Goal: Feedback & Contribution: Submit feedback/report problem

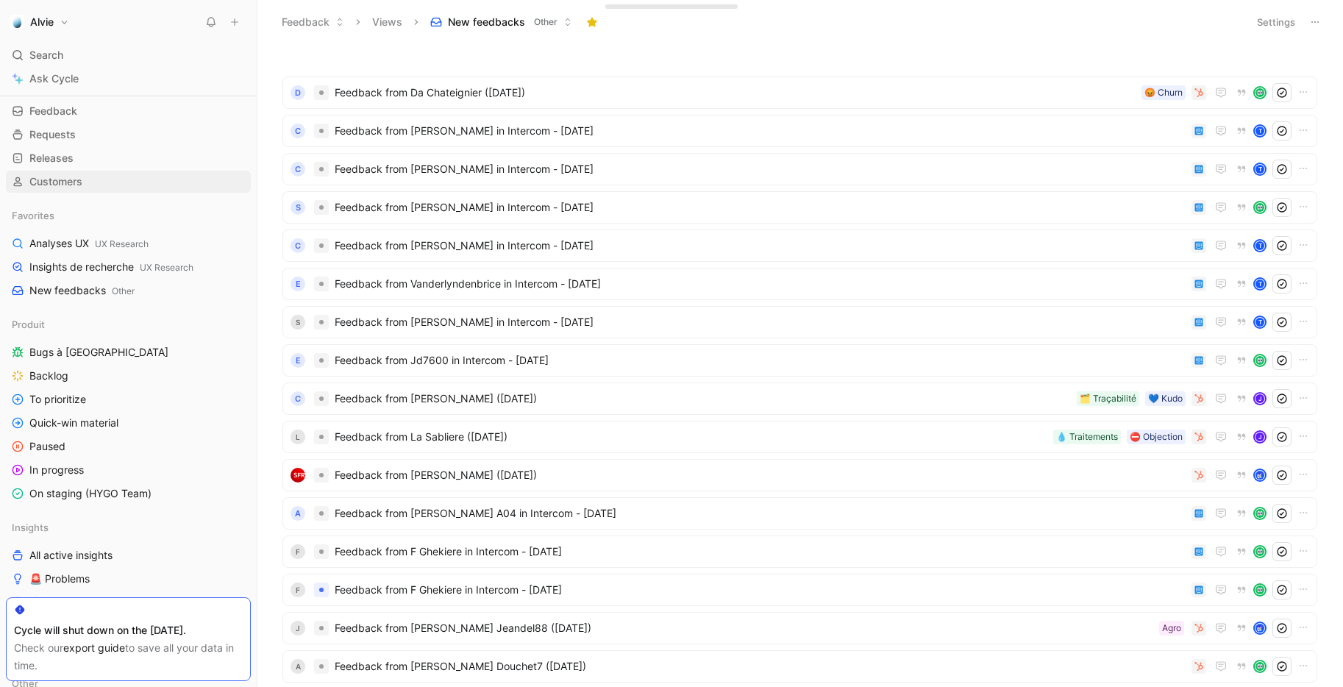
scroll to position [51, 0]
click at [101, 496] on span "On staging (HYGO Team)" at bounding box center [90, 492] width 122 height 15
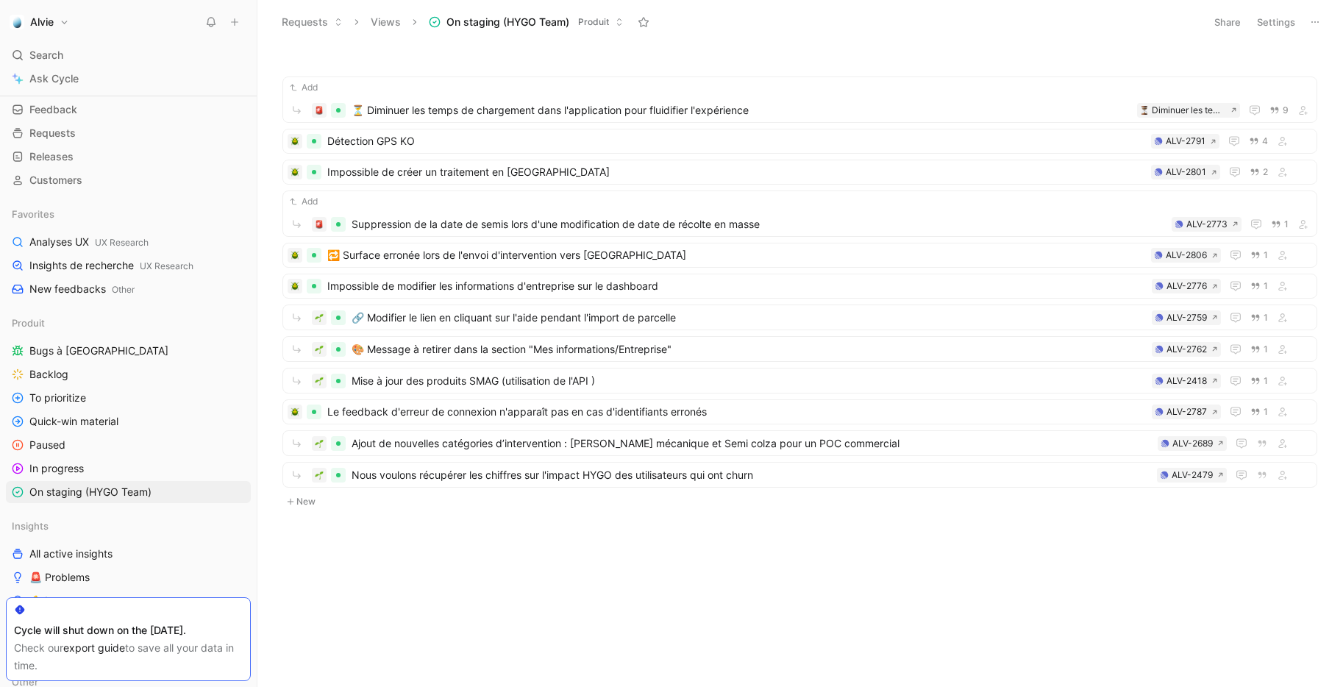
click at [307, 504] on button "New" at bounding box center [799, 502] width 1037 height 18
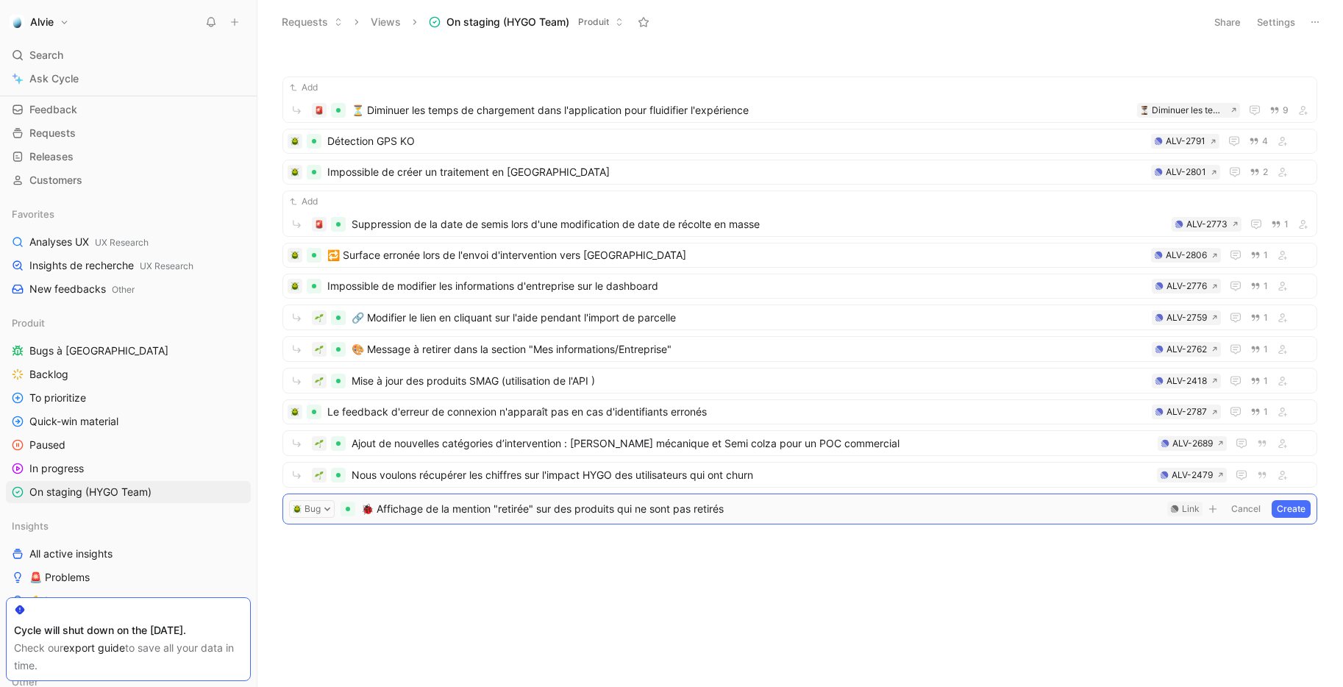
click at [376, 508] on span "🐞 Affichage de la mention "retirée" sur des produits qui ne sont pas retirés" at bounding box center [761, 509] width 800 height 18
click at [1186, 510] on div "Link" at bounding box center [1191, 508] width 18 height 15
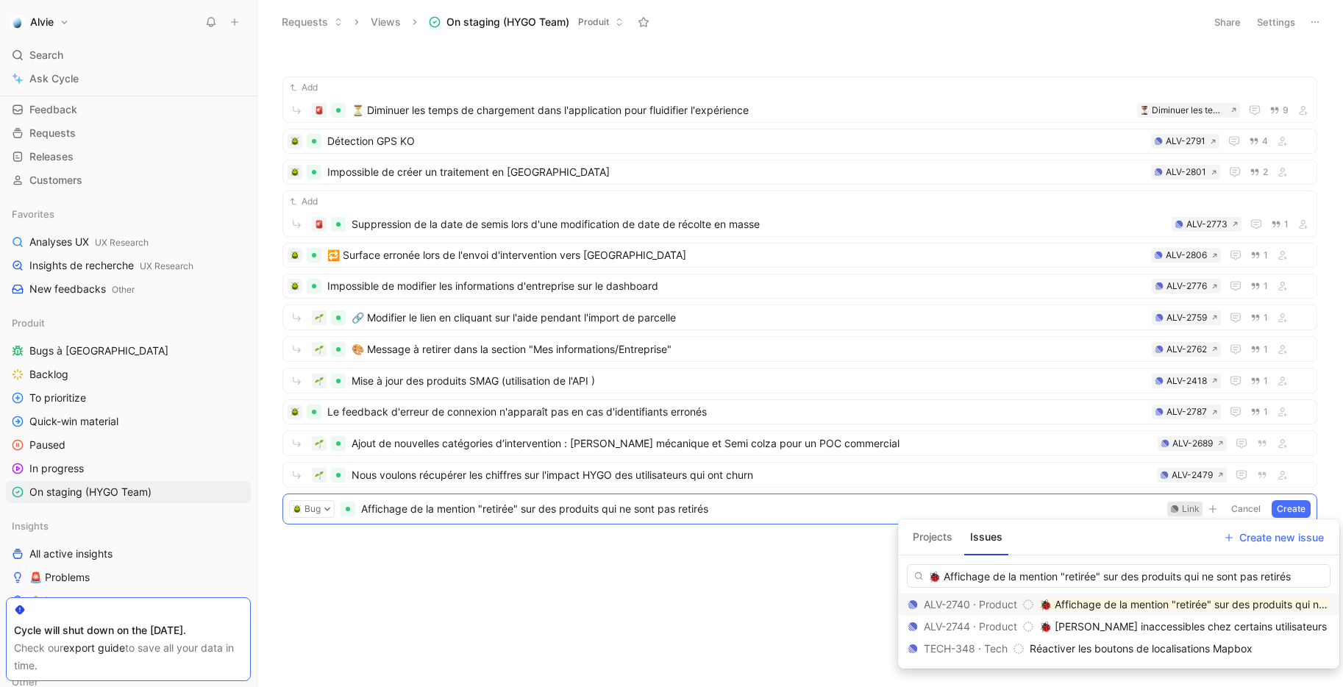
type input "🐞 Affichage de la mention "retirée" sur des produits qui ne sont pas retirés"
click at [1129, 601] on mark "🐞 Affichage de la mention "retirée" sur des produits qui ne sont pas retirés" at bounding box center [1220, 604] width 362 height 12
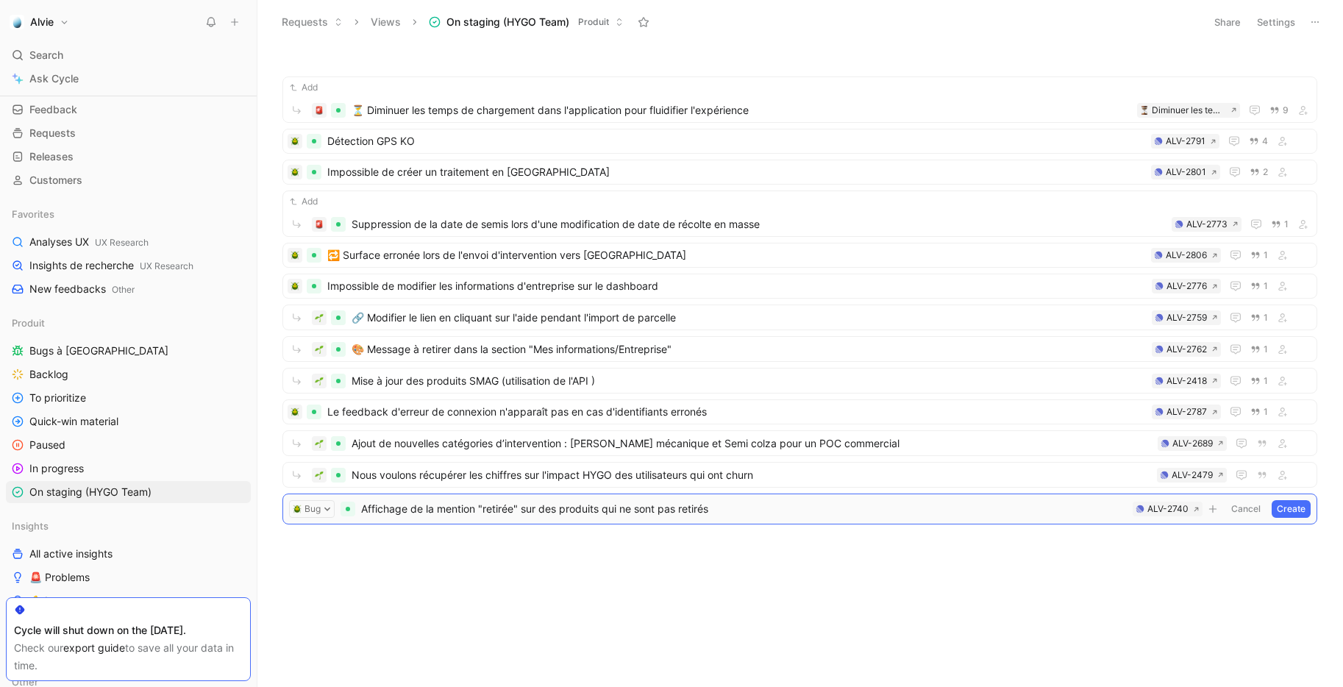
click at [1289, 507] on button "Create" at bounding box center [1290, 509] width 39 height 18
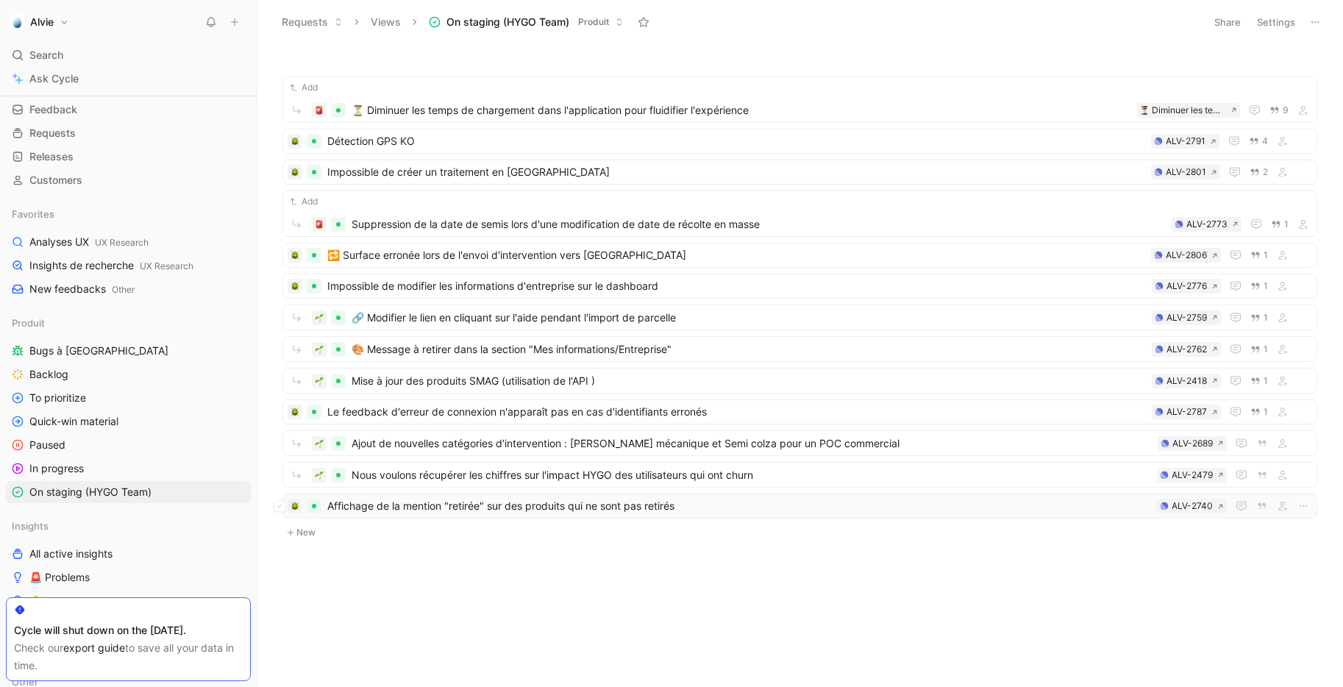
click at [773, 510] on span "Affichage de la mention "retirée" sur des produits qui ne sont pas retirés" at bounding box center [738, 506] width 823 height 18
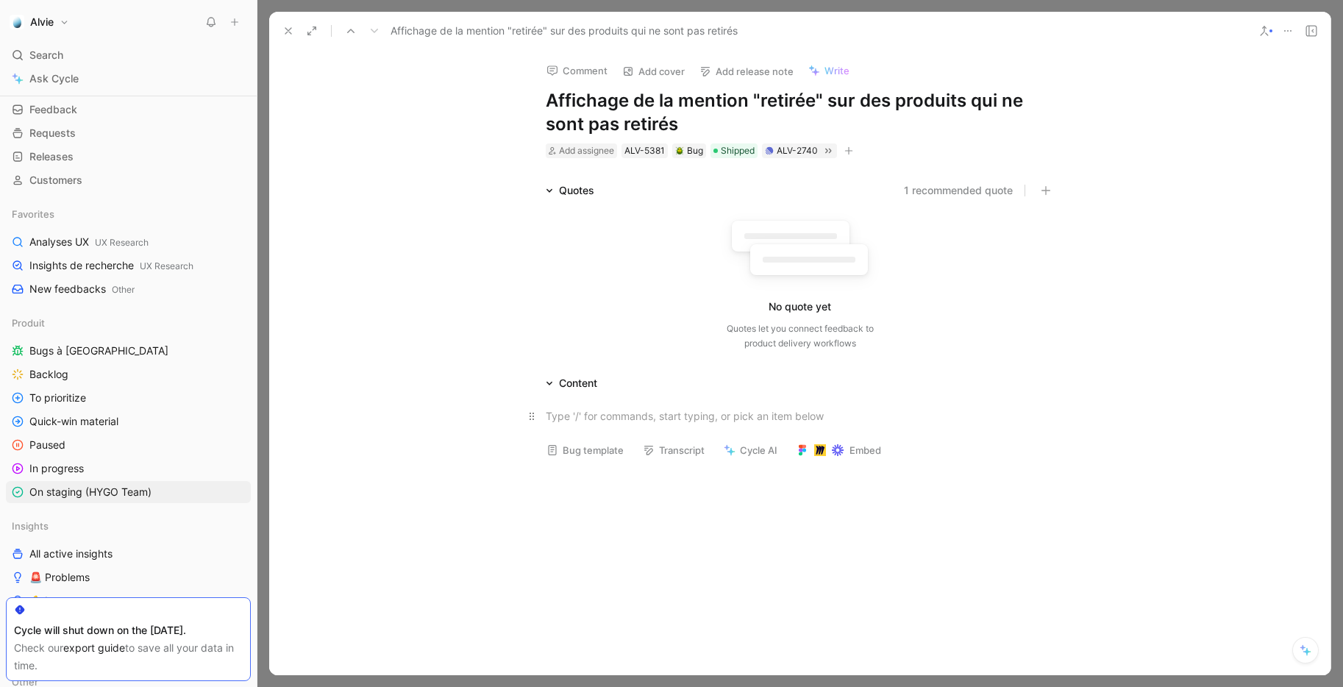
click at [681, 411] on div at bounding box center [800, 415] width 509 height 15
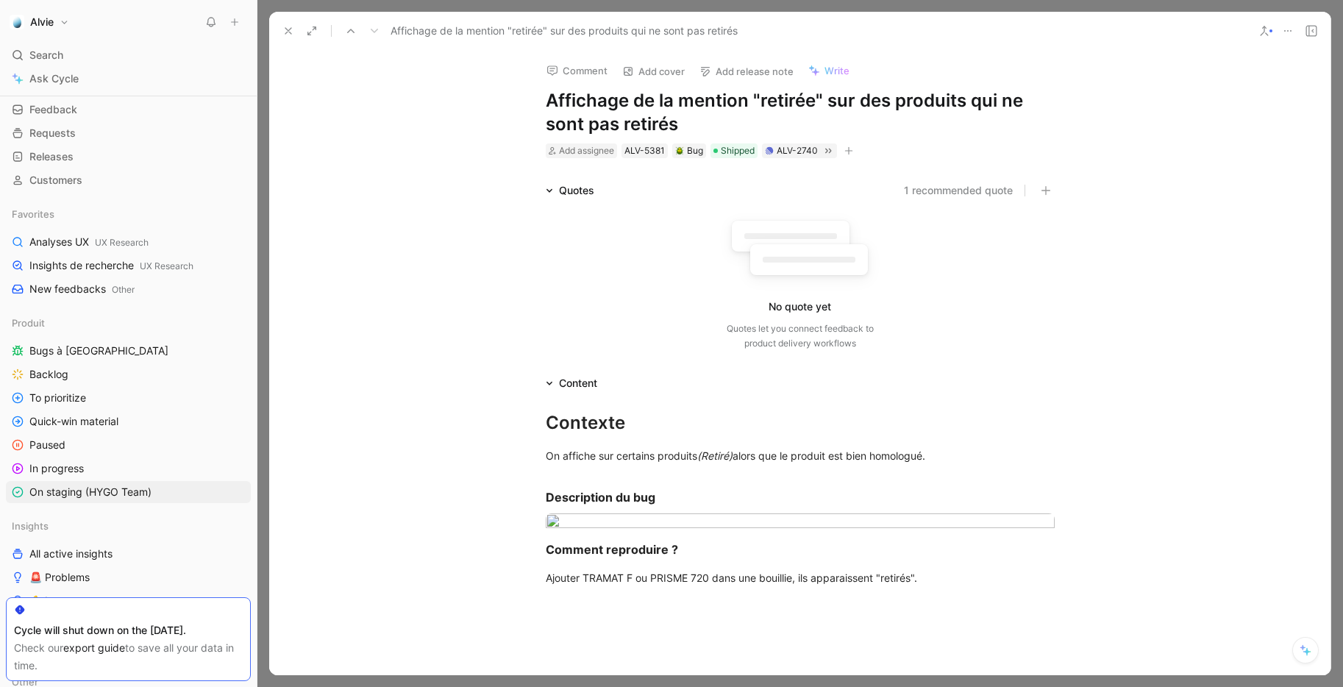
click at [557, 306] on div "No quote yet Quotes let you connect feedback to product delivery workflows" at bounding box center [800, 281] width 509 height 140
click at [283, 34] on icon at bounding box center [288, 31] width 12 height 12
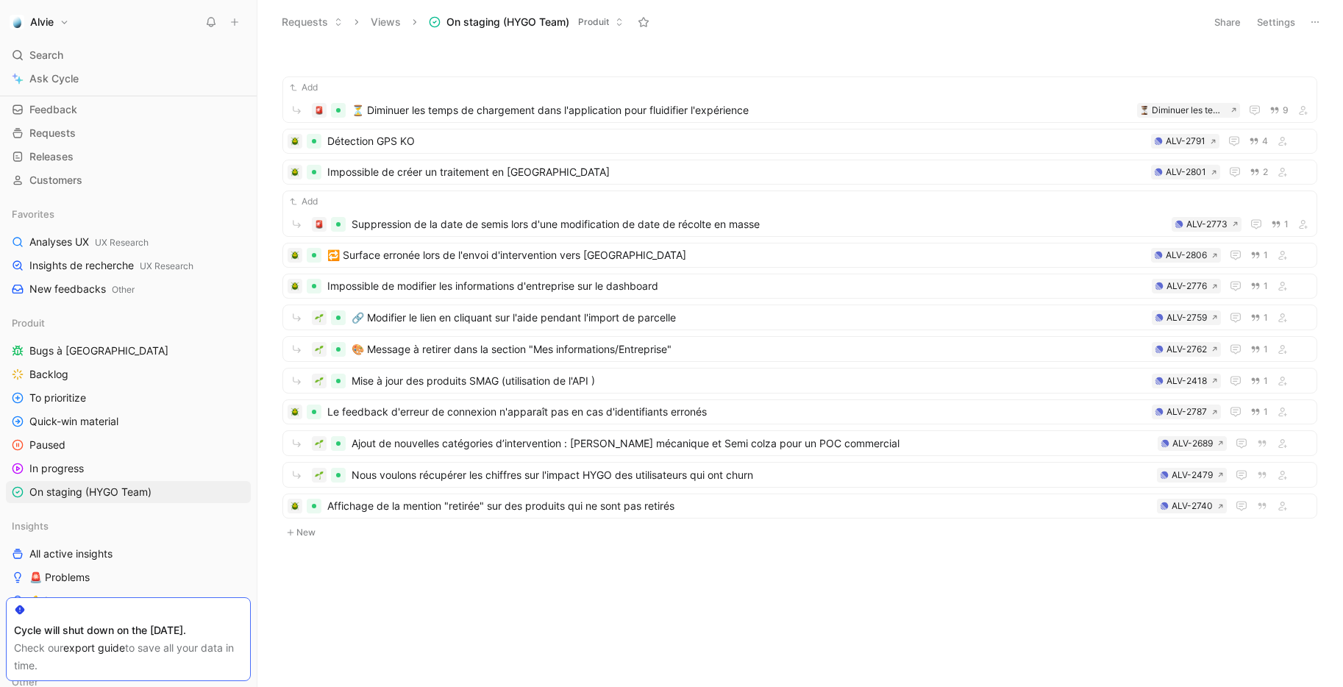
click at [314, 534] on button "New" at bounding box center [799, 533] width 1037 height 18
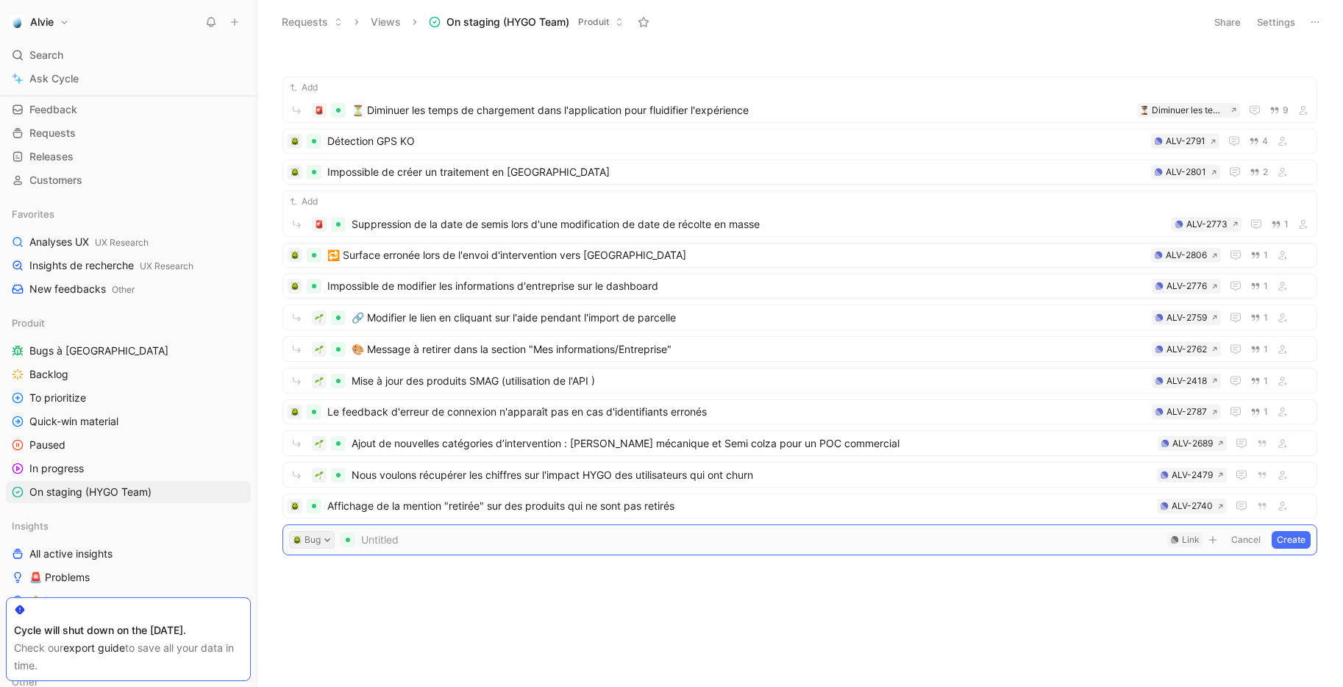
click at [320, 546] on button "Bug" at bounding box center [312, 540] width 46 height 18
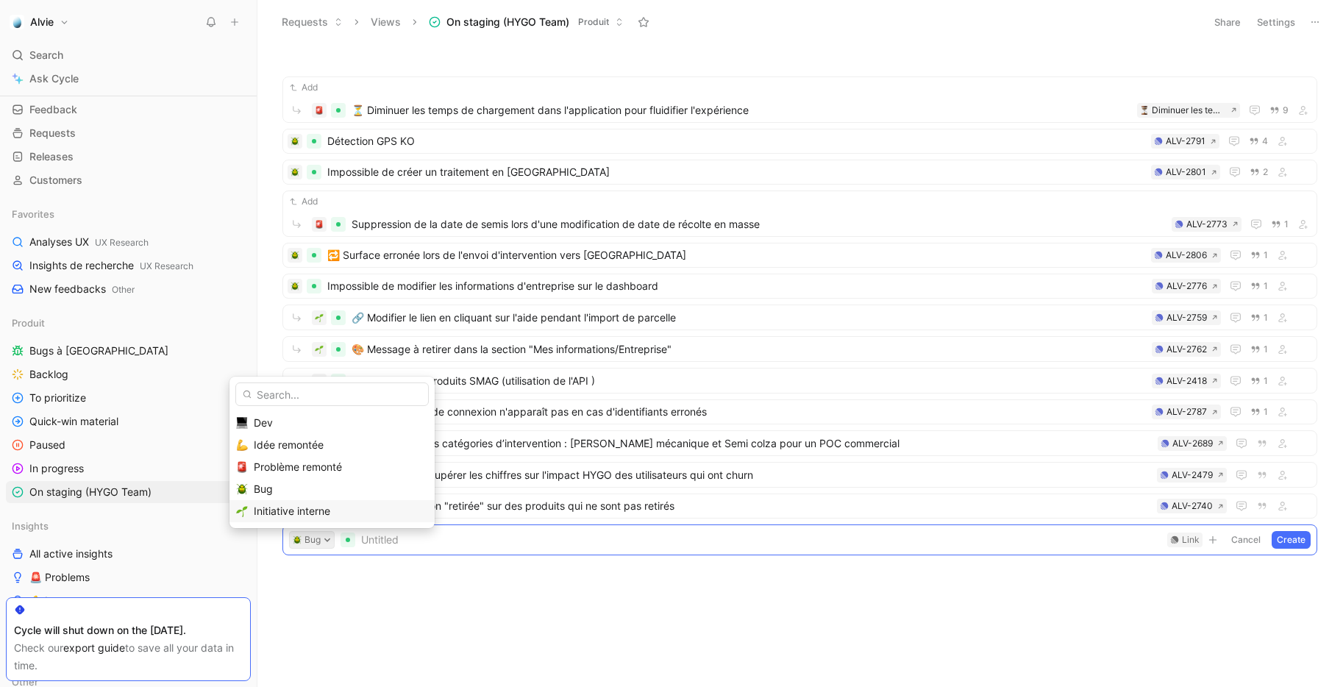
click at [317, 515] on span "Initiative interne" at bounding box center [292, 510] width 76 height 12
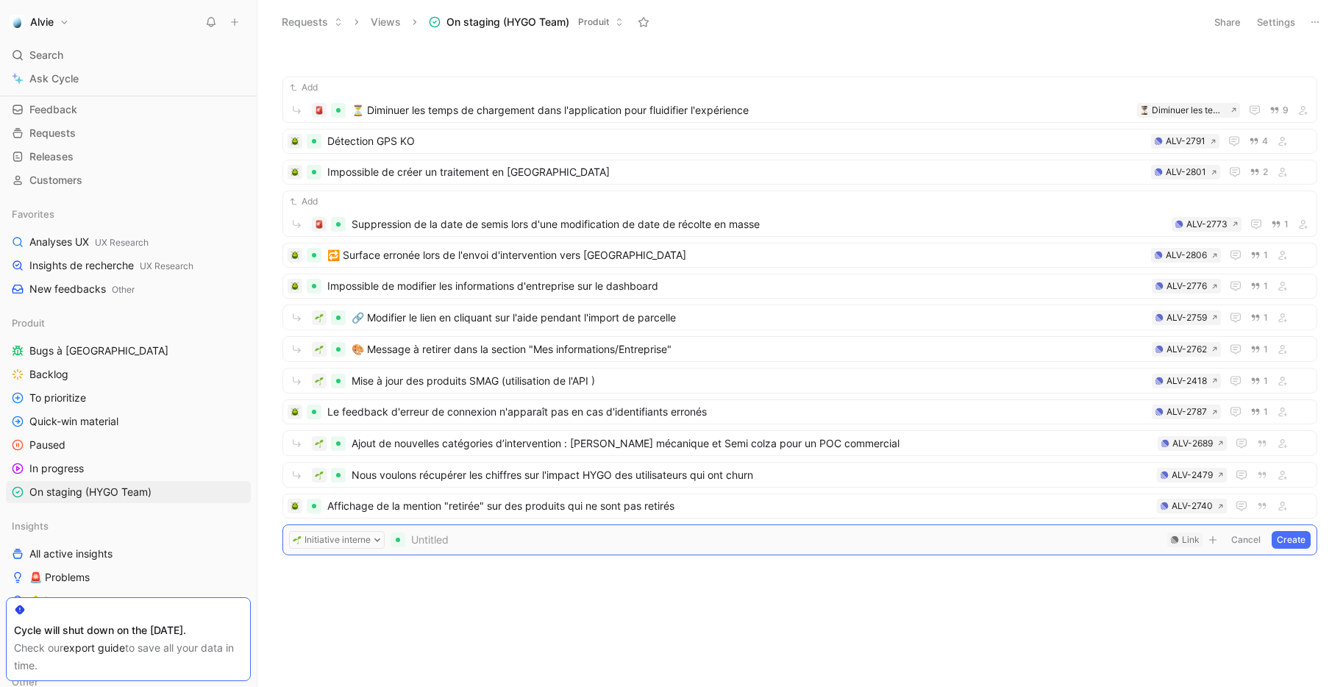
click at [482, 537] on span at bounding box center [786, 540] width 750 height 18
click at [1180, 541] on div "Link" at bounding box center [1184, 539] width 35 height 15
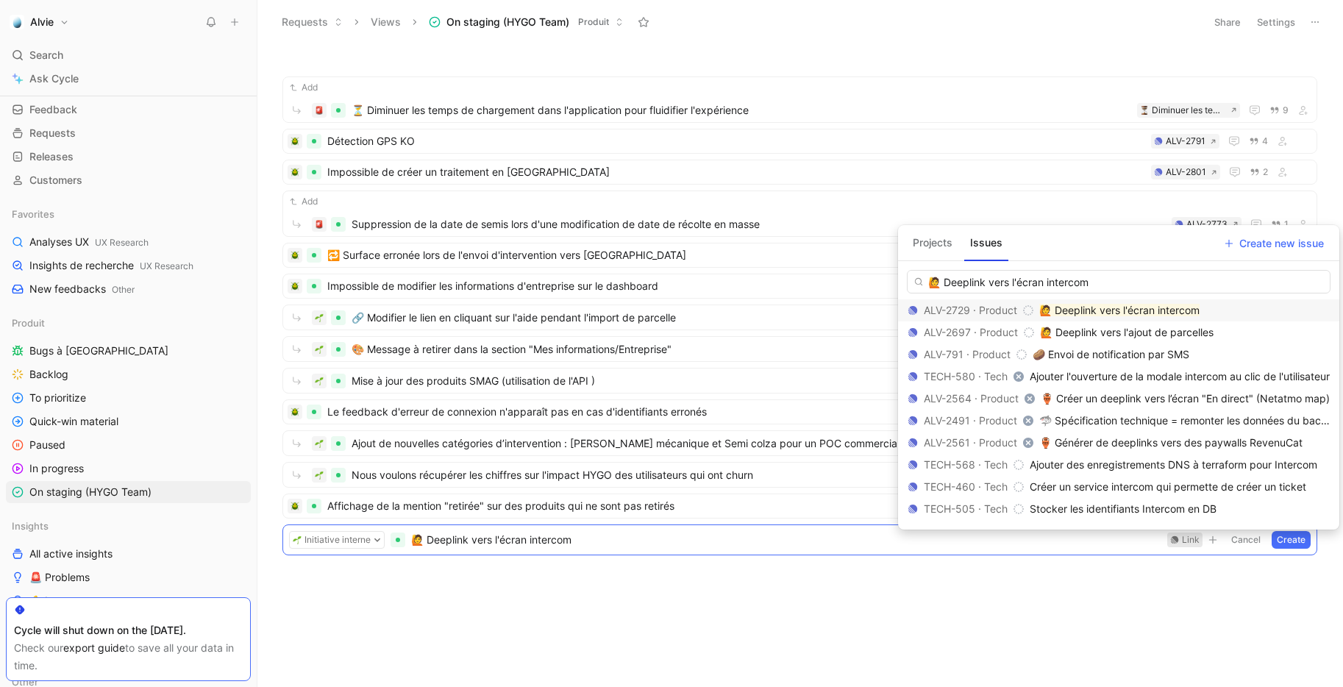
type input "🙋 Deeplink vers l'écran intercom"
click at [1142, 307] on mark "🙋 Deeplink vers l'écran intercom" at bounding box center [1119, 310] width 160 height 12
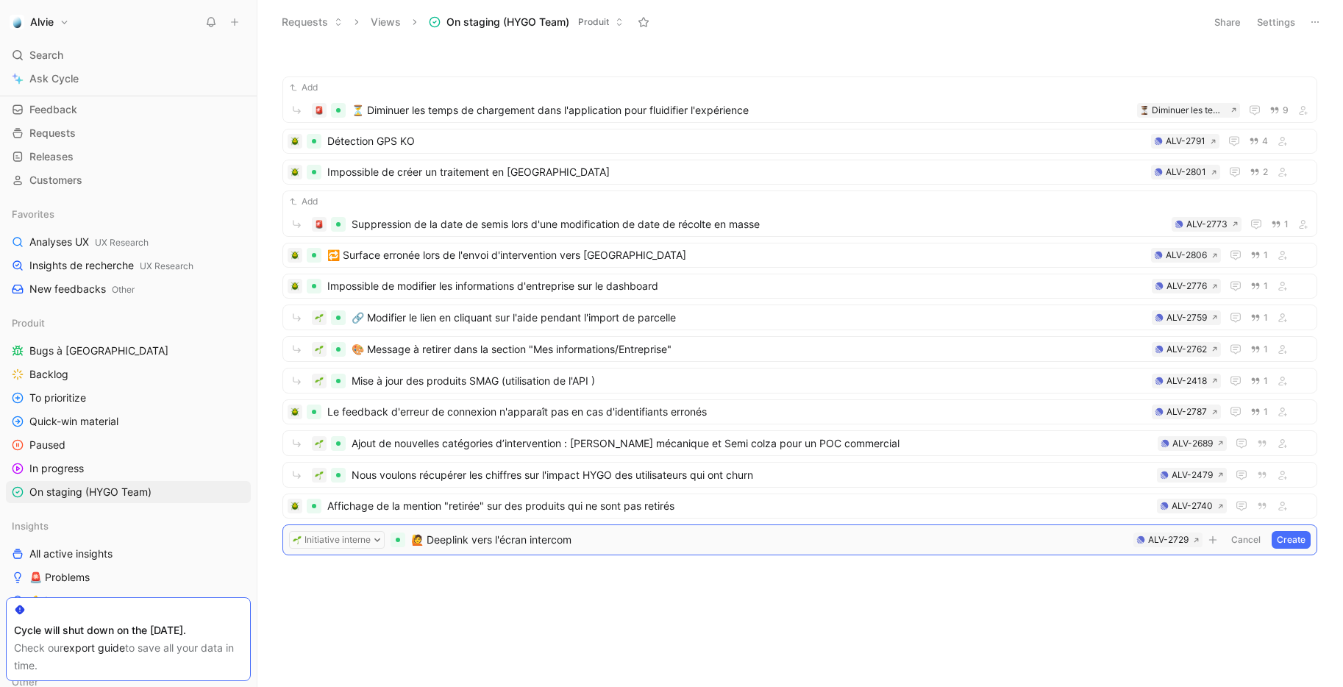
click at [1301, 535] on button "Create" at bounding box center [1290, 540] width 39 height 18
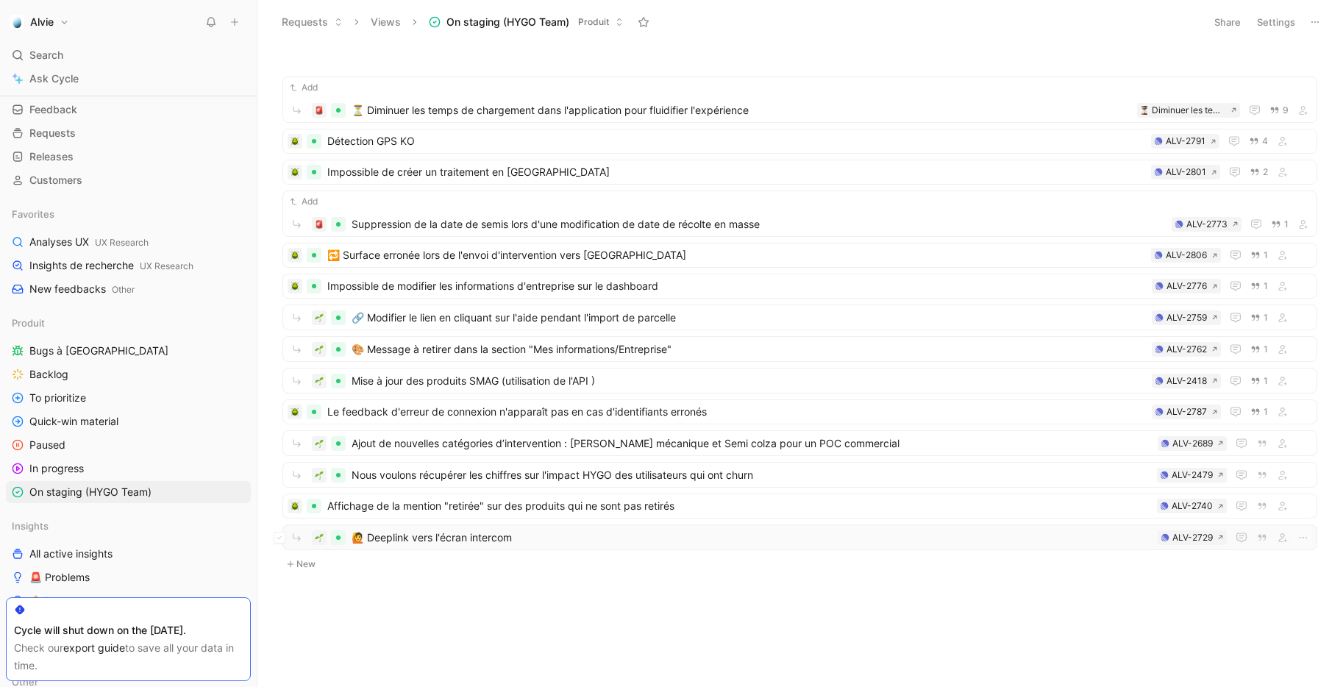
click at [960, 531] on span "🙋 Deeplink vers l'écran intercom" at bounding box center [751, 538] width 800 height 18
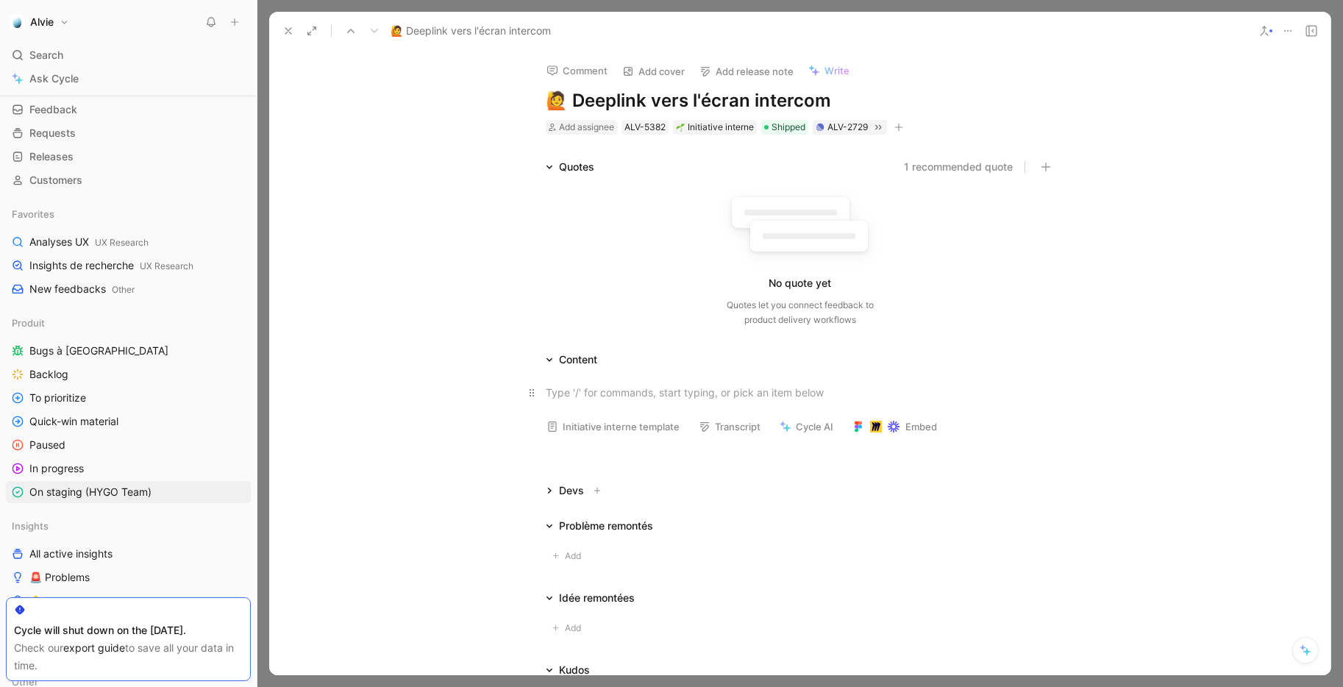
click at [606, 388] on div at bounding box center [800, 392] width 509 height 15
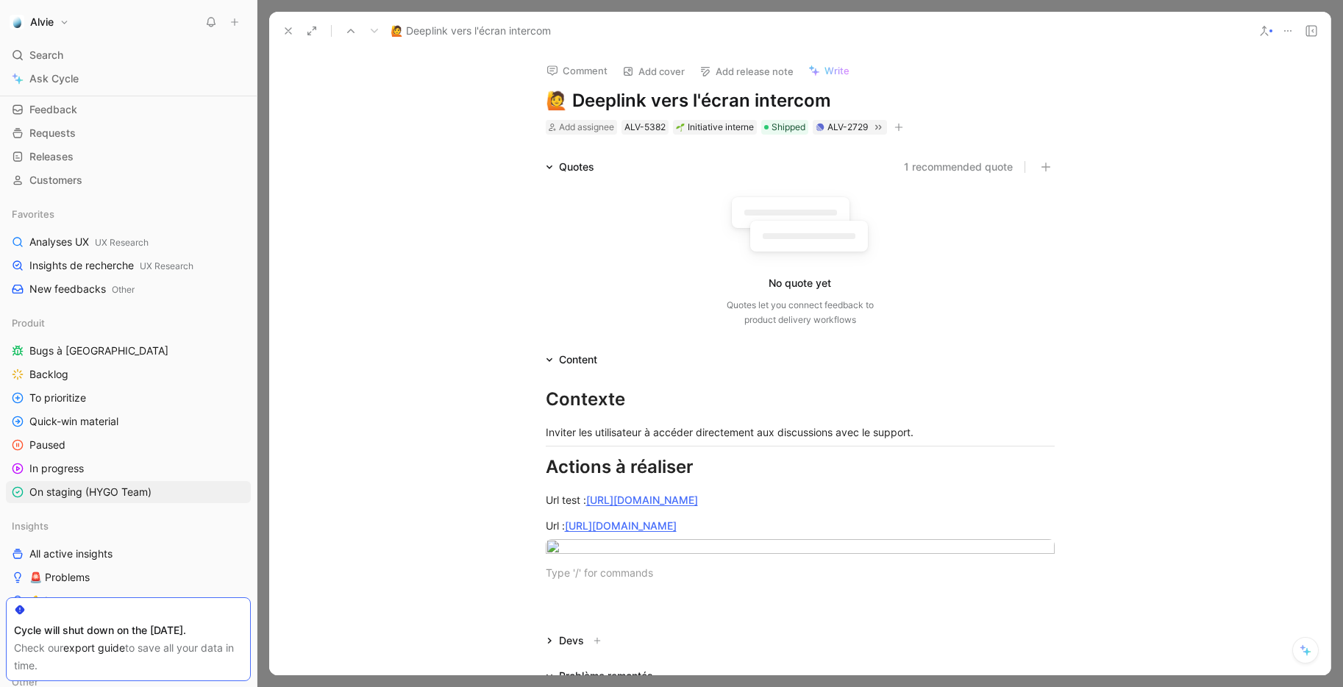
click at [292, 35] on icon at bounding box center [288, 31] width 12 height 12
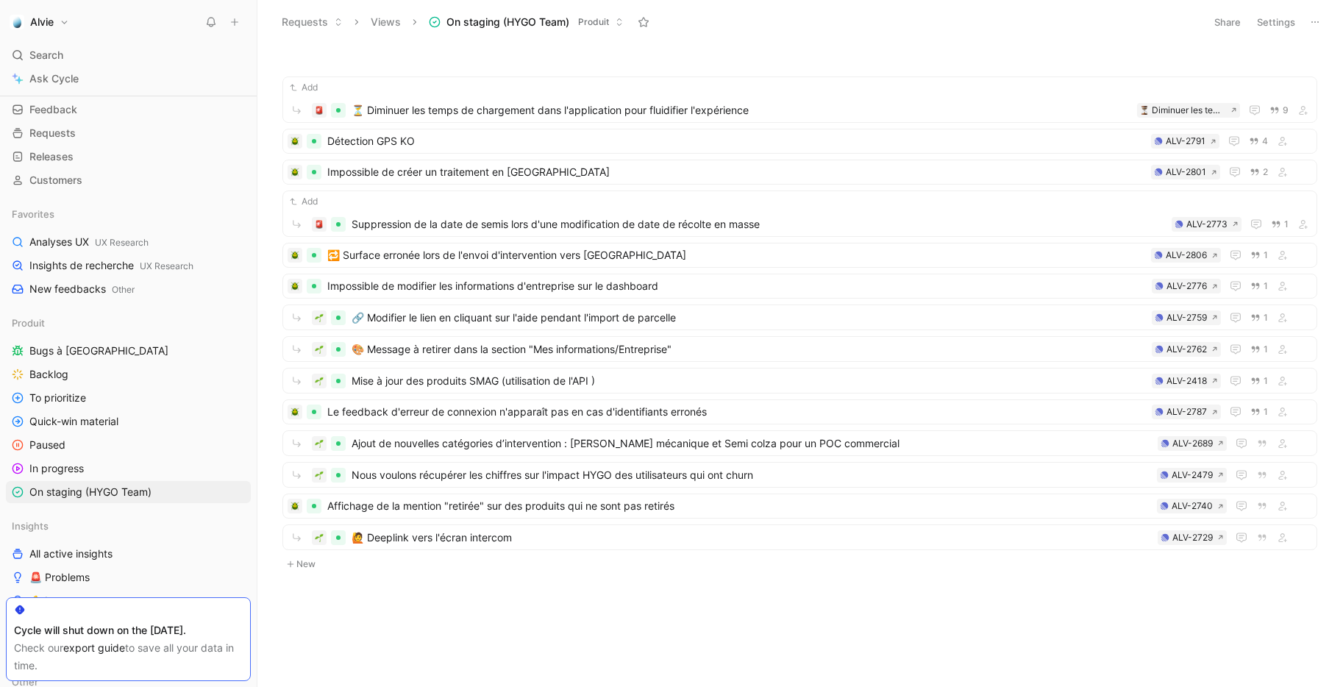
click at [306, 571] on button "New" at bounding box center [799, 564] width 1037 height 18
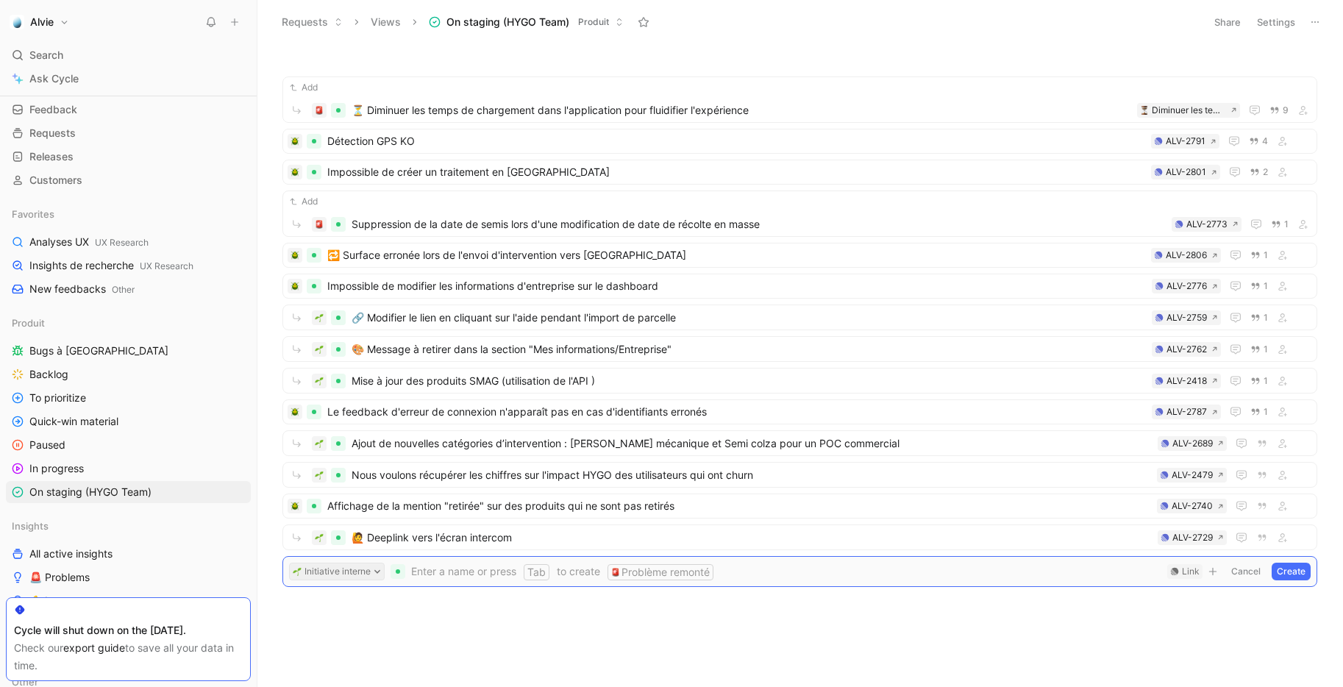
click at [319, 573] on button "Initiative interne" at bounding box center [337, 571] width 96 height 18
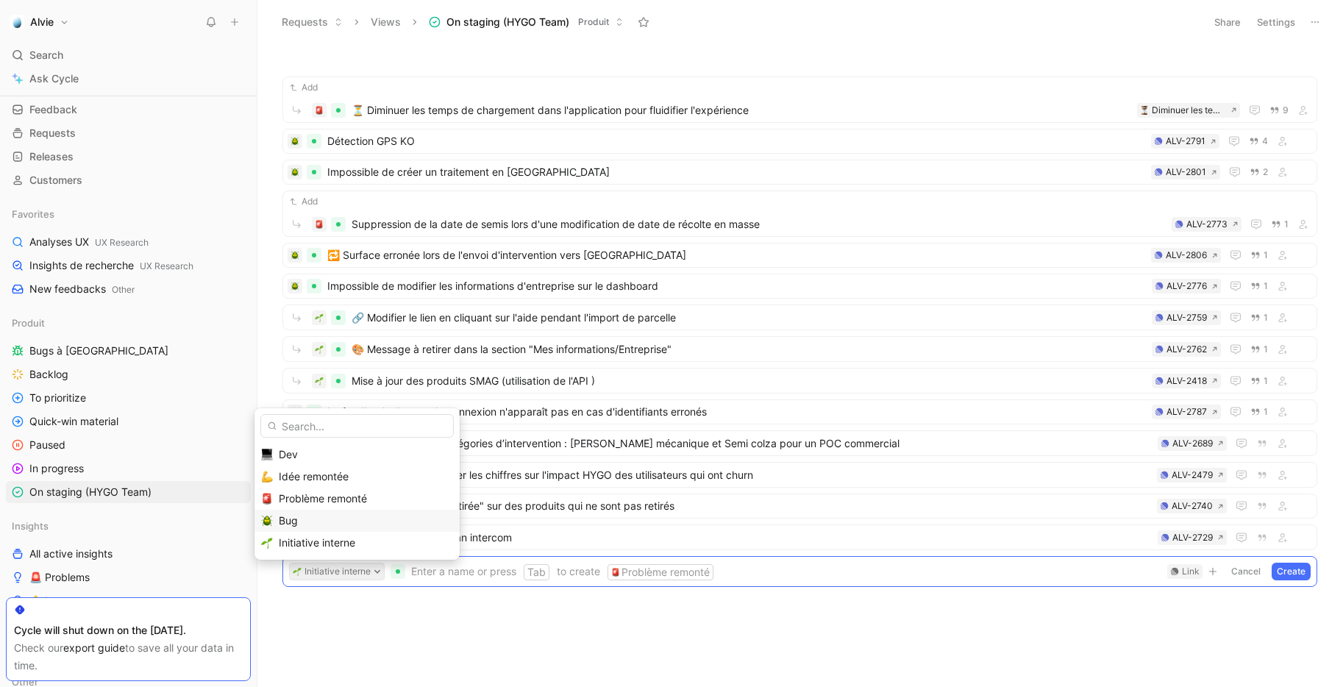
click at [311, 518] on div "Bug" at bounding box center [366, 521] width 174 height 18
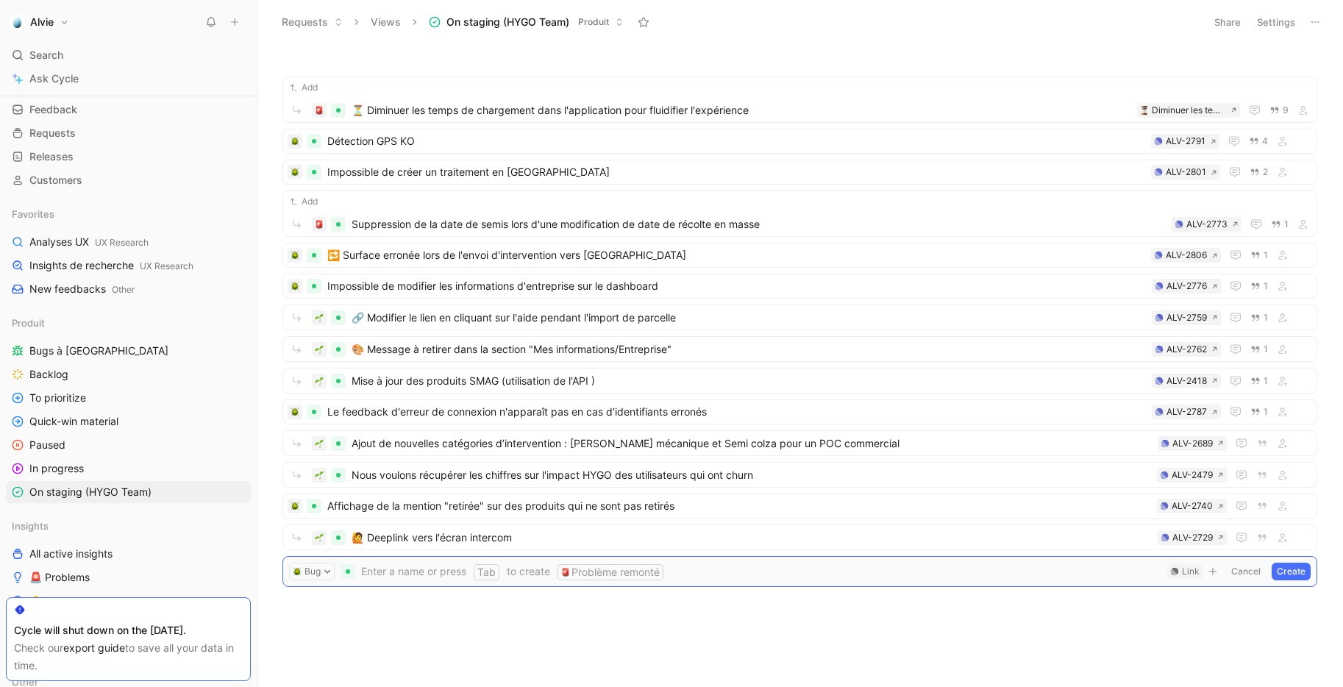
click at [442, 576] on span at bounding box center [761, 571] width 800 height 18
drag, startPoint x: 379, startPoint y: 574, endPoint x: 358, endPoint y: 574, distance: 21.3
click at [358, 574] on form "Bug 🐞 La quantité totale ne s'affiche pas pour les interventions en kg Enter a …" at bounding box center [799, 571] width 1021 height 18
click at [1176, 569] on icon at bounding box center [1175, 572] width 8 height 8
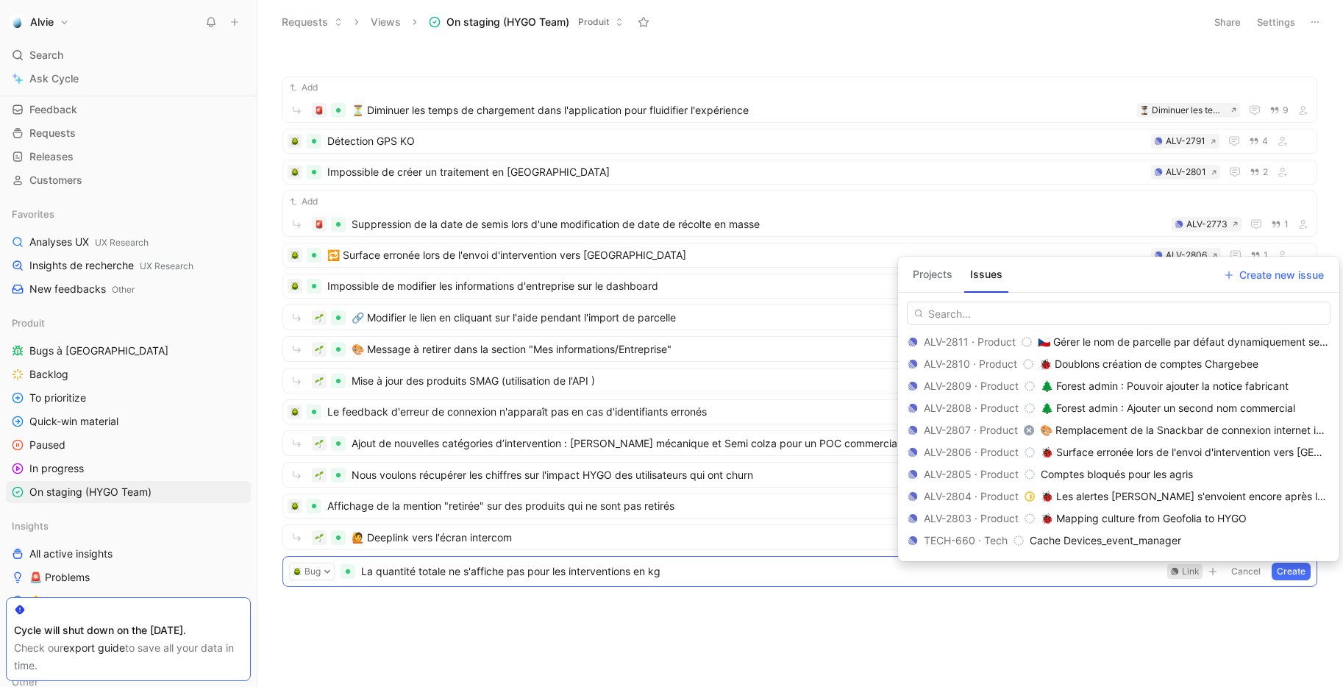
click at [991, 311] on input "text" at bounding box center [1119, 313] width 424 height 24
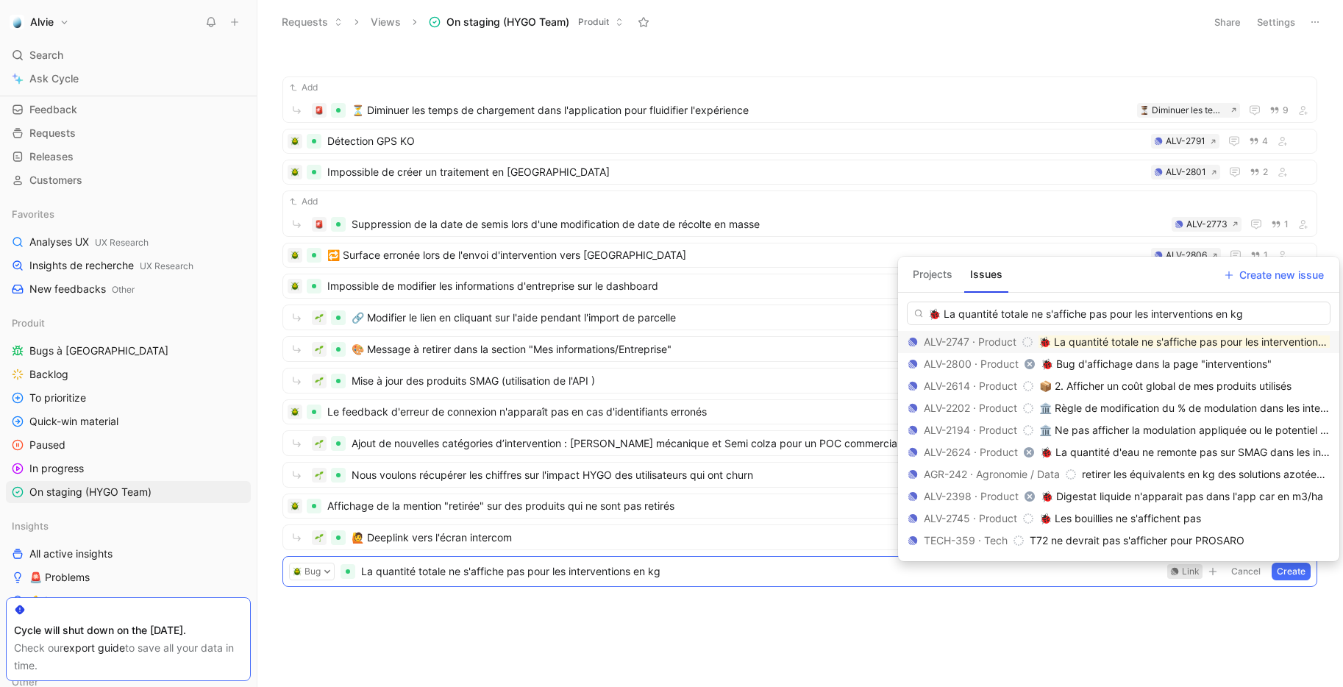
type input "🐞 La quantité totale ne s'affiche pas pour les interventions en kg"
click at [1095, 343] on mark "🐞 La quantité totale ne s'affiche pas pour les interventions en kg" at bounding box center [1195, 341] width 315 height 12
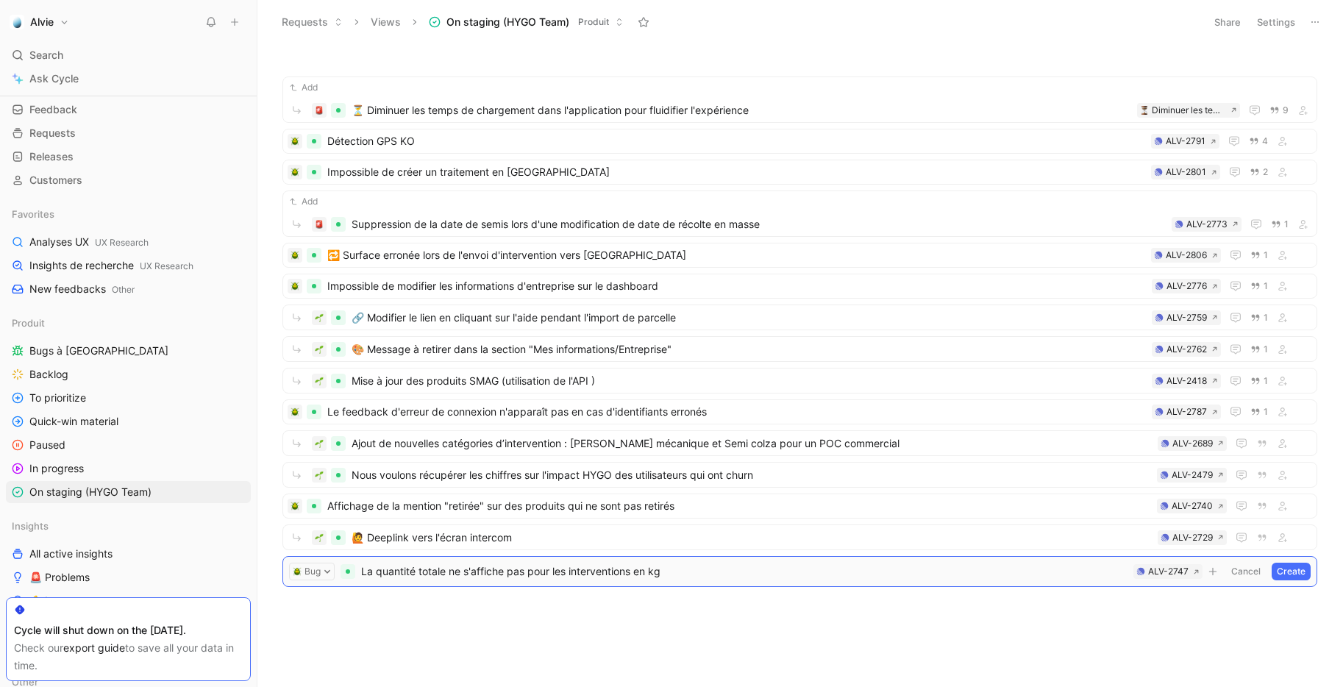
click at [1280, 576] on button "Create" at bounding box center [1290, 571] width 39 height 18
click at [365, 569] on span "La quantité totale ne s'affiche pas pour les interventions en kg" at bounding box center [739, 569] width 824 height 18
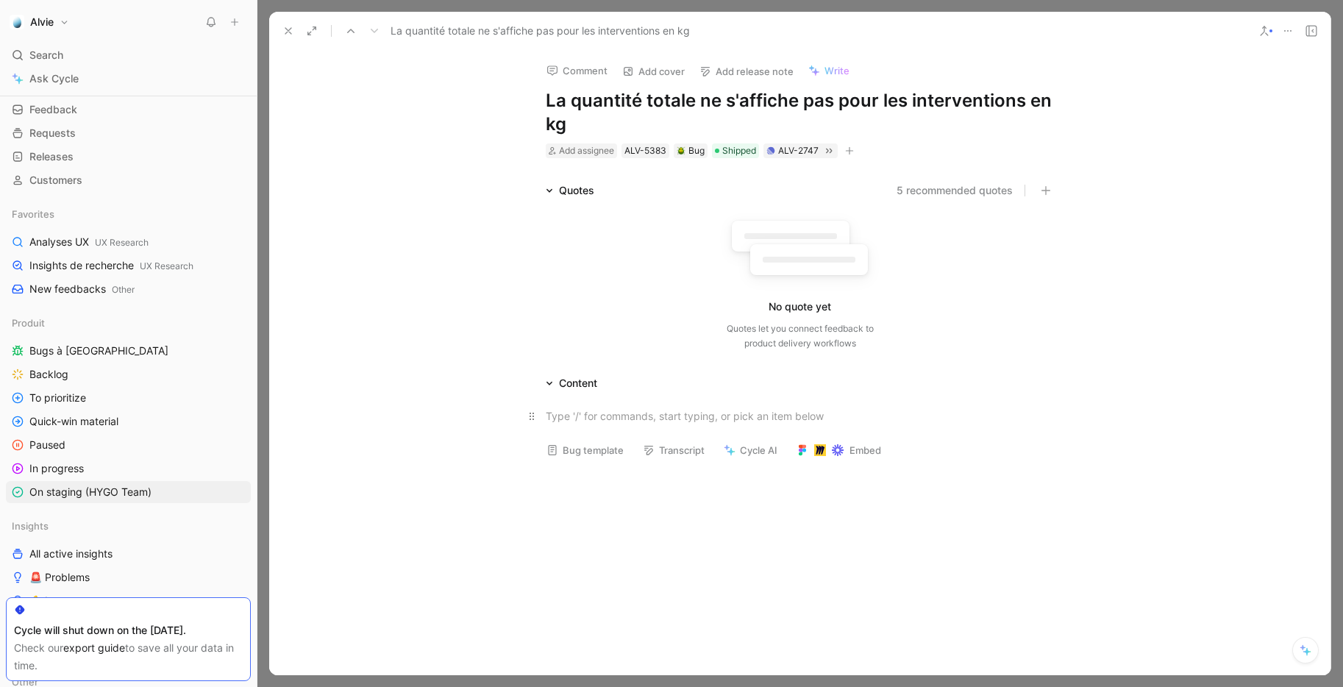
click at [608, 423] on div at bounding box center [800, 415] width 509 height 15
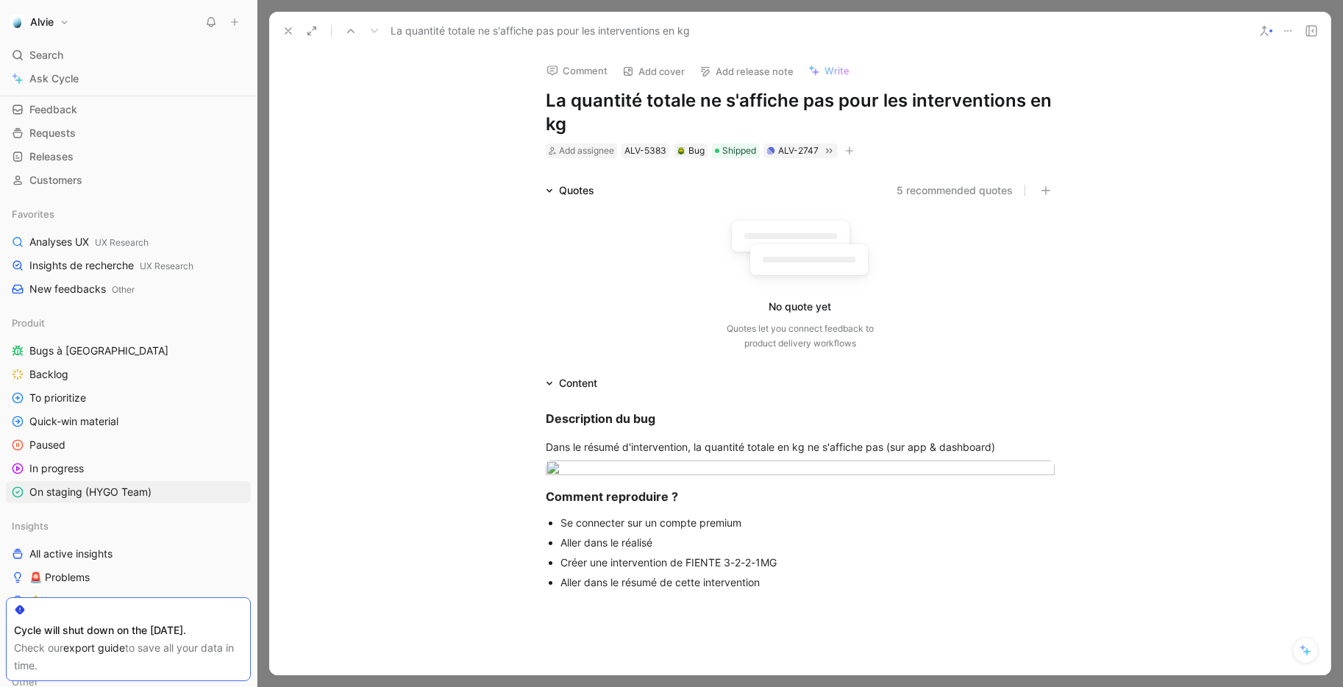
click at [290, 25] on icon at bounding box center [288, 31] width 12 height 12
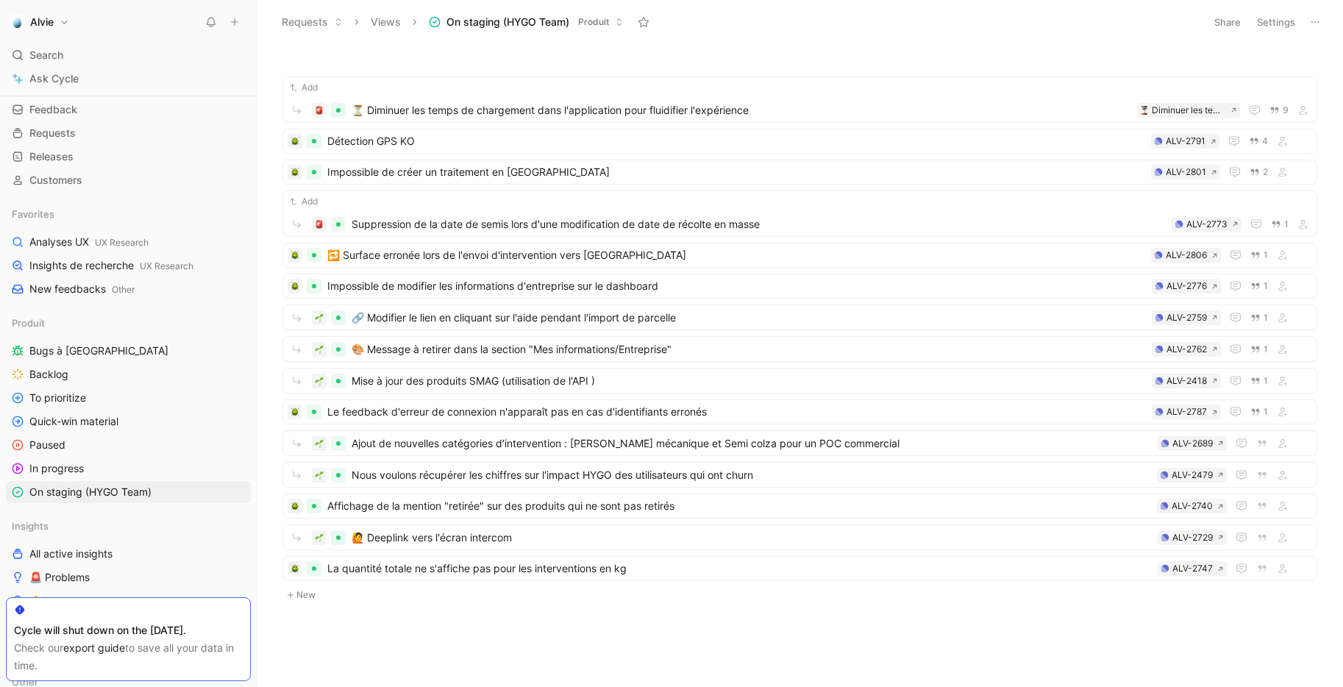
click at [314, 591] on button "New" at bounding box center [799, 595] width 1037 height 18
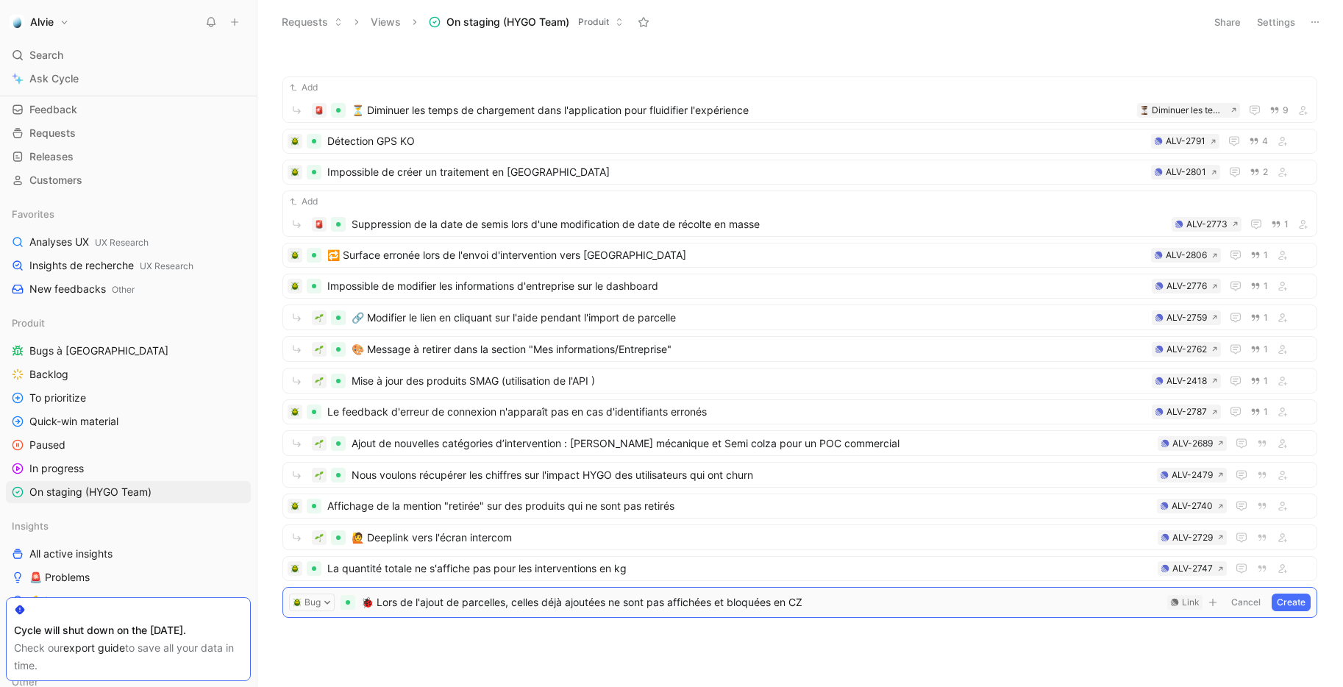
click at [379, 603] on span "🐞 Lors de l'ajout de parcelles, celles déjà ajoutées ne sont pas affichées et b…" at bounding box center [761, 602] width 800 height 18
click at [1187, 604] on div "Link" at bounding box center [1191, 602] width 18 height 15
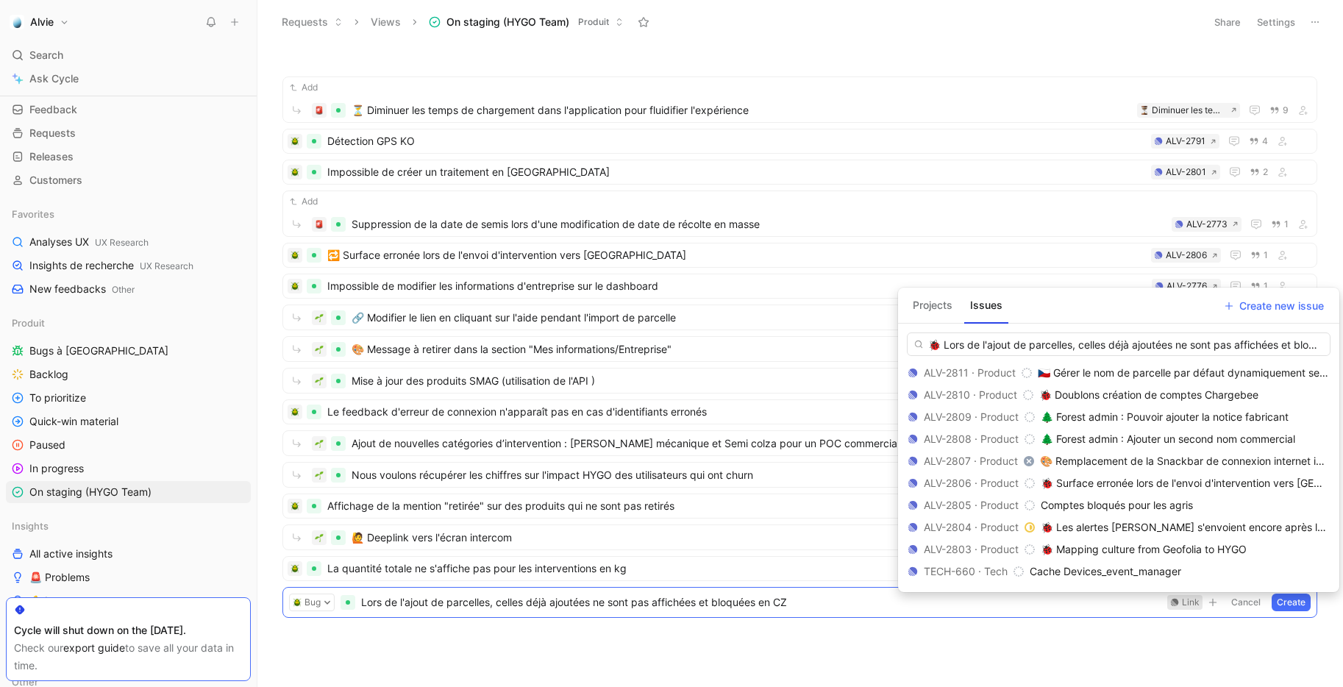
scroll to position [0, 54]
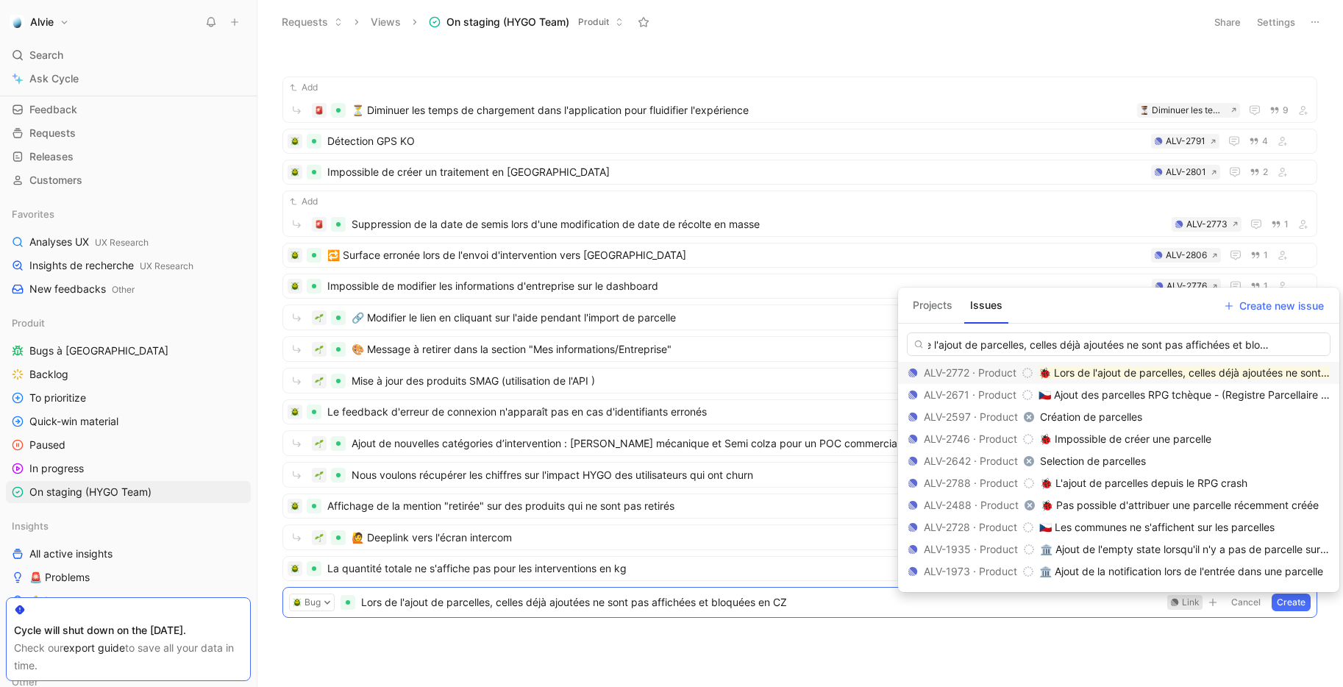
type input "🐞 Lors de l'ajout de parcelles, celles déjà ajoutées ne sont pas affichées et b…"
click at [1069, 371] on mark "🐞 Lors de l'ajout de parcelles, celles déjà ajoutées ne sont pas affichées et b…" at bounding box center [1258, 372] width 441 height 12
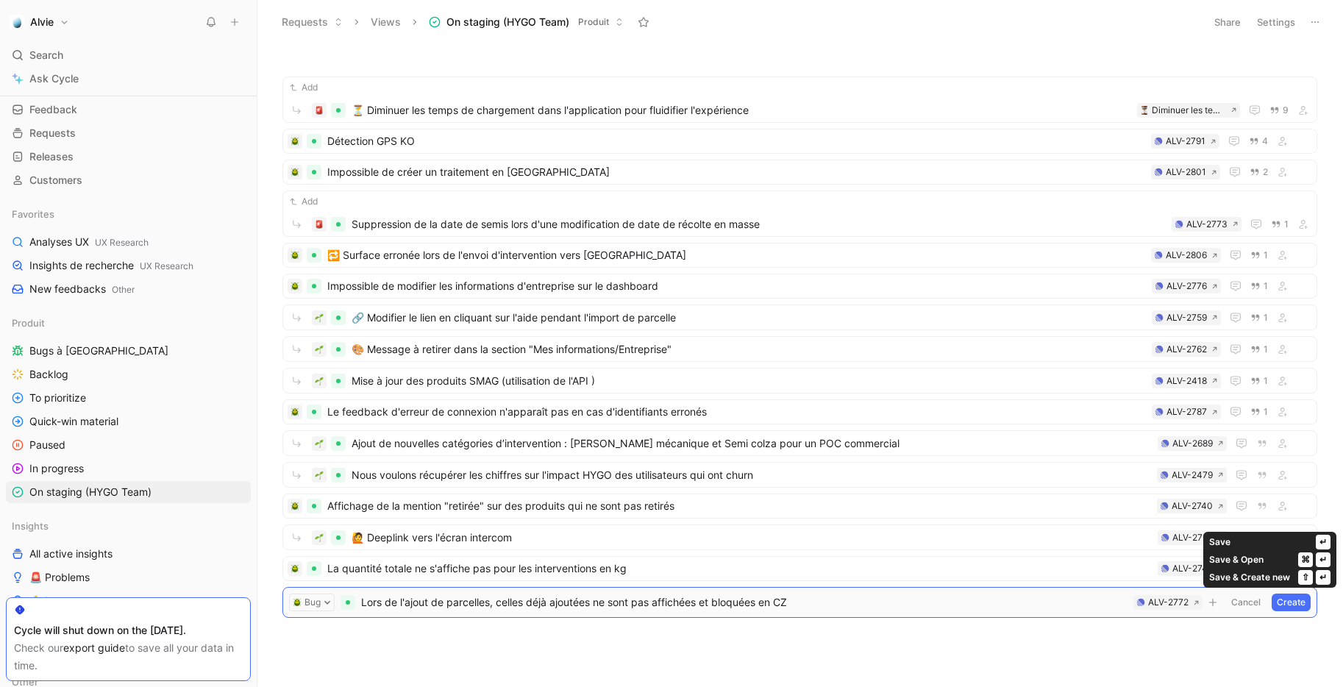
click at [1286, 603] on button "Create" at bounding box center [1290, 602] width 39 height 18
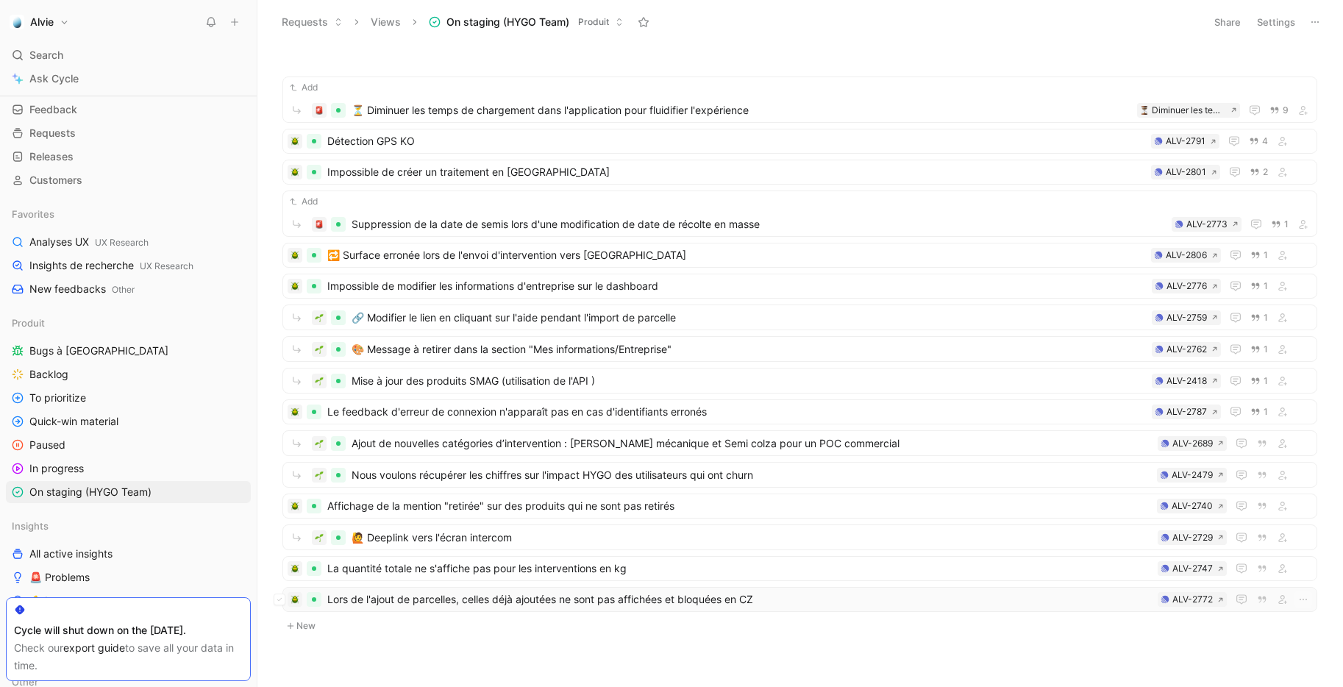
click at [511, 603] on span "Lors de l'ajout de parcelles, celles déjà ajoutées ne sont pas affichées et blo…" at bounding box center [739, 599] width 824 height 18
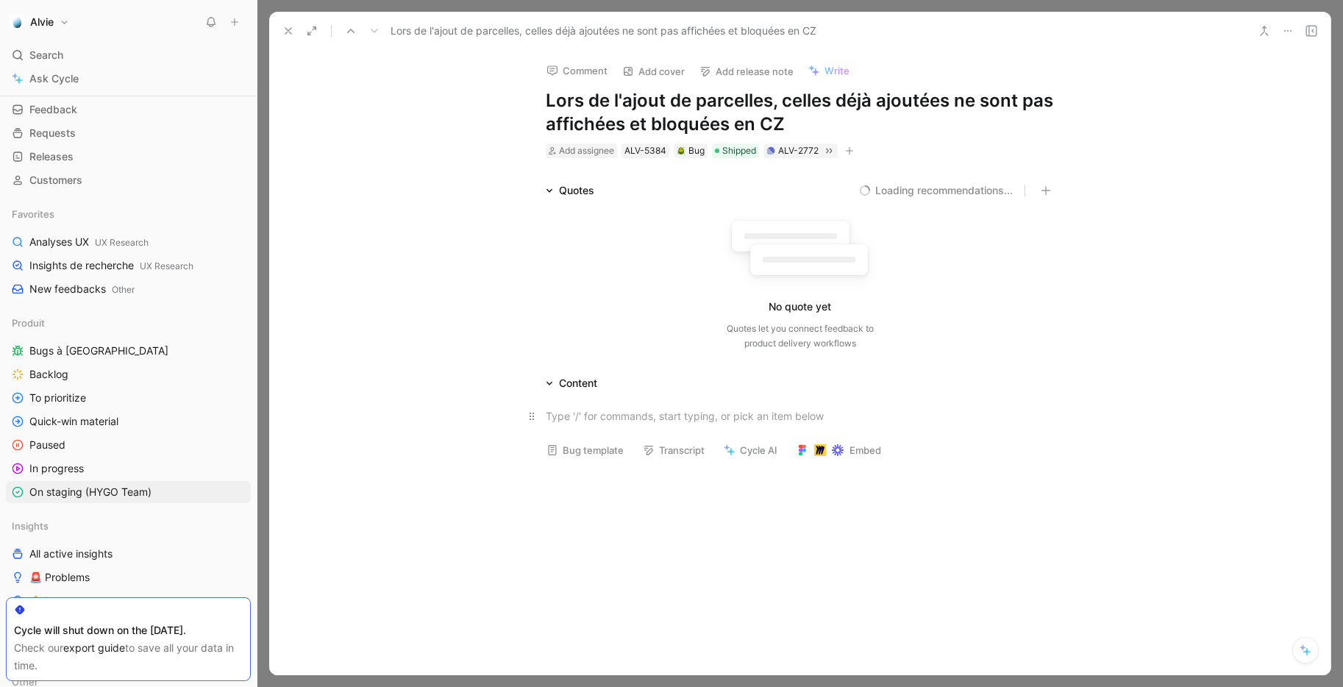
click at [591, 418] on div at bounding box center [800, 415] width 509 height 15
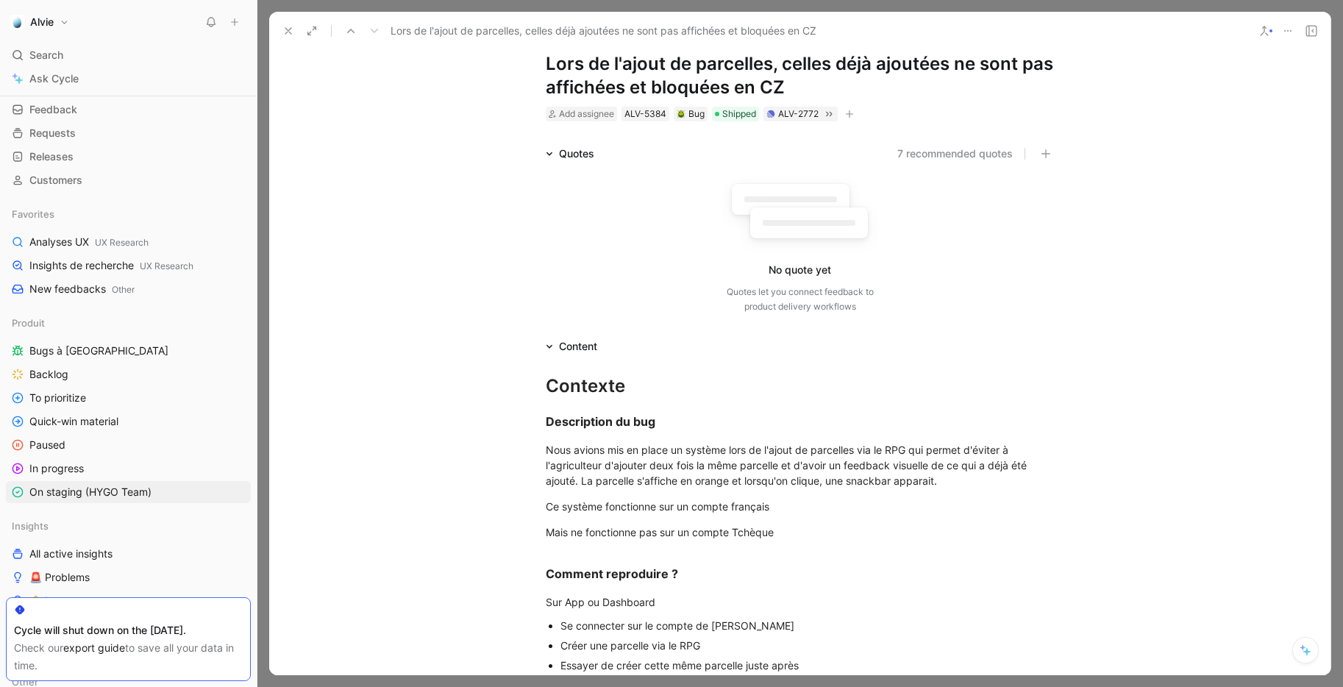
click at [289, 35] on icon at bounding box center [288, 31] width 12 height 12
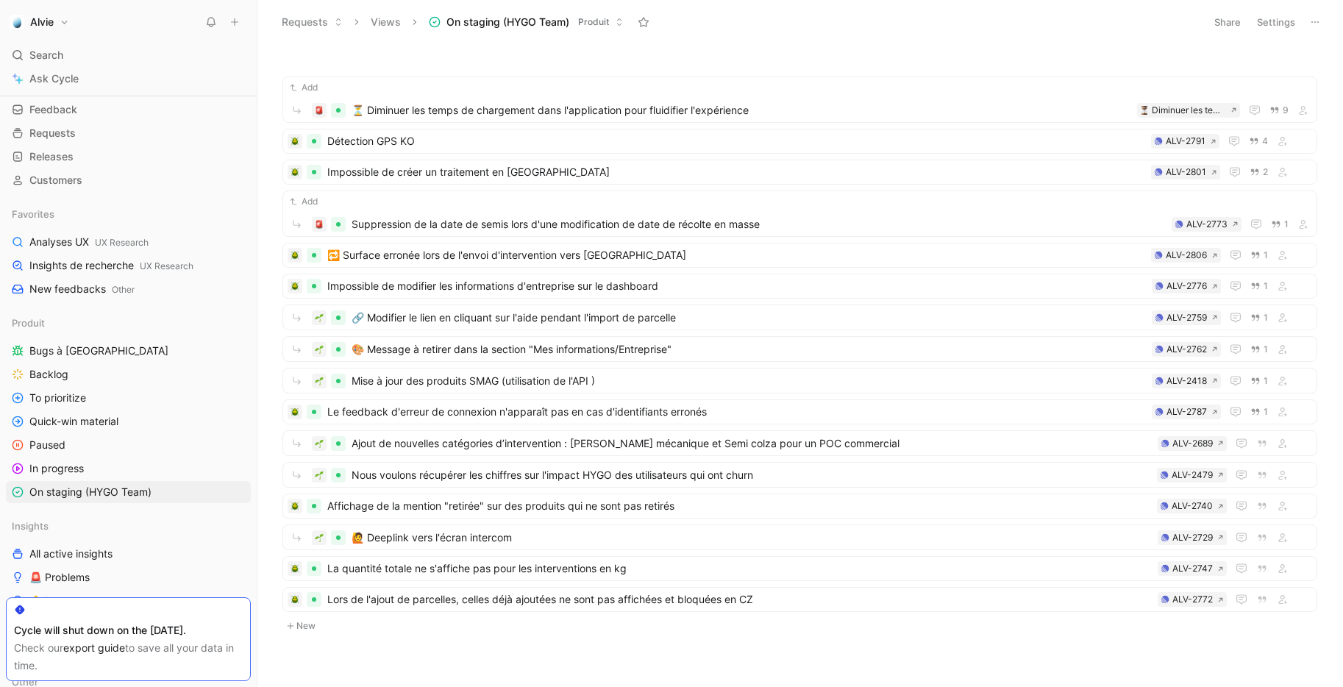
click at [309, 630] on button "New" at bounding box center [799, 626] width 1037 height 18
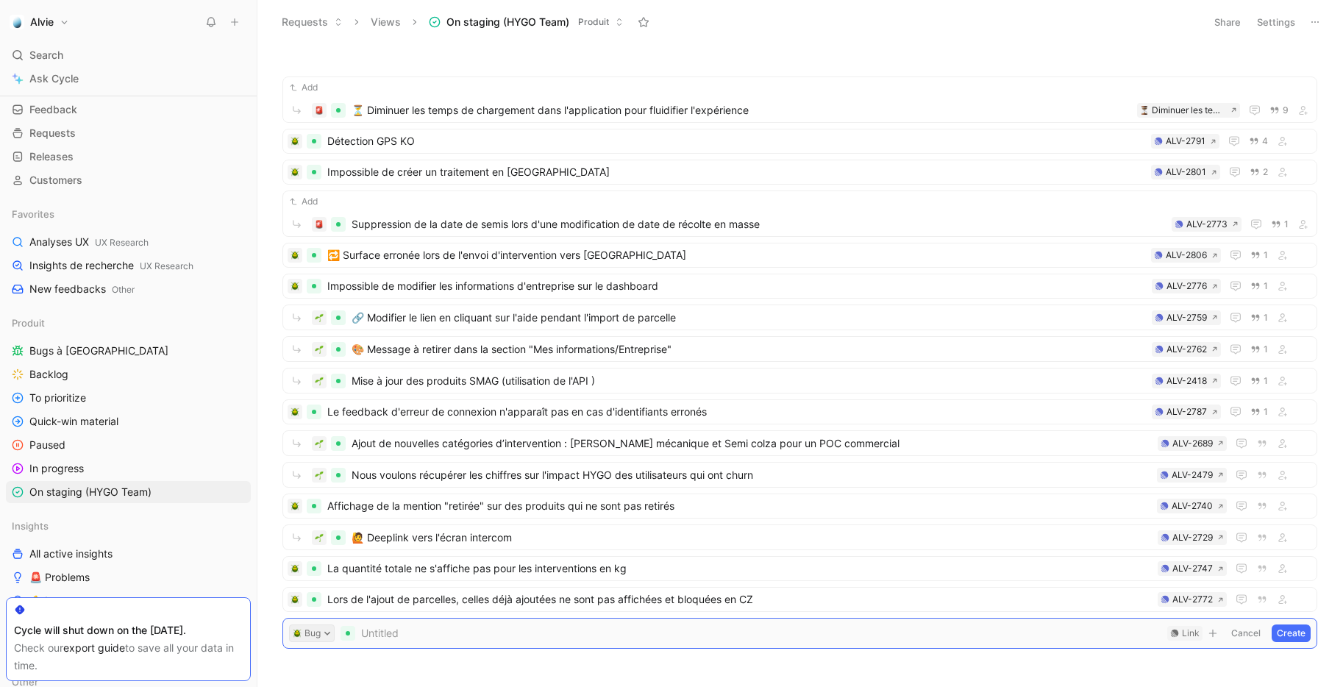
click at [318, 629] on button "Bug" at bounding box center [312, 633] width 46 height 18
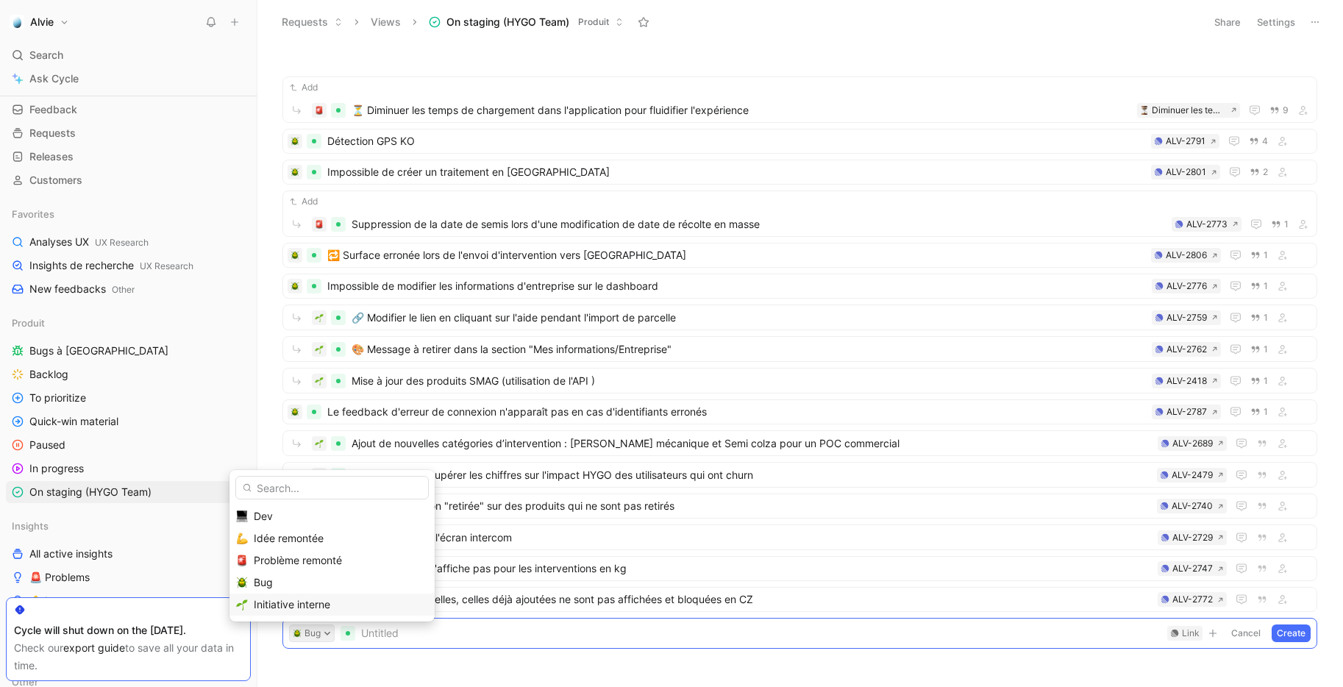
click at [318, 598] on span "Initiative interne" at bounding box center [292, 604] width 76 height 12
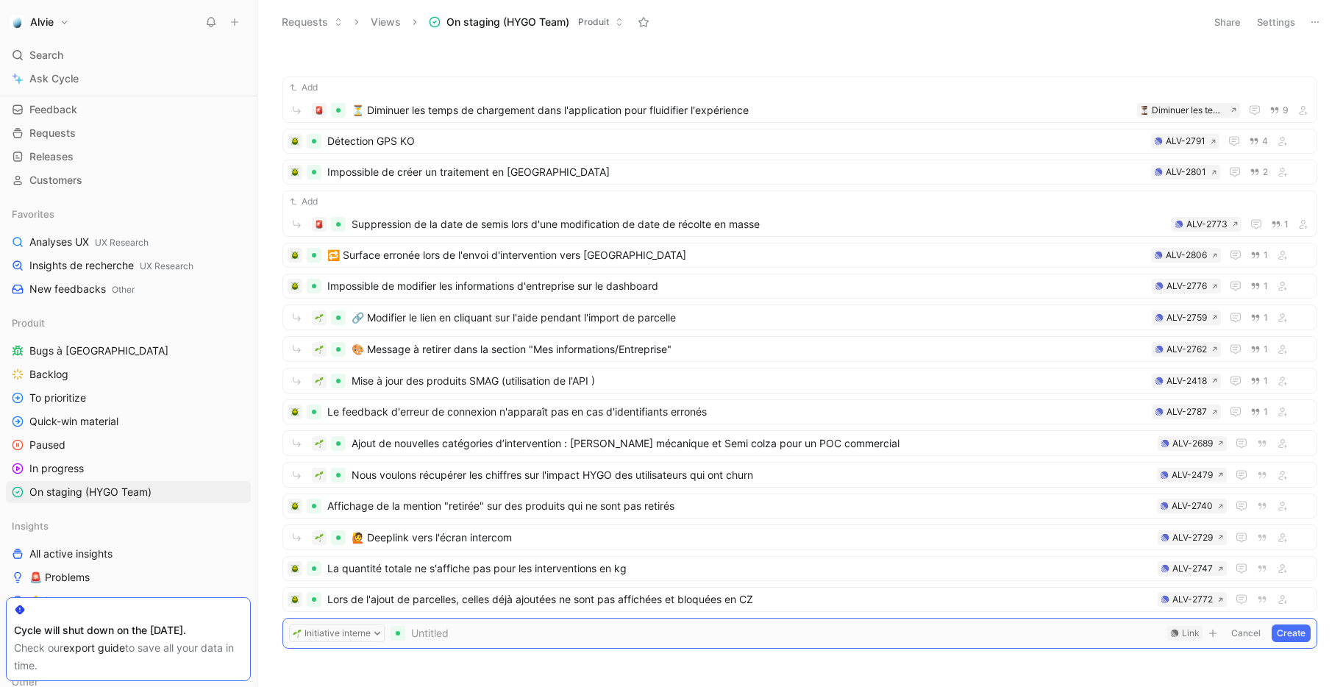
click at [504, 635] on span at bounding box center [786, 633] width 750 height 18
click at [1187, 629] on div "Link" at bounding box center [1191, 633] width 18 height 15
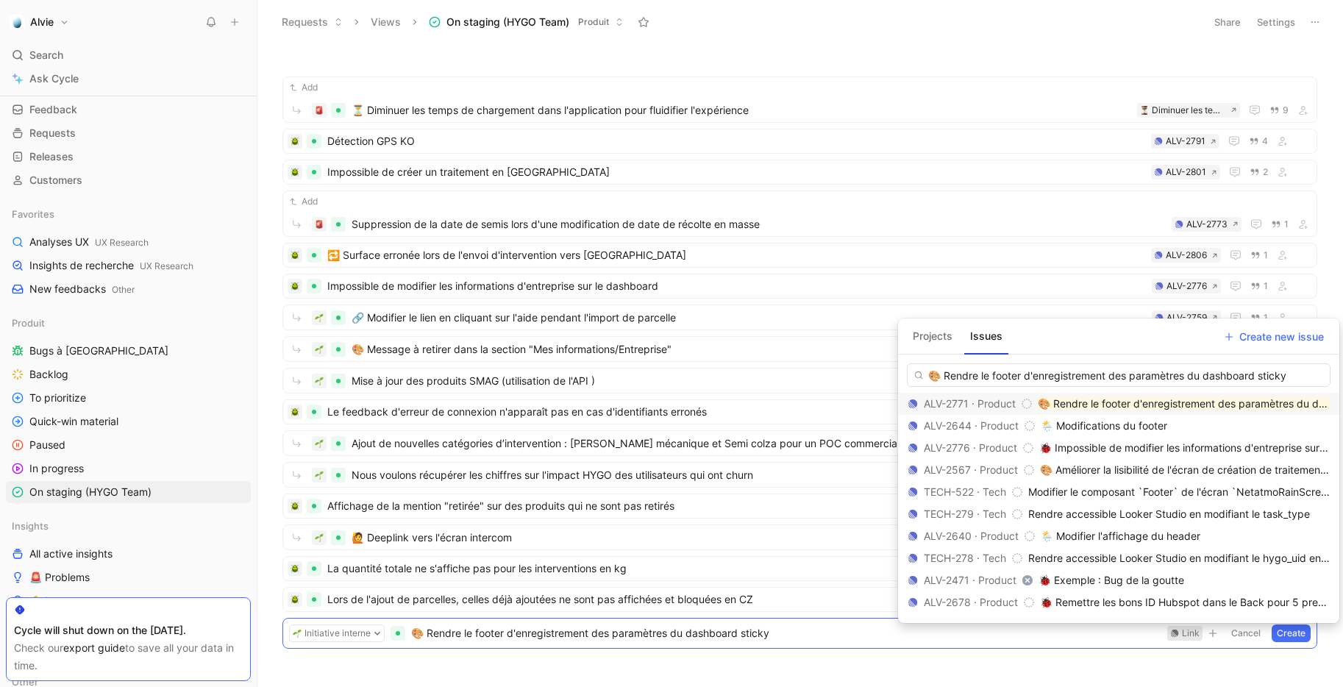
type input "🎨 Rendre le footer d'enregistrement des paramètres du dashboard sticky"
click at [1067, 399] on mark "🎨 Rendre le footer d'enregistrement des paramètres du dashboard sticky" at bounding box center [1216, 403] width 358 height 12
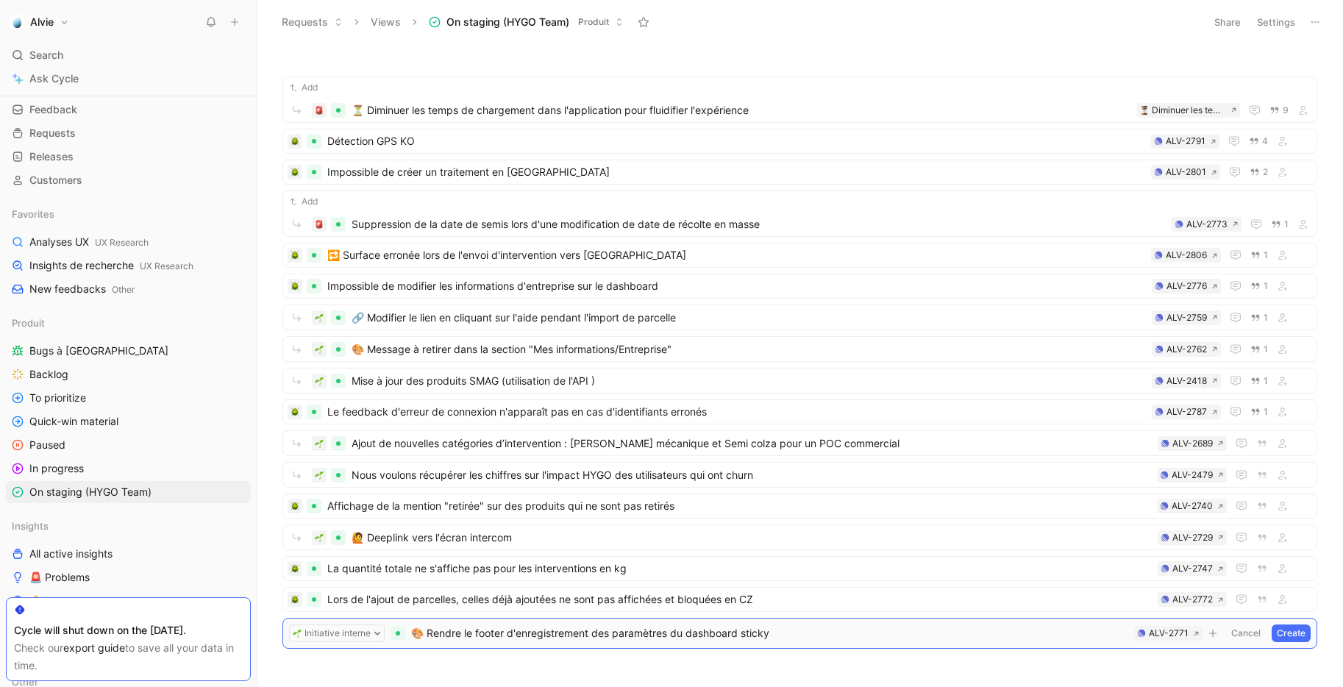
click at [1285, 632] on button "Create" at bounding box center [1290, 633] width 39 height 18
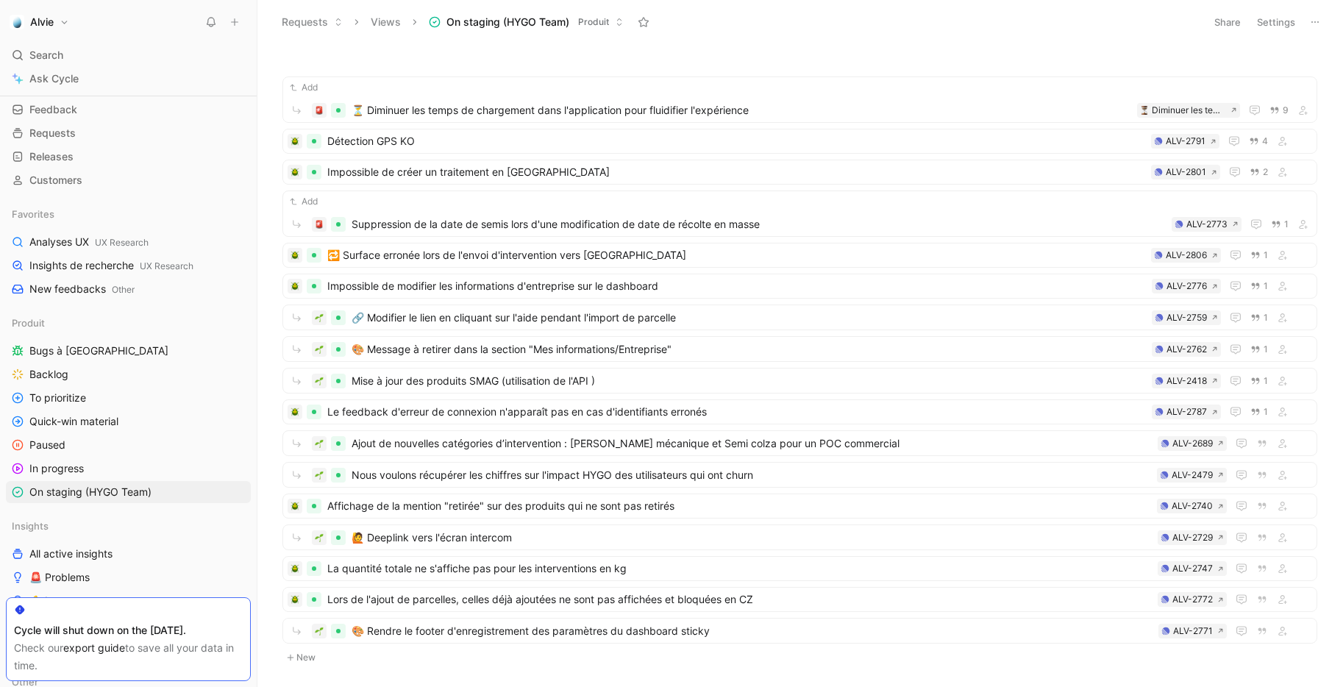
scroll to position [54, 0]
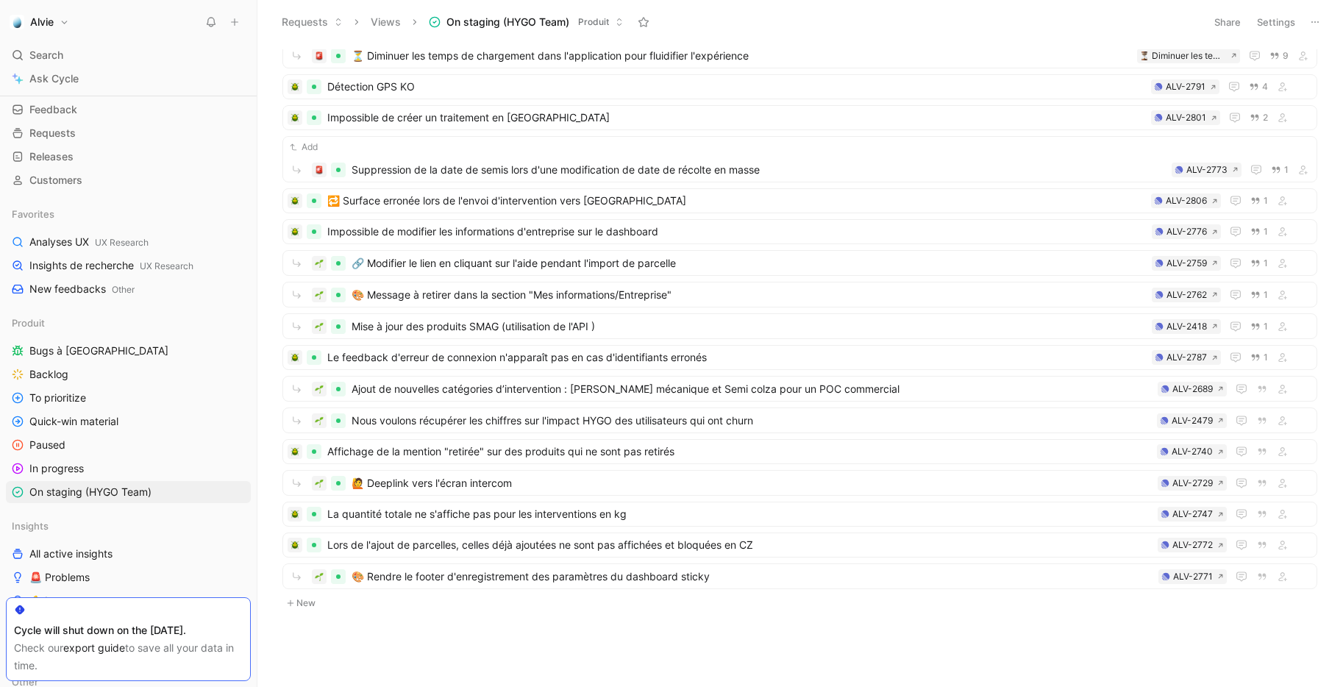
click at [307, 604] on button "New" at bounding box center [799, 603] width 1037 height 18
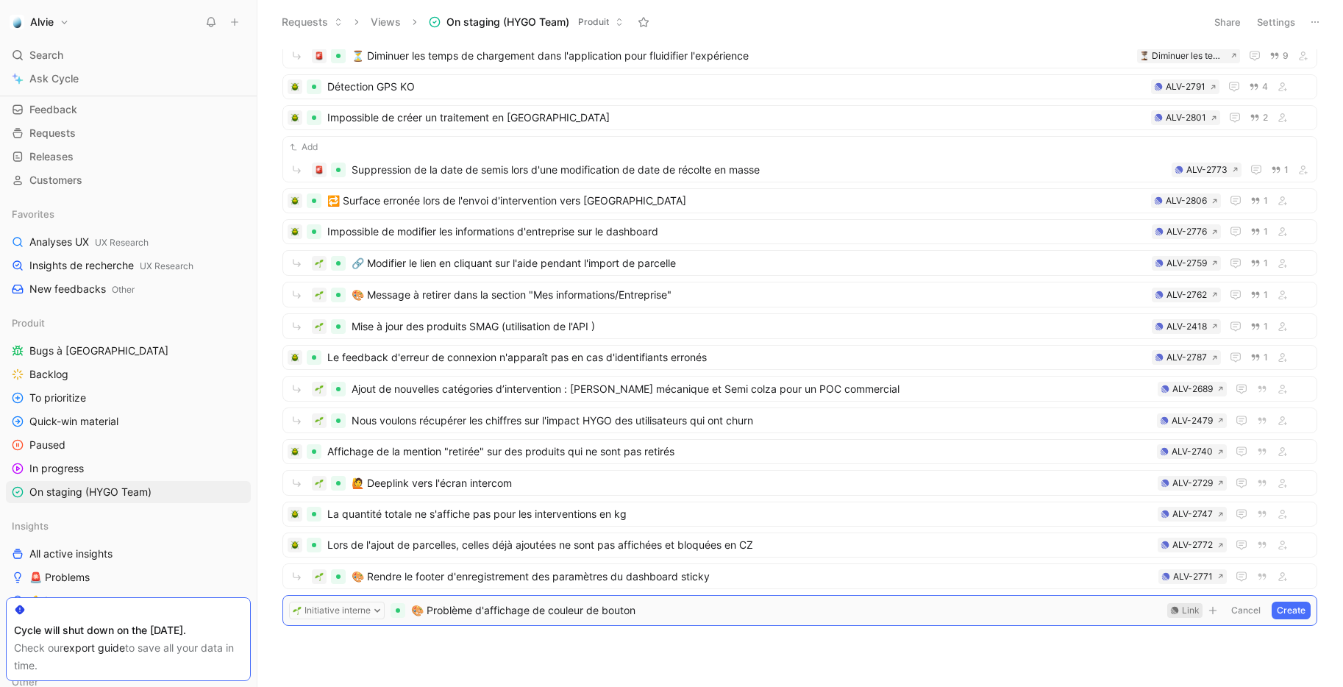
click at [1187, 611] on div "Link" at bounding box center [1191, 610] width 18 height 15
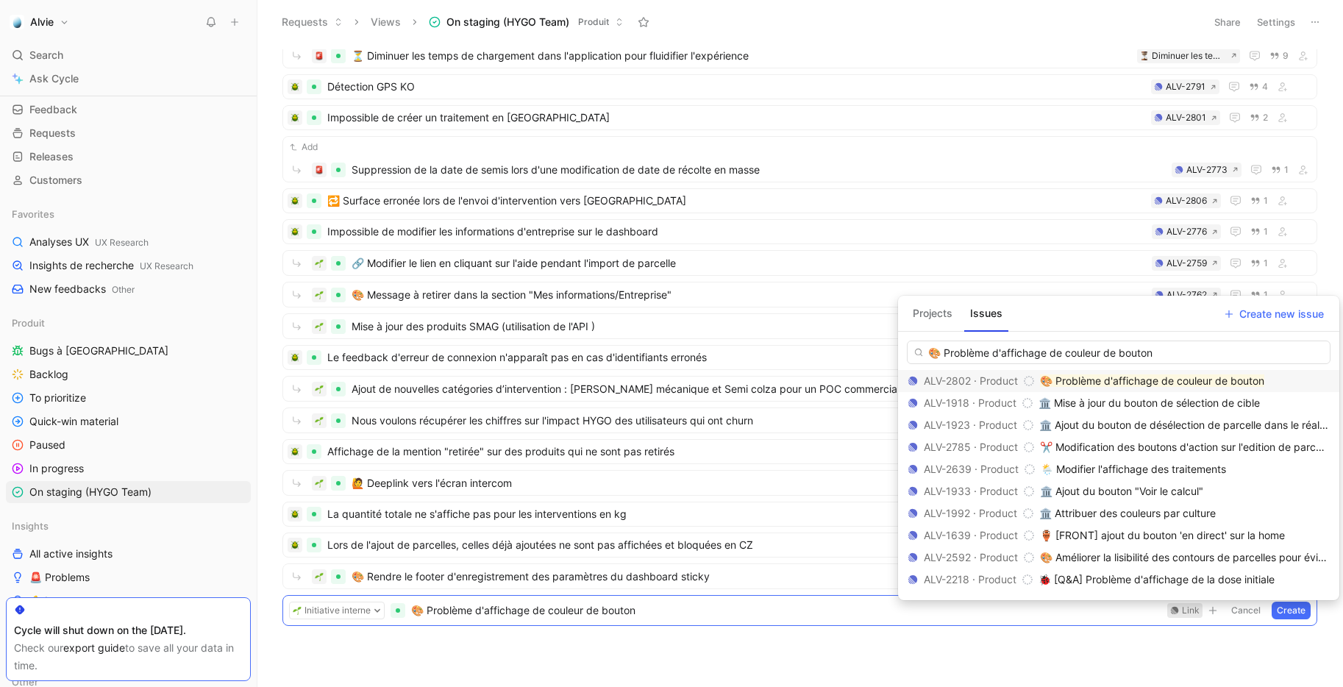
type input "🎨 Problème d'affichage de couleur de bouton"
click at [1138, 378] on mark "🎨 Problème d'affichage de couleur de bouton" at bounding box center [1152, 380] width 224 height 12
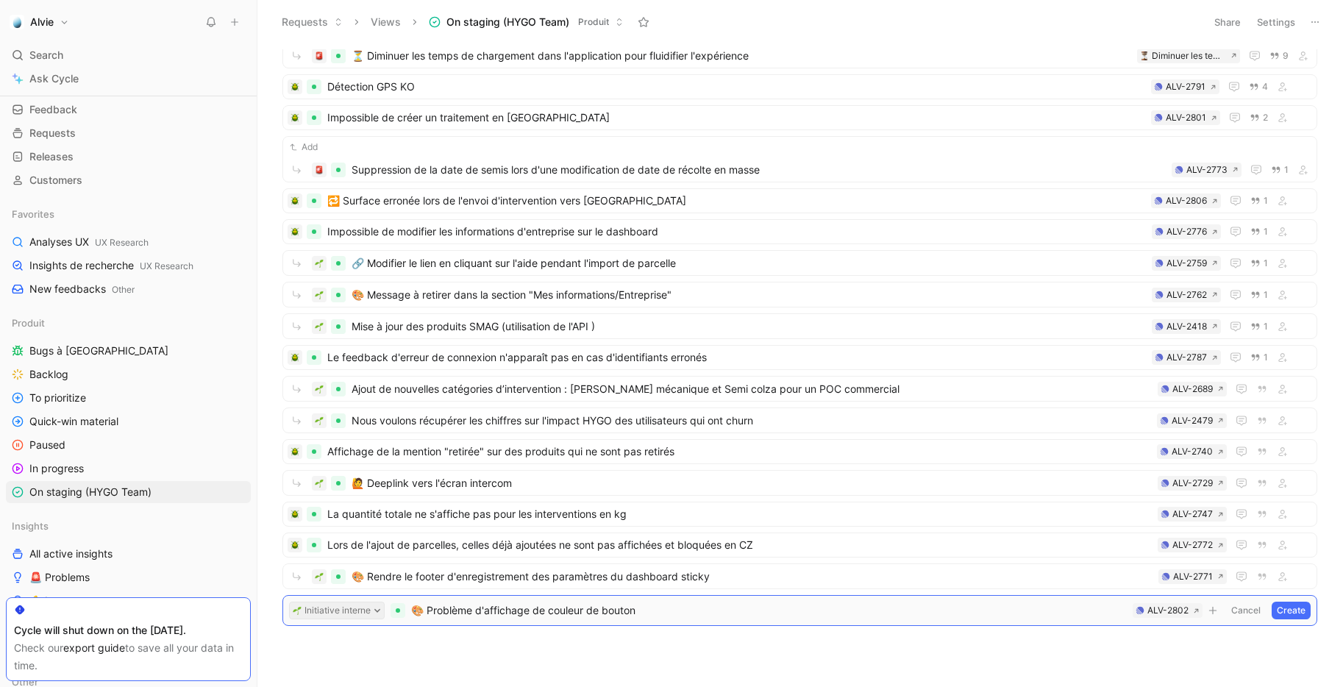
click at [365, 607] on button "Initiative interne" at bounding box center [337, 610] width 96 height 18
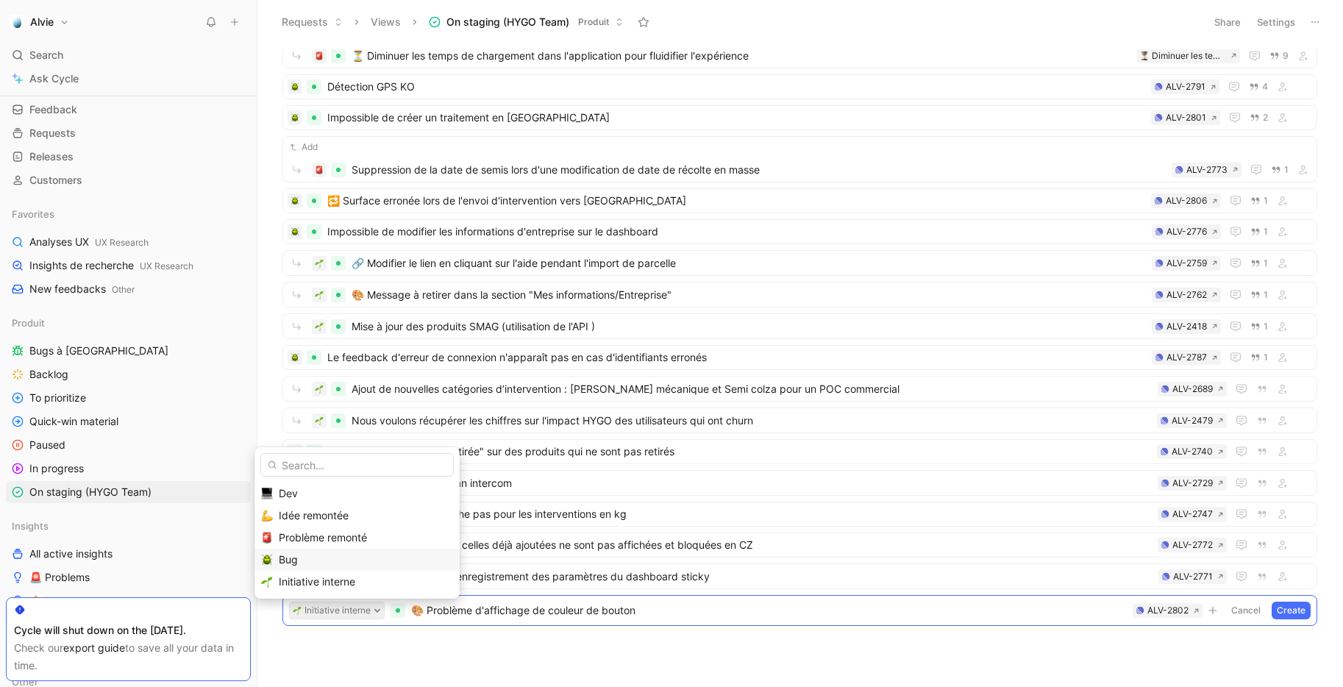
click at [343, 558] on div "Bug" at bounding box center [366, 560] width 174 height 18
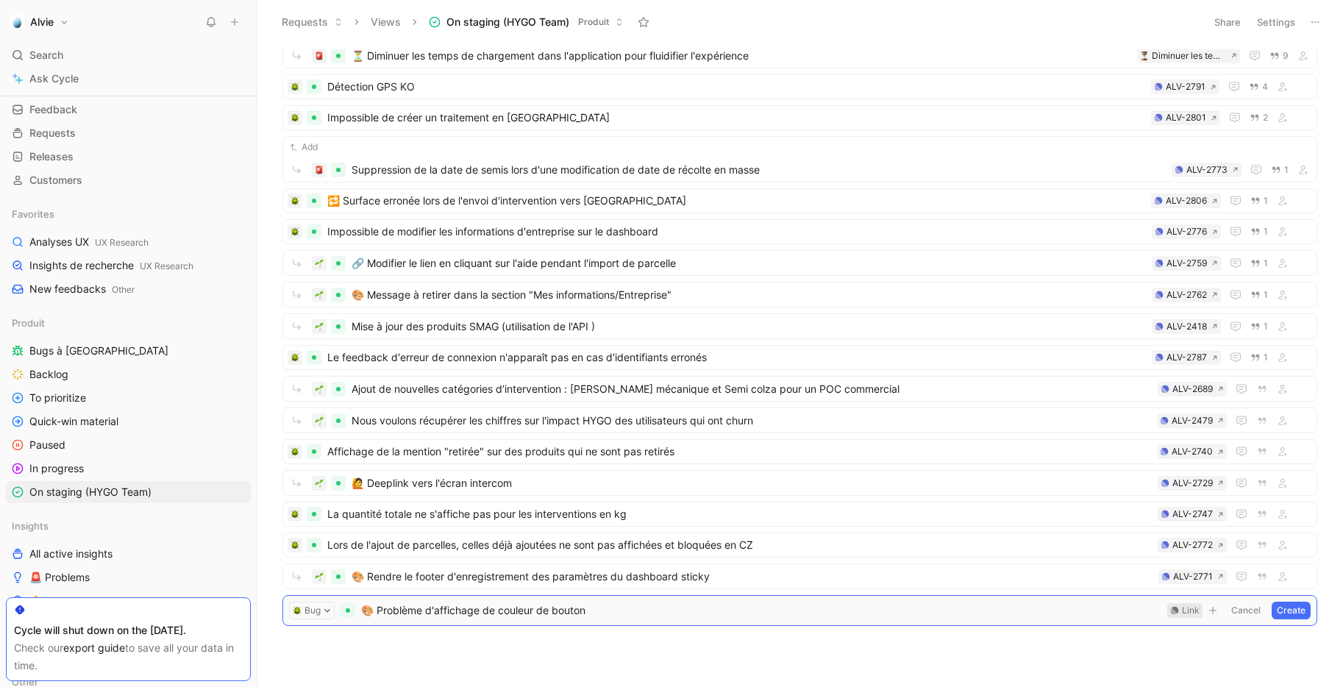
click at [1189, 613] on div "Link" at bounding box center [1191, 610] width 18 height 15
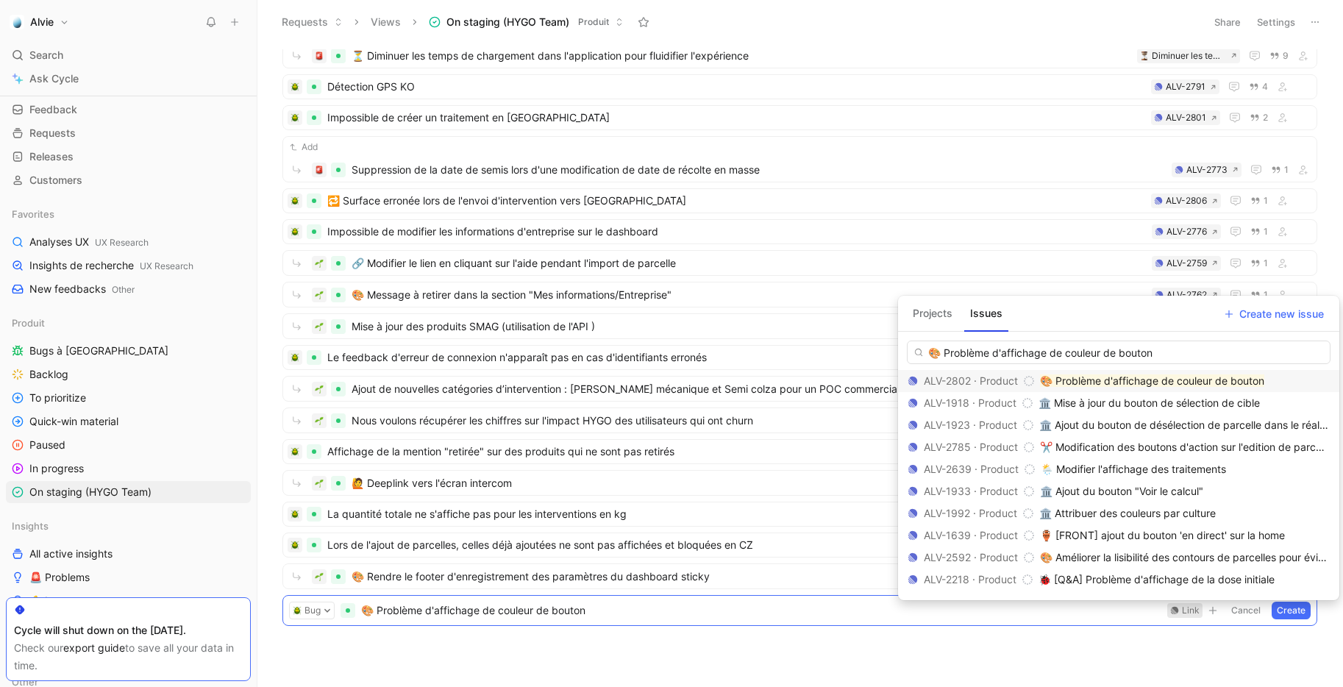
type input "🎨 Problème d'affichage de couleur de bouton"
click at [1130, 384] on mark "🎨 Problème d'affichage de couleur de bouton" at bounding box center [1152, 380] width 224 height 12
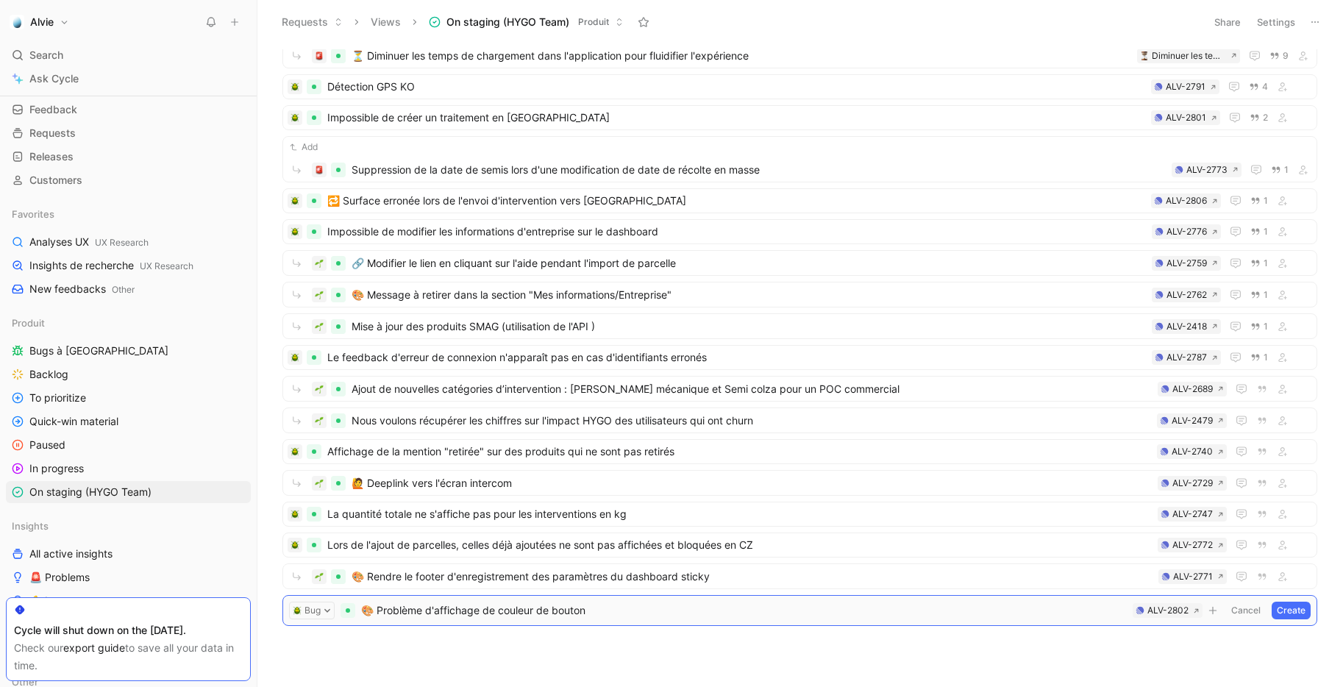
click at [1295, 612] on button "Create" at bounding box center [1290, 610] width 39 height 18
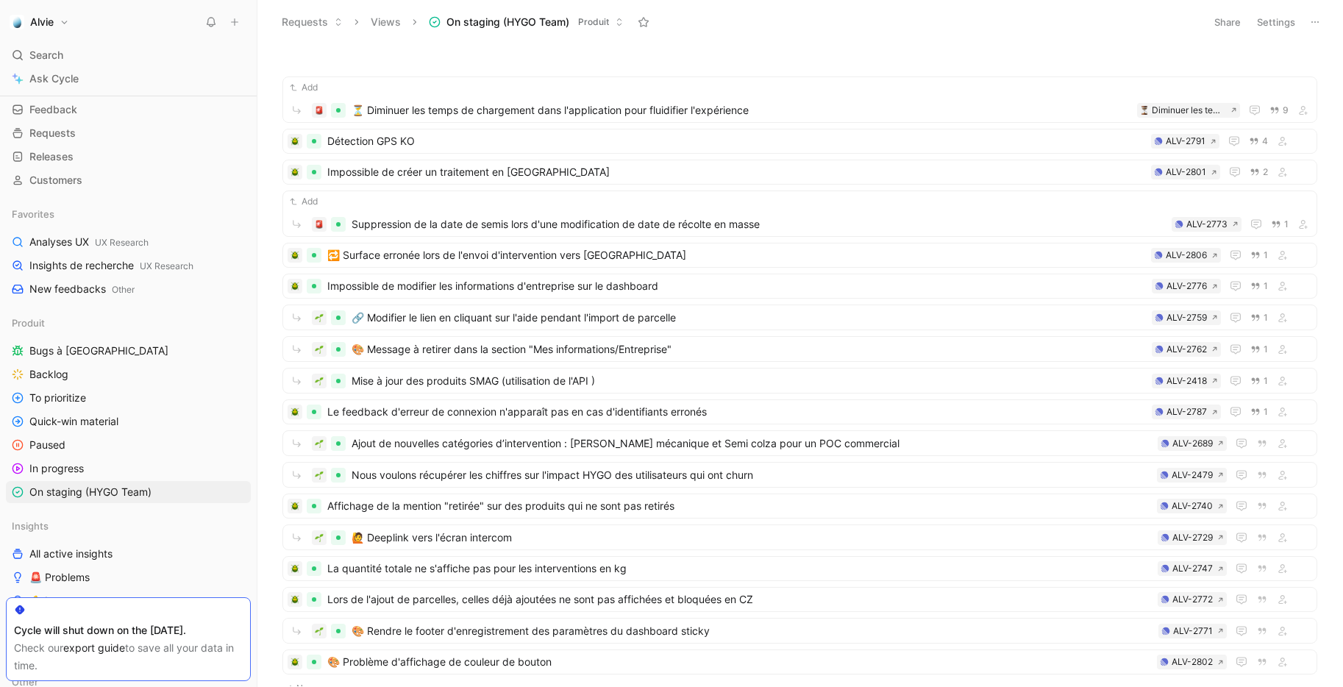
scroll to position [85, 0]
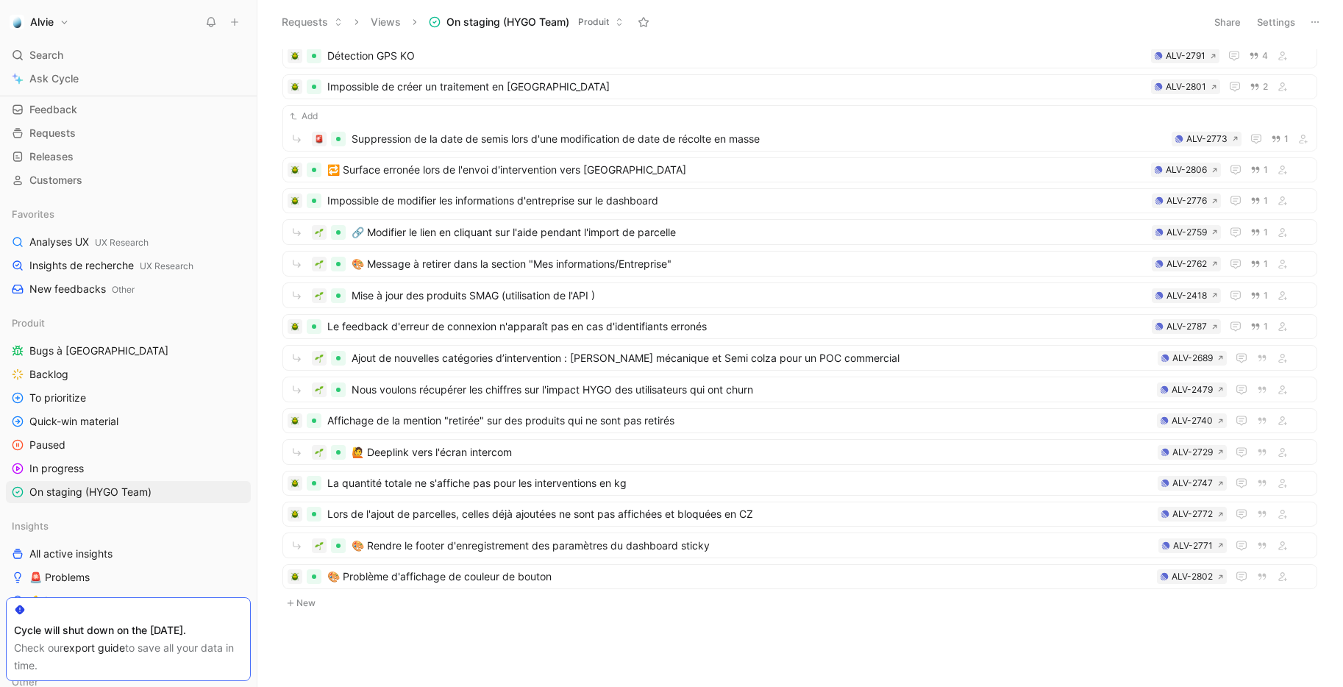
click at [312, 604] on button "New" at bounding box center [799, 603] width 1037 height 18
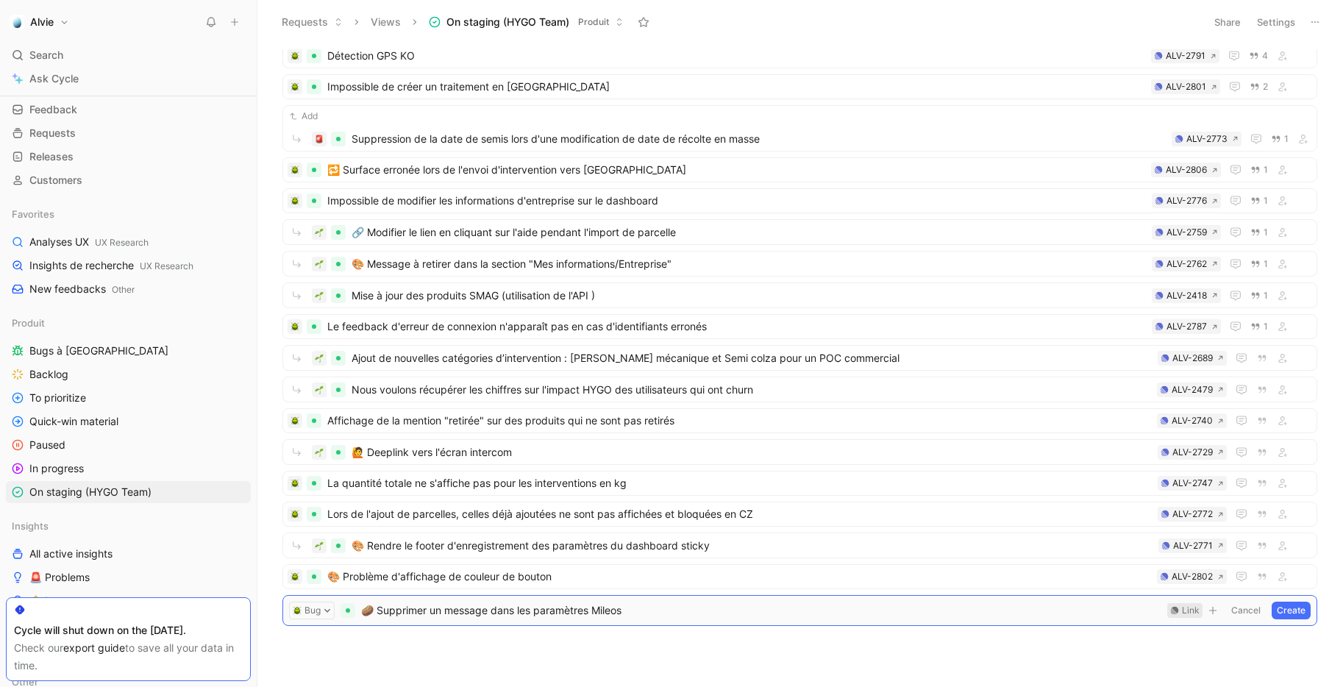
click at [1190, 610] on div "Link" at bounding box center [1191, 610] width 18 height 15
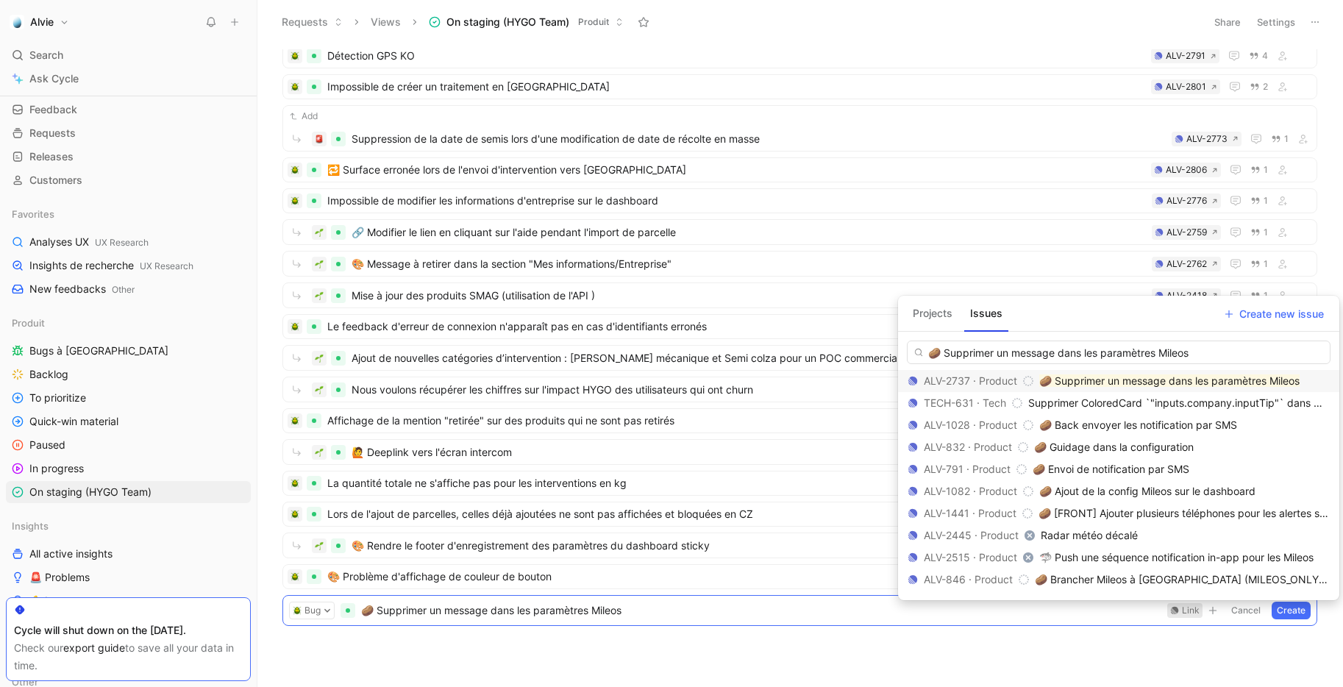
type input "🥔 Supprimer un message dans les paramètres Mileos"
click at [1123, 378] on mark "🥔 Supprimer un message dans les paramètres Mileos" at bounding box center [1169, 380] width 260 height 12
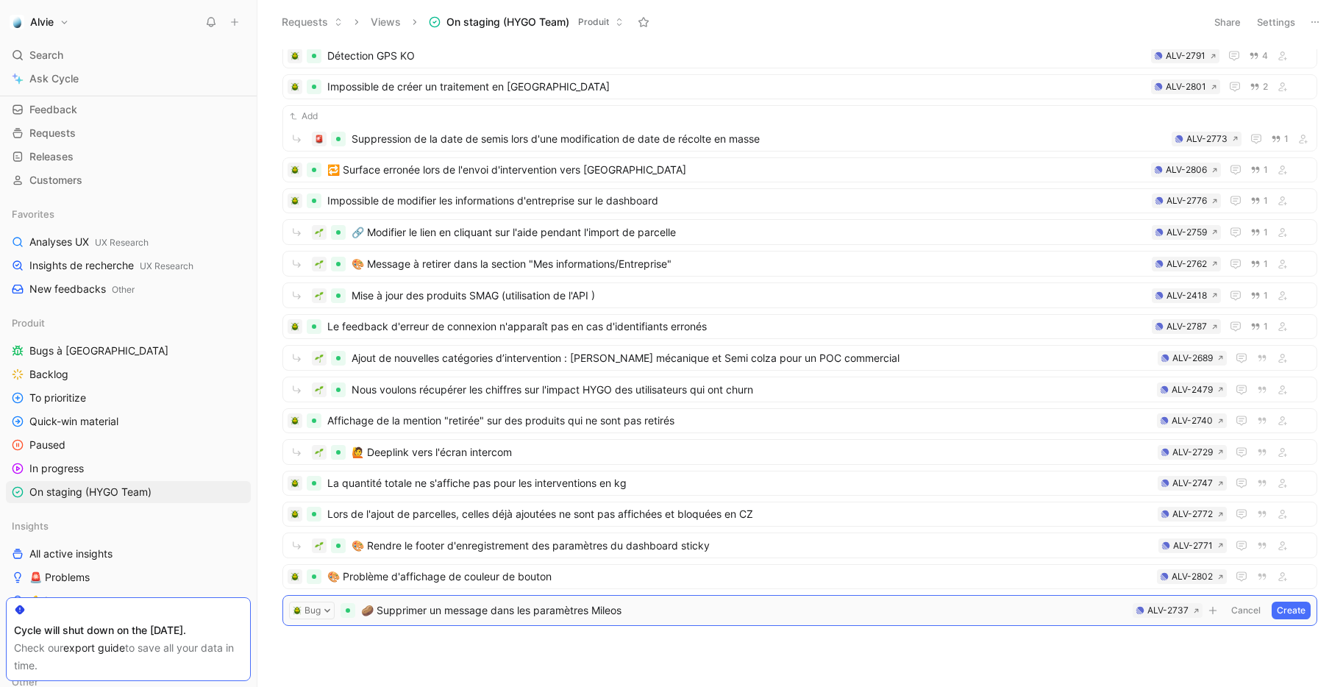
click at [1305, 607] on button "Create" at bounding box center [1290, 610] width 39 height 18
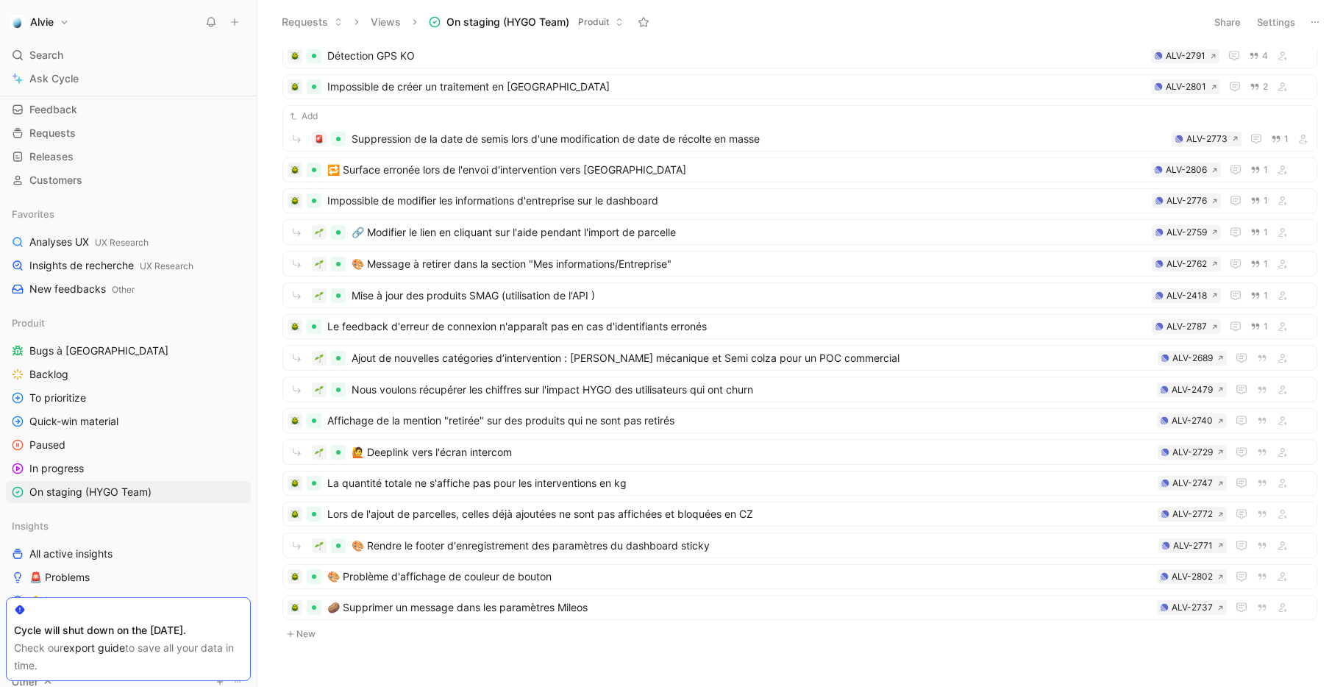
scroll to position [116, 0]
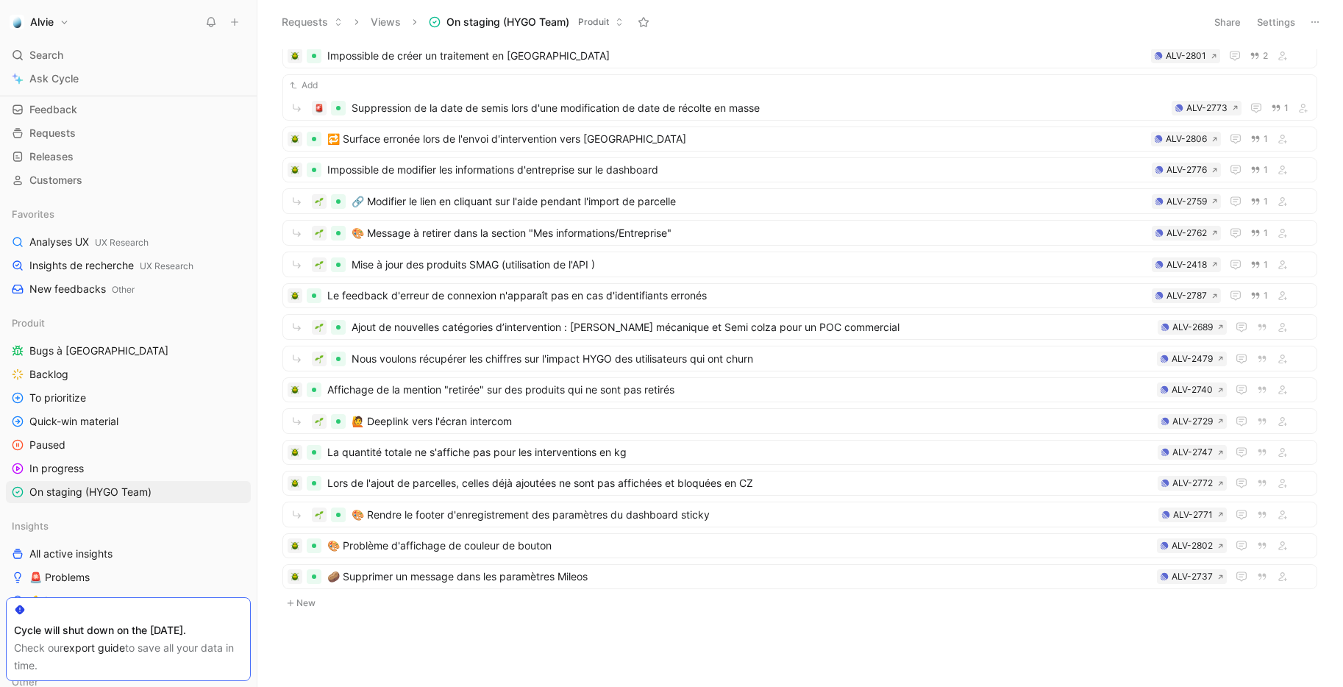
click at [308, 605] on button "New" at bounding box center [799, 603] width 1037 height 18
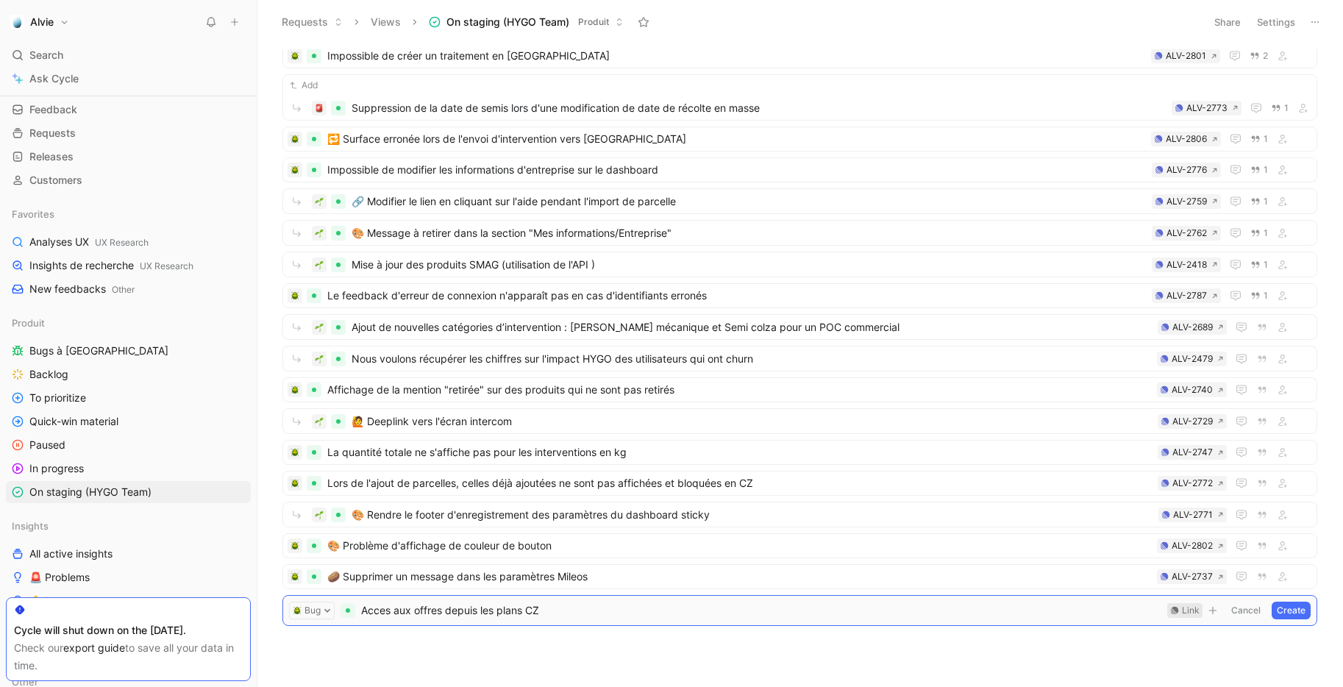
click at [1193, 610] on div "Link" at bounding box center [1191, 610] width 18 height 15
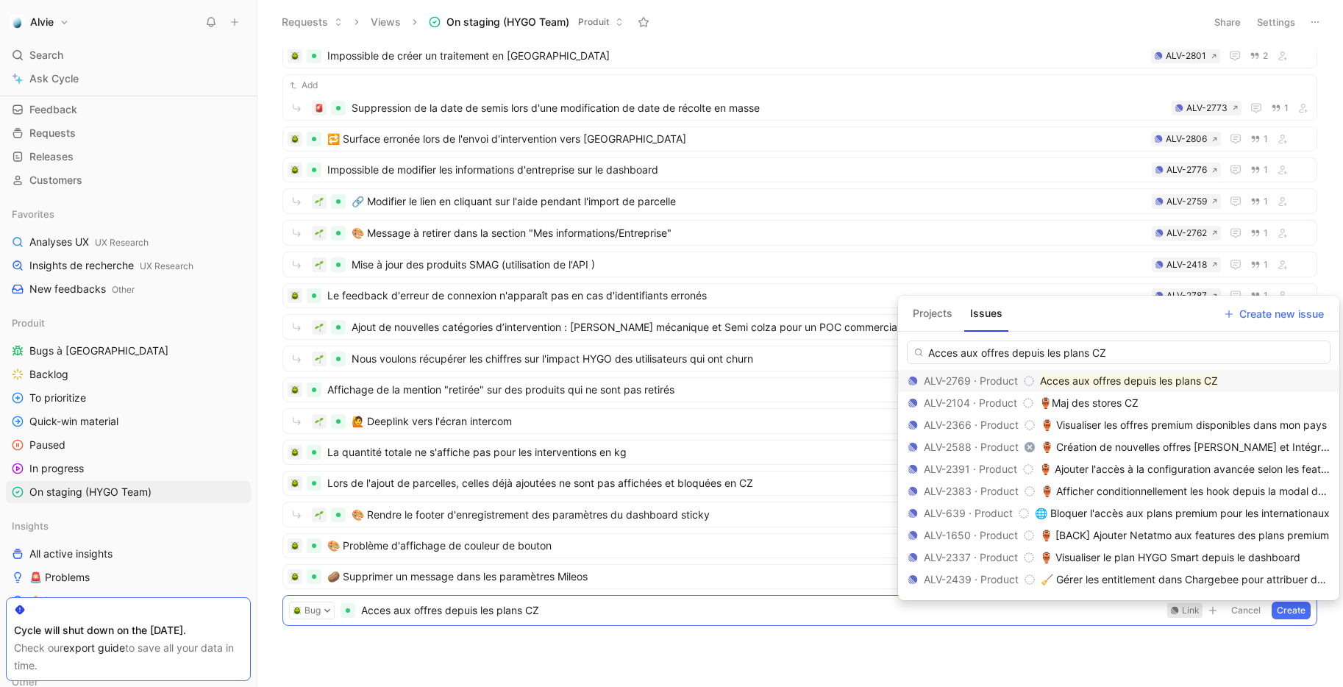
type input "Acces aux offres depuis les plans CZ"
click at [1121, 378] on mark "Acces aux offres depuis les plans CZ" at bounding box center [1129, 380] width 178 height 12
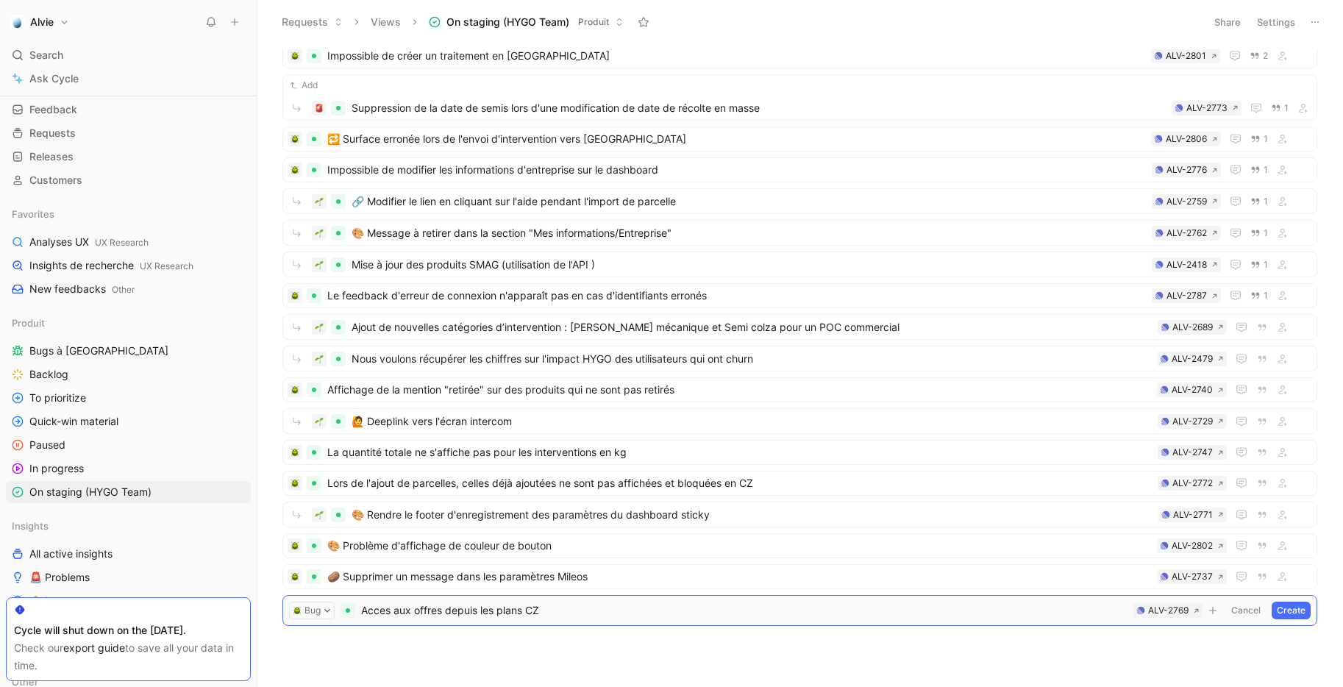
click at [1300, 611] on button "Create" at bounding box center [1290, 610] width 39 height 18
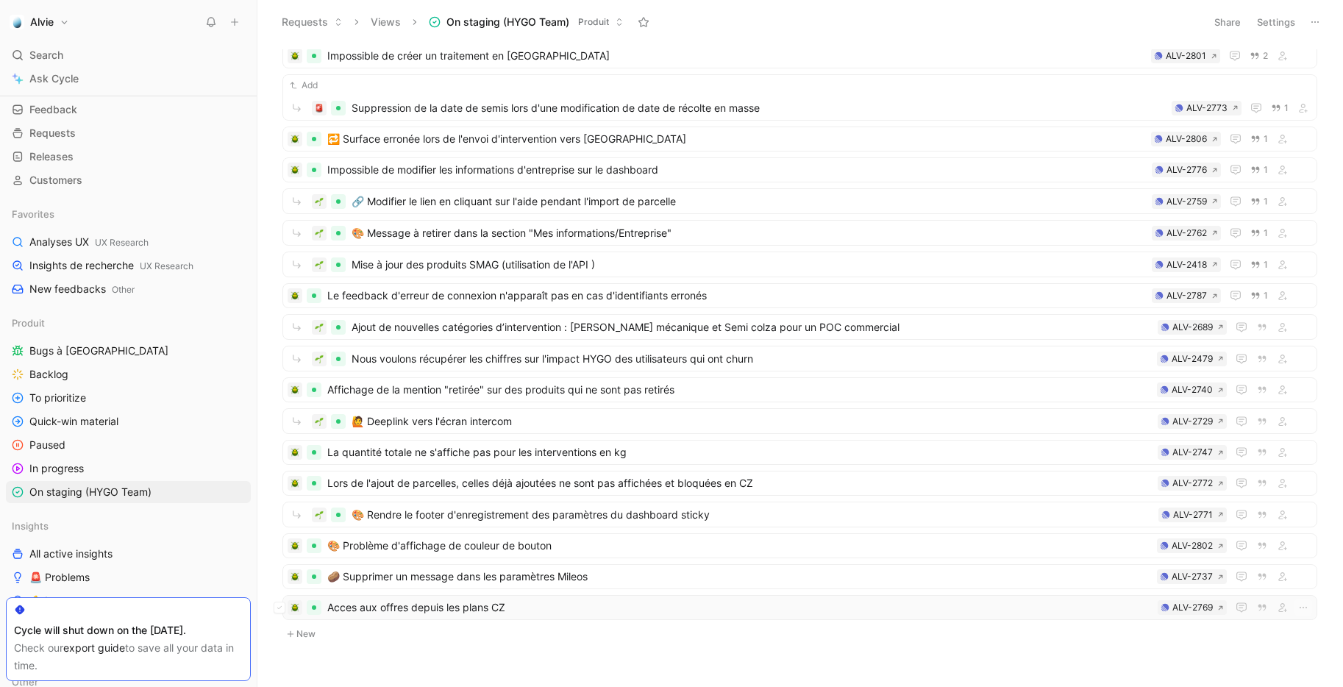
click at [982, 601] on span "Acces aux offres depuis les plans CZ" at bounding box center [739, 608] width 824 height 18
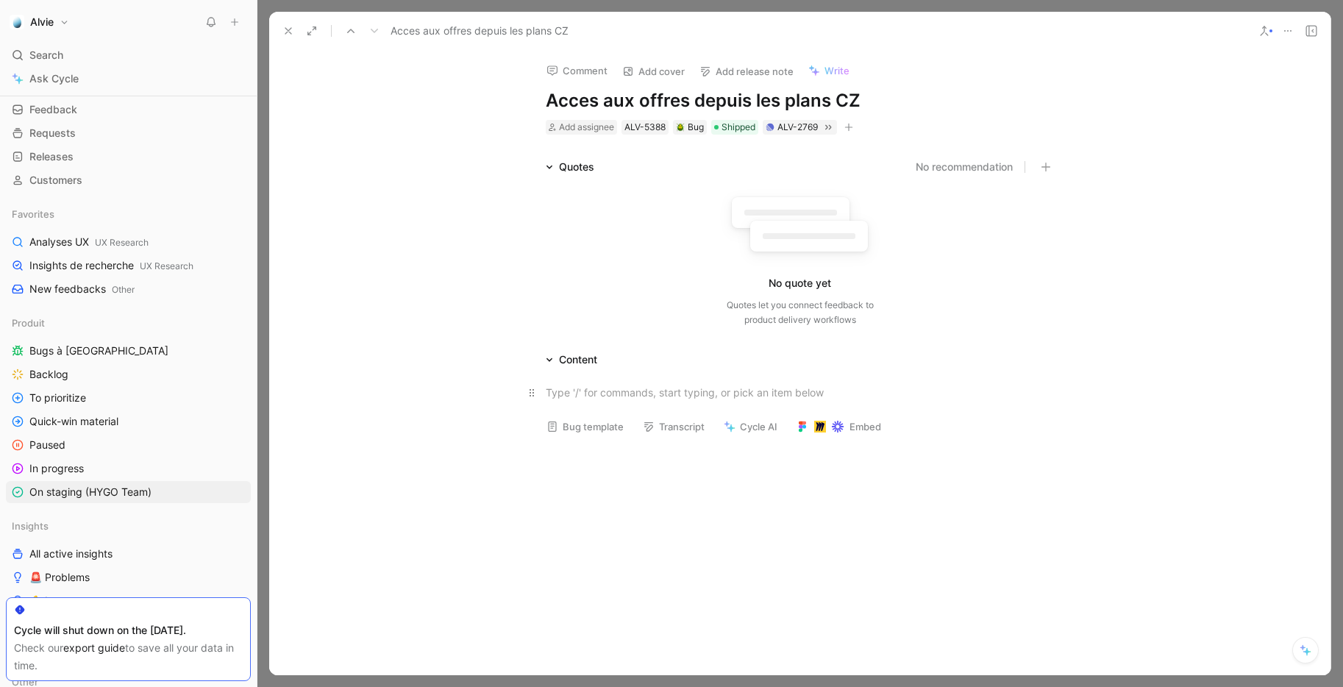
click at [718, 392] on div at bounding box center [800, 392] width 509 height 15
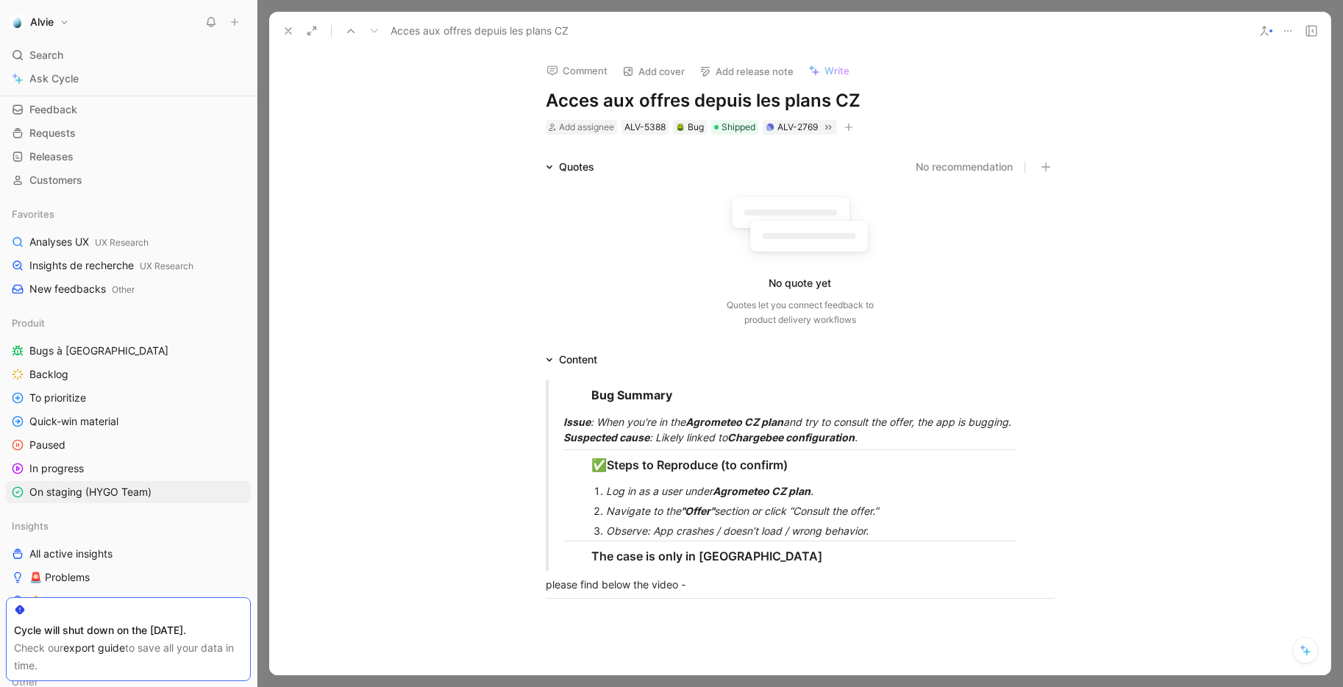
click at [283, 39] on button at bounding box center [288, 31] width 21 height 21
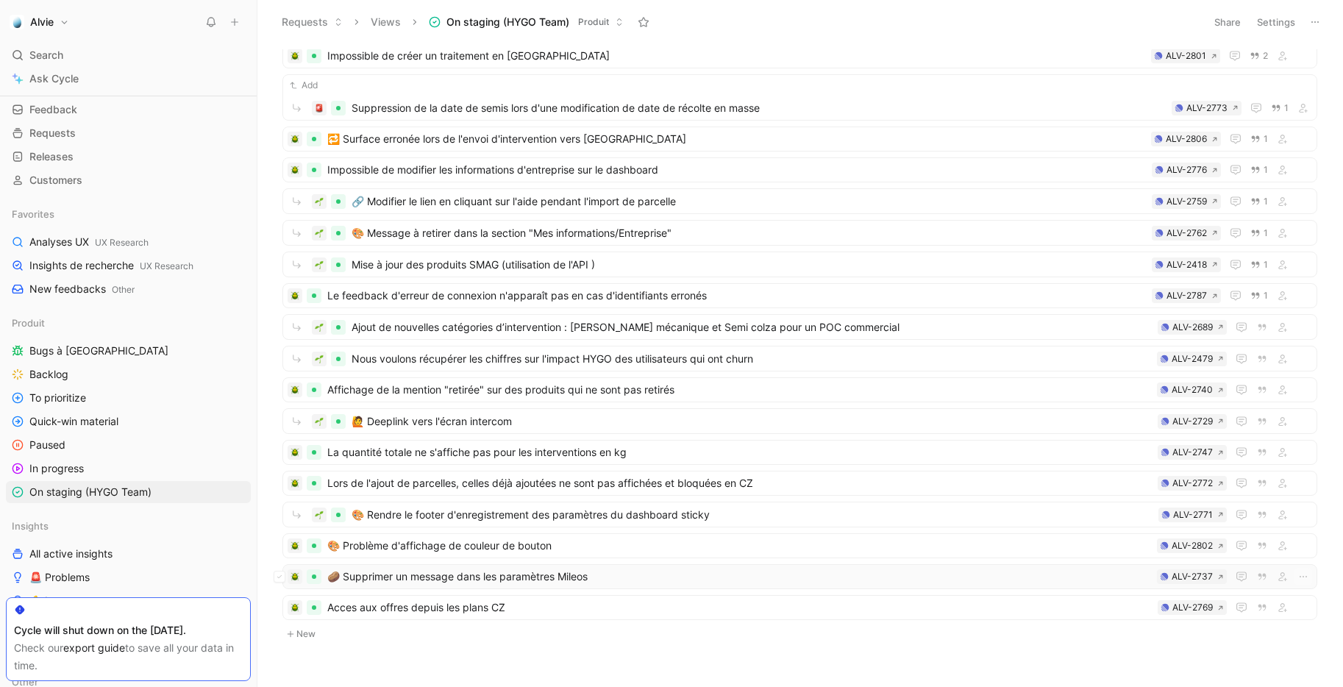
click at [525, 581] on span "🥔 Supprimer un message dans les paramètres Mileos" at bounding box center [738, 577] width 823 height 18
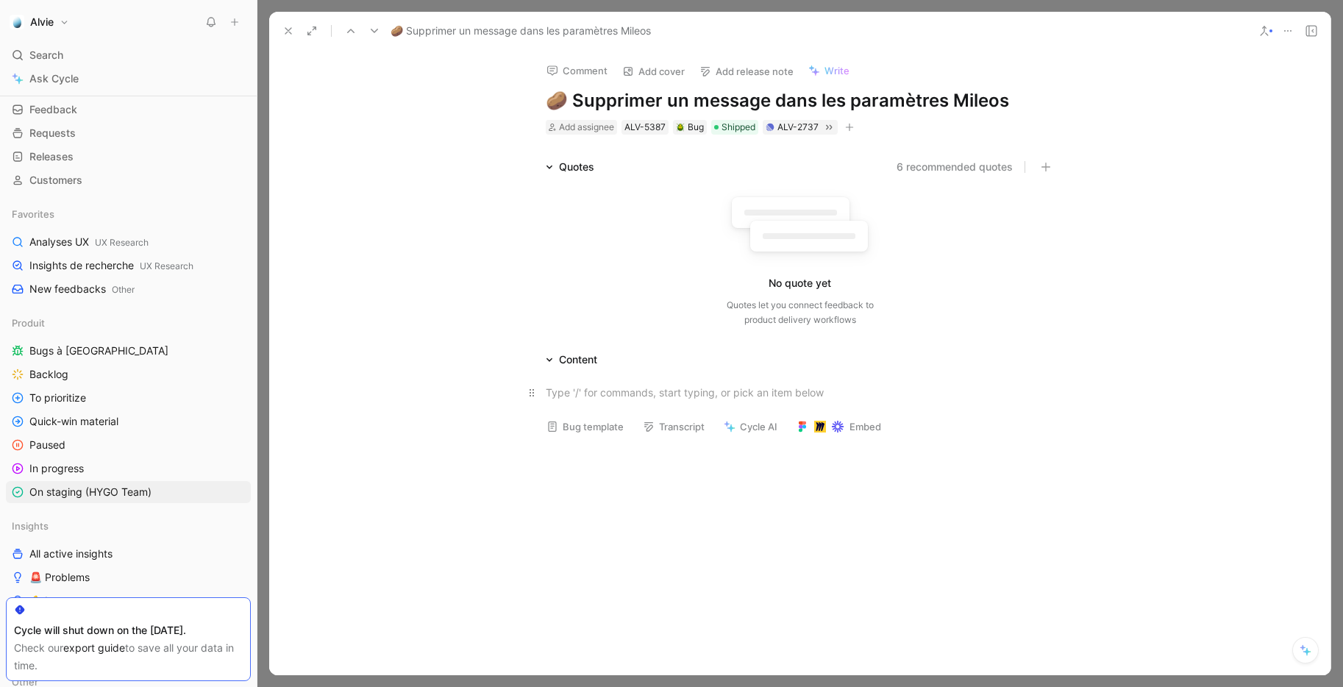
click at [595, 390] on div at bounding box center [800, 392] width 509 height 15
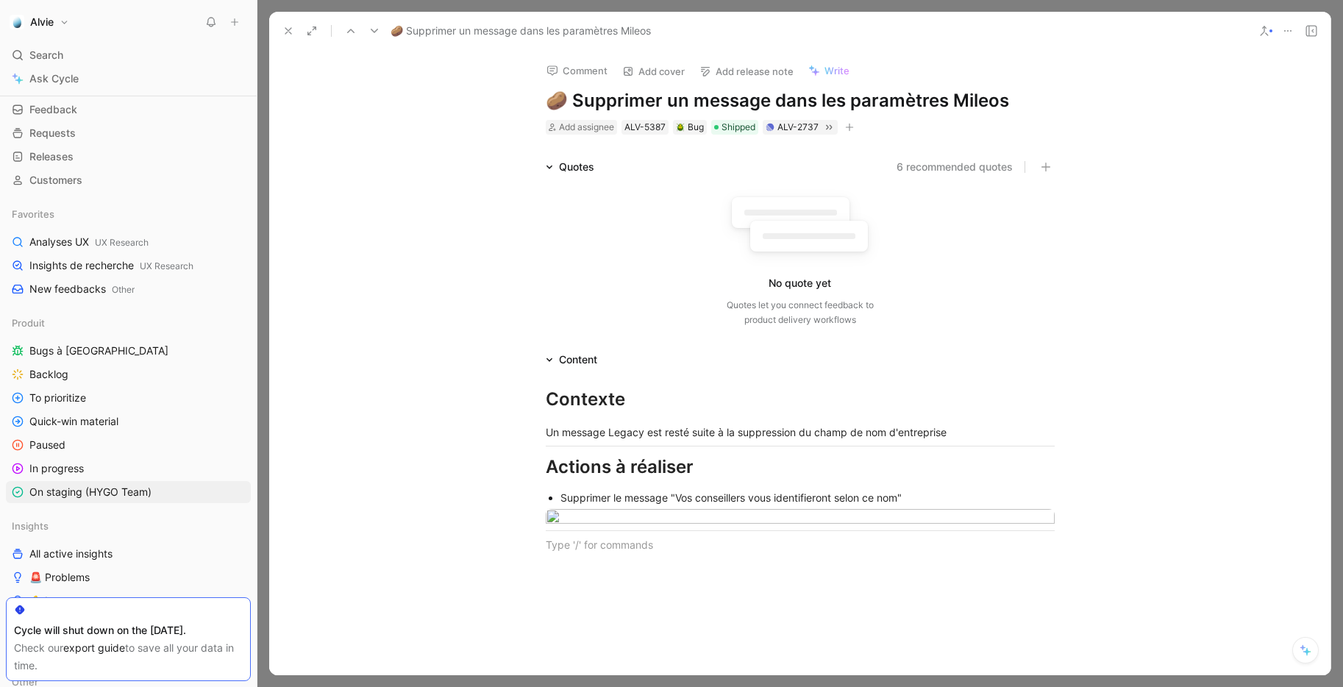
click at [287, 25] on icon at bounding box center [288, 31] width 12 height 12
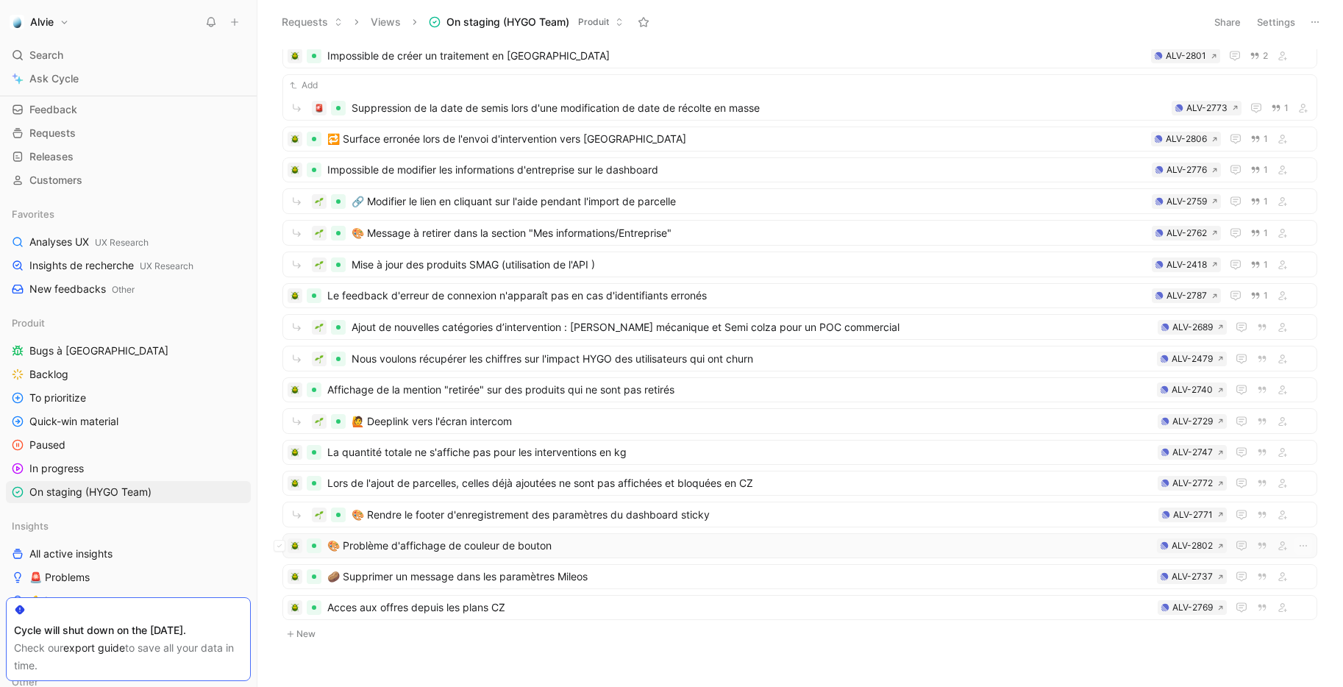
click at [544, 541] on span "🎨 Problème d'affichage de couleur de bouton" at bounding box center [738, 546] width 823 height 18
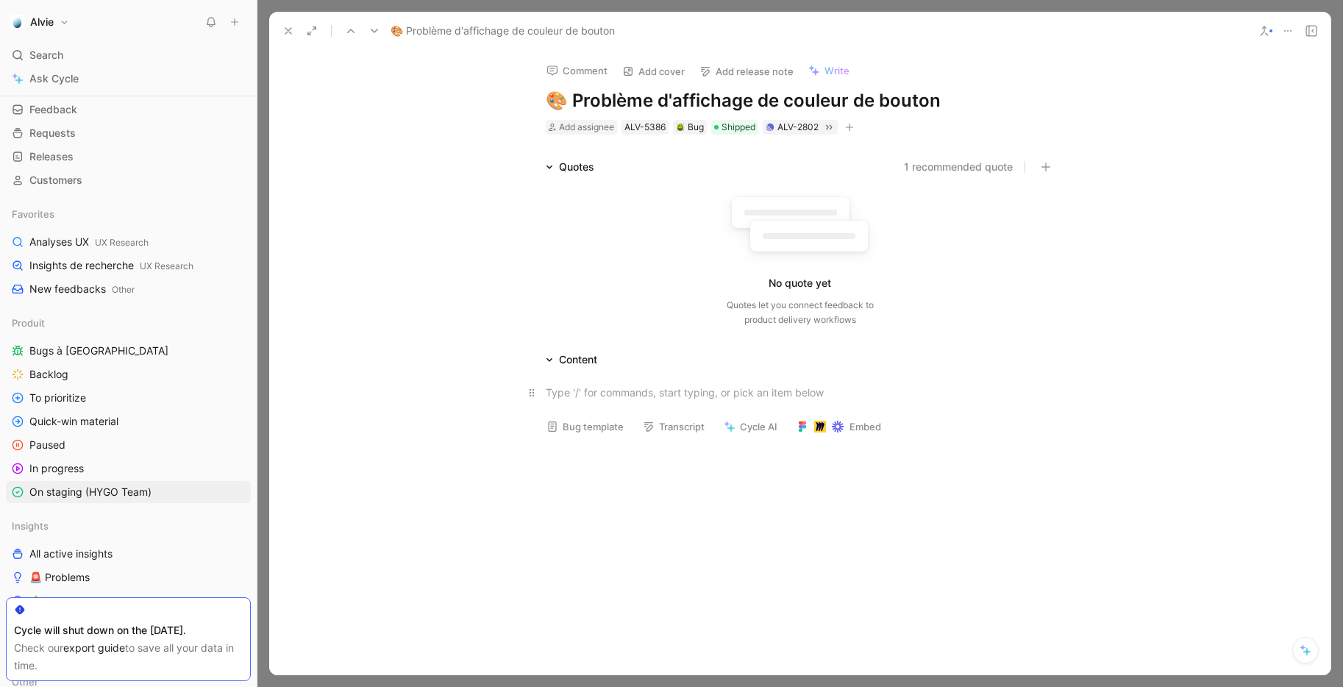
click at [679, 391] on div at bounding box center [800, 392] width 509 height 15
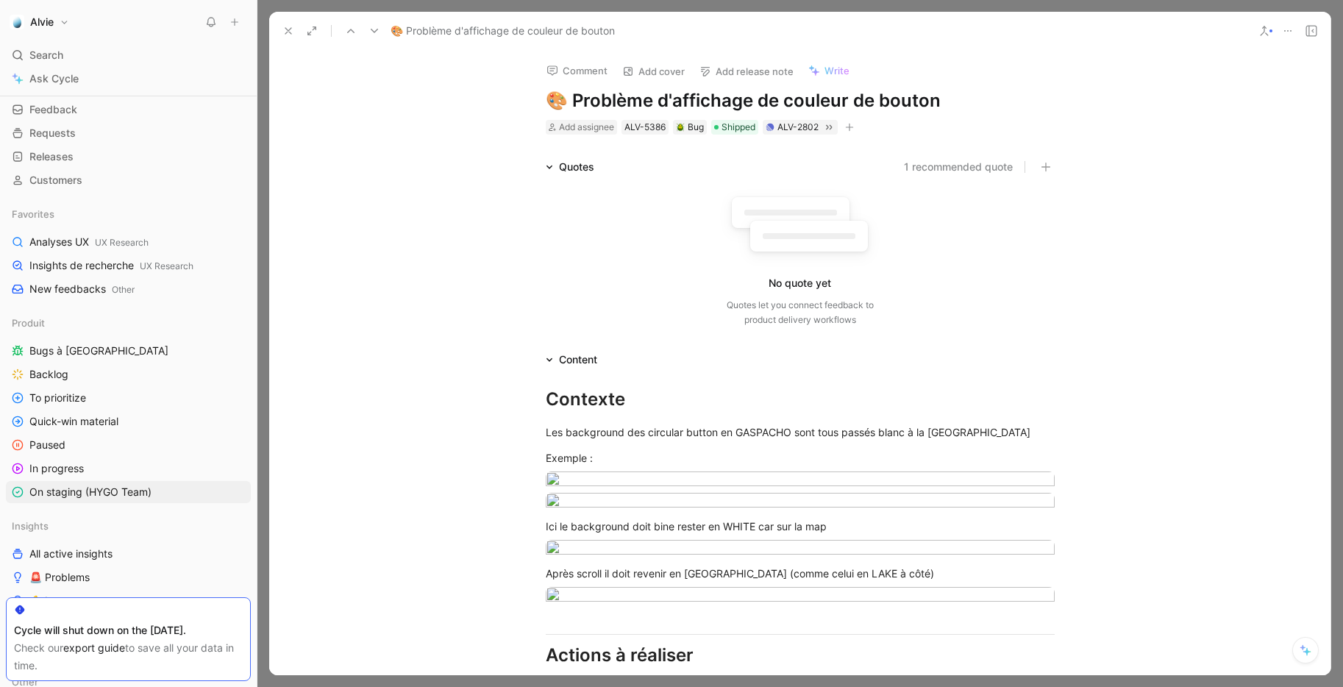
scroll to position [27, 0]
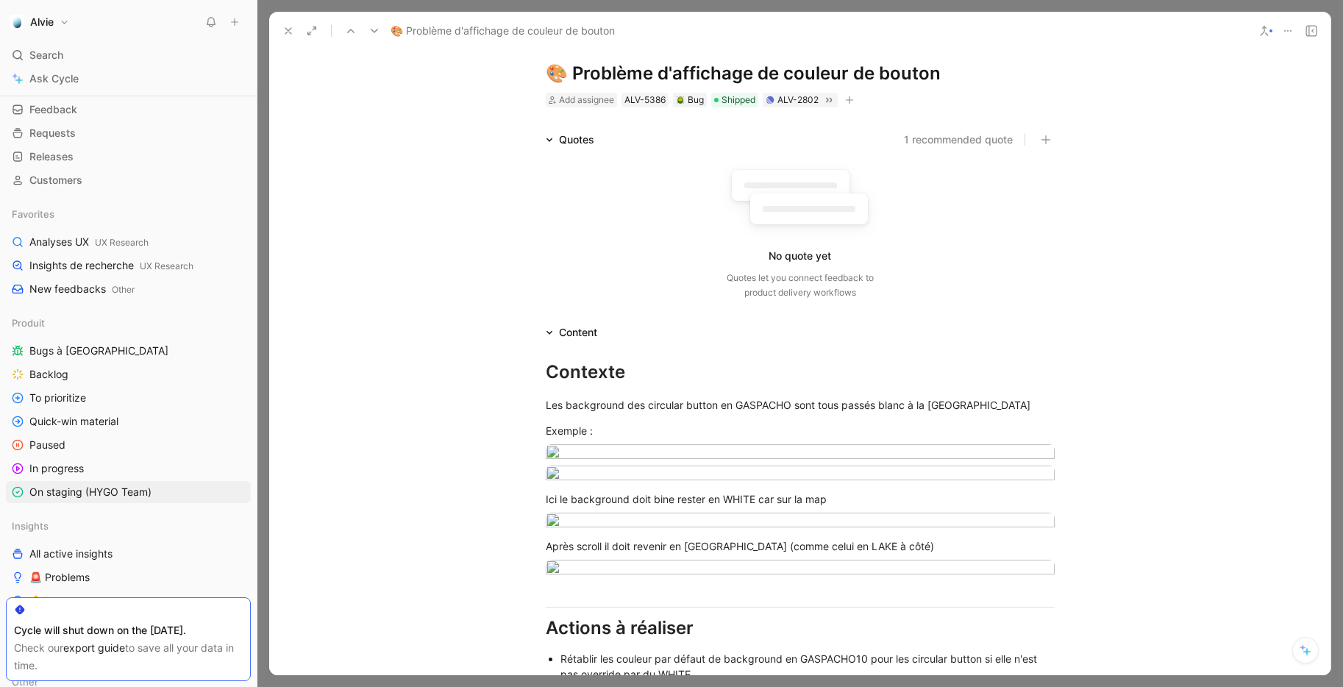
click at [287, 32] on icon at bounding box center [288, 31] width 12 height 12
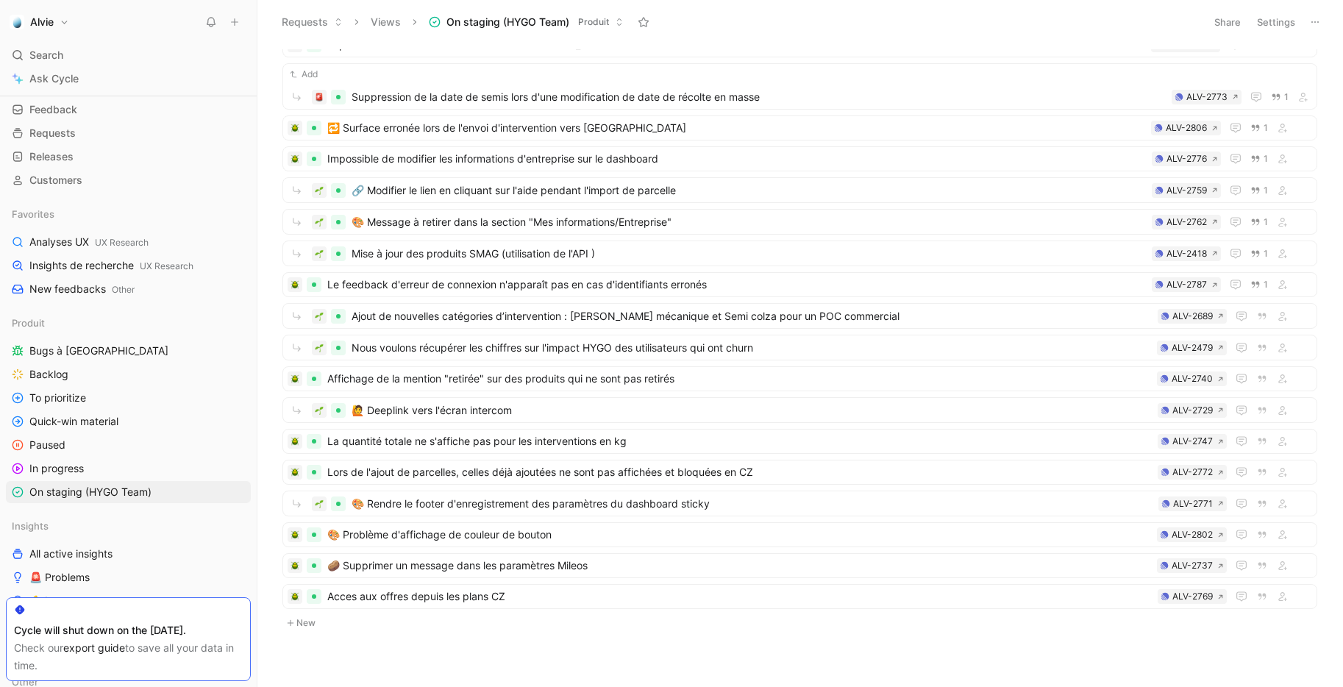
scroll to position [147, 0]
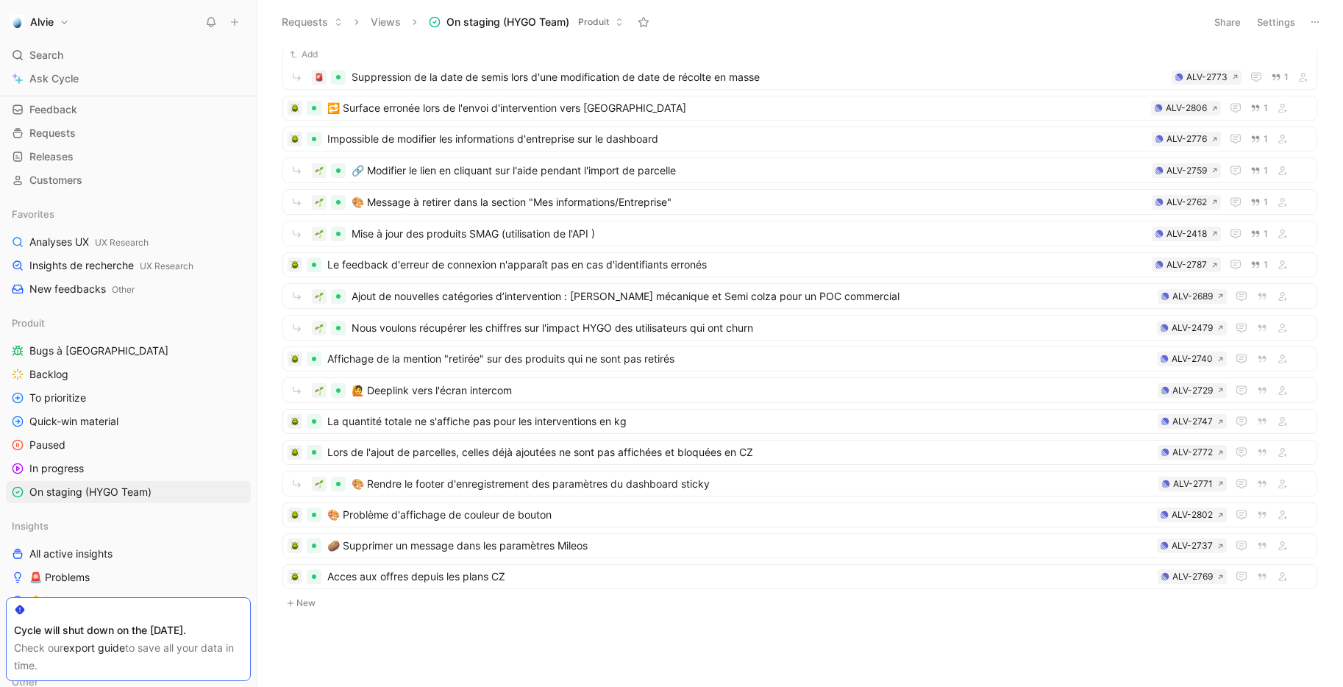
click at [312, 607] on button "New" at bounding box center [799, 603] width 1037 height 18
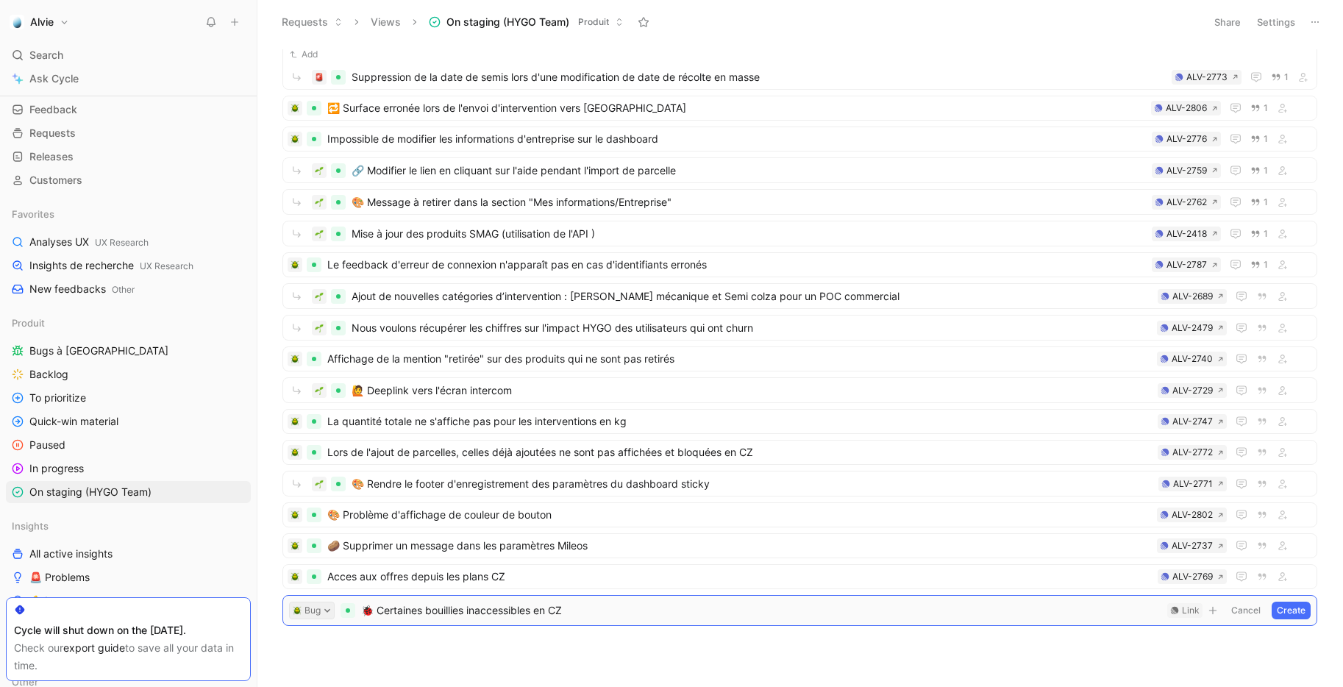
drag, startPoint x: 376, startPoint y: 611, endPoint x: 327, endPoint y: 610, distance: 49.3
click at [327, 610] on form "Bug 🐞 Certaines bouillies inaccessibles en CZ Untitled Link Cancel Create" at bounding box center [799, 610] width 1021 height 18
click at [1179, 608] on icon at bounding box center [1174, 610] width 9 height 9
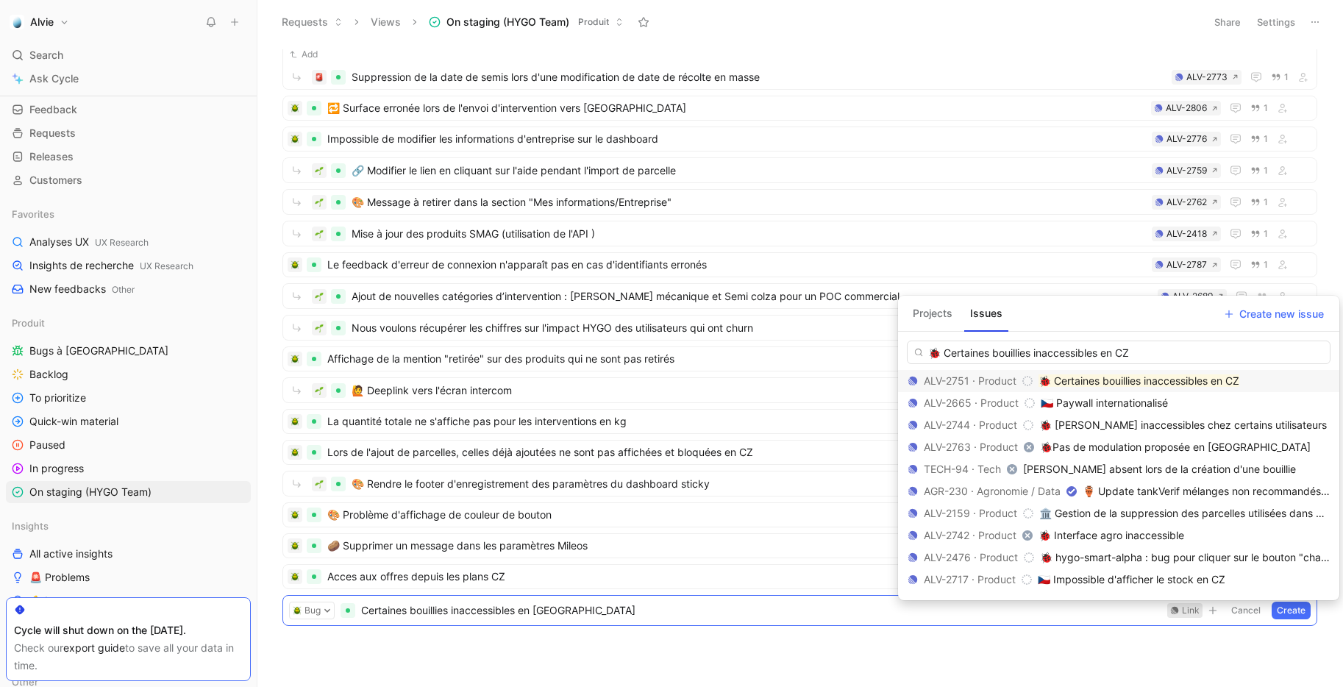
type input "🐞 Certaines bouillies inaccessibles en CZ"
click at [1079, 375] on mark "🐞 Certaines bouillies inaccessibles en CZ" at bounding box center [1138, 380] width 201 height 12
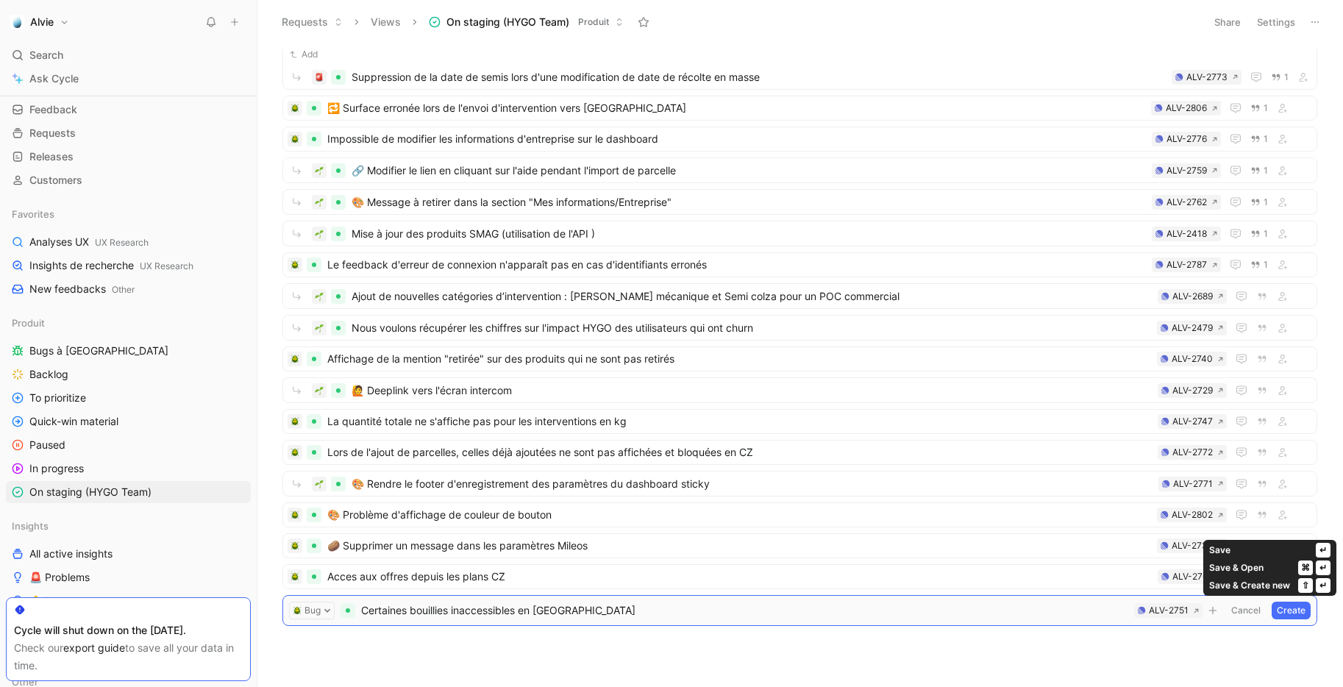
click at [1293, 610] on button "Create" at bounding box center [1290, 610] width 39 height 18
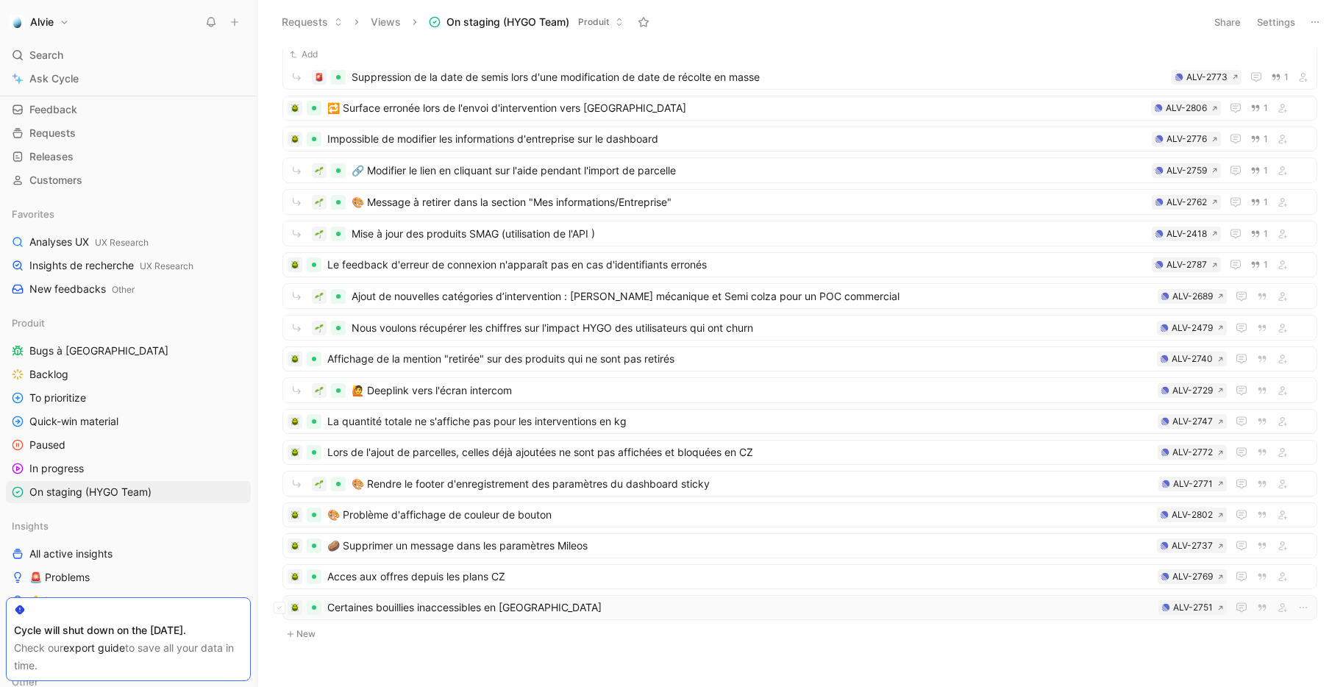
click at [492, 608] on span "Certaines bouillies inaccessibles en CZ" at bounding box center [739, 608] width 825 height 18
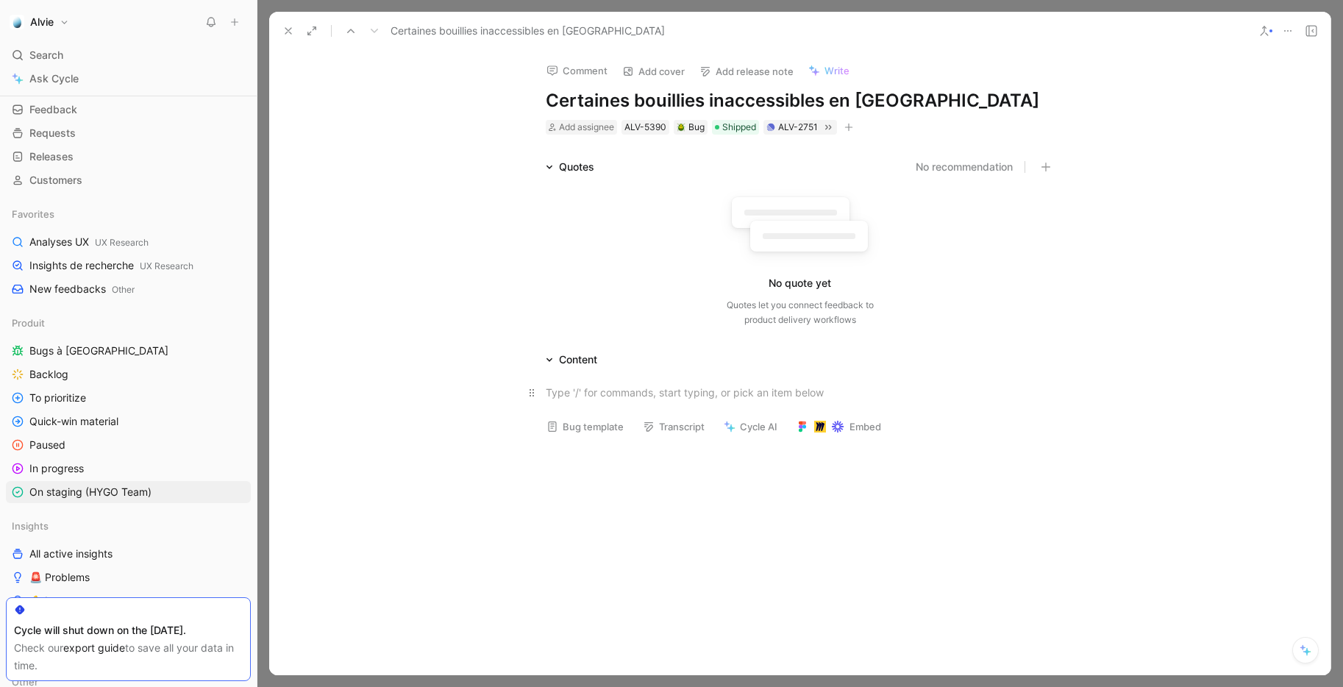
click at [566, 394] on div at bounding box center [800, 392] width 509 height 15
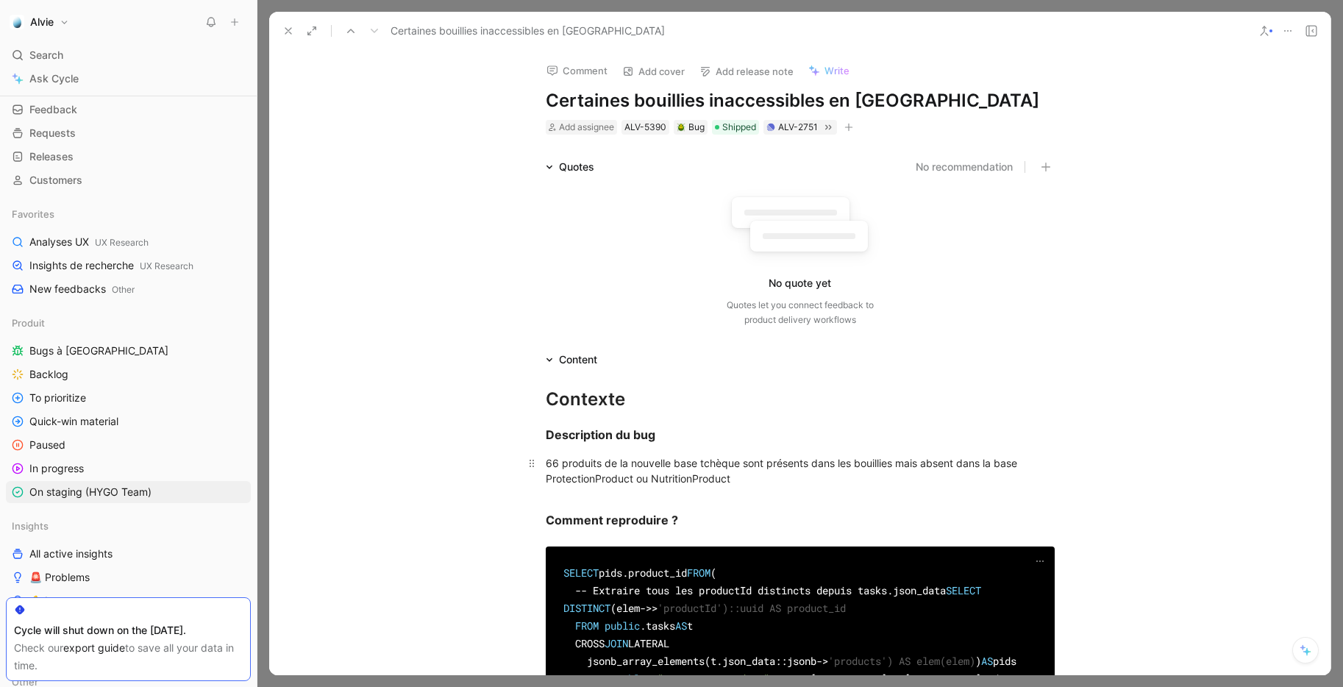
scroll to position [280, 0]
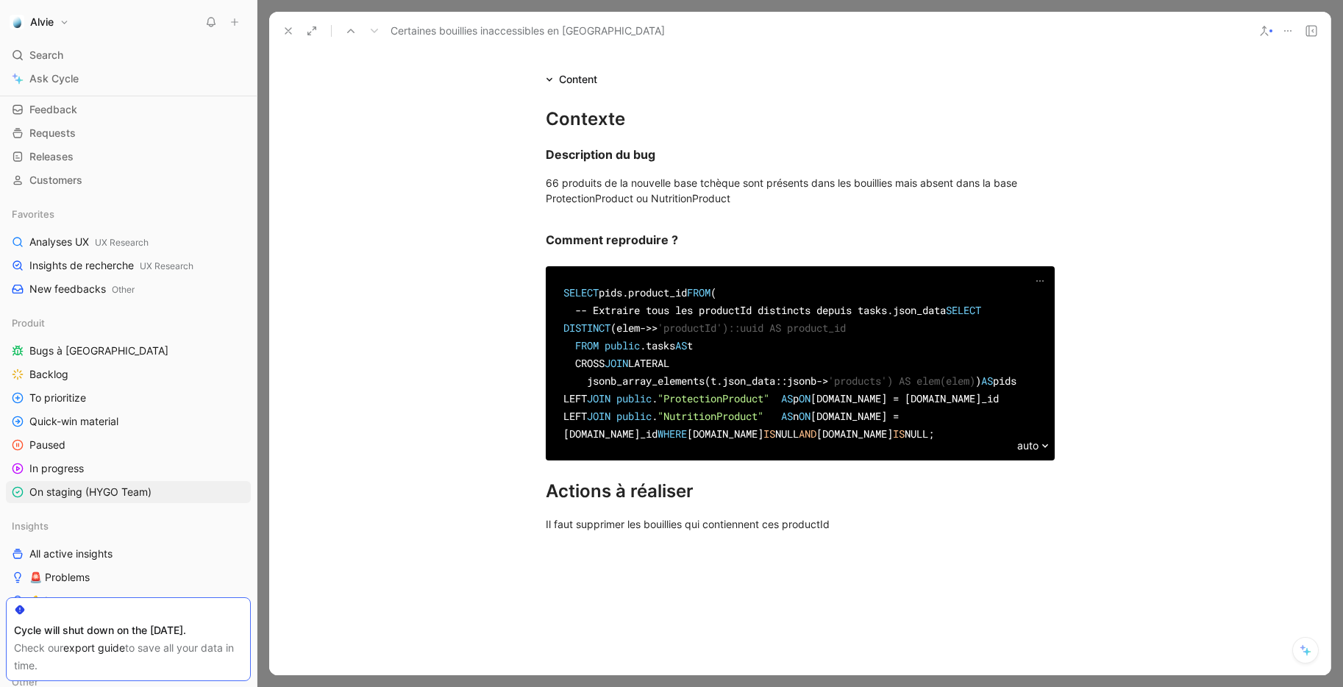
click at [288, 24] on button at bounding box center [288, 31] width 21 height 21
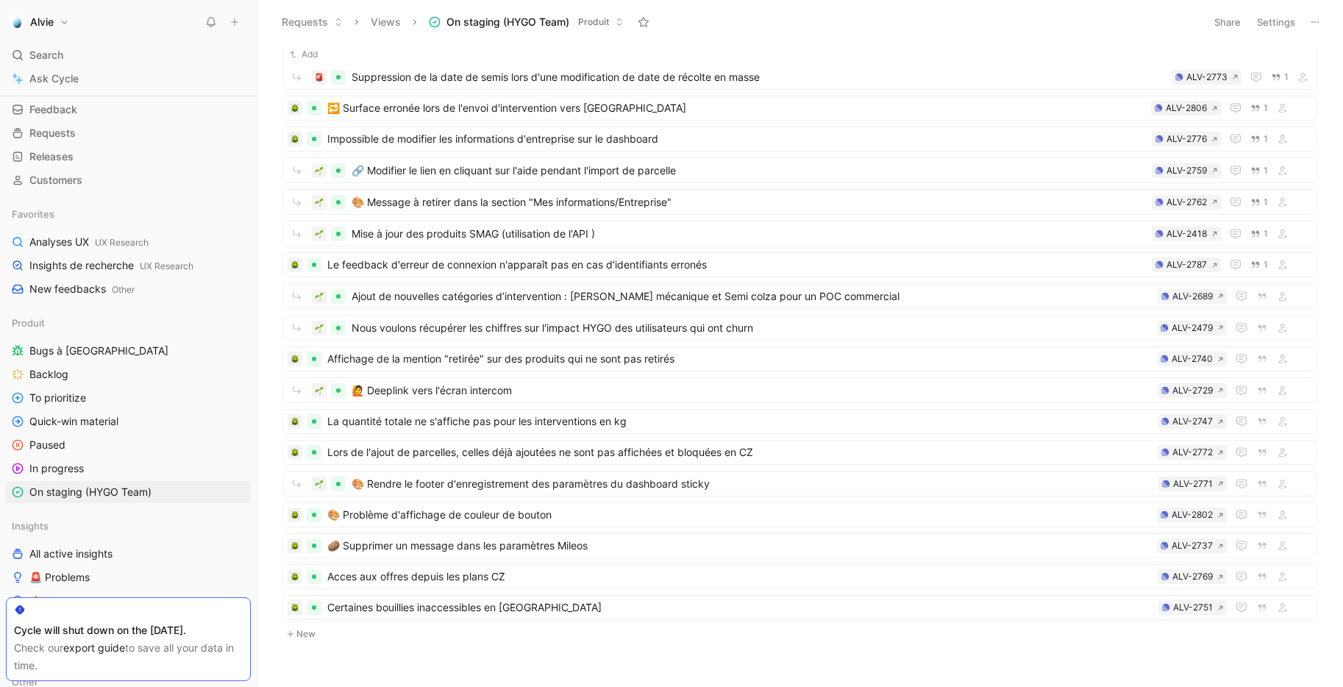
scroll to position [178, 0]
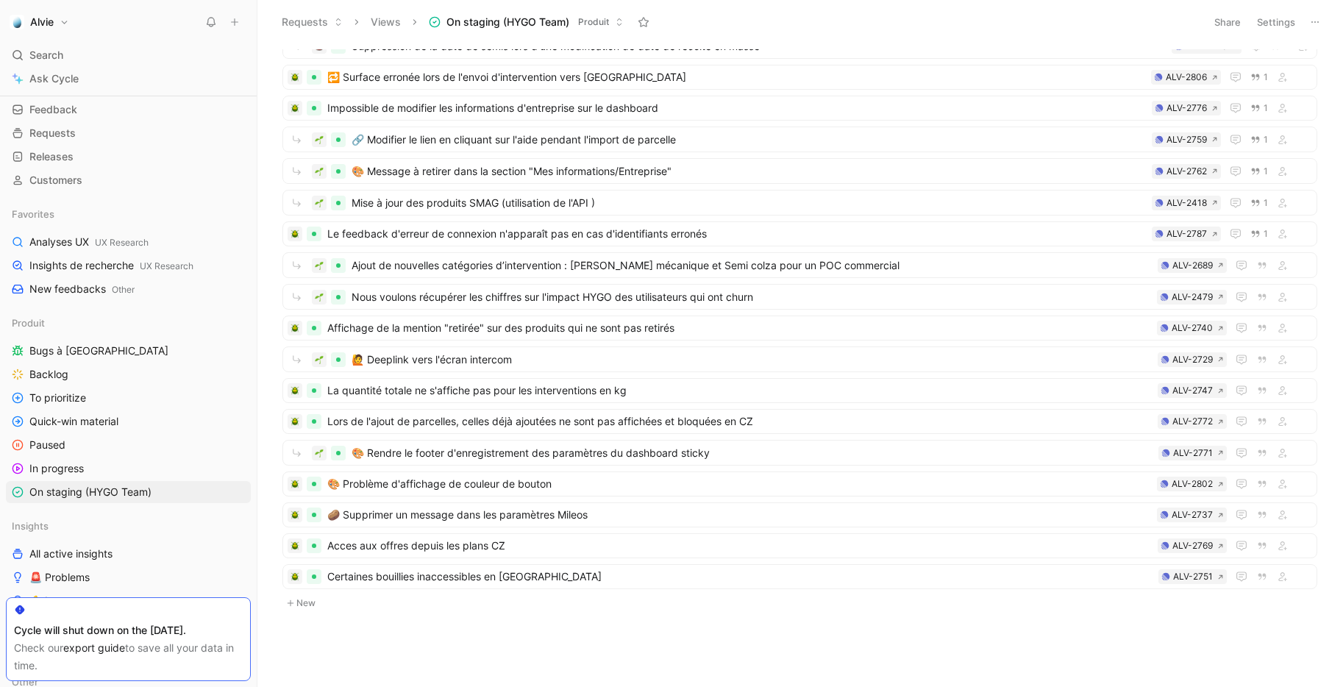
click at [309, 604] on button "New" at bounding box center [799, 603] width 1037 height 18
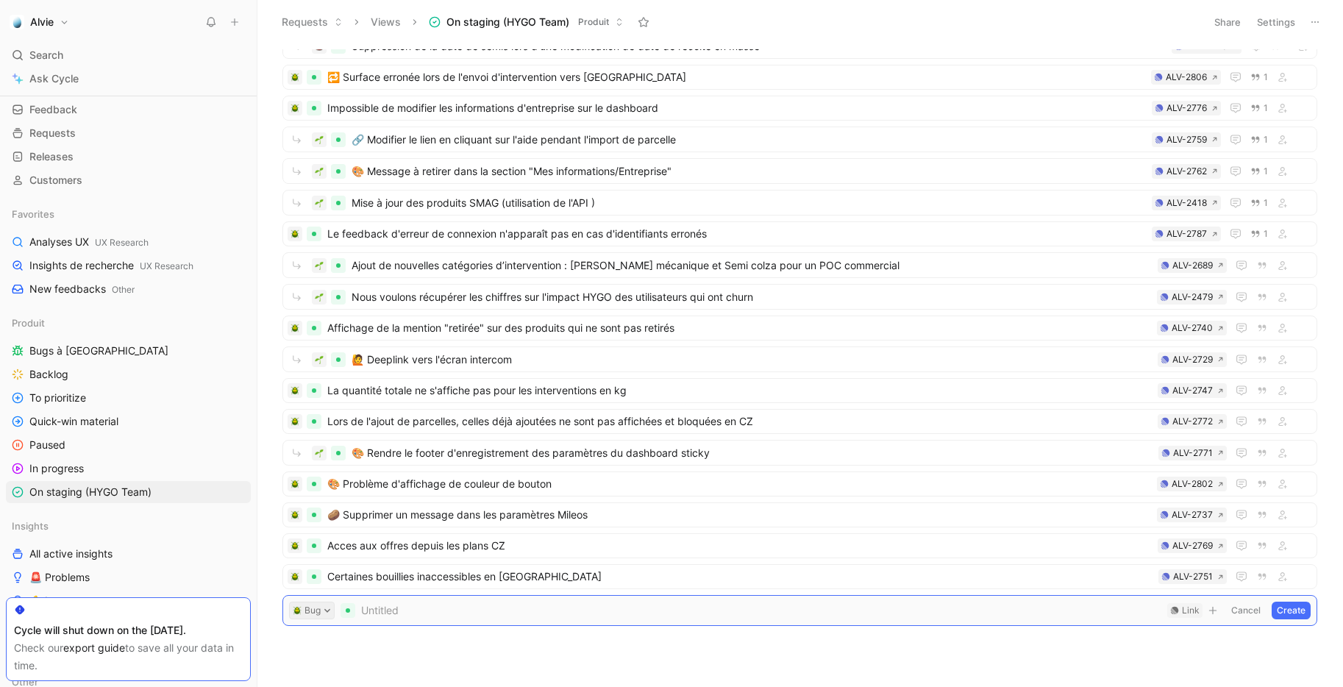
click at [318, 614] on button "Bug" at bounding box center [312, 610] width 46 height 18
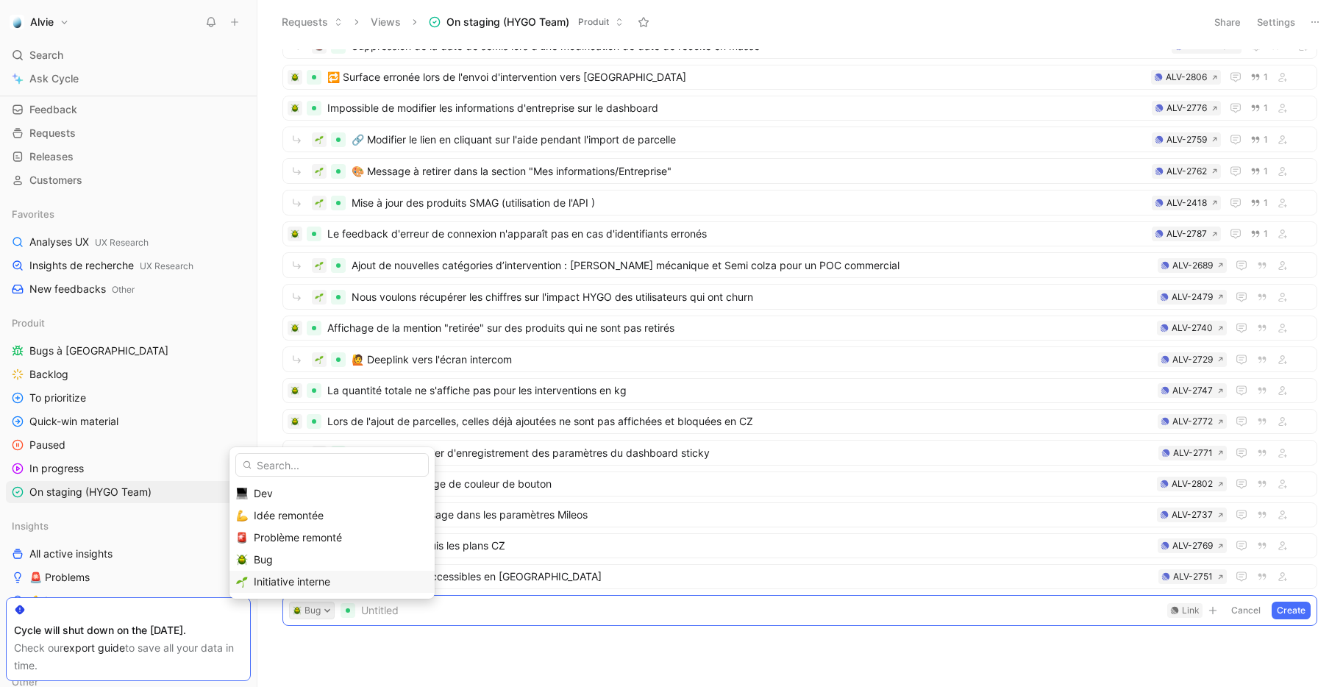
click at [323, 587] on div "Initiative interne" at bounding box center [341, 582] width 174 height 18
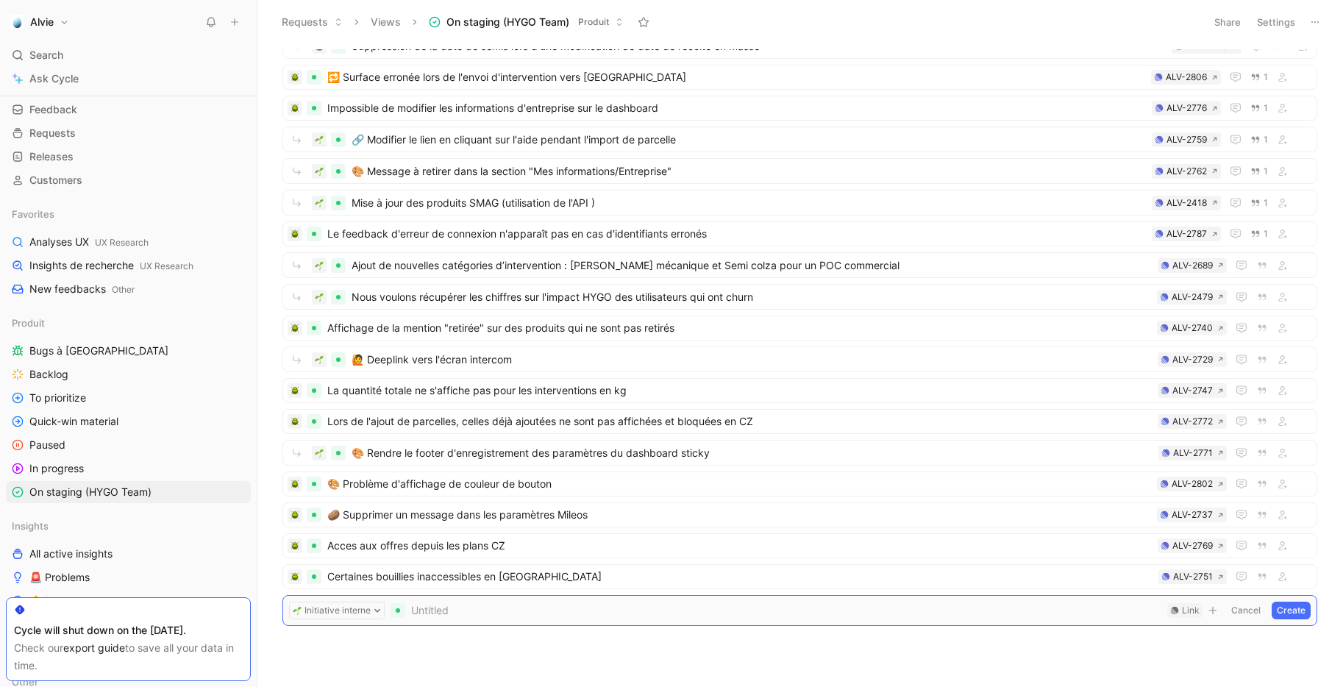
click at [476, 607] on span at bounding box center [786, 610] width 750 height 18
click at [1186, 608] on div "Link" at bounding box center [1191, 610] width 18 height 15
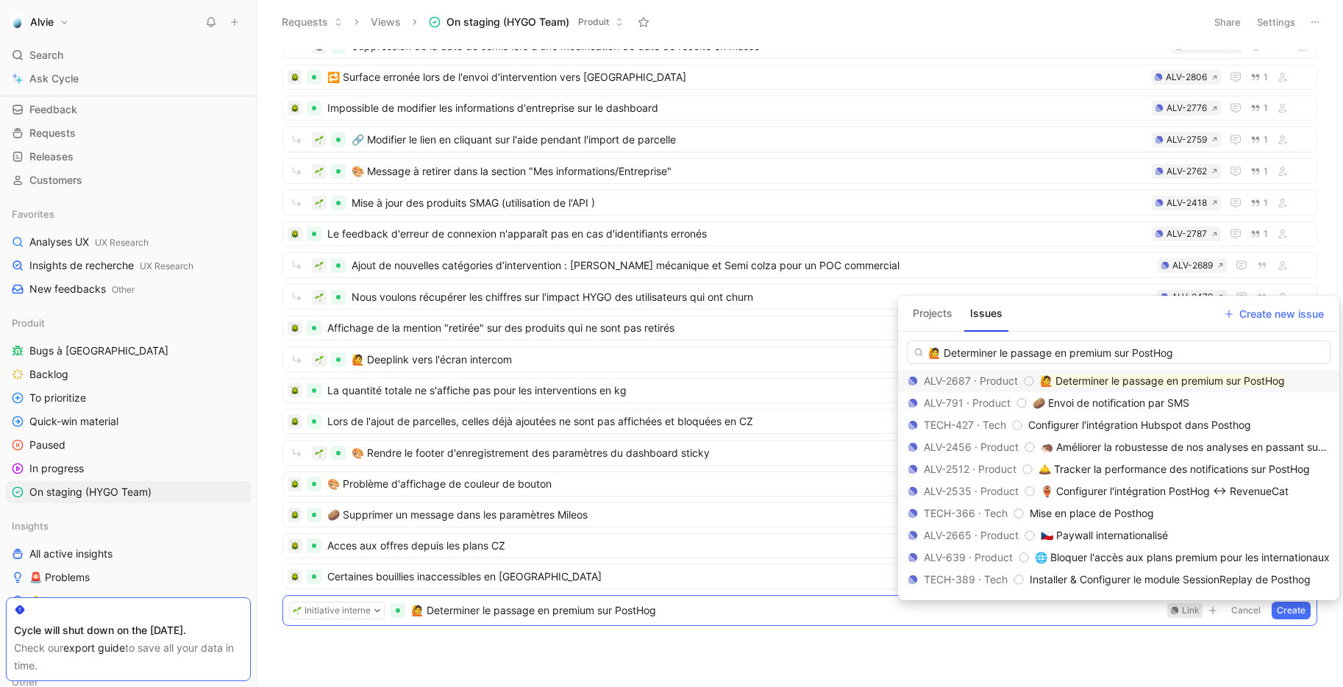
type input "🙋 Determiner le passage en premium sur PostHog"
click at [1197, 376] on mark "🙋 Determiner le passage en premium sur PostHog" at bounding box center [1162, 380] width 245 height 12
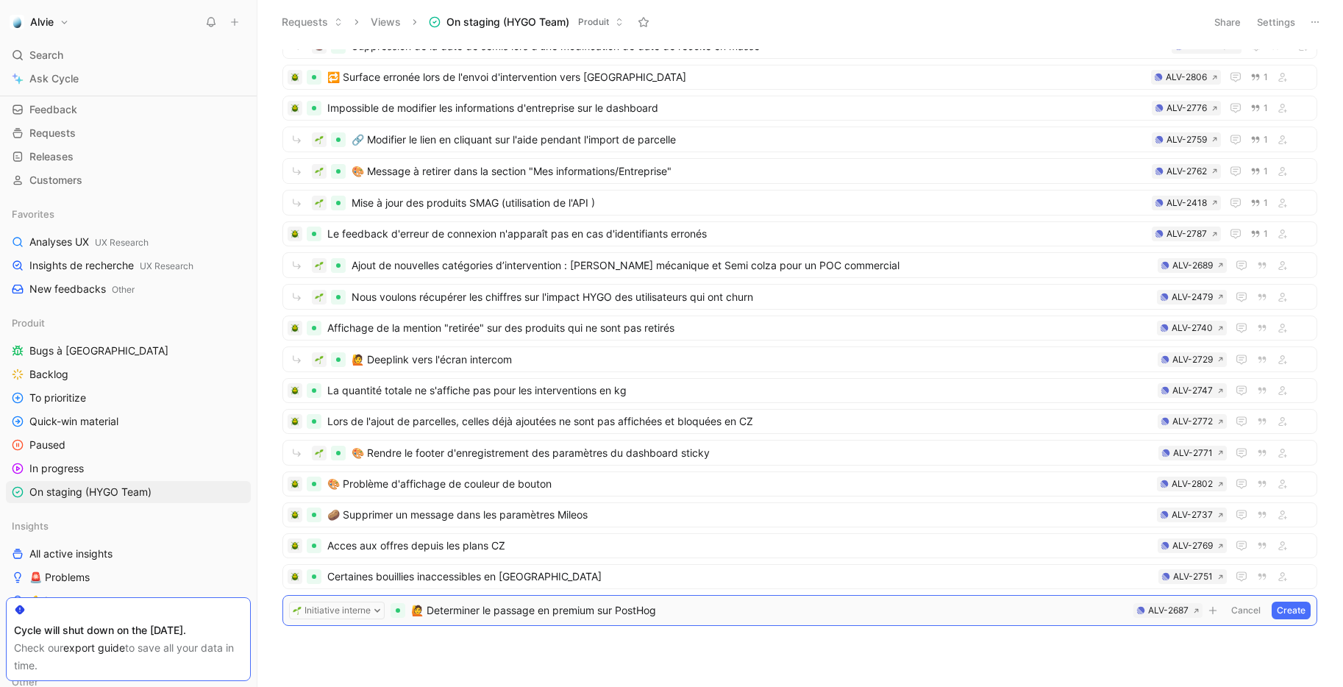
click at [1291, 606] on button "Create" at bounding box center [1290, 610] width 39 height 18
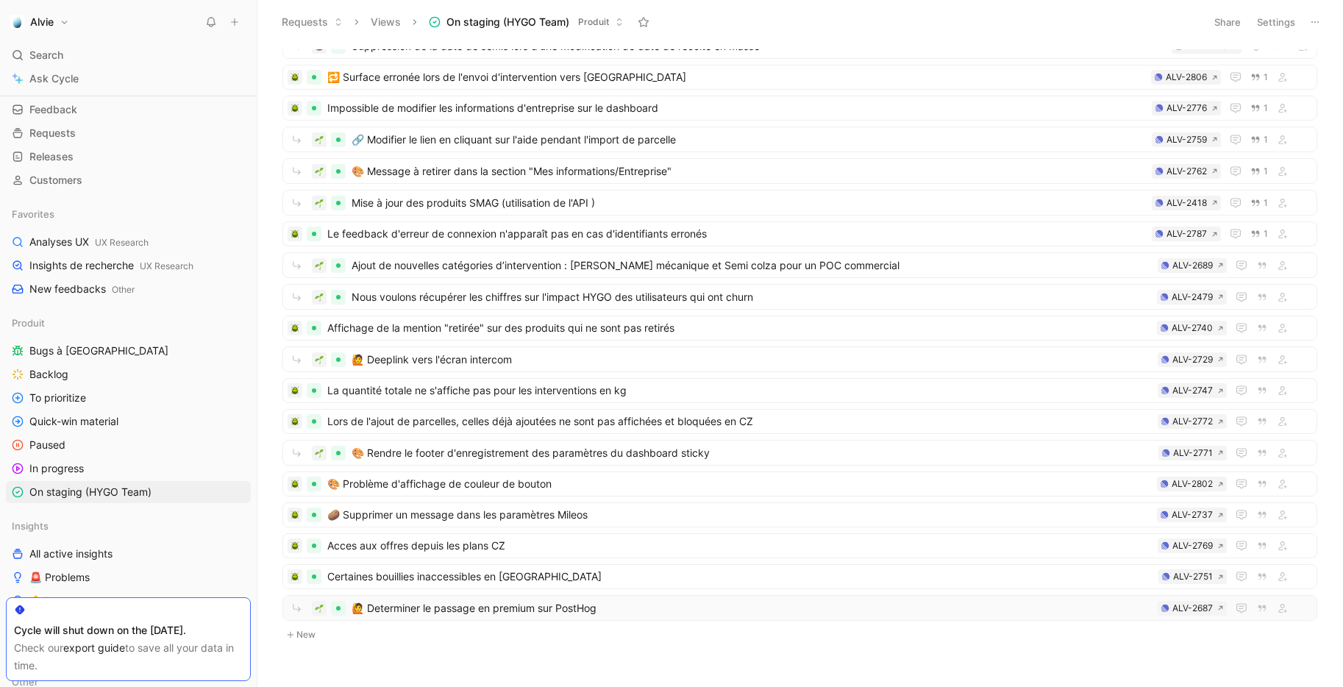
scroll to position [210, 0]
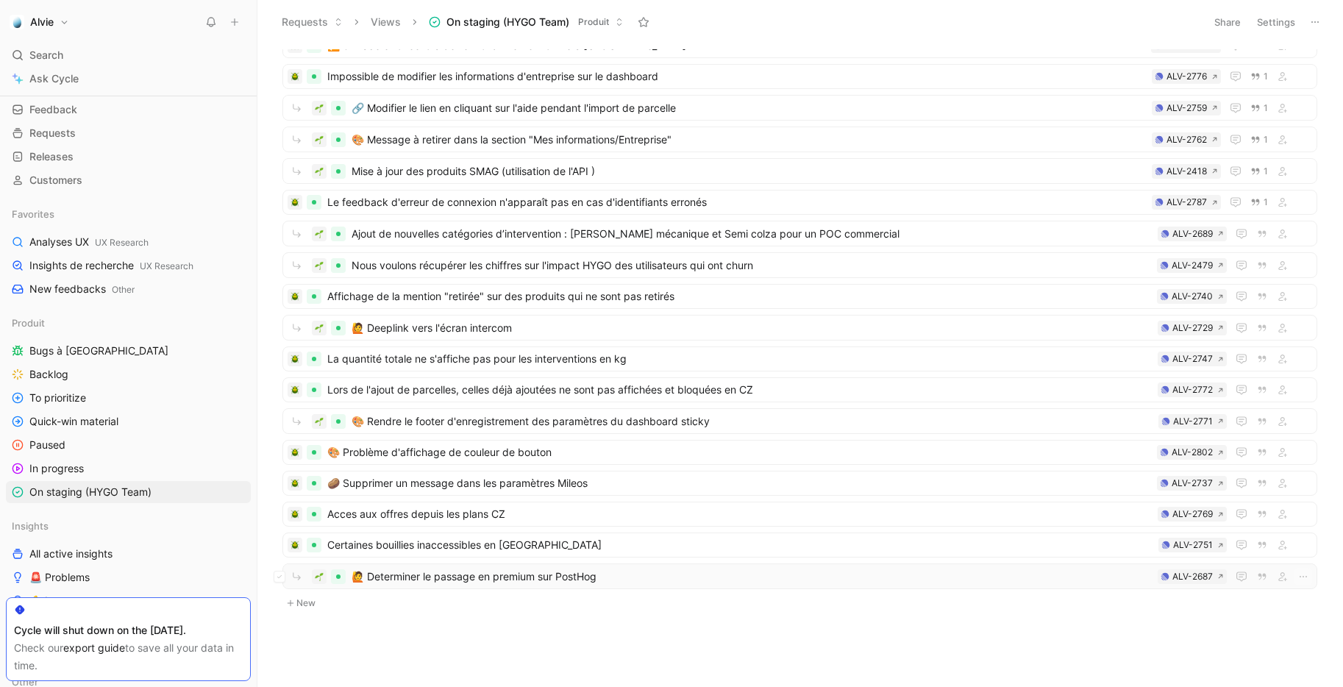
click at [507, 577] on span "🙋 Determiner le passage en premium sur PostHog" at bounding box center [751, 577] width 800 height 18
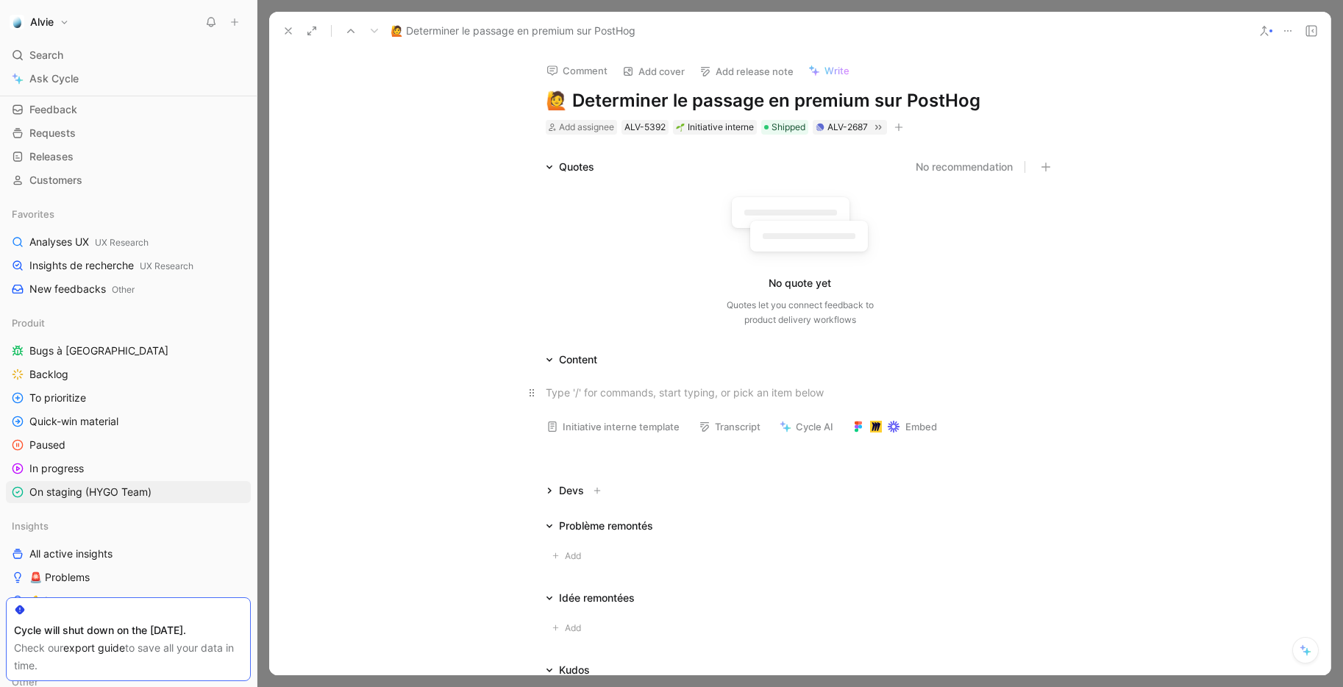
click at [590, 390] on div at bounding box center [800, 392] width 509 height 15
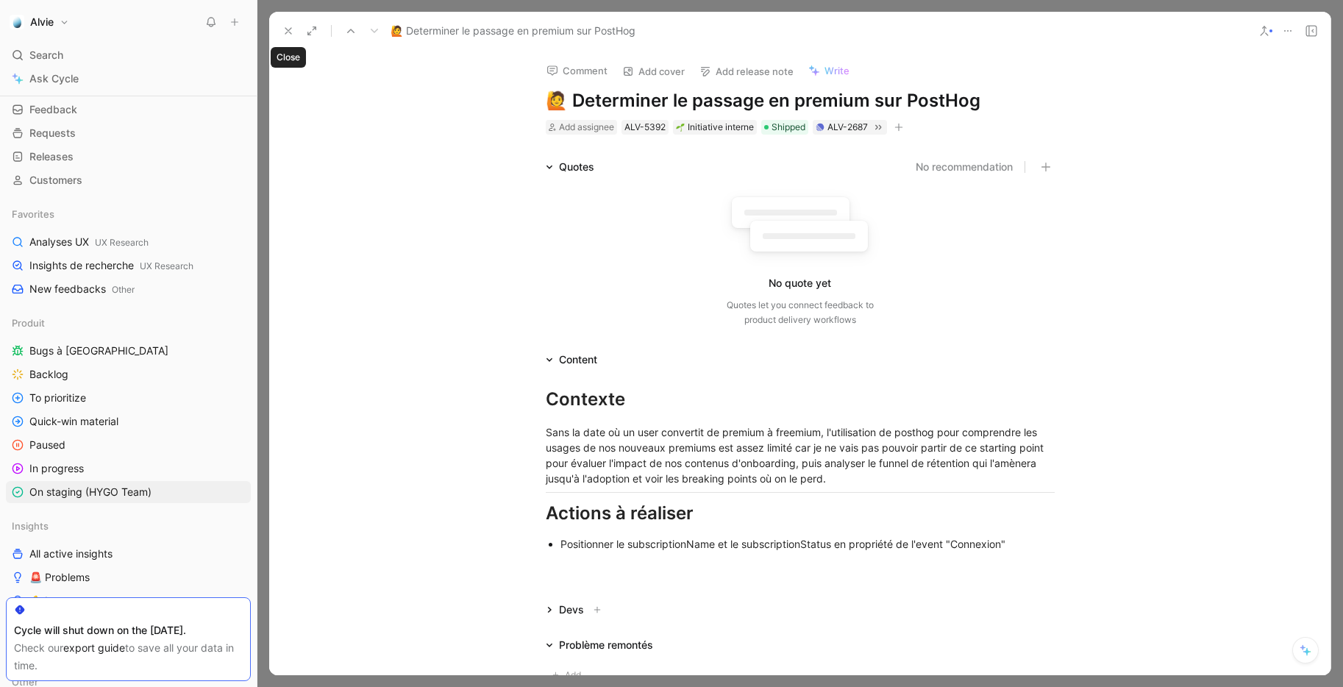
click at [287, 30] on use at bounding box center [288, 31] width 6 height 6
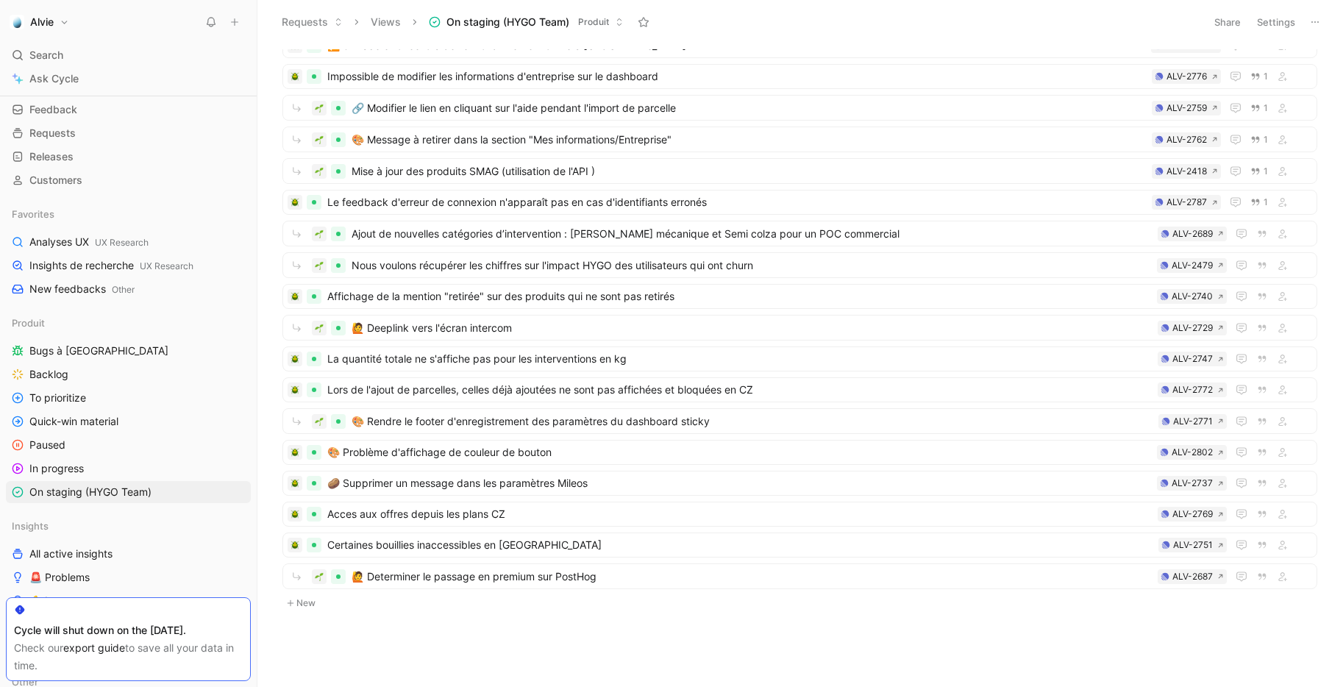
click at [301, 600] on button "New" at bounding box center [799, 603] width 1037 height 18
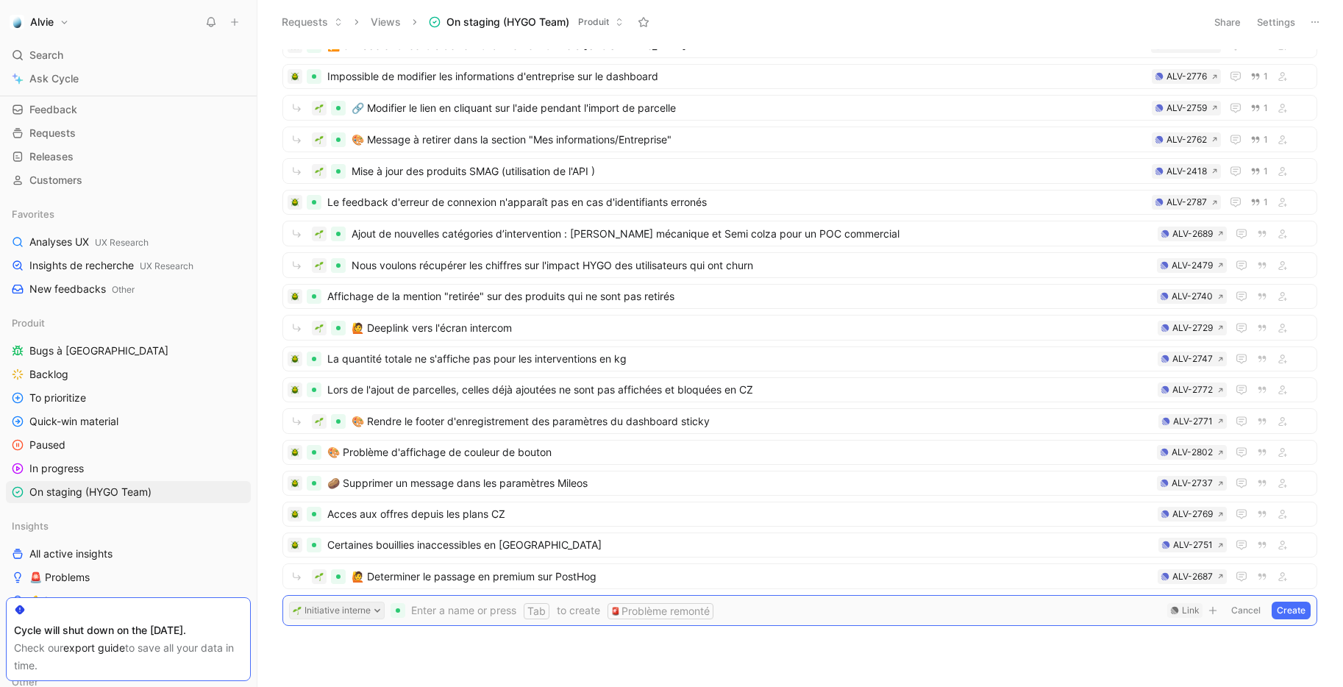
click at [317, 612] on button "Initiative interne" at bounding box center [337, 610] width 96 height 18
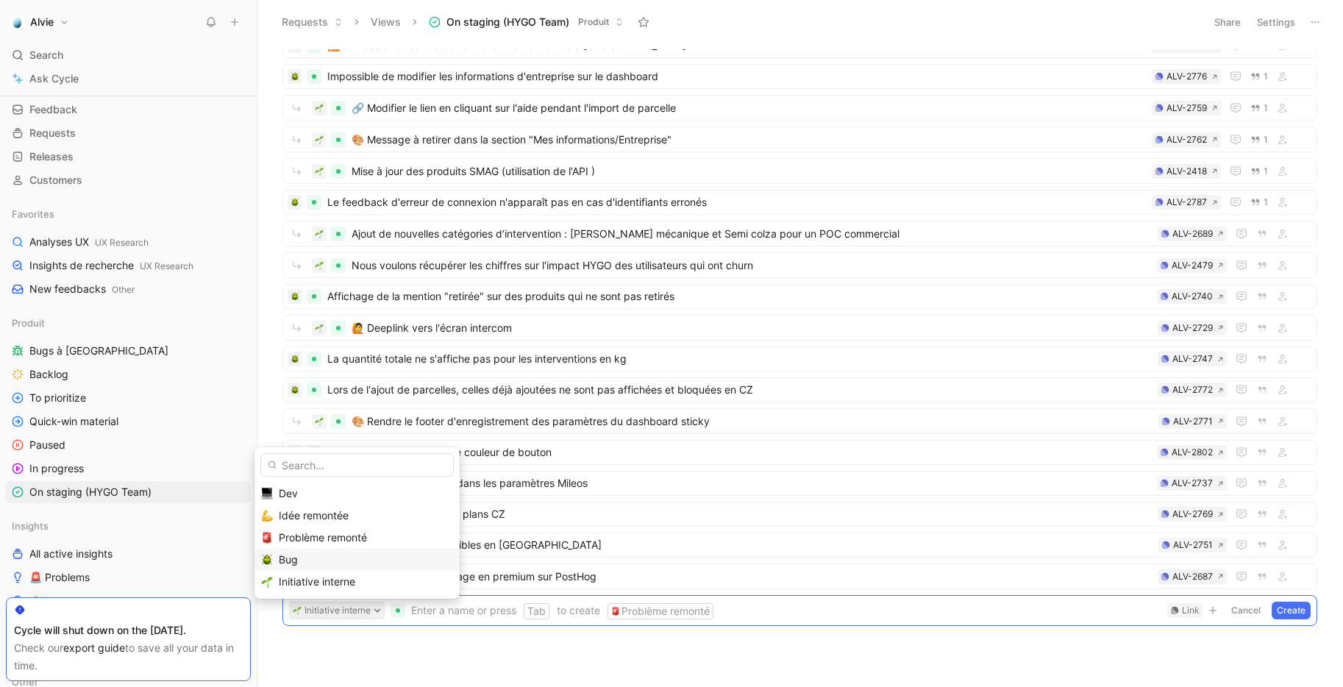
click at [346, 552] on div "Bug" at bounding box center [366, 560] width 174 height 18
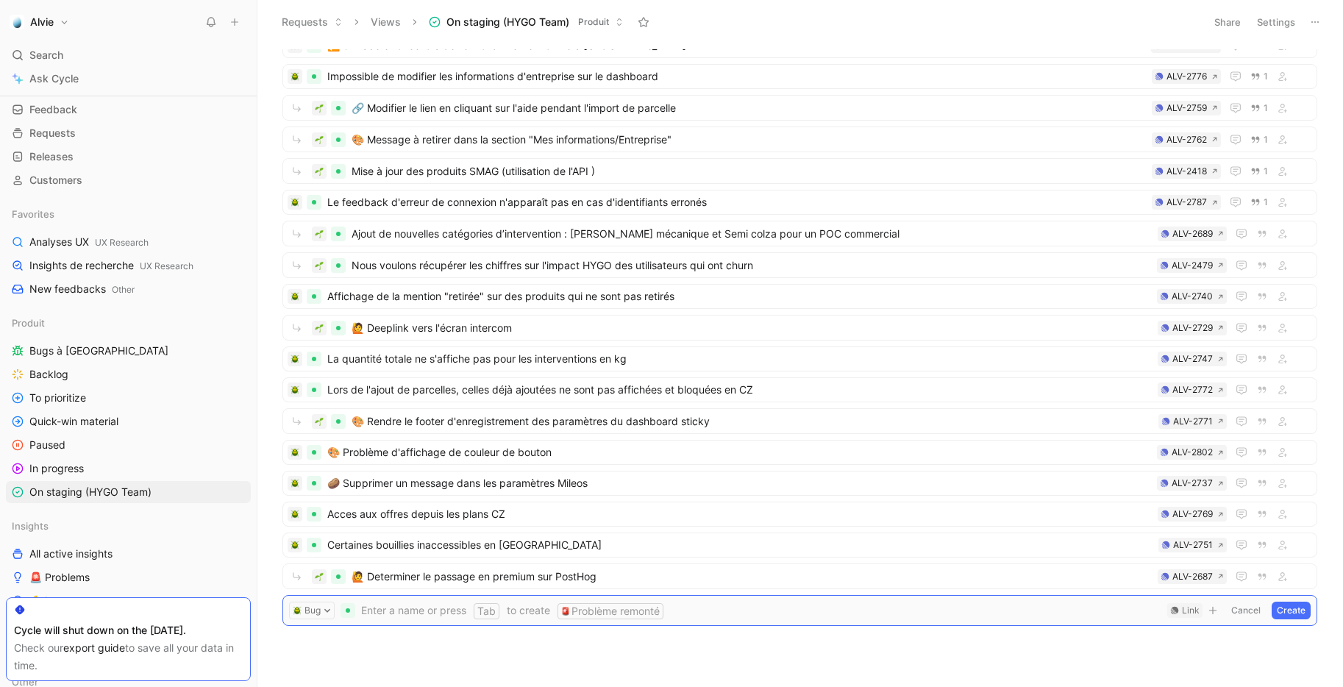
click at [441, 607] on span at bounding box center [761, 610] width 800 height 18
click at [1188, 610] on div "Link" at bounding box center [1191, 610] width 18 height 15
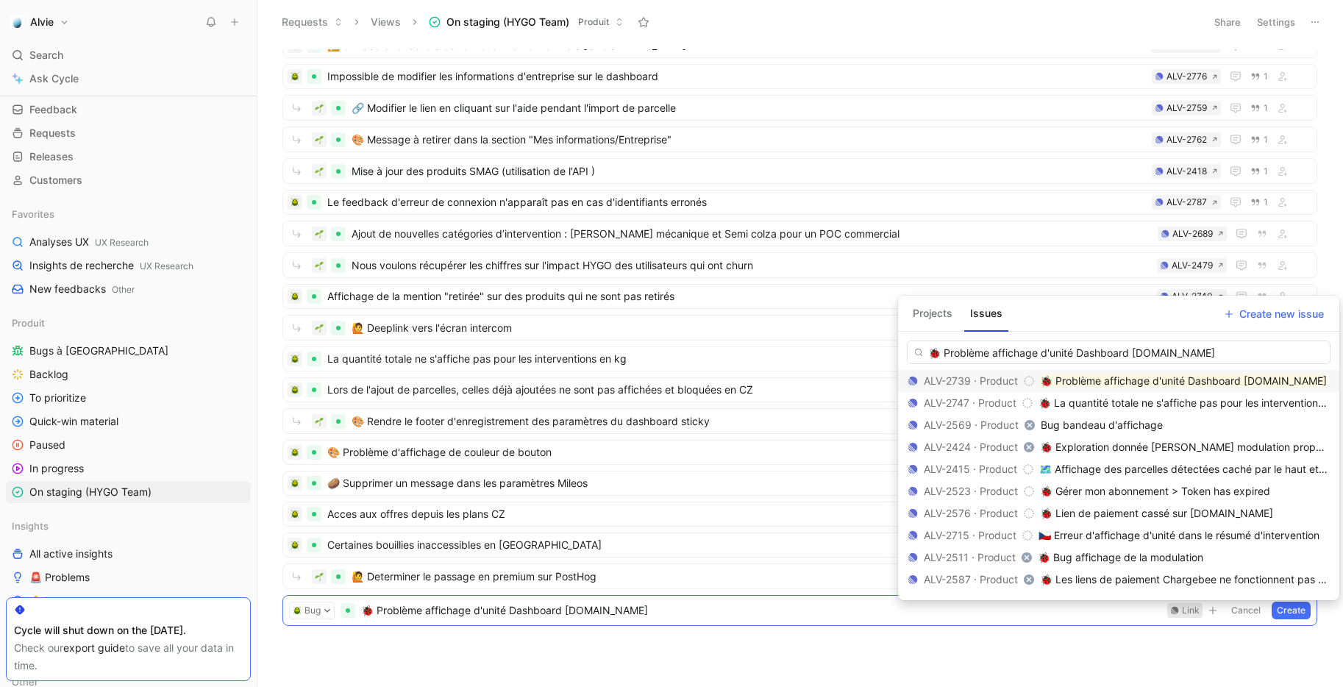
type input "🐞 Problème affichage d'unité Dashboard app.alvie.fr"
click at [1113, 380] on mark "🐞 Problème affichage d'unité Dashboard app.alvie.fr" at bounding box center [1183, 380] width 287 height 12
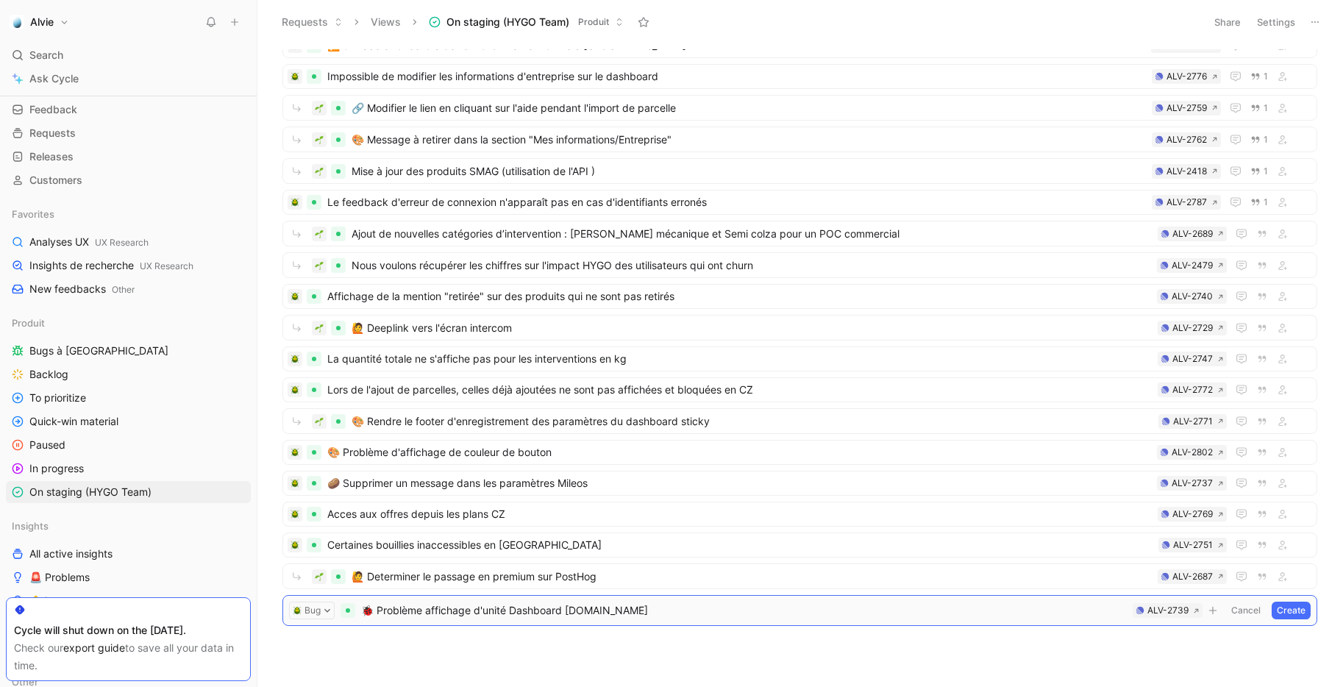
click at [377, 606] on span "🐞 Problème affichage d'unité Dashboard app.alvie.fr" at bounding box center [743, 610] width 765 height 18
click at [1290, 610] on button "Create" at bounding box center [1290, 610] width 39 height 18
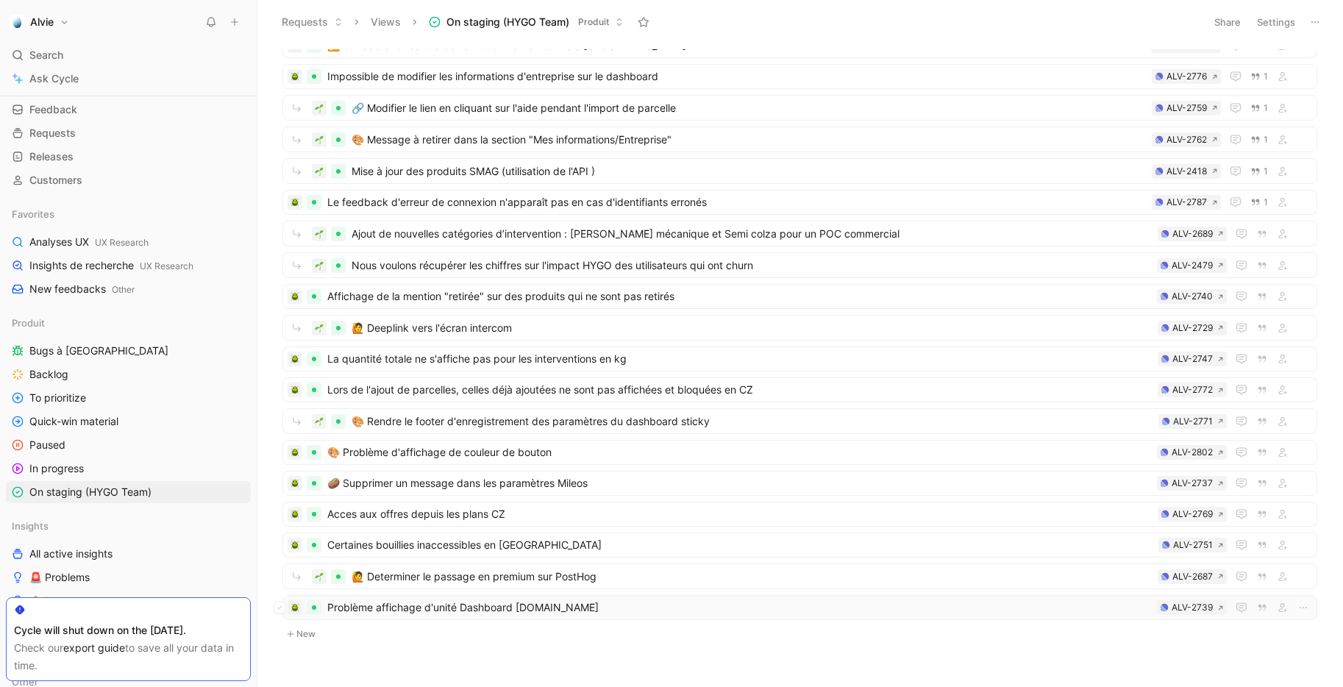
click at [521, 601] on span "Problème affichage d'unité Dashboard app.alvie.fr" at bounding box center [738, 608] width 823 height 18
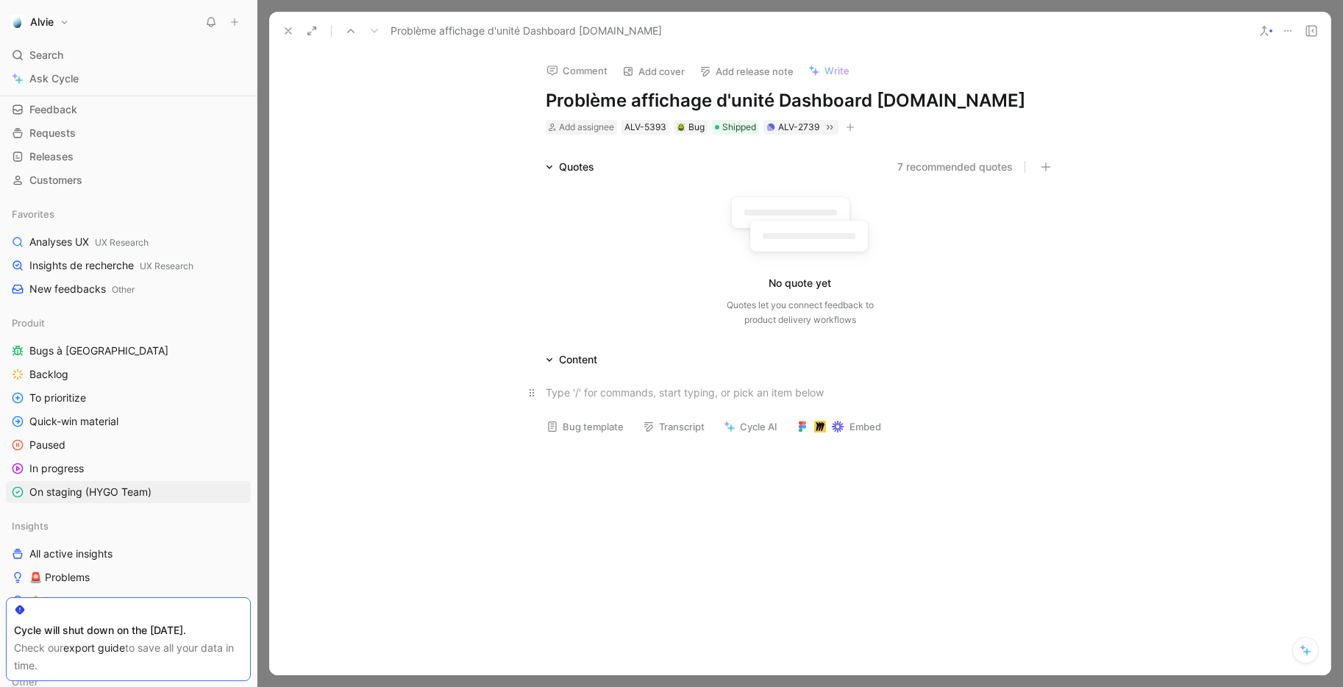
click at [598, 389] on div at bounding box center [800, 392] width 509 height 15
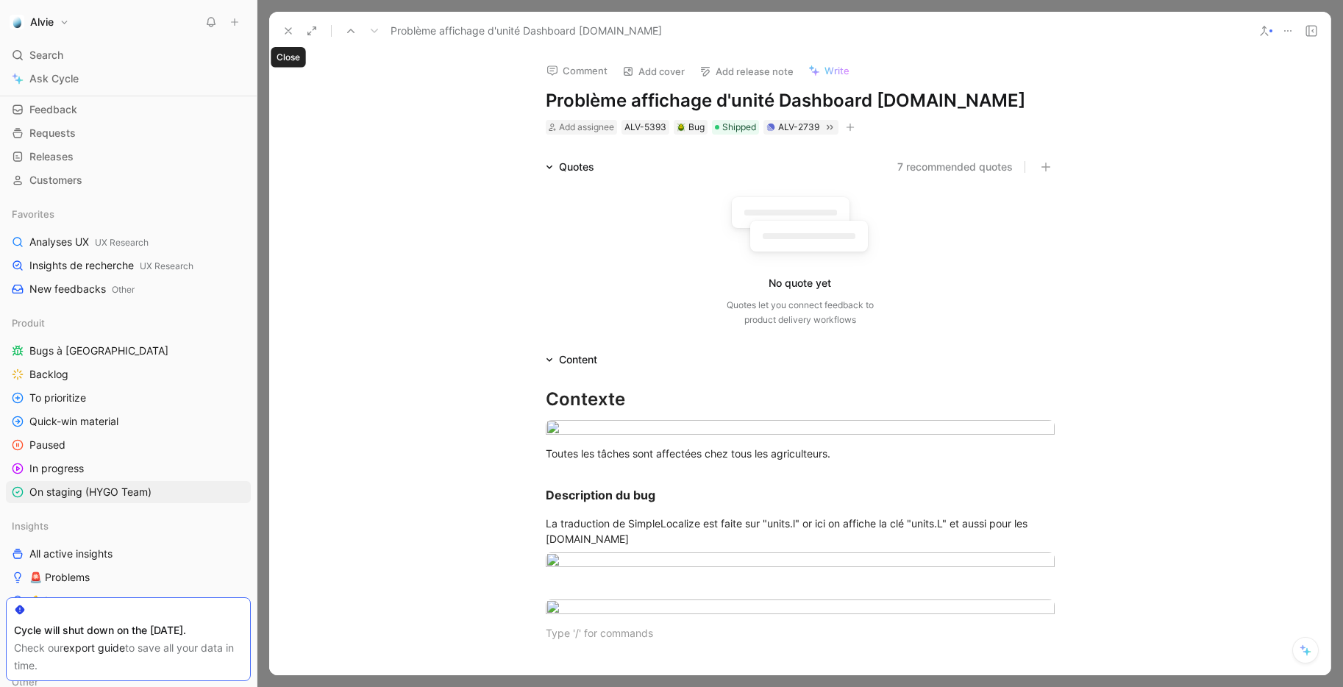
click at [287, 30] on use at bounding box center [288, 31] width 6 height 6
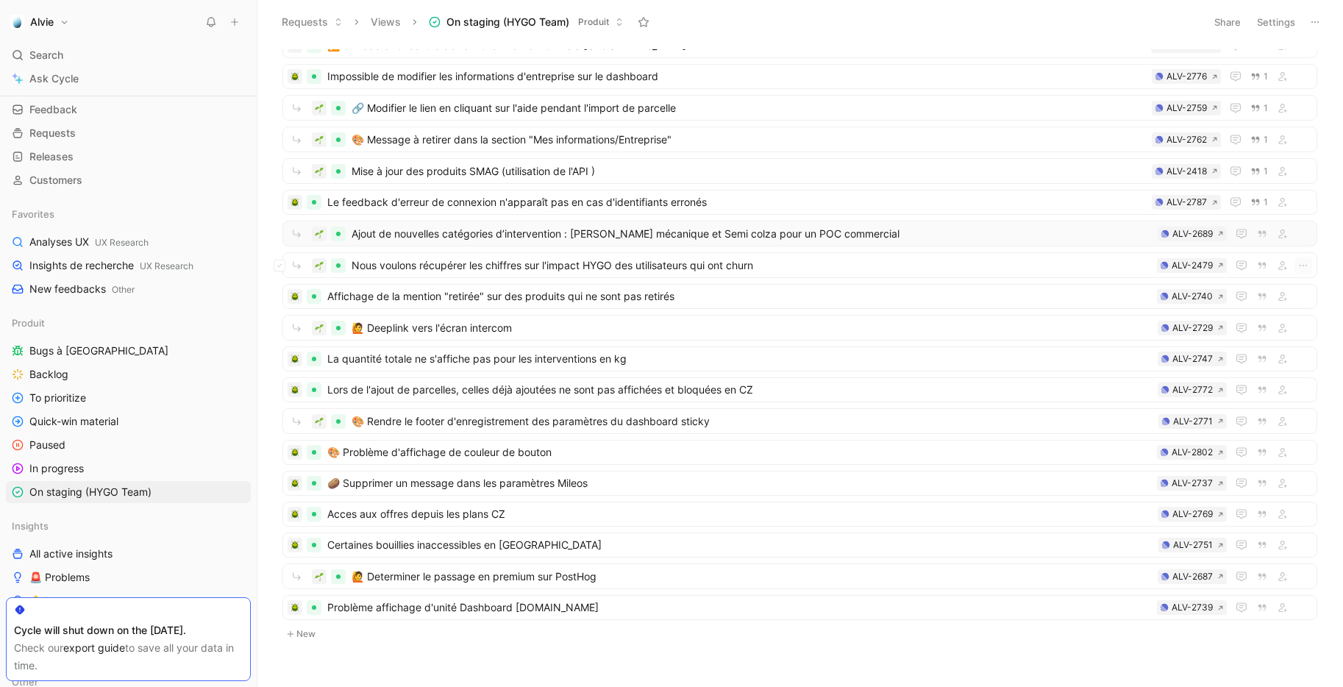
scroll to position [240, 0]
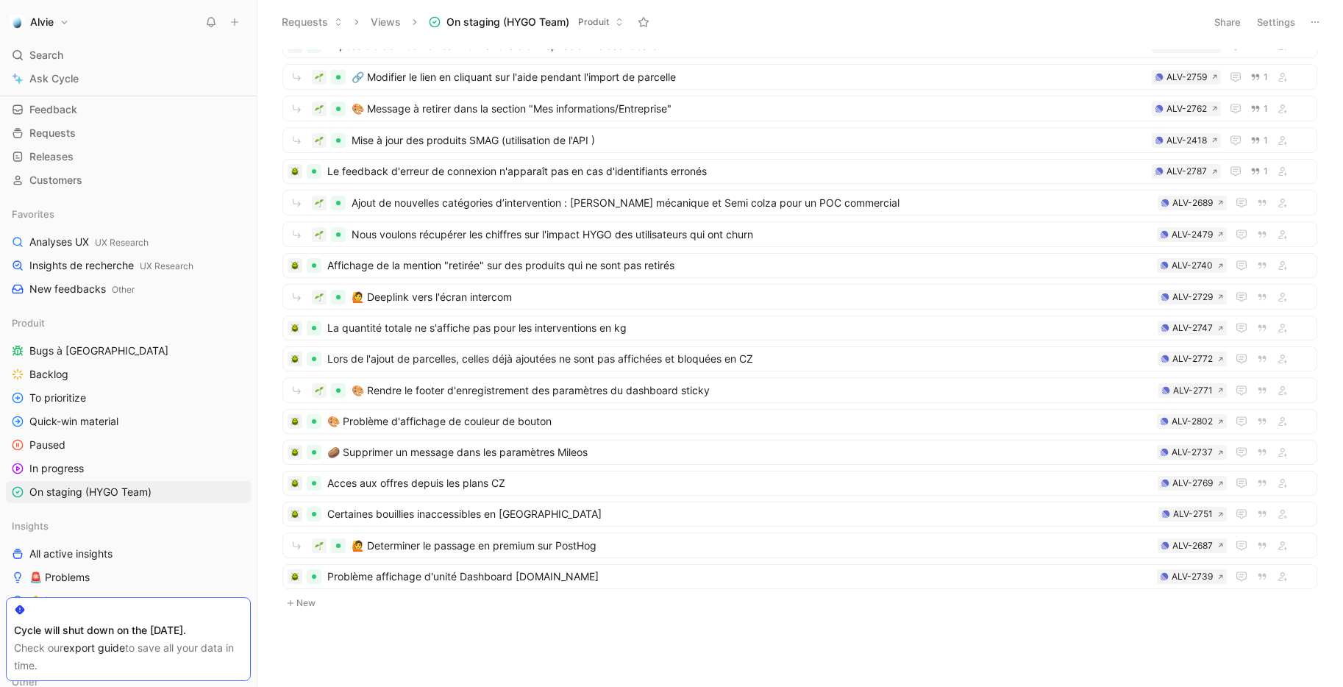
click at [306, 600] on button "New" at bounding box center [799, 603] width 1037 height 18
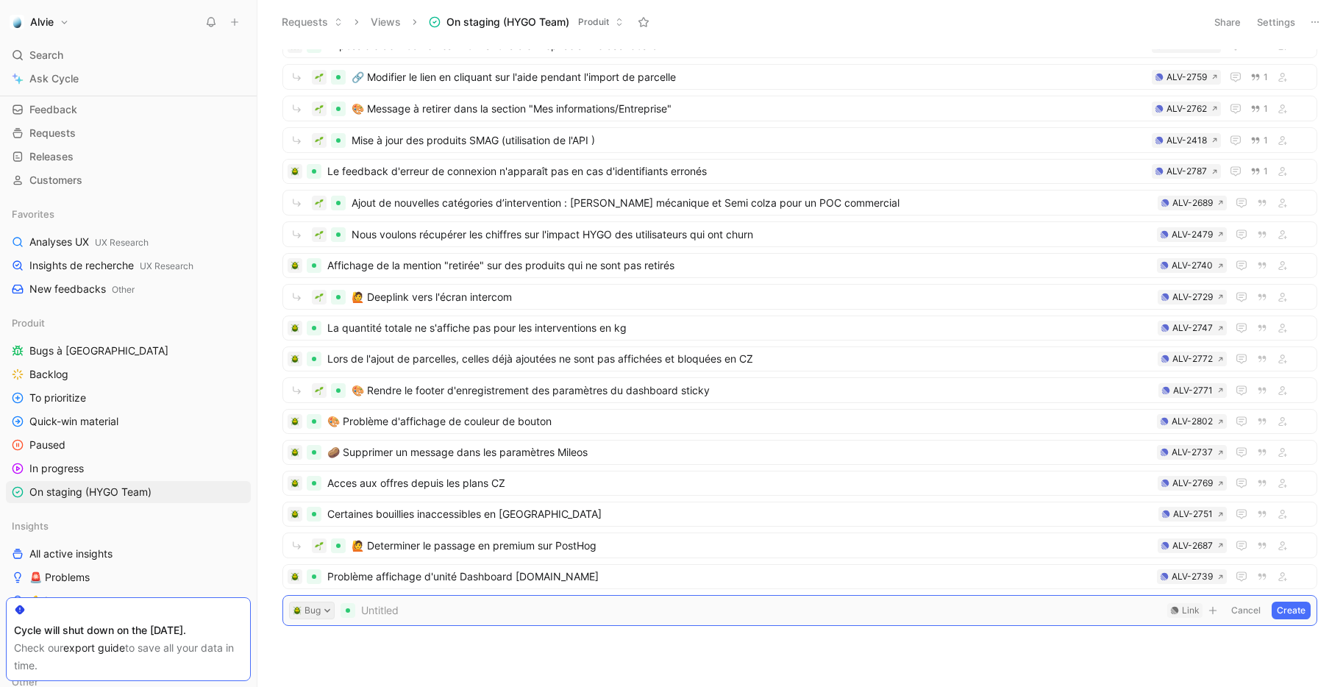
click at [332, 607] on button "Bug" at bounding box center [312, 610] width 46 height 18
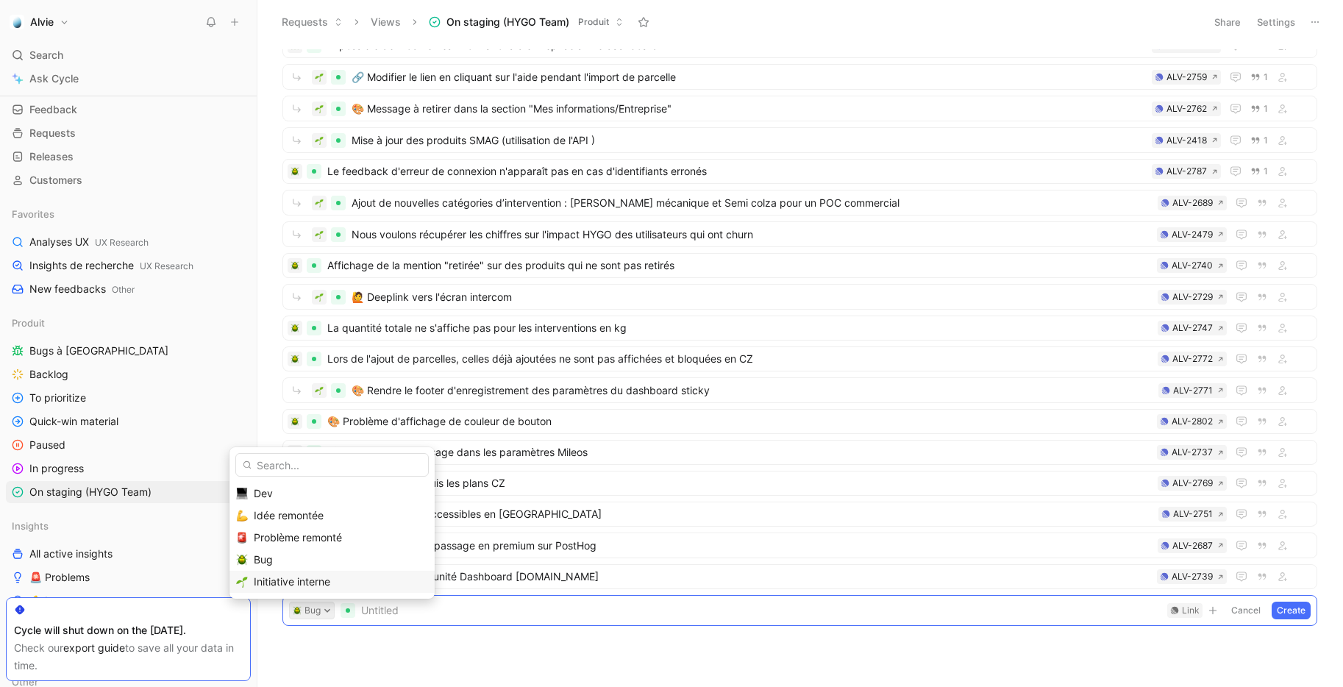
click at [332, 586] on div "Initiative interne" at bounding box center [341, 582] width 174 height 18
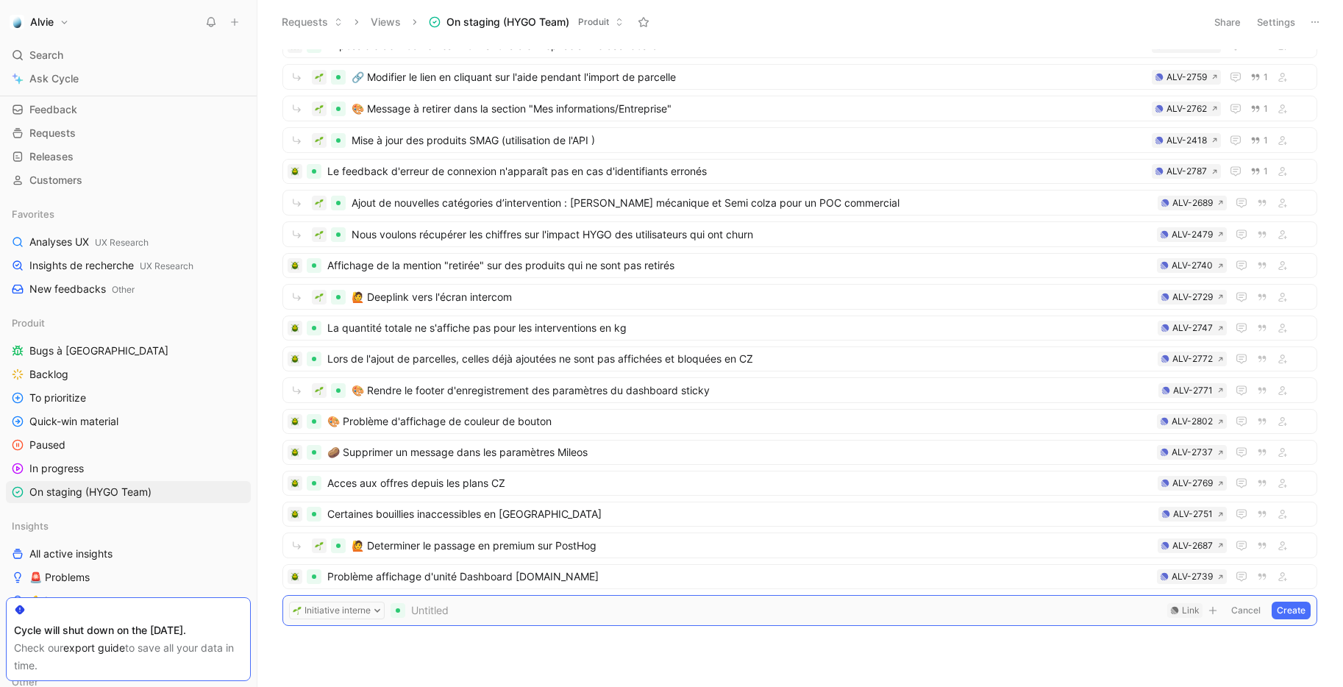
click at [529, 611] on span at bounding box center [786, 610] width 750 height 18
click at [1187, 609] on div "Link" at bounding box center [1191, 610] width 18 height 15
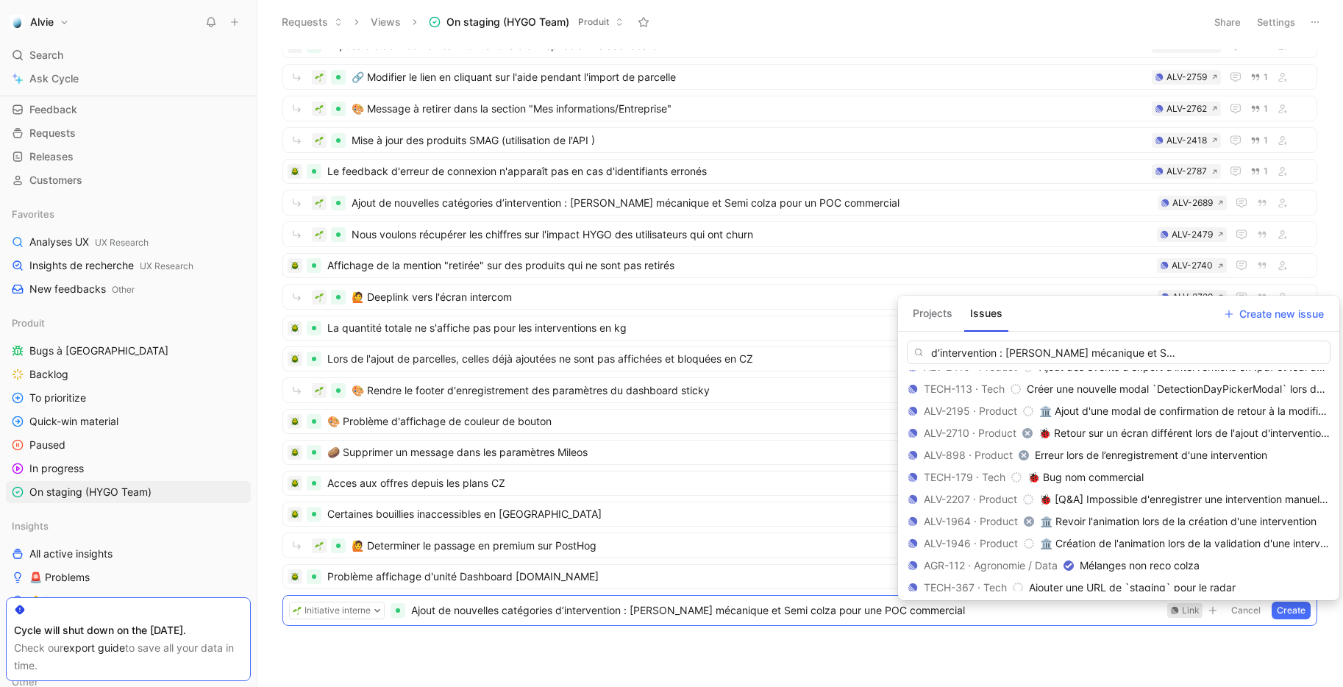
scroll to position [0, 0]
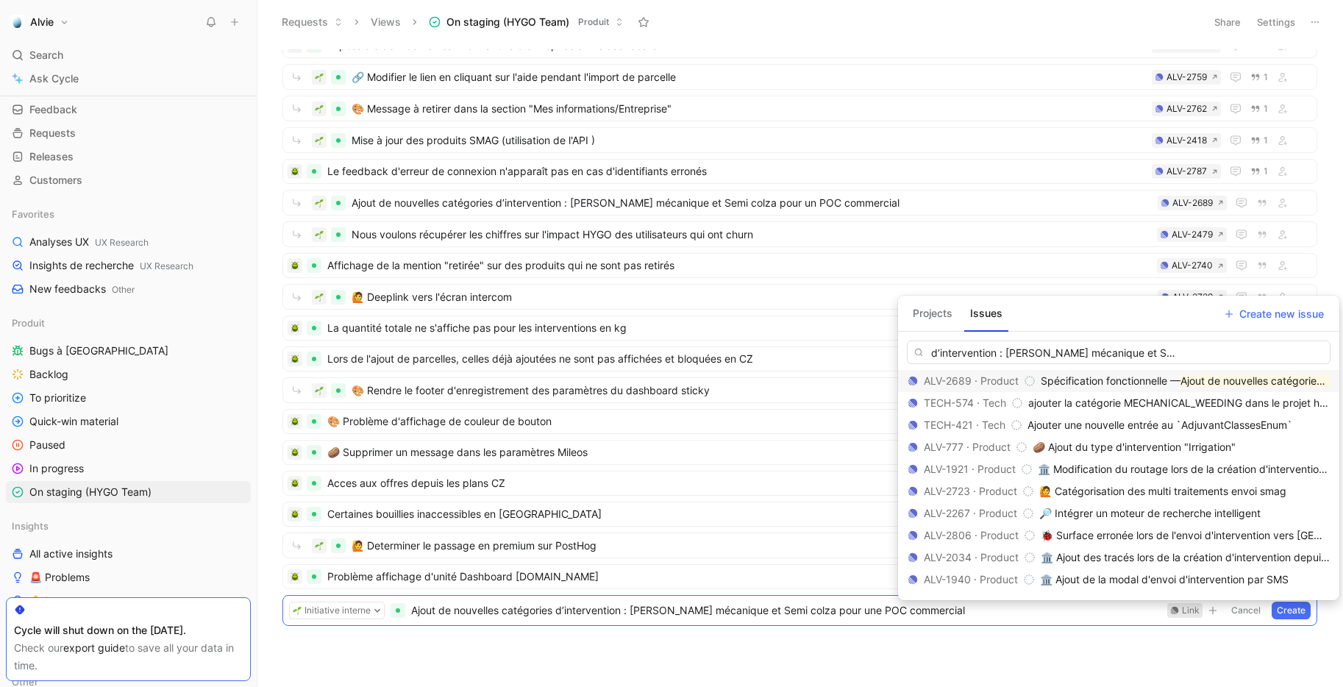
type input "Ajout de nouvelles catégories d’intervention : Désherbage mécanique et Semi col…"
click at [1164, 378] on span "Spécification fonctionnelle —" at bounding box center [1110, 380] width 140 height 12
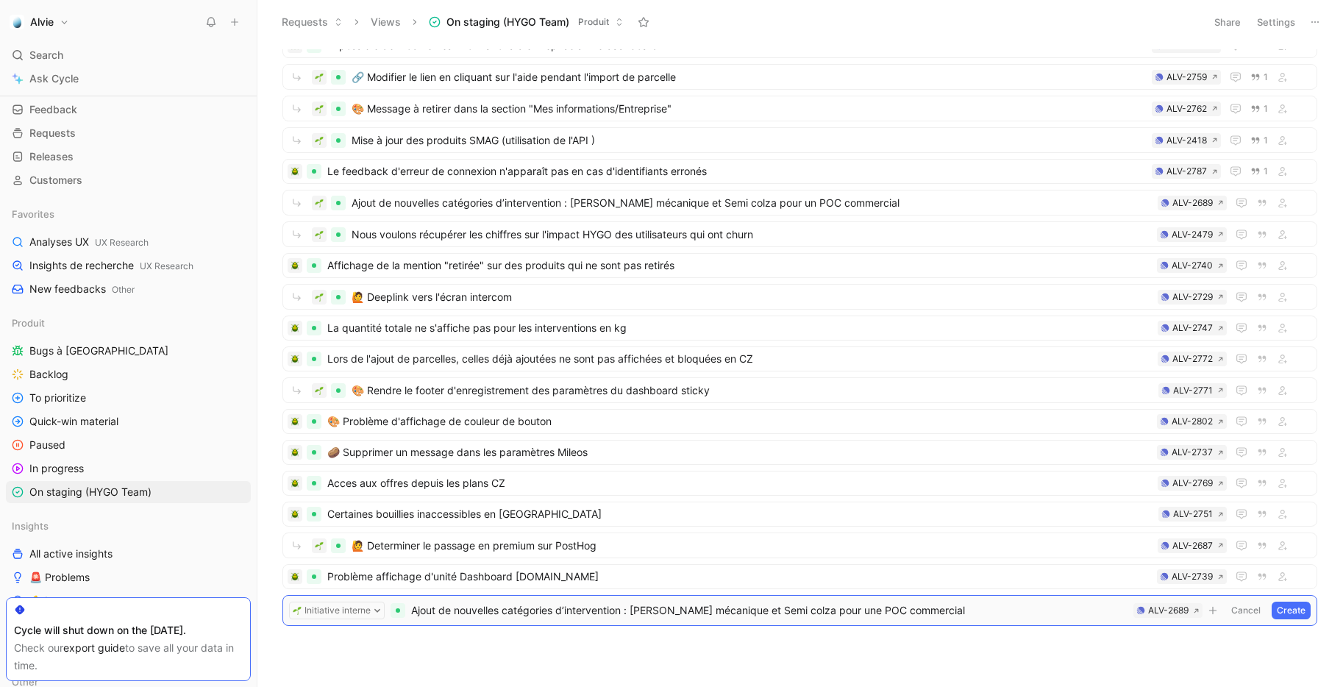
click at [1283, 609] on button "Create" at bounding box center [1290, 610] width 39 height 18
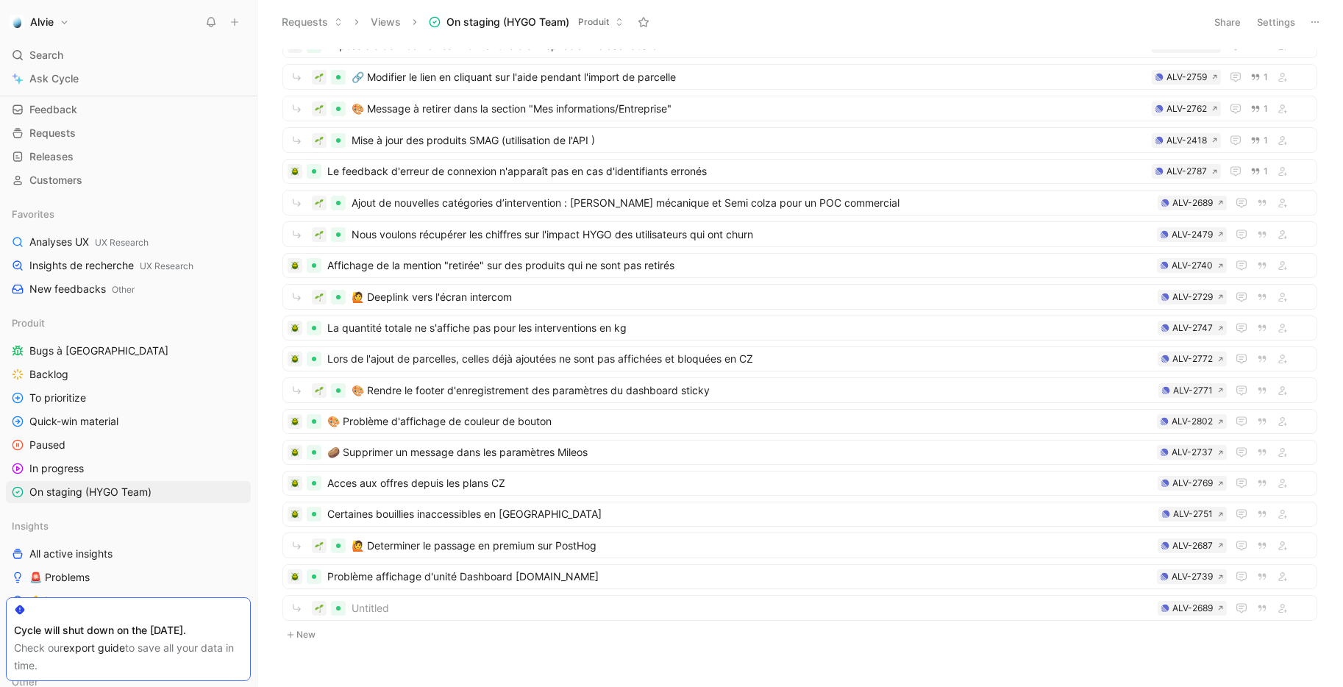
click at [704, 609] on ul "Add ⏳ Diminuer les temps de chargement dans l'application pour fluidifier l'exp…" at bounding box center [799, 231] width 1035 height 790
click at [379, 609] on ul "Add ⏳ Diminuer les temps de chargement dans l'application pour fluidifier l'exp…" at bounding box center [799, 231] width 1035 height 790
click at [379, 606] on ul "Add ⏳ Diminuer les temps de chargement dans l'application pour fluidifier l'exp…" at bounding box center [799, 231] width 1035 height 790
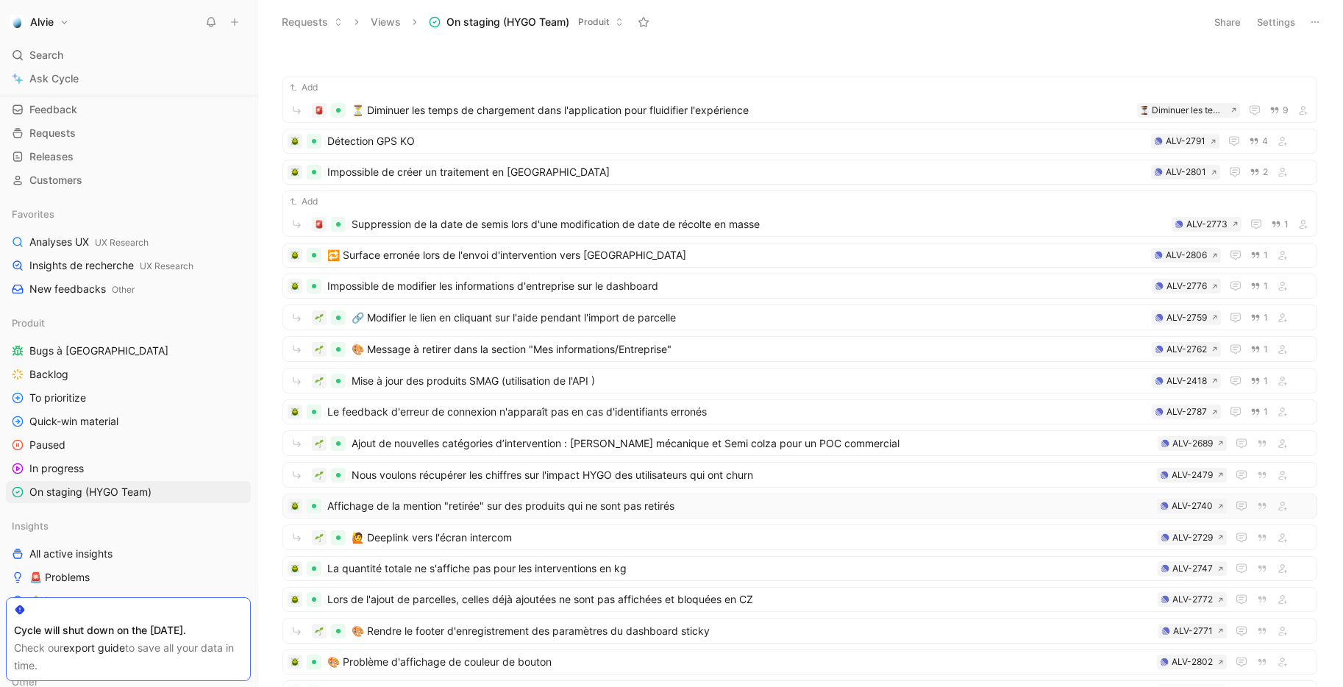
scroll to position [272, 0]
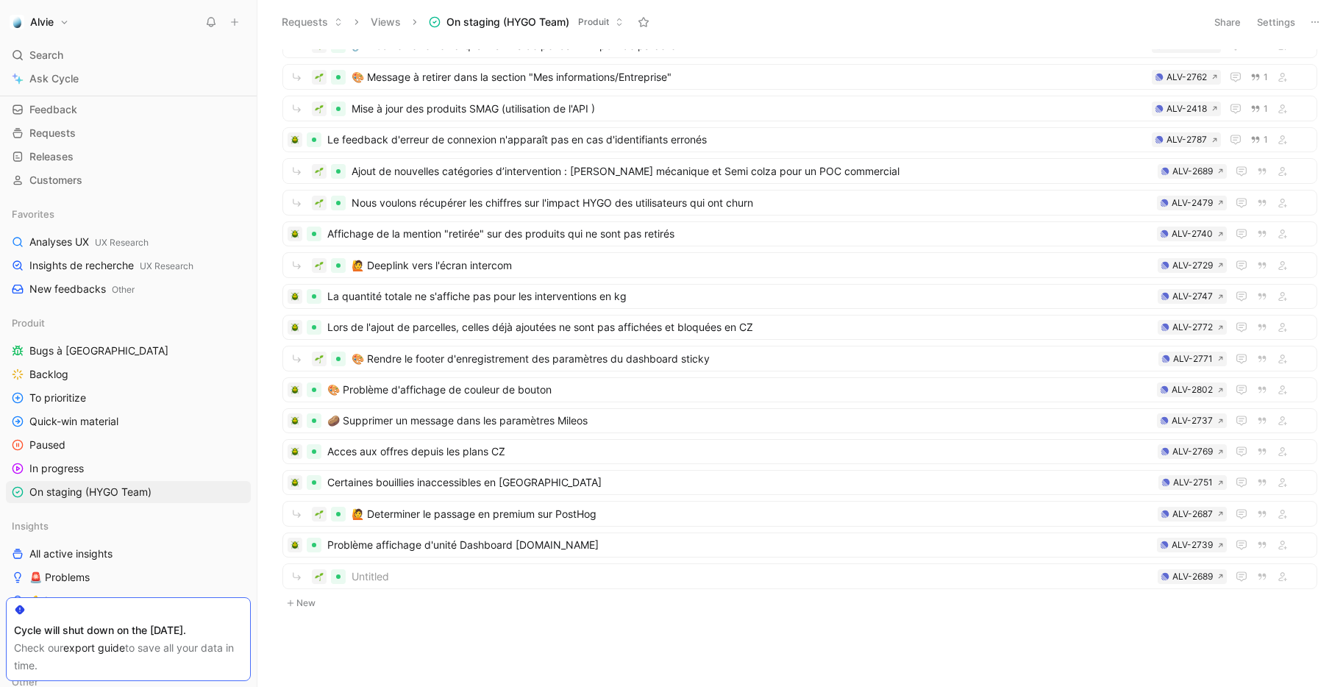
click at [481, 607] on button "New" at bounding box center [799, 603] width 1037 height 18
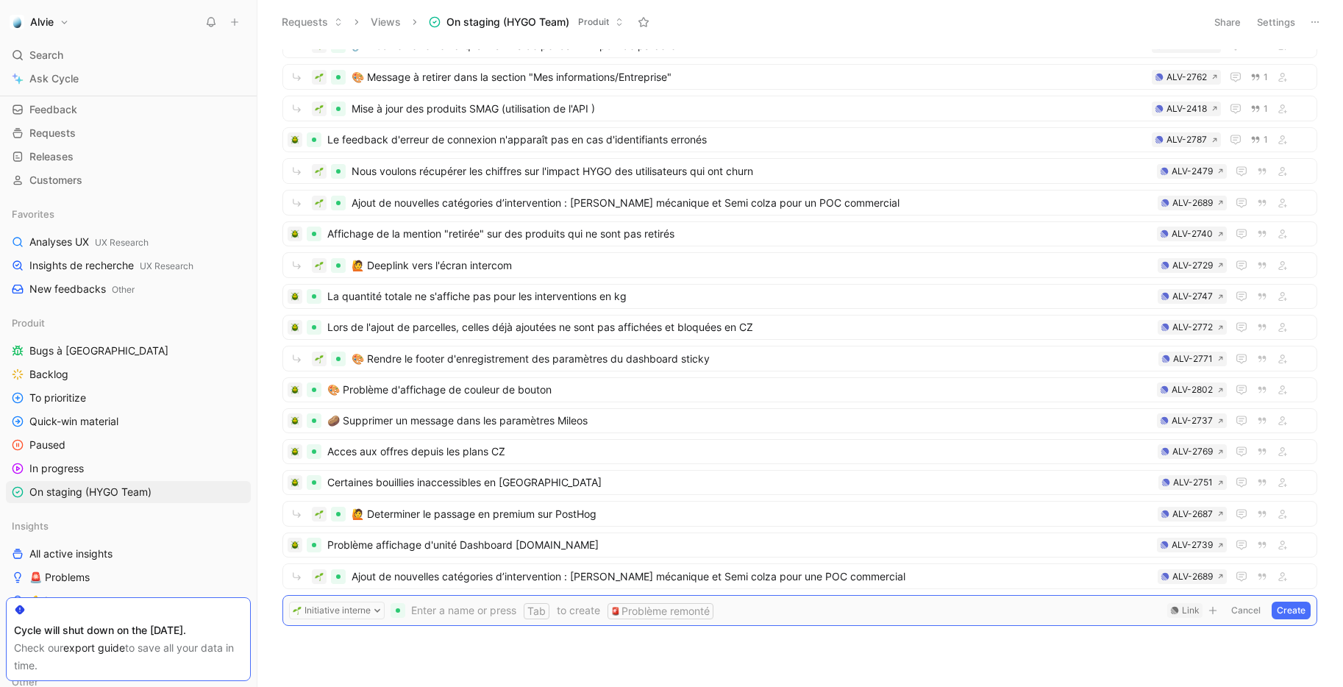
click at [1247, 612] on button "Cancel" at bounding box center [1246, 610] width 40 height 18
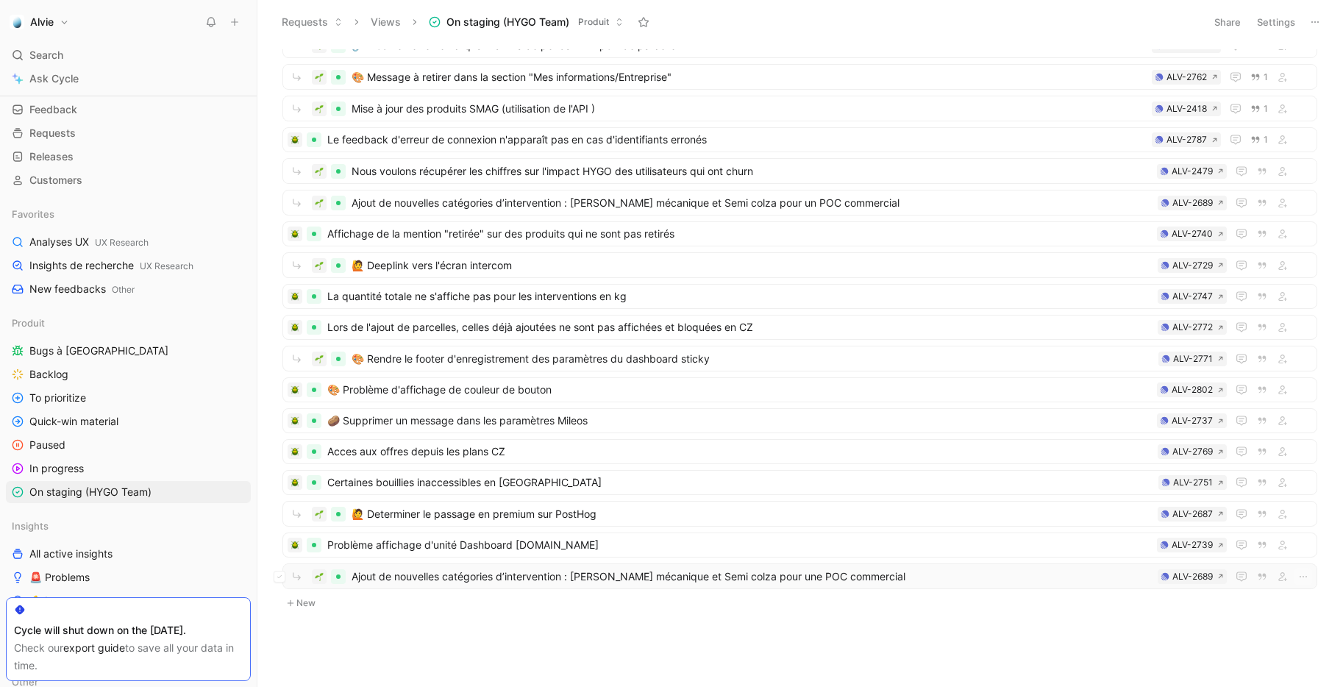
click at [882, 576] on span "Ajout de nouvelles catégories d’intervention : Désherbage mécanique et Semi col…" at bounding box center [751, 577] width 800 height 18
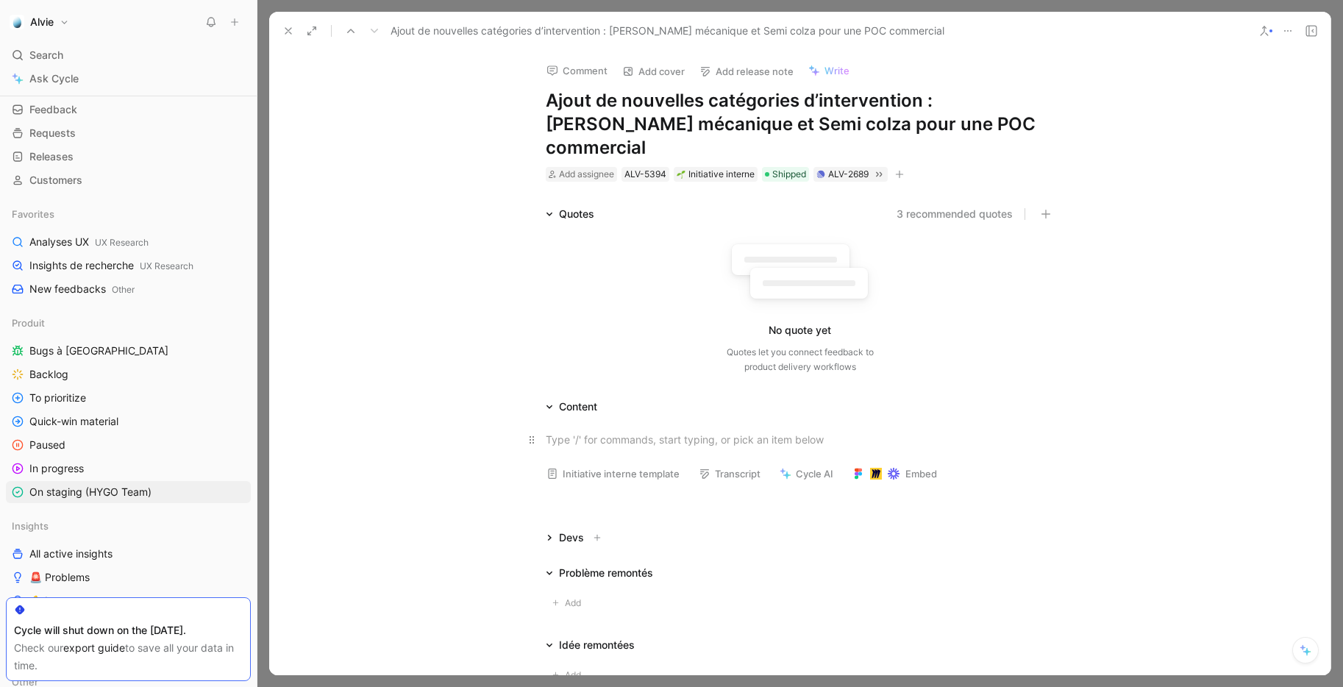
click at [692, 427] on p at bounding box center [800, 439] width 565 height 24
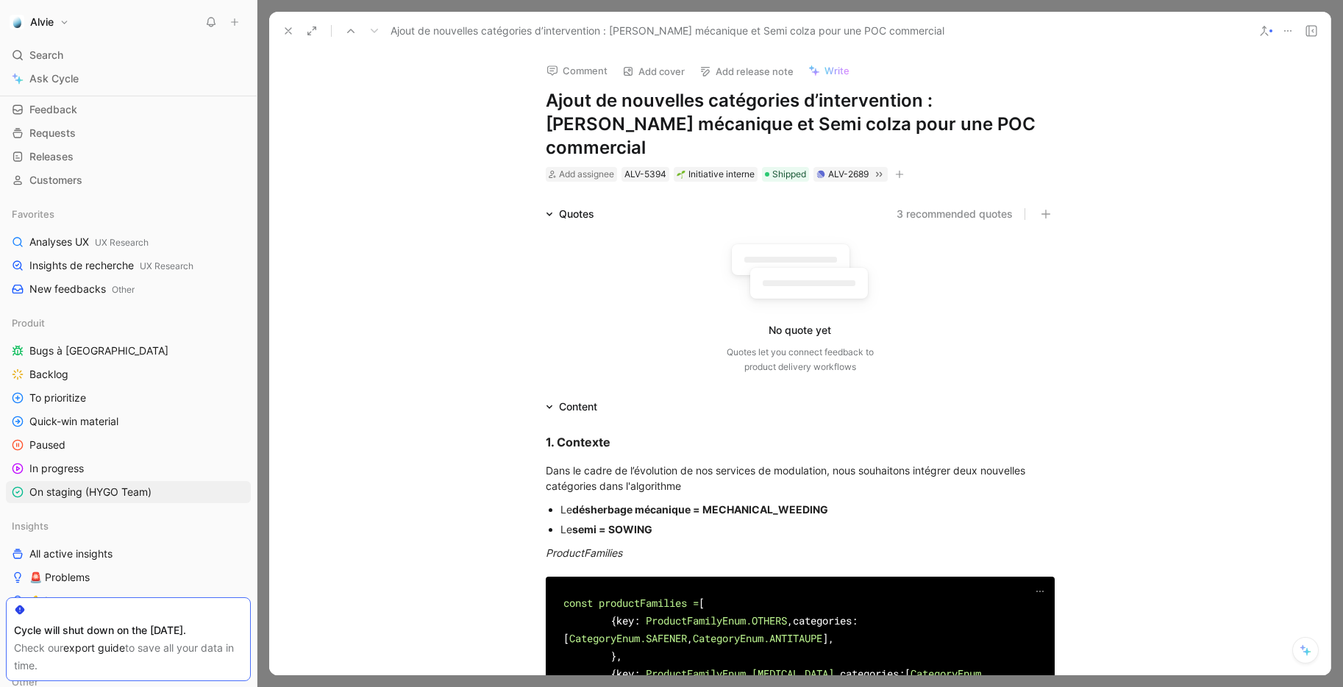
click at [293, 37] on button at bounding box center [288, 31] width 21 height 21
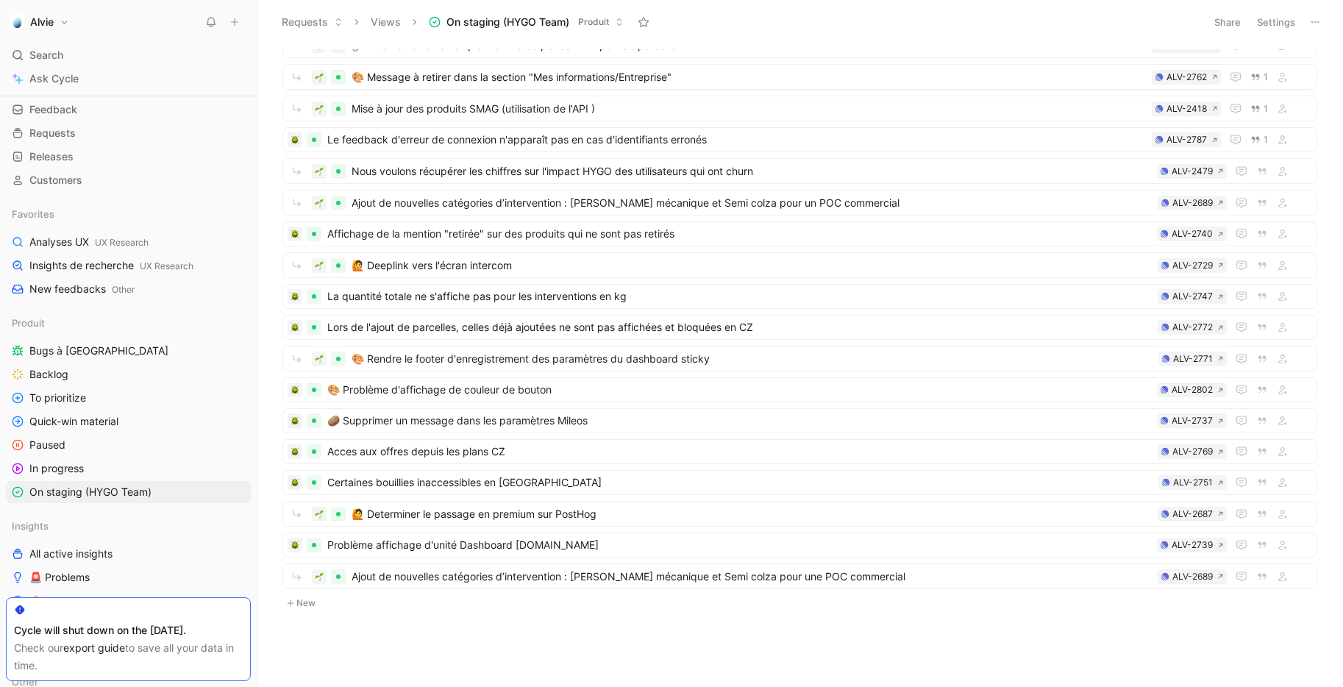
click at [313, 606] on button "New" at bounding box center [799, 603] width 1037 height 18
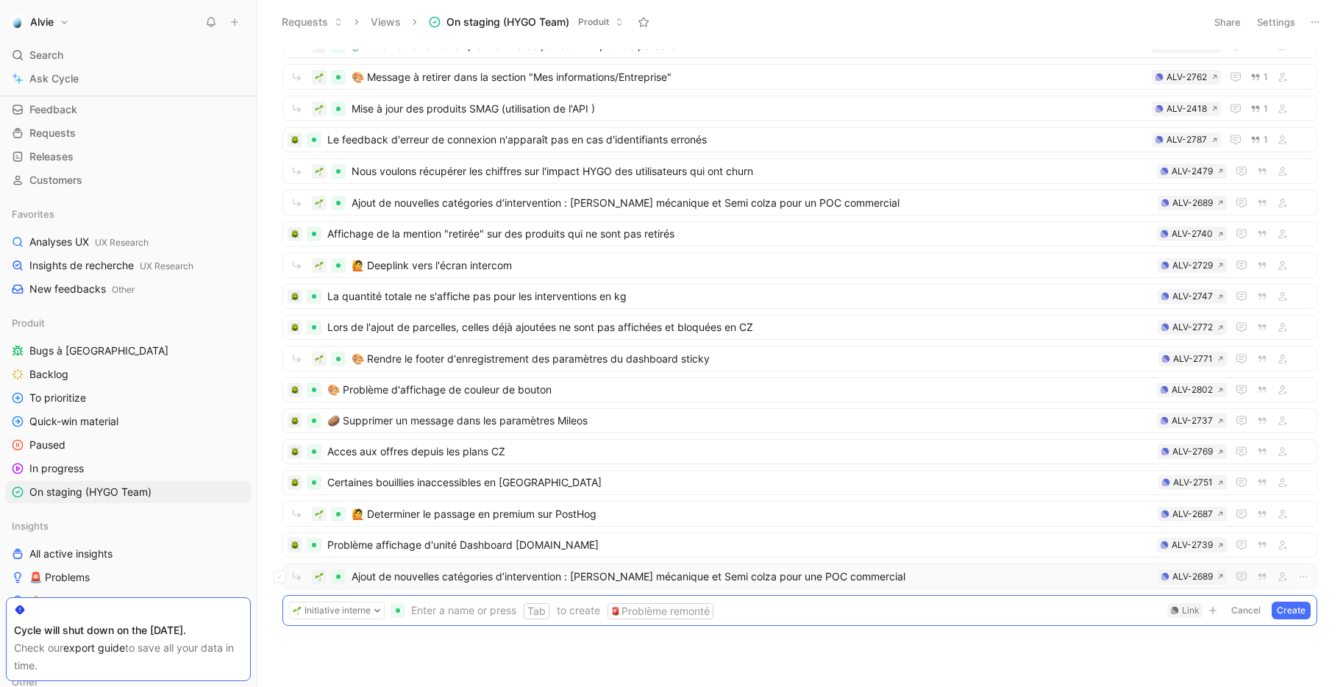
scroll to position [290, 0]
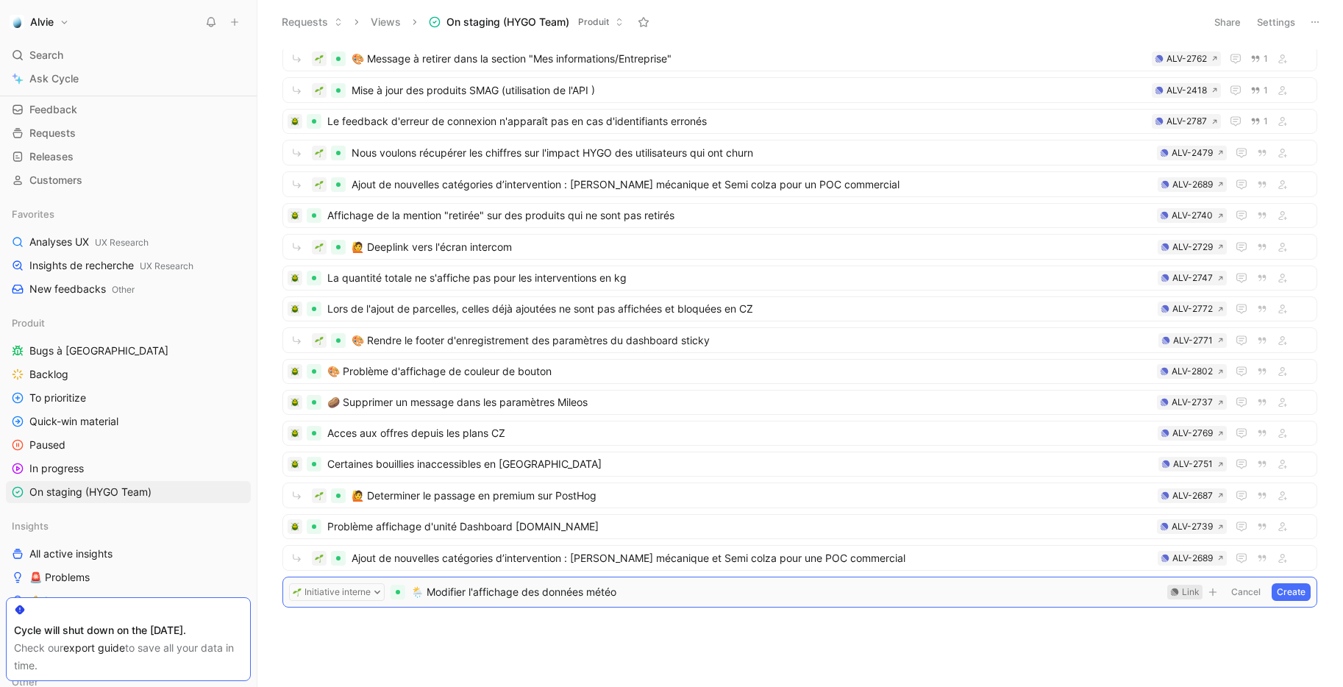
click at [1188, 593] on div "Link" at bounding box center [1191, 592] width 18 height 15
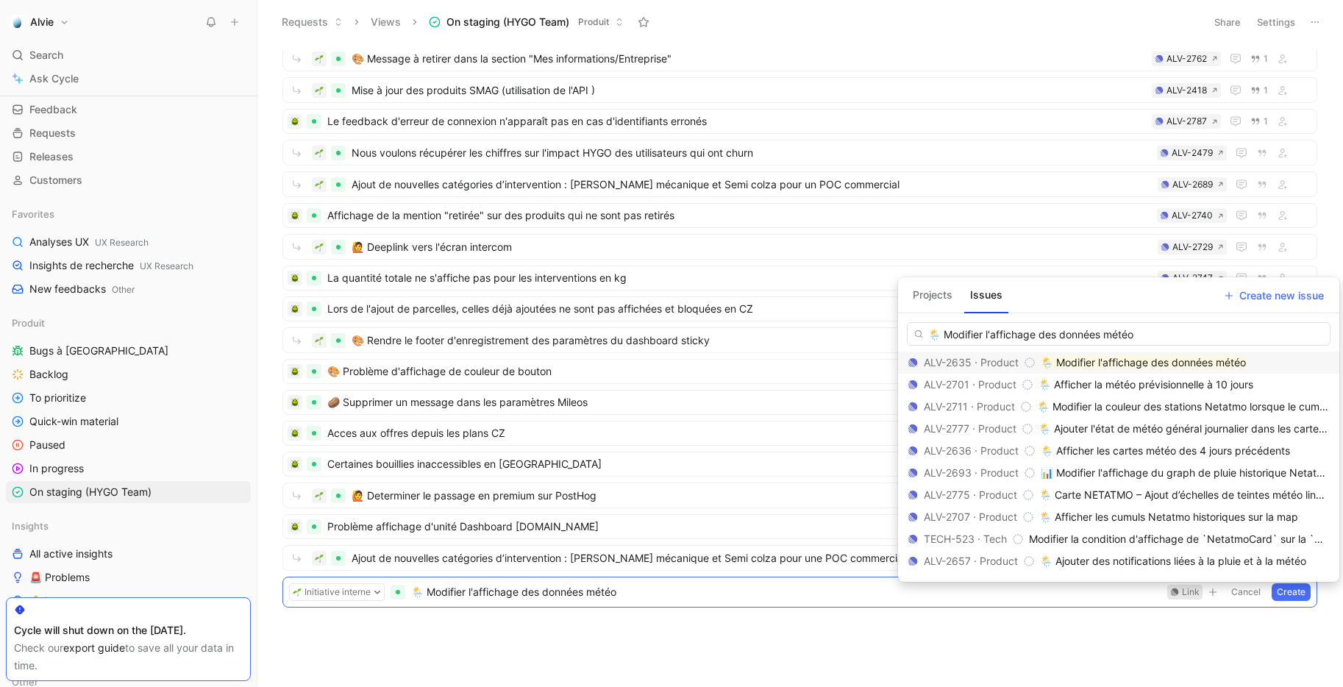
type input "🌦️ Modifier l'affichage des données météo"
click at [1137, 358] on mark "🌦️ Modifier l'affichage des données météo" at bounding box center [1142, 362] width 205 height 12
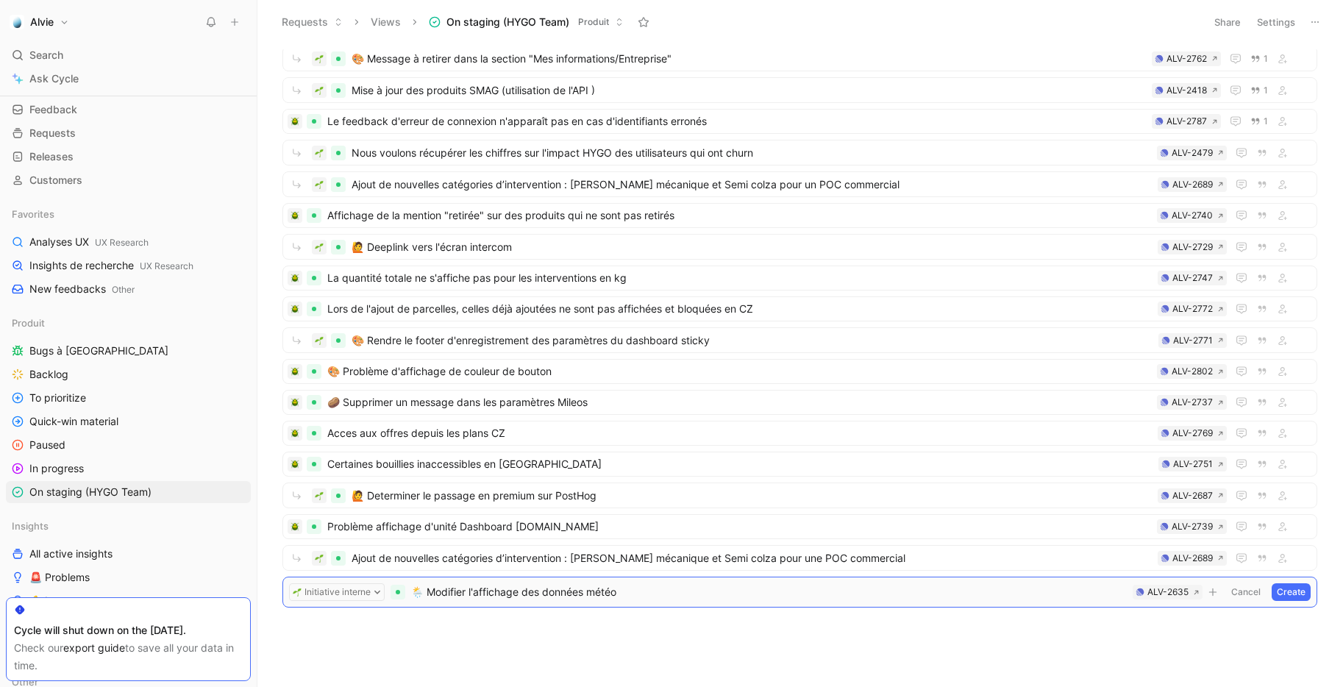
click at [1293, 591] on button "Create" at bounding box center [1290, 592] width 39 height 18
click at [723, 584] on span "🌦️ Modifier l'affichage des données météo" at bounding box center [750, 590] width 799 height 18
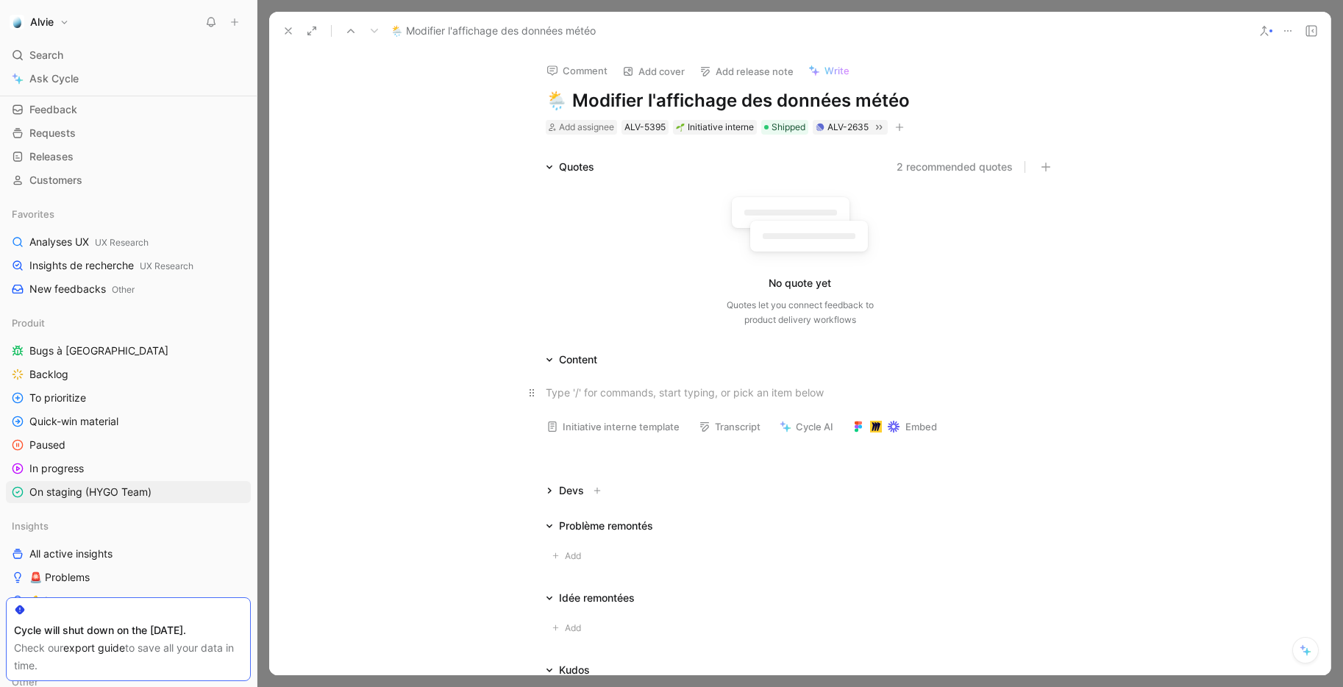
click at [645, 393] on div at bounding box center [800, 392] width 509 height 15
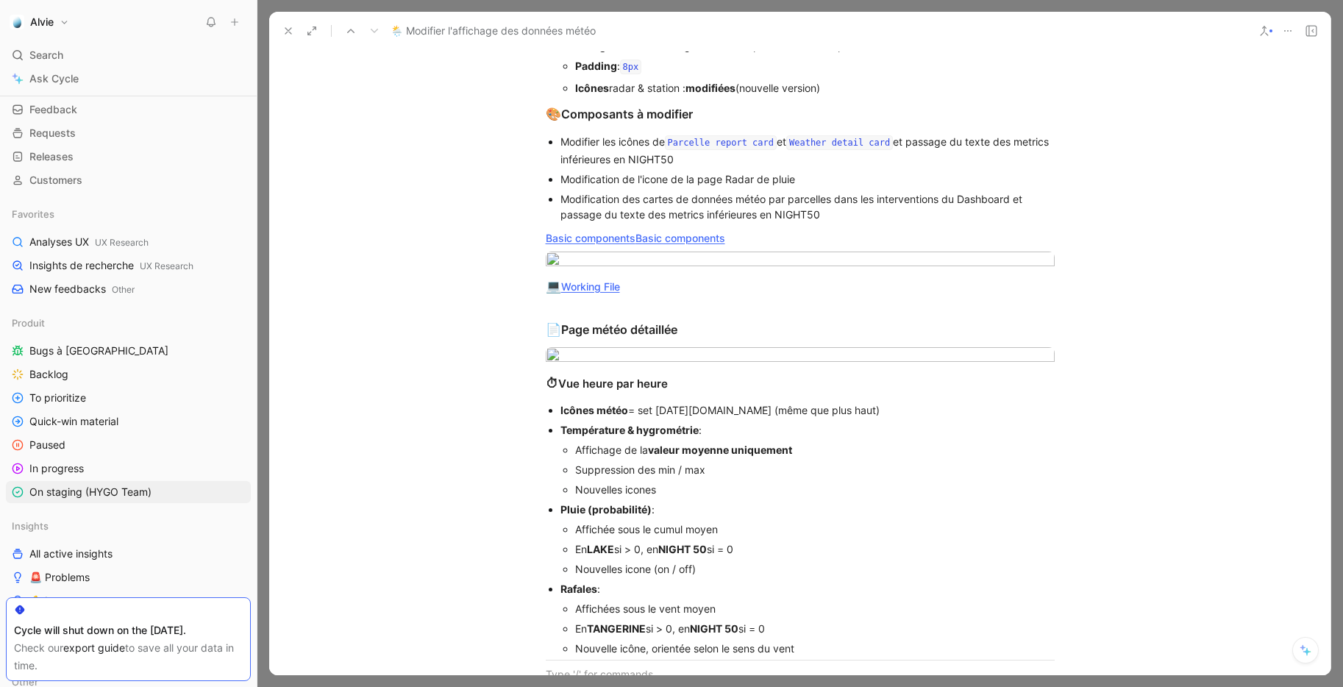
scroll to position [2058, 0]
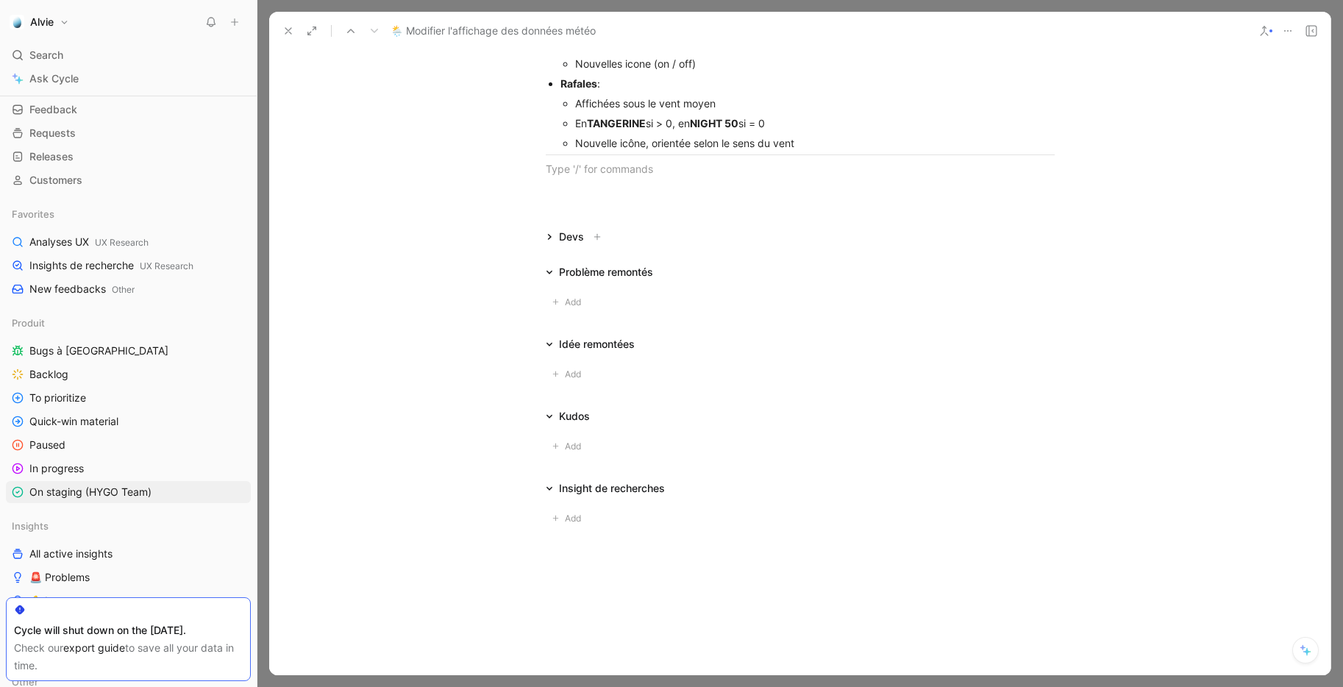
click at [287, 28] on icon at bounding box center [288, 31] width 12 height 12
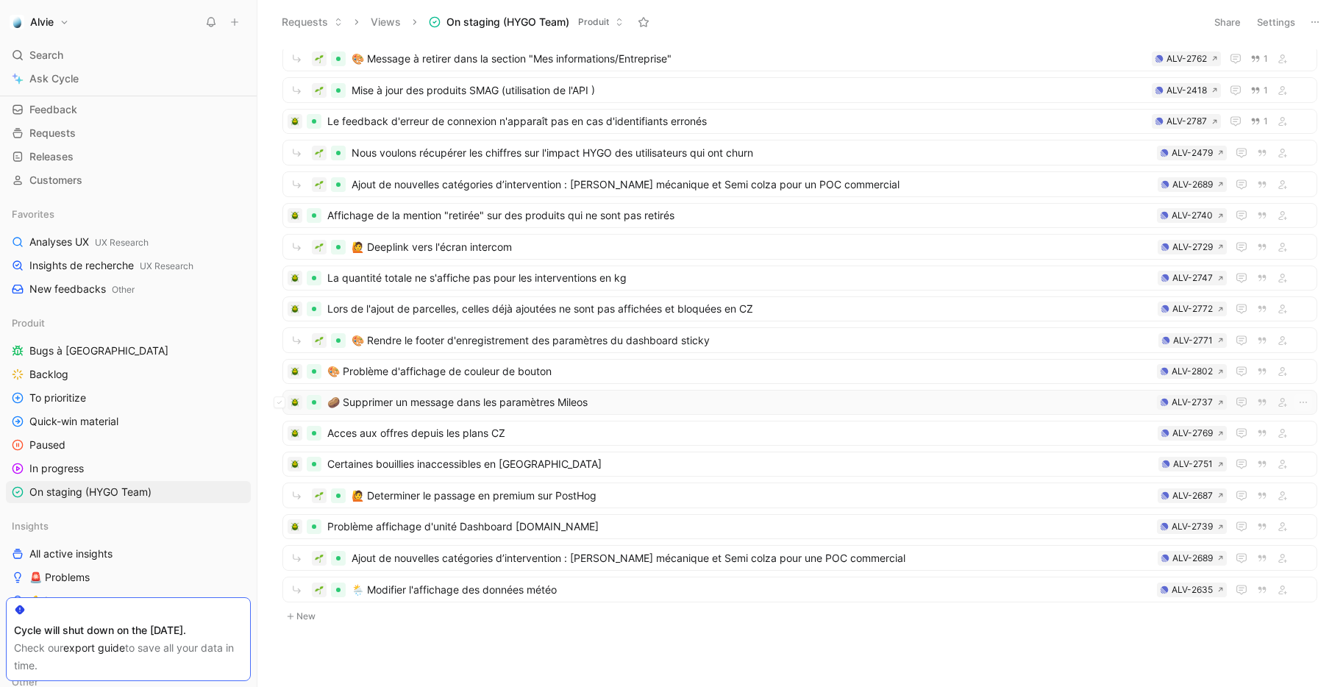
scroll to position [304, 0]
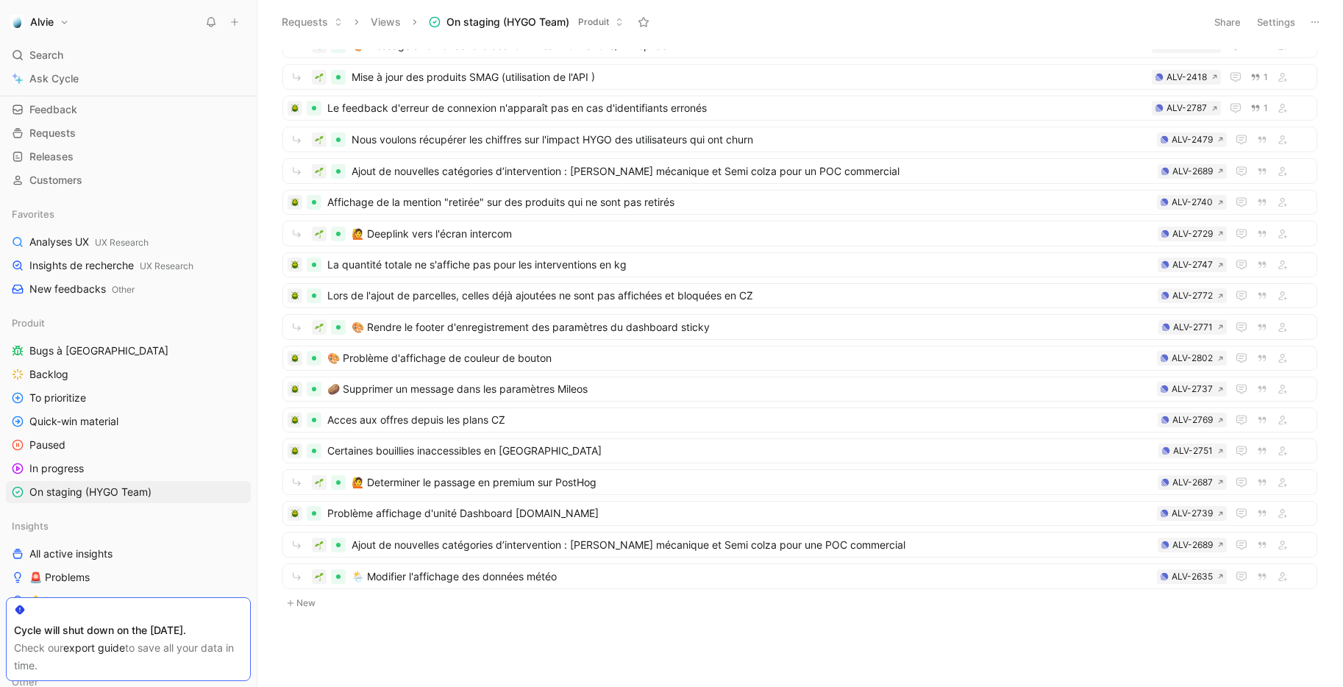
click at [309, 605] on button "New" at bounding box center [799, 603] width 1037 height 18
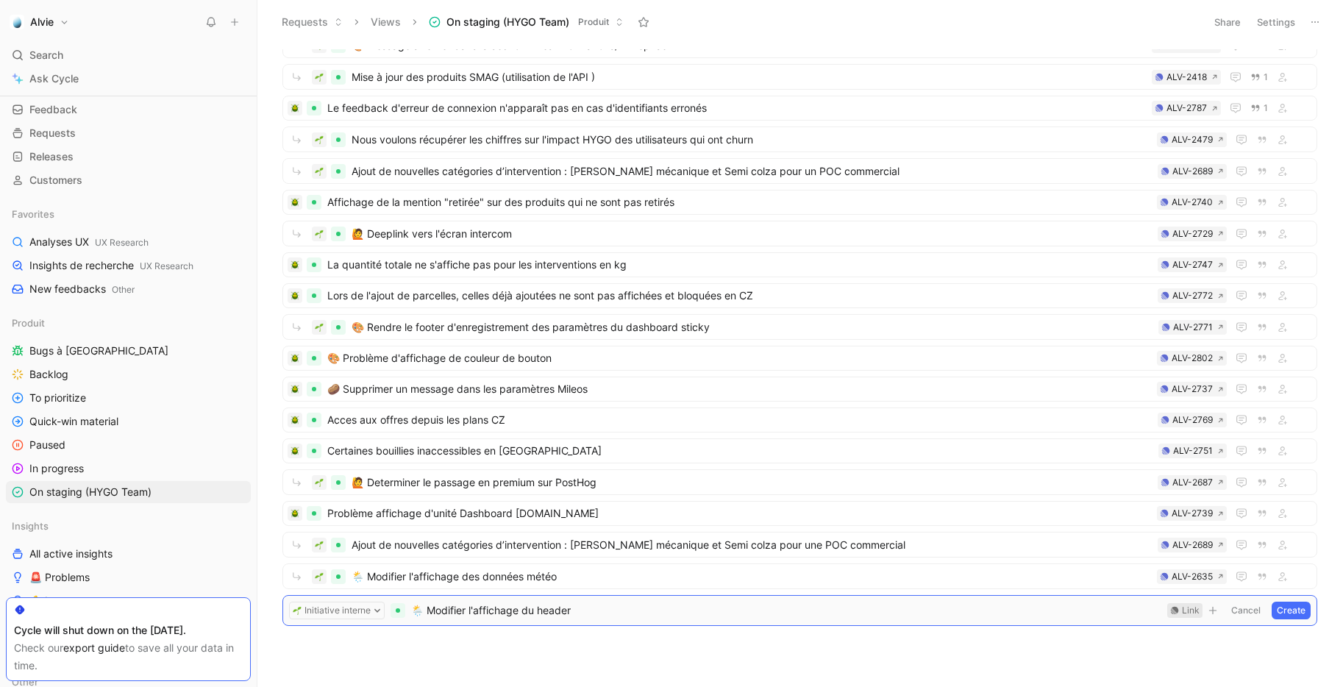
click at [1186, 607] on div "Link" at bounding box center [1191, 610] width 18 height 15
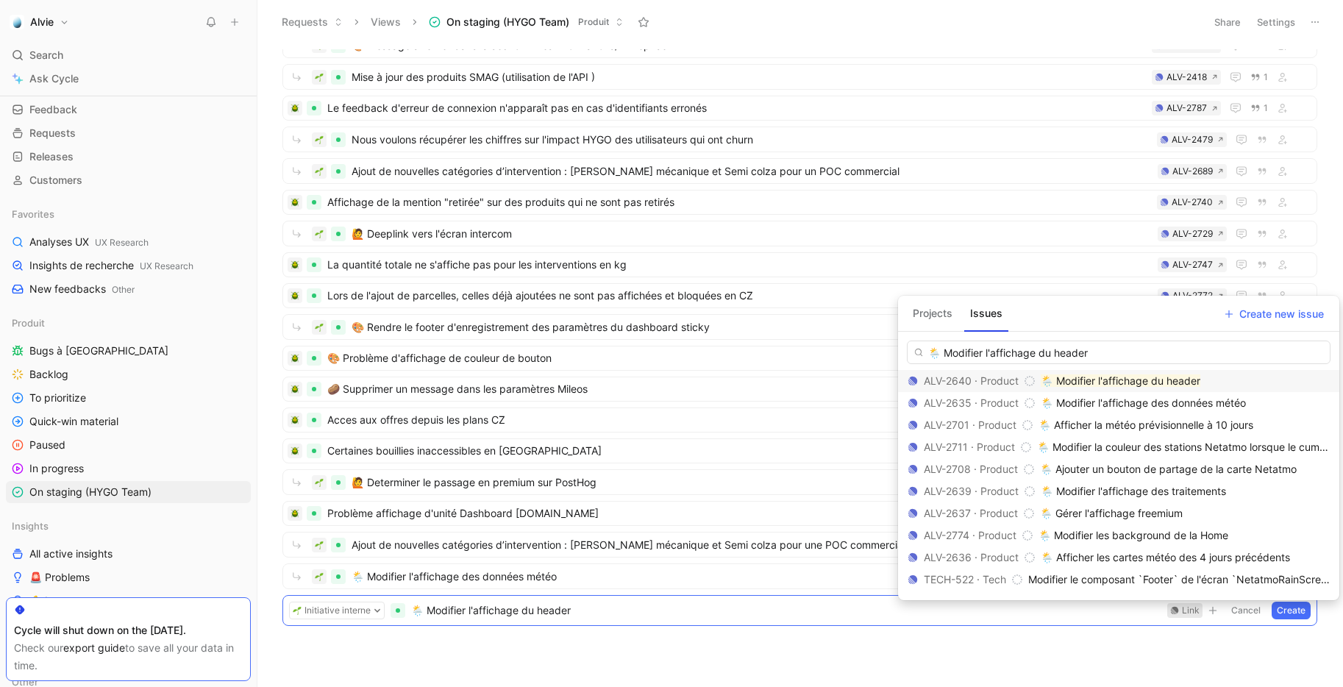
type input "🌦️ Modifier l'affichage du header"
click at [1105, 379] on mark "🌦️ Modifier l'affichage du header" at bounding box center [1120, 380] width 160 height 12
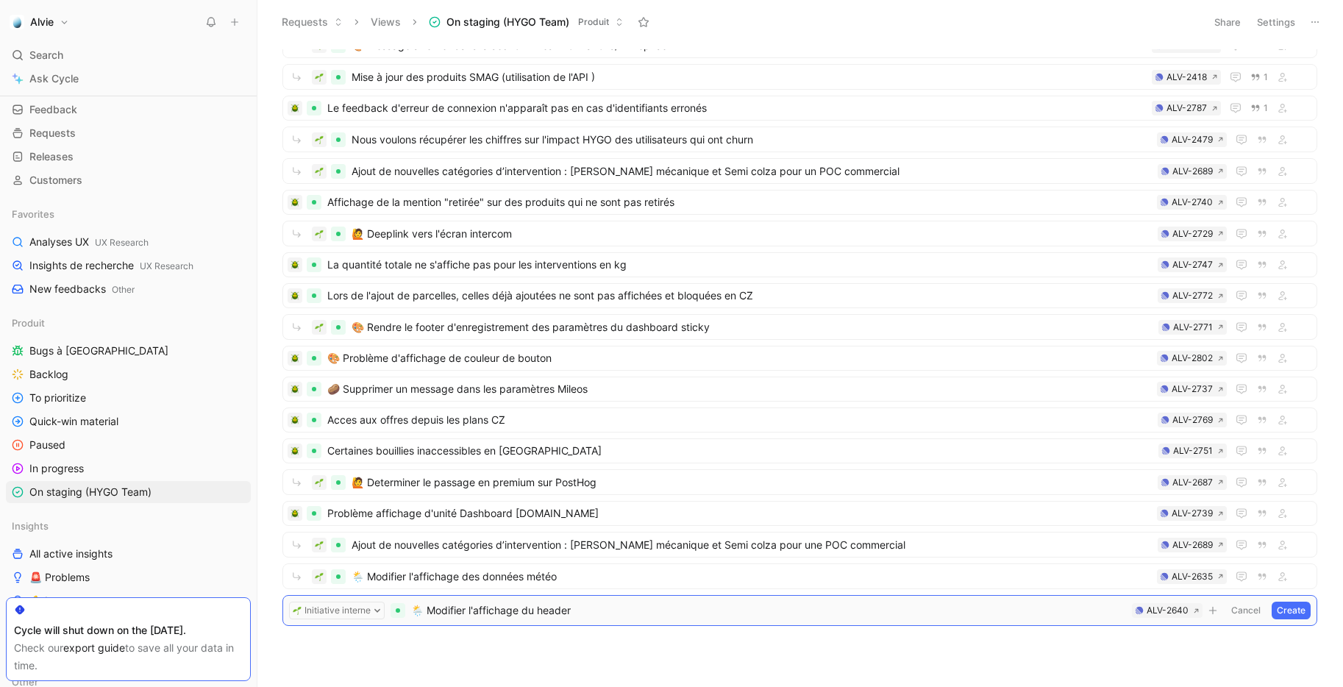
click at [1286, 614] on button "Create" at bounding box center [1290, 610] width 39 height 18
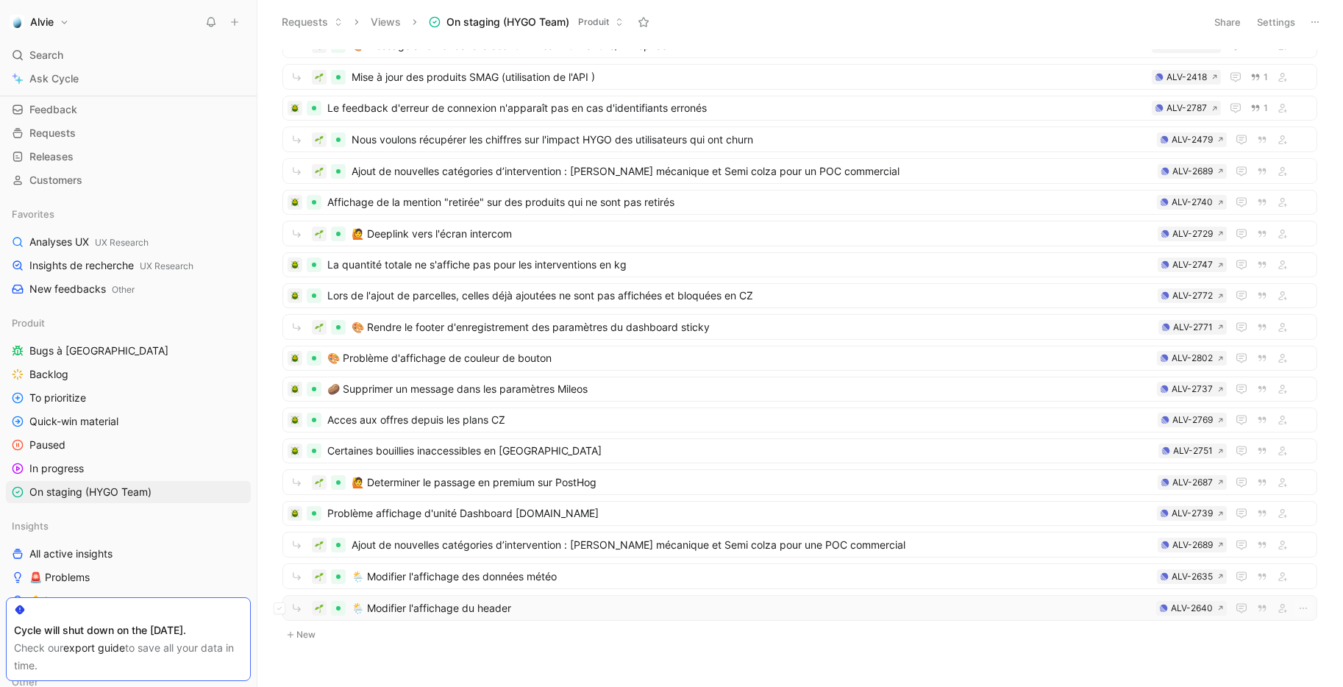
click at [424, 607] on span "🌦️ Modifier l'affichage du header" at bounding box center [750, 608] width 798 height 18
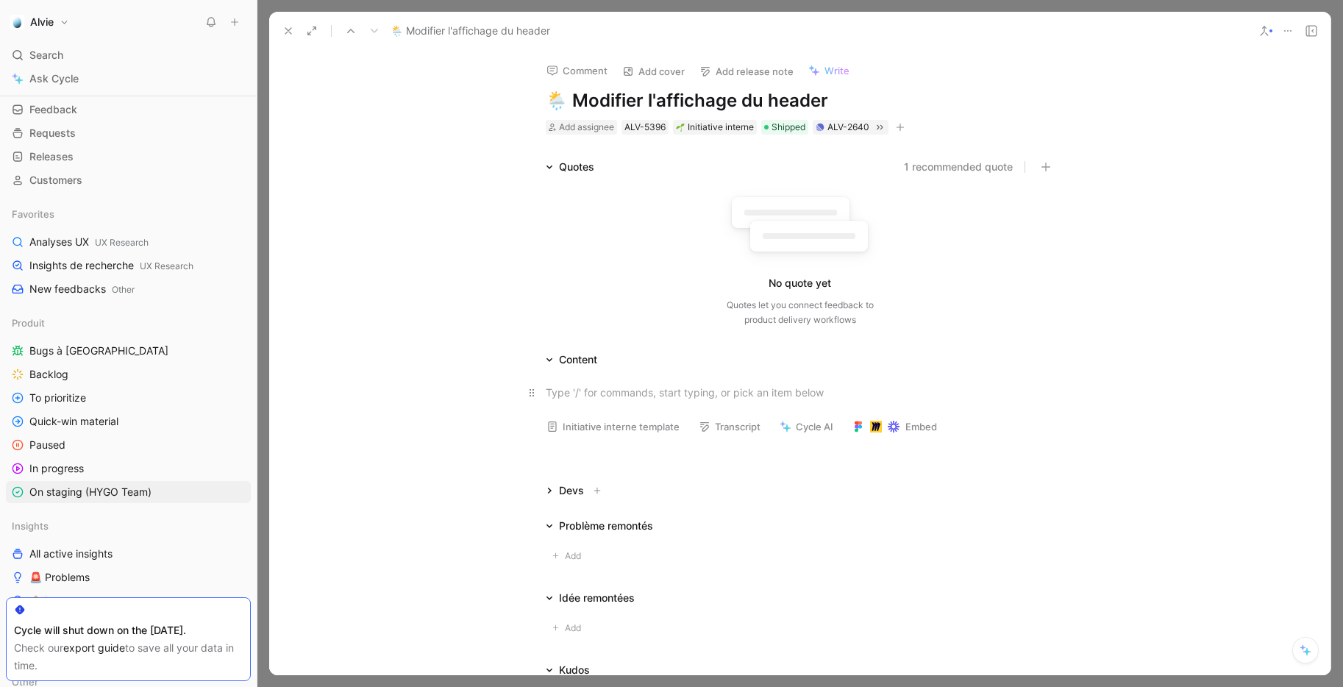
click at [655, 398] on div at bounding box center [800, 392] width 509 height 15
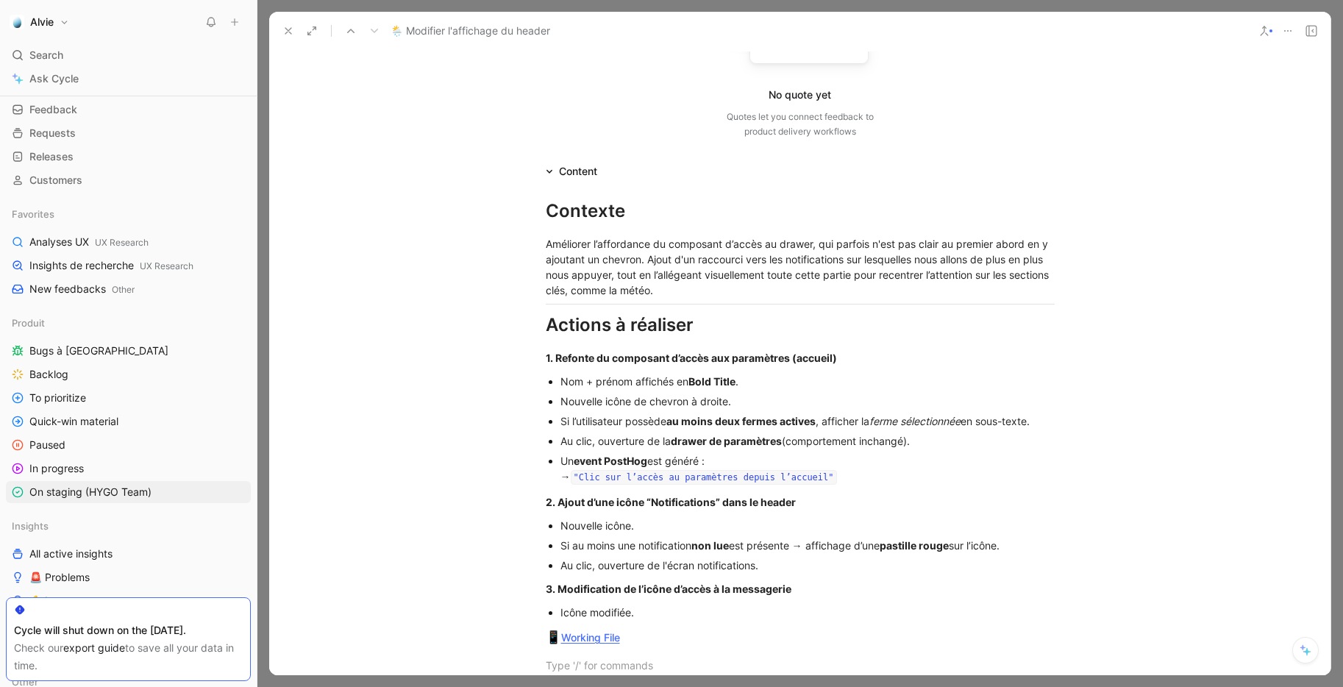
click at [290, 28] on use at bounding box center [288, 31] width 6 height 6
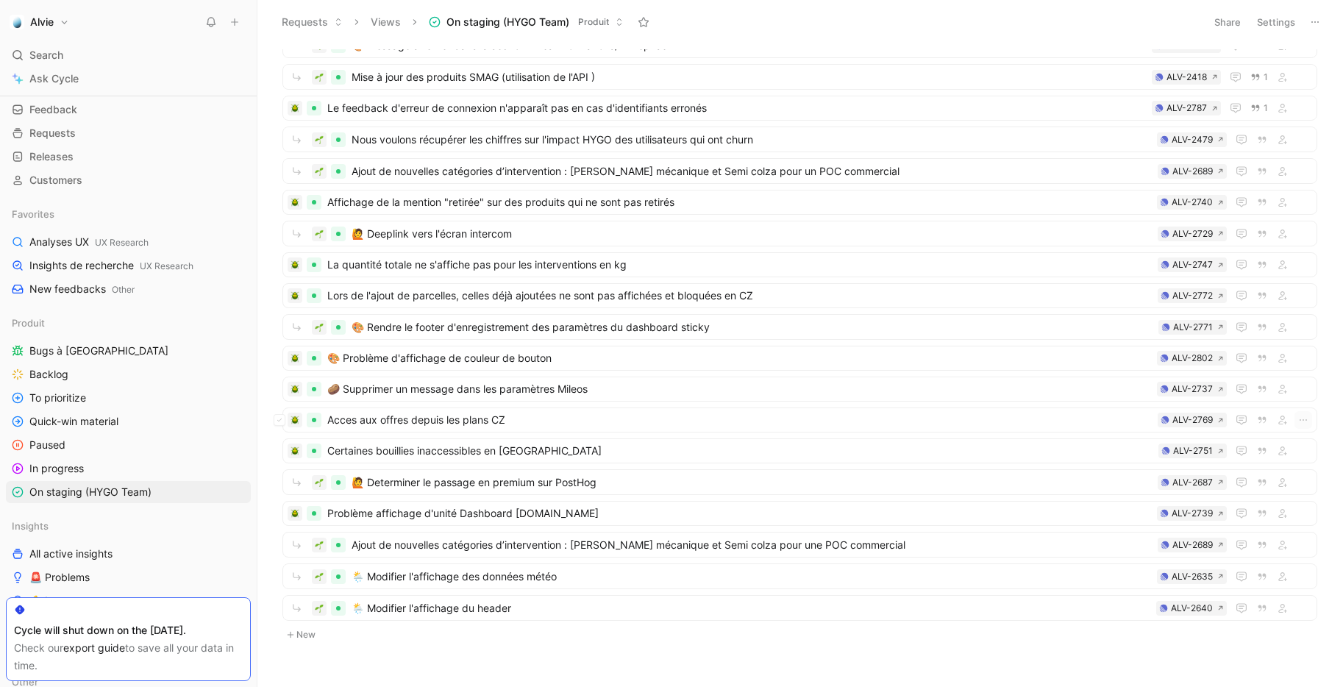
scroll to position [335, 0]
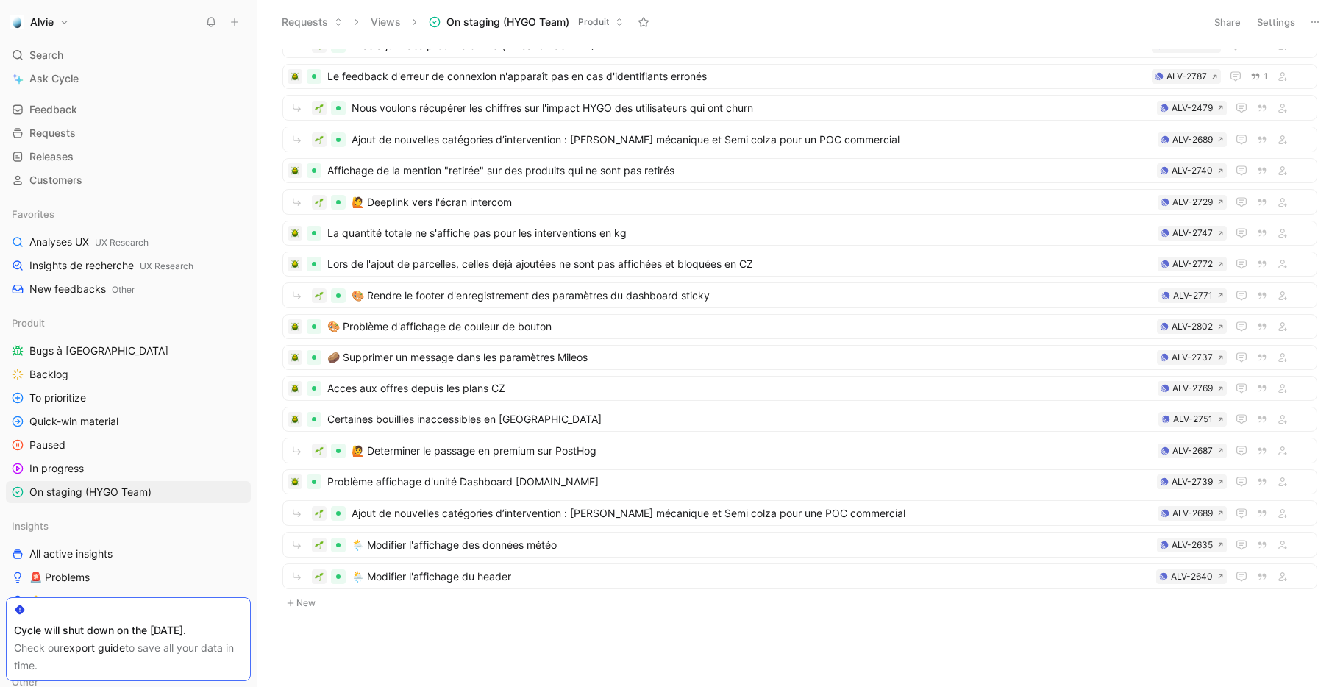
click at [309, 609] on button "New" at bounding box center [799, 603] width 1037 height 18
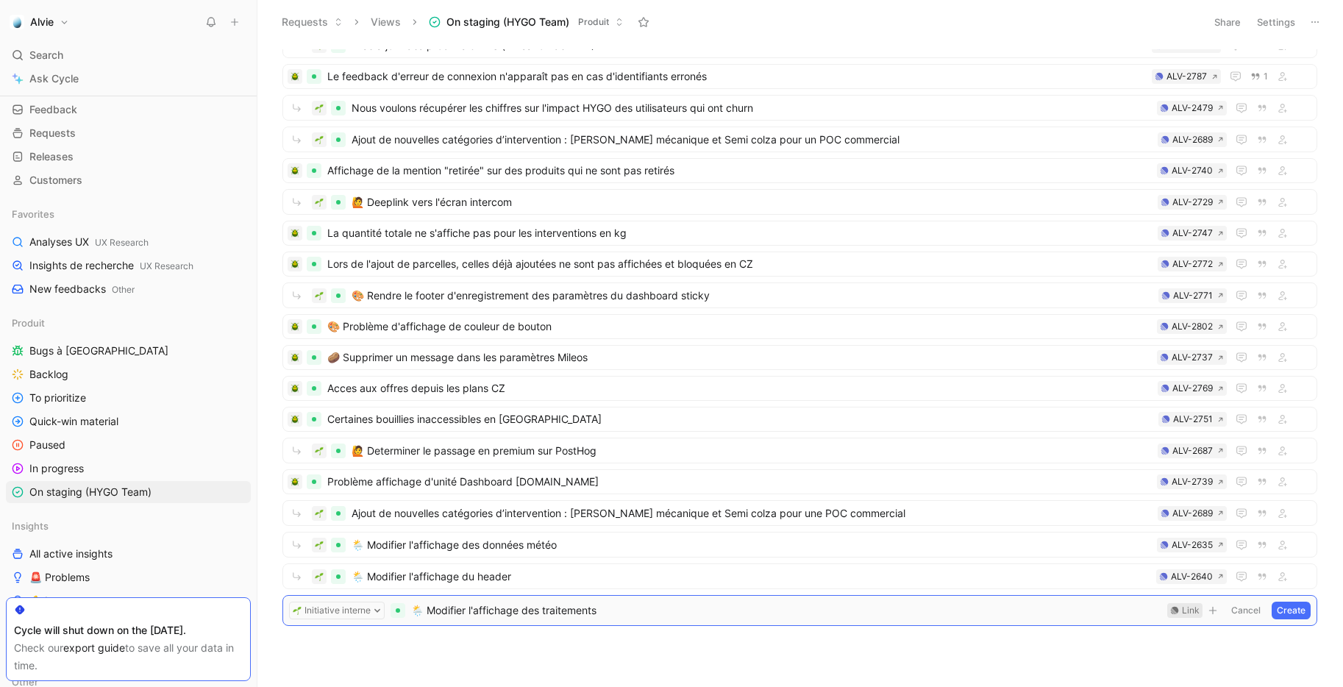
click at [1185, 608] on div "Link" at bounding box center [1191, 610] width 18 height 15
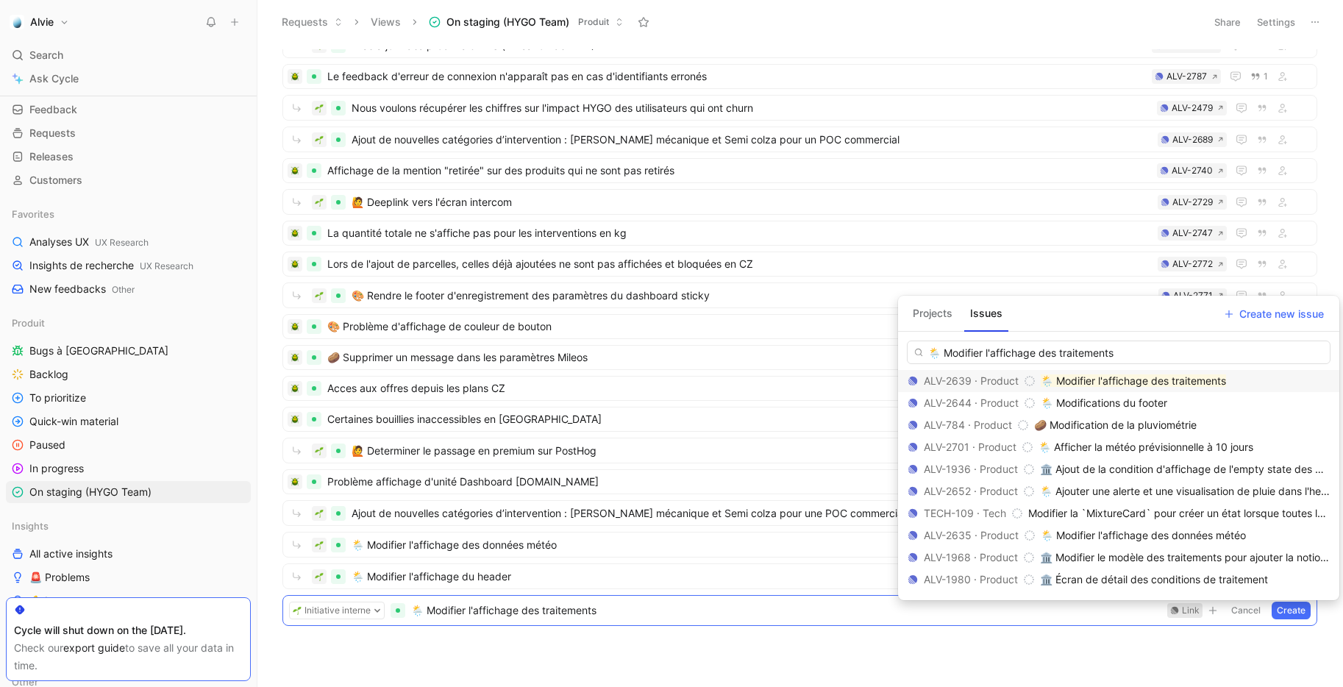
type input "🌦️ Modifier l'affichage des traitements"
click at [1172, 384] on mark "🌦️ Modifier l'affichage des traitements" at bounding box center [1132, 380] width 185 height 12
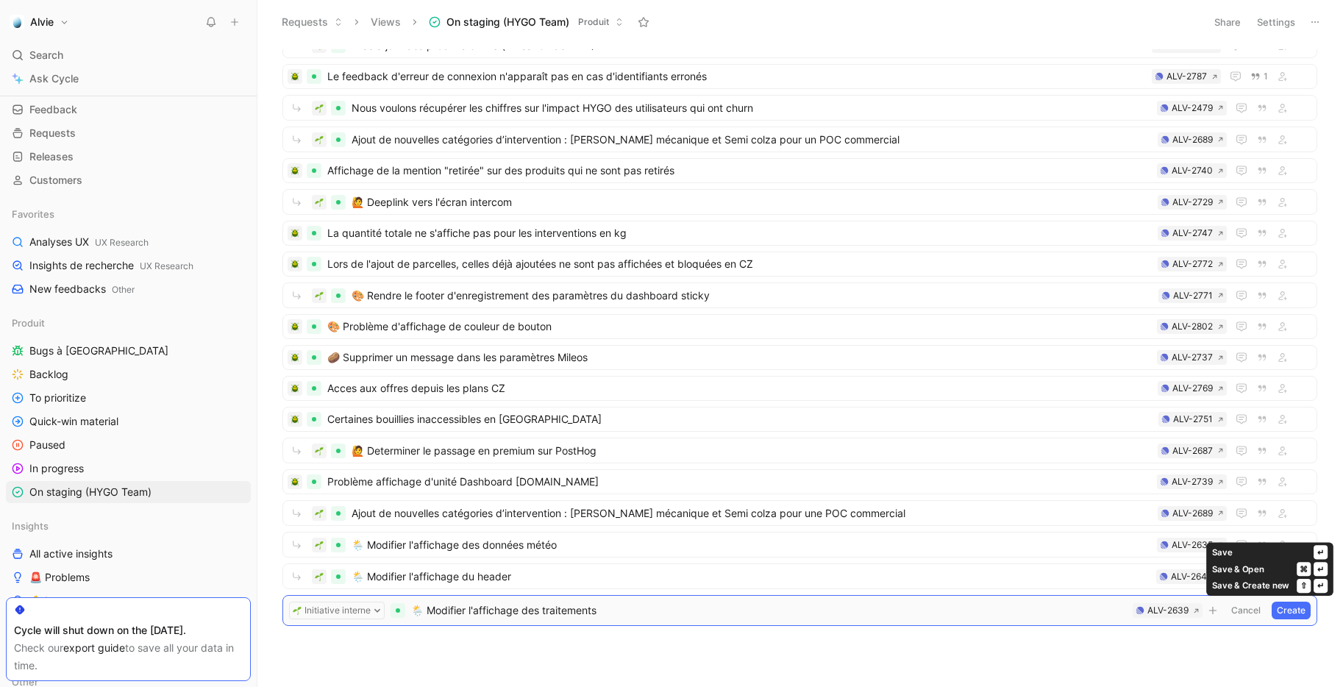
click at [1293, 612] on button "Create" at bounding box center [1290, 610] width 39 height 18
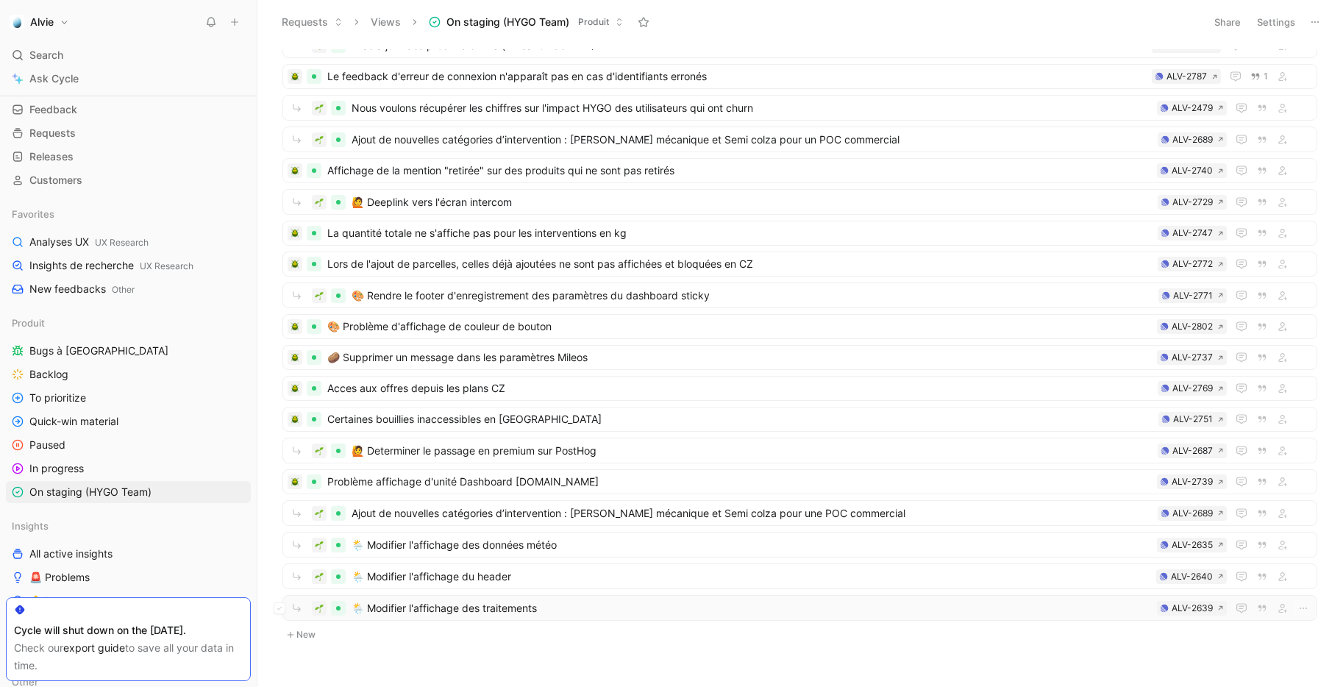
click at [524, 612] on span "🌦️ Modifier l'affichage des traitements" at bounding box center [750, 608] width 799 height 18
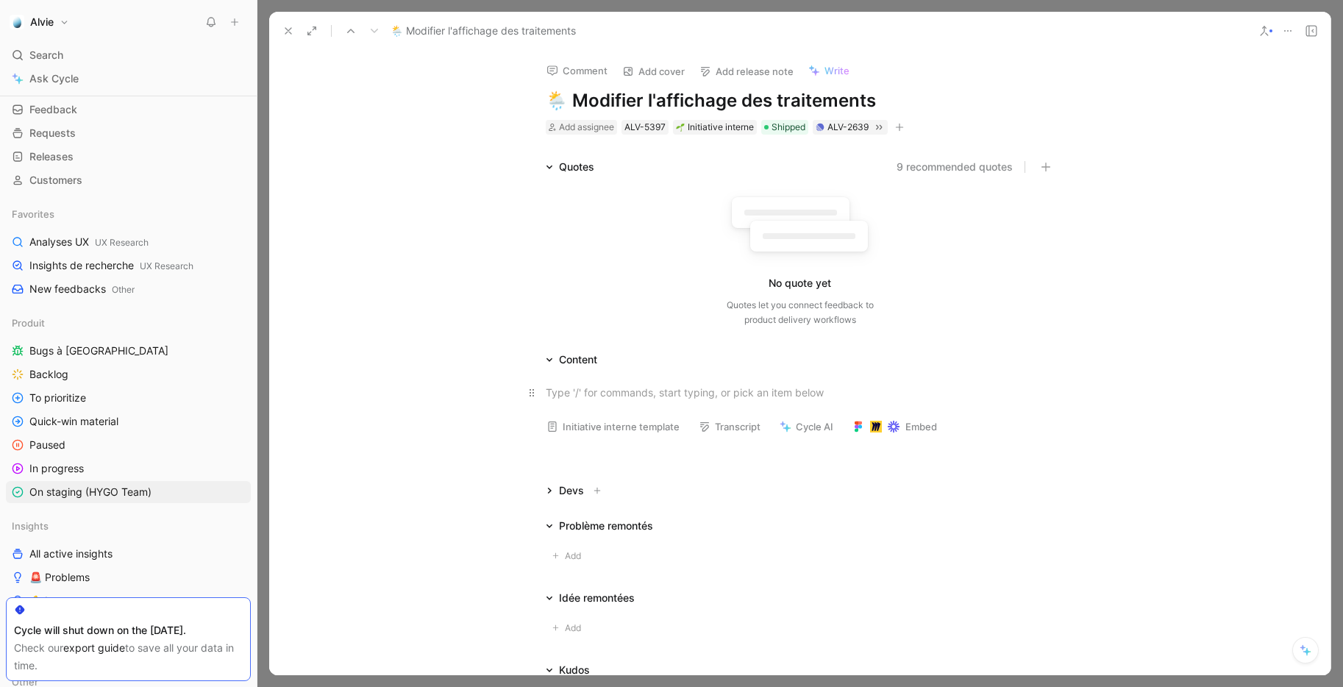
click at [583, 396] on div at bounding box center [800, 392] width 509 height 15
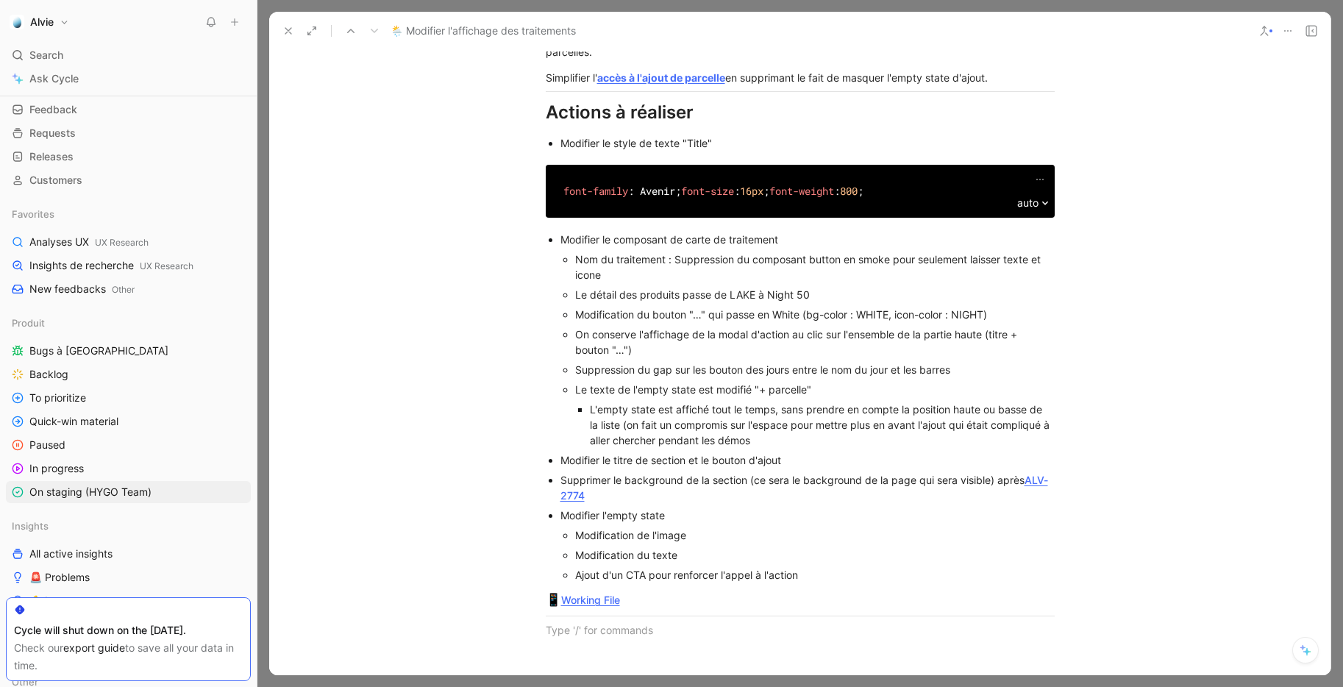
click at [290, 34] on icon at bounding box center [288, 31] width 12 height 12
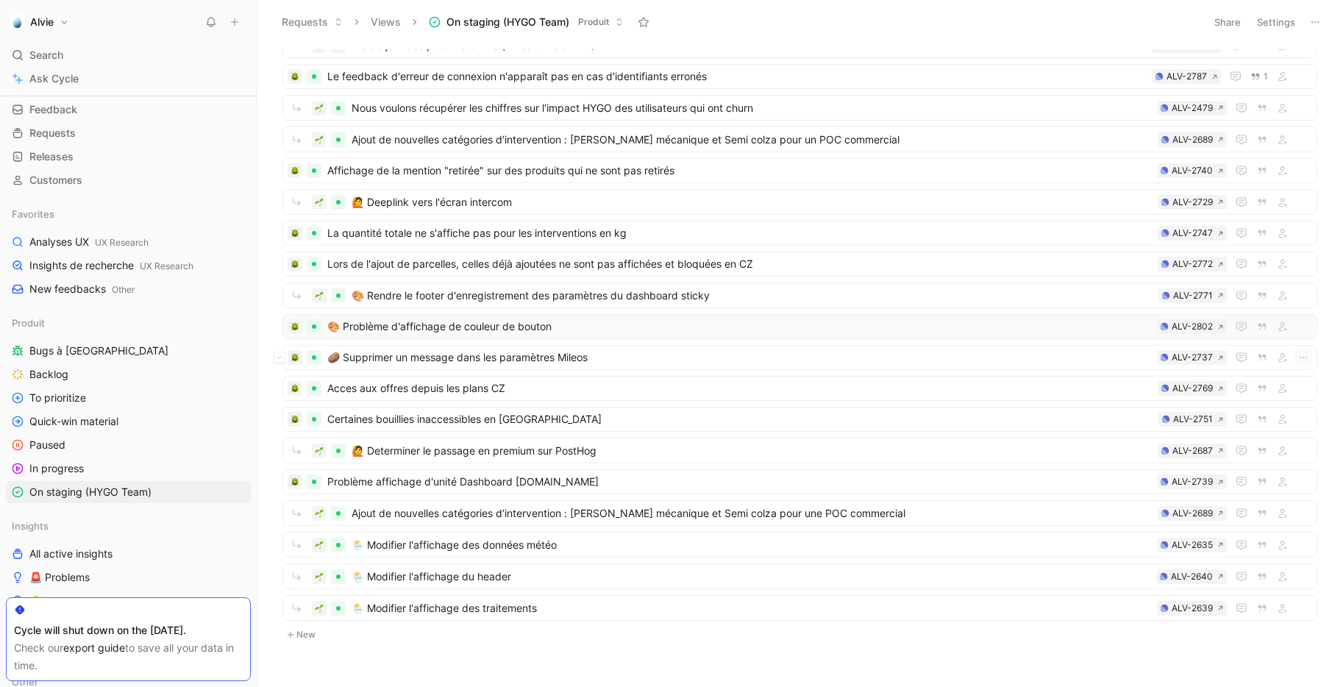
scroll to position [367, 0]
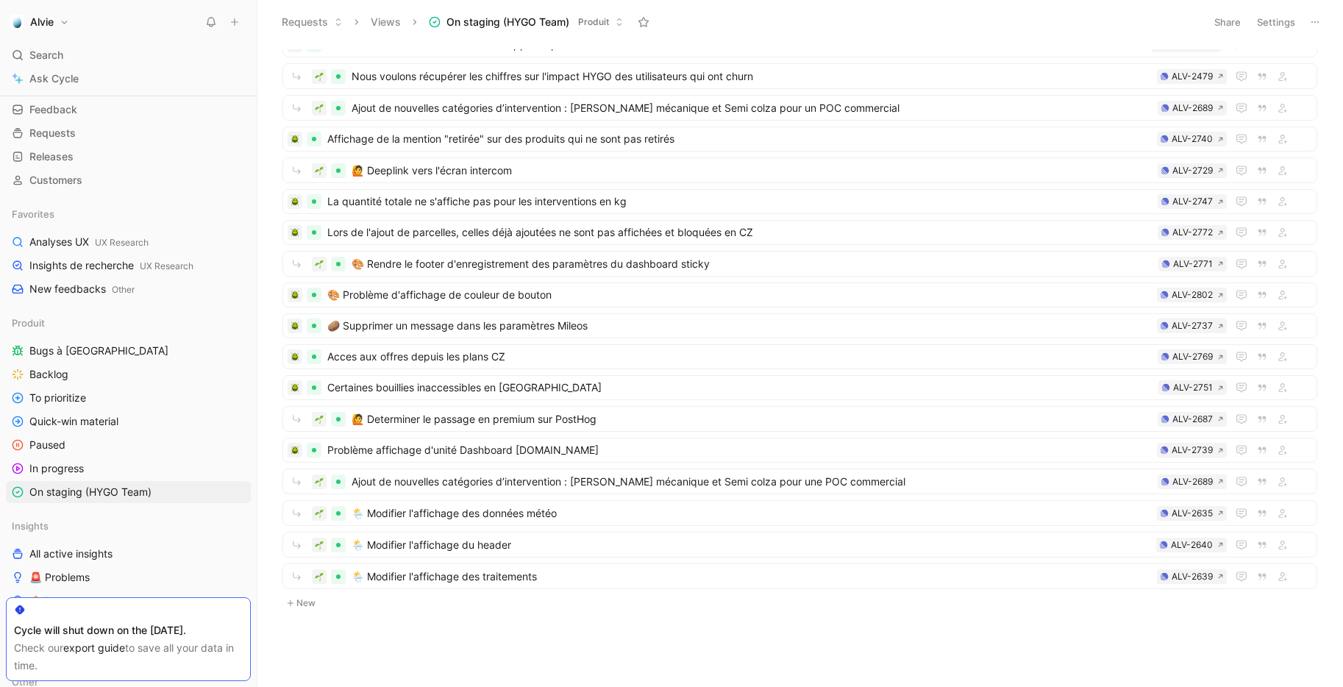
click at [308, 612] on body "Alvie Search ⌘ K Ask Cycle Workspace Home G then H Feedback G then F Requests G…" at bounding box center [671, 343] width 1343 height 687
click at [310, 608] on button "New" at bounding box center [799, 603] width 1037 height 18
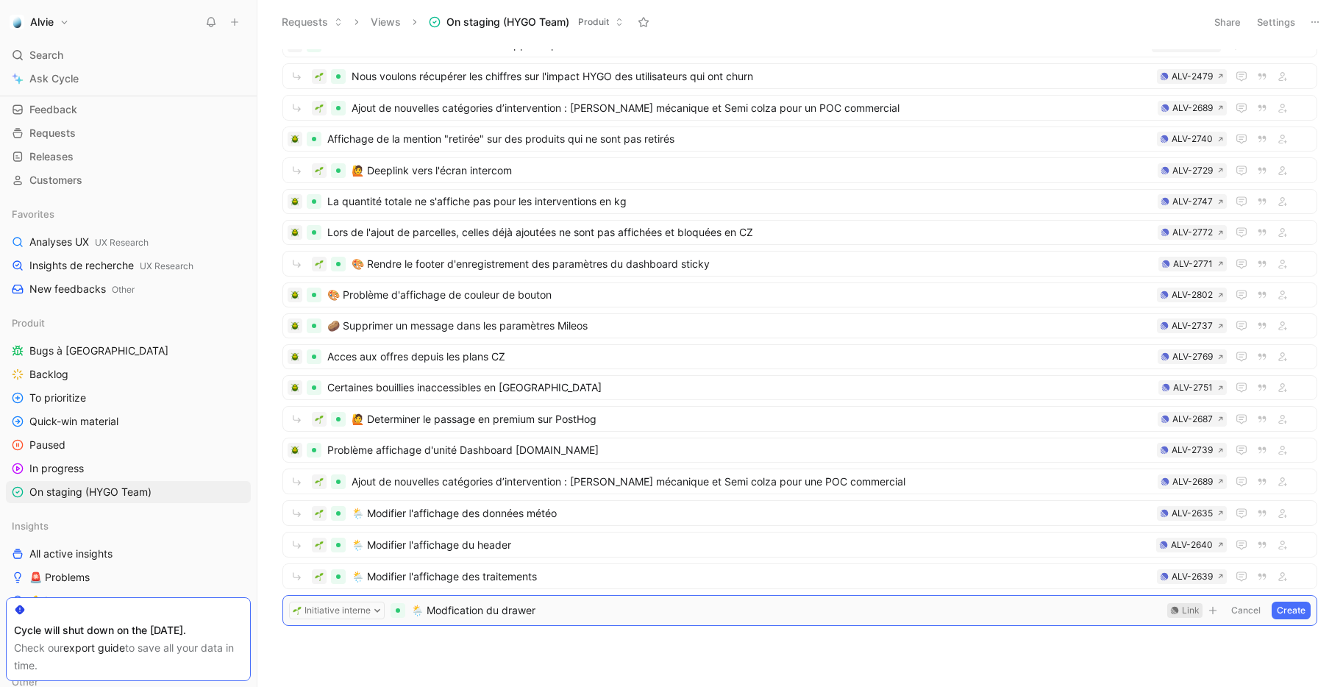
click at [1192, 611] on div "Link" at bounding box center [1191, 610] width 18 height 15
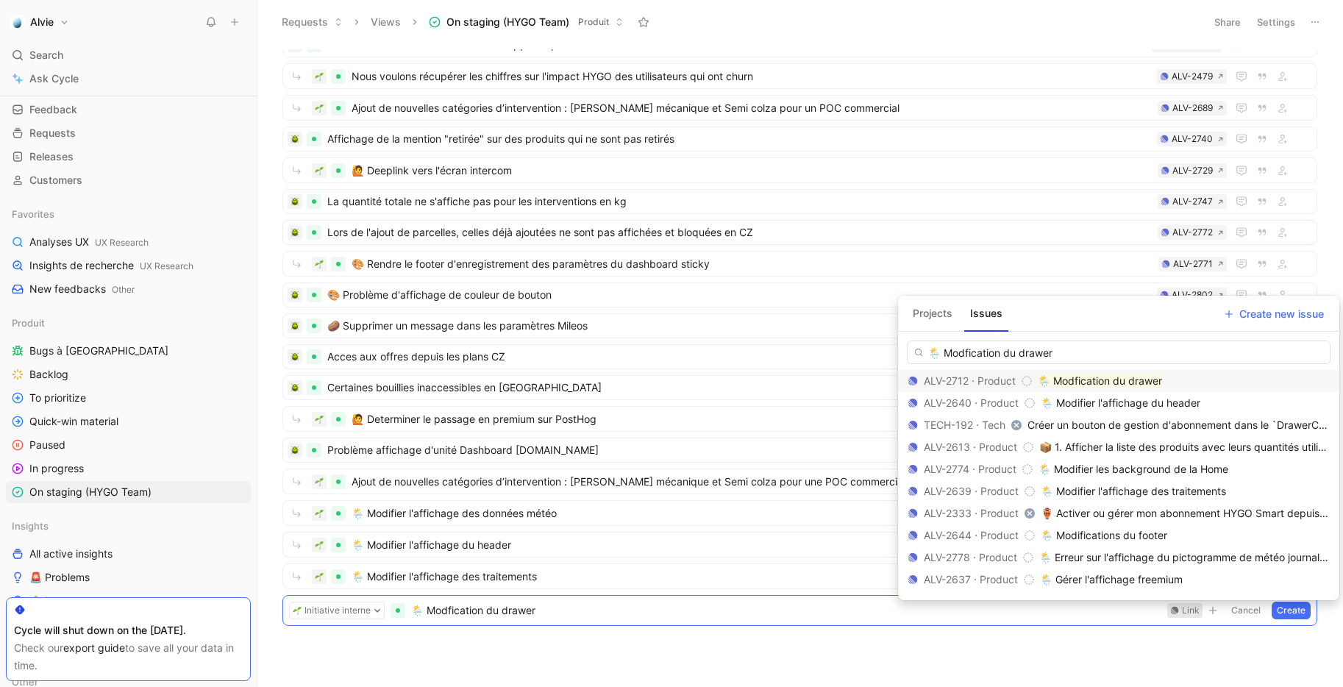
type input "🌦️ Modfication du drawer"
click at [1107, 380] on mark "🌦️ Modfication du drawer" at bounding box center [1099, 380] width 124 height 12
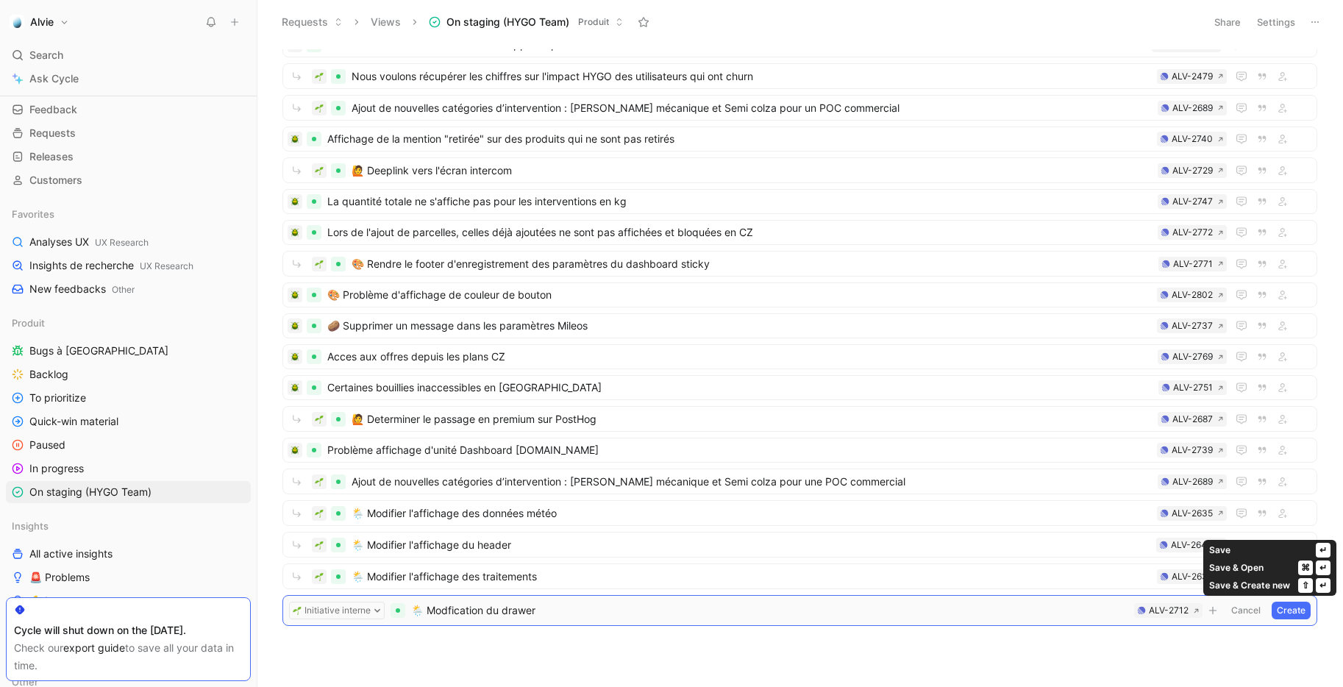
click at [1282, 606] on button "Create" at bounding box center [1290, 610] width 39 height 18
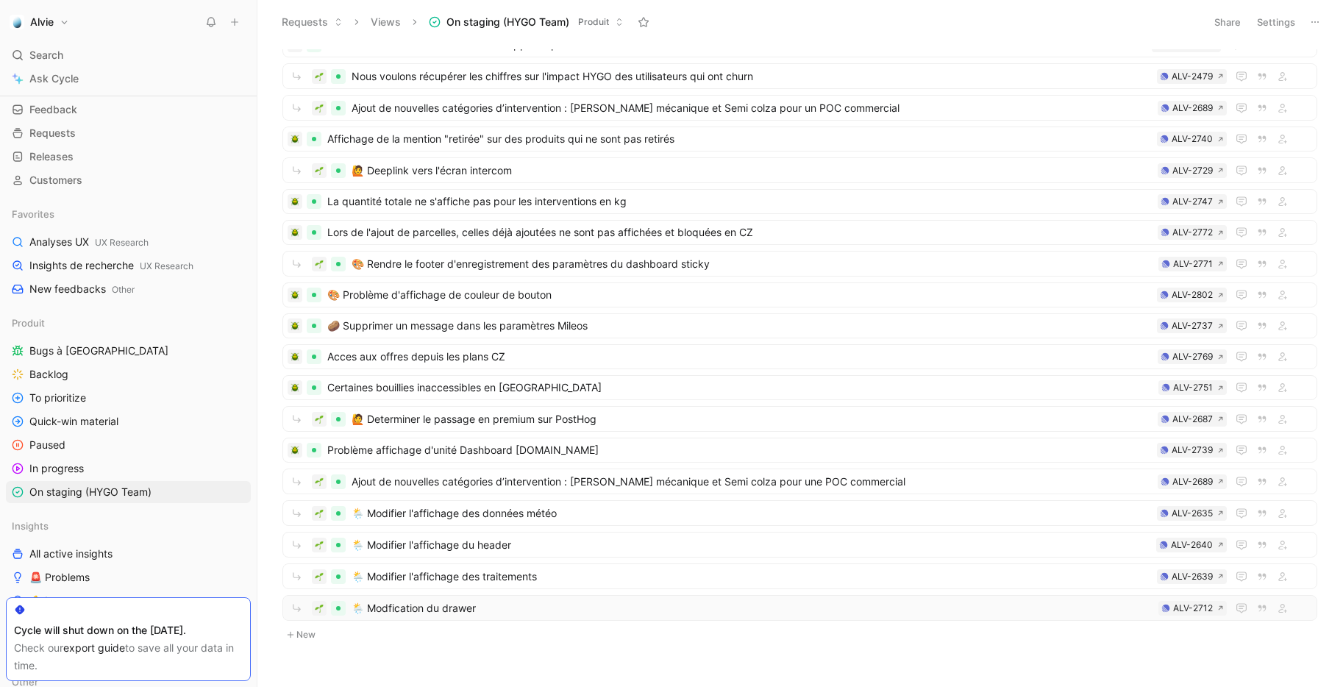
scroll to position [399, 0]
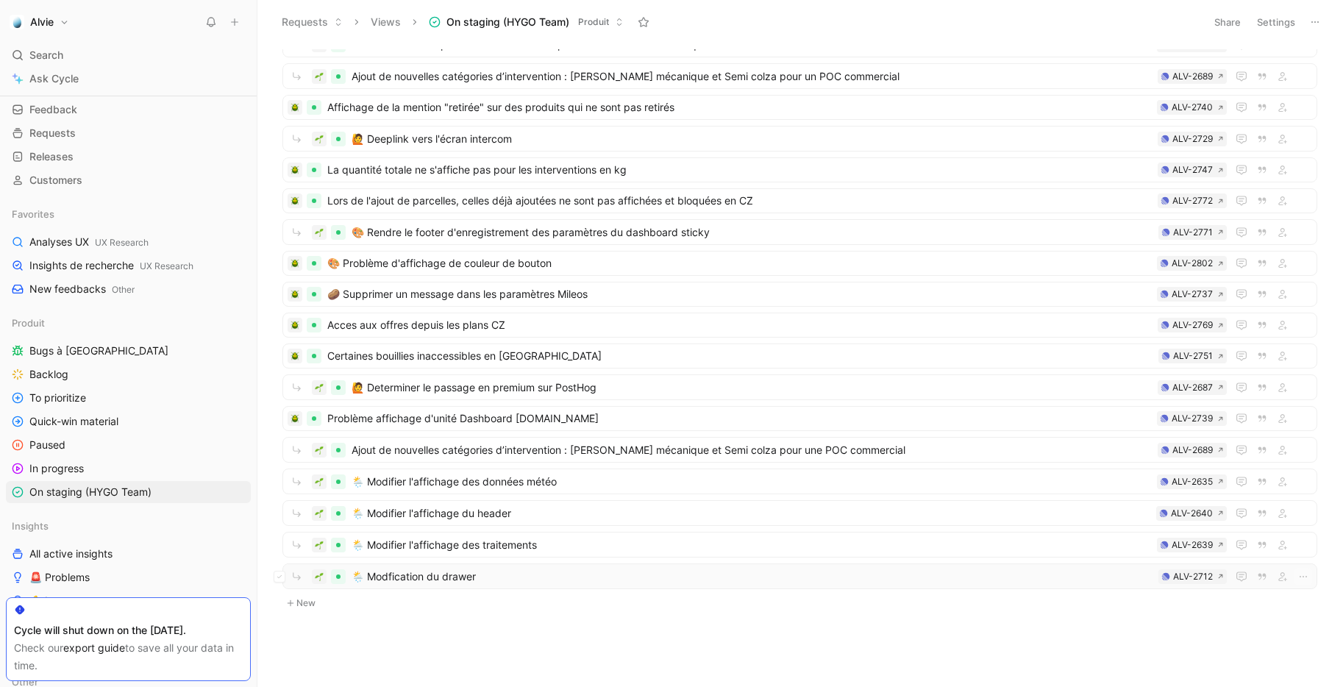
click at [513, 578] on span "🌦️ Modfication du drawer" at bounding box center [751, 577] width 801 height 18
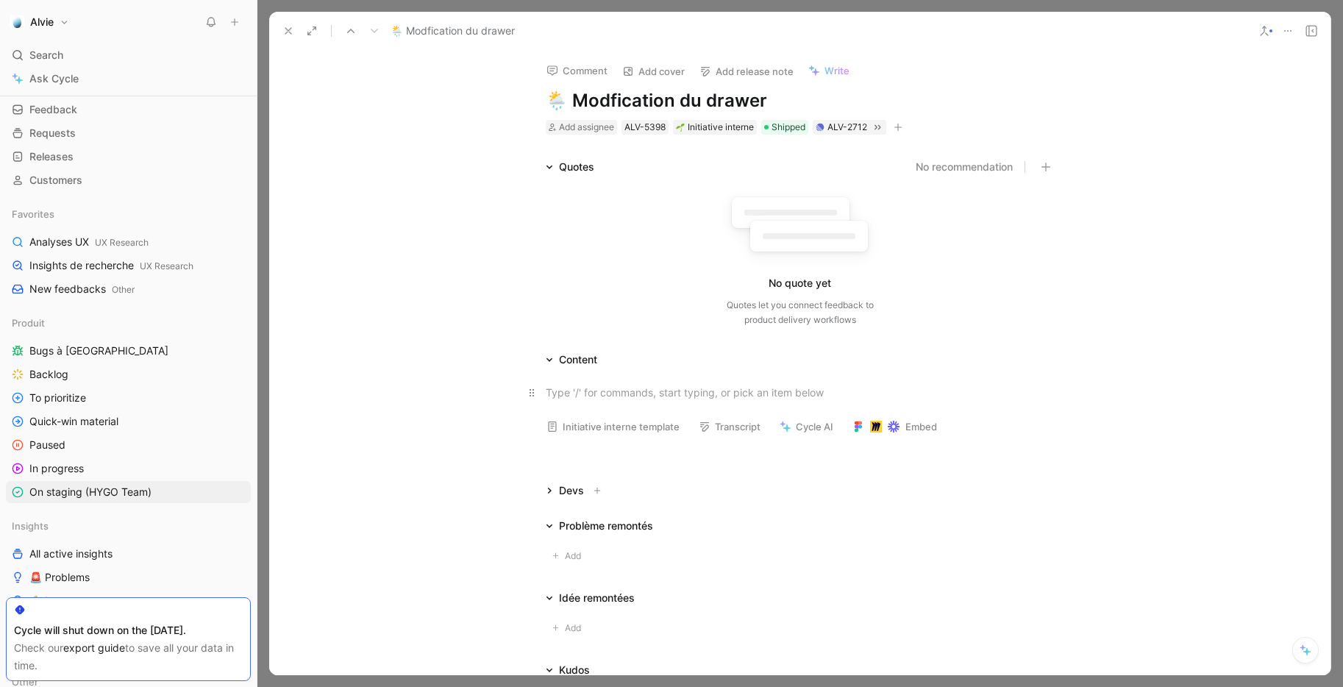
click at [677, 395] on div at bounding box center [800, 392] width 509 height 15
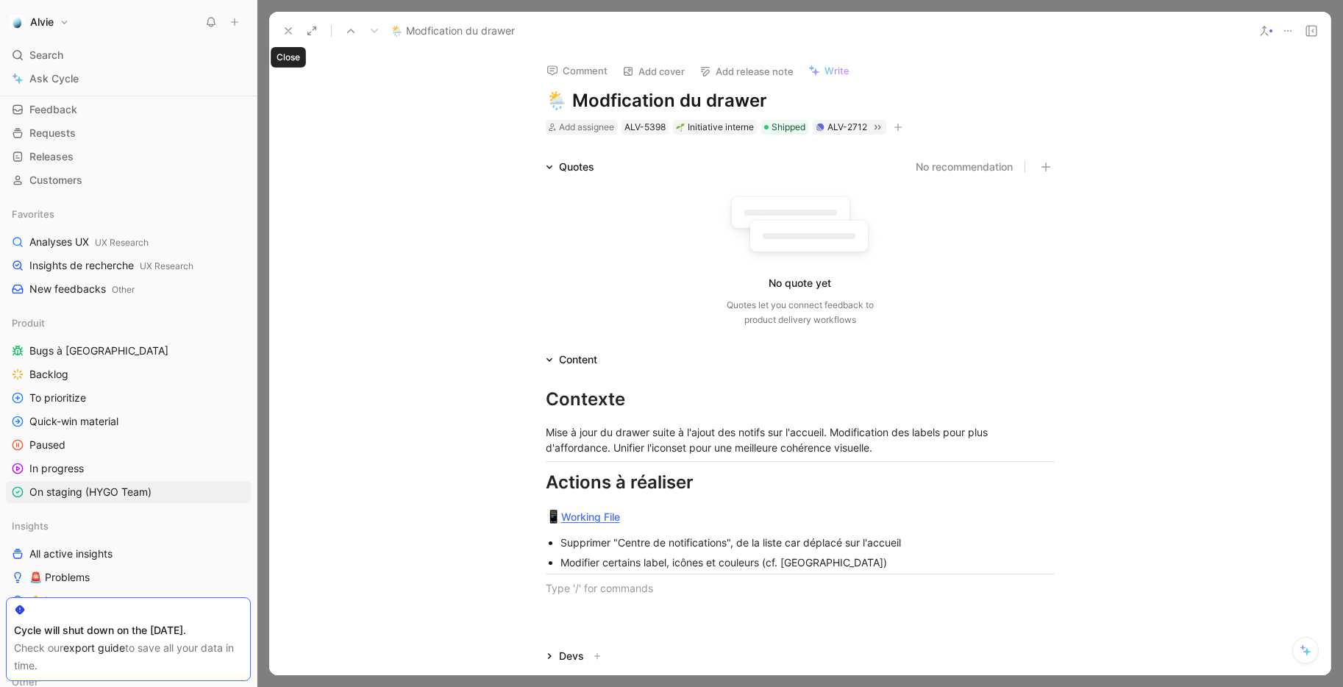
click at [291, 33] on icon at bounding box center [288, 31] width 12 height 12
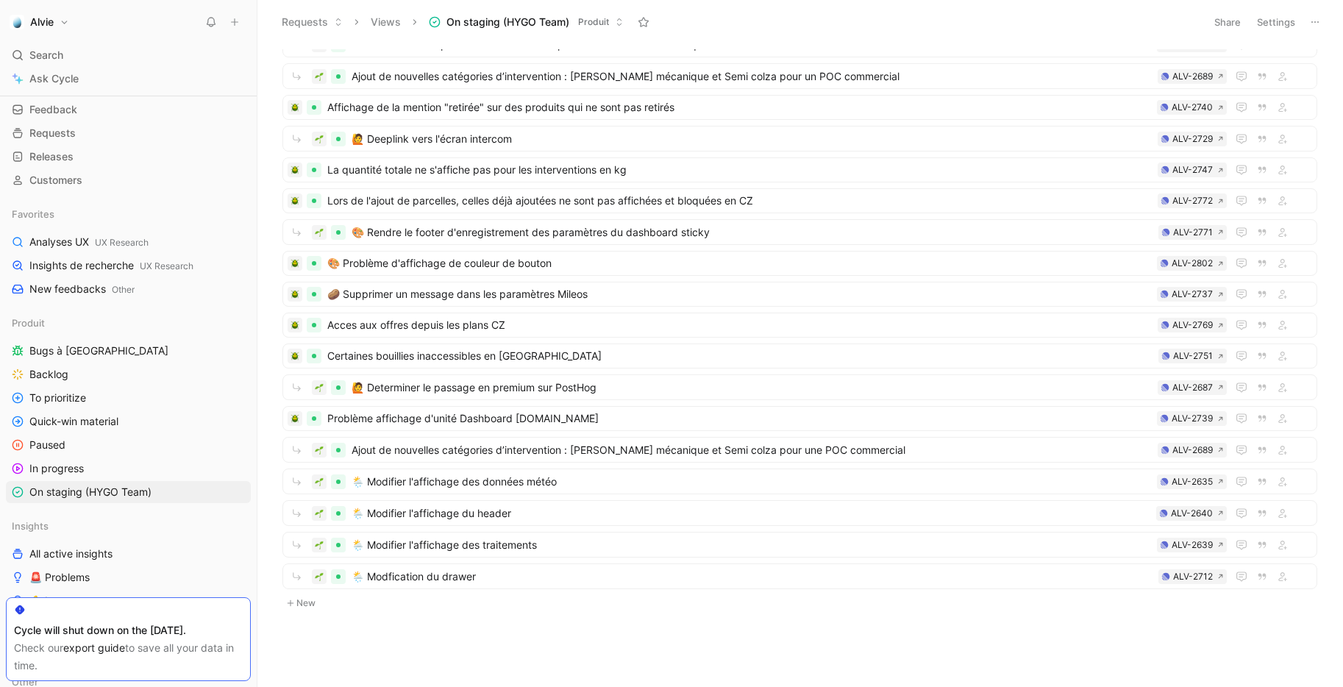
click at [309, 598] on button "New" at bounding box center [799, 603] width 1037 height 18
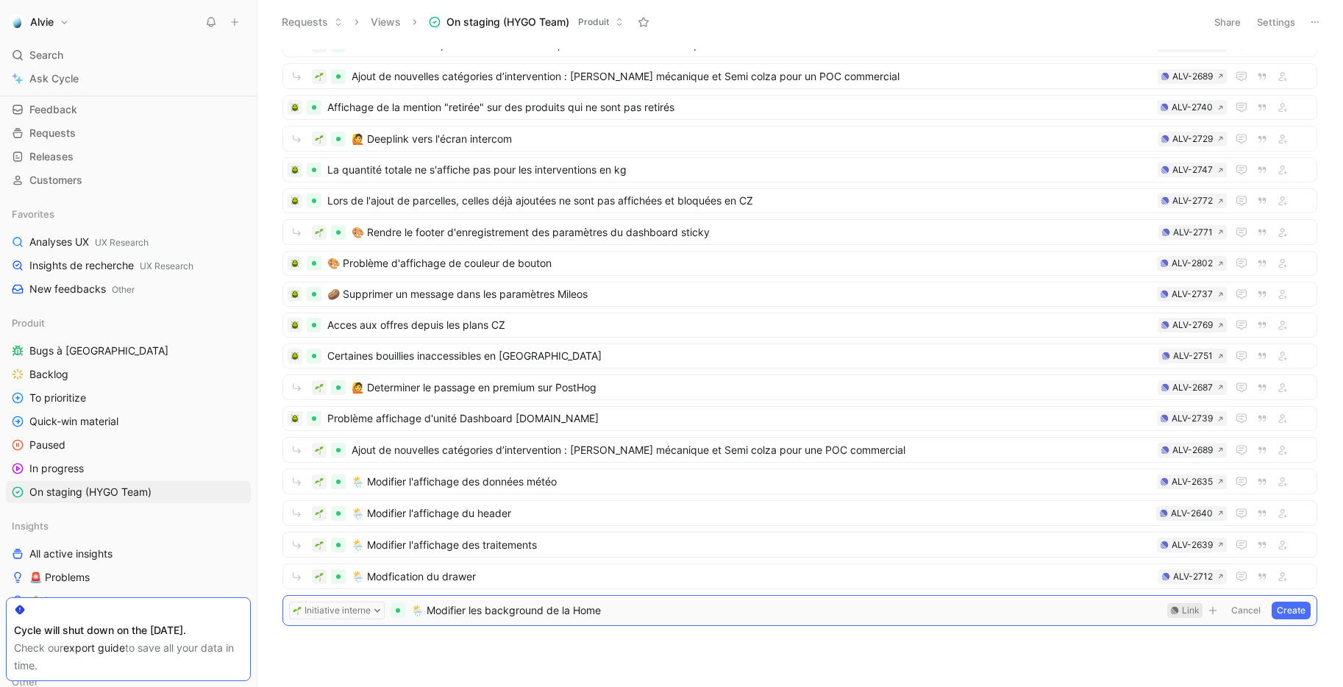
click at [1179, 609] on div "Link" at bounding box center [1184, 610] width 35 height 15
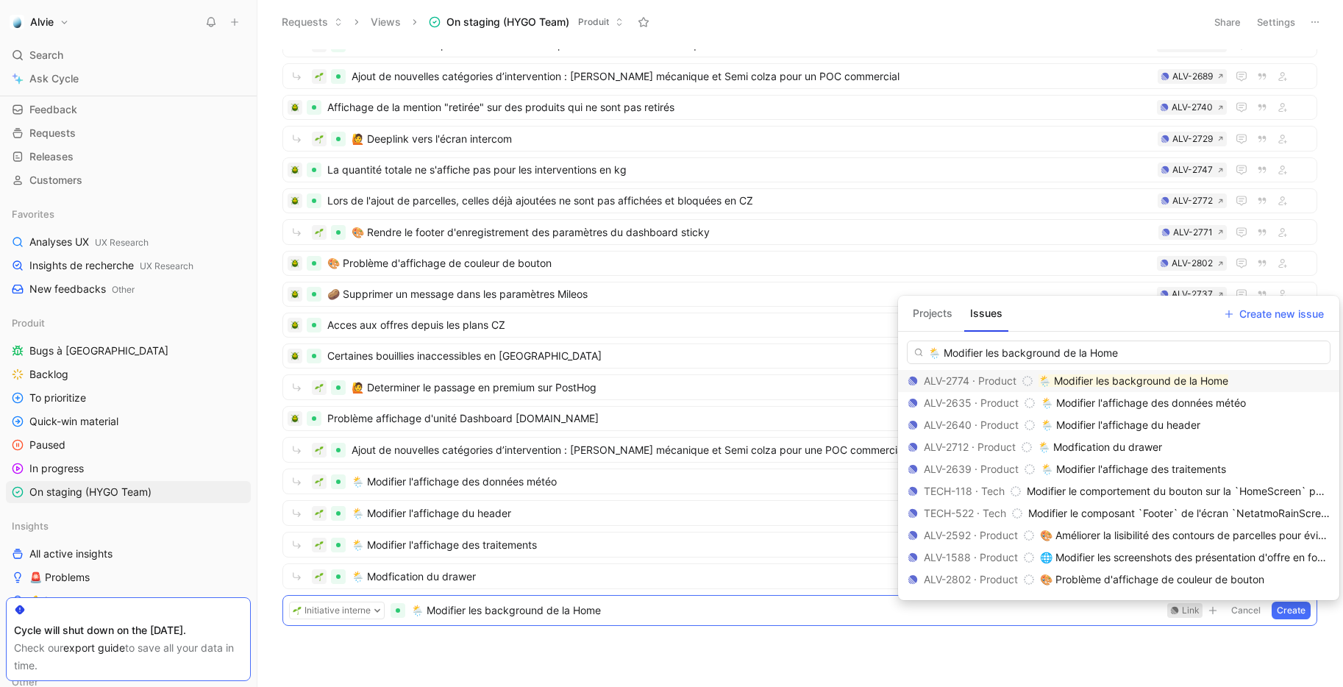
type input "🌦️ Modifier les background de la Home"
click at [1181, 377] on mark "🌦️ Modifier les background de la Home" at bounding box center [1133, 380] width 190 height 12
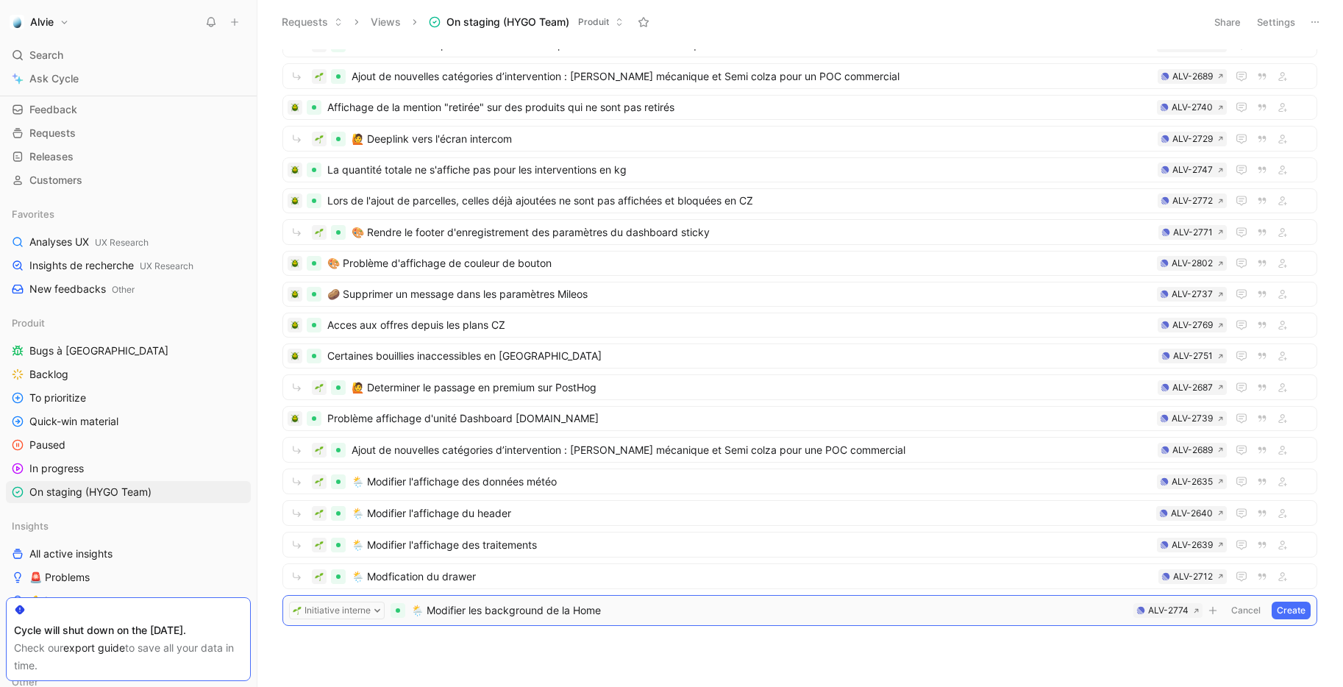
click at [1294, 615] on button "Create" at bounding box center [1290, 610] width 39 height 18
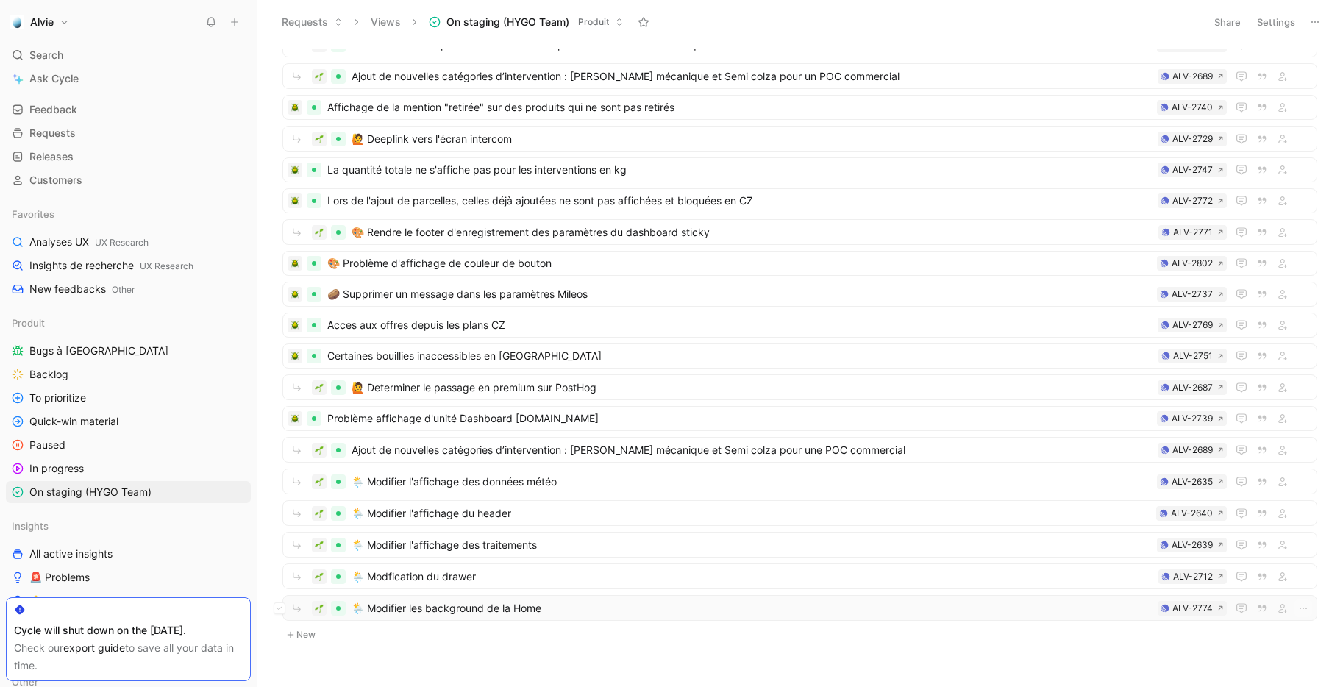
click at [527, 609] on span "🌦️ Modifier les background de la Home" at bounding box center [751, 608] width 800 height 18
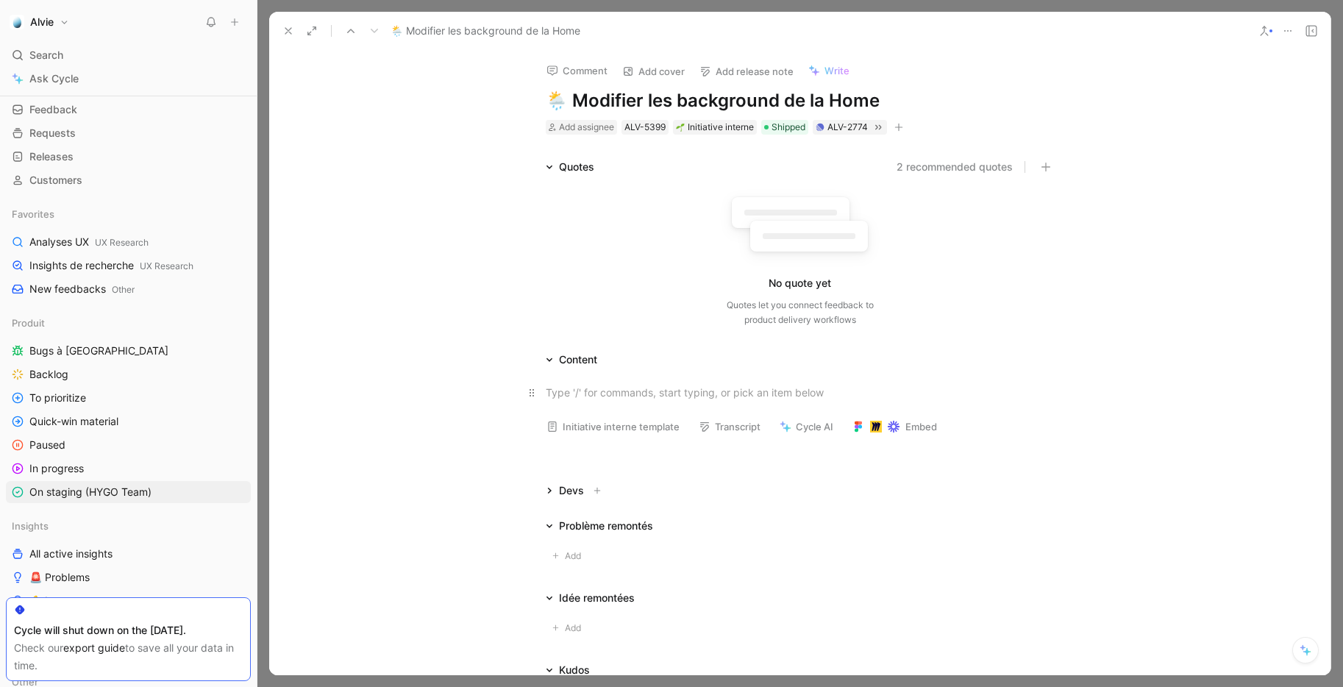
click at [631, 393] on div at bounding box center [800, 392] width 509 height 15
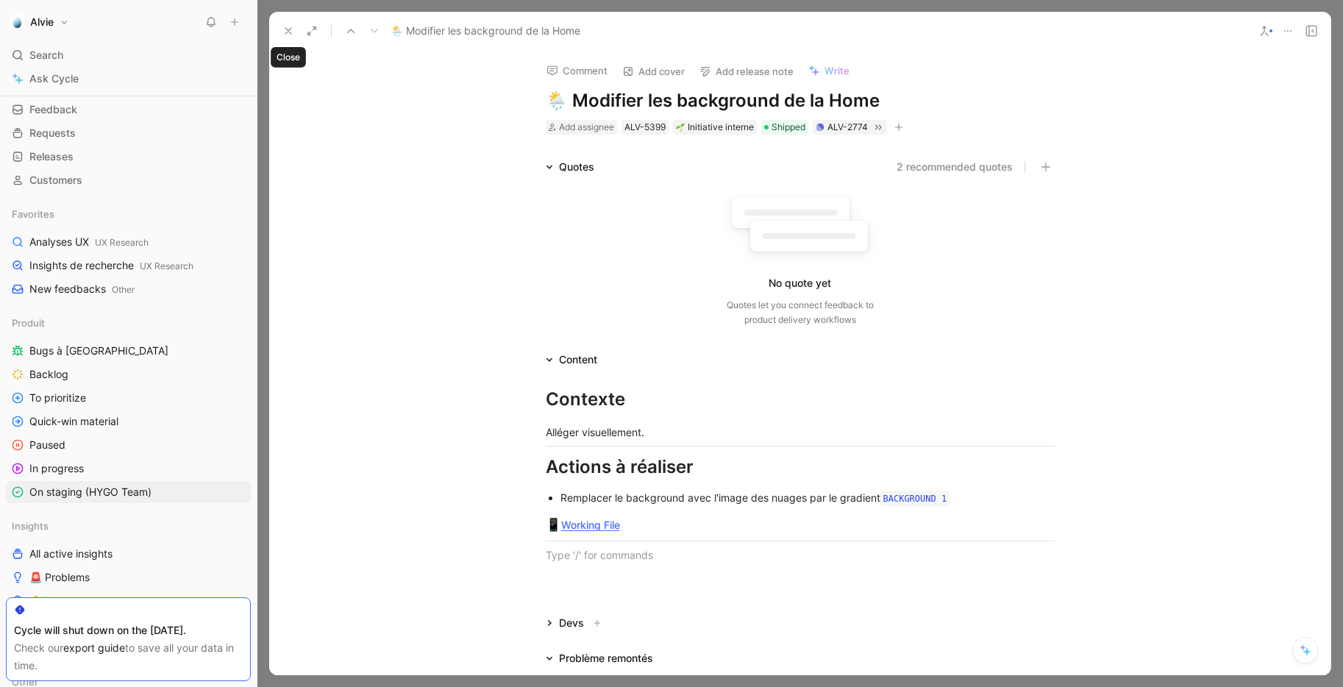
click at [290, 31] on icon at bounding box center [288, 31] width 12 height 12
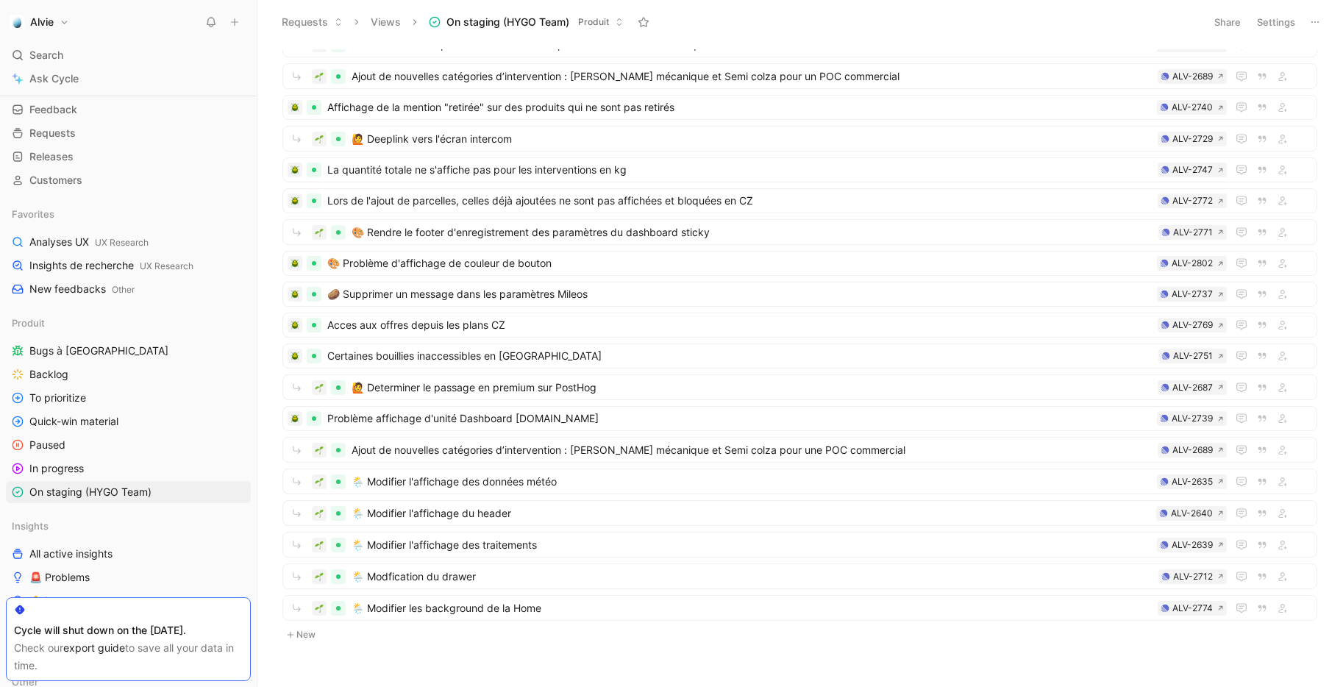
scroll to position [430, 0]
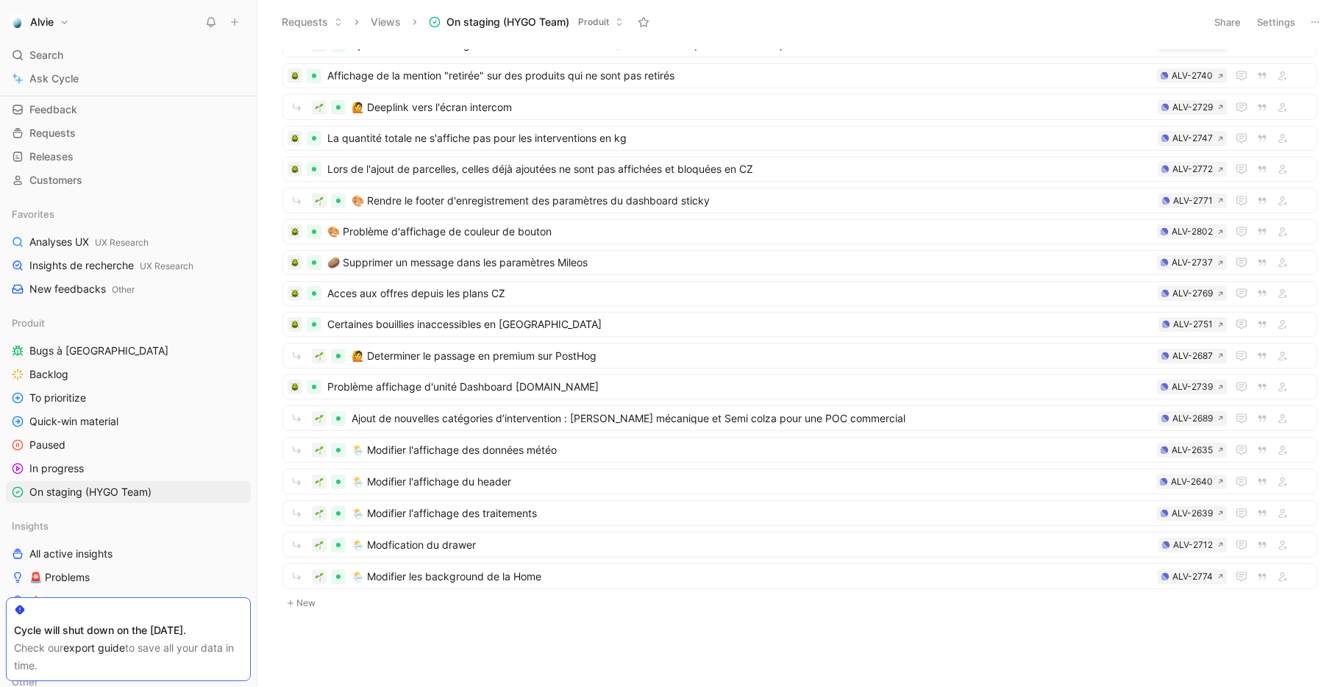
click at [317, 607] on button "New" at bounding box center [799, 603] width 1037 height 18
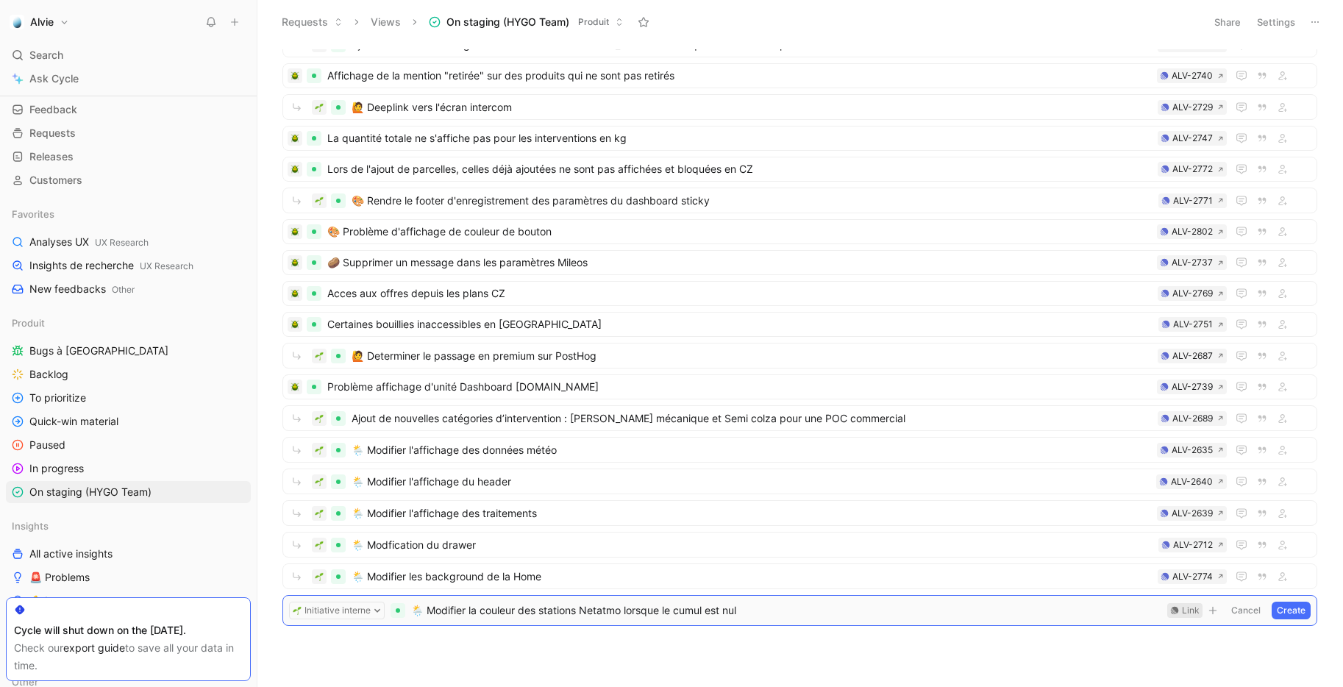
click at [1185, 612] on div "Link" at bounding box center [1191, 610] width 18 height 15
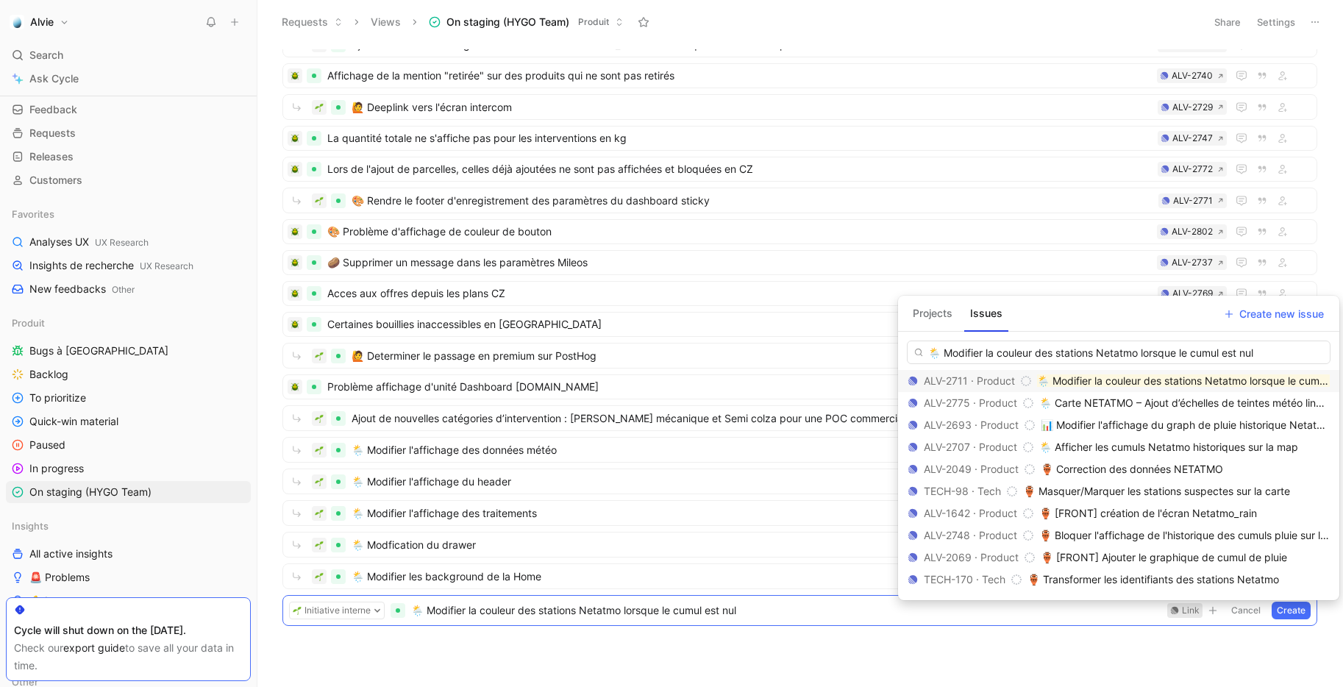
type input "🌦️ Modifier la couleur des stations Netatmo lorsque le cumul est nul"
click at [1162, 382] on mark "🌦️ Modifier la couleur des stations Netatmo lorsque le cumul est nul" at bounding box center [1199, 380] width 325 height 12
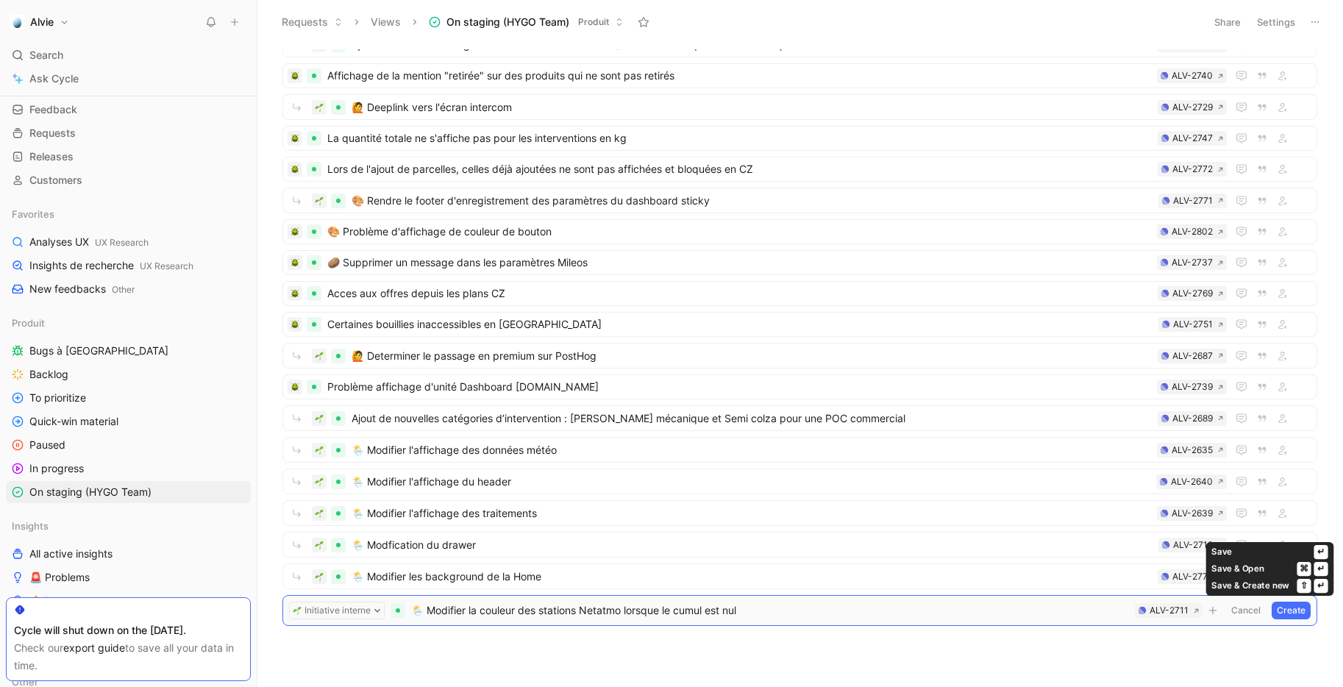
click at [1298, 611] on button "Create" at bounding box center [1290, 610] width 39 height 18
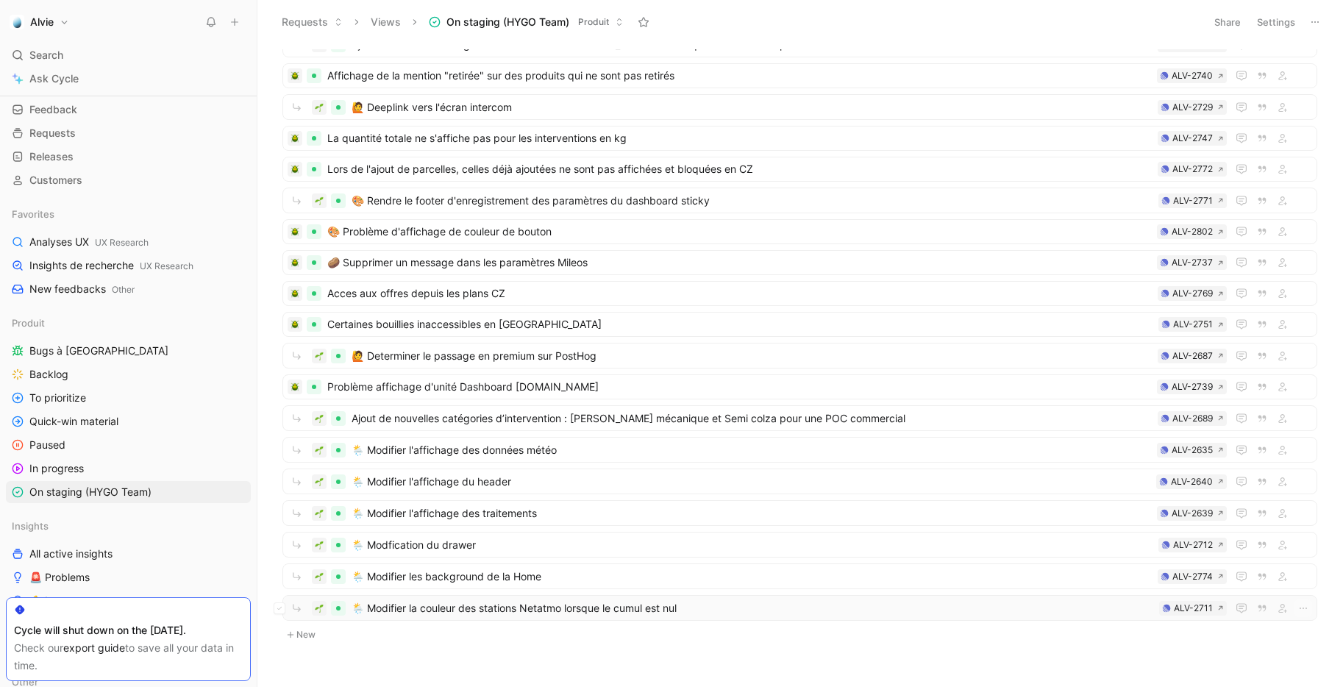
click at [441, 602] on span "🌦️ Modifier la couleur des stations Netatmo lorsque le cumul est nul" at bounding box center [751, 608] width 801 height 18
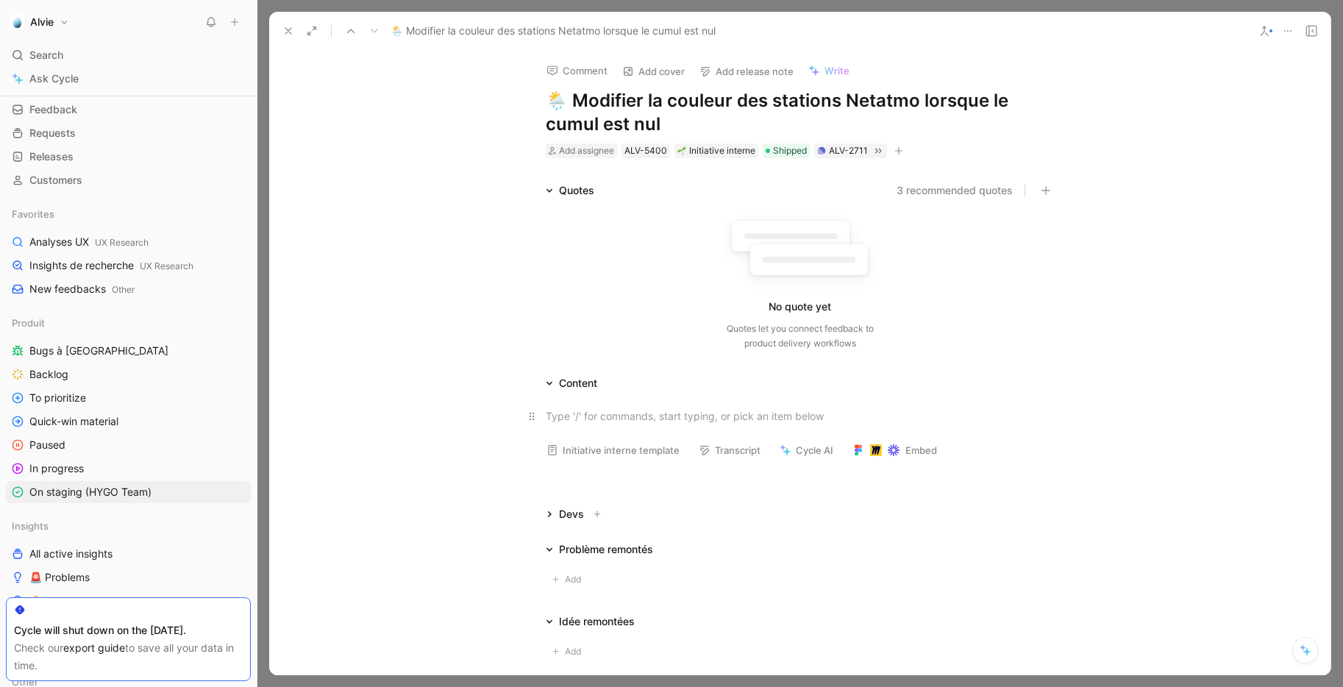
click at [579, 416] on div at bounding box center [800, 415] width 509 height 15
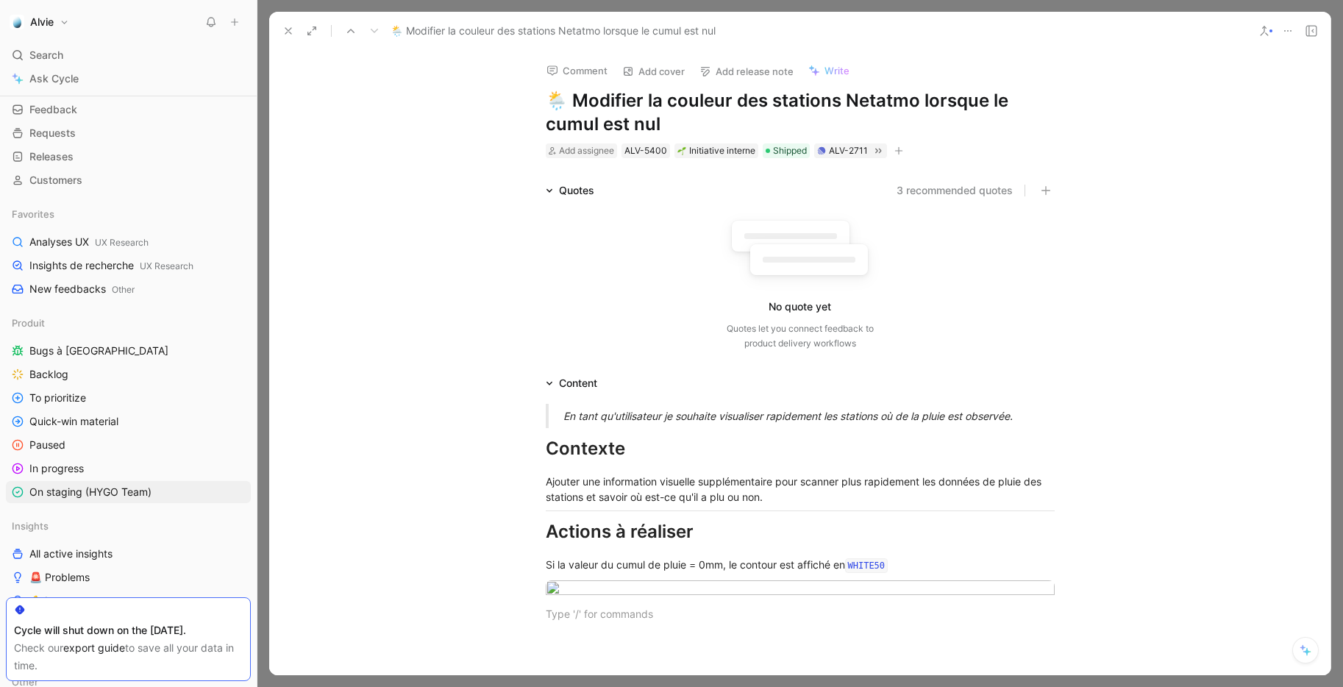
click at [287, 31] on use at bounding box center [288, 31] width 6 height 6
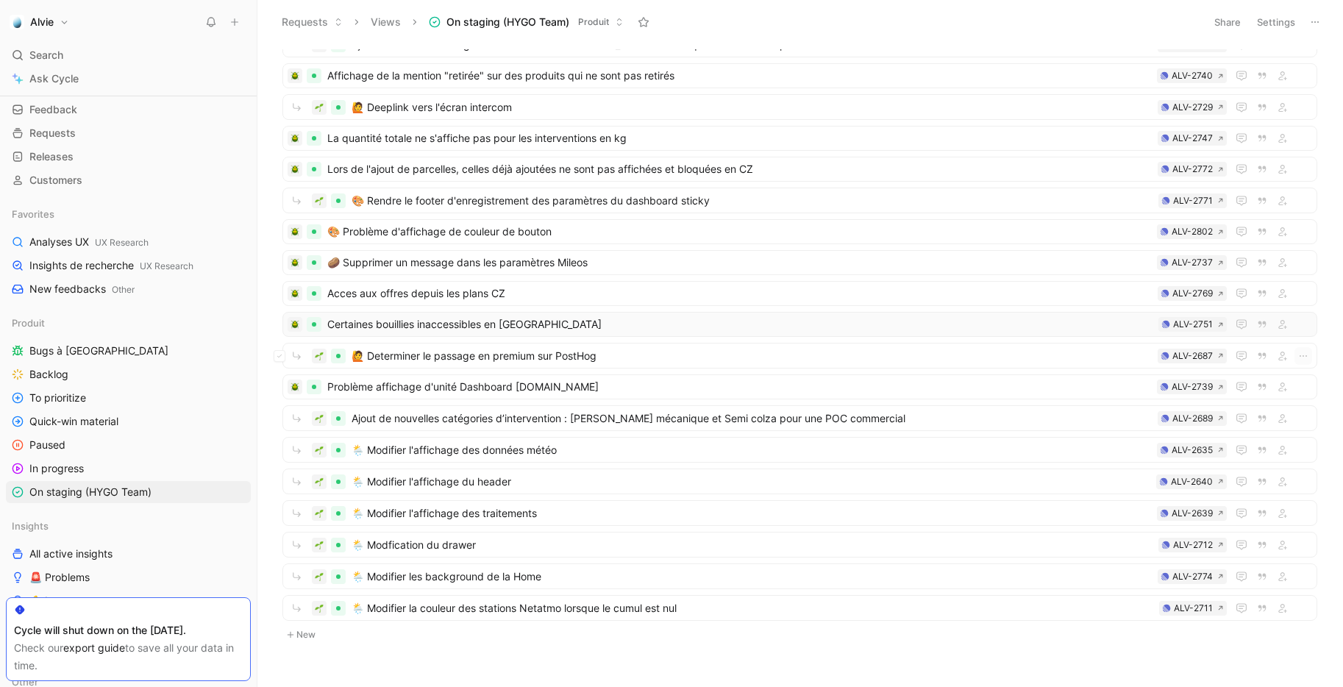
scroll to position [462, 0]
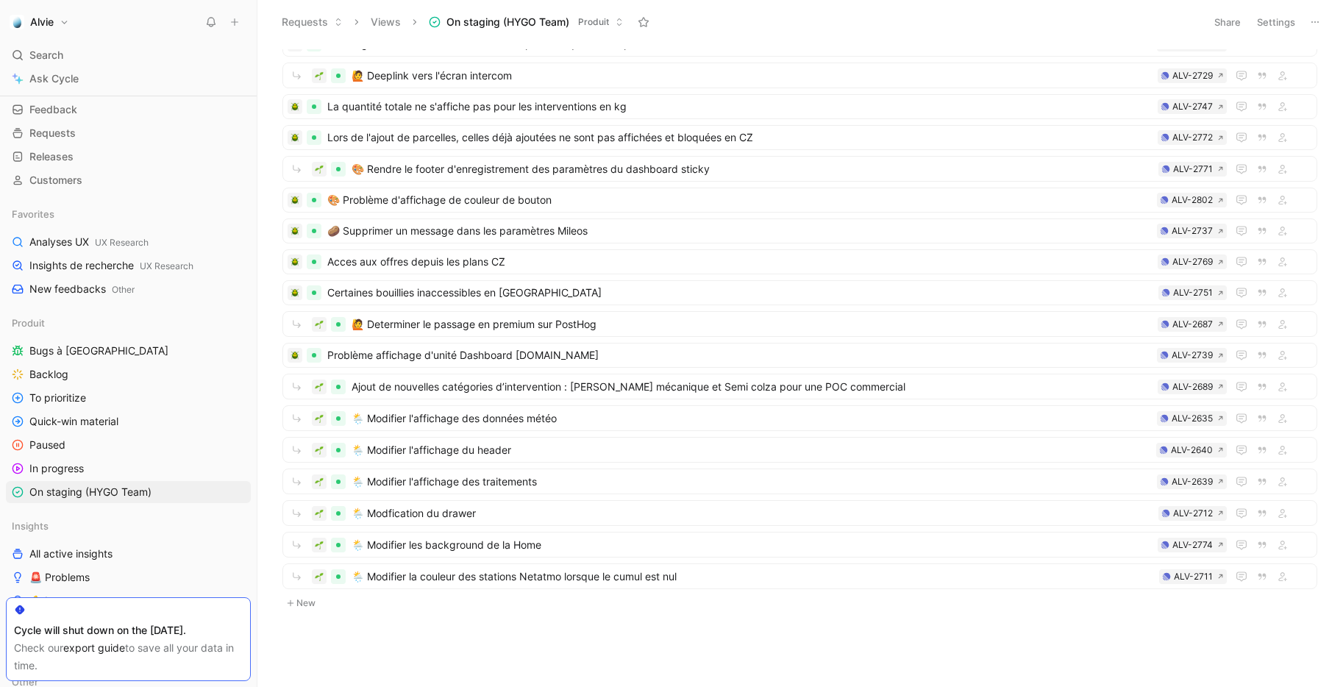
click at [311, 600] on button "New" at bounding box center [799, 603] width 1037 height 18
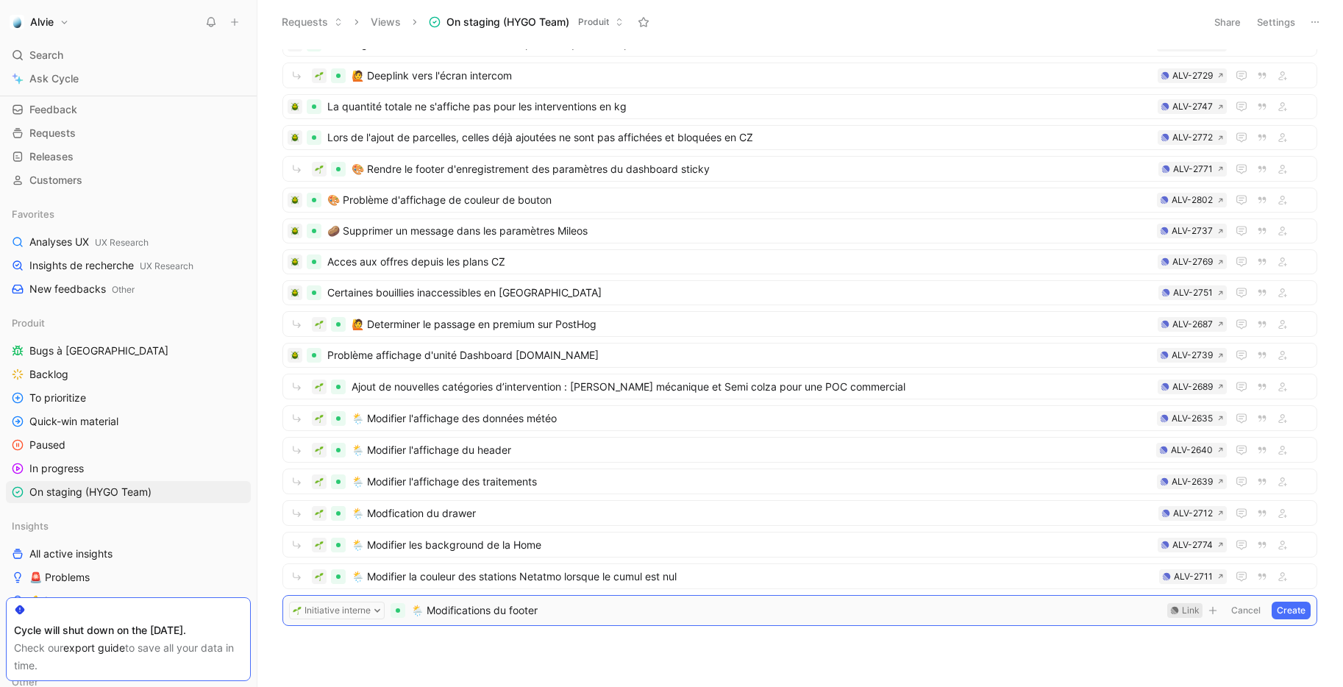
click at [1189, 609] on div "Link" at bounding box center [1191, 610] width 18 height 15
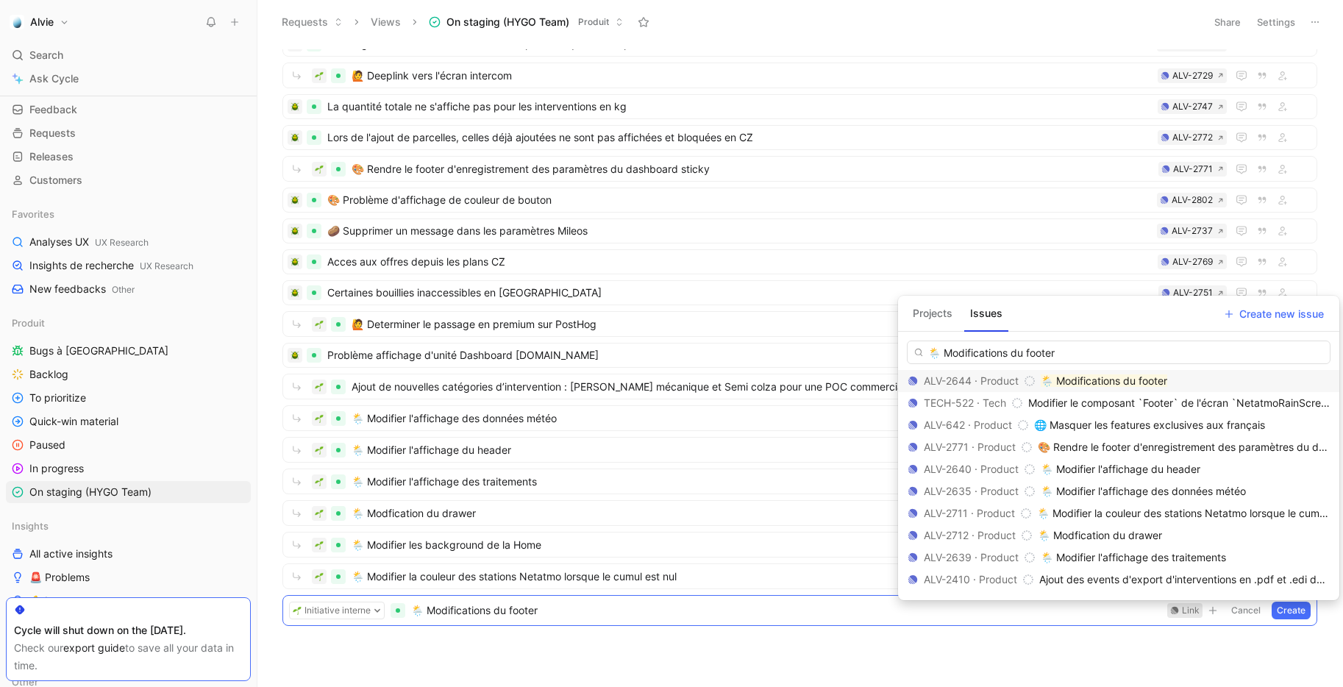
type input "🌦️ Modifications du footer"
click at [1082, 378] on mark "🌦️ Modifications du footer" at bounding box center [1103, 380] width 126 height 12
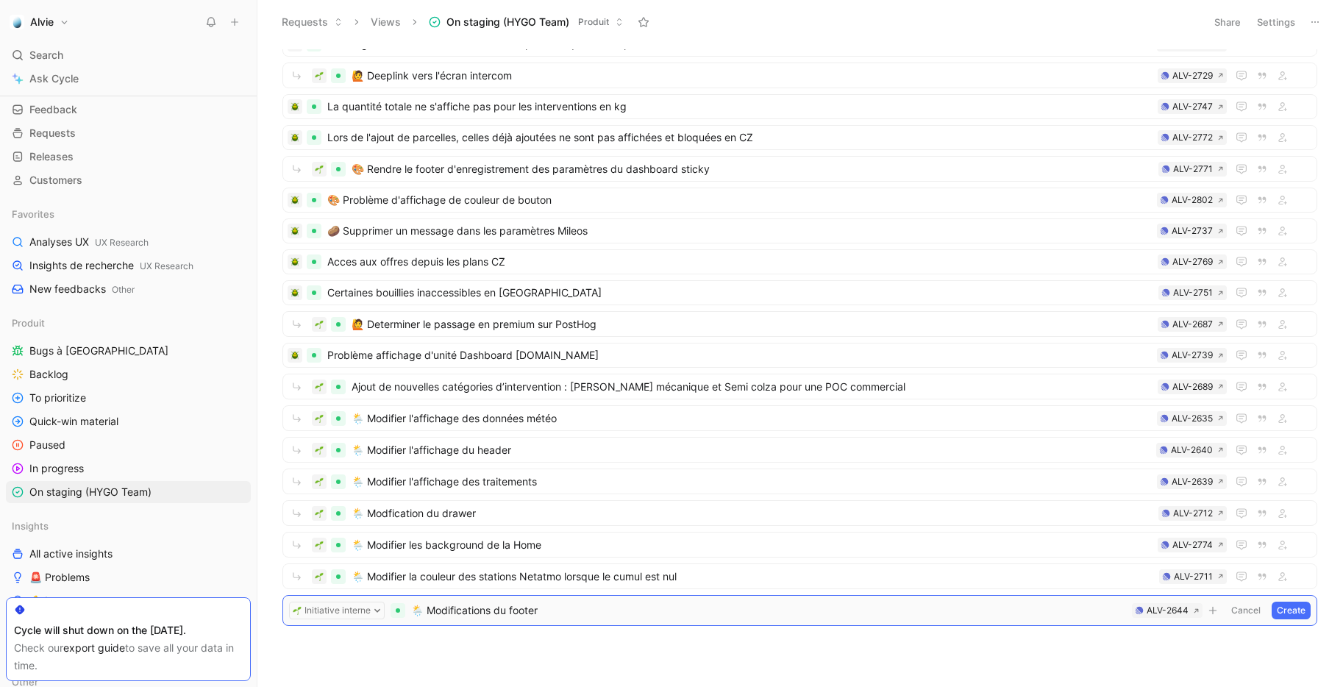
click at [1290, 614] on button "Create" at bounding box center [1290, 610] width 39 height 18
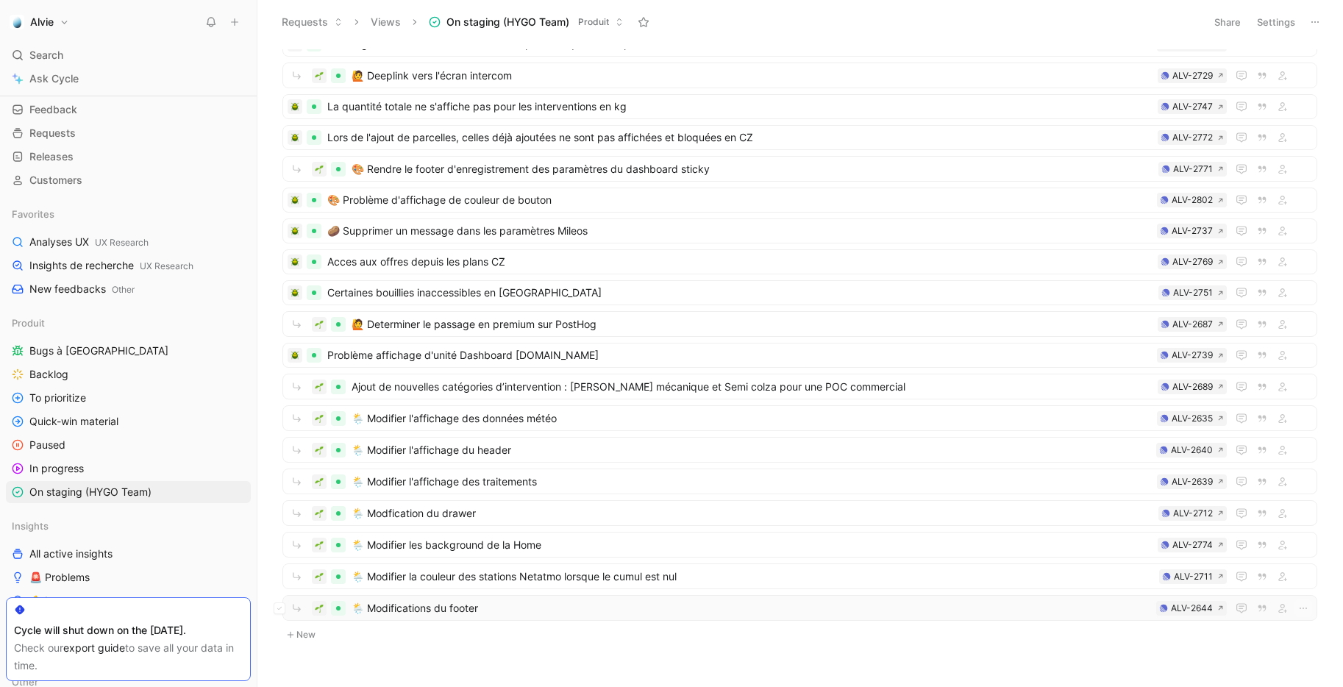
click at [491, 613] on span "🌦️ Modifications du footer" at bounding box center [750, 608] width 798 height 18
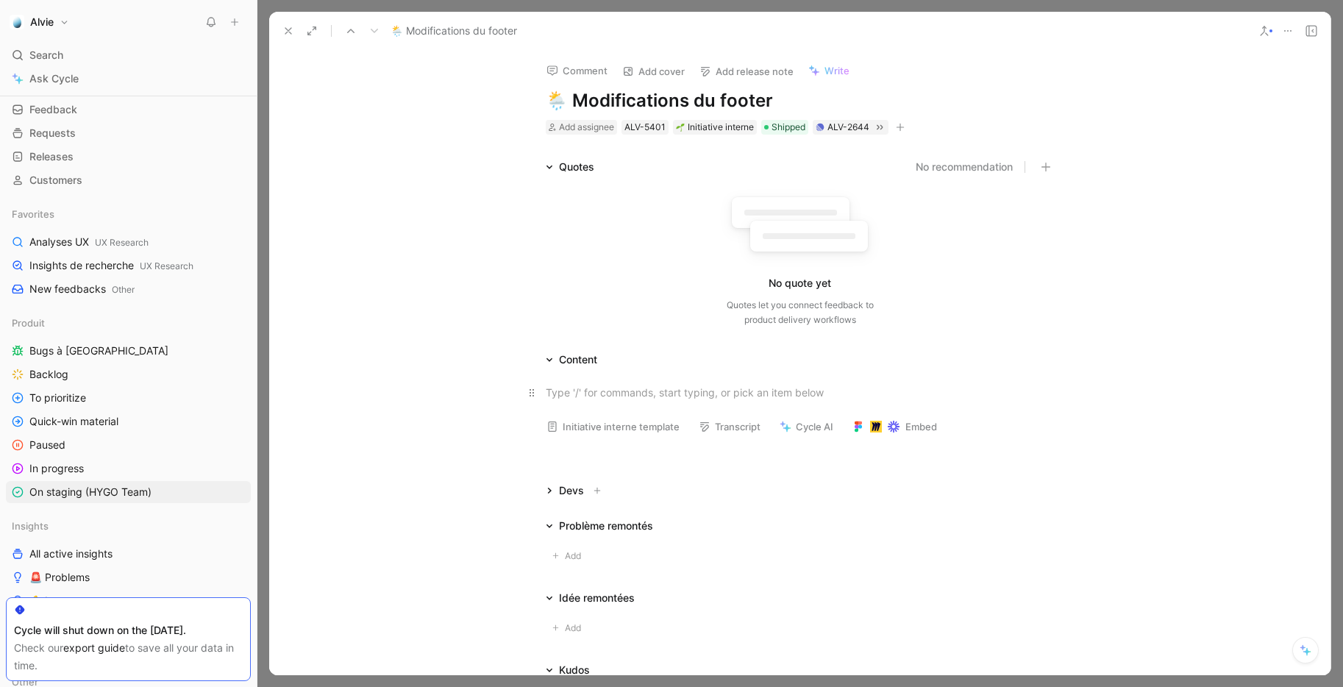
click at [624, 389] on div at bounding box center [800, 392] width 509 height 15
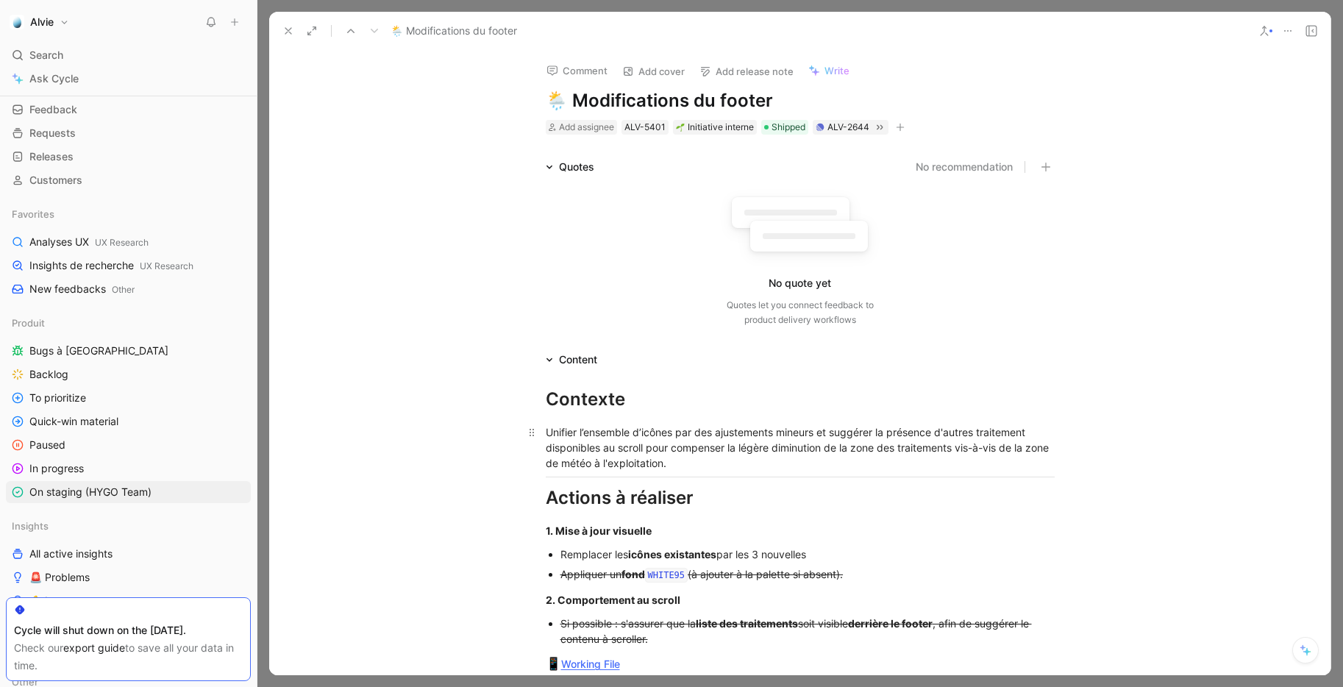
scroll to position [26, 0]
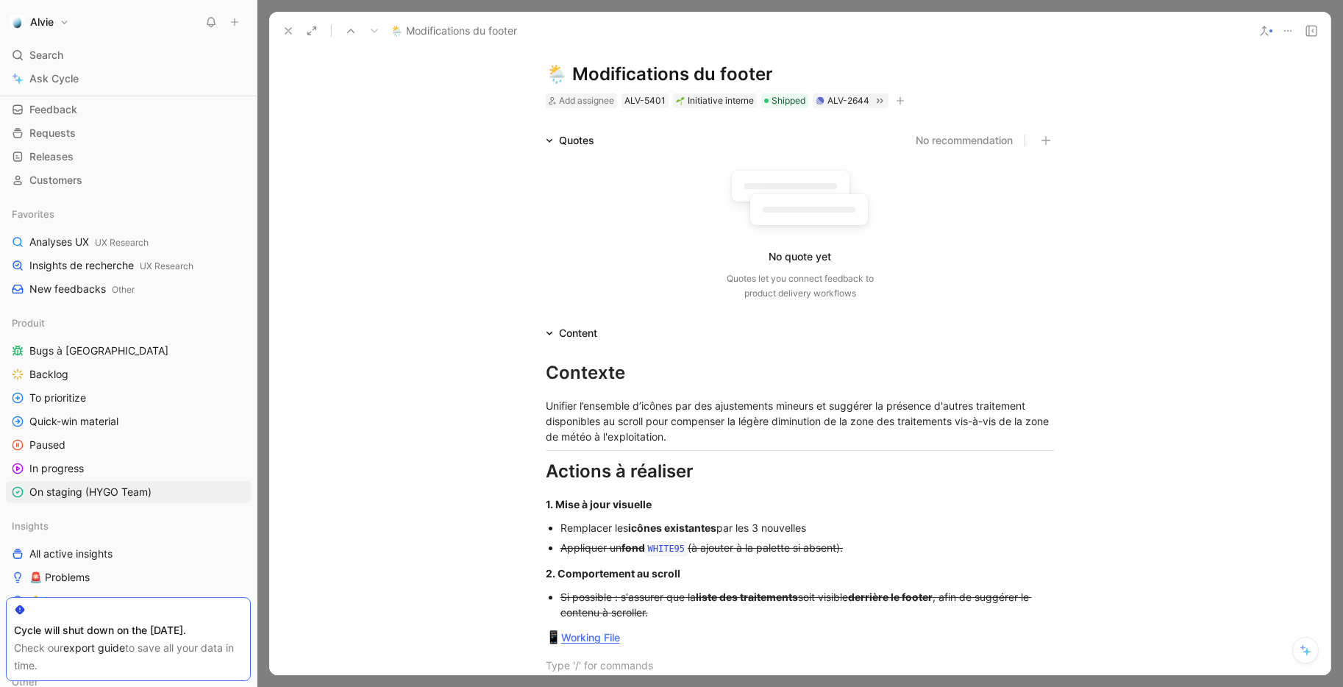
click at [291, 35] on icon at bounding box center [288, 31] width 12 height 12
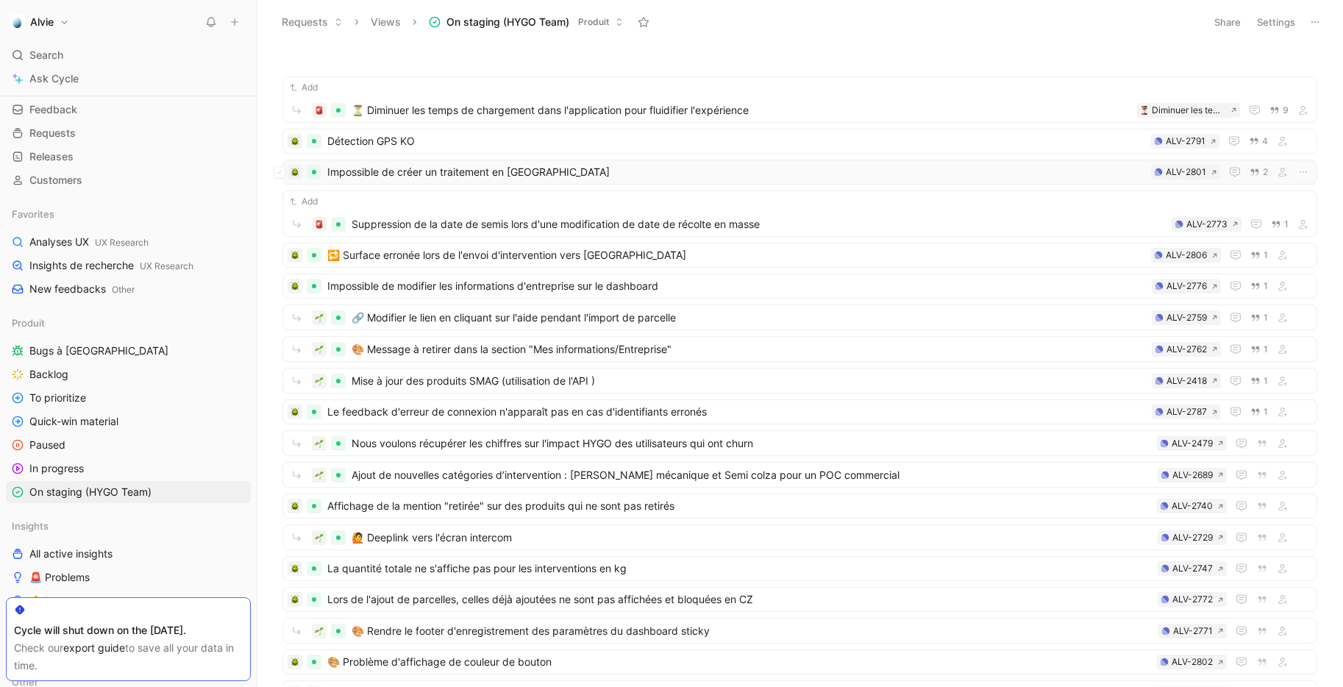
click at [529, 174] on span "Impossible de créer un traitement en Belgique" at bounding box center [736, 172] width 818 height 18
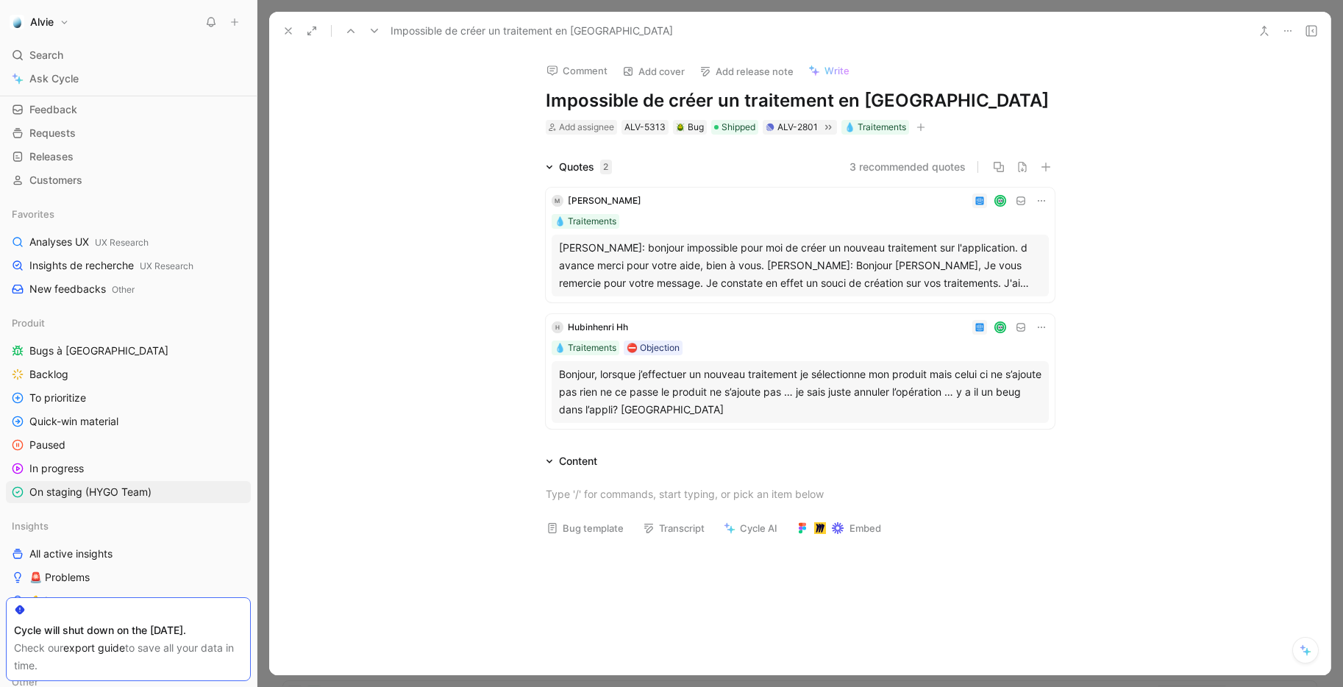
drag, startPoint x: 838, startPoint y: 106, endPoint x: 985, endPoint y: 116, distance: 146.7
click at [985, 116] on div "Comment Add cover Add release note Write Impossible de créer un traitement en B…" at bounding box center [800, 93] width 565 height 86
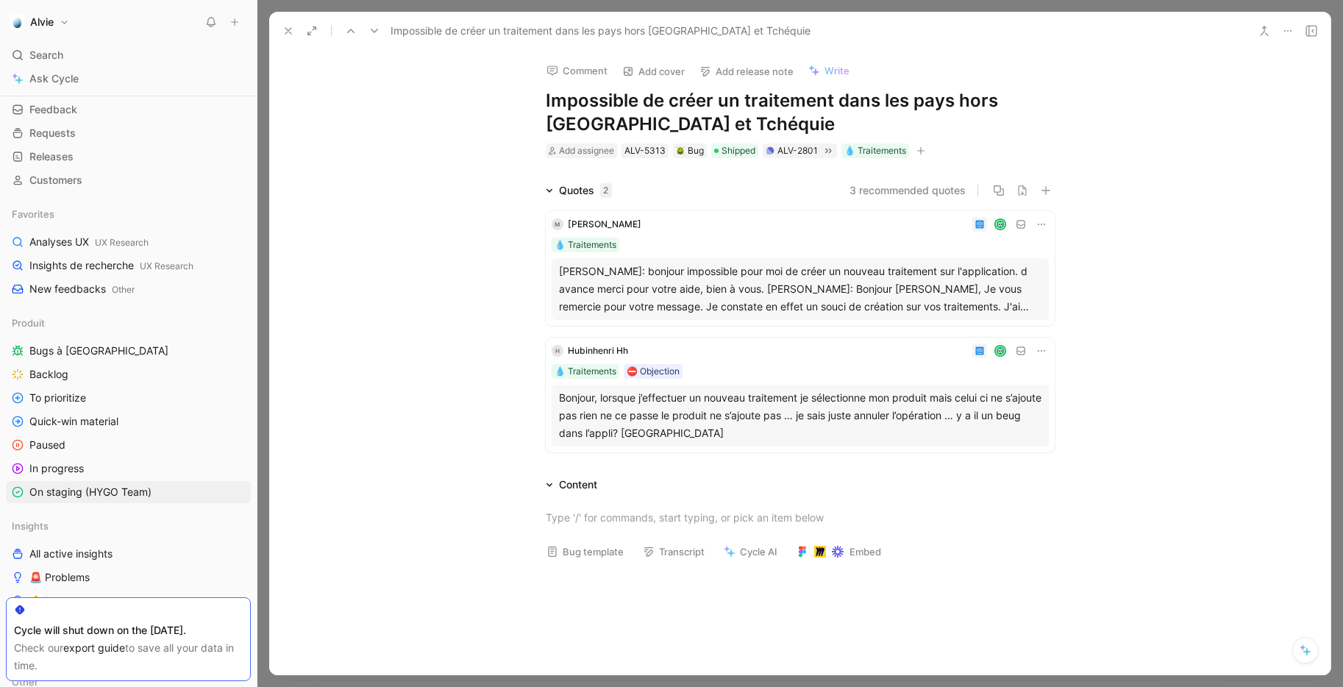
click at [287, 26] on icon at bounding box center [288, 31] width 12 height 12
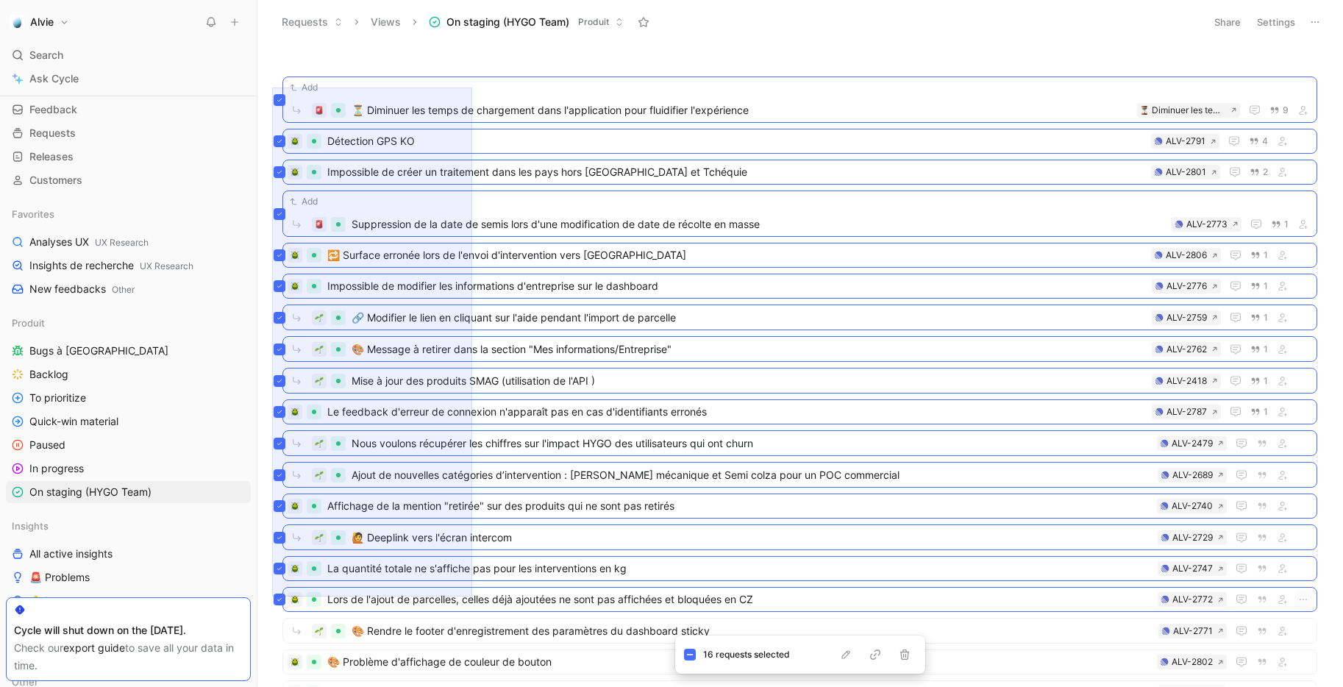
drag, startPoint x: 272, startPoint y: 87, endPoint x: 472, endPoint y: 596, distance: 546.7
click at [472, 596] on div "Add ⏳ Diminuer les temps de chargement dans l'application pour fluidifier l'exp…" at bounding box center [797, 367] width 1065 height 637
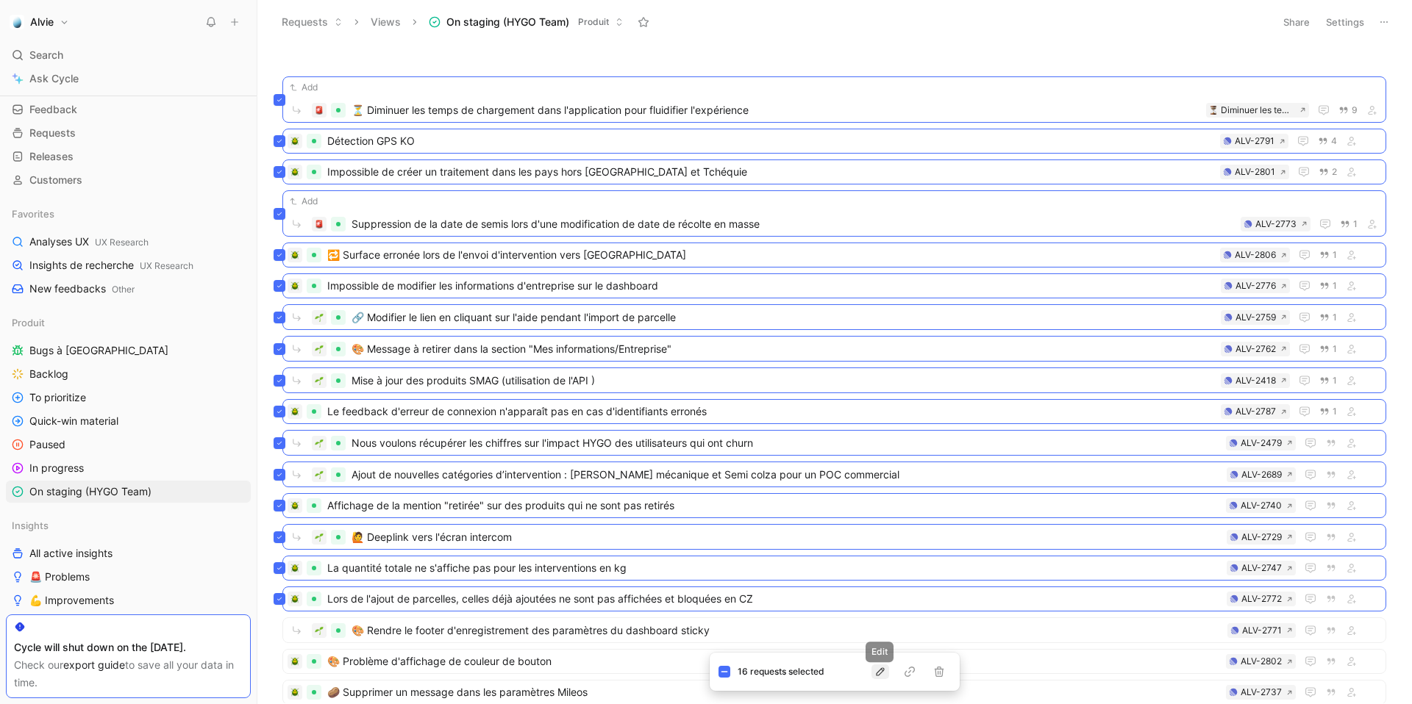
click at [885, 676] on icon "button" at bounding box center [880, 672] width 12 height 12
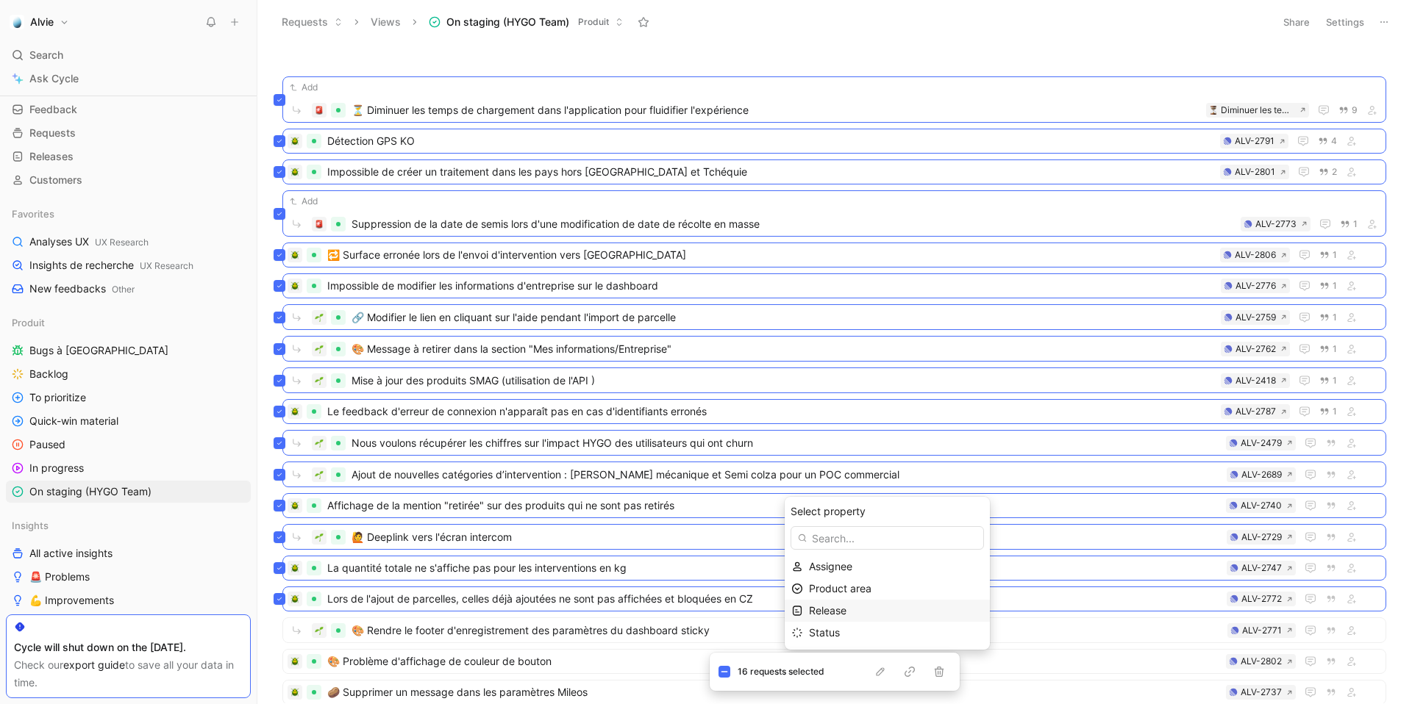
click at [872, 617] on div "Release" at bounding box center [896, 611] width 174 height 18
click at [847, 630] on div "New release" at bounding box center [888, 627] width 151 height 18
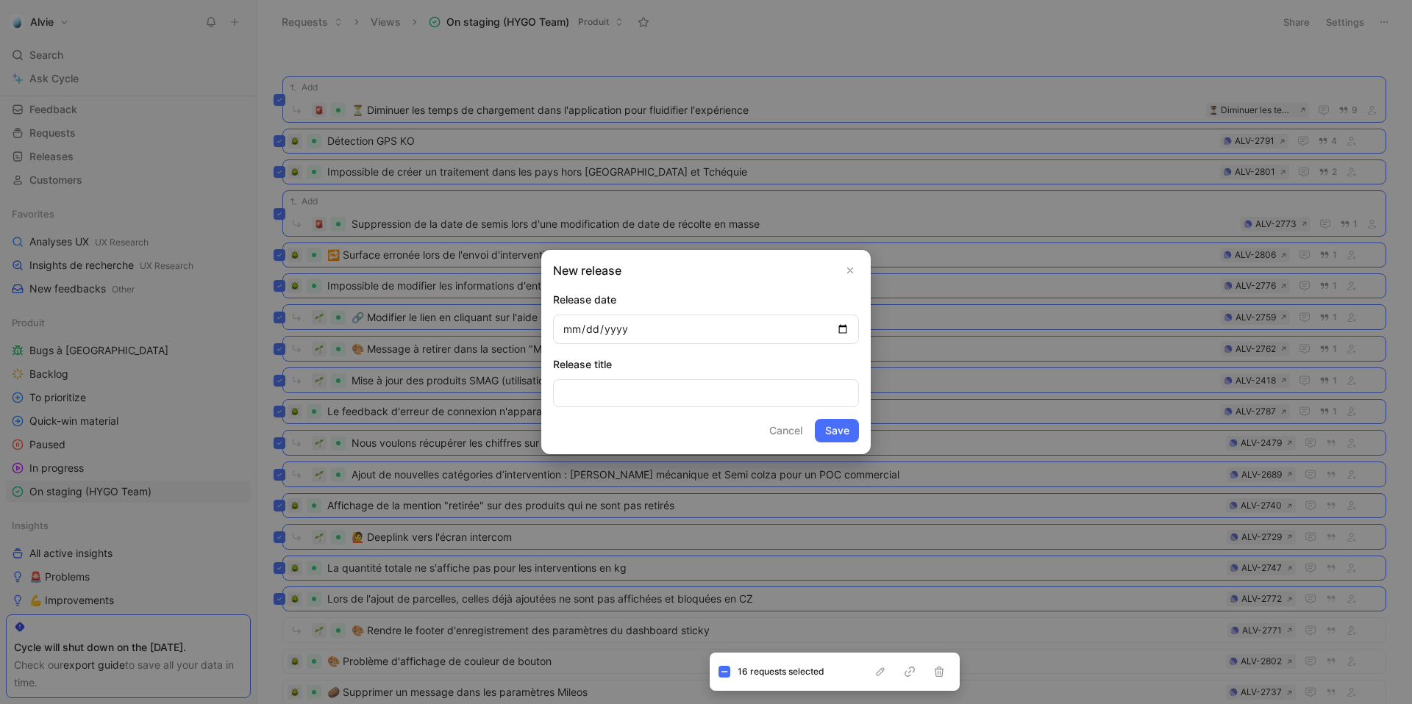
click at [841, 332] on input "date" at bounding box center [706, 329] width 306 height 29
type input "2025-09-18"
click at [665, 394] on input at bounding box center [706, 393] width 306 height 28
type input "15.0.0"
click at [828, 432] on button "Save" at bounding box center [837, 431] width 44 height 24
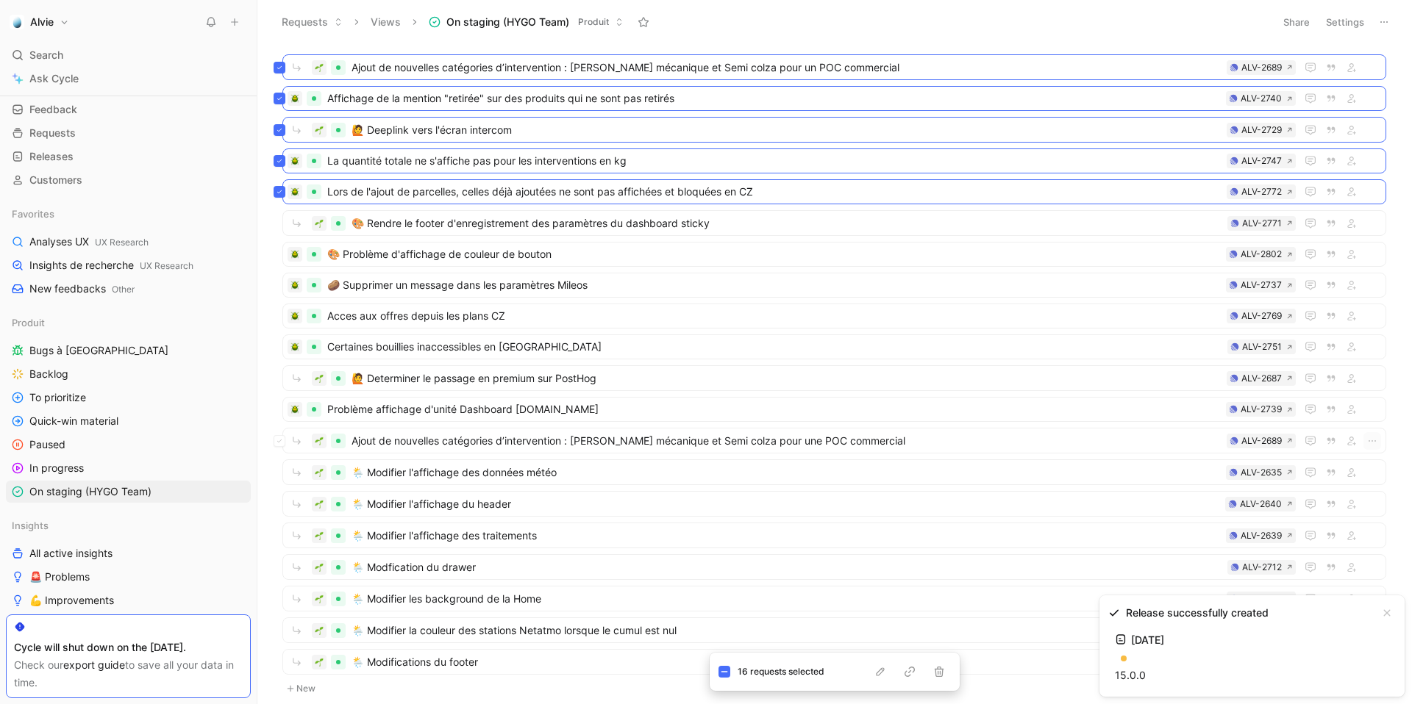
scroll to position [415, 0]
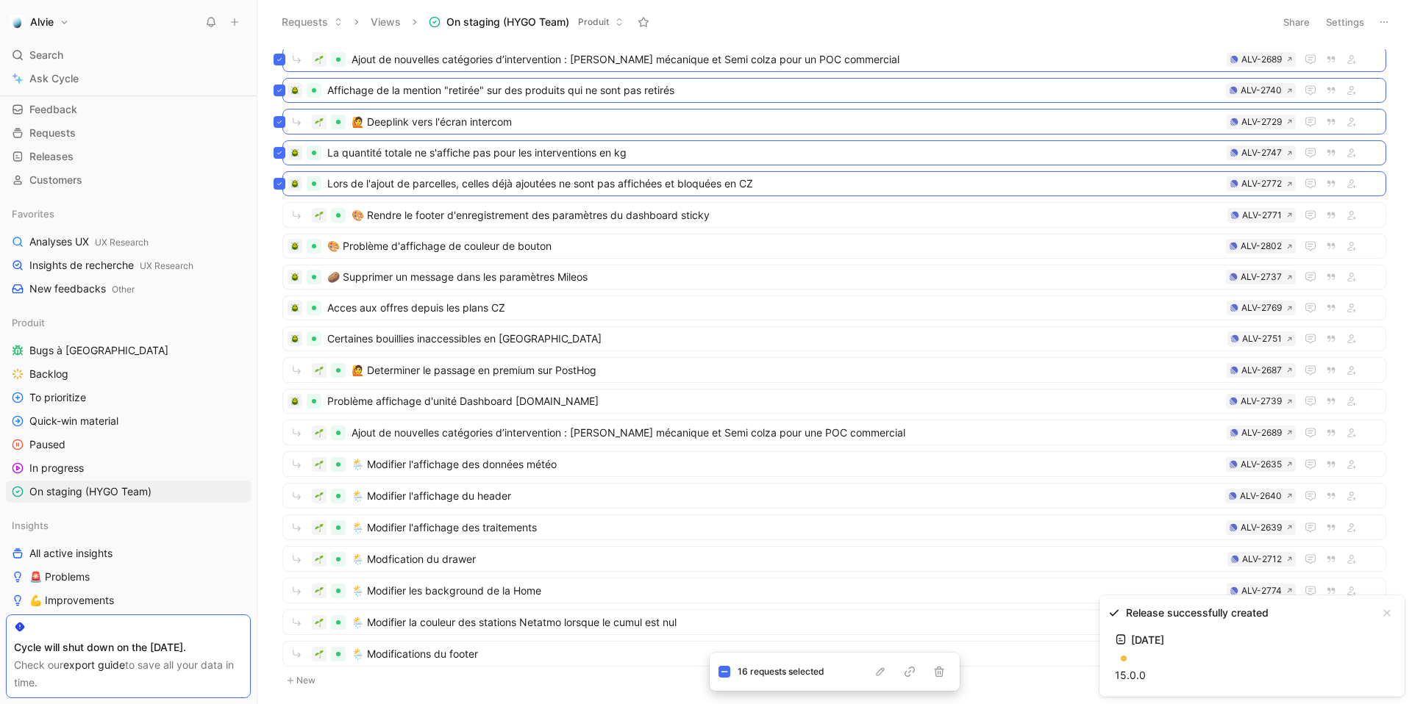
click at [271, 226] on div "Impossible de créer un traitement dans les pays hors France et Tchéquie ALV-280…" at bounding box center [832, 376] width 1135 height 654
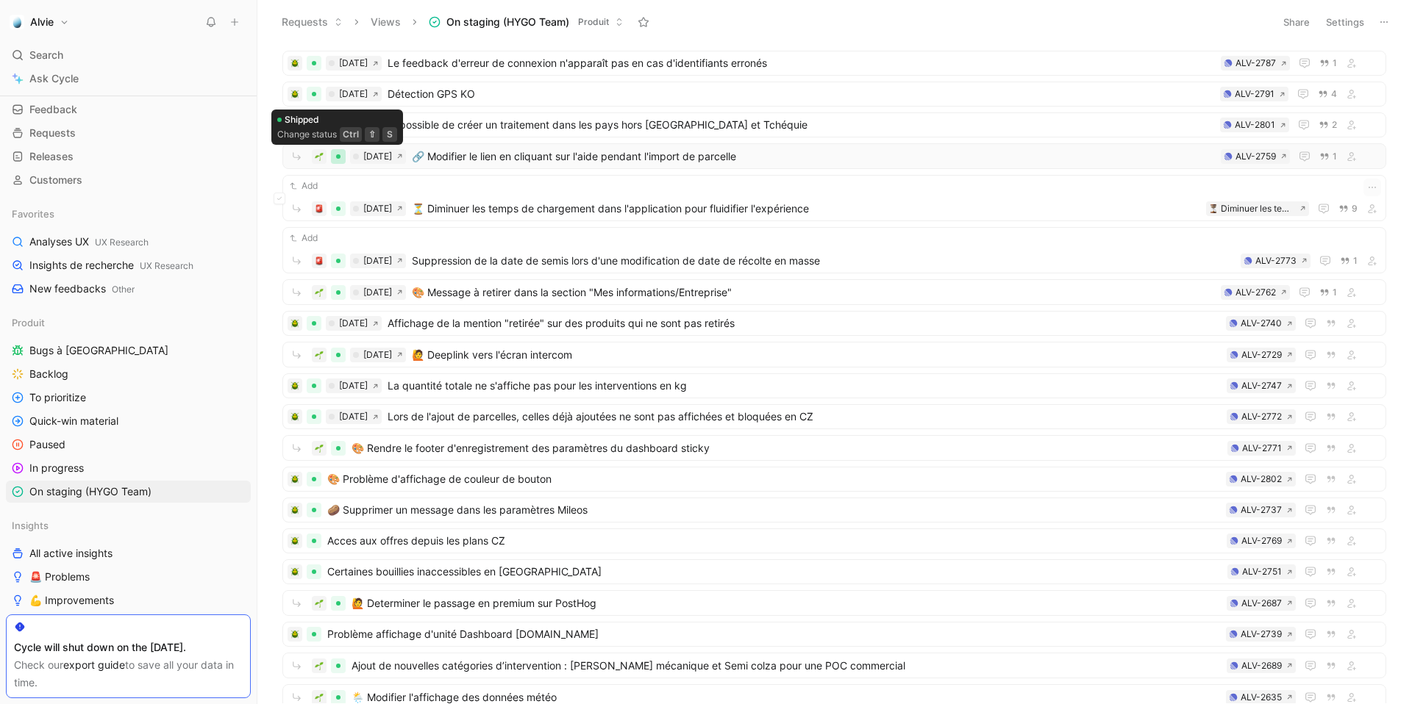
scroll to position [183, 0]
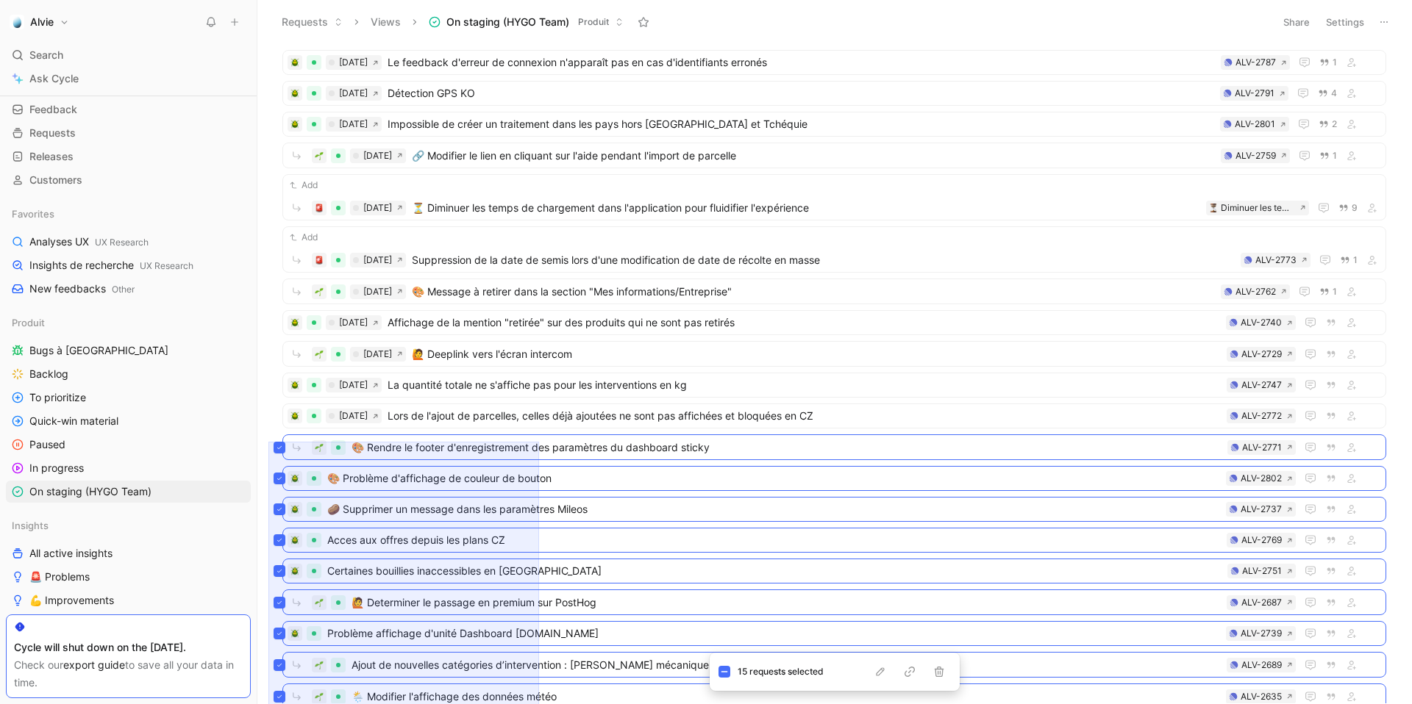
drag, startPoint x: 268, startPoint y: 442, endPoint x: 539, endPoint y: 1193, distance: 798.7
click at [539, 686] on html "Alvie Search ⌘ K Ask Cycle Workspace Home G then H Feedback G then F Requests G…" at bounding box center [706, 352] width 1412 height 704
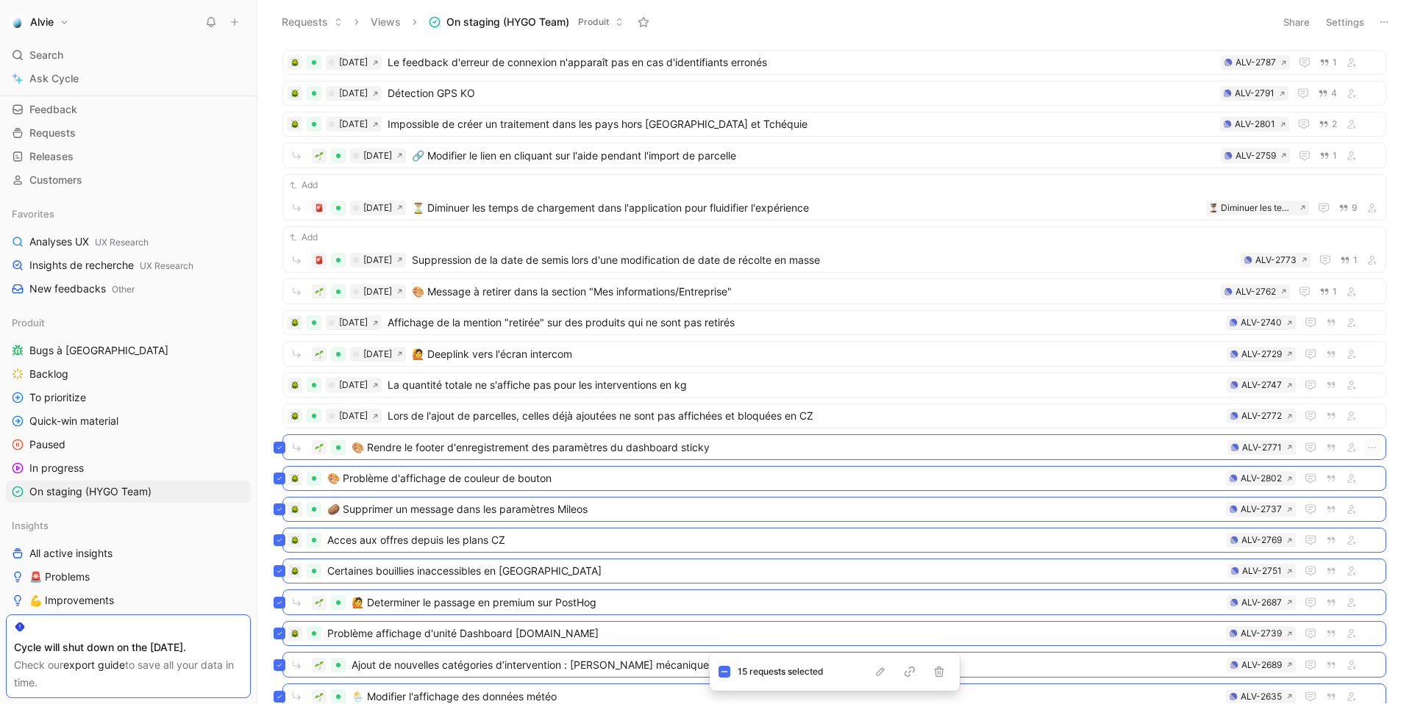
scroll to position [476, 0]
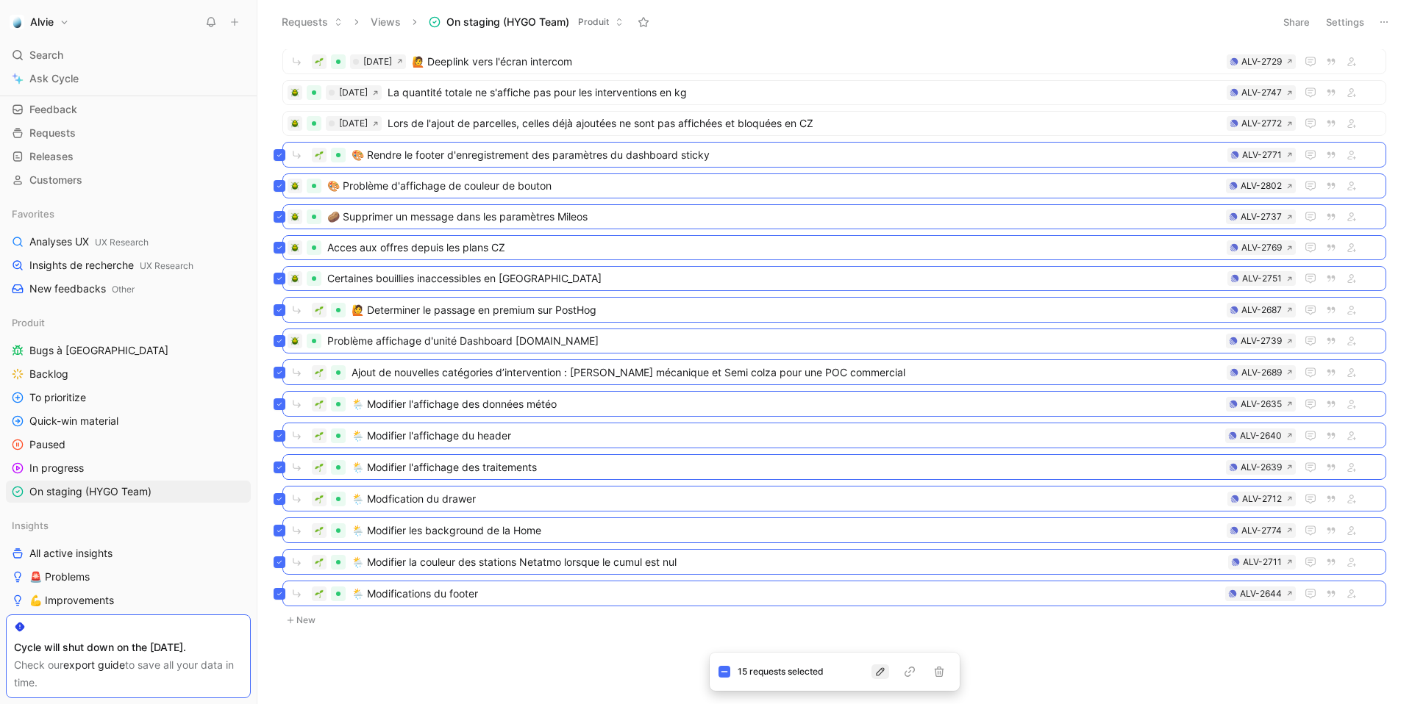
click at [881, 671] on icon "button" at bounding box center [880, 672] width 12 height 12
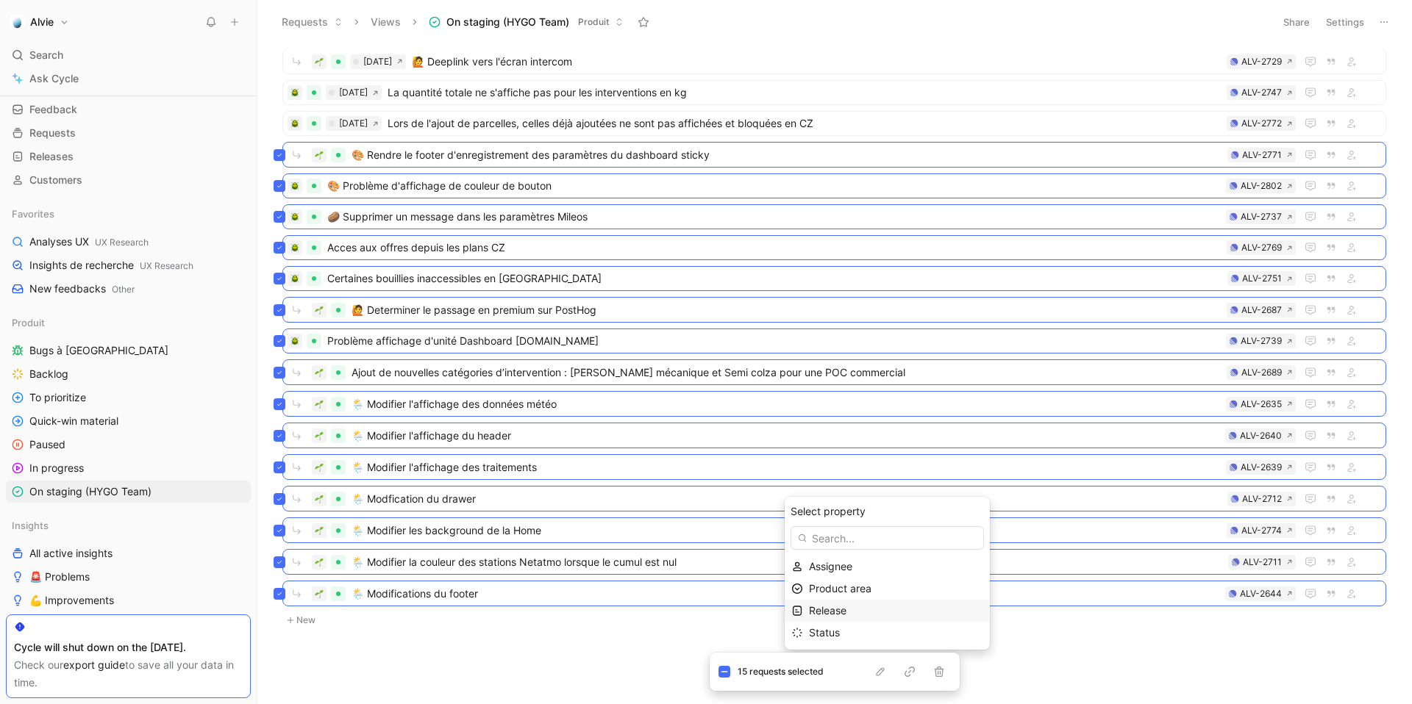
click at [823, 611] on span "Release" at bounding box center [827, 610] width 37 height 12
click at [834, 600] on span "Sep 18, 2025 · 15.0.0" at bounding box center [833, 599] width 73 height 12
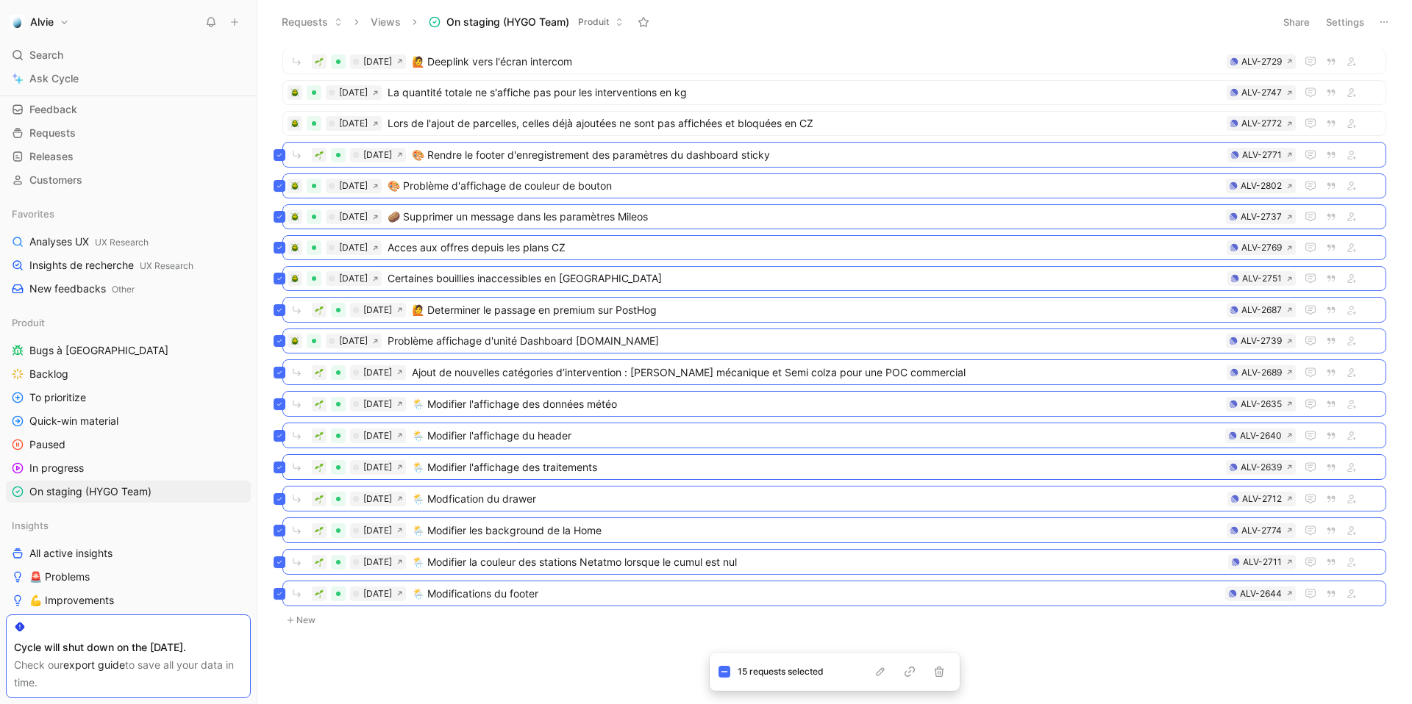
click at [621, 630] on div "Sep 18, 2025 Le feedback d'erreur de connexion n'apparaît pas en cas d'identifi…" at bounding box center [832, 376] width 1135 height 654
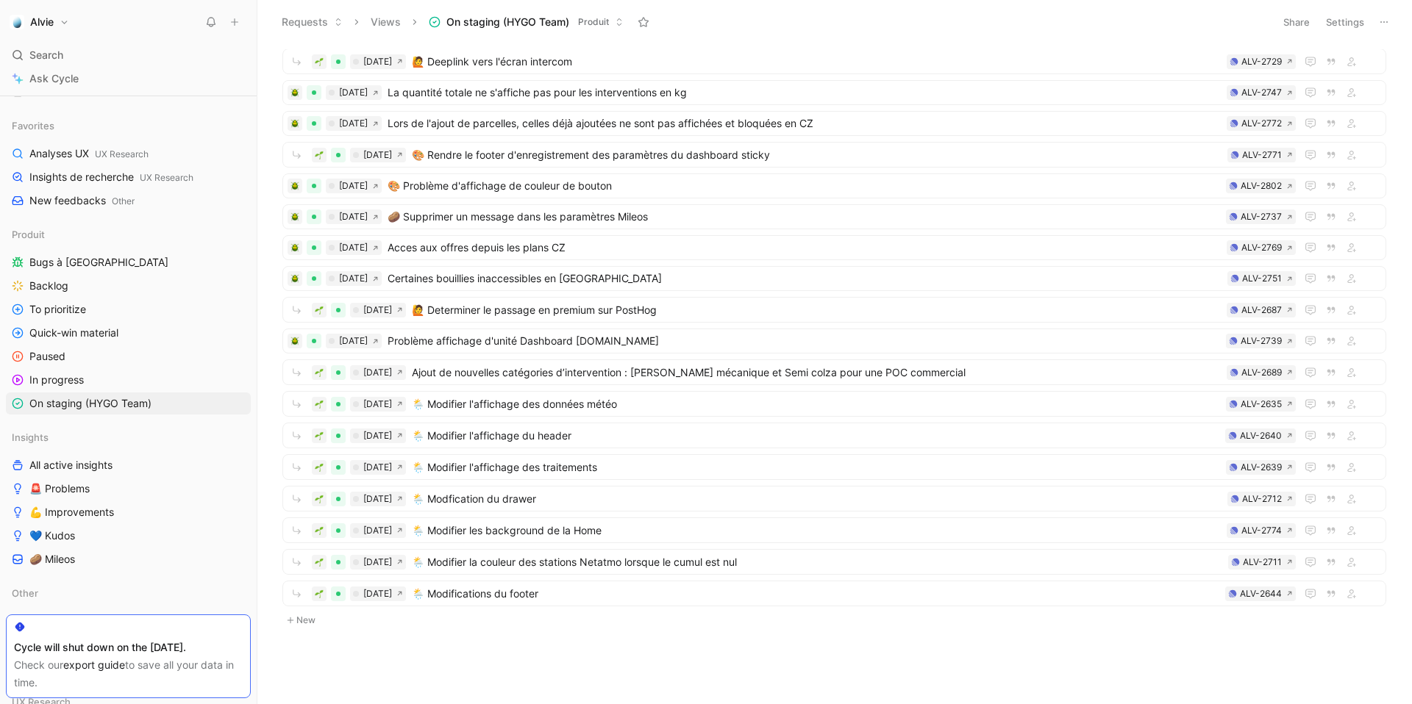
scroll to position [0, 0]
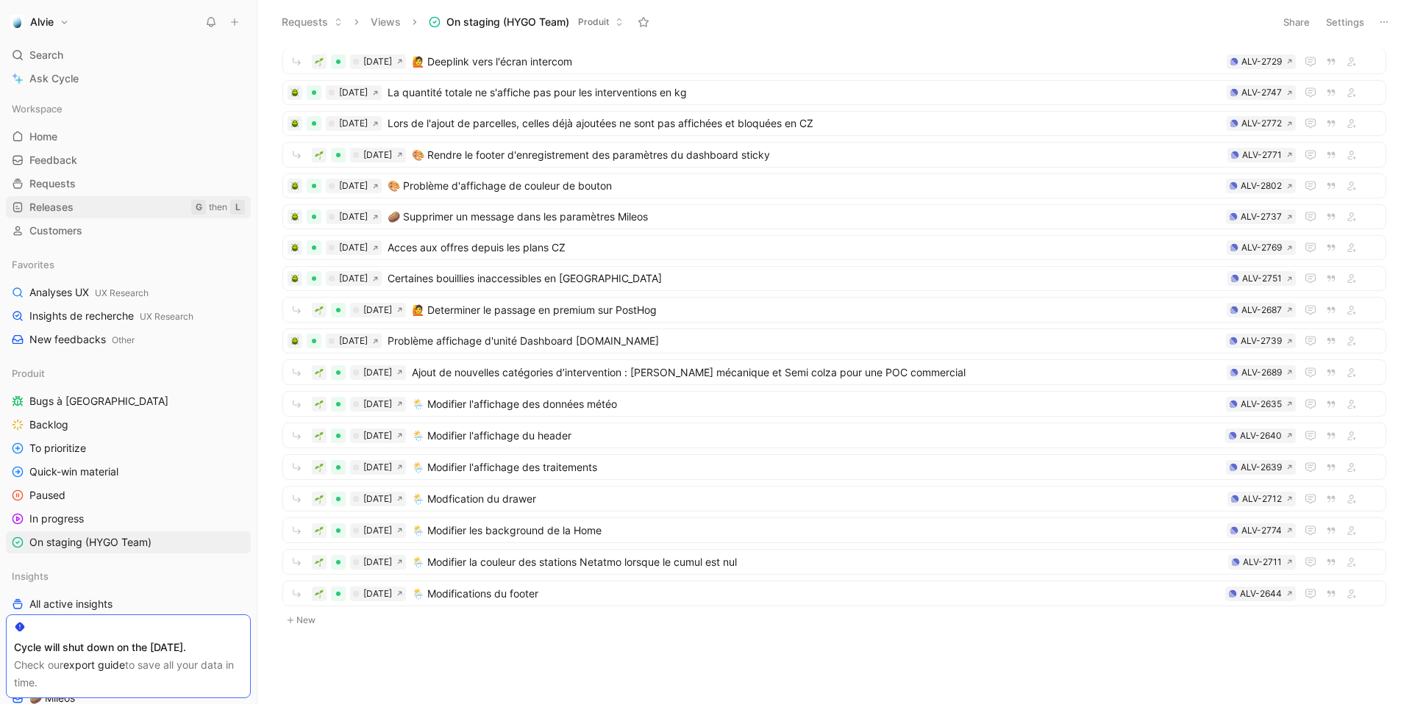
click at [76, 205] on link "Releases G then L" at bounding box center [128, 207] width 245 height 22
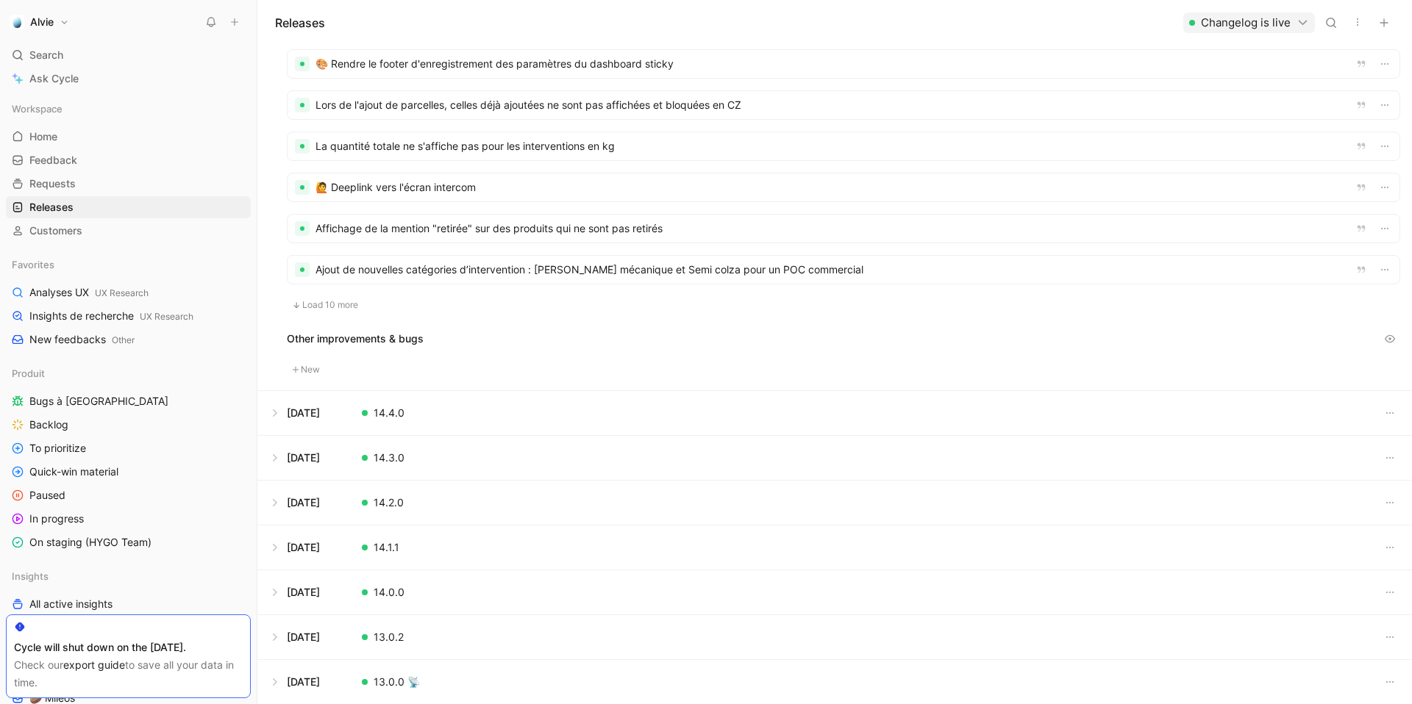
scroll to position [662, 0]
click at [351, 299] on button "Load 10 more" at bounding box center [325, 305] width 76 height 18
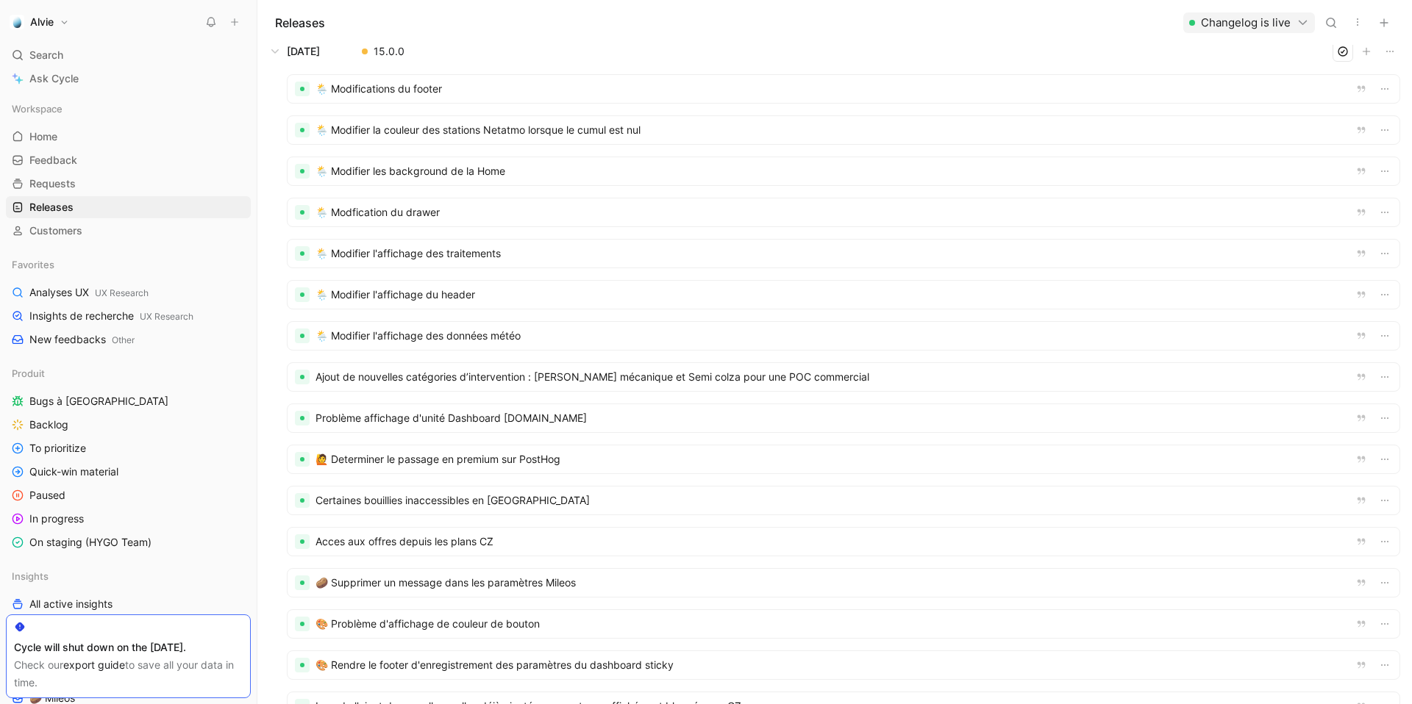
scroll to position [60, 0]
click at [1342, 379] on div at bounding box center [843, 378] width 1112 height 28
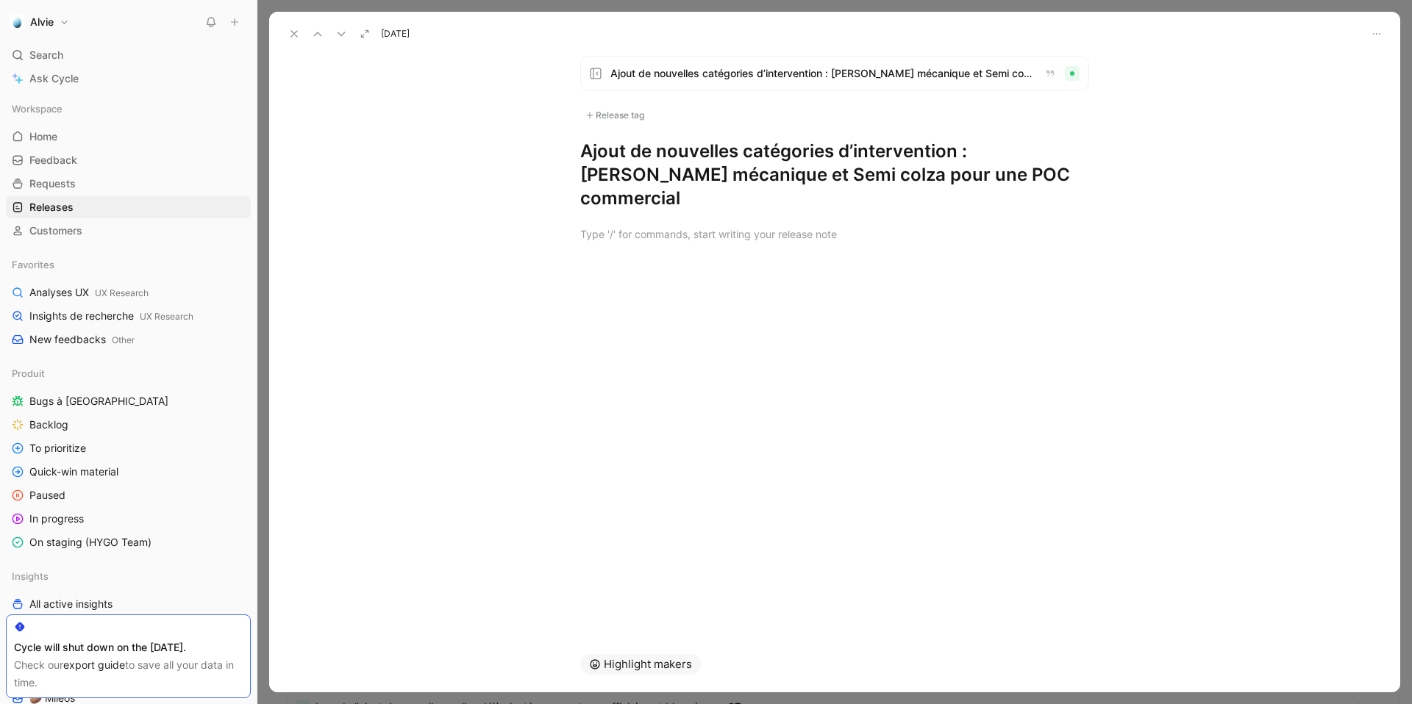
click at [296, 32] on icon at bounding box center [294, 34] width 12 height 12
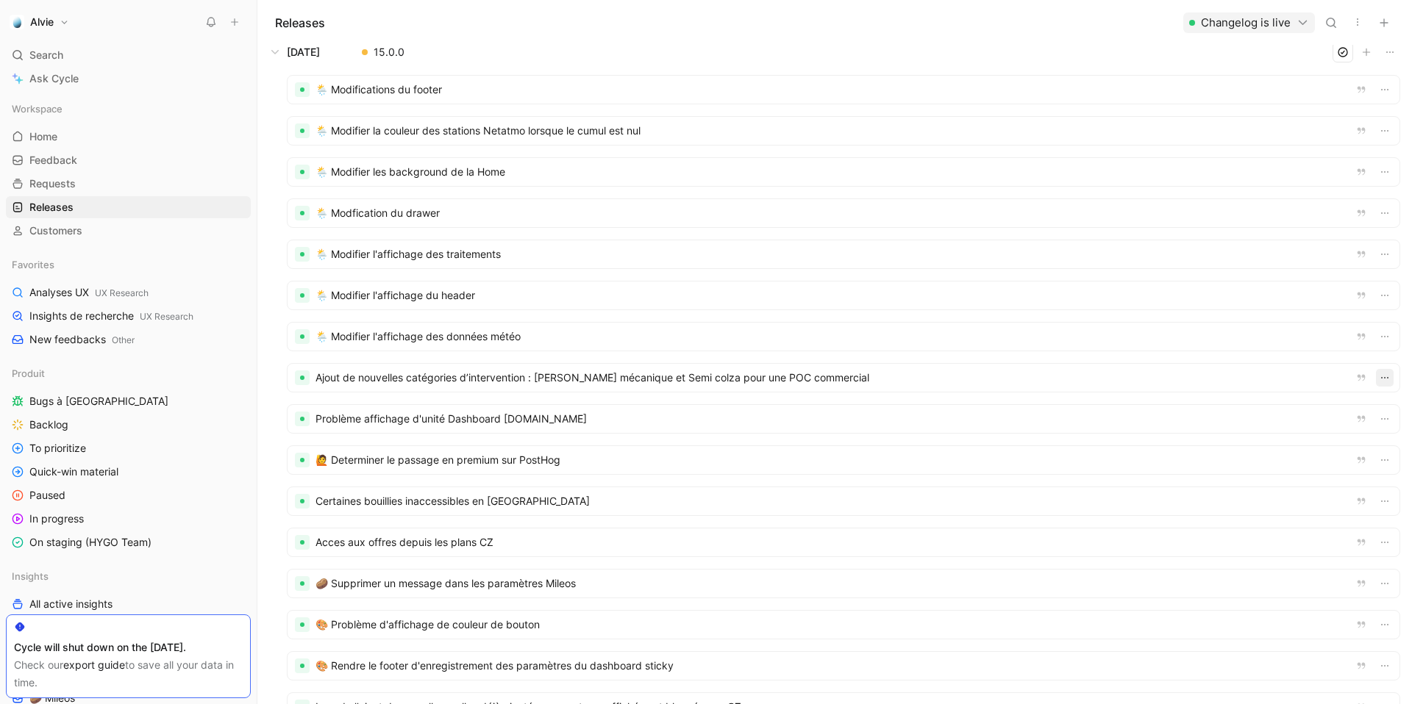
click at [1342, 375] on icon "button" at bounding box center [1385, 378] width 12 height 12
click at [1332, 459] on div "Delete" at bounding box center [1338, 454] width 97 height 18
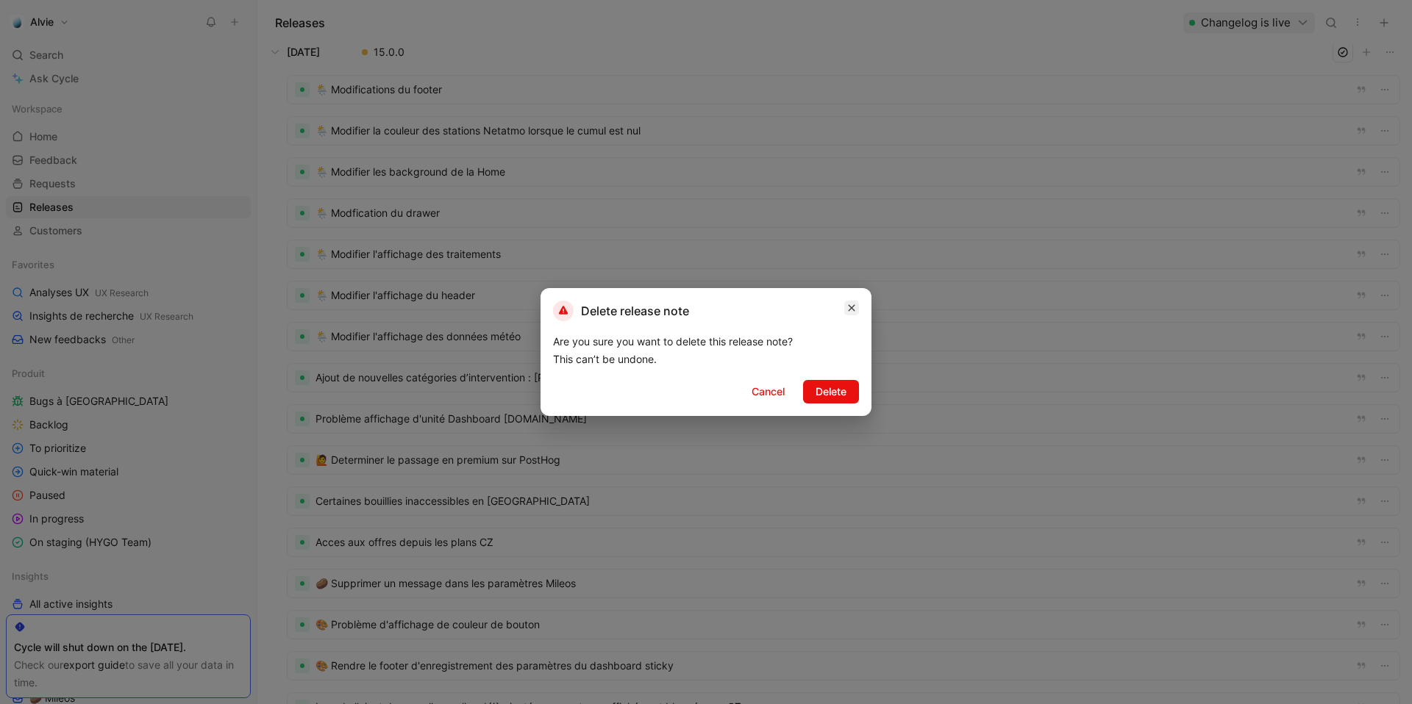
click at [851, 306] on icon "button" at bounding box center [851, 308] width 9 height 12
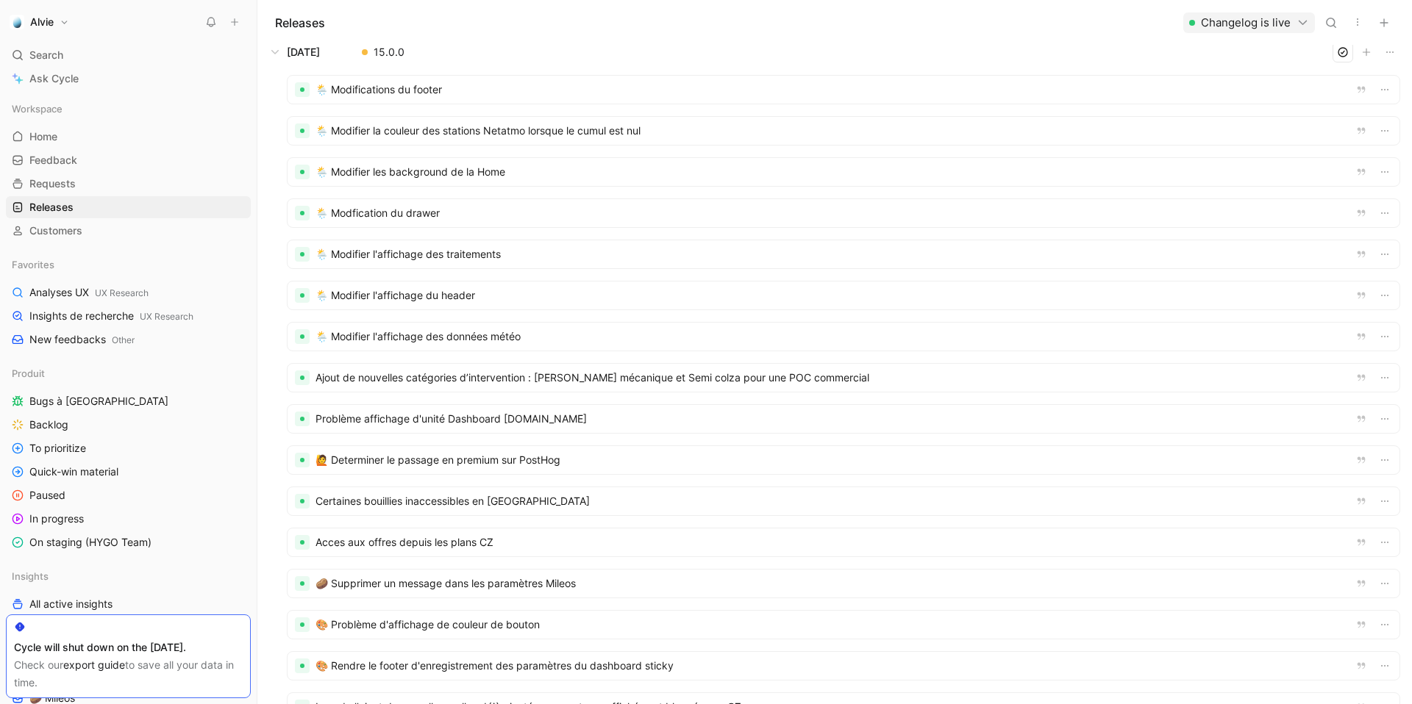
click at [713, 375] on div at bounding box center [843, 378] width 1112 height 28
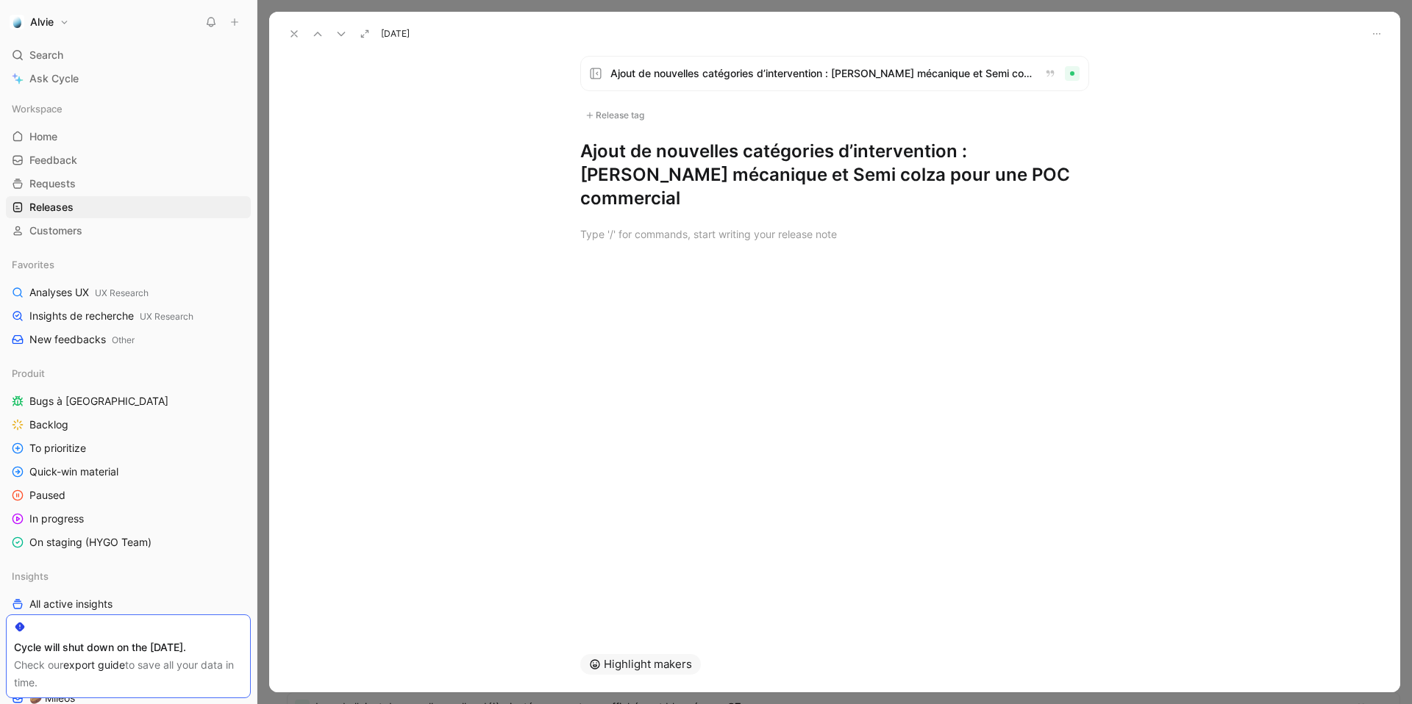
click at [836, 169] on h1 "Ajout de nouvelles catégories d’intervention : Désherbage mécanique et Semi col…" at bounding box center [834, 175] width 509 height 71
click at [335, 81] on div "Ajout de nouvelles catégories d’intervention : Désherbage mécanique et Semi col…" at bounding box center [834, 340] width 1131 height 593
click at [287, 32] on button at bounding box center [294, 34] width 21 height 21
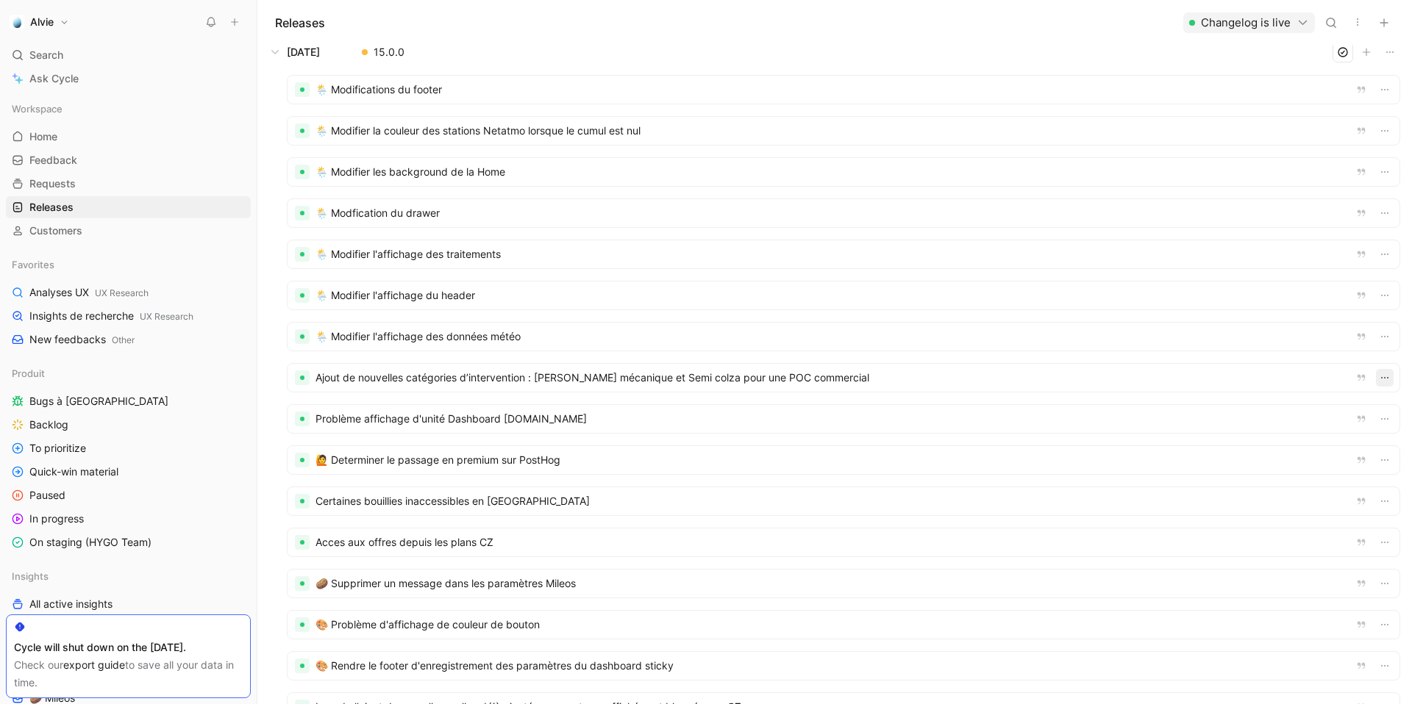
click at [1342, 374] on icon "button" at bounding box center [1385, 378] width 12 height 12
click at [1287, 453] on div "Delete" at bounding box center [1329, 454] width 128 height 22
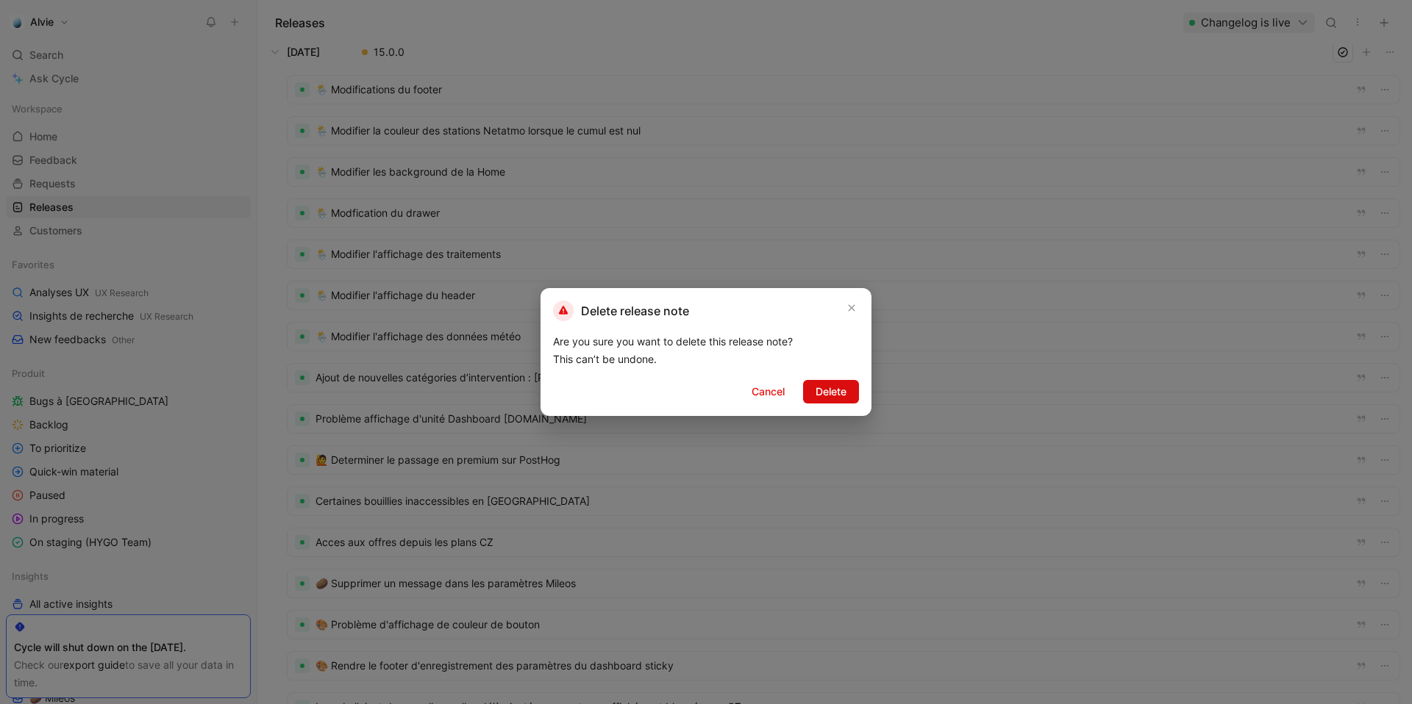
click at [837, 398] on span "Delete" at bounding box center [830, 392] width 31 height 18
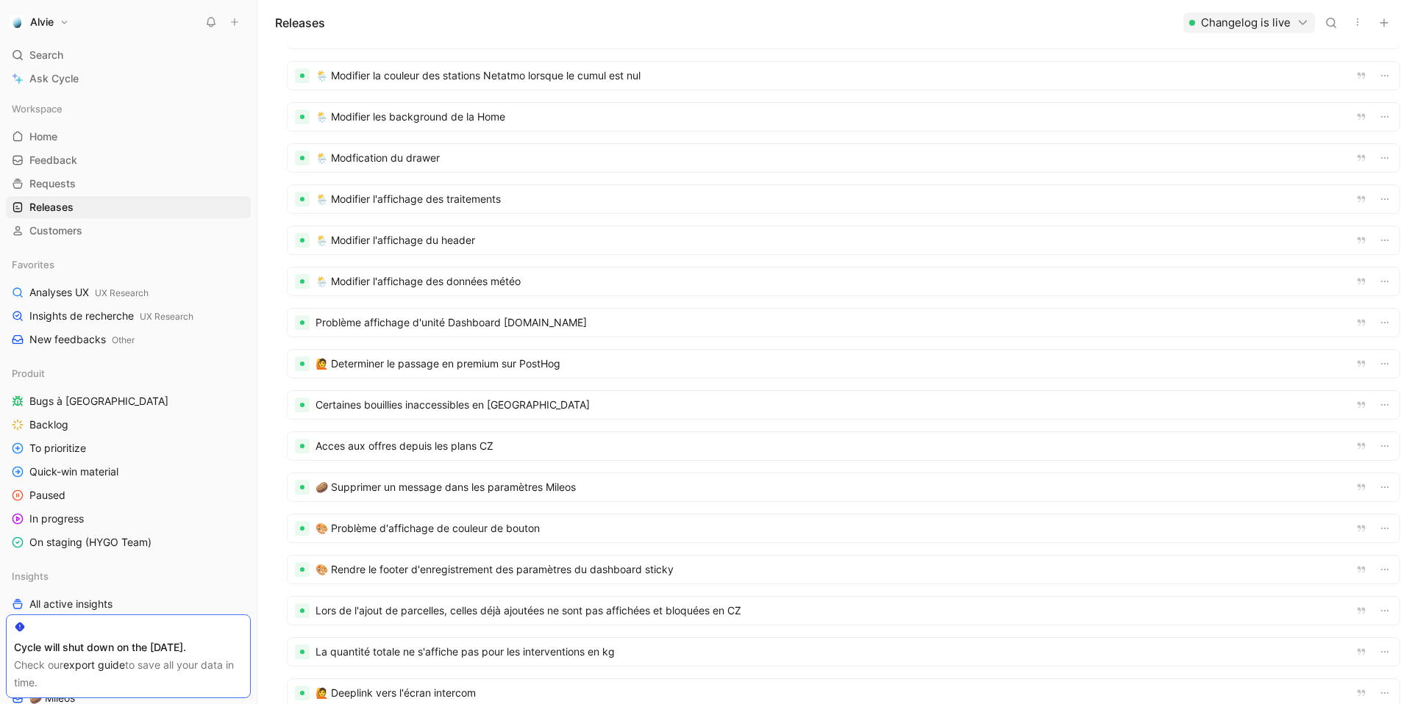
scroll to position [104, 0]
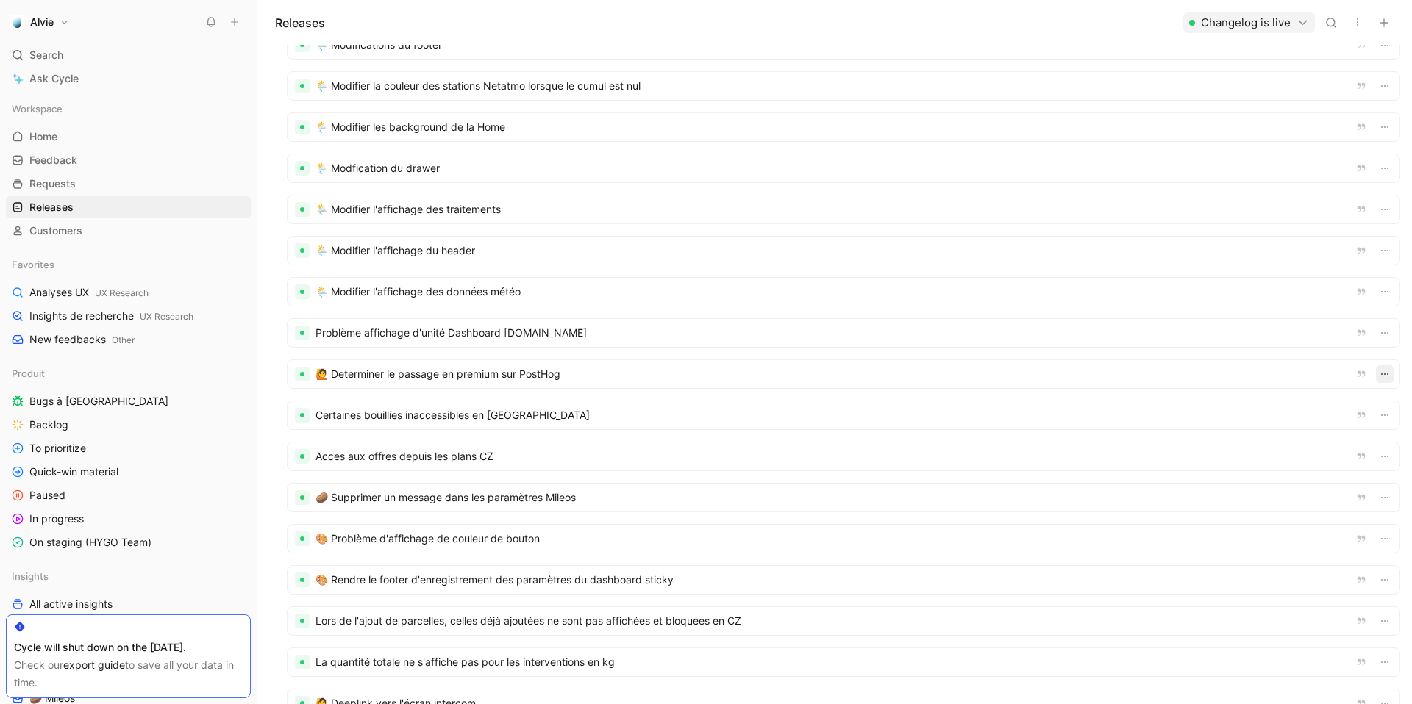
click at [1342, 372] on button "button" at bounding box center [1385, 374] width 18 height 18
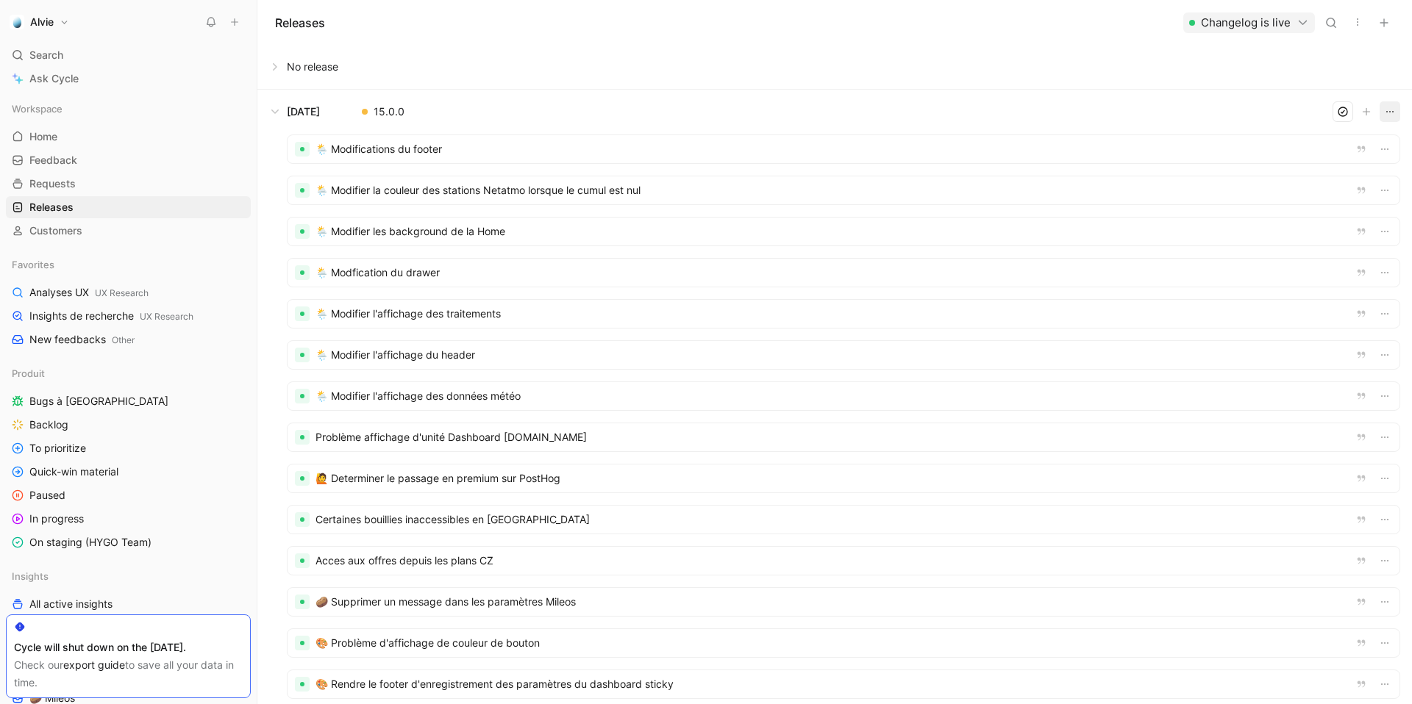
click at [1342, 109] on icon "button" at bounding box center [1390, 112] width 12 height 12
click at [1342, 21] on icon "button" at bounding box center [1384, 23] width 12 height 12
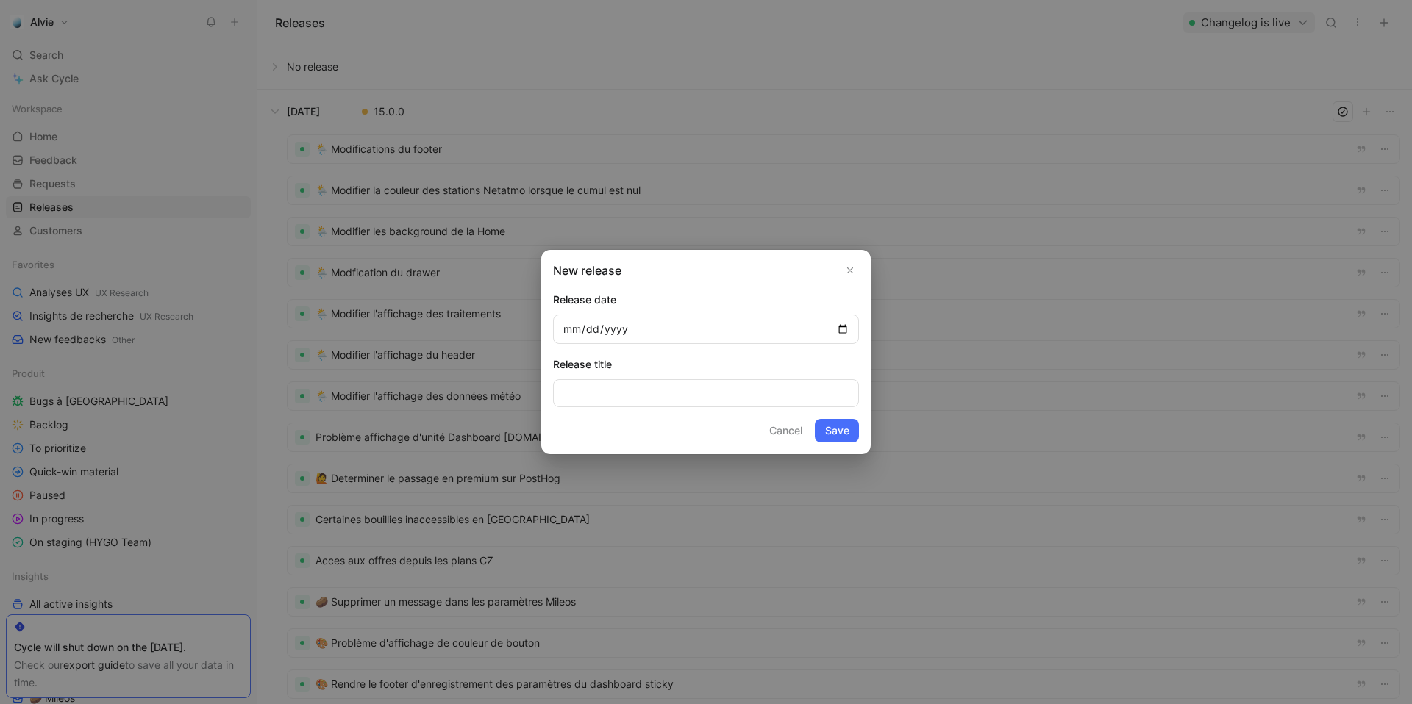
click at [844, 326] on input "date" at bounding box center [706, 329] width 306 height 29
type input "2025-09-18"
click at [664, 396] on input at bounding box center [706, 393] width 306 height 28
type input "Internal"
click at [850, 433] on button "Save" at bounding box center [837, 431] width 44 height 24
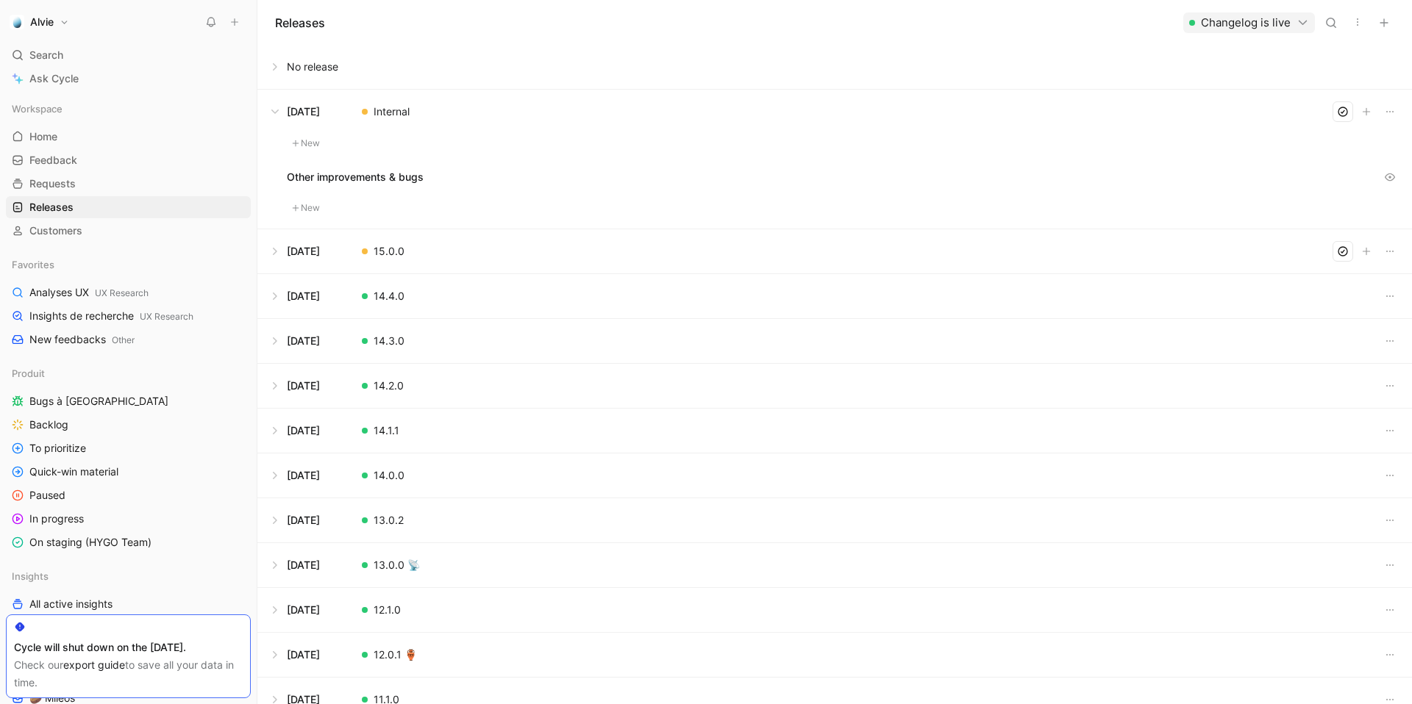
click at [275, 257] on button at bounding box center [834, 251] width 1153 height 44
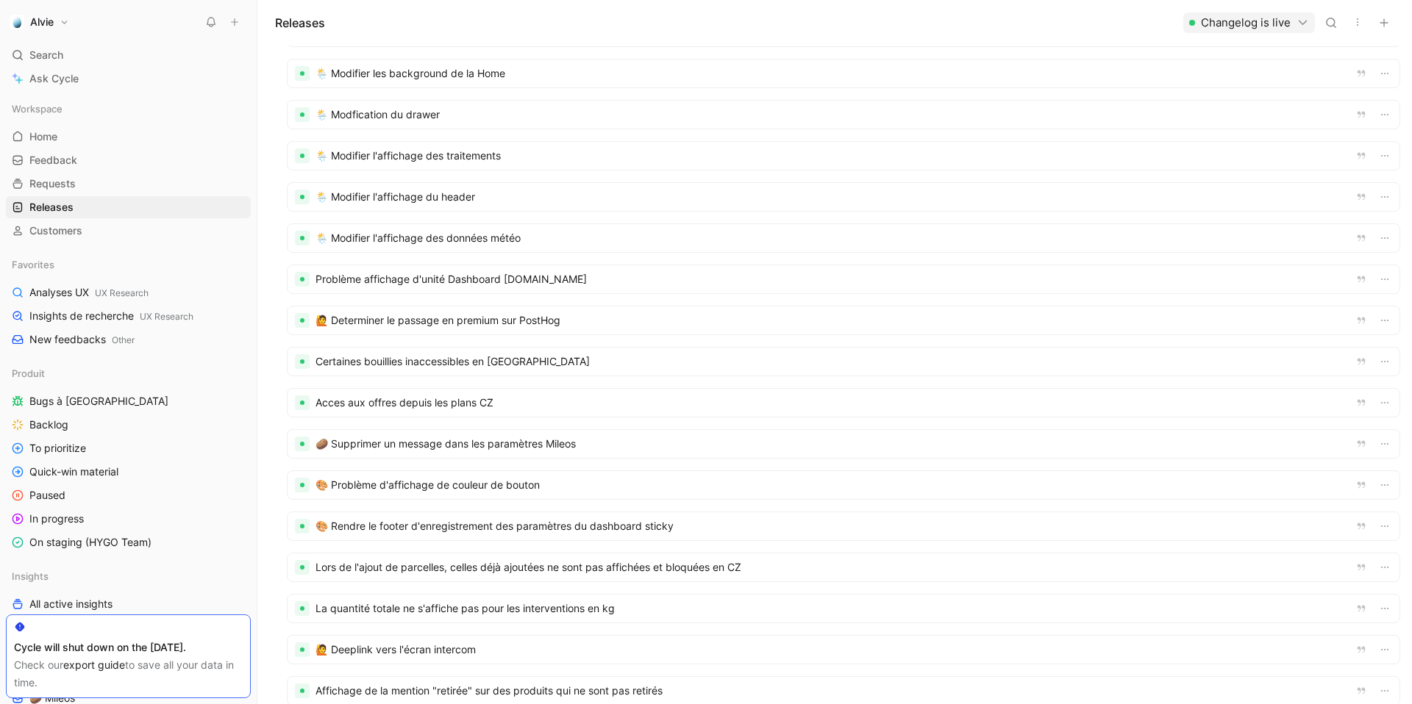
scroll to position [5, 0]
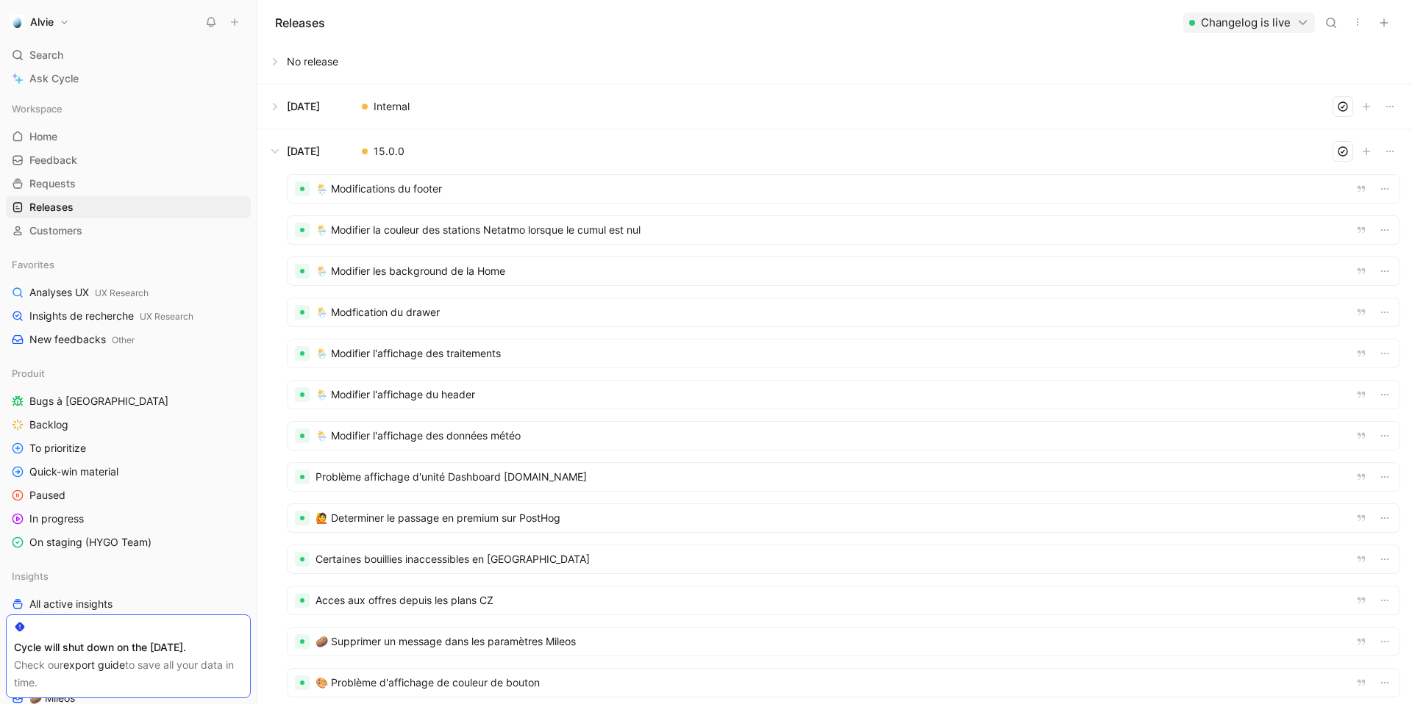
click at [404, 515] on div at bounding box center [843, 518] width 1112 height 28
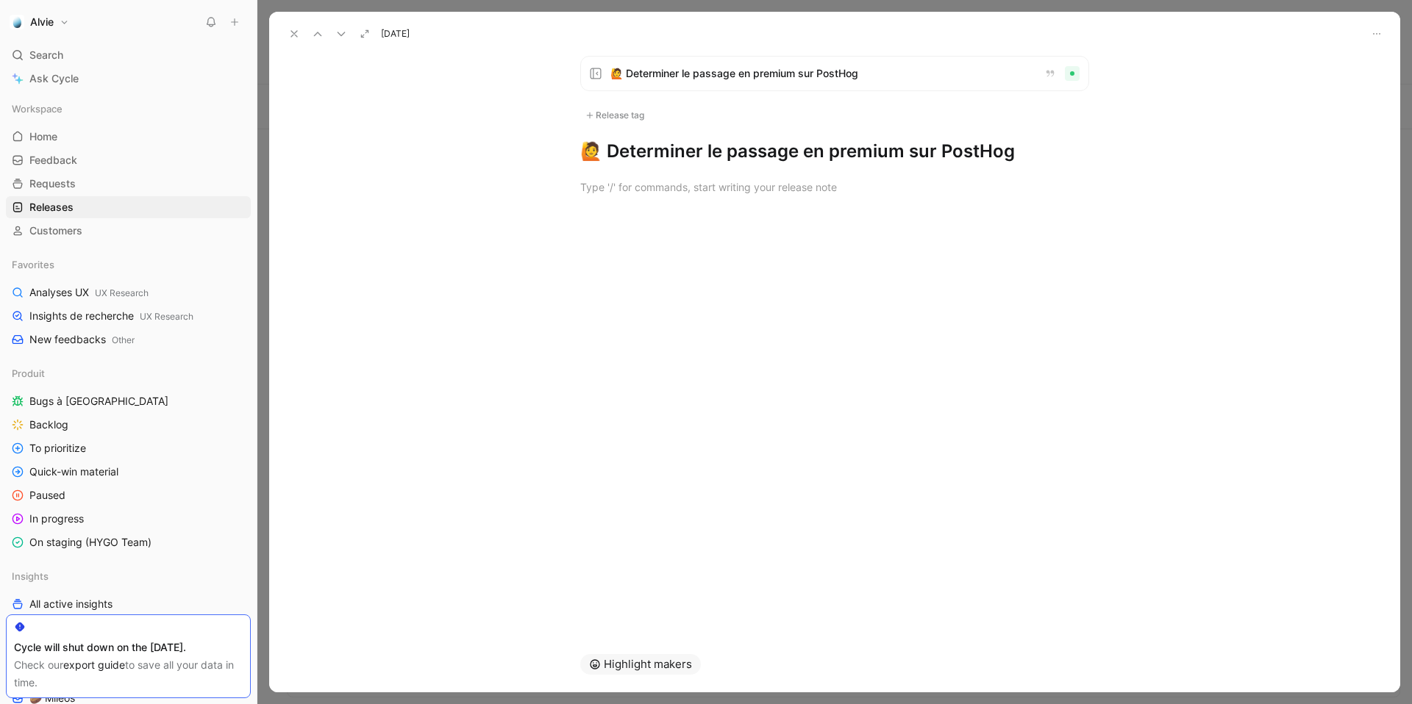
click at [800, 80] on span "🙋 Determiner le passage en premium sur PostHog" at bounding box center [821, 74] width 422 height 18
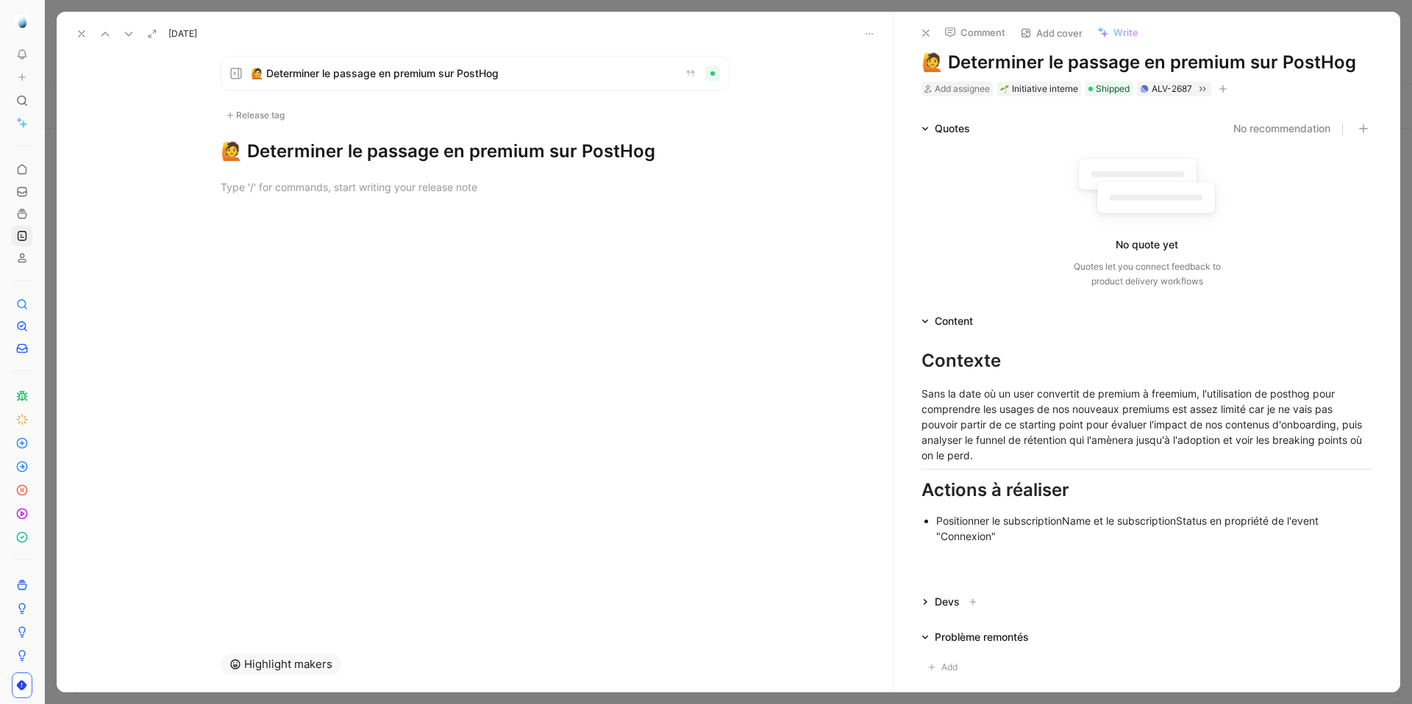
click at [78, 37] on icon at bounding box center [82, 34] width 12 height 12
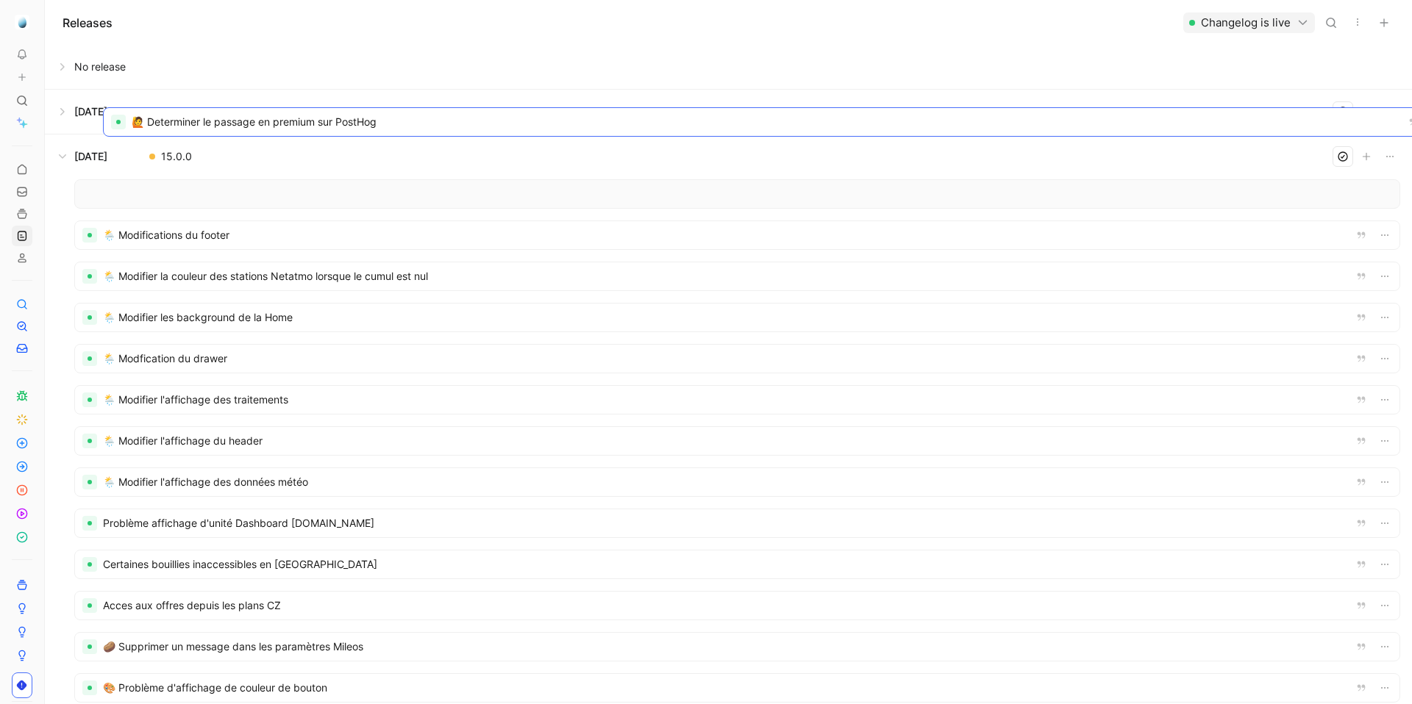
drag, startPoint x: 193, startPoint y: 515, endPoint x: 222, endPoint y: 119, distance: 397.3
click at [1342, 200] on button "button" at bounding box center [1385, 194] width 18 height 18
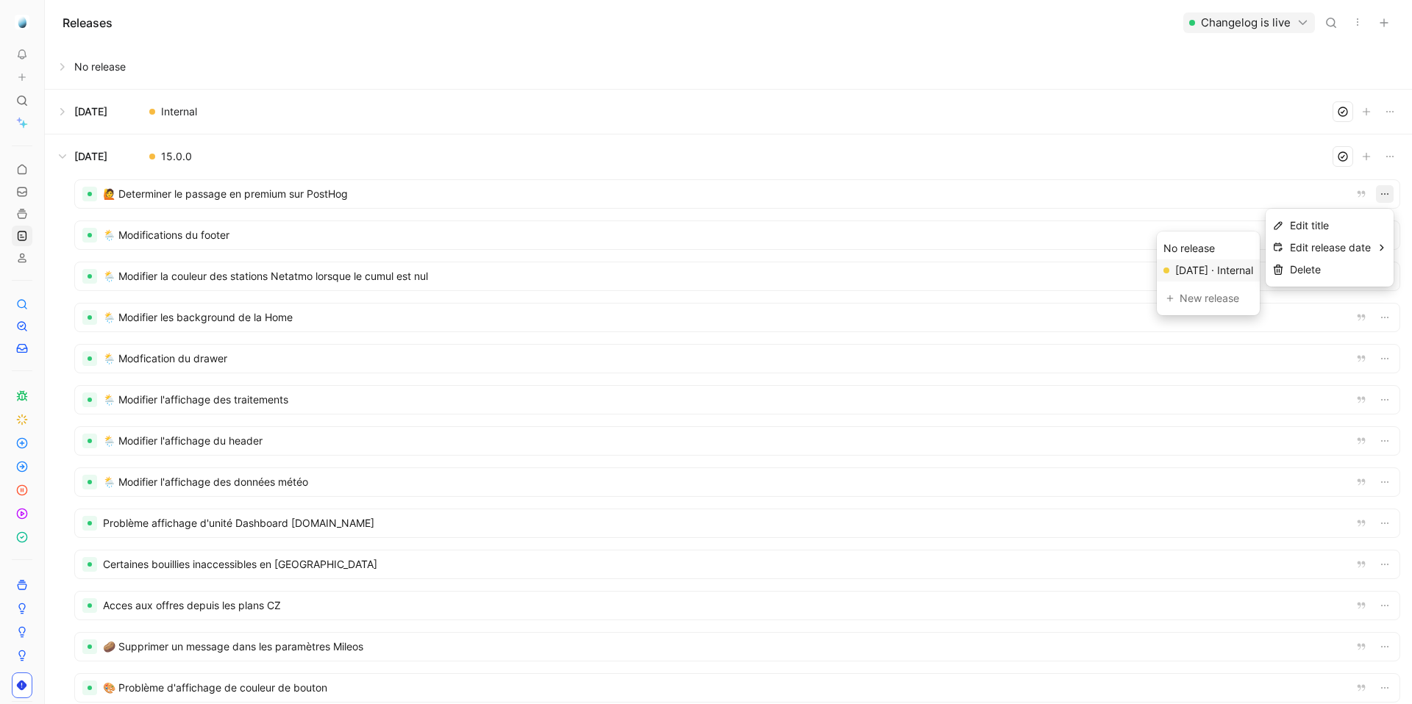
click at [1211, 268] on div "Sep 18, 2025 · Internal" at bounding box center [1214, 271] width 78 height 18
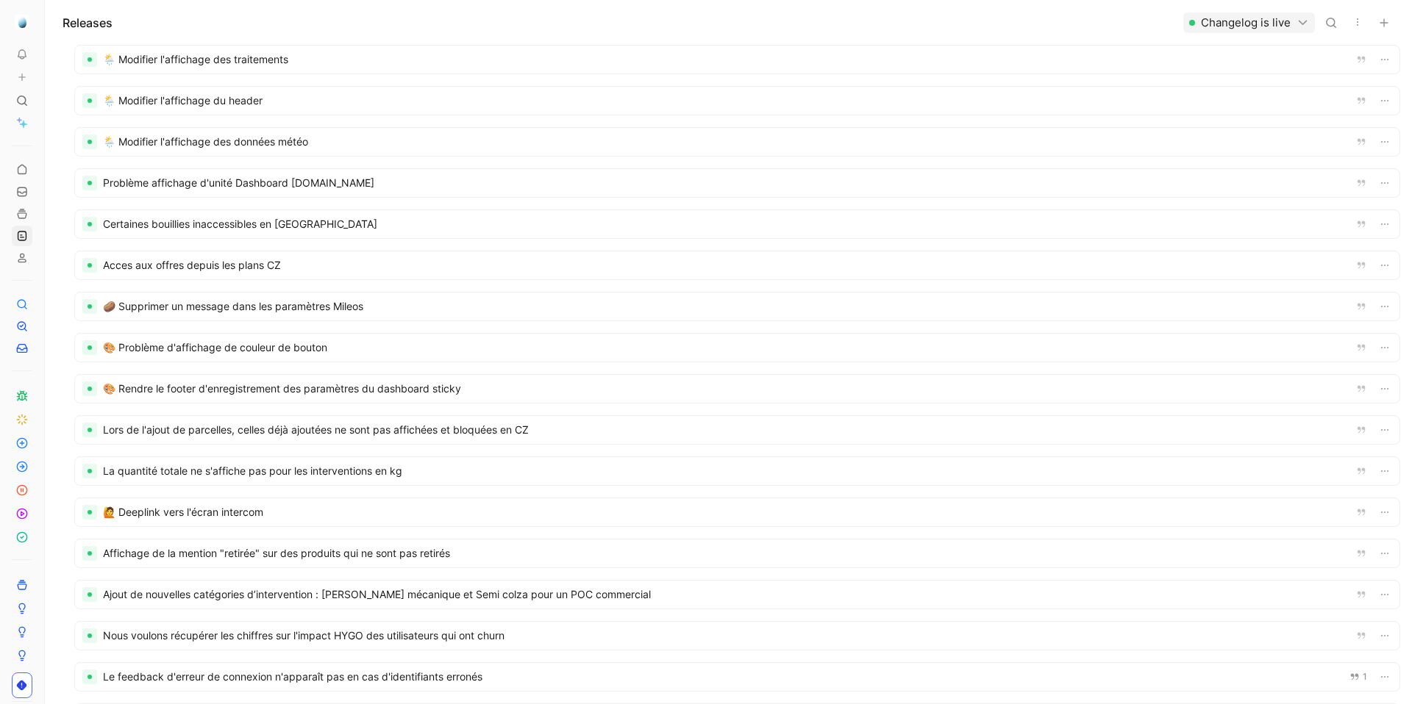
scroll to position [301, 0]
click at [1342, 510] on icon "button" at bounding box center [1385, 511] width 12 height 12
click at [1217, 590] on div "Sep 18, 2025 · Internal" at bounding box center [1214, 588] width 78 height 18
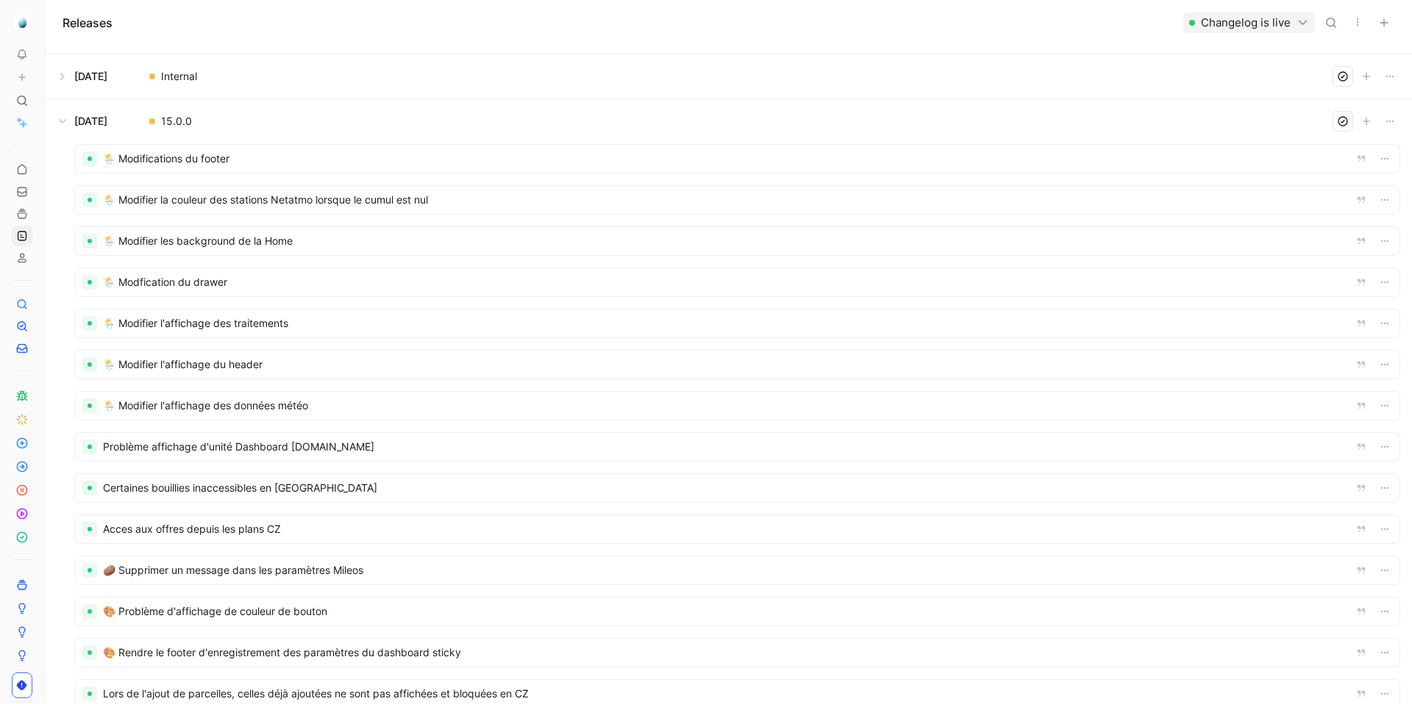
scroll to position [34, 0]
click at [440, 451] on div at bounding box center [737, 449] width 1324 height 28
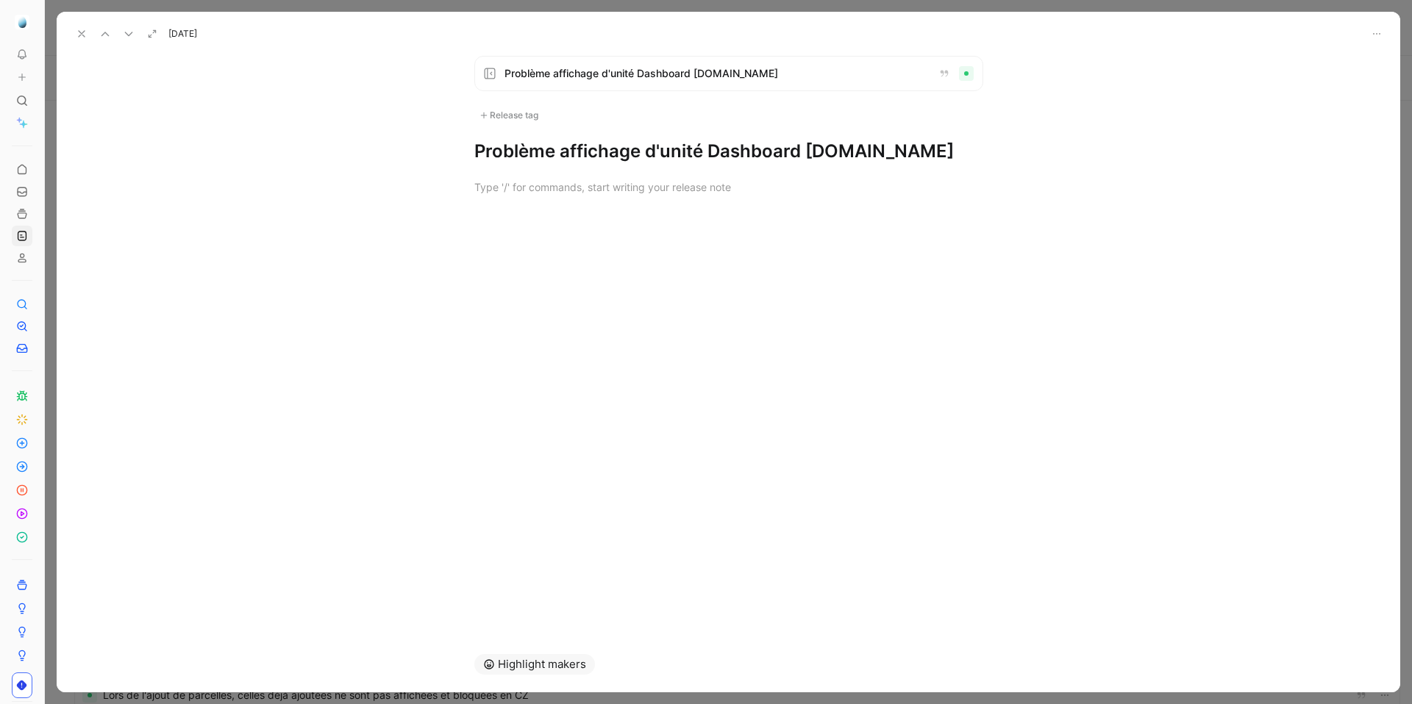
click at [81, 28] on icon at bounding box center [82, 34] width 12 height 12
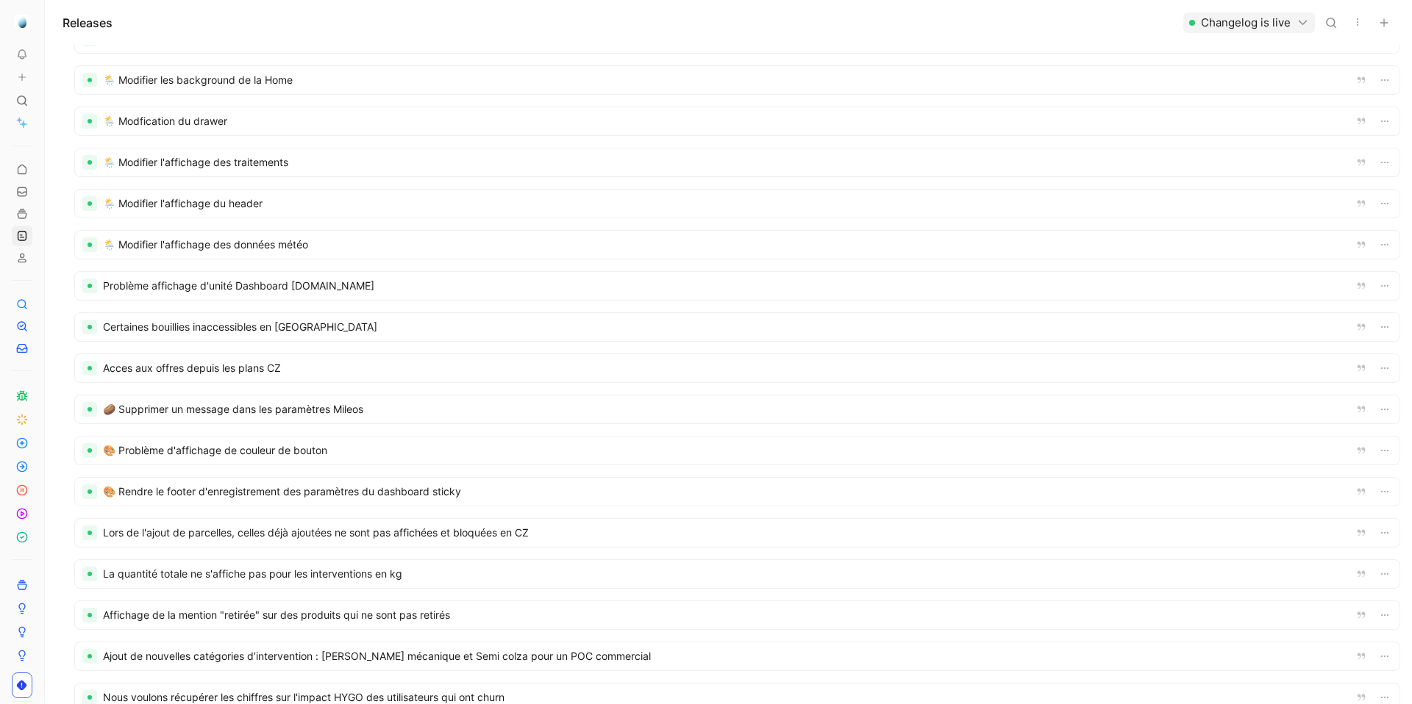
scroll to position [182, 0]
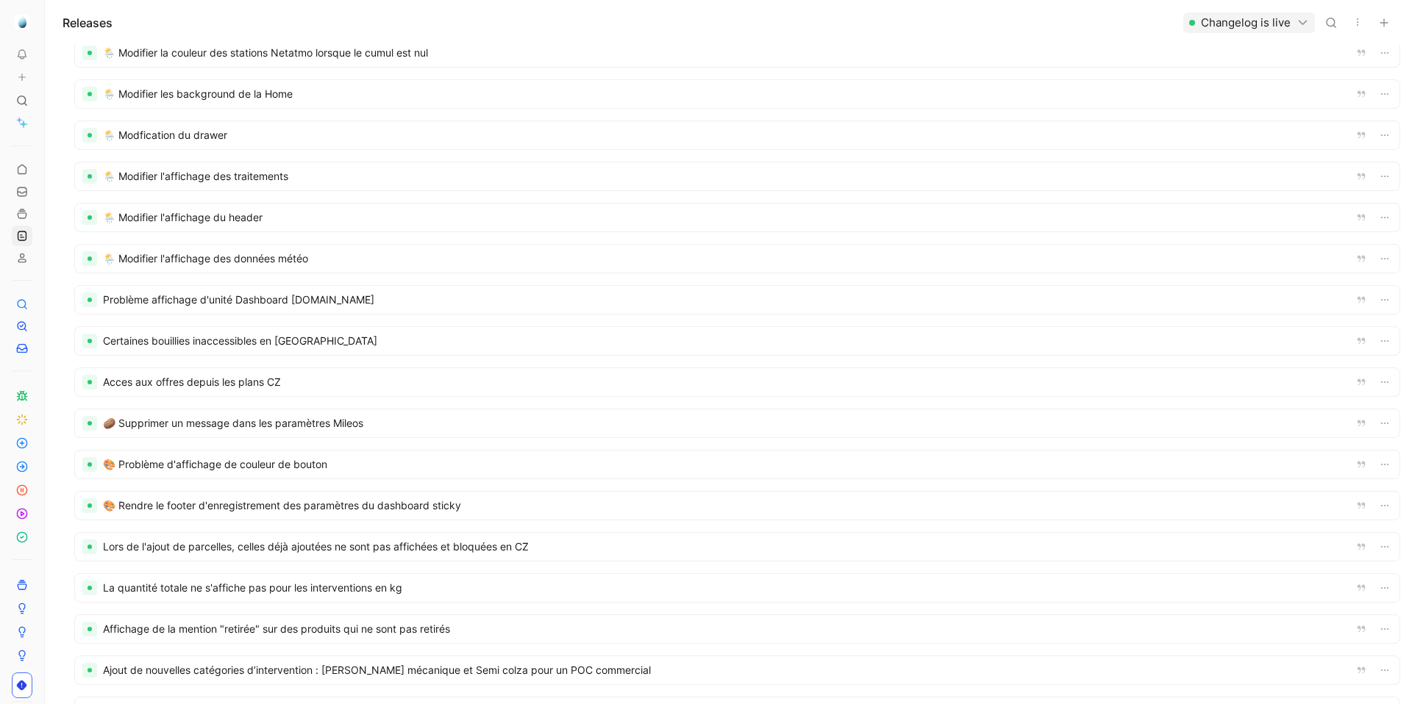
click at [326, 298] on div at bounding box center [737, 300] width 1324 height 28
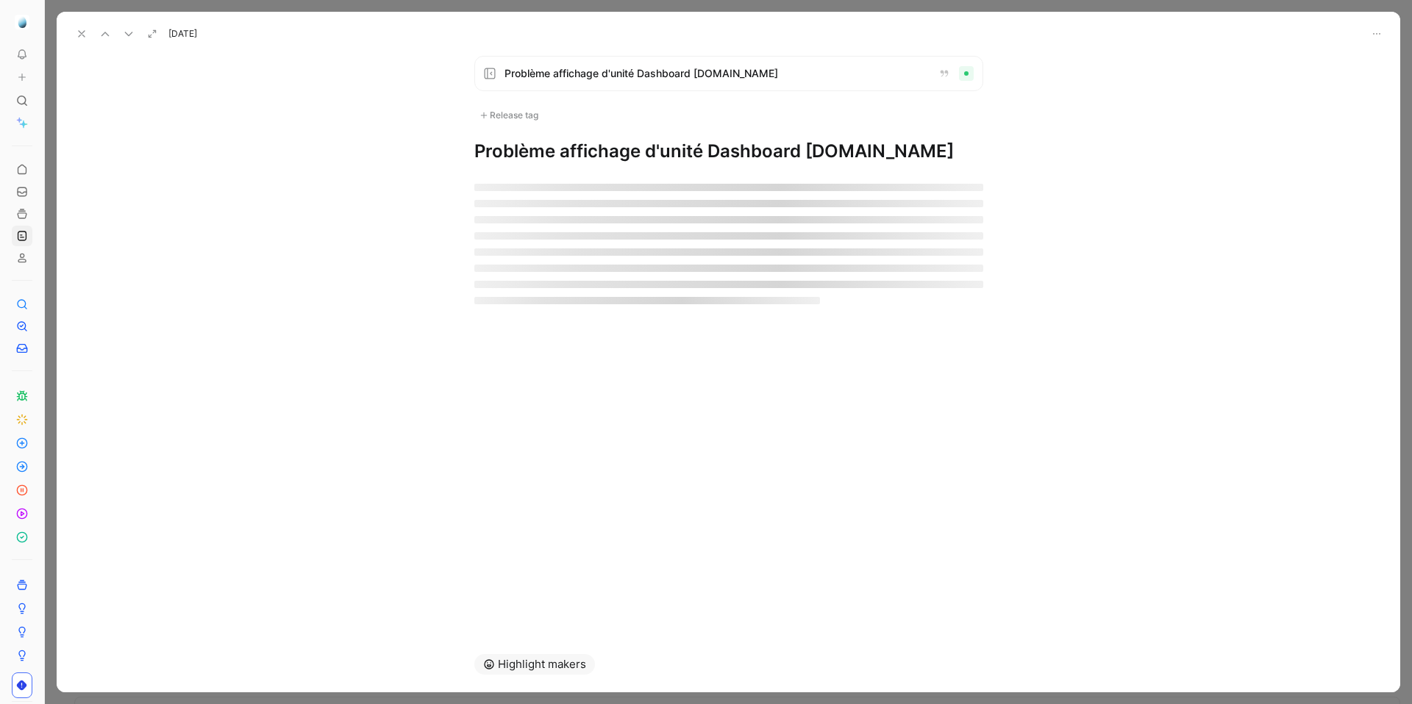
click at [76, 32] on icon at bounding box center [82, 34] width 12 height 12
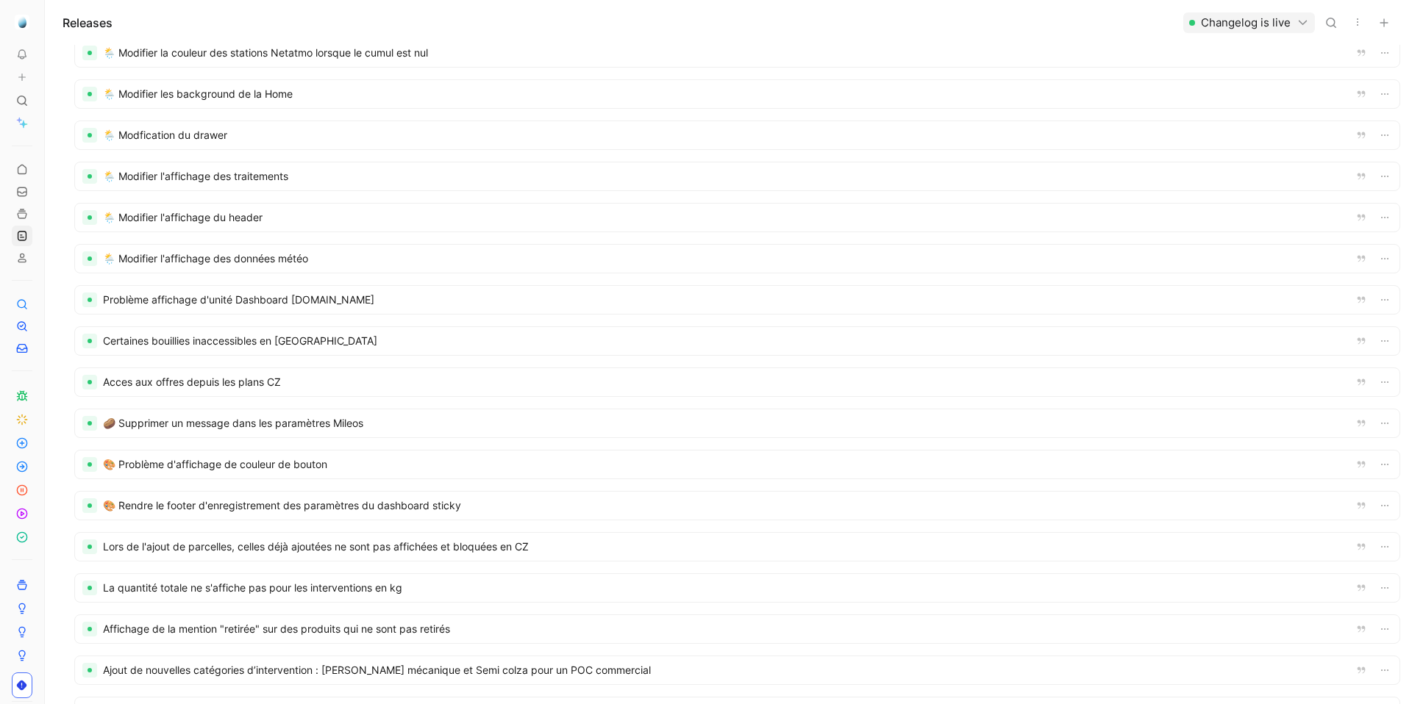
click at [739, 301] on div at bounding box center [737, 300] width 1324 height 28
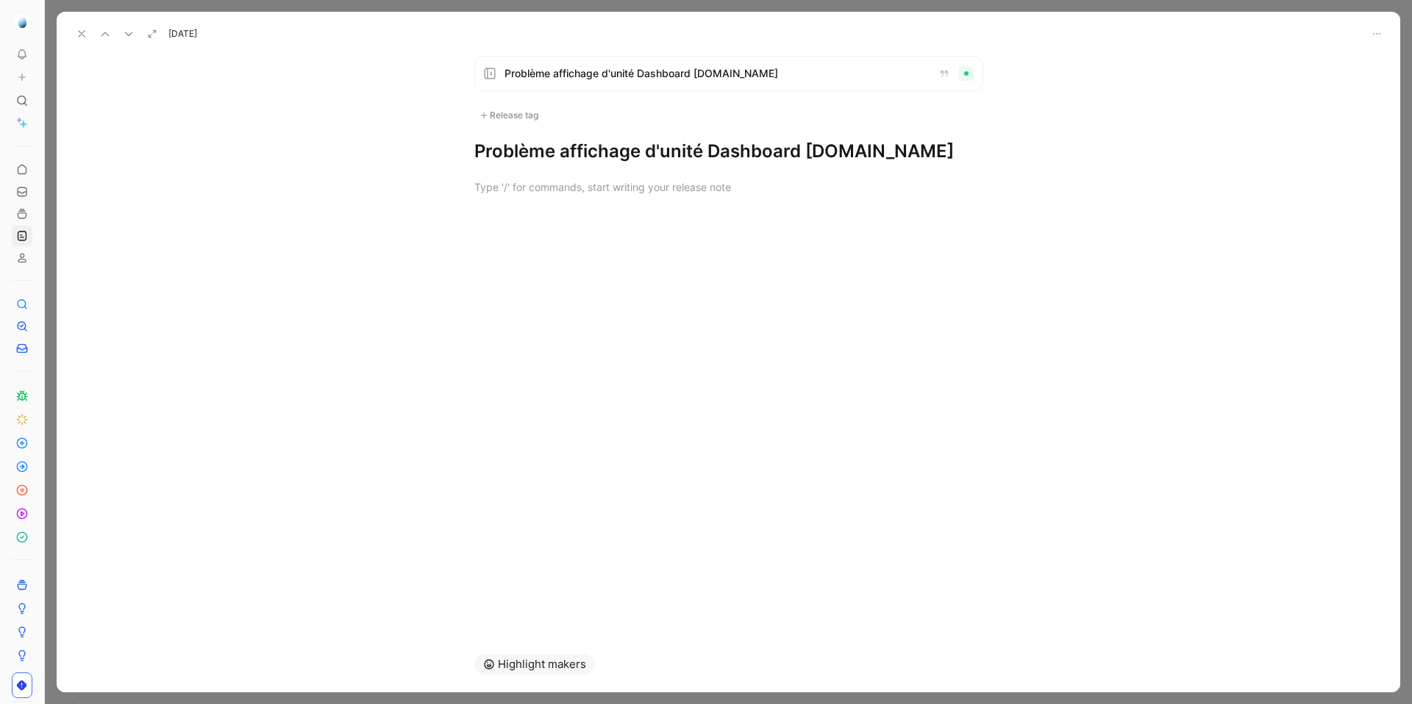
click at [643, 156] on h1 "Problème affichage d'unité Dashboard app.alvie.fr" at bounding box center [728, 152] width 509 height 24
click at [522, 116] on div "Release tag" at bounding box center [508, 116] width 69 height 18
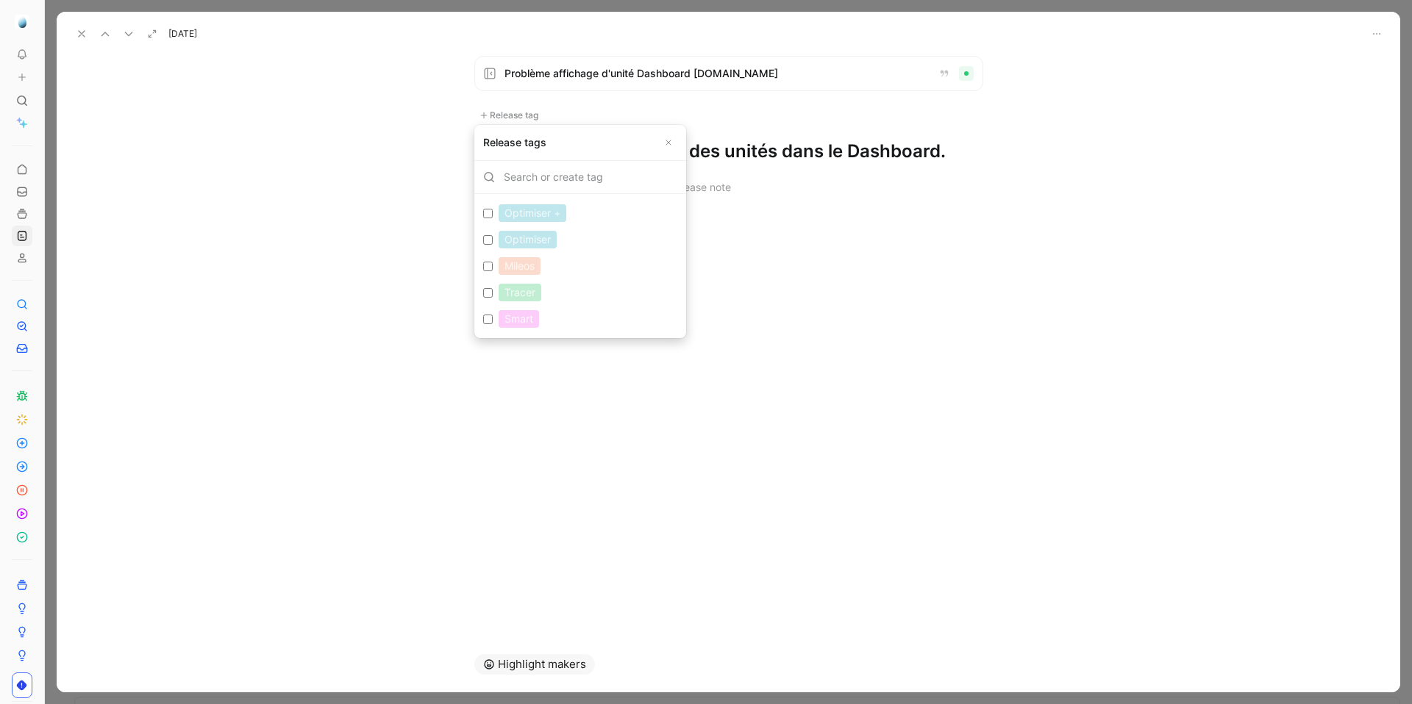
click at [487, 242] on input "Optimiser Edit" at bounding box center [488, 240] width 10 height 10
checkbox input "true"
click at [487, 299] on input "Tracer Edit" at bounding box center [488, 298] width 10 height 10
checkbox input "true"
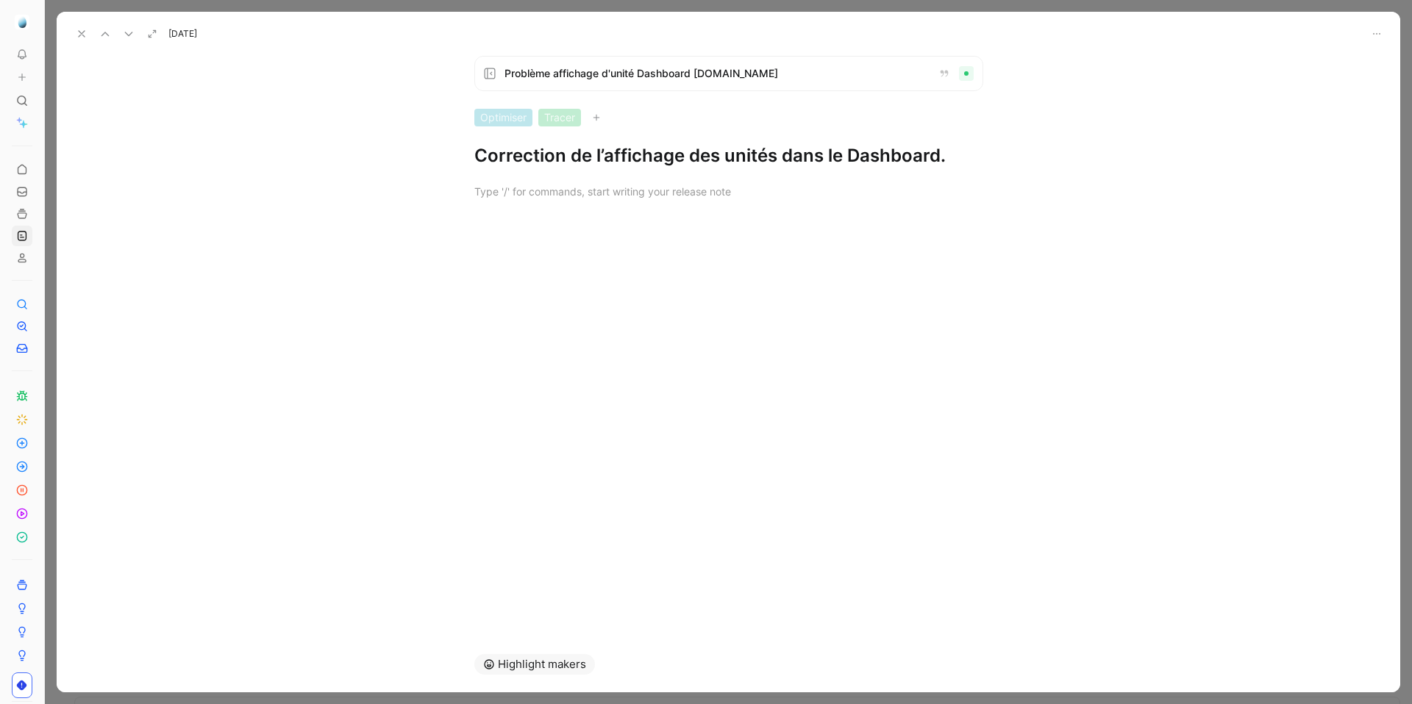
click at [77, 37] on icon at bounding box center [82, 34] width 12 height 12
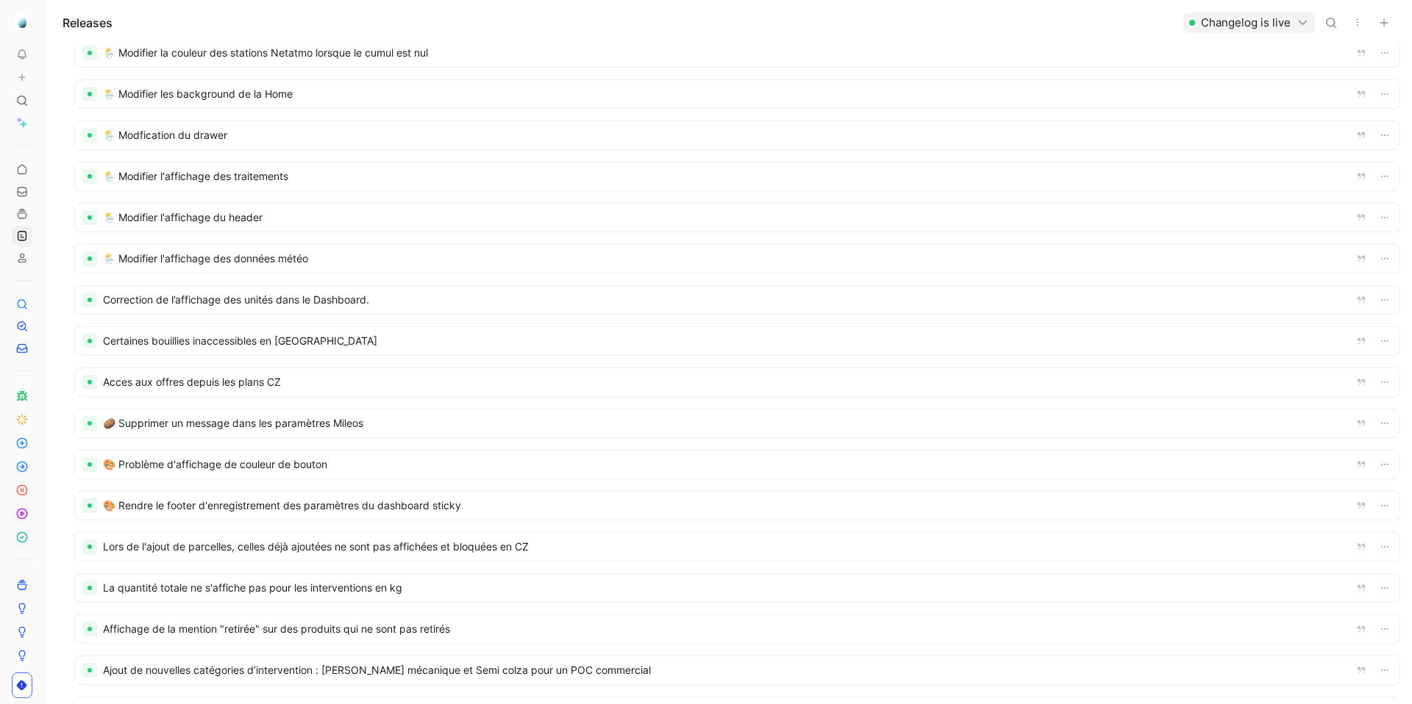
click at [262, 336] on div at bounding box center [737, 341] width 1324 height 28
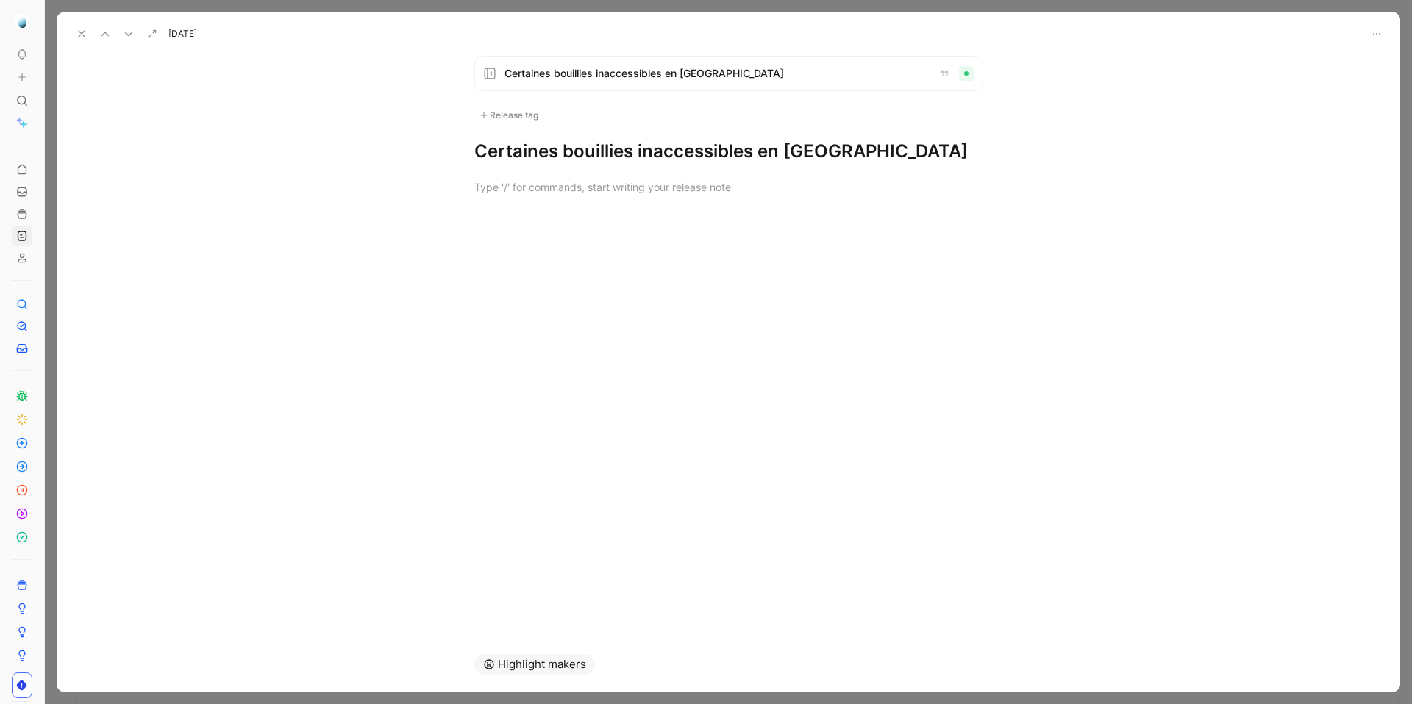
click at [653, 147] on h1 "Certaines bouillies inaccessibles en CZ" at bounding box center [728, 152] width 509 height 24
drag, startPoint x: 782, startPoint y: 152, endPoint x: 864, endPoint y: 152, distance: 81.6
click at [864, 152] on h1 "Résolution d’un bug rendant certaines bouillies inaccessibles en CZ." at bounding box center [728, 163] width 509 height 47
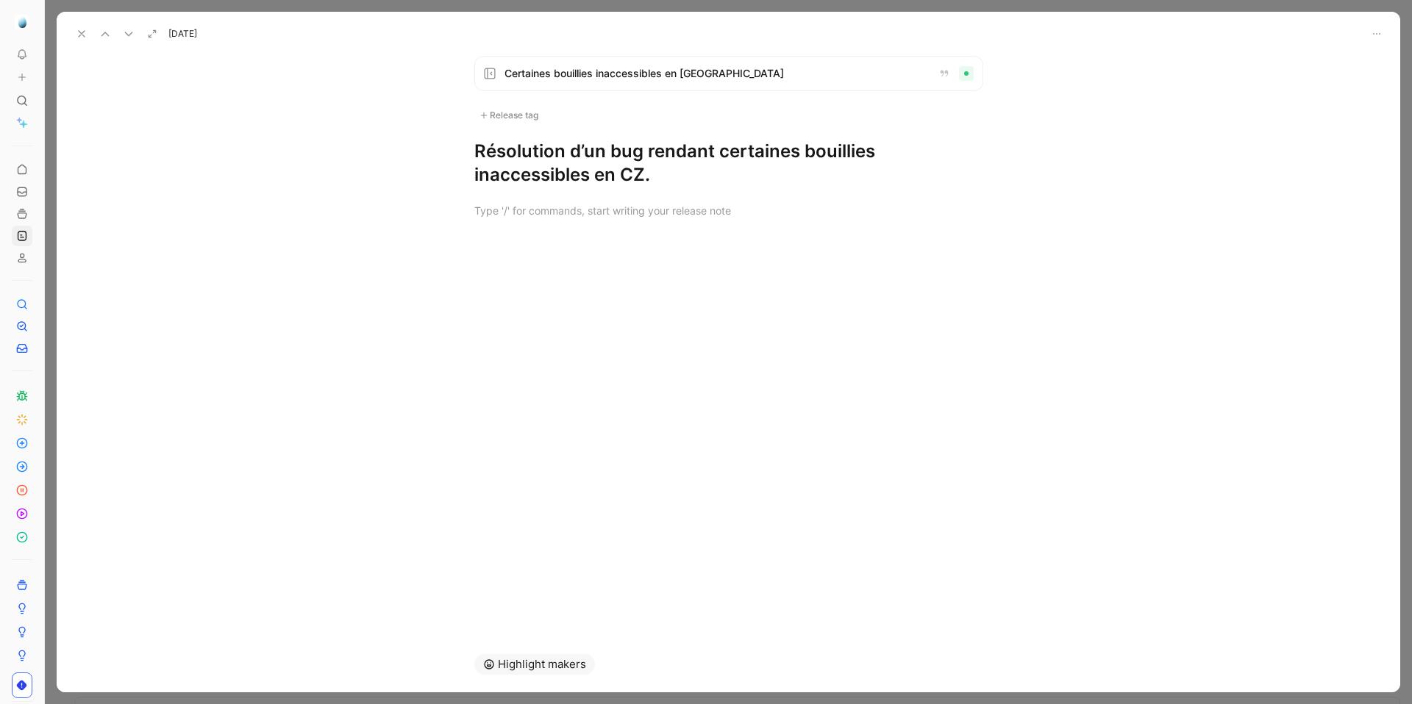
drag, startPoint x: 875, startPoint y: 151, endPoint x: 773, endPoint y: 151, distance: 102.2
click at [773, 151] on h1 "Résolution d’un bug rendant certaines bouillies inaccessibles en CZ." at bounding box center [728, 163] width 509 height 47
click at [528, 118] on div "Release tag" at bounding box center [508, 116] width 69 height 18
click at [82, 36] on icon at bounding box center [82, 34] width 12 height 12
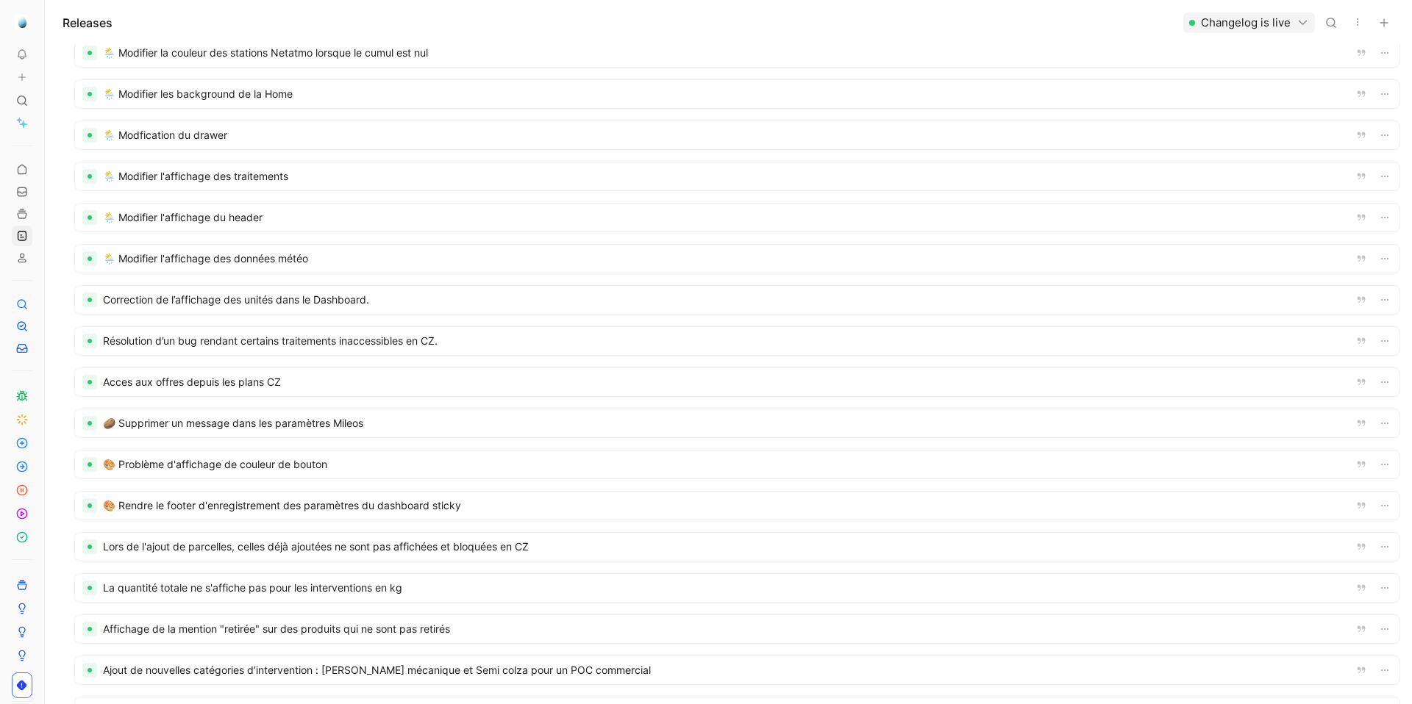
click at [226, 386] on div at bounding box center [737, 382] width 1324 height 28
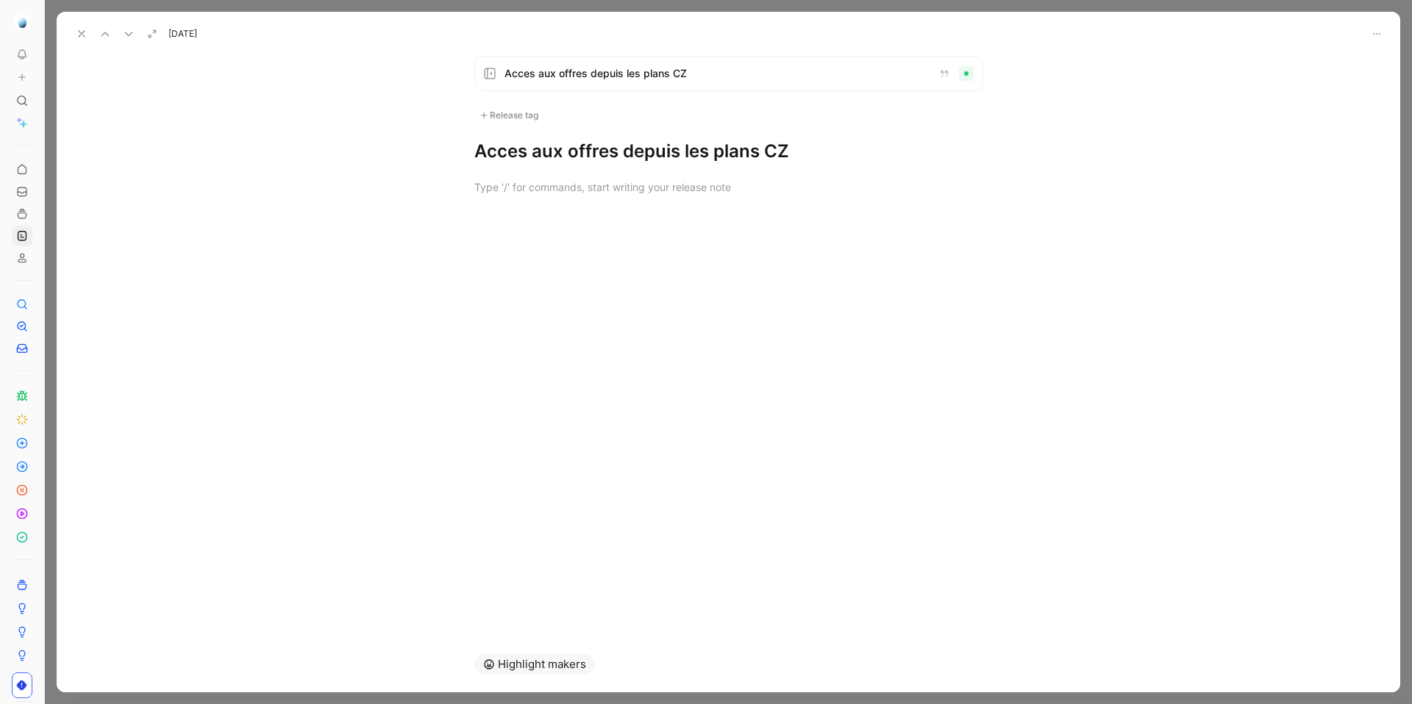
click at [651, 140] on h1 "Acces aux offres depuis les plans CZ" at bounding box center [728, 152] width 509 height 24
click at [651, 145] on h1 "Acces aux offres depuis les plans CZ" at bounding box center [728, 152] width 509 height 24
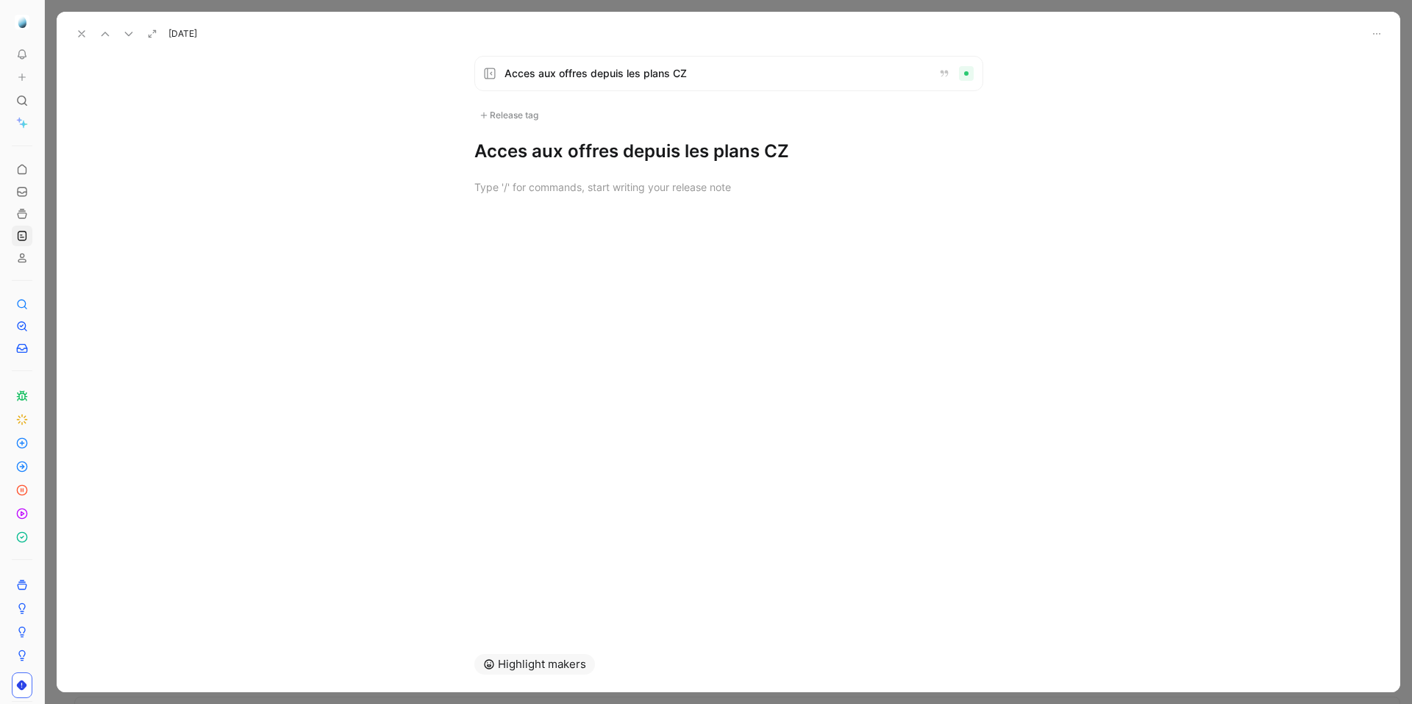
click at [596, 153] on h1 "Acces aux offres depuis les plans CZ" at bounding box center [728, 152] width 509 height 24
paste h1
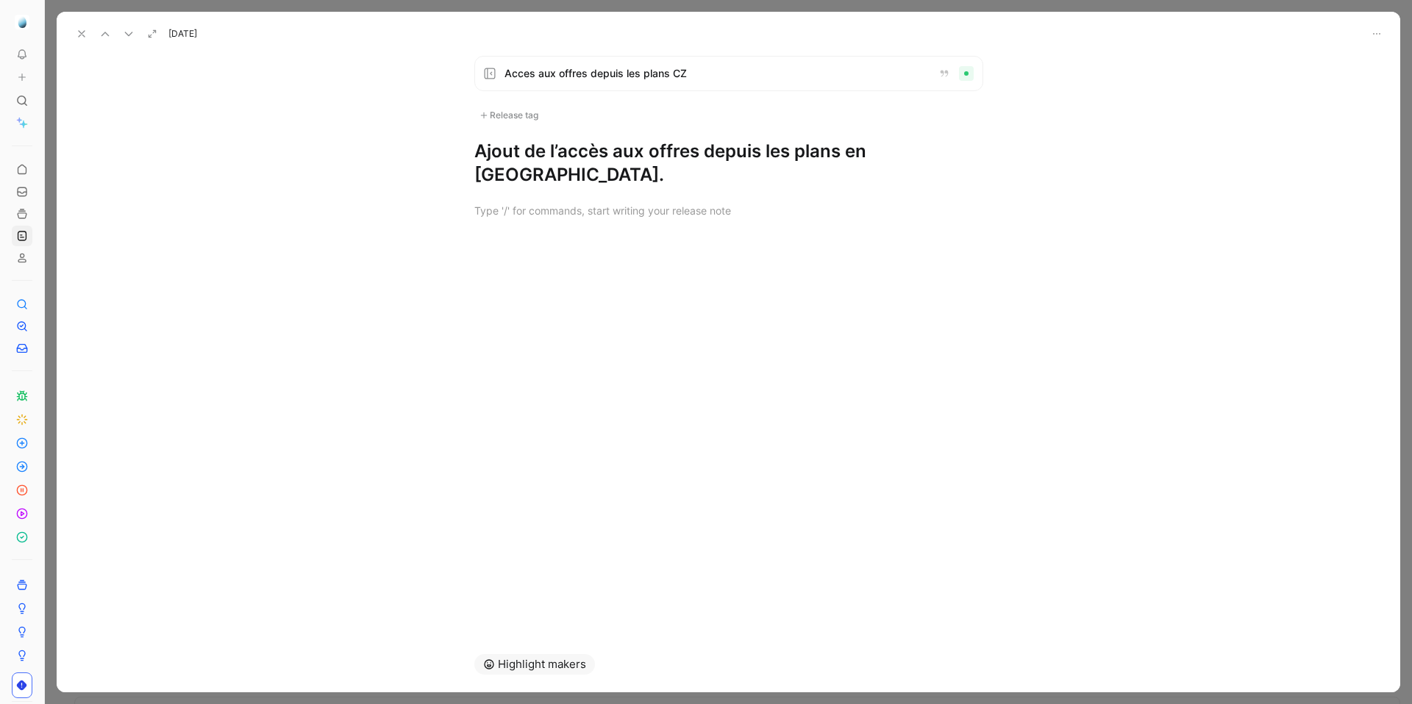
click at [890, 149] on h1 "Ajout de l’accès aux offres depuis les plans en CZ." at bounding box center [728, 163] width 509 height 47
click at [79, 32] on use at bounding box center [82, 34] width 6 height 6
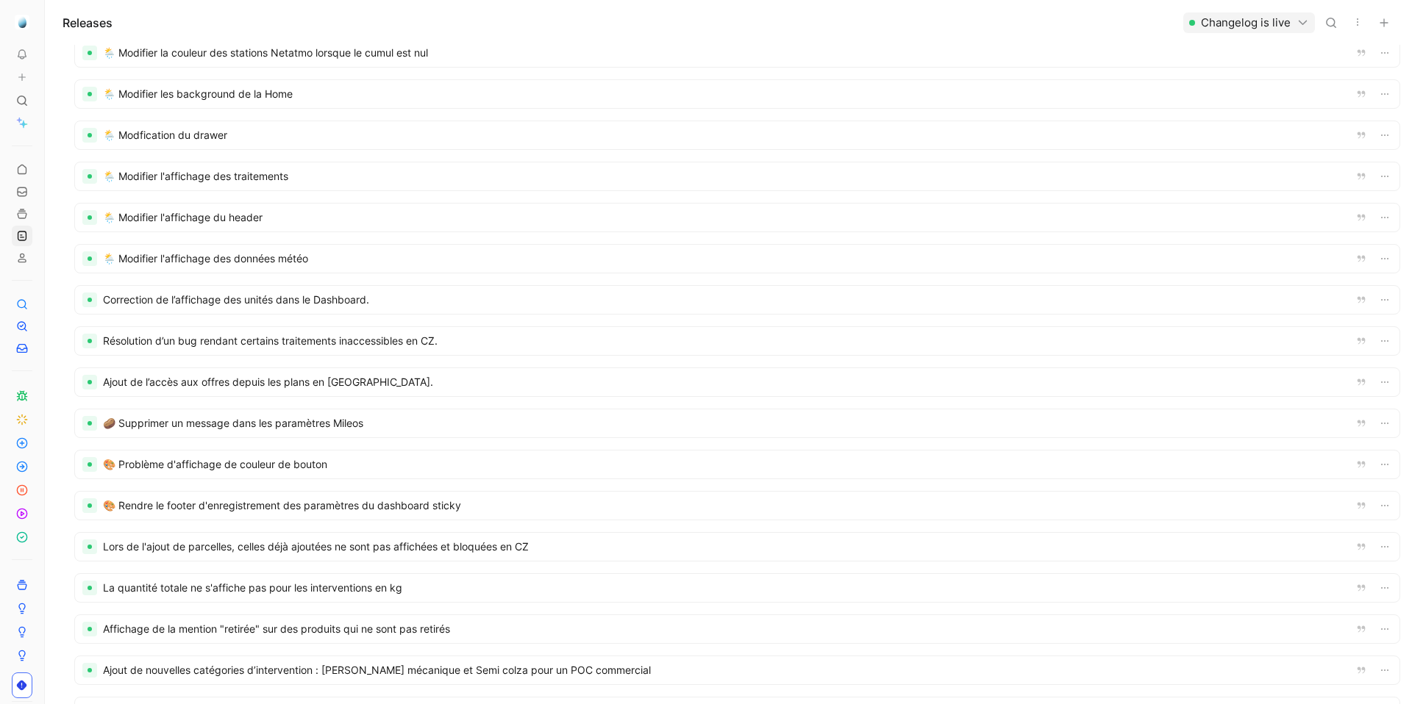
click at [368, 343] on div at bounding box center [737, 341] width 1324 height 28
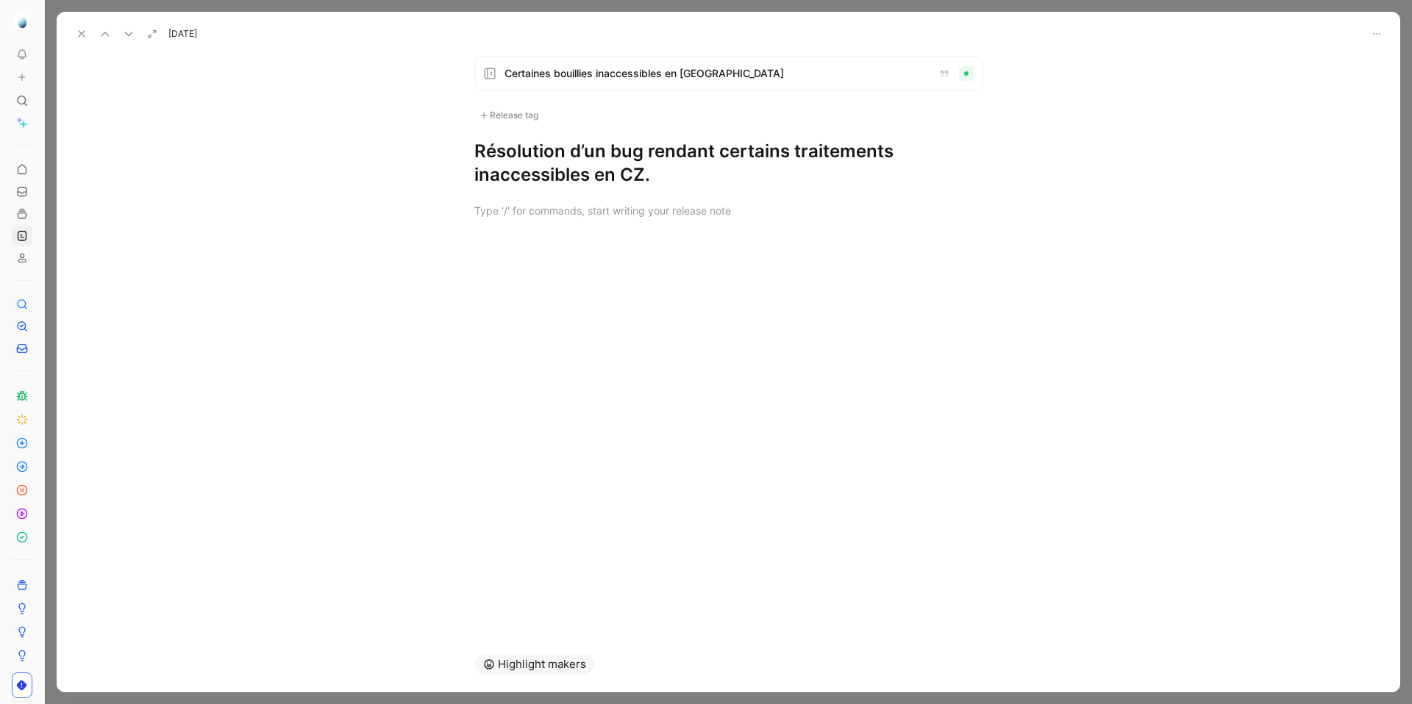
click at [642, 181] on h1 "Résolution d’un bug rendant certains traitements inaccessibles en CZ." at bounding box center [728, 163] width 509 height 47
click at [80, 33] on use at bounding box center [82, 34] width 6 height 6
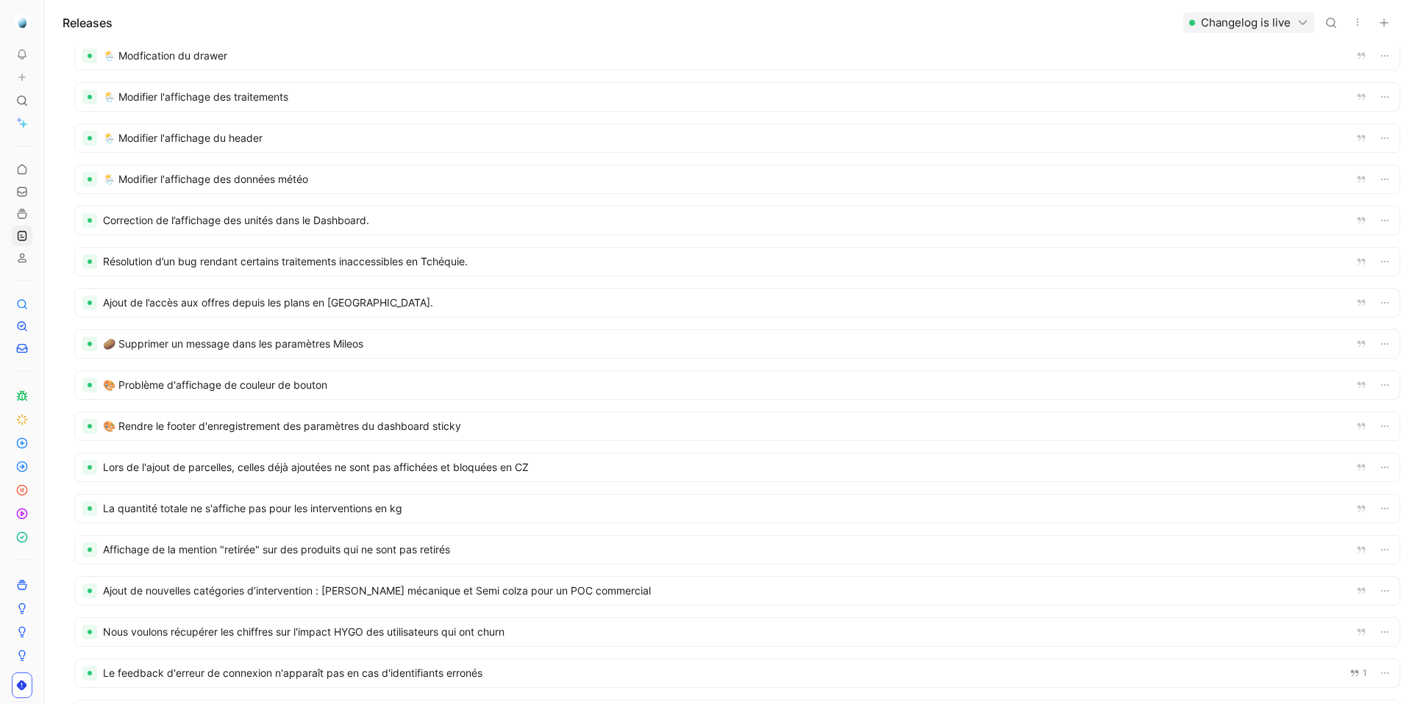
scroll to position [299, 0]
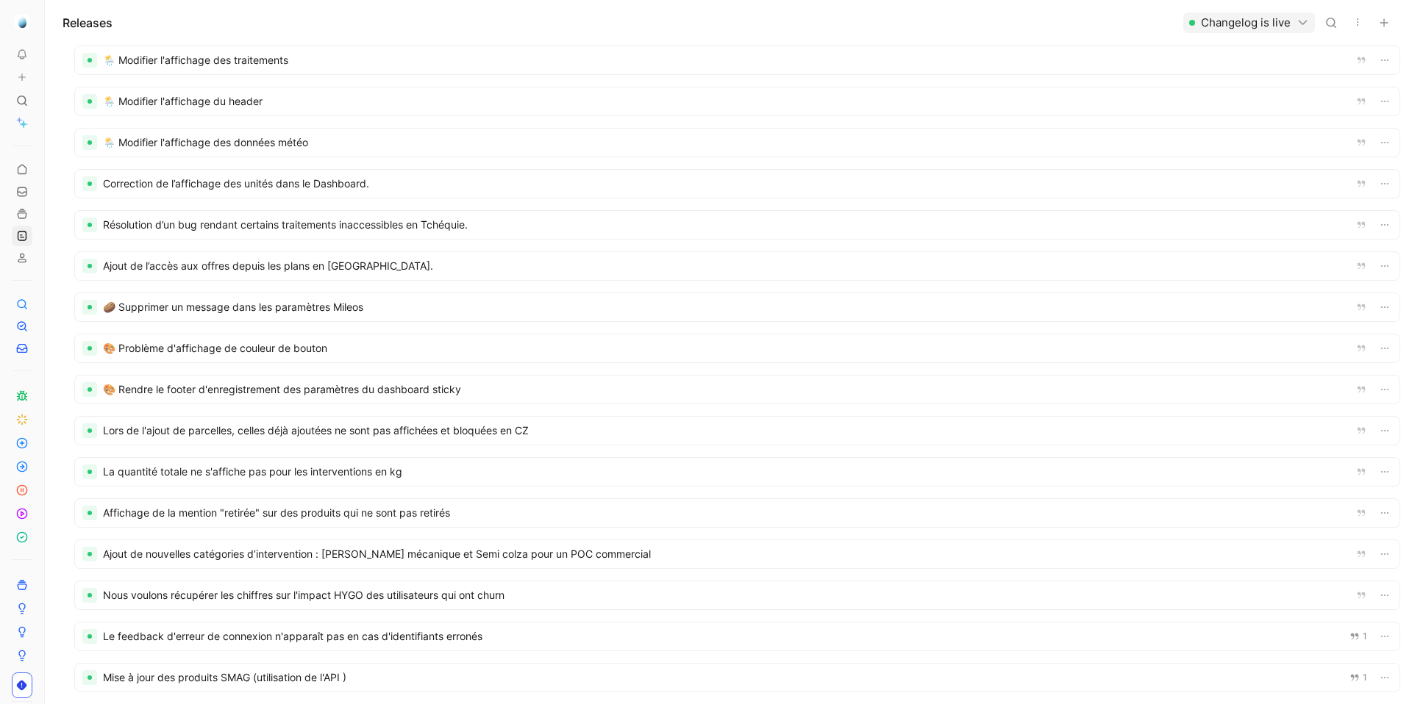
click at [404, 304] on div at bounding box center [737, 307] width 1324 height 28
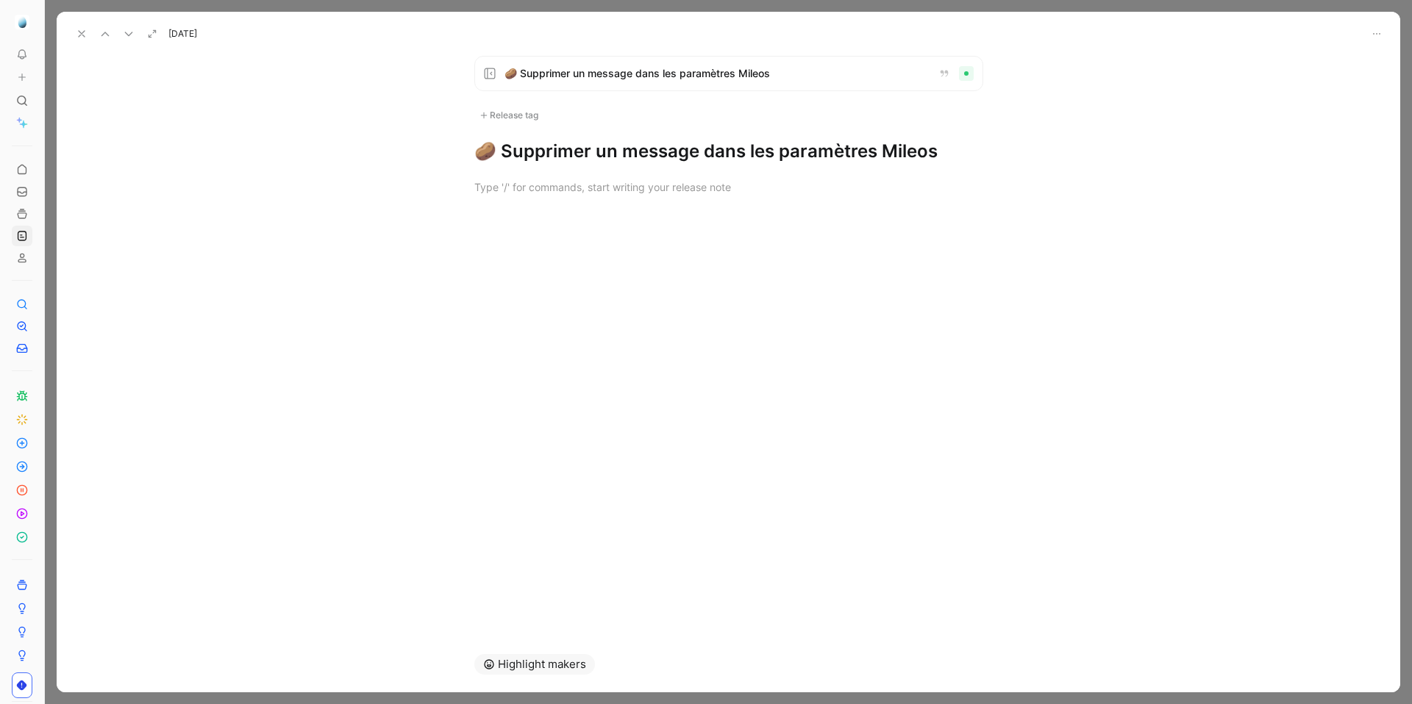
click at [676, 152] on h1 "🥔 Supprimer un message dans les paramètres Mileos" at bounding box center [728, 152] width 509 height 24
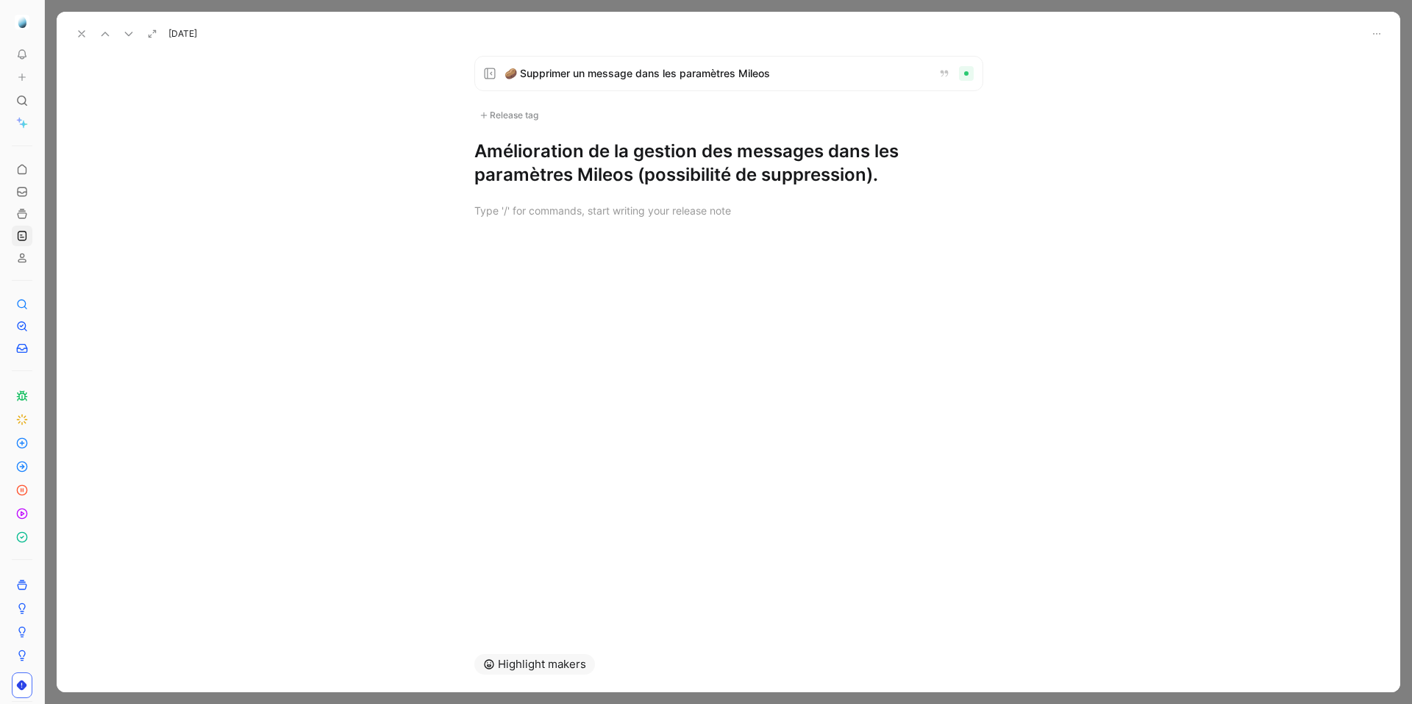
click at [650, 164] on h1 "Amélioration de la gestion des messages dans les paramètres Mileos (possibilité…" at bounding box center [728, 163] width 509 height 47
drag, startPoint x: 637, startPoint y: 176, endPoint x: 875, endPoint y: 176, distance: 238.2
click at [875, 176] on h1 "Amélioration de la gestion des messages dans les paramètres Mileos (possibilité…" at bounding box center [728, 163] width 509 height 47
click at [77, 32] on icon at bounding box center [82, 34] width 12 height 12
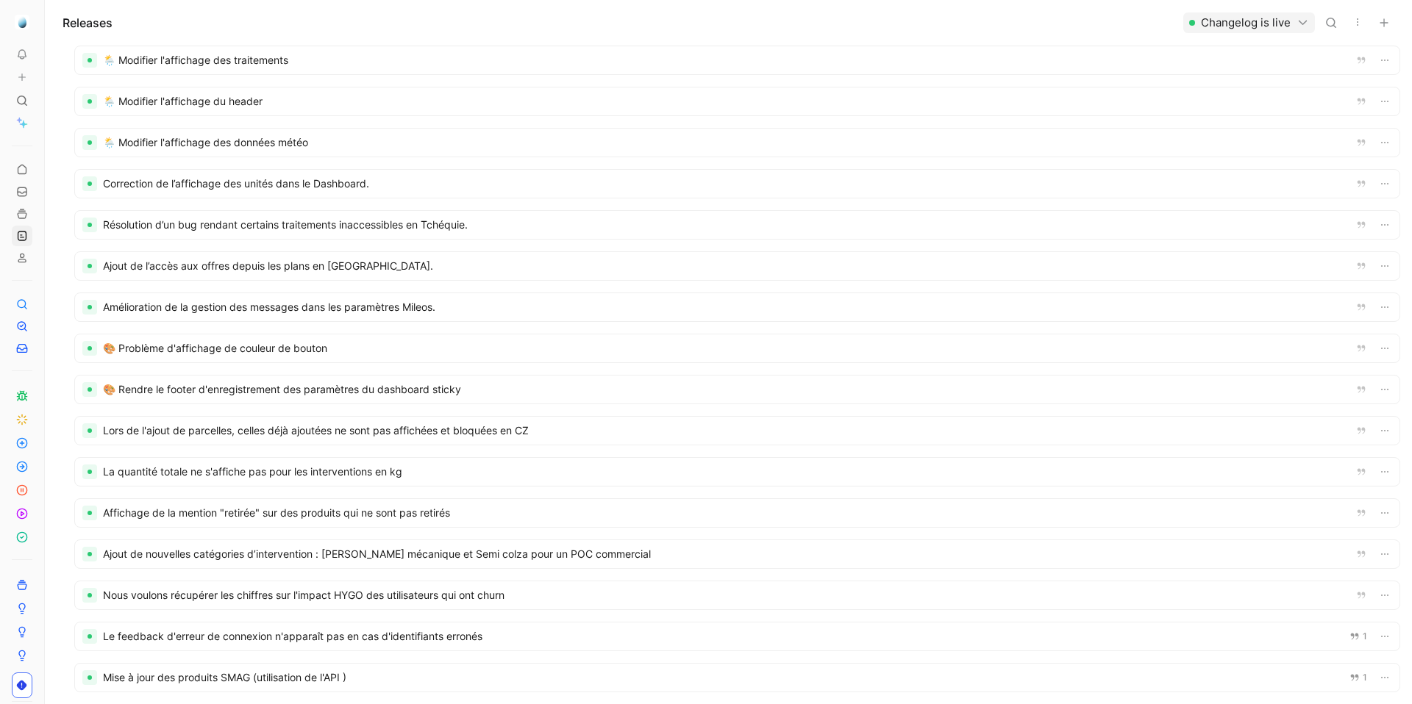
scroll to position [396, 0]
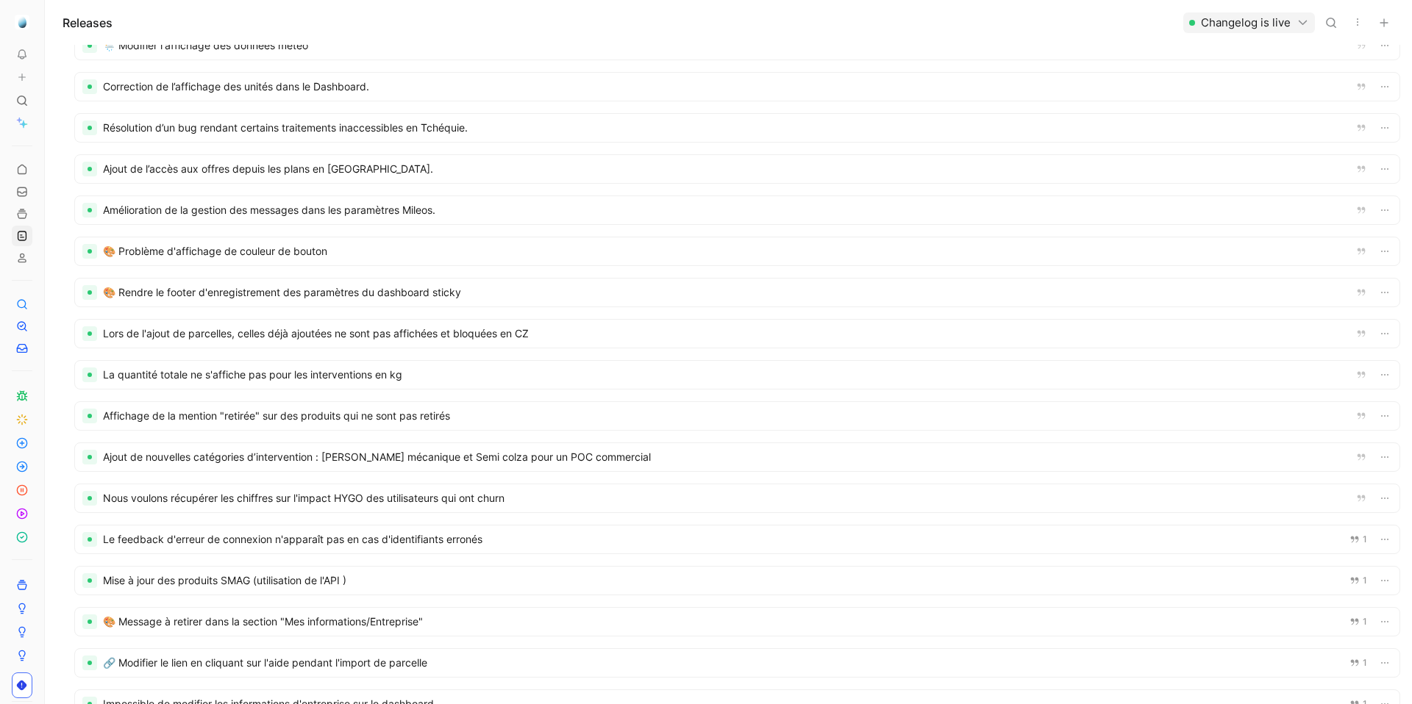
click at [271, 217] on div at bounding box center [737, 210] width 1324 height 28
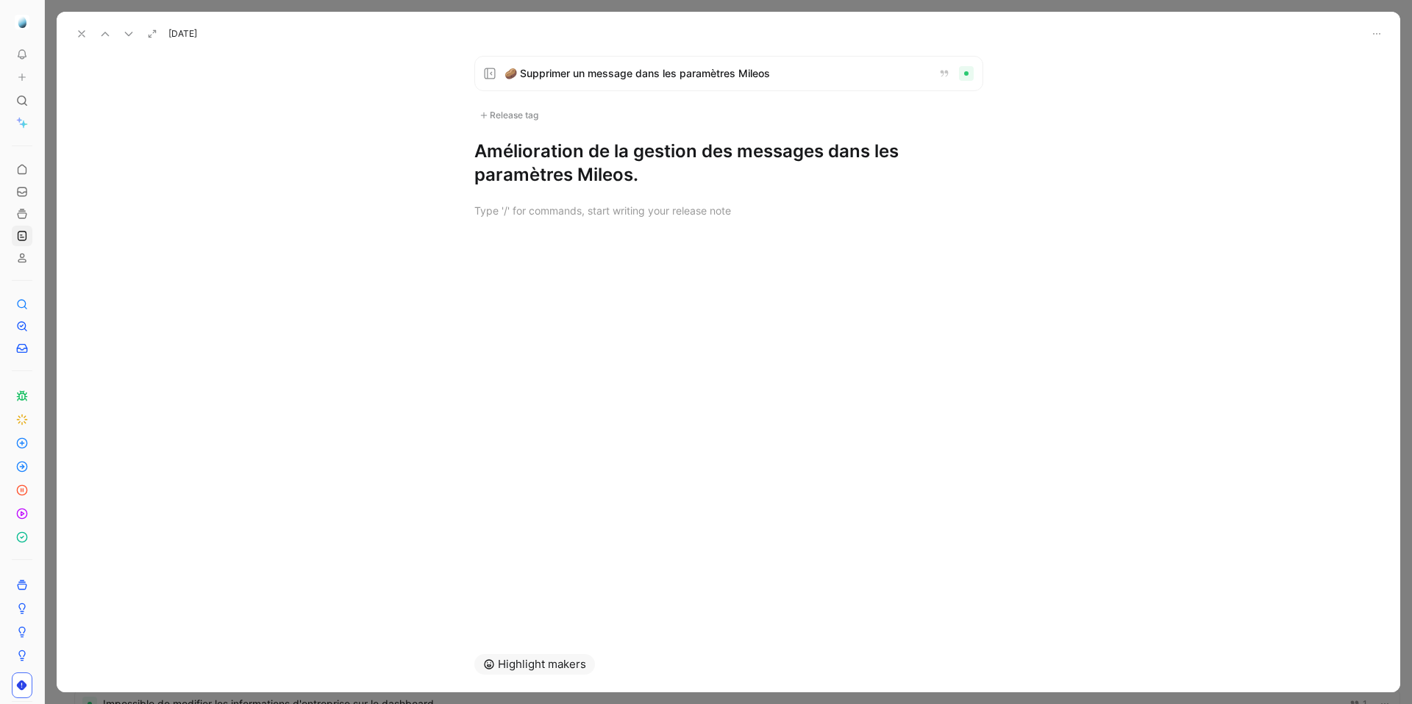
click at [541, 168] on h1 "Amélioration de la gestion des messages dans les paramètres Mileos." at bounding box center [728, 163] width 509 height 47
click at [540, 168] on h1 "Amélioration de la gestion des messages dans les paramètres Mileos." at bounding box center [728, 163] width 509 height 47
click at [551, 149] on h1 "Amélioration de la gestion des messages dans les paramètres Mileos." at bounding box center [728, 163] width 509 height 47
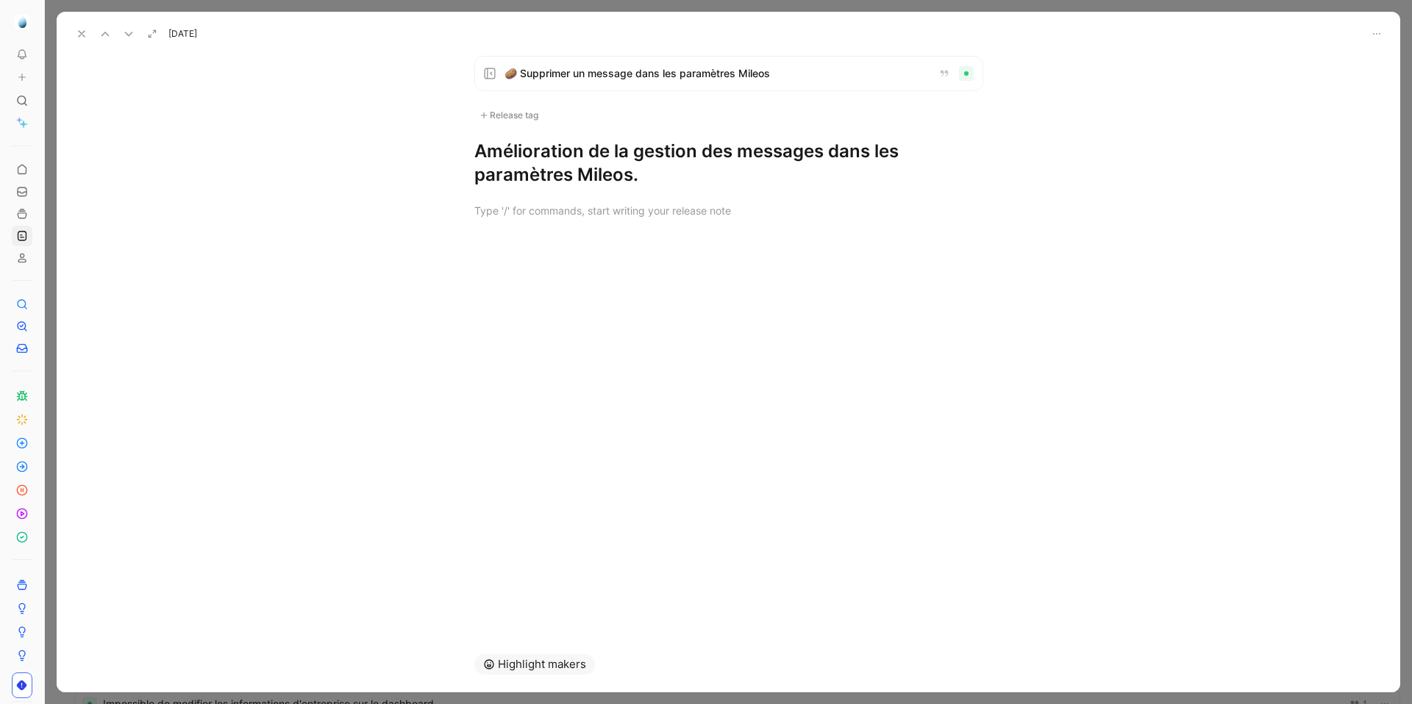
click at [551, 149] on h1 "Amélioration de la gestion des messages dans les paramètres Mileos." at bounding box center [728, 163] width 509 height 47
drag, startPoint x: 826, startPoint y: 154, endPoint x: 462, endPoint y: 154, distance: 364.7
click at [462, 154] on div "🥔 Supprimer un message dans les paramètres Mileos Release tag Amélioration de l…" at bounding box center [728, 121] width 565 height 131
click at [85, 33] on icon at bounding box center [82, 34] width 12 height 12
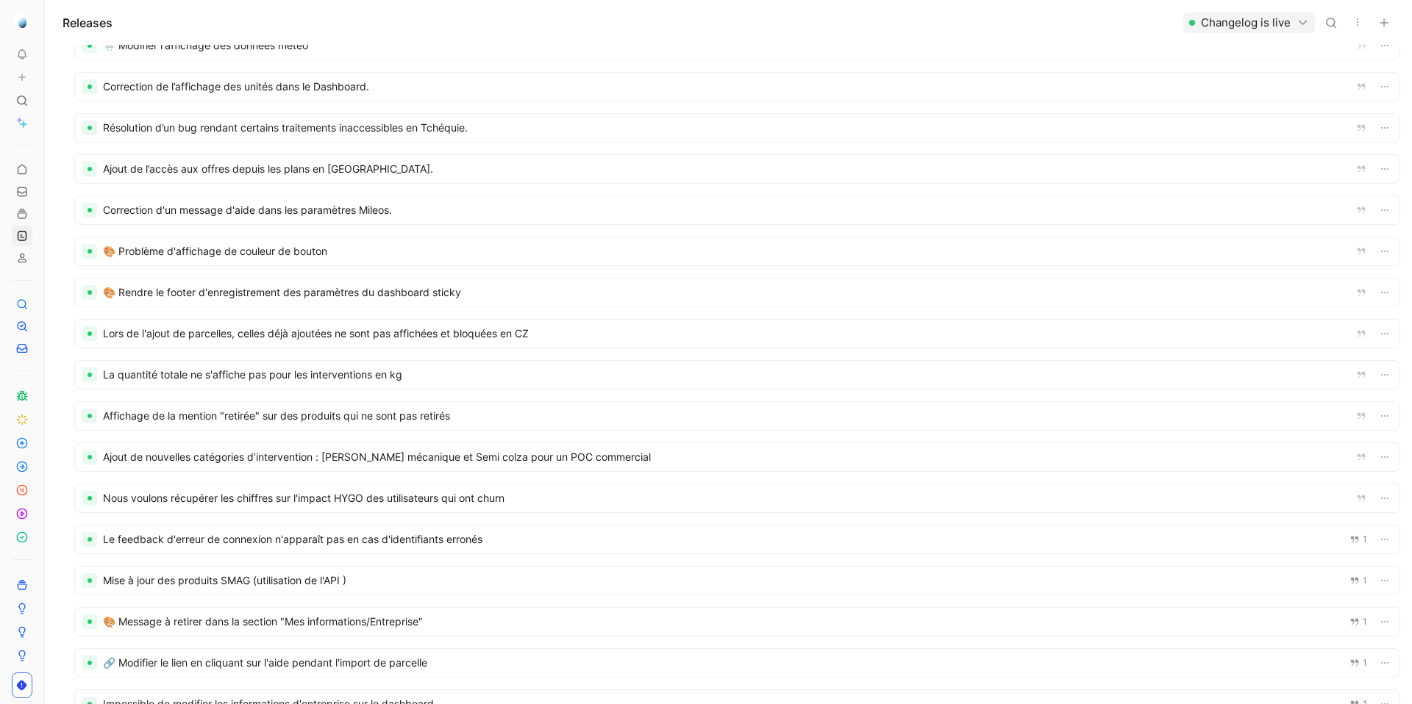
click at [279, 210] on div at bounding box center [737, 210] width 1324 height 28
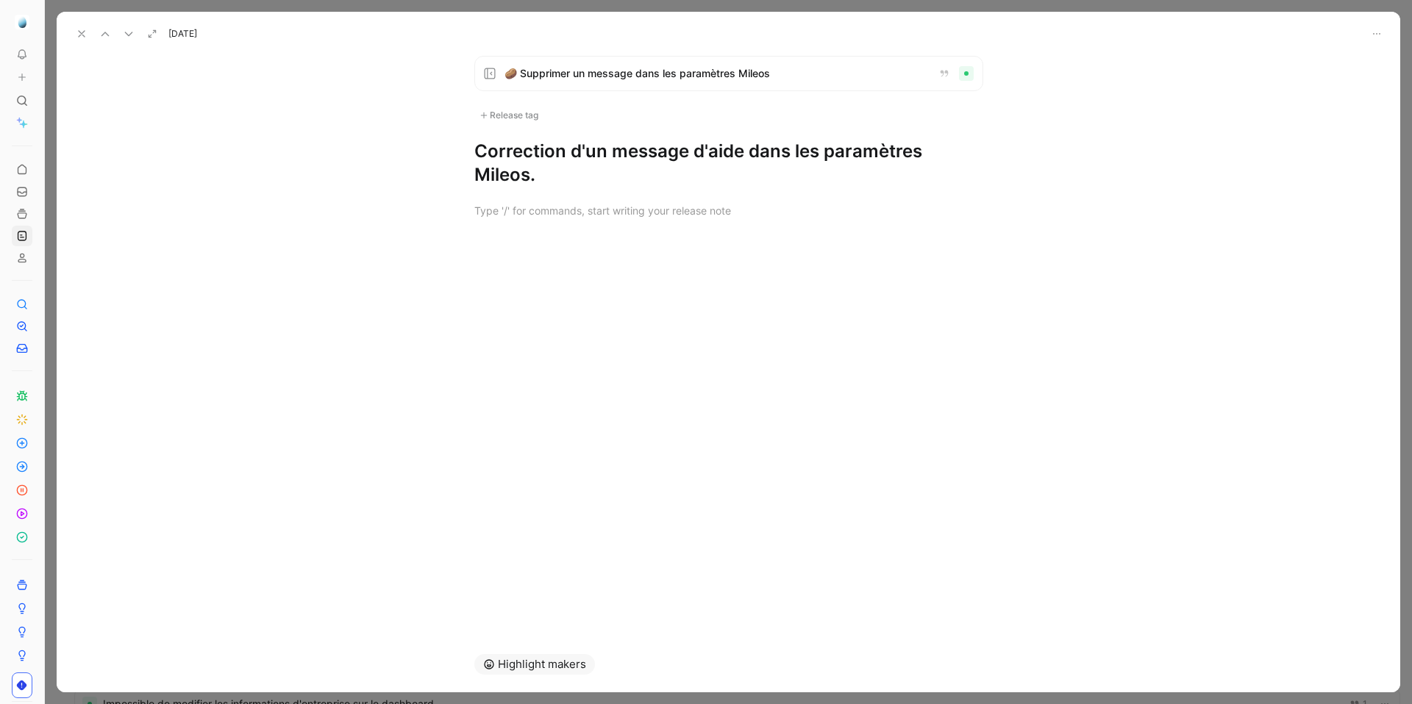
click at [524, 113] on div "Release tag" at bounding box center [508, 116] width 69 height 18
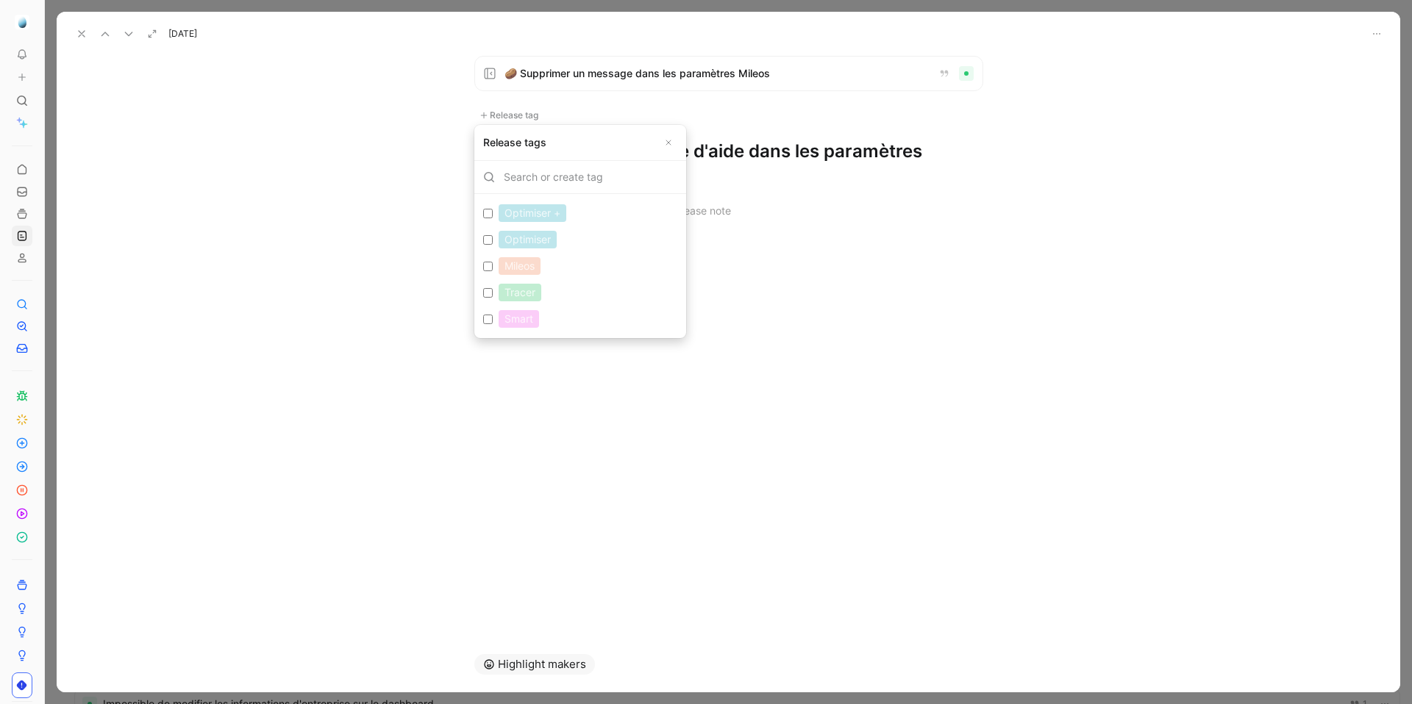
click at [487, 265] on input "Mileos Edit" at bounding box center [488, 267] width 10 height 10
checkbox input "true"
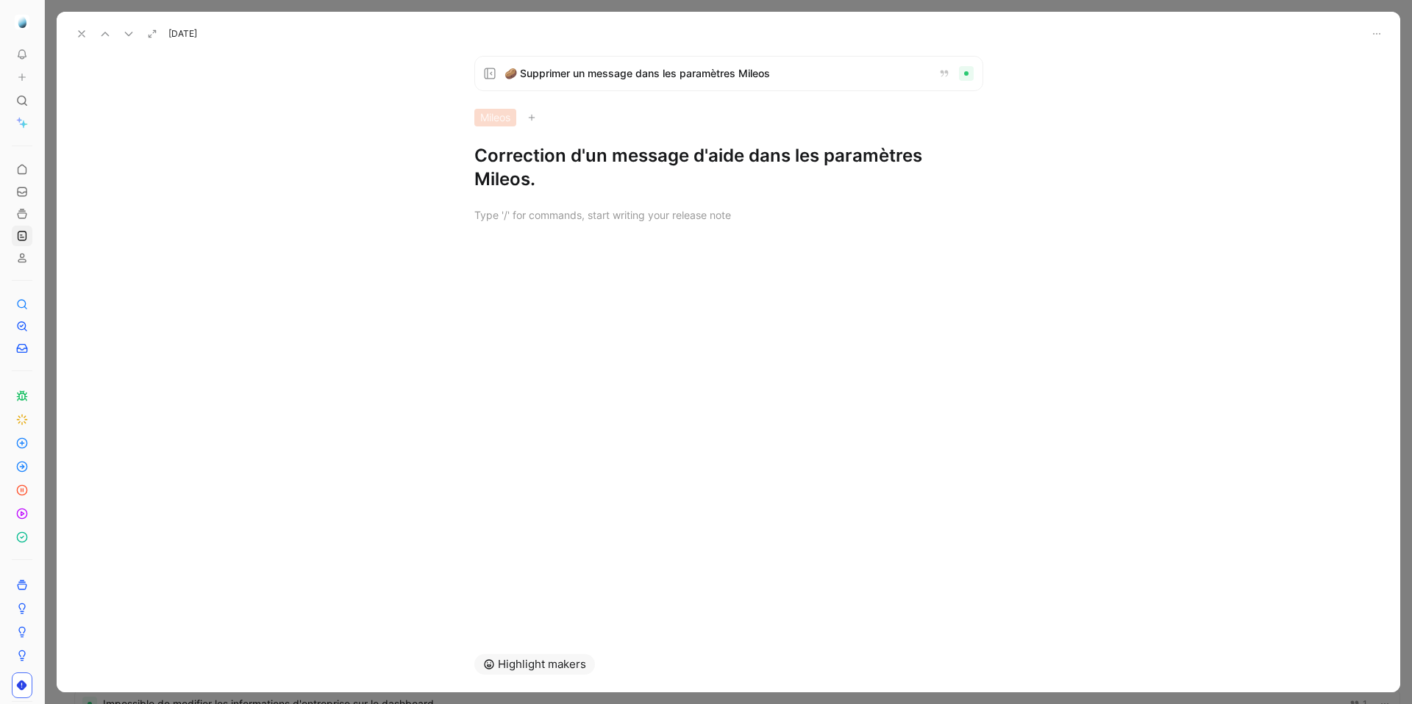
click at [76, 38] on icon at bounding box center [82, 34] width 12 height 12
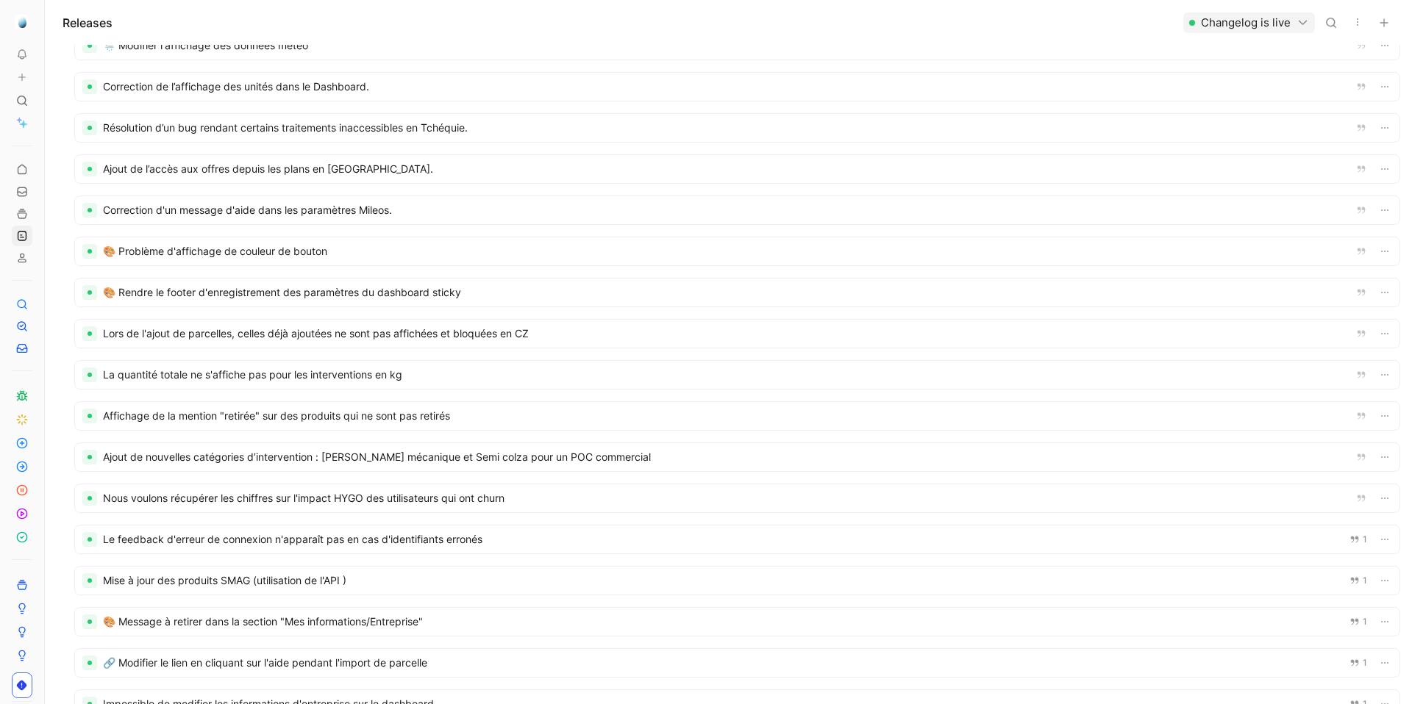
click at [299, 243] on div at bounding box center [737, 251] width 1324 height 28
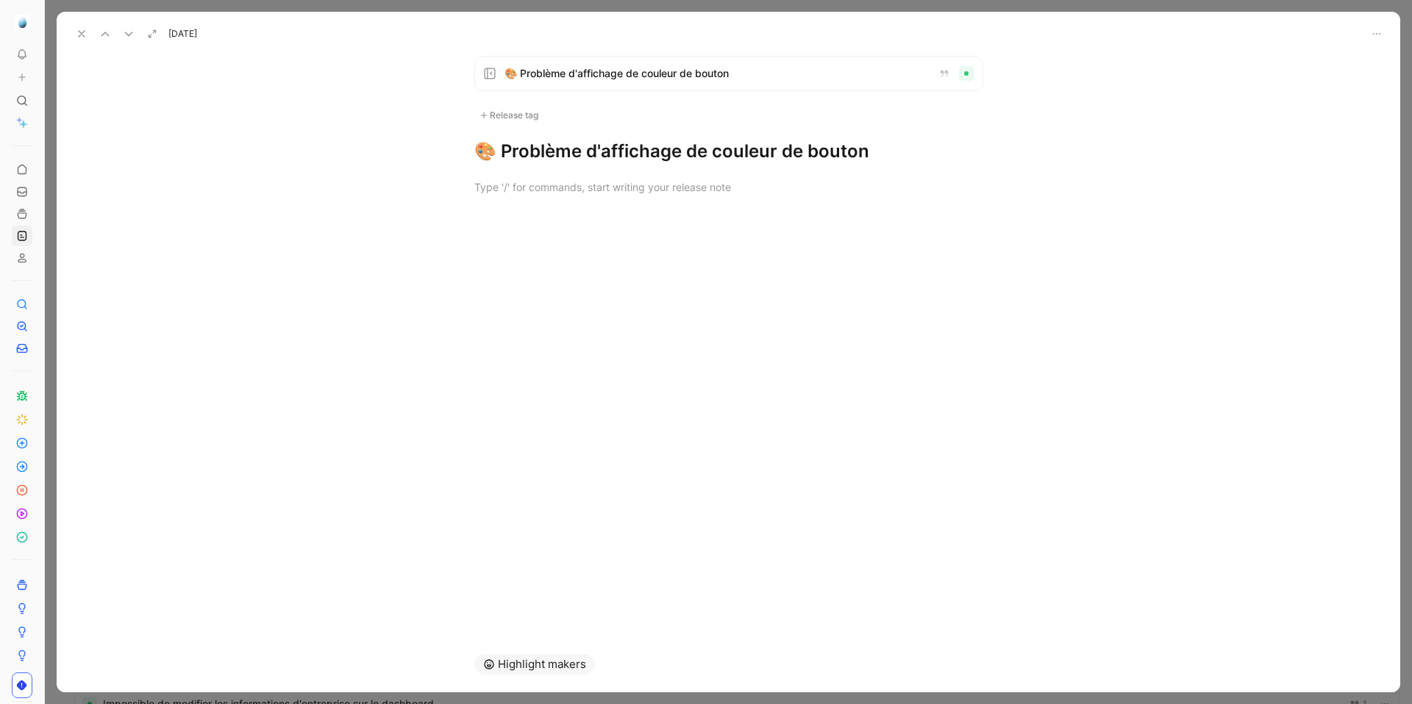
click at [657, 148] on h1 "🎨 Problème d'affichage de couleur de bouton" at bounding box center [728, 152] width 509 height 24
click at [81, 33] on use at bounding box center [82, 34] width 6 height 6
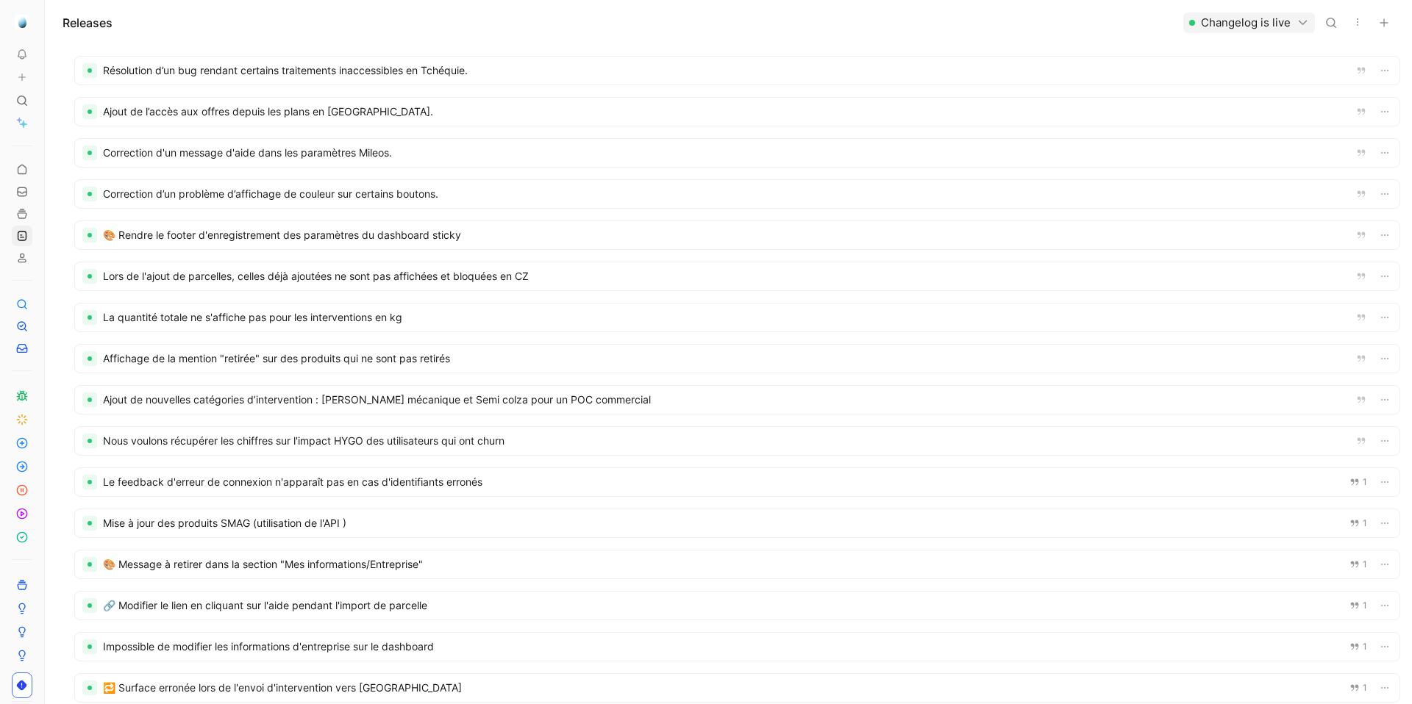
scroll to position [457, 0]
click at [312, 232] on div at bounding box center [737, 232] width 1324 height 28
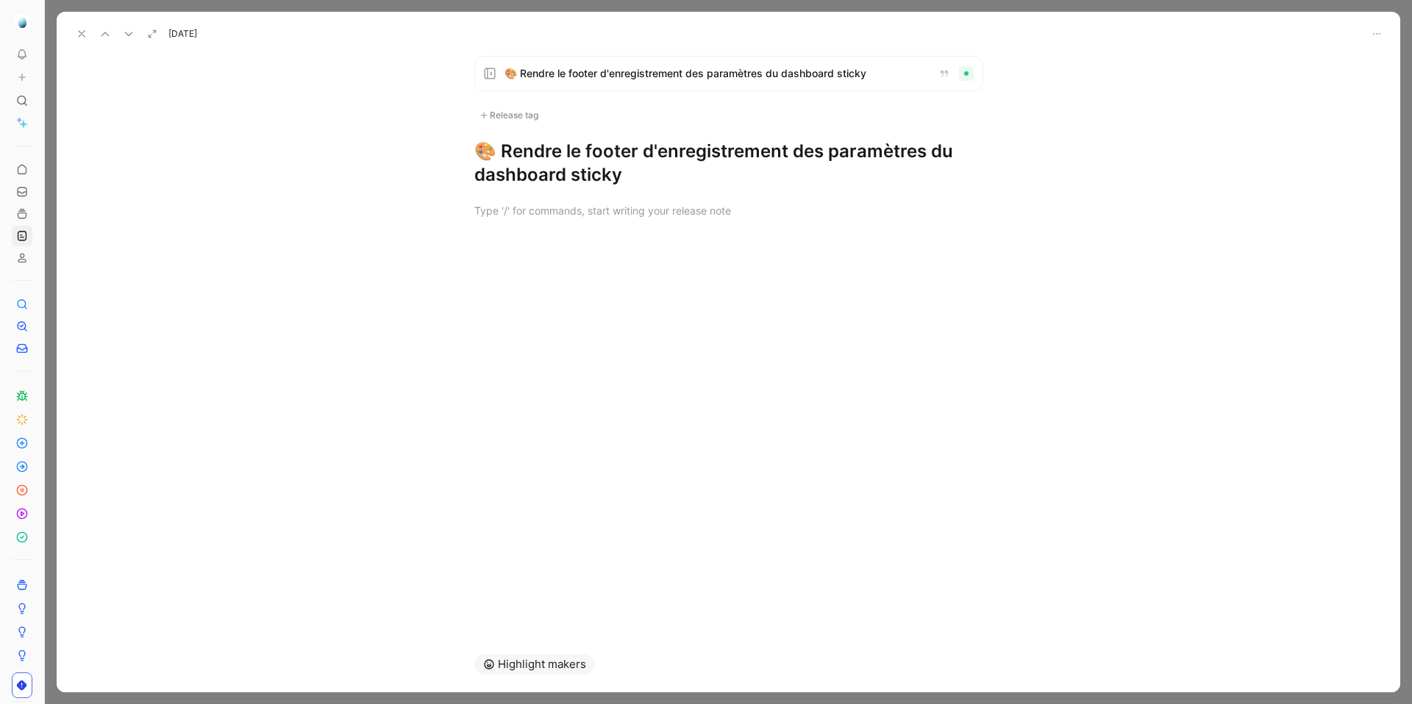
click at [607, 153] on h1 "🎨 Rendre le footer d'enregistrement des paramètres du dashboard sticky" at bounding box center [728, 163] width 509 height 47
click at [528, 150] on h1 "Le footer d’enregistrement des paramètres du Dashboard reste désormais visible …" at bounding box center [728, 163] width 509 height 47
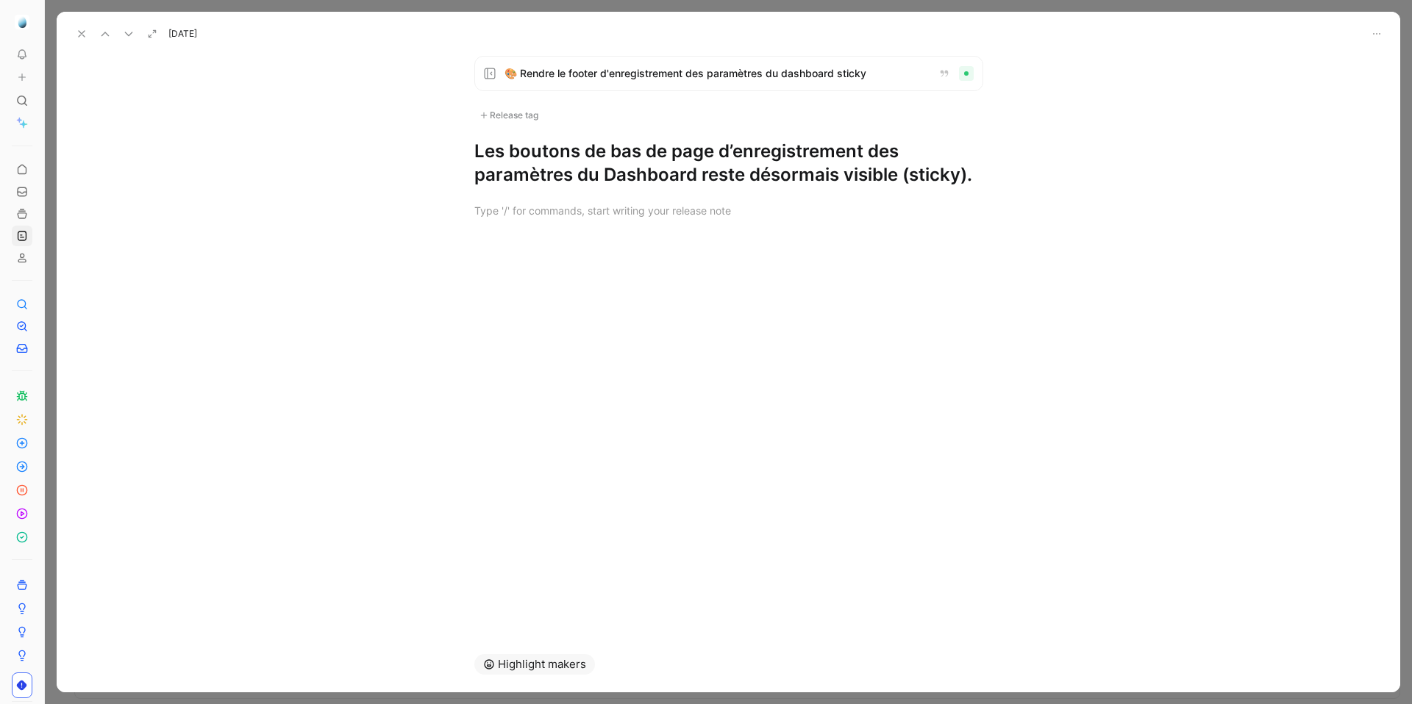
drag, startPoint x: 715, startPoint y: 154, endPoint x: 579, endPoint y: 157, distance: 136.1
click at [579, 157] on h1 "Les boutons de bas de page d’enregistrement des paramètres du Dashboard reste d…" at bounding box center [728, 163] width 509 height 47
click at [735, 149] on h1 "Les boutons d’enregistrement des paramètres du Dashboard reste désormais visibl…" at bounding box center [728, 163] width 509 height 47
click at [747, 149] on h1 "Les boutons d’enregistrement de bas de page des paramètres du Dashboard reste d…" at bounding box center [728, 163] width 509 height 47
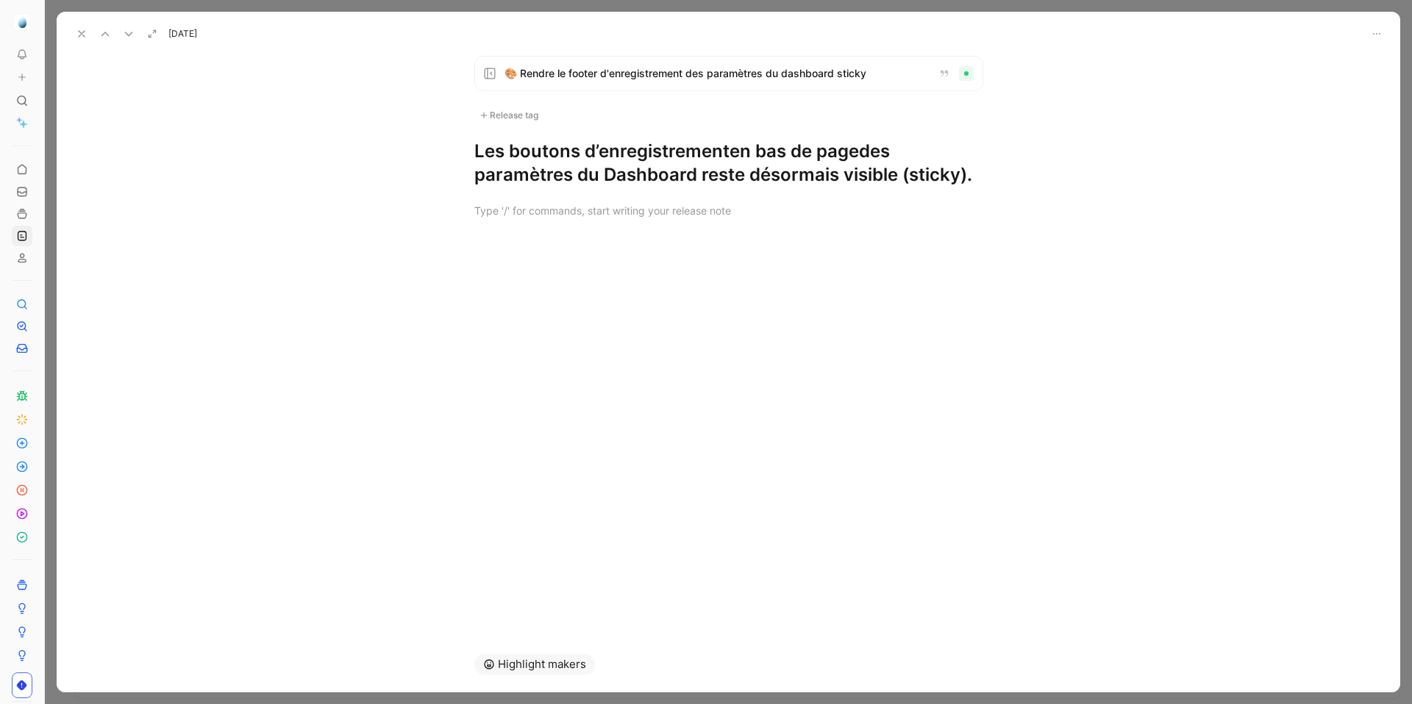
drag, startPoint x: 896, startPoint y: 171, endPoint x: 967, endPoint y: 174, distance: 70.6
click at [967, 174] on h1 "Les boutons d’enregistrement en bas de page des paramètres du Dashboard reste d…" at bounding box center [728, 163] width 509 height 47
click at [77, 29] on icon at bounding box center [82, 34] width 12 height 12
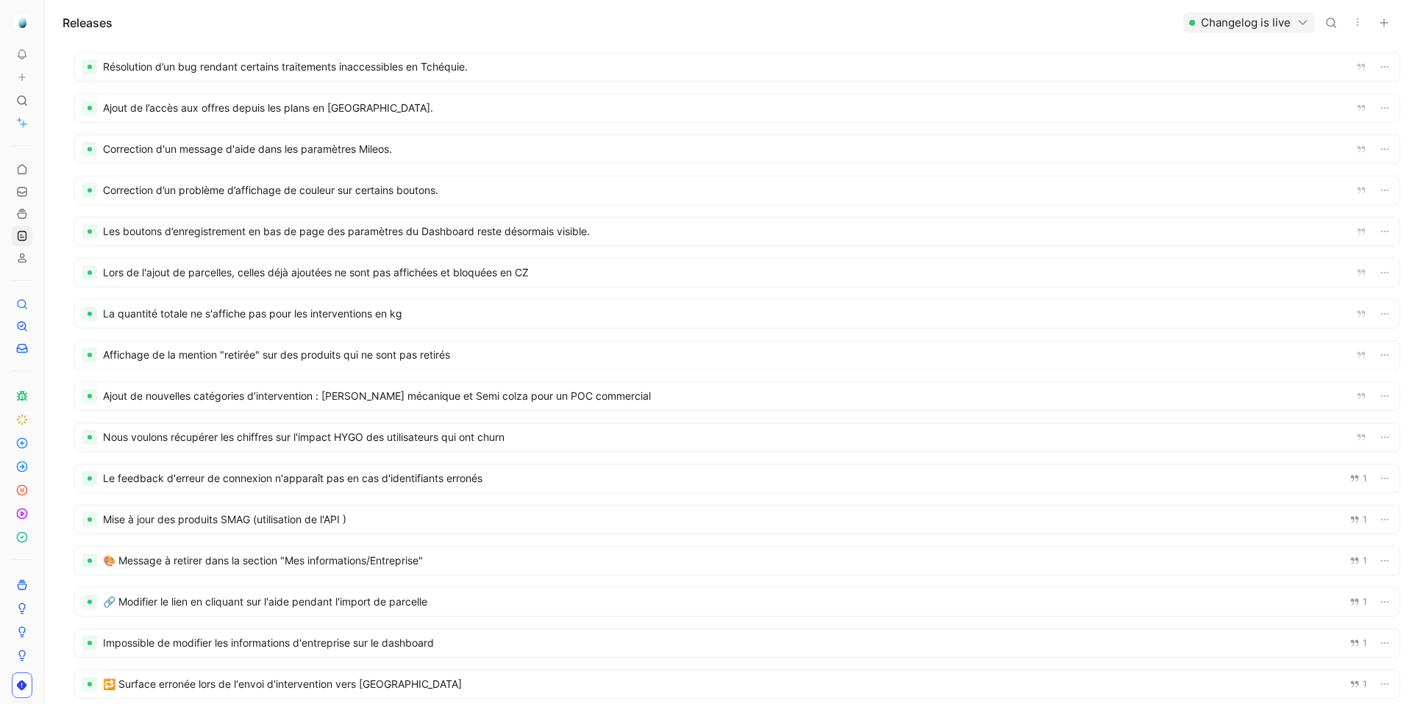
click at [347, 271] on div at bounding box center [737, 273] width 1324 height 28
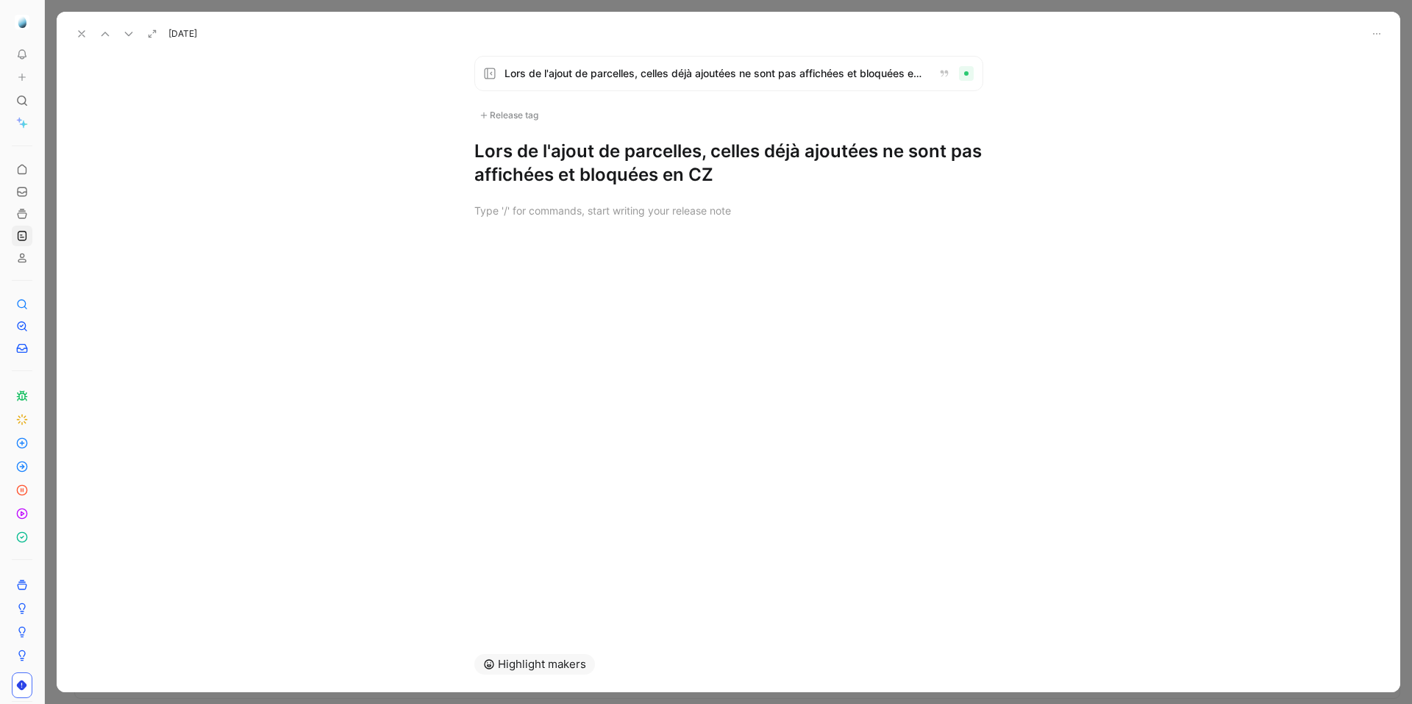
click at [667, 166] on h1 "Lors de l'ajout de parcelles, celles déjà ajoutées ne sont pas affichées et blo…" at bounding box center [728, 163] width 509 height 47
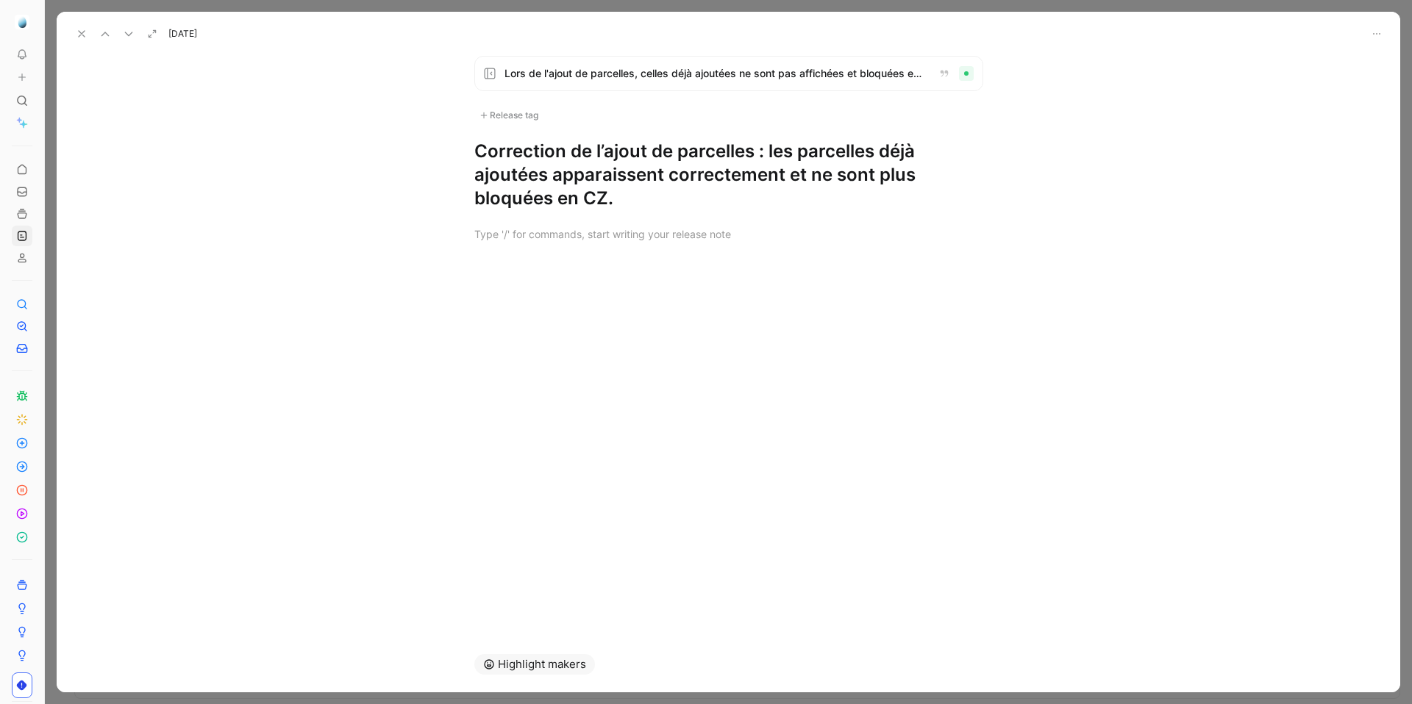
click at [606, 203] on h1 "Correction de l’ajout de parcelles : les parcelles déjà ajoutées apparaissent c…" at bounding box center [728, 175] width 509 height 71
click at [677, 176] on h1 "Correction de l’ajout de parcelles : les parcelles déjà ajoutées apparaissent c…" at bounding box center [728, 175] width 509 height 71
drag, startPoint x: 749, startPoint y: 176, endPoint x: 500, endPoint y: 205, distance: 251.0
click at [500, 205] on h1 "Correction de l’ajout de parcelles : les parcelles déjà ajoutées apparaissent c…" at bounding box center [728, 175] width 509 height 71
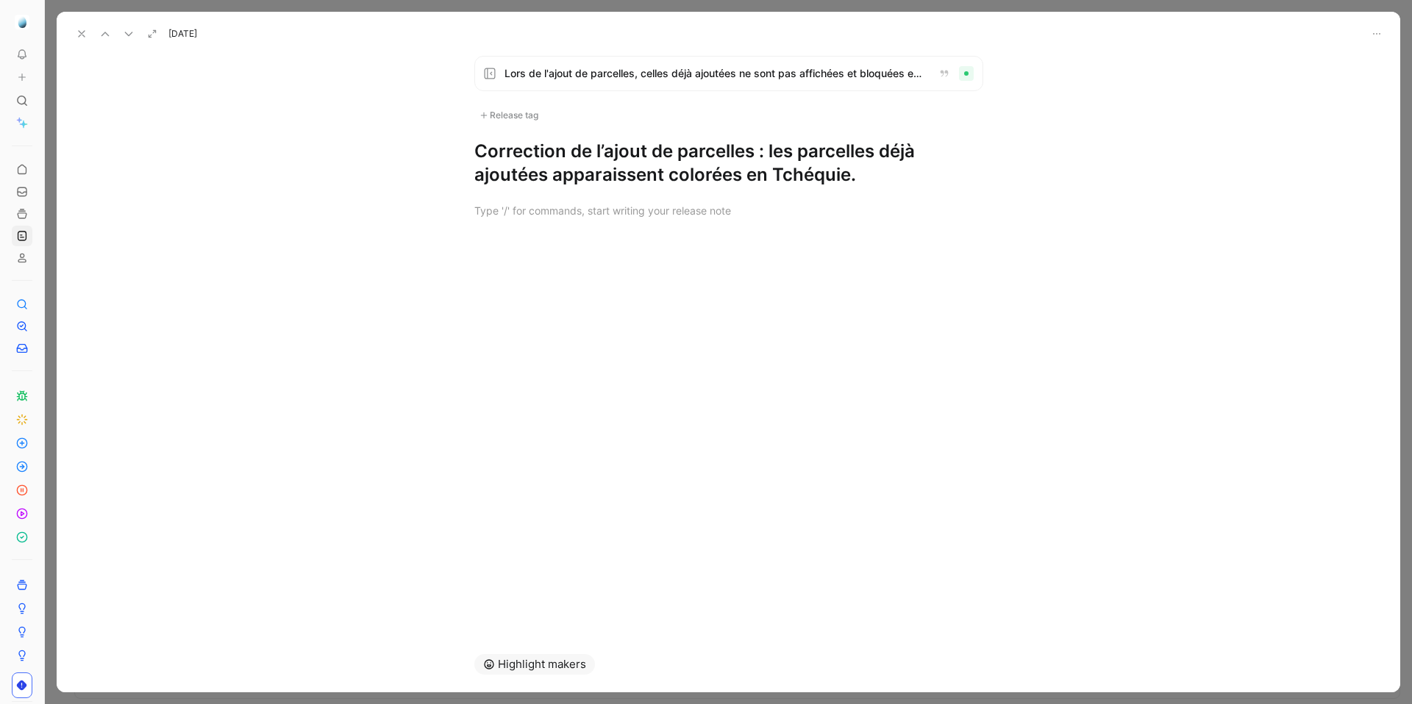
click at [515, 102] on div "Lors de l'ajout de parcelles, celles déjà ajoutées ne sont pas affichées et blo…" at bounding box center [728, 121] width 565 height 131
click at [510, 124] on div "Lors de l'ajout de parcelles, celles déjà ajoutées ne sont pas affichées et blo…" at bounding box center [728, 121] width 565 height 131
click at [514, 120] on div "Release tag" at bounding box center [508, 116] width 69 height 18
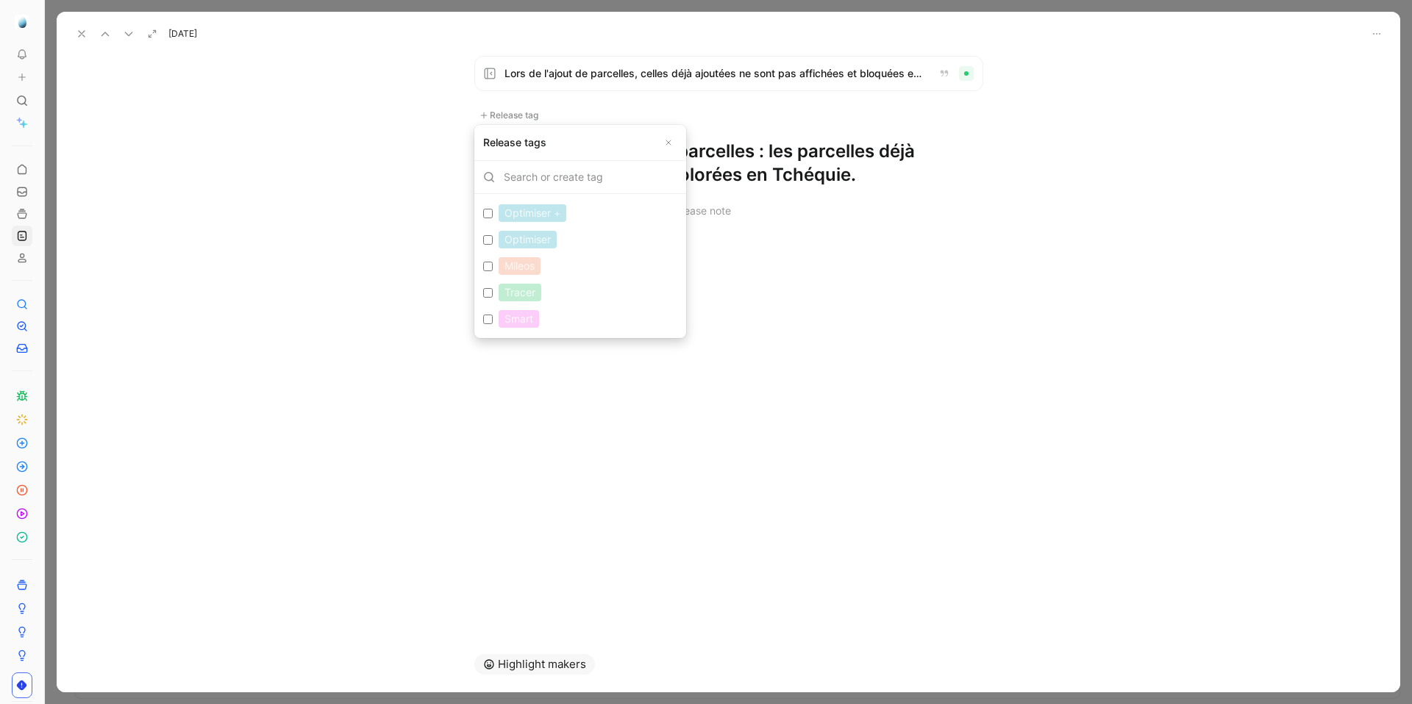
click at [489, 243] on input "Optimiser Edit" at bounding box center [488, 240] width 10 height 10
checkbox input "true"
click at [485, 299] on input "Tracer Edit" at bounding box center [488, 298] width 10 height 10
checkbox input "true"
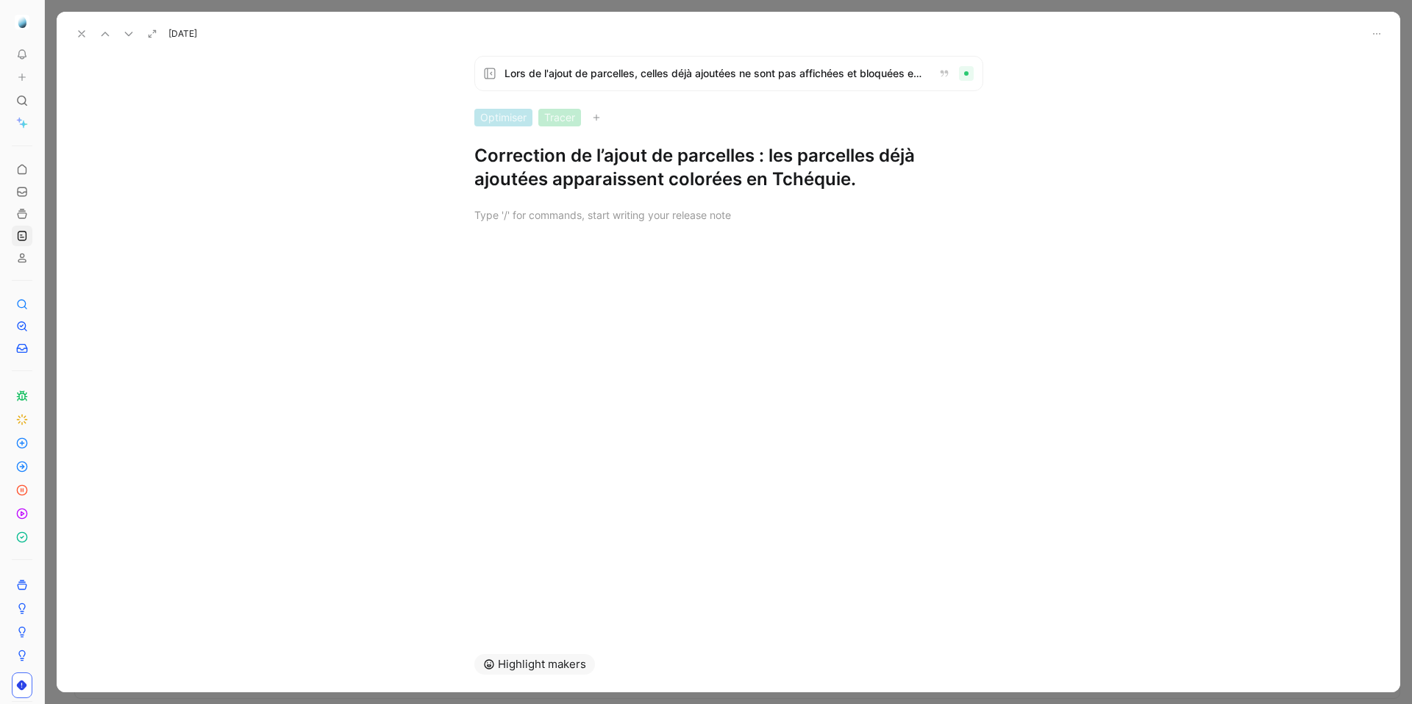
click at [79, 38] on icon at bounding box center [82, 34] width 12 height 12
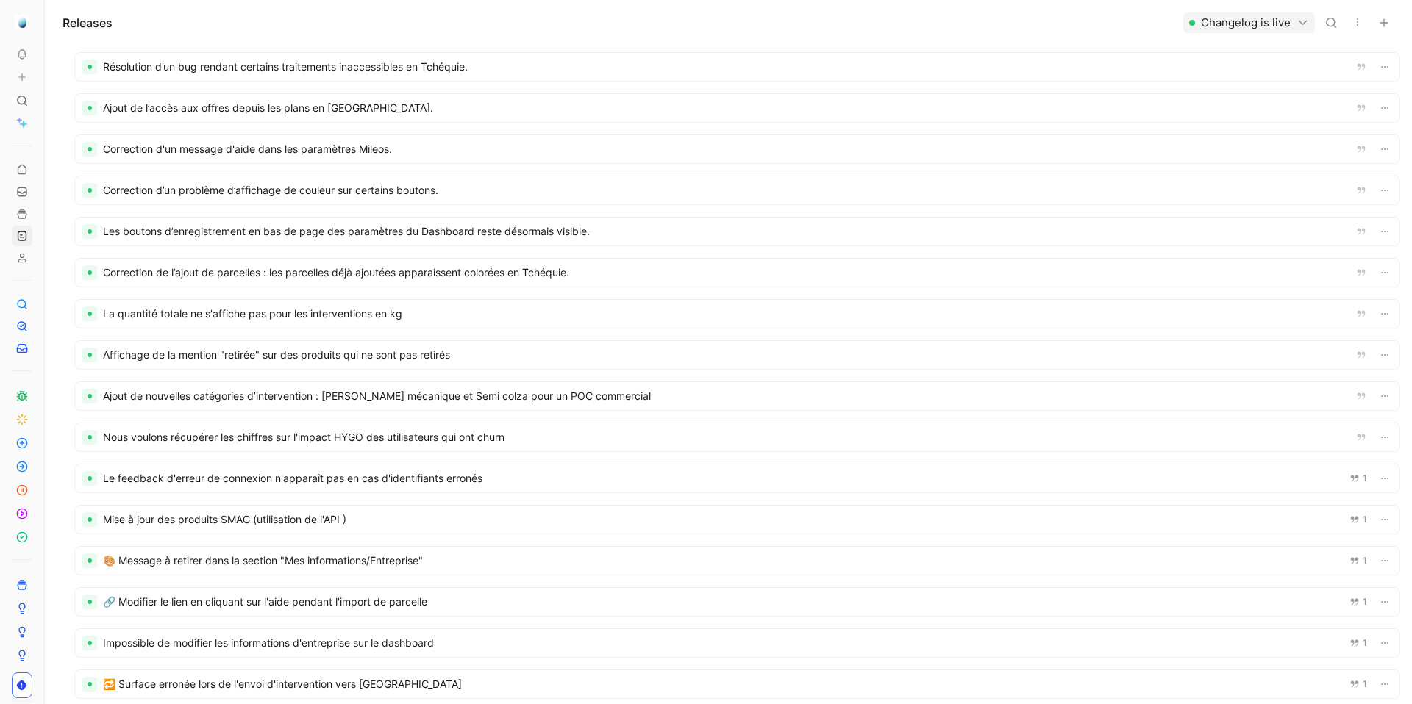
click at [988, 386] on div at bounding box center [737, 396] width 1324 height 28
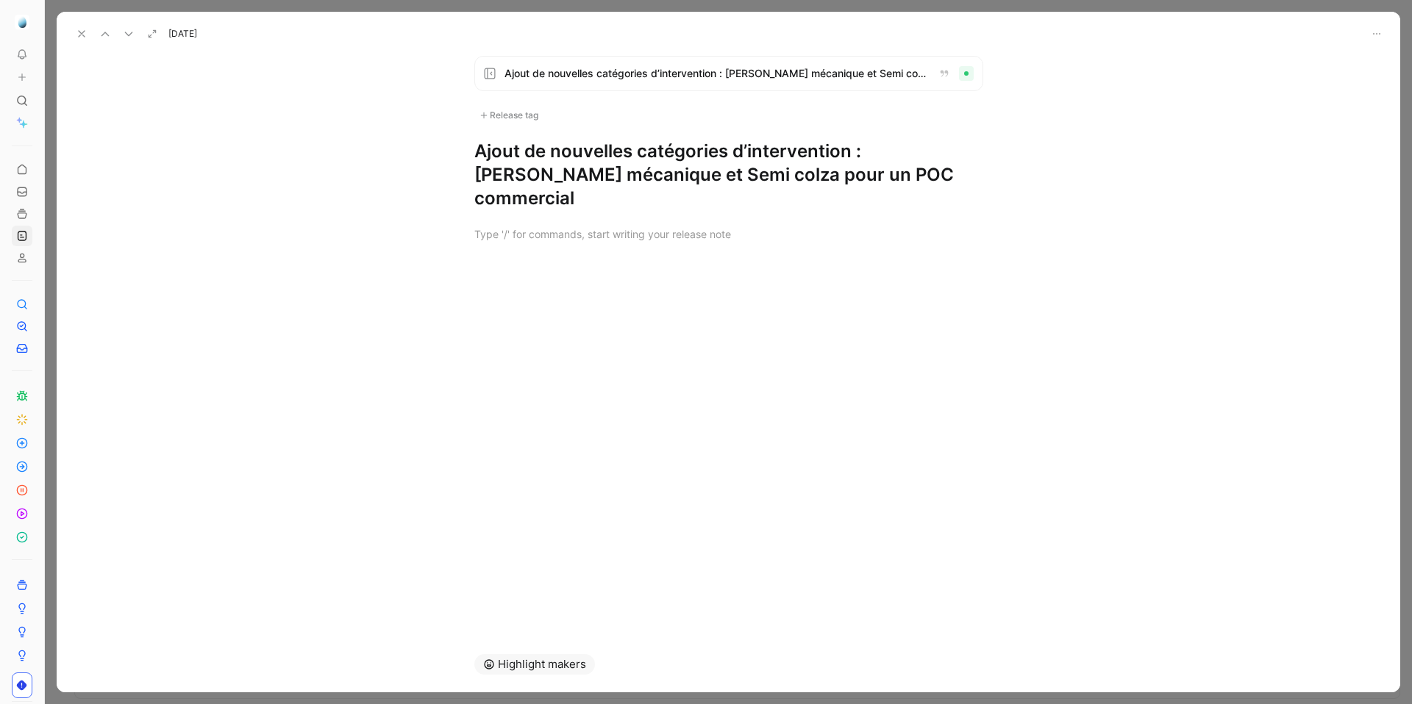
click at [80, 32] on use at bounding box center [82, 34] width 6 height 6
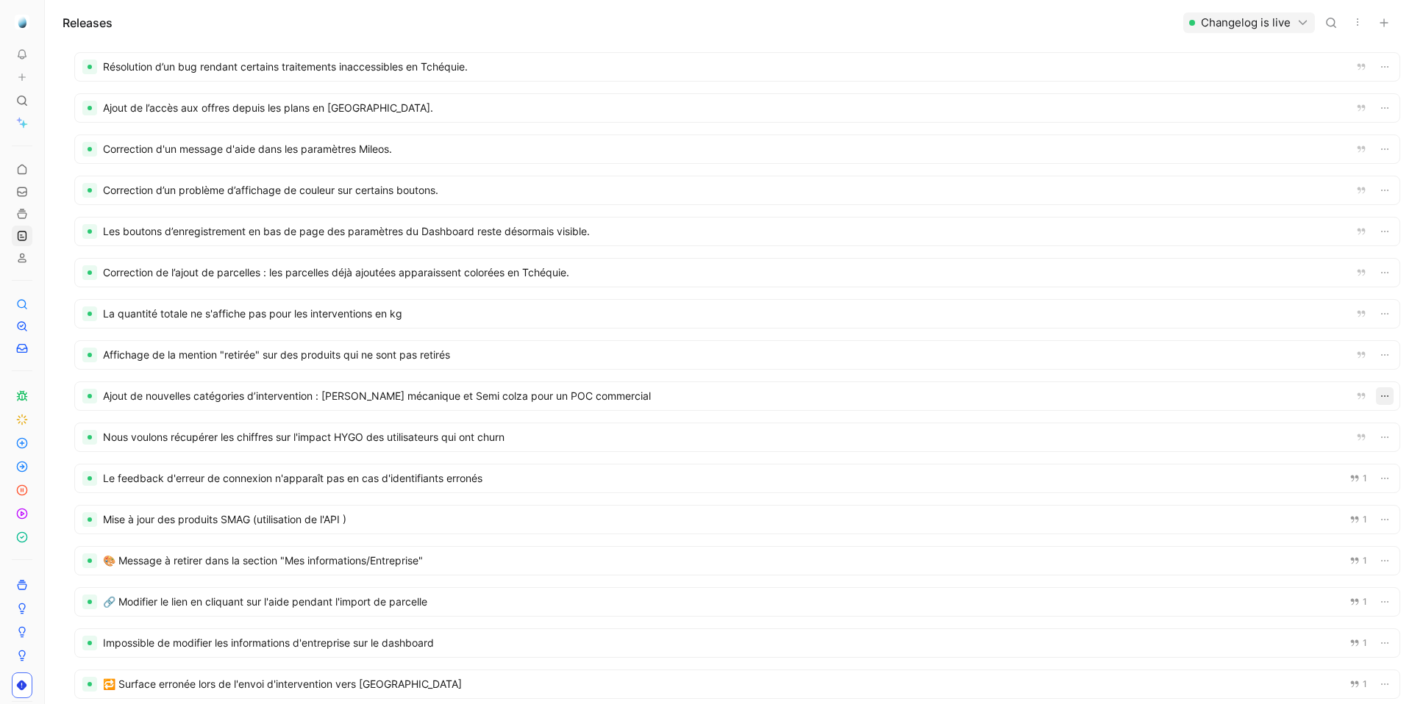
click at [1342, 397] on icon "button" at bounding box center [1385, 396] width 12 height 12
click at [1203, 468] on div "Sep 18, 2025 · Internal" at bounding box center [1214, 473] width 78 height 18
click at [369, 309] on div at bounding box center [737, 314] width 1324 height 28
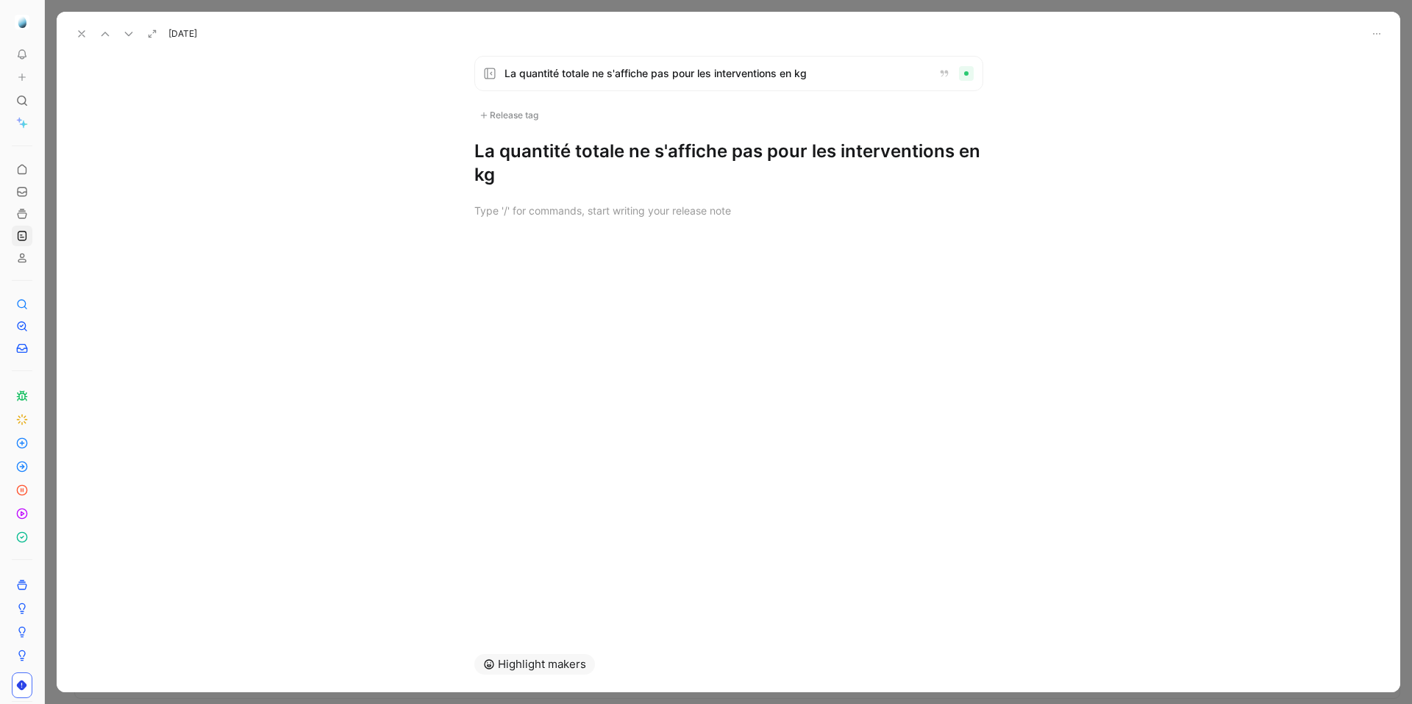
click at [594, 155] on h1 "La quantité totale ne s'affiche pas pour les interventions en kg" at bounding box center [728, 163] width 509 height 47
click at [510, 115] on div "Release tag" at bounding box center [508, 116] width 69 height 18
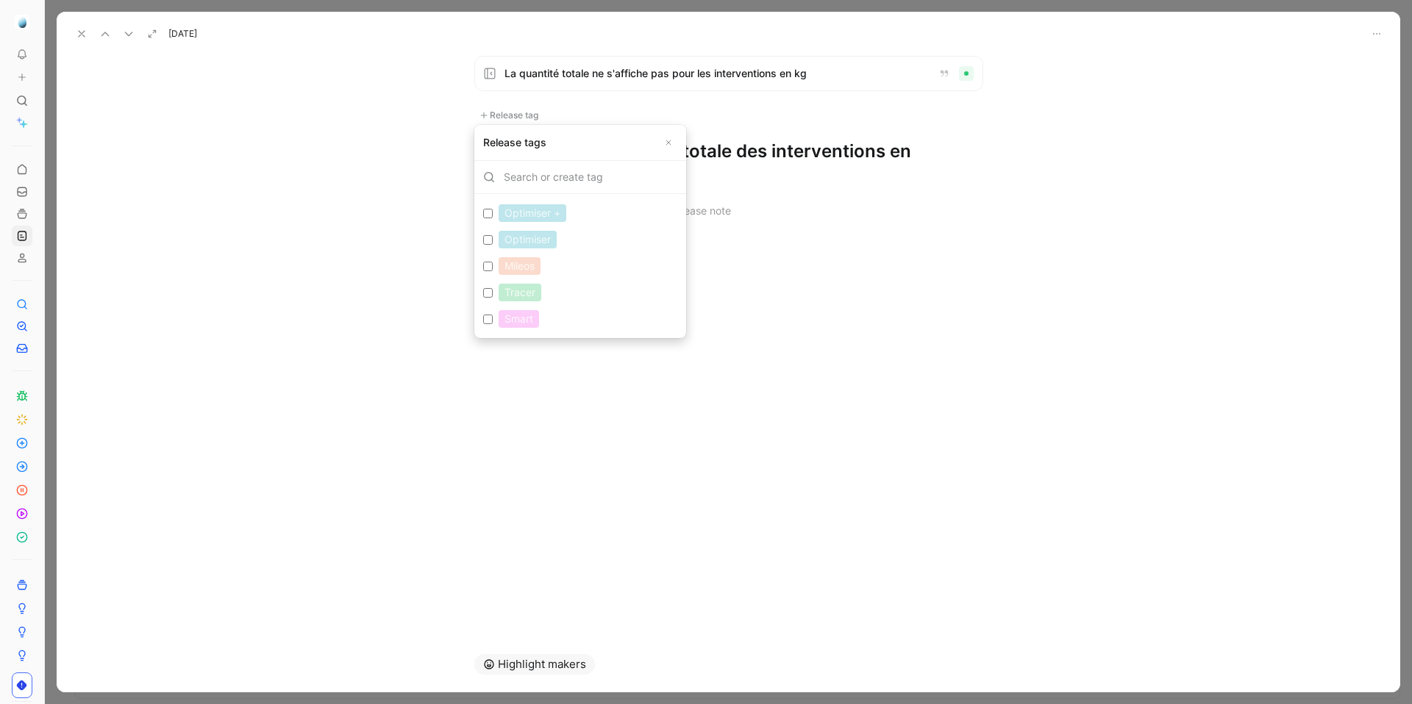
click at [512, 241] on div "Optimiser" at bounding box center [528, 240] width 58 height 18
click at [493, 241] on input "Optimiser Edit" at bounding box center [488, 240] width 10 height 10
checkbox input "true"
click at [508, 294] on div "Tracer" at bounding box center [520, 297] width 43 height 18
click at [493, 294] on input "Tracer Edit" at bounding box center [488, 298] width 10 height 10
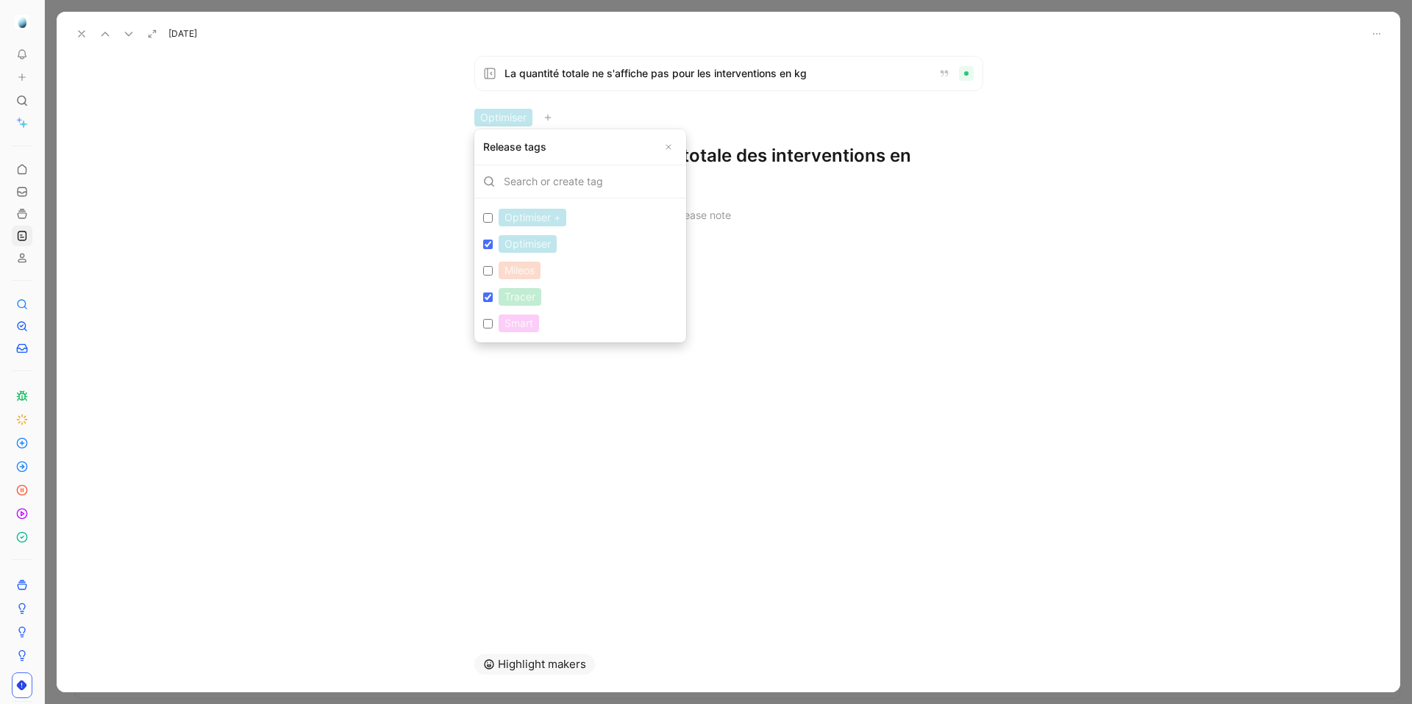
checkbox input "true"
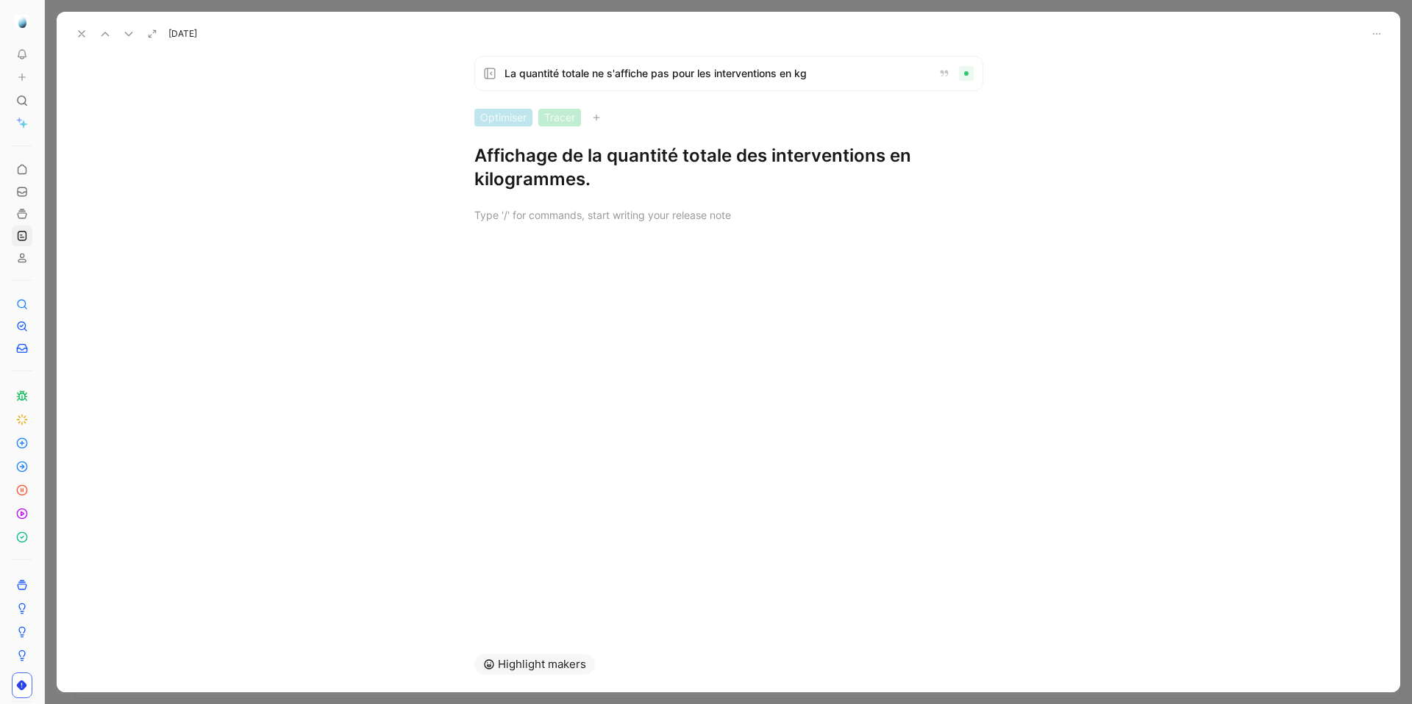
click at [80, 33] on use at bounding box center [82, 34] width 6 height 6
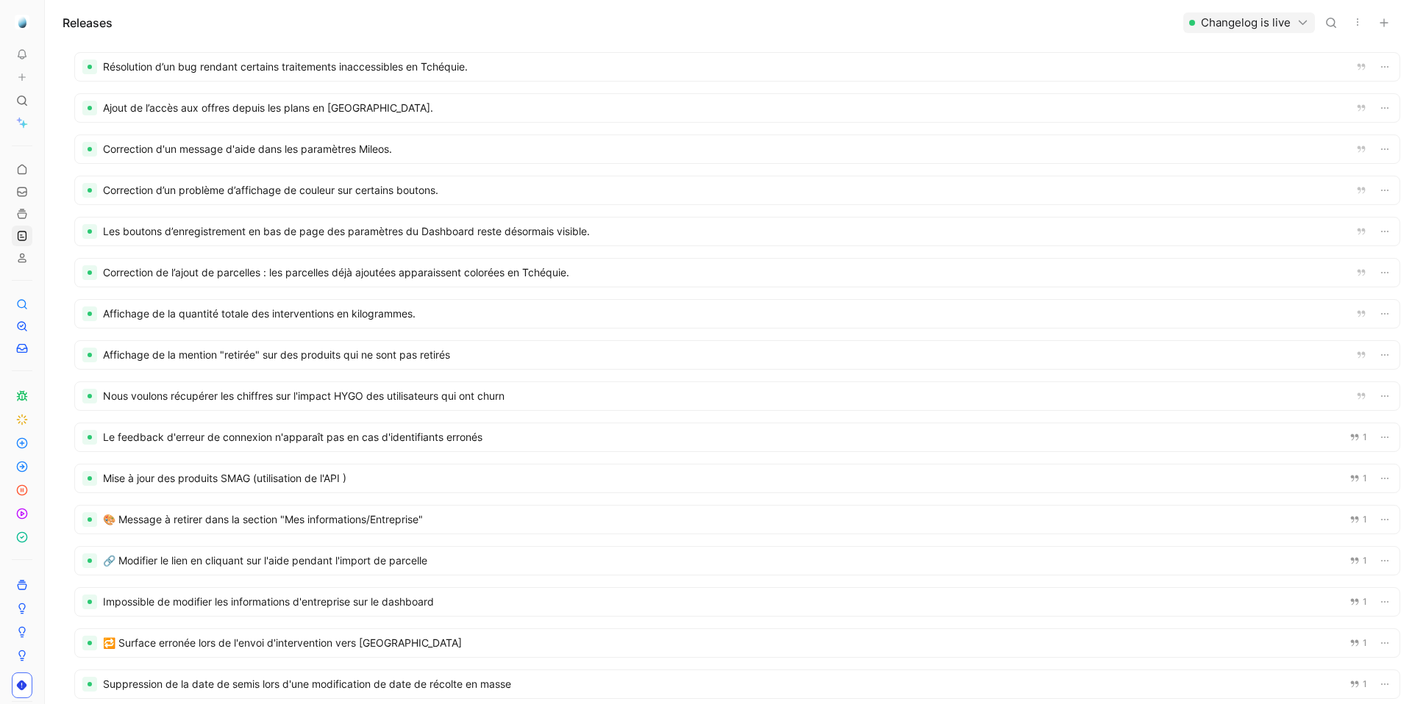
click at [429, 368] on div at bounding box center [737, 355] width 1324 height 28
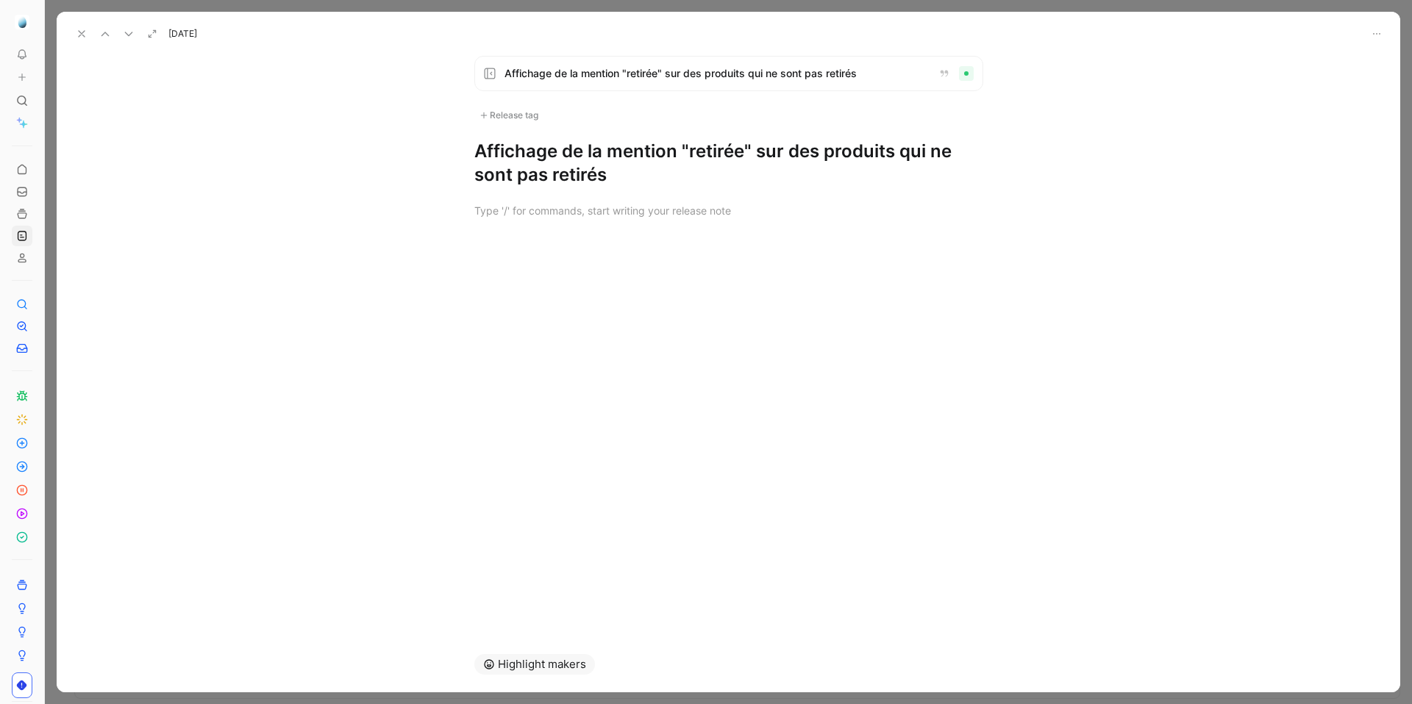
click at [545, 157] on h1 "Affichage de la mention "retirée" sur des produits qui ne sont pas retirés" at bounding box center [728, 163] width 509 height 47
click at [79, 33] on icon at bounding box center [82, 34] width 12 height 12
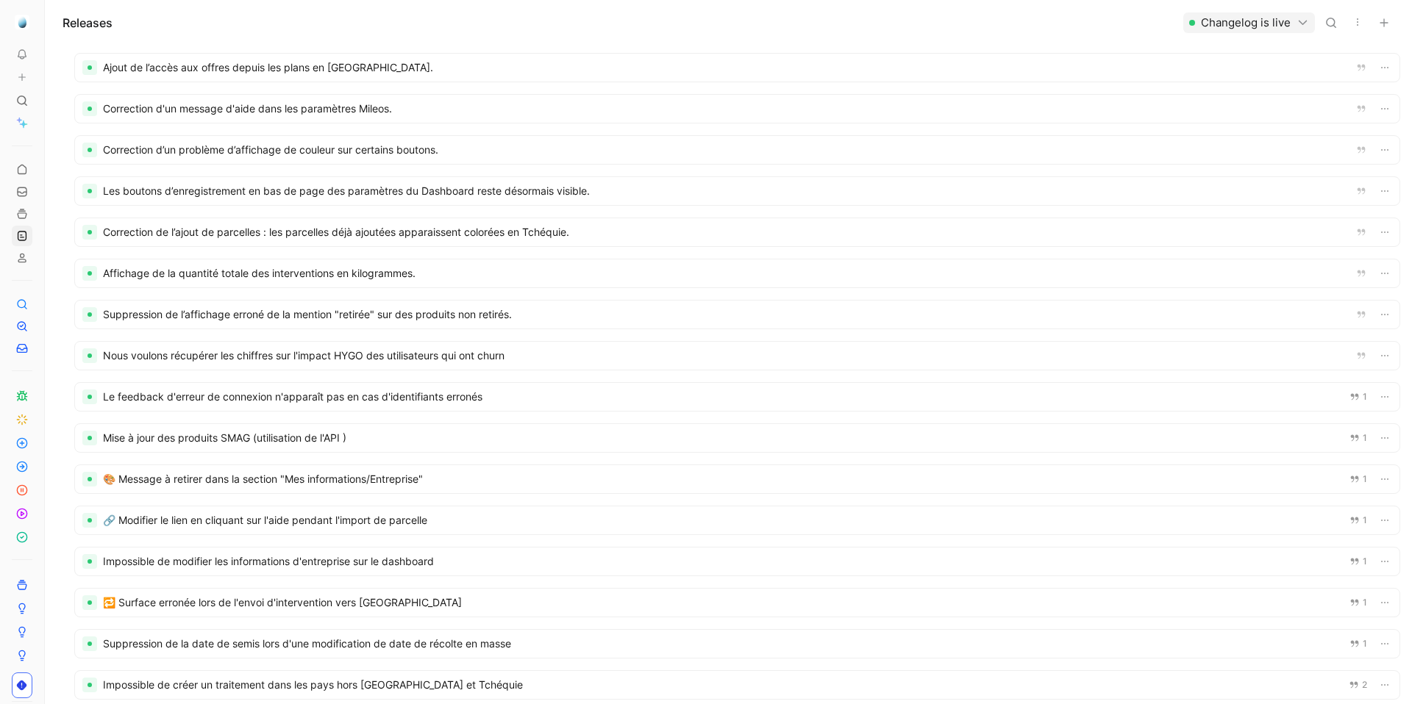
scroll to position [506, 0]
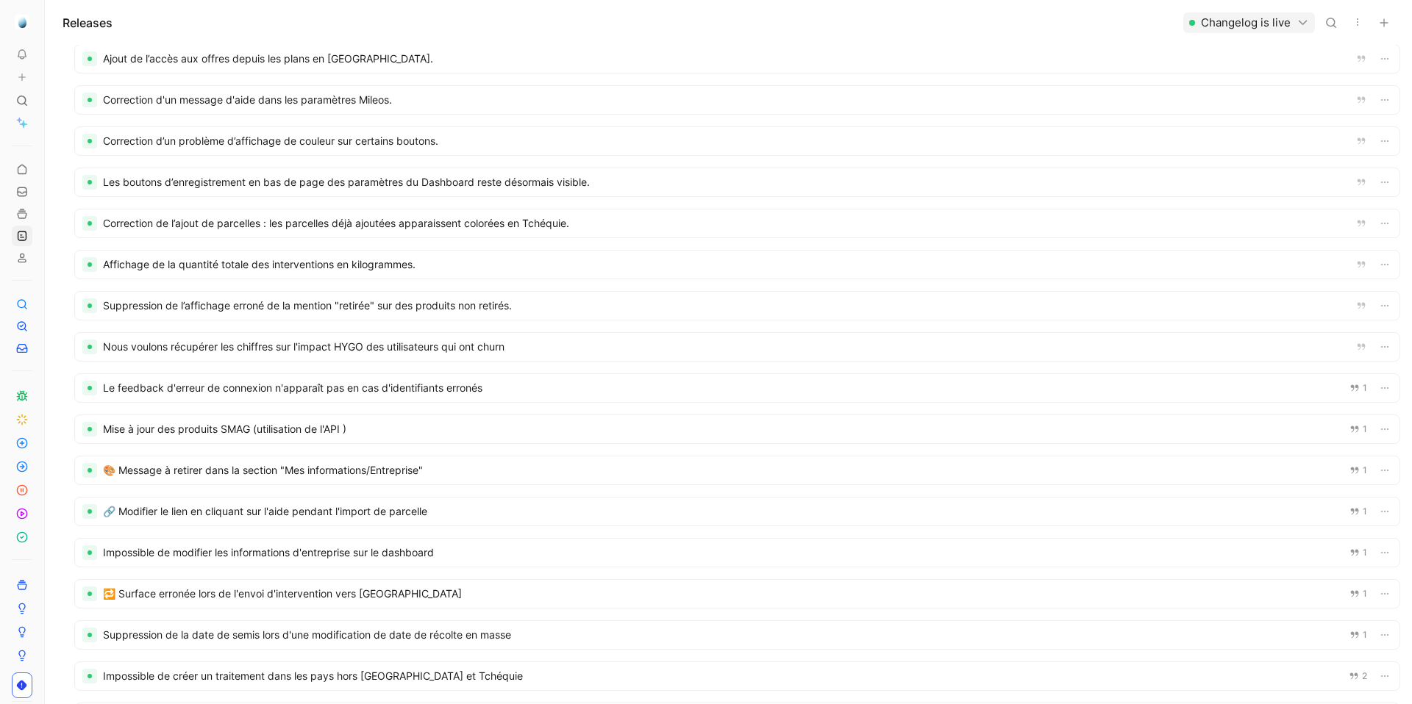
click at [283, 428] on div at bounding box center [737, 429] width 1324 height 28
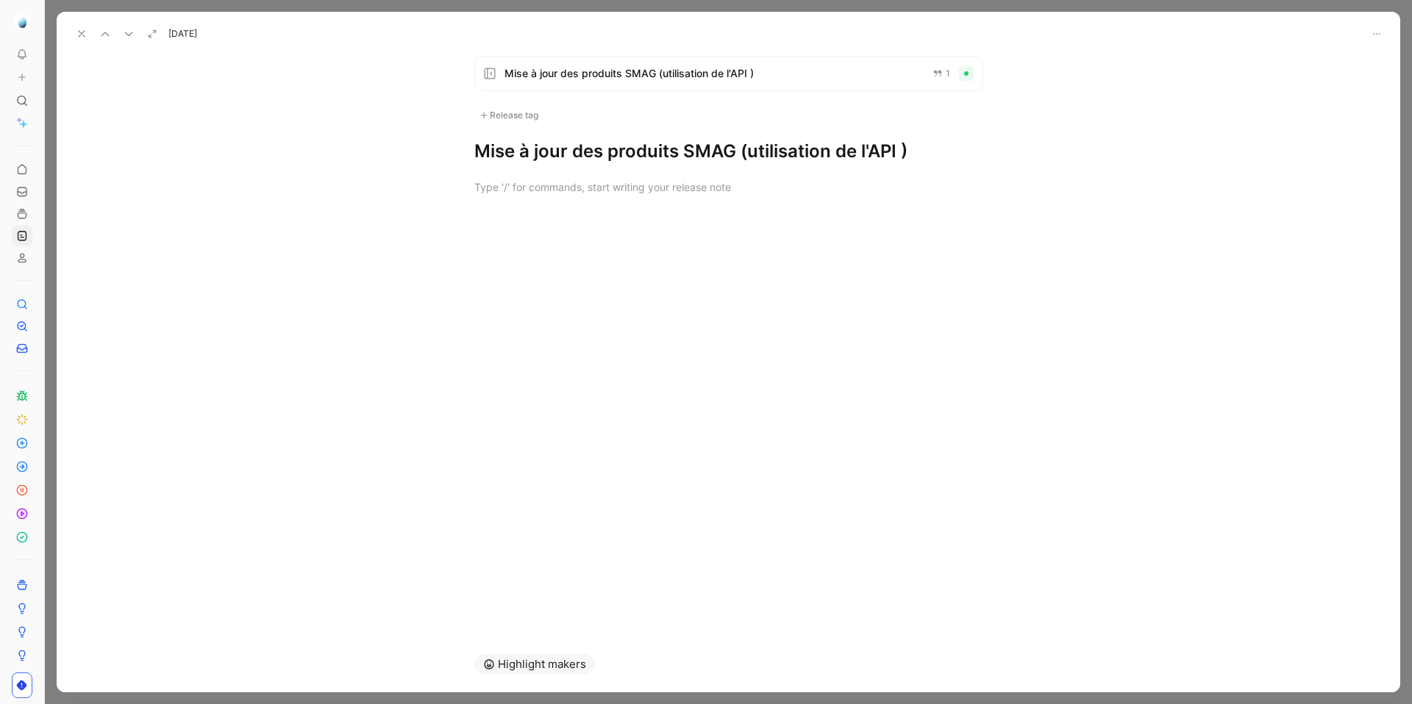
drag, startPoint x: 735, startPoint y: 153, endPoint x: 903, endPoint y: 166, distance: 168.9
click at [903, 166] on div "Mise à jour des produits SMAG (utilisation de l'API ) 1 Release tag Mise à jour…" at bounding box center [728, 340] width 1343 height 593
click at [86, 37] on icon at bounding box center [82, 34] width 12 height 12
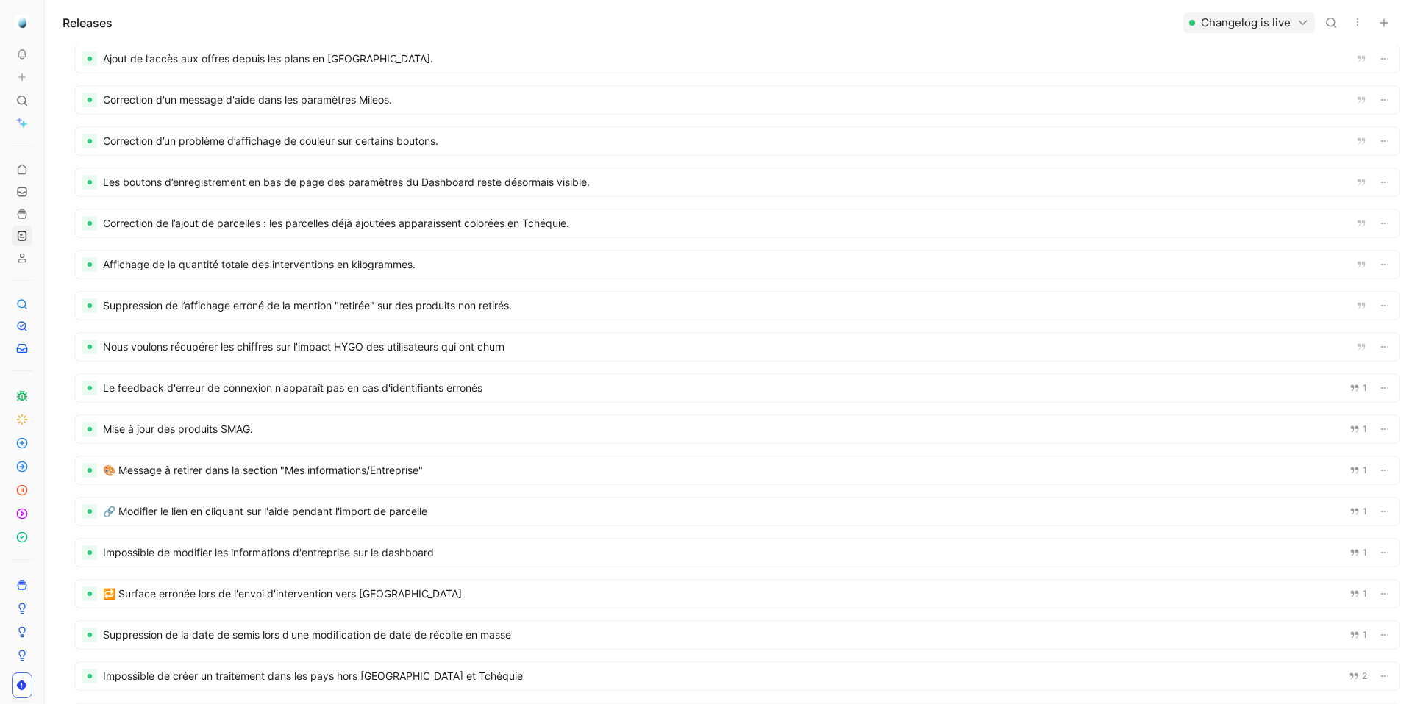
click at [241, 474] on div at bounding box center [737, 471] width 1324 height 28
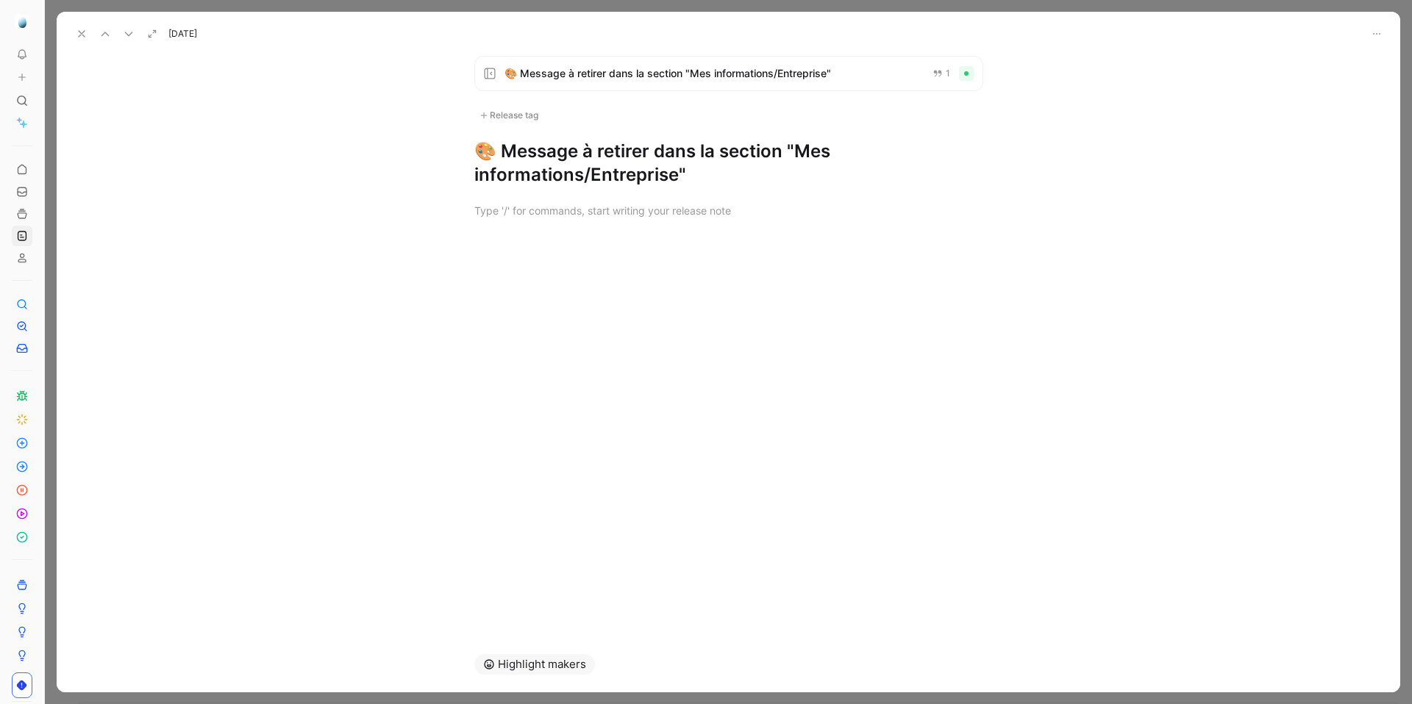
click at [512, 148] on h1 "🎨 Message à retirer dans la section "Mes informations/Entreprise"" at bounding box center [728, 163] width 509 height 47
click at [76, 37] on icon at bounding box center [82, 34] width 12 height 12
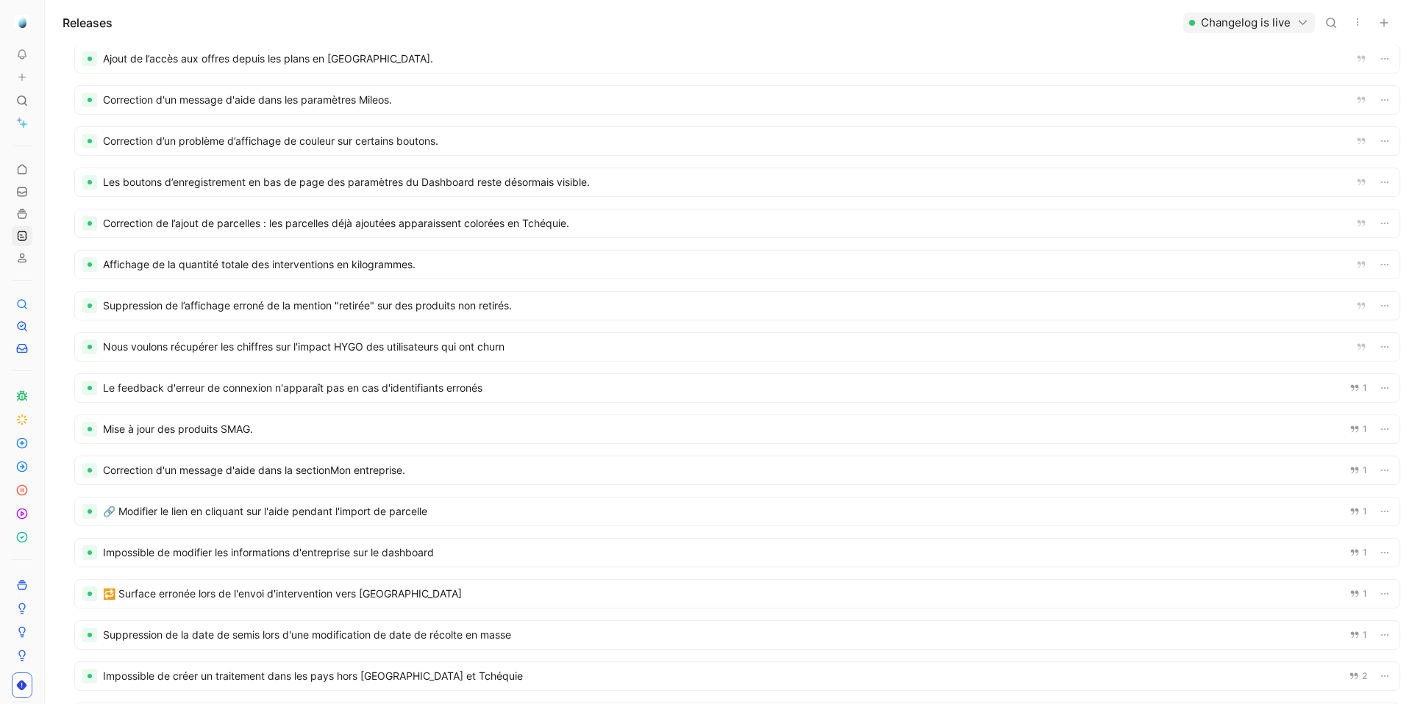
click at [260, 472] on div at bounding box center [737, 471] width 1324 height 28
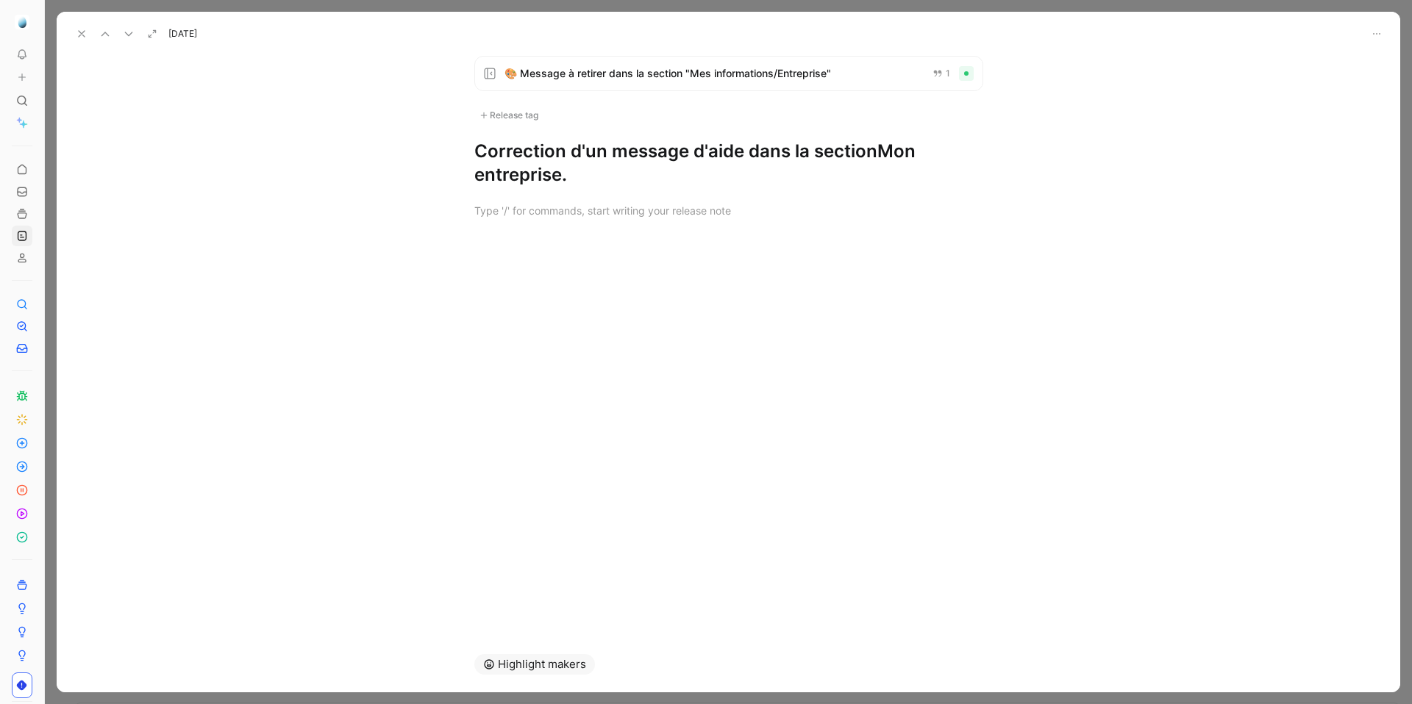
click at [878, 150] on h1 "Correction d'un message d'aide dans la sectionMon entreprise." at bounding box center [728, 163] width 509 height 47
click at [562, 174] on h1 "Correction d'un message d'aide dans la section "Mon entreprise." at bounding box center [728, 163] width 509 height 47
click at [82, 31] on icon at bounding box center [82, 34] width 12 height 12
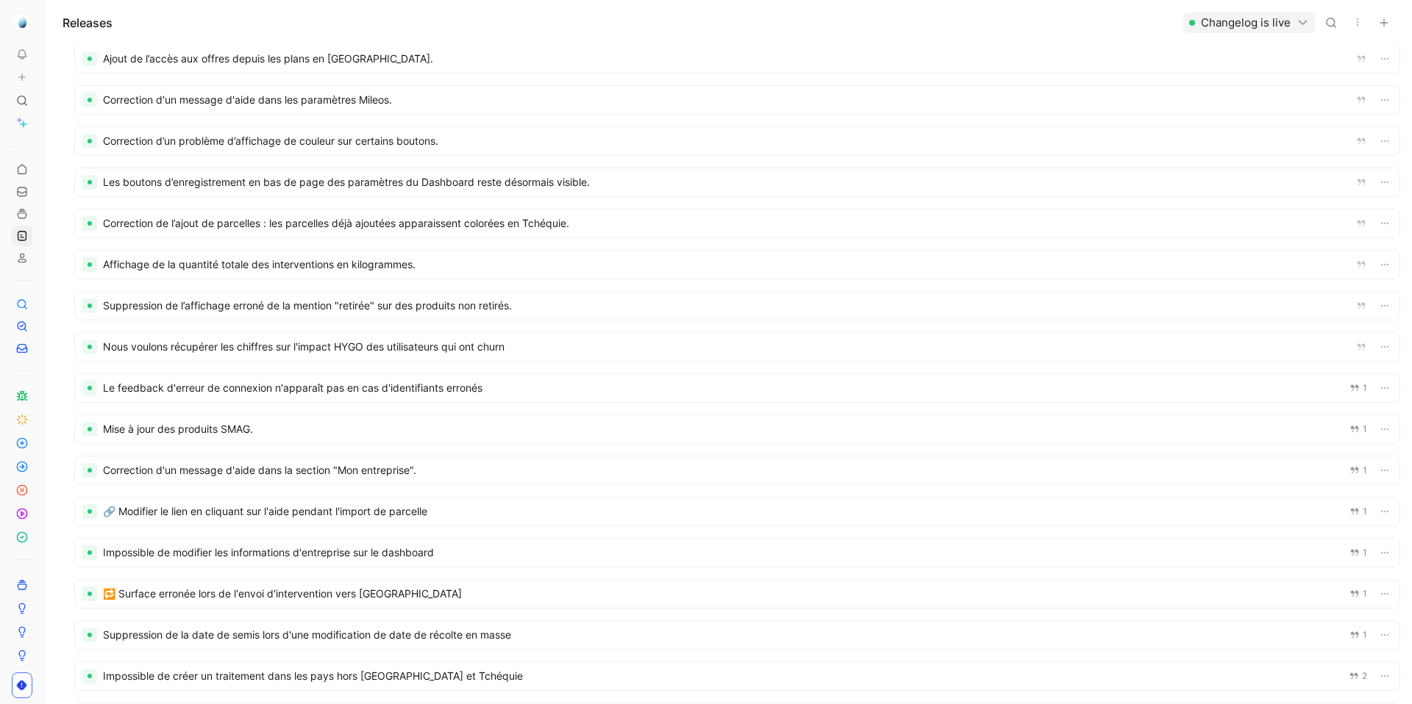
click at [262, 517] on div at bounding box center [737, 512] width 1324 height 28
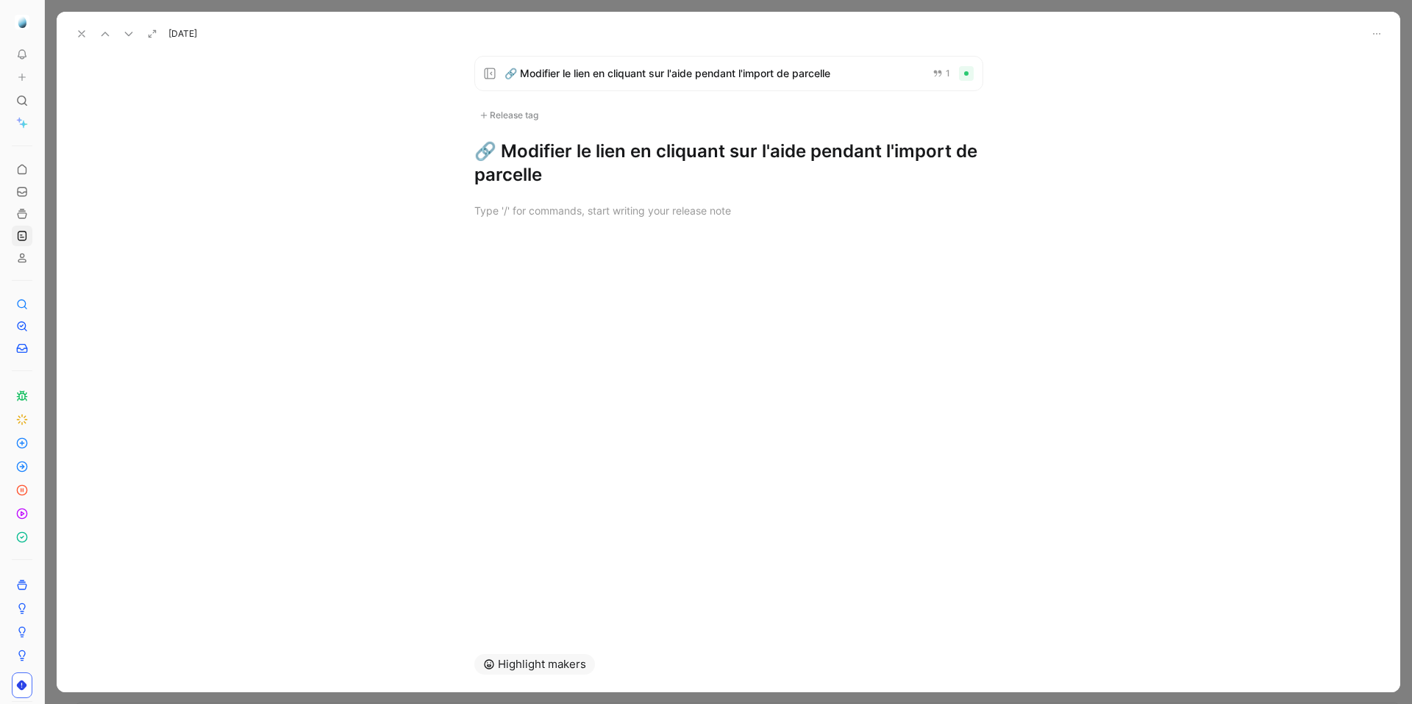
click at [80, 38] on icon at bounding box center [82, 34] width 12 height 12
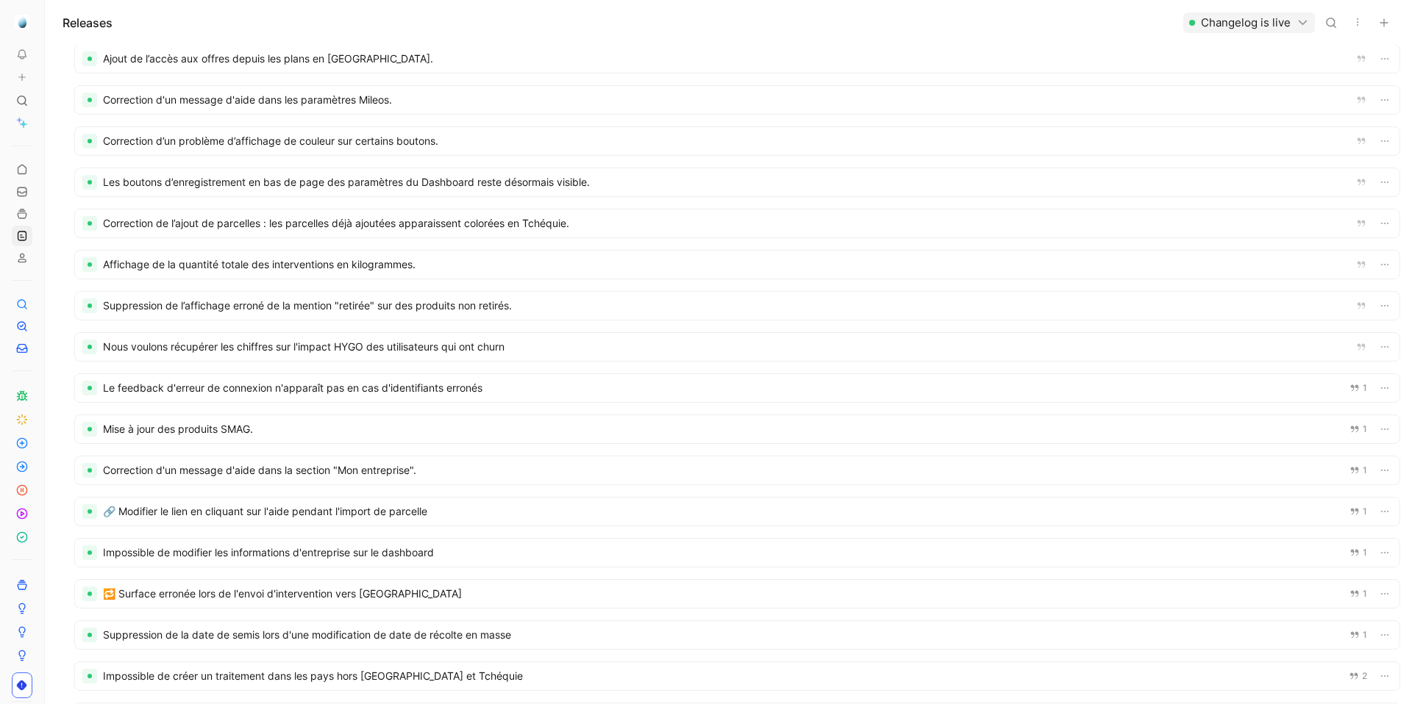
click at [250, 468] on div at bounding box center [737, 471] width 1324 height 28
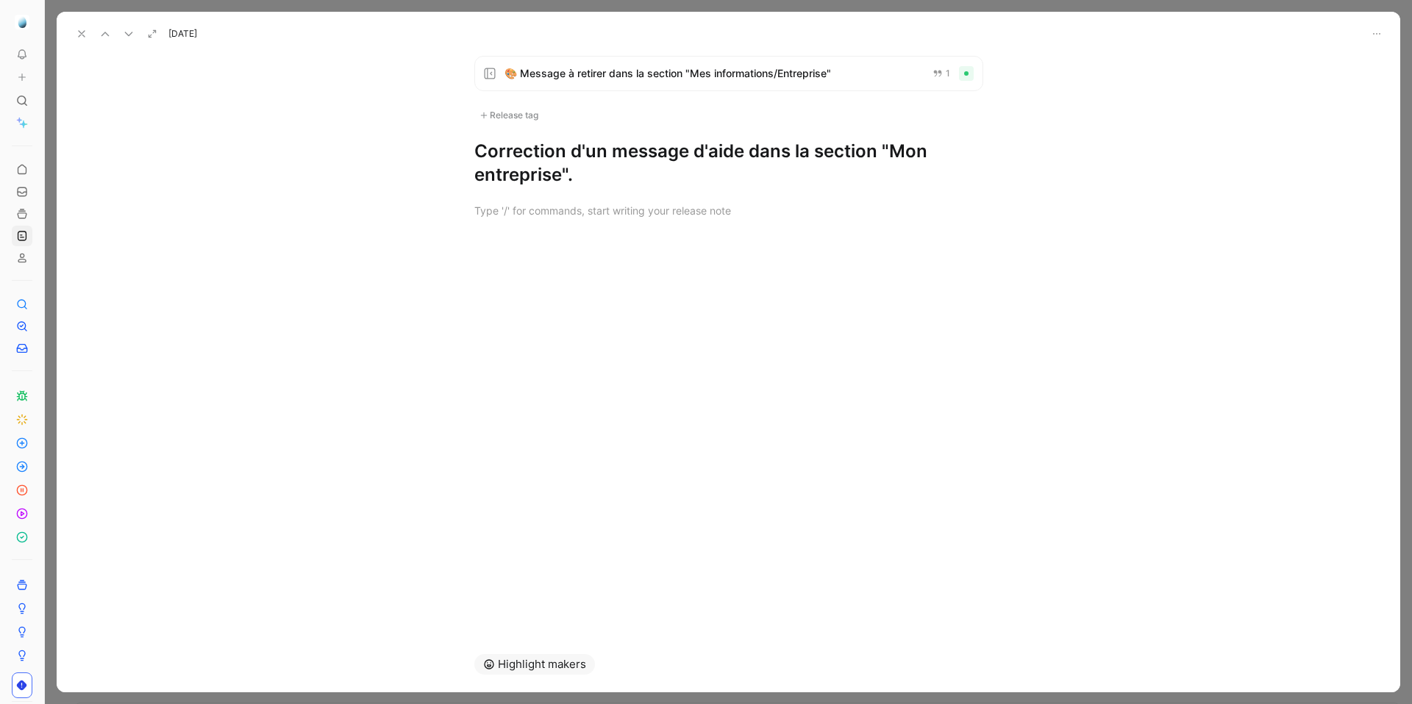
click at [551, 171] on h1 "Correction d'un message d'aide dans la section "Mon entreprise"." at bounding box center [728, 163] width 509 height 47
click at [76, 32] on icon at bounding box center [82, 34] width 12 height 12
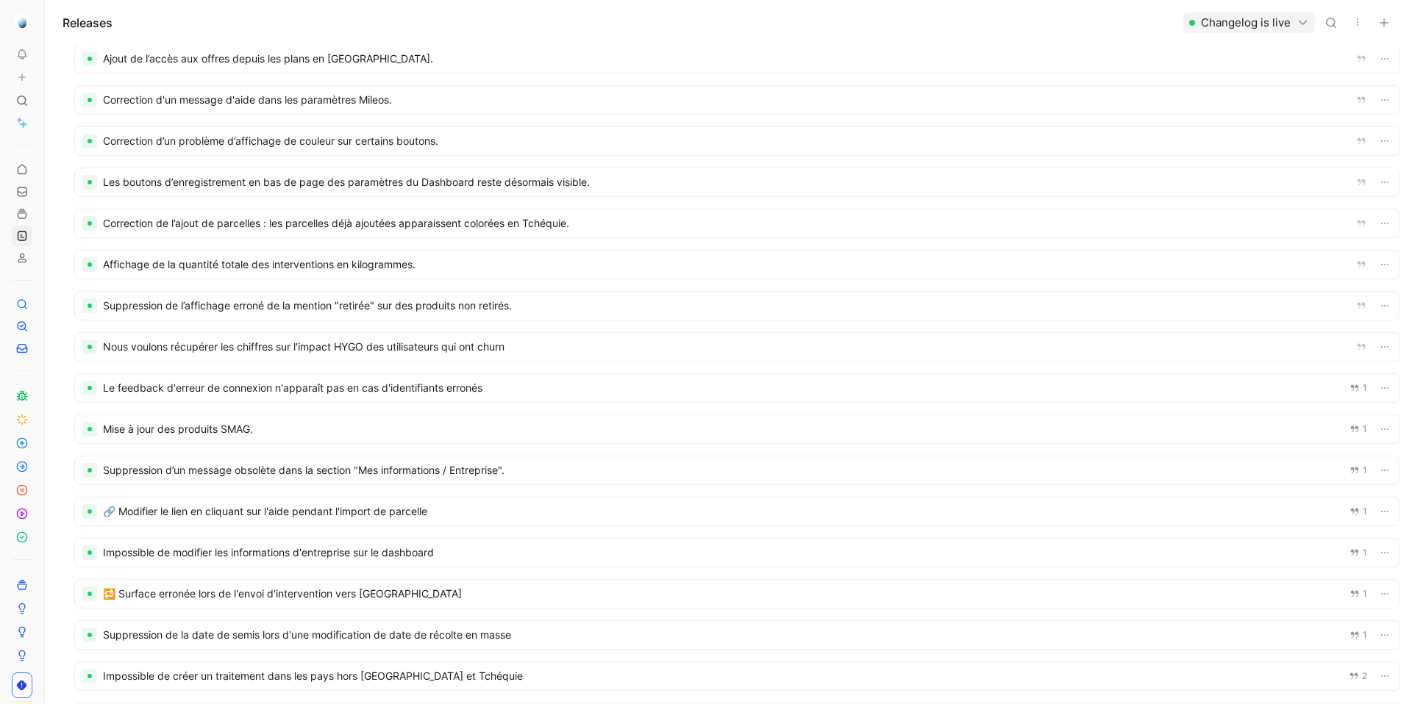
click at [86, 33] on div "Releases Changelog is live" at bounding box center [728, 22] width 1367 height 45
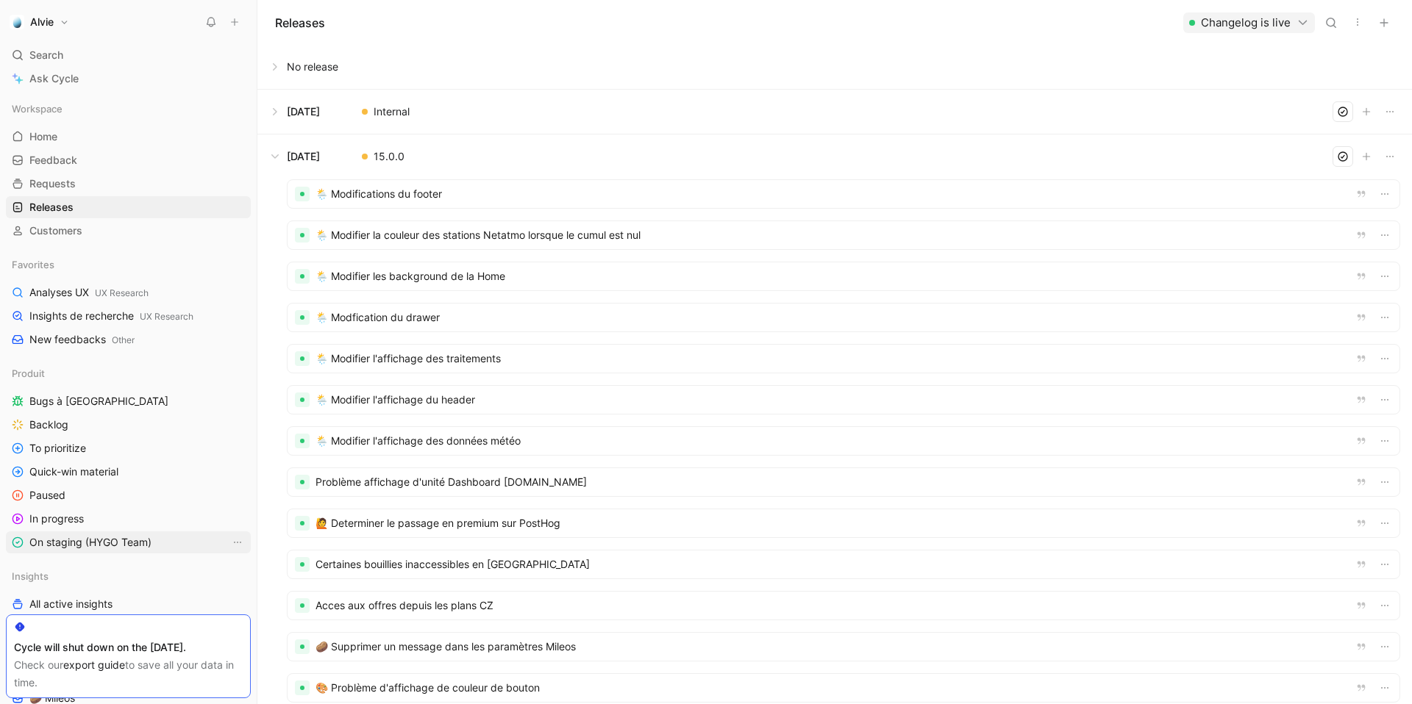
click at [76, 549] on span "On staging (HYGO Team)" at bounding box center [90, 542] width 122 height 15
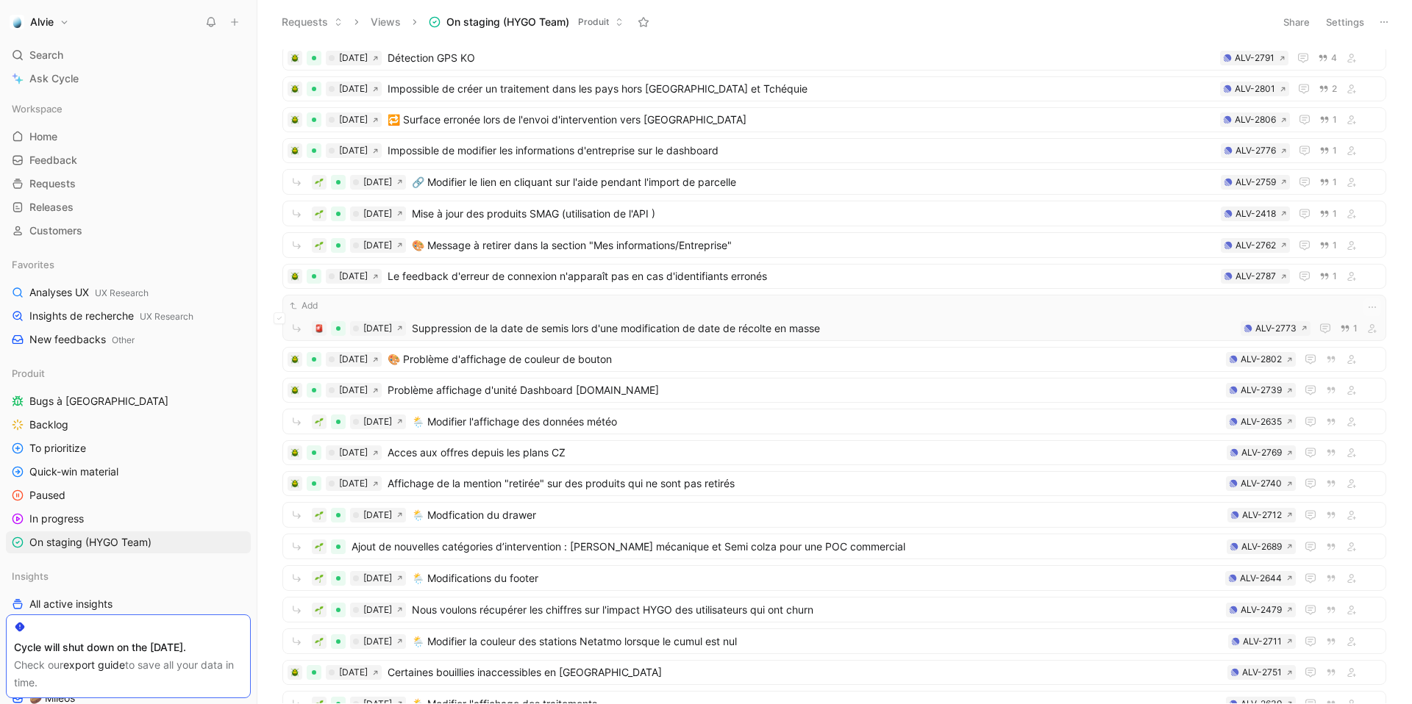
scroll to position [193, 0]
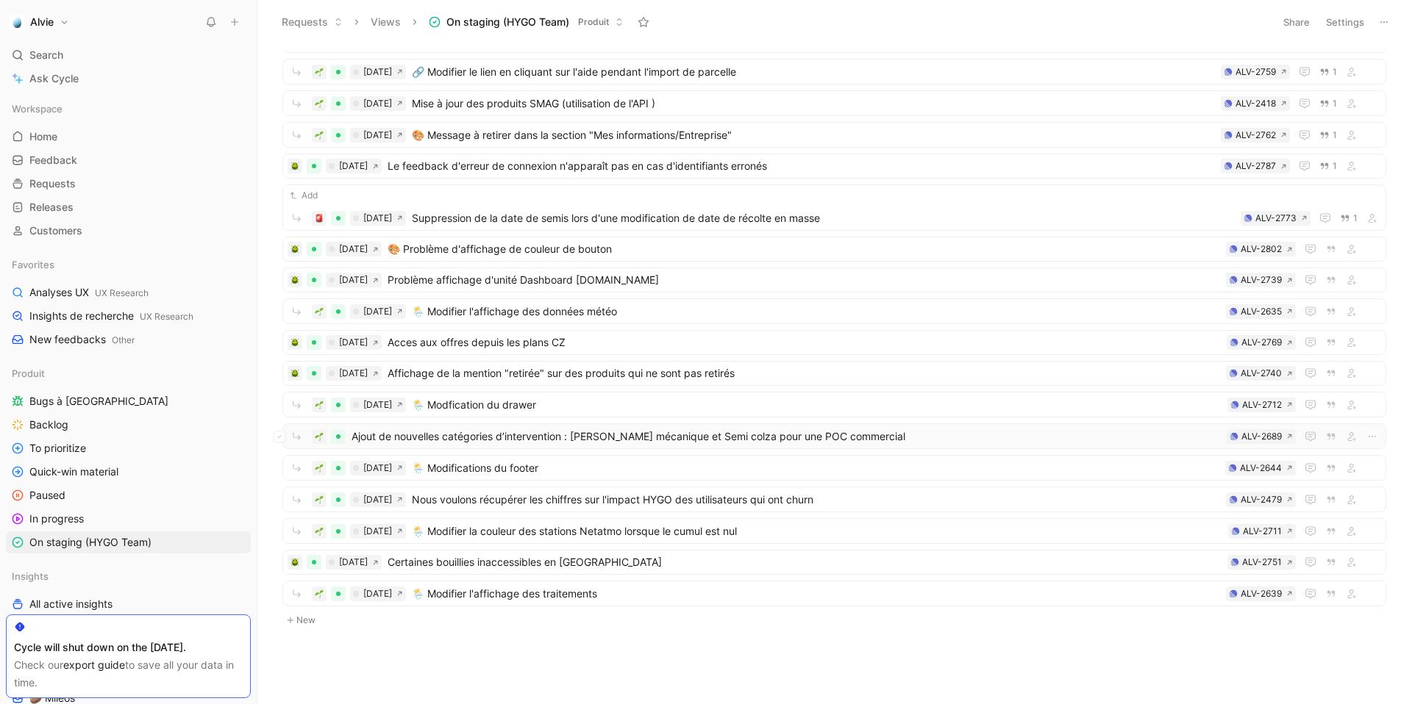
click at [553, 437] on span "Ajout de nouvelles catégories d’intervention : [PERSON_NAME] mécanique et Semi …" at bounding box center [785, 437] width 869 height 18
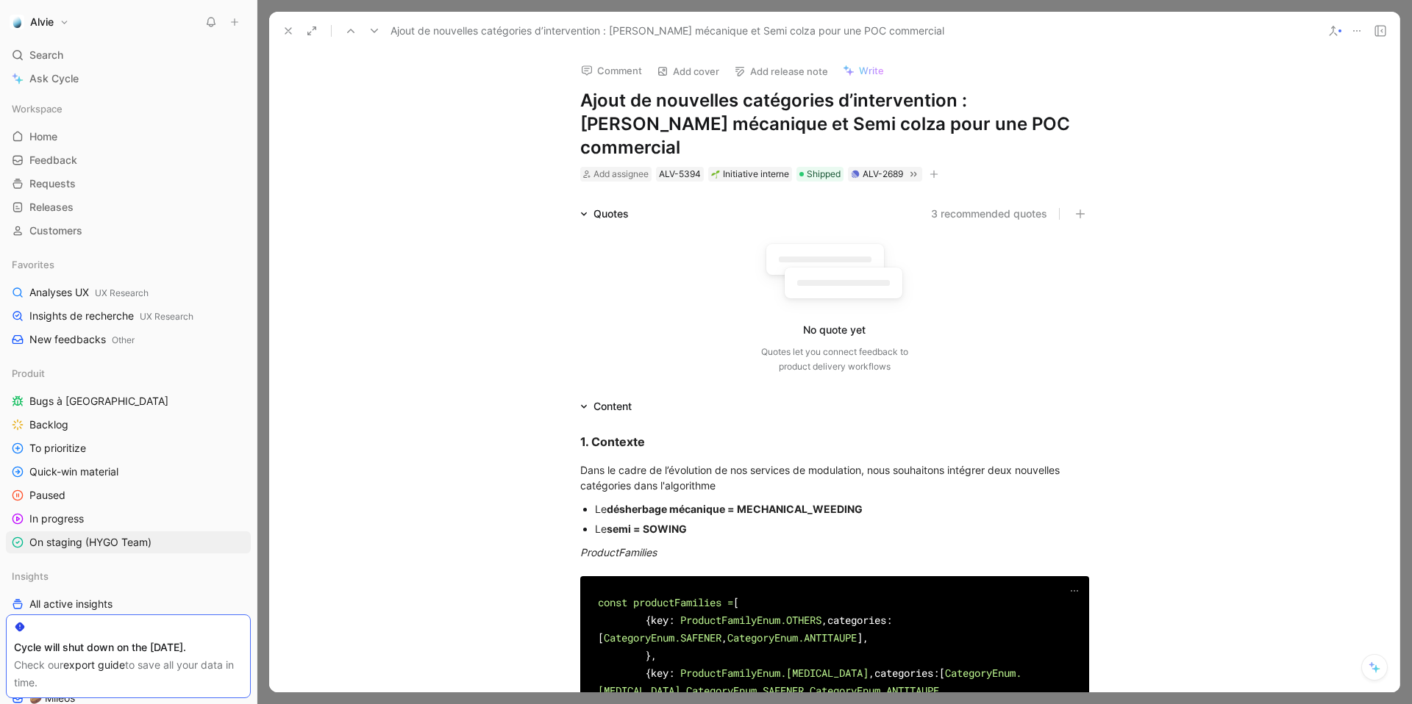
click at [941, 167] on button "button" at bounding box center [933, 174] width 15 height 15
click at [776, 74] on button "Add release note" at bounding box center [780, 71] width 107 height 21
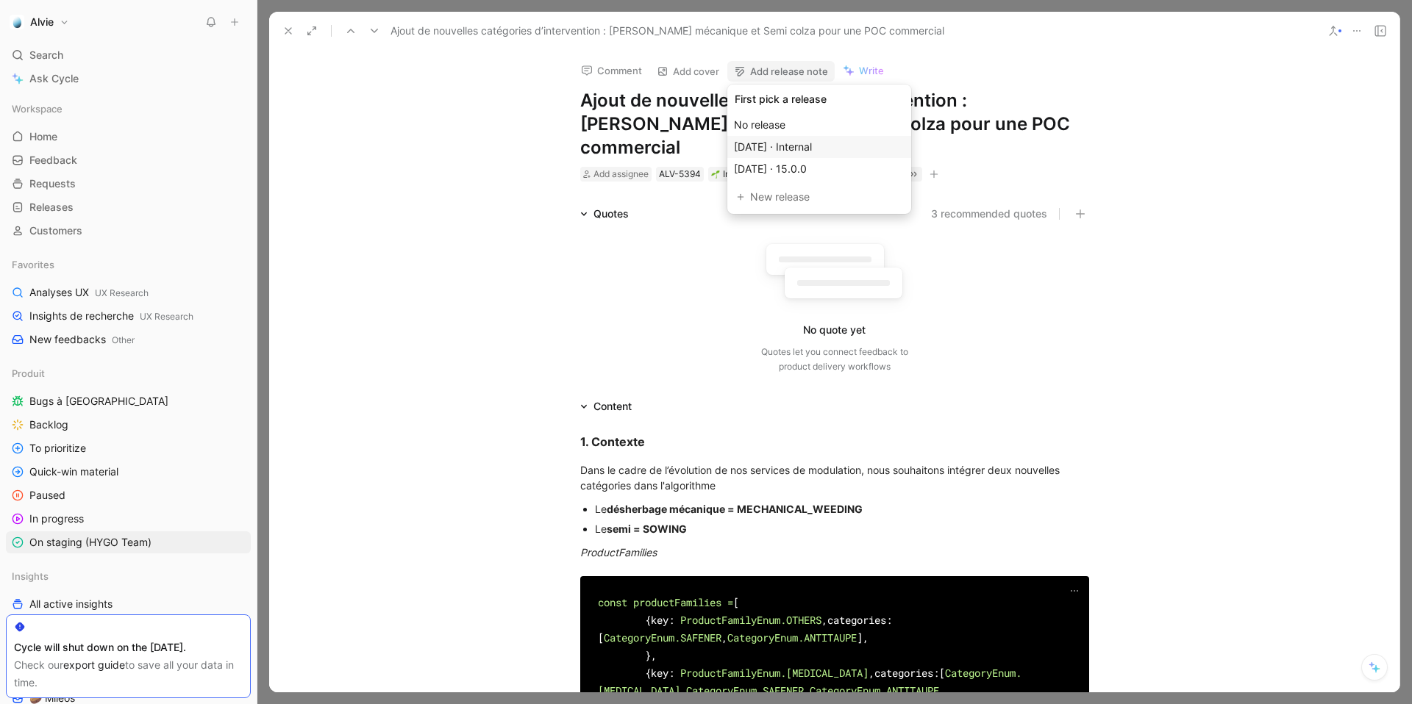
click at [774, 154] on div "Sep 18, 2025 · Internal" at bounding box center [819, 147] width 171 height 18
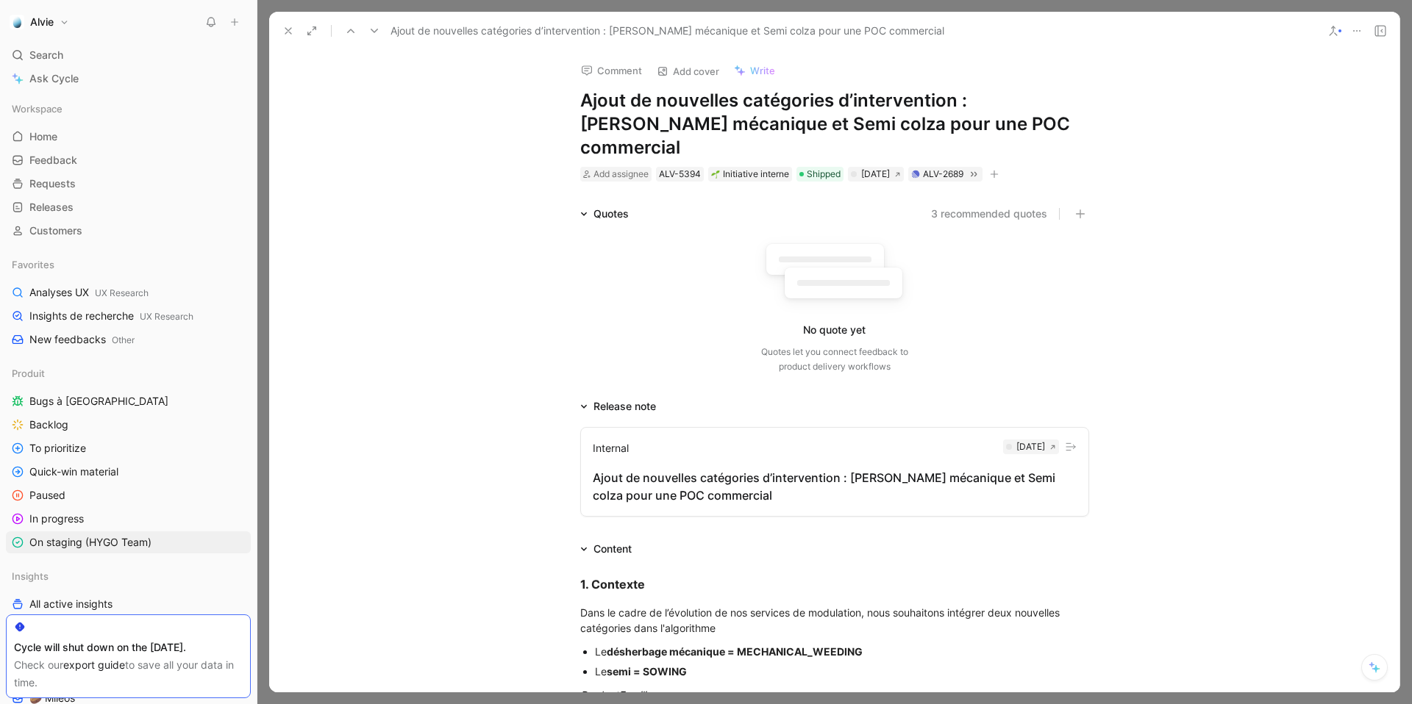
click at [278, 25] on button at bounding box center [288, 31] width 21 height 21
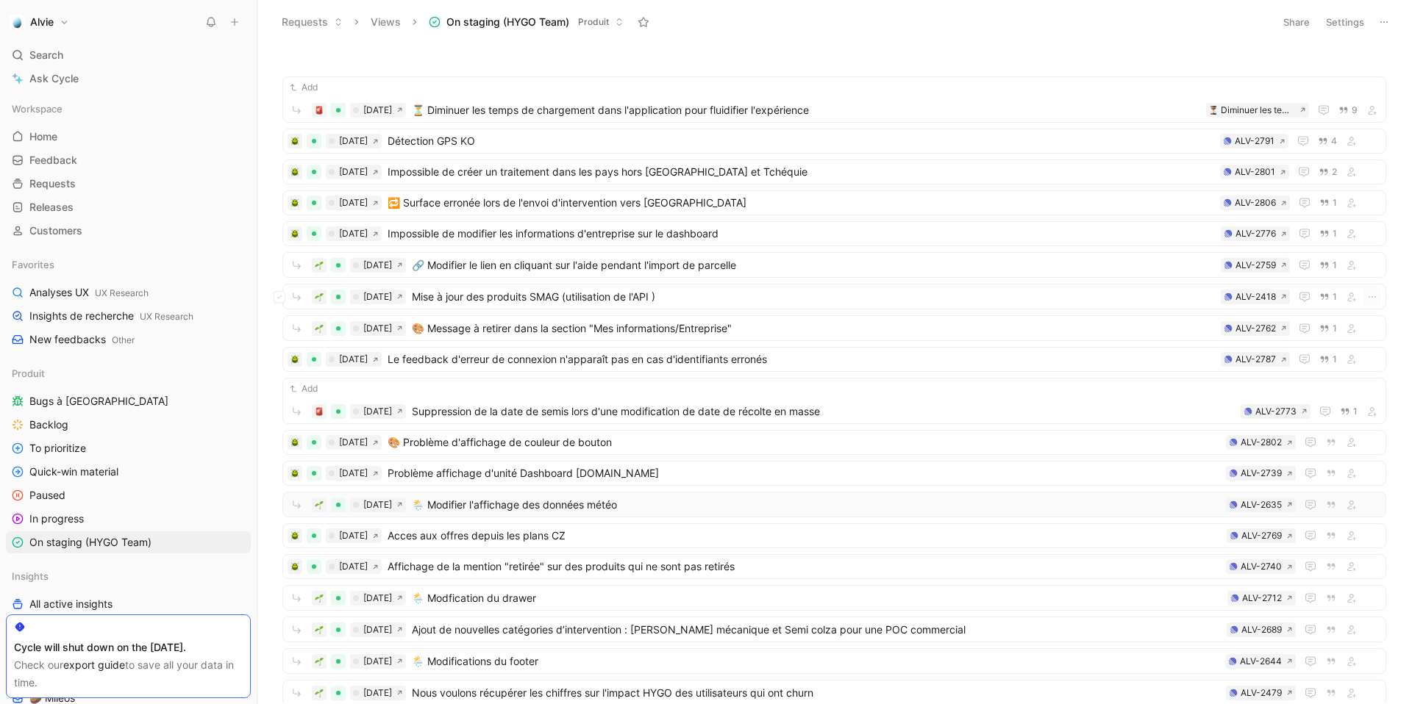
scroll to position [193, 0]
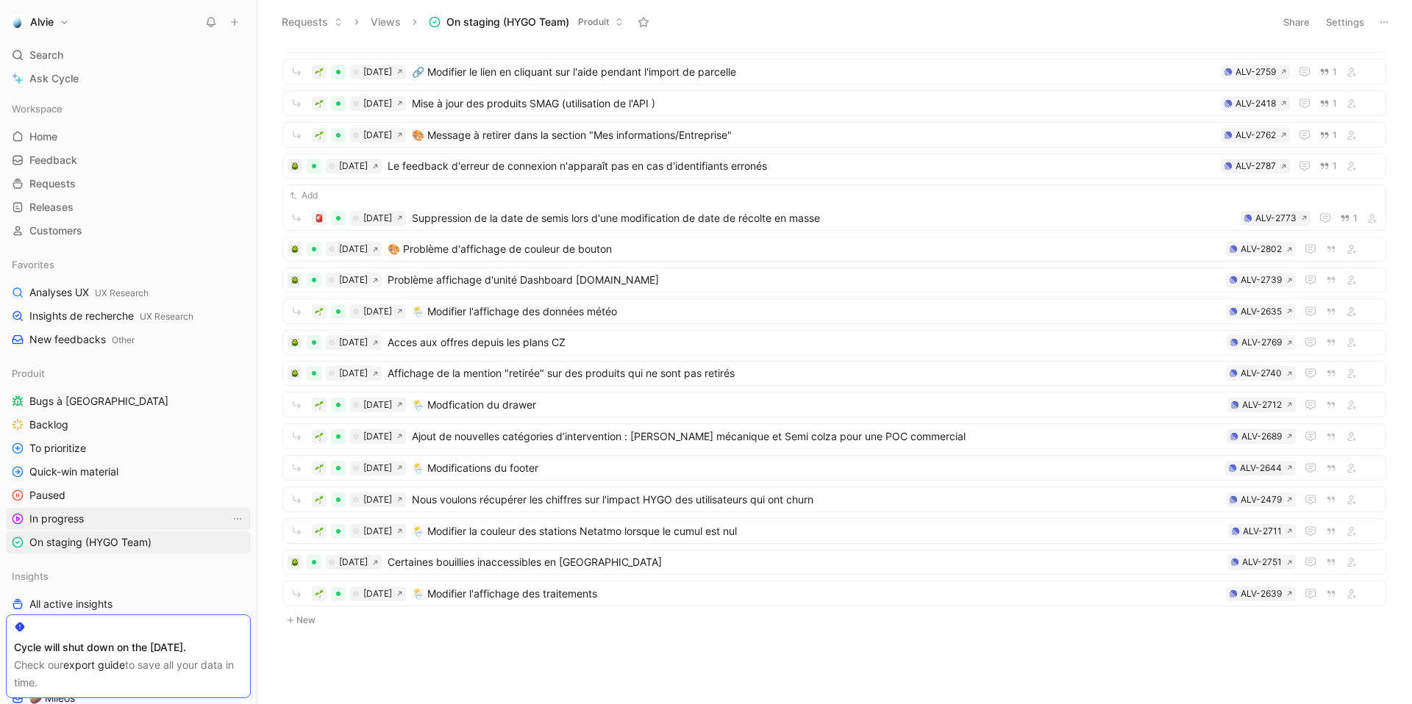
click at [89, 528] on link "In progress" at bounding box center [128, 519] width 245 height 22
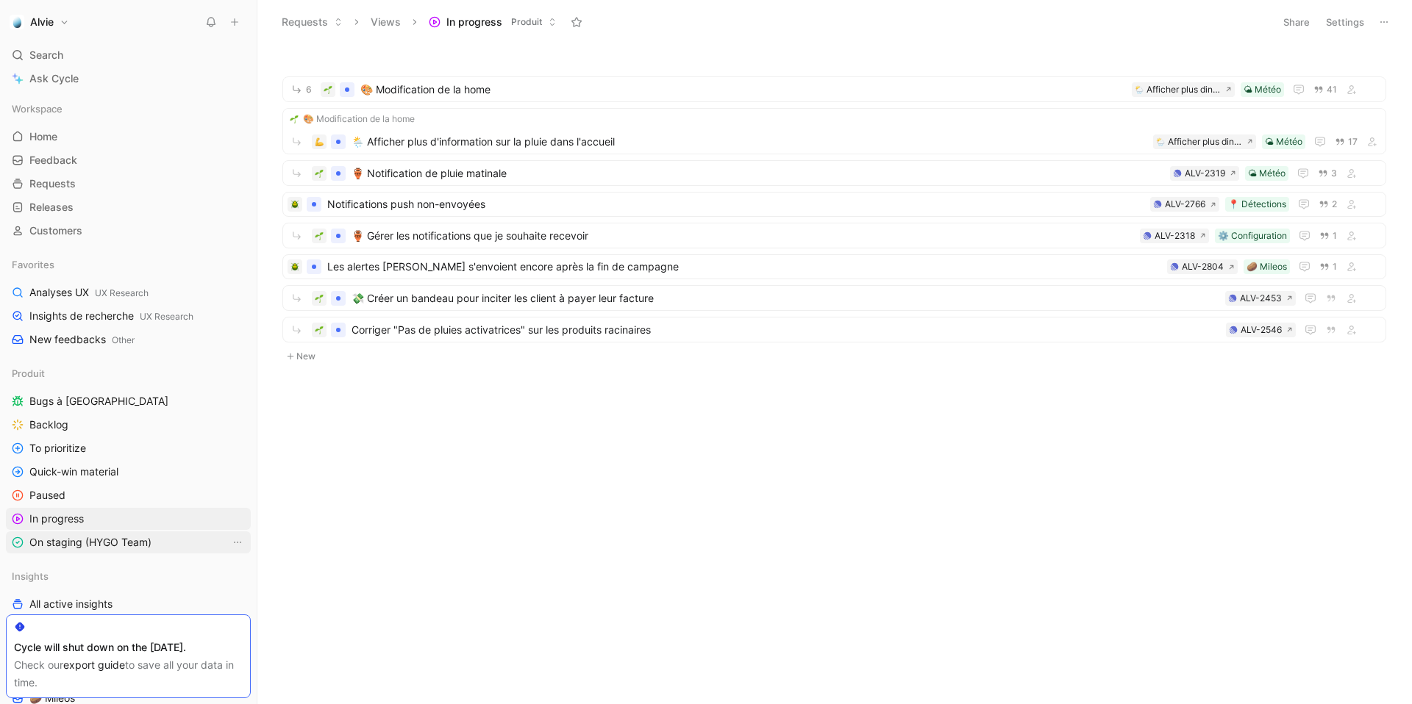
click at [107, 543] on span "On staging (HYGO Team)" at bounding box center [90, 542] width 122 height 15
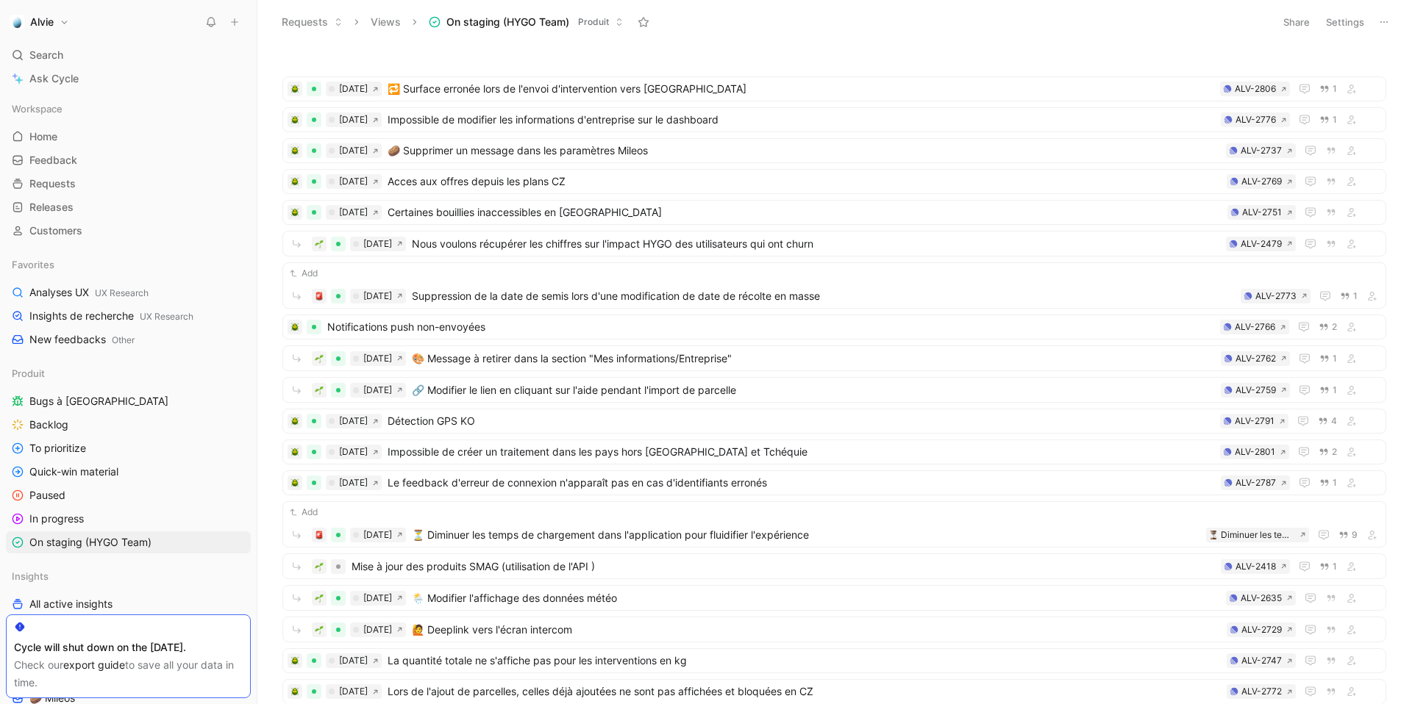
scroll to position [443, 0]
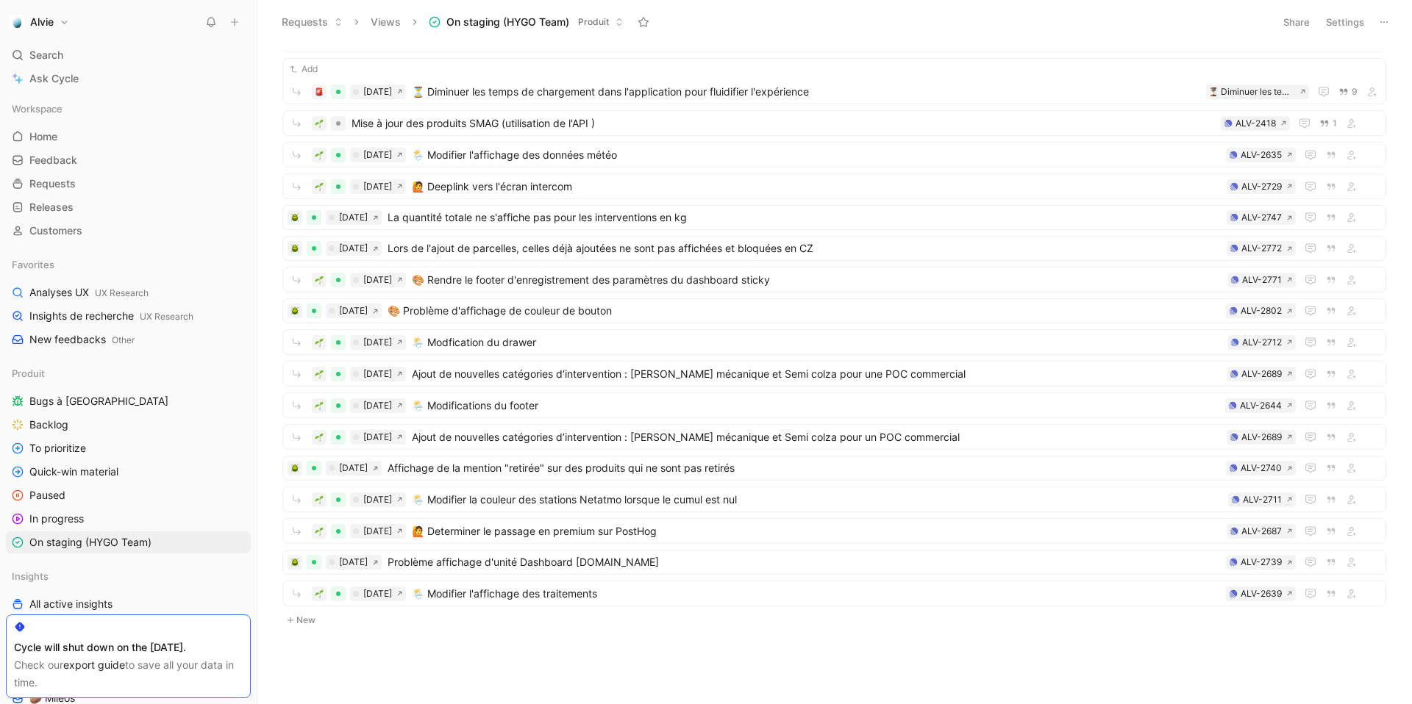
click at [313, 625] on button "New" at bounding box center [834, 621] width 1107 height 18
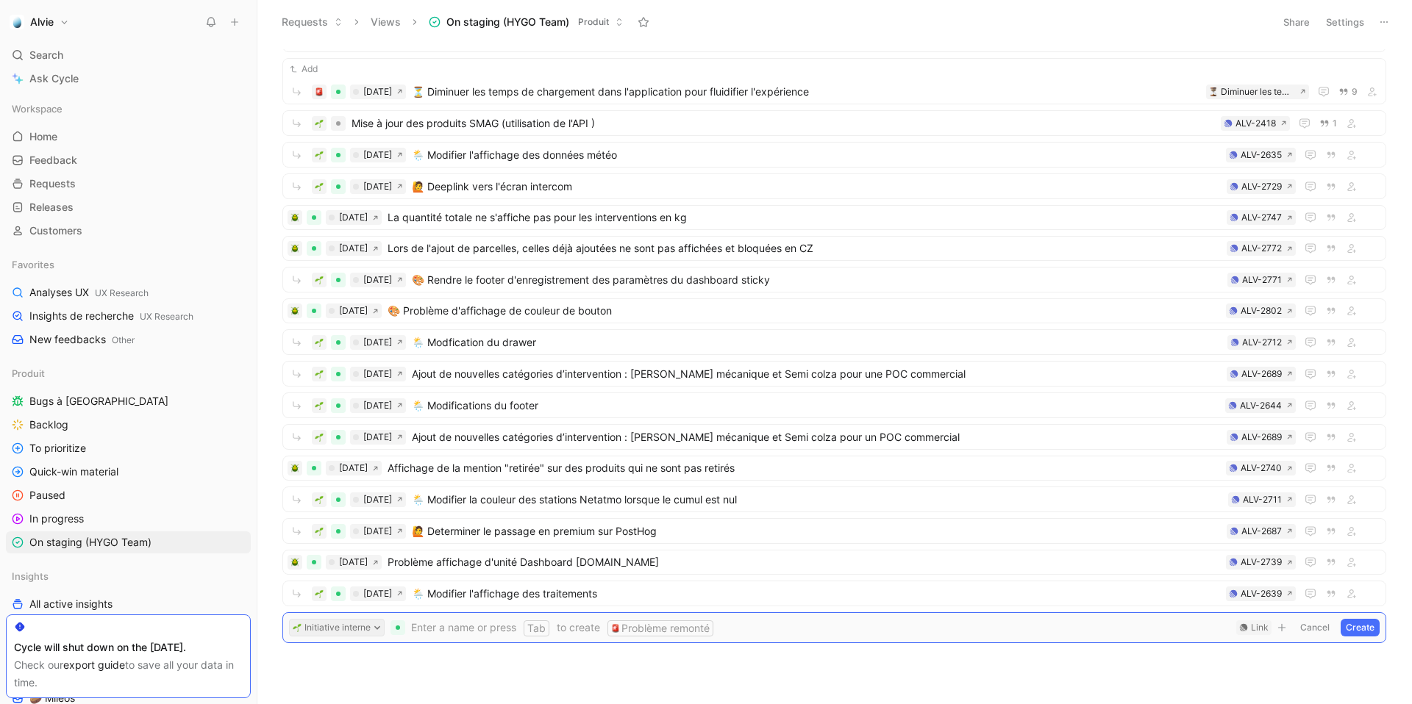
click at [348, 626] on button "Initiative interne" at bounding box center [337, 628] width 96 height 18
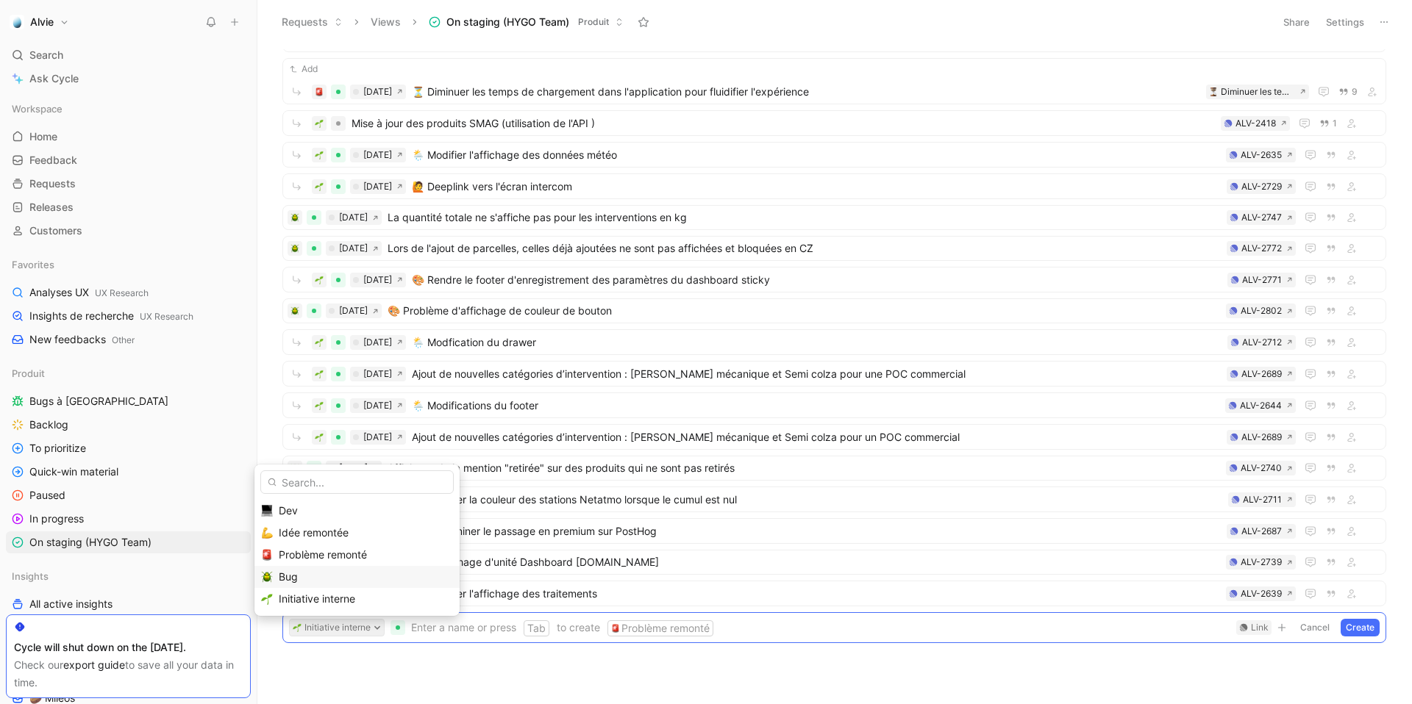
click at [335, 575] on div "Bug" at bounding box center [366, 577] width 174 height 18
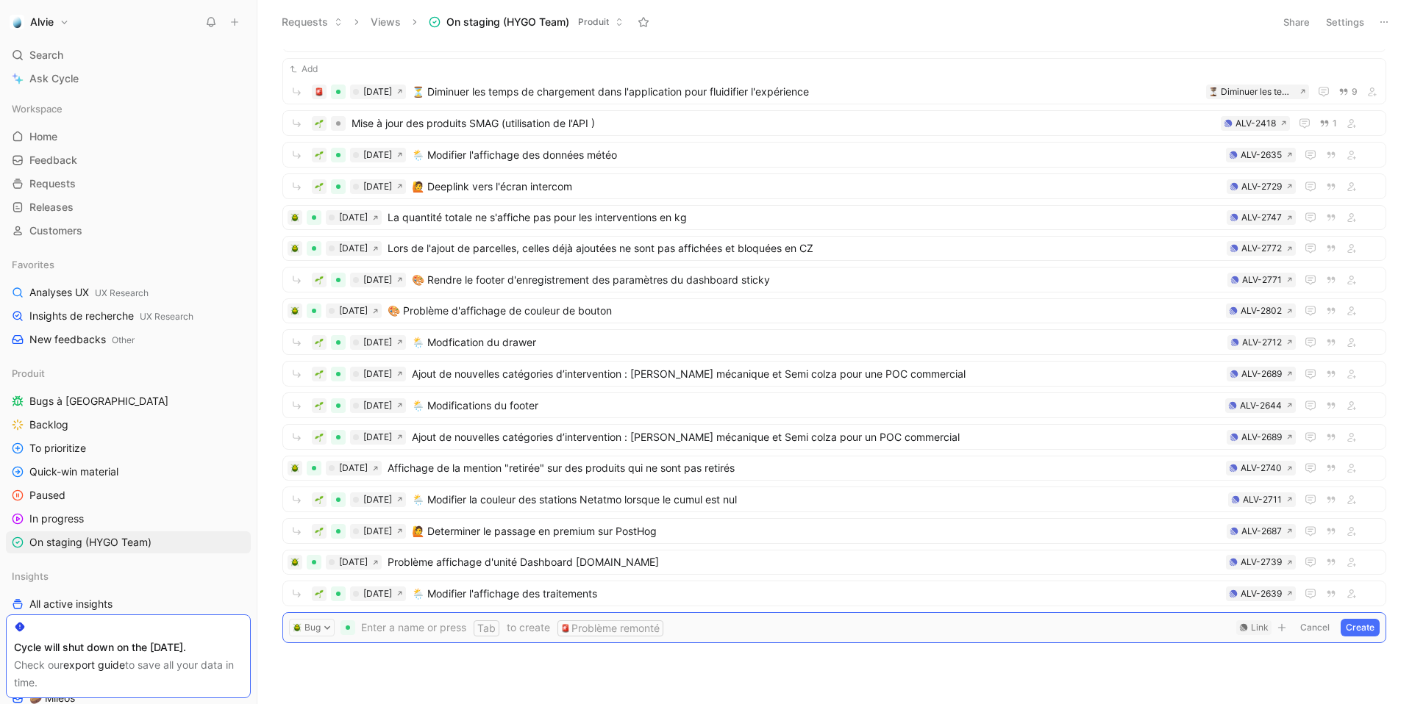
click at [674, 627] on span at bounding box center [795, 628] width 869 height 18
click at [1257, 627] on div "Link" at bounding box center [1260, 628] width 18 height 15
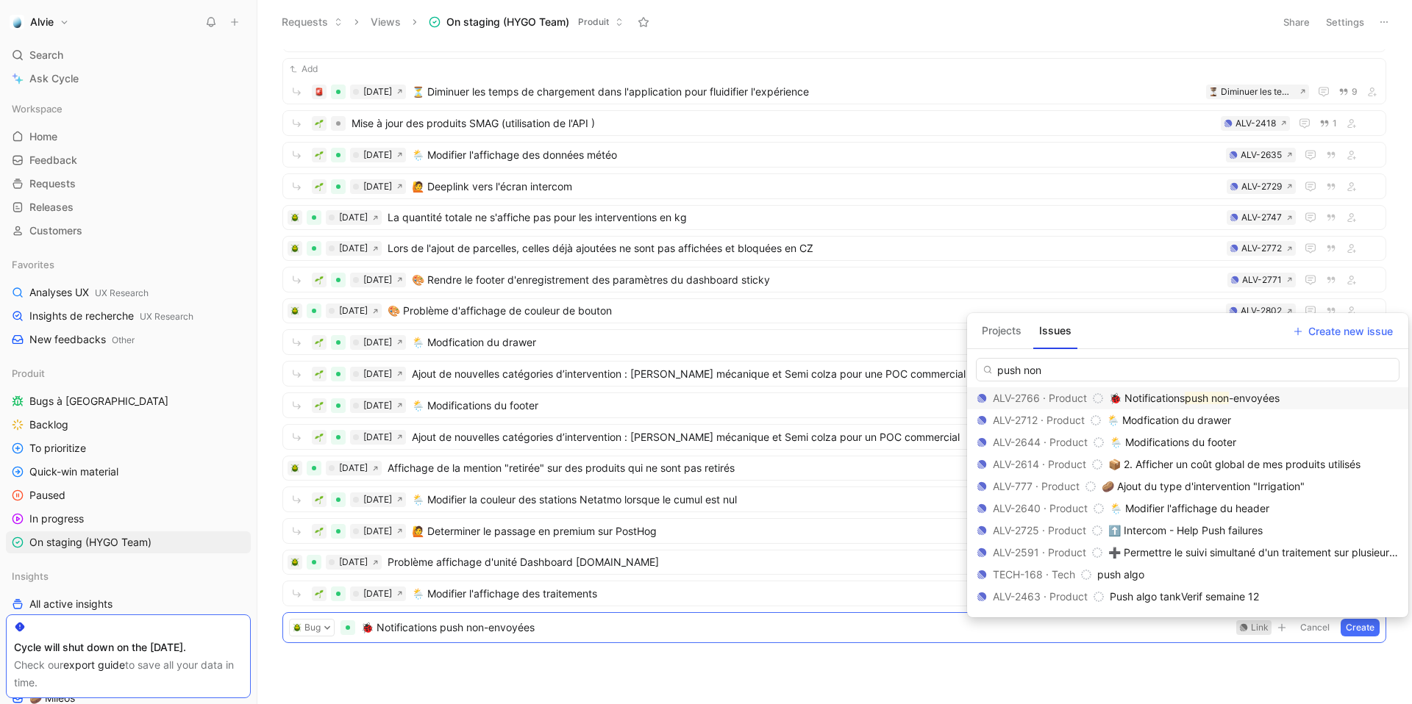
type input "push non"
click at [1210, 393] on mark "push non" at bounding box center [1207, 398] width 44 height 12
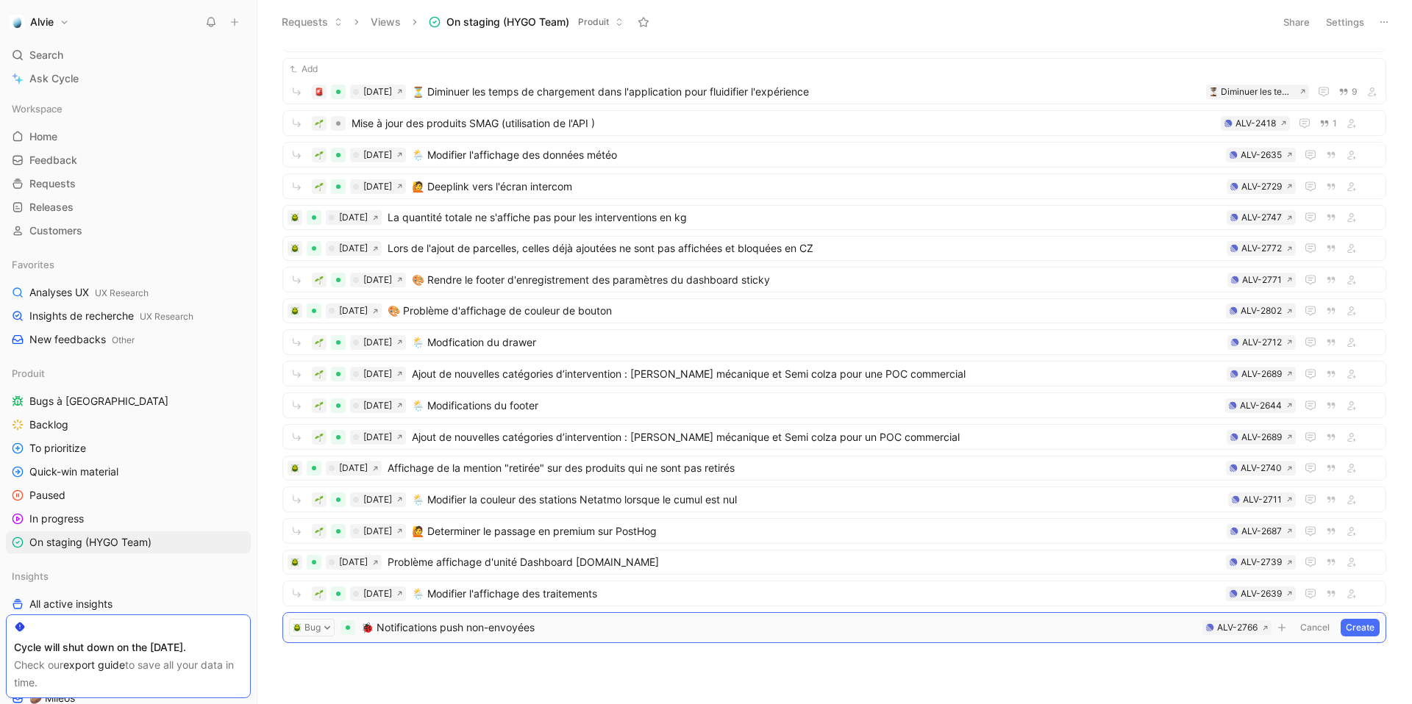
click at [1360, 629] on button "Create" at bounding box center [1359, 628] width 39 height 18
click at [659, 623] on span "🐞 Notifications push non-envoyées" at bounding box center [773, 625] width 893 height 18
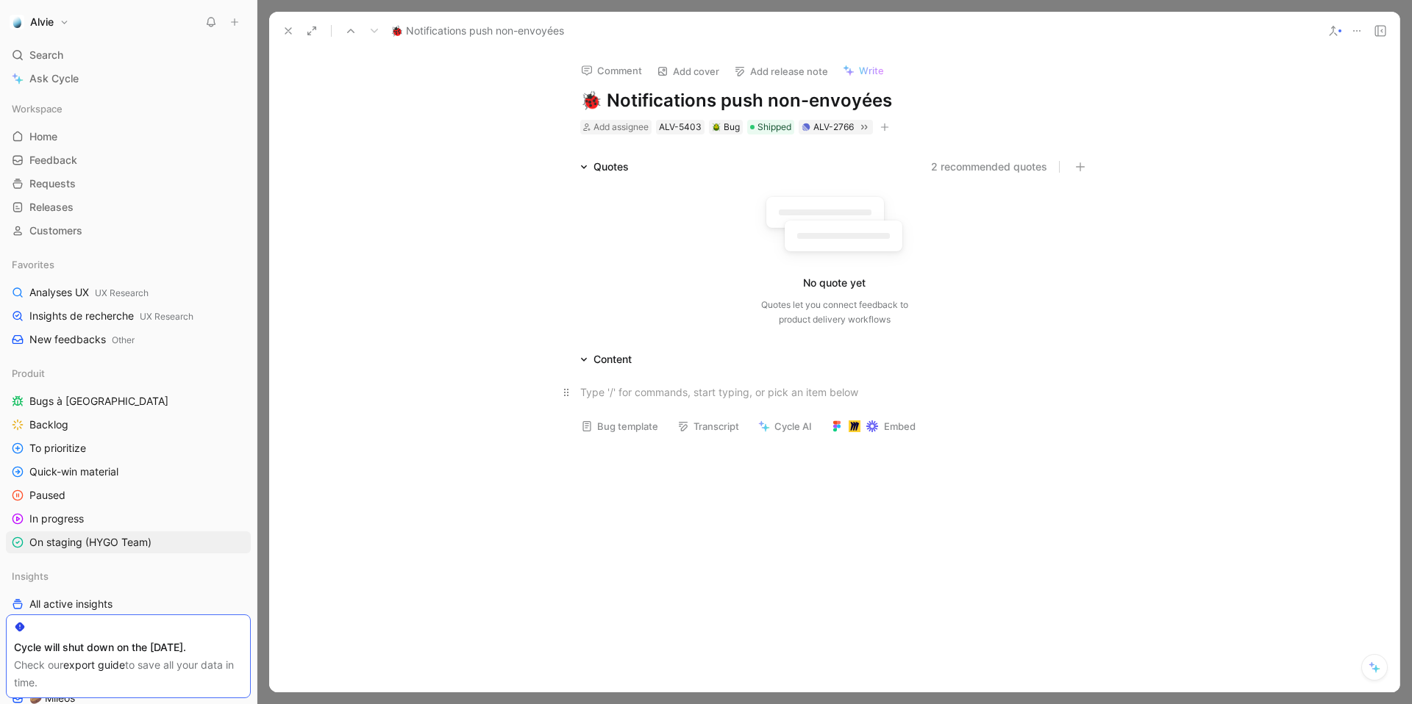
click at [624, 395] on div at bounding box center [834, 392] width 509 height 15
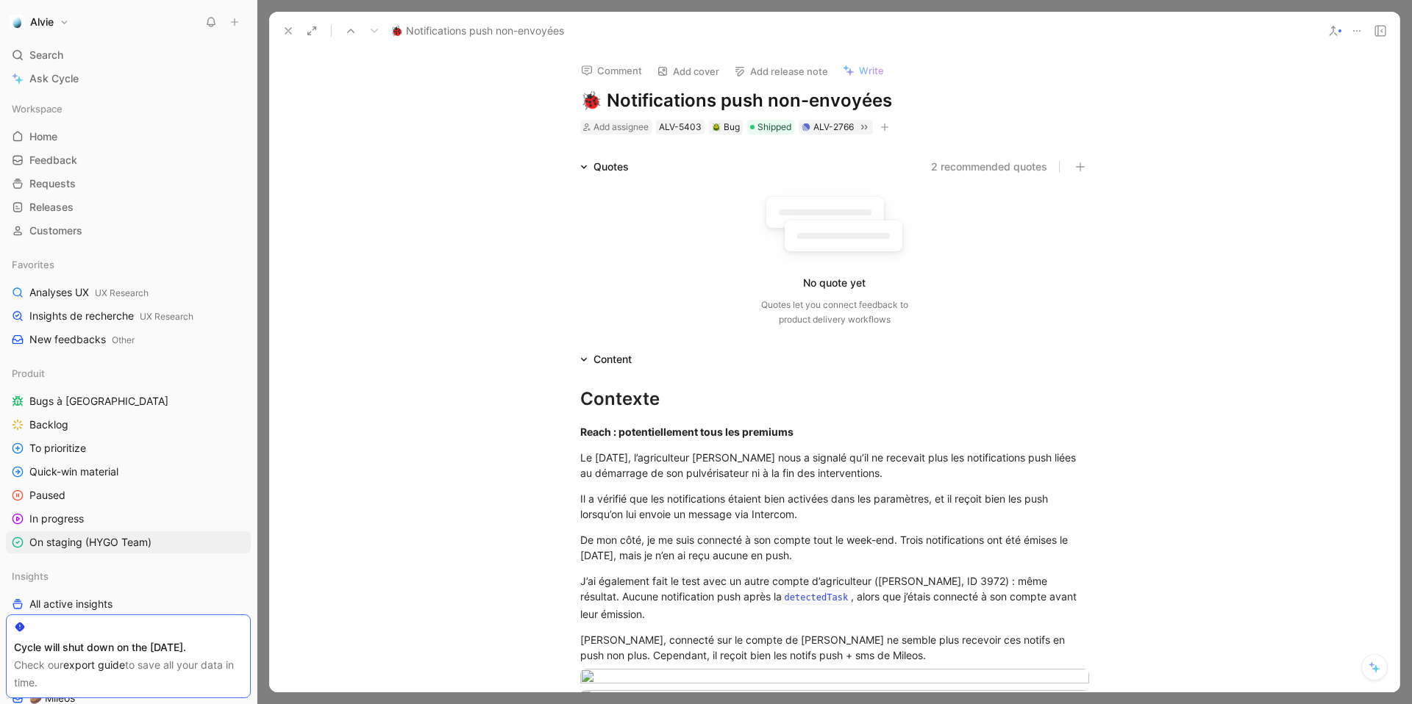
click at [604, 99] on h1 "🐞 Notifications push non-envoyées" at bounding box center [834, 101] width 509 height 24
click at [777, 66] on button "Add release note" at bounding box center [780, 71] width 107 height 21
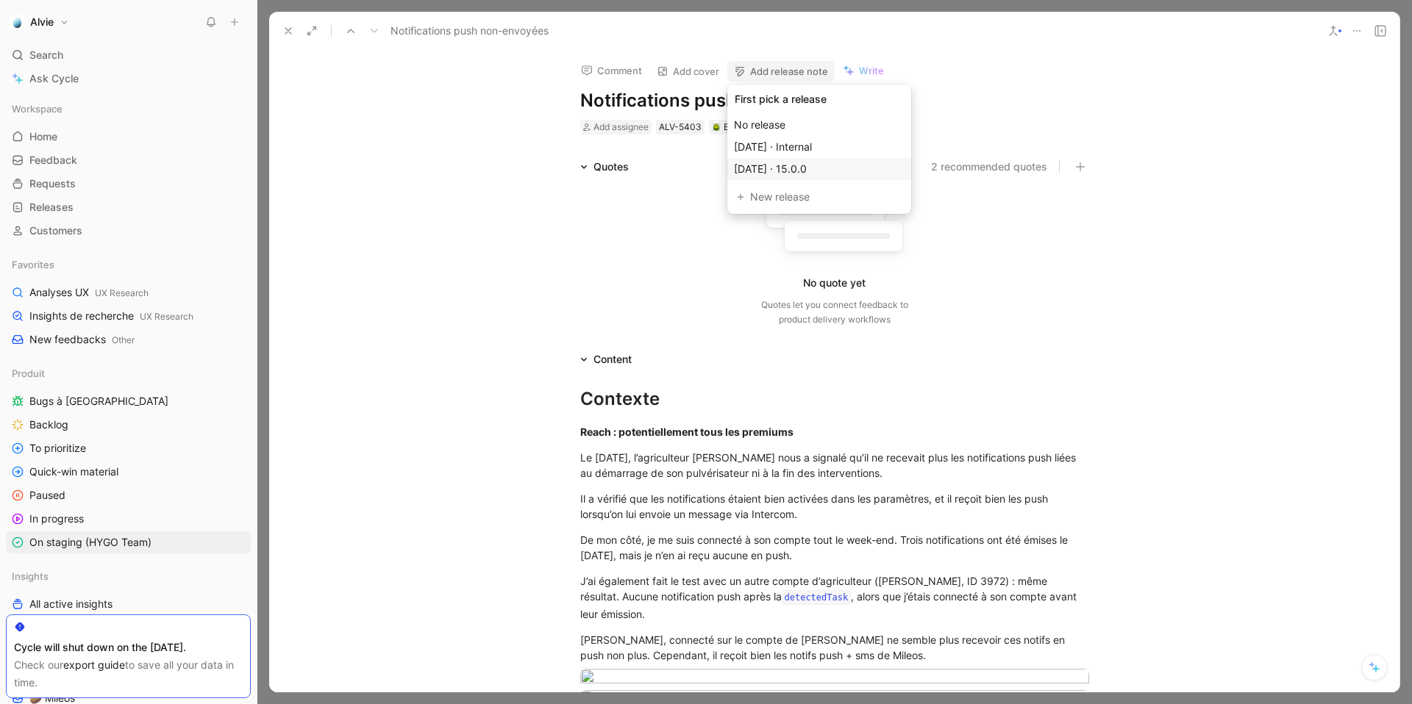
click at [793, 168] on span "[DATE] · 15.0.0" at bounding box center [770, 168] width 73 height 12
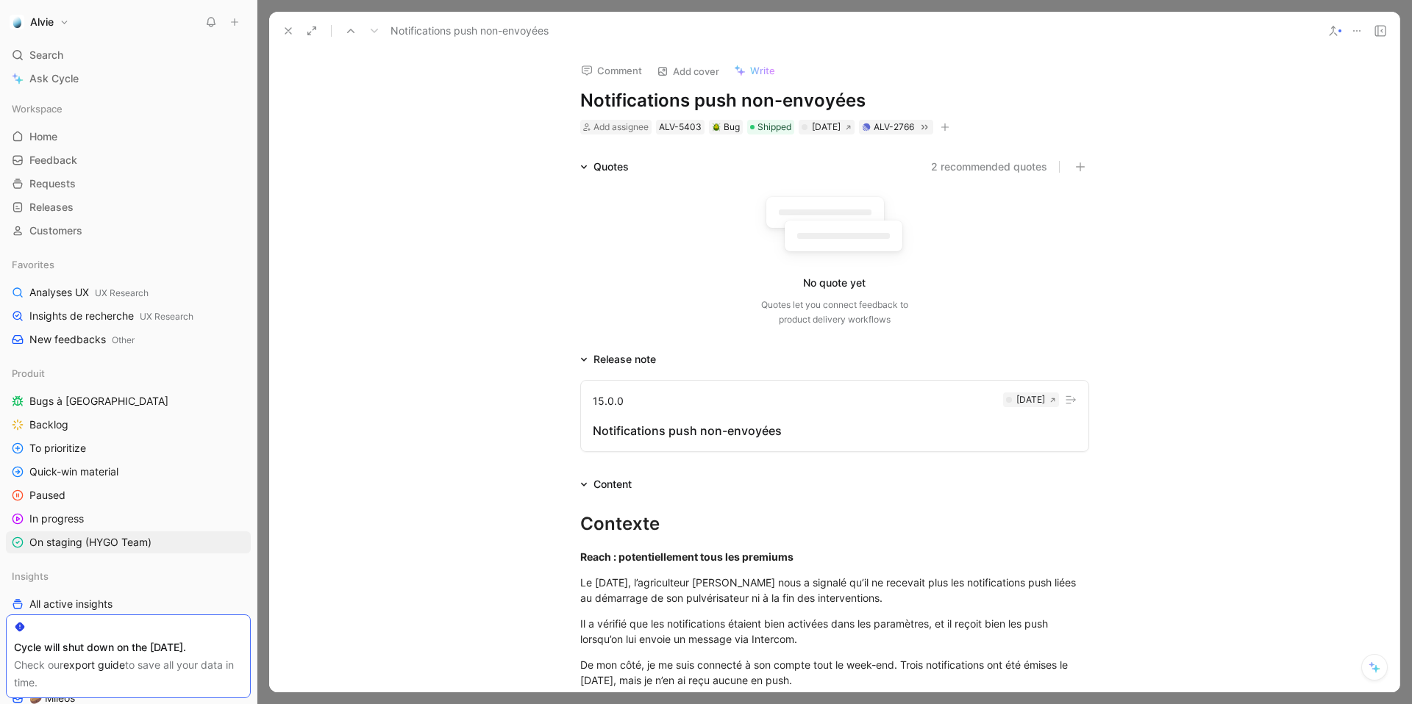
click at [283, 29] on icon at bounding box center [288, 31] width 12 height 12
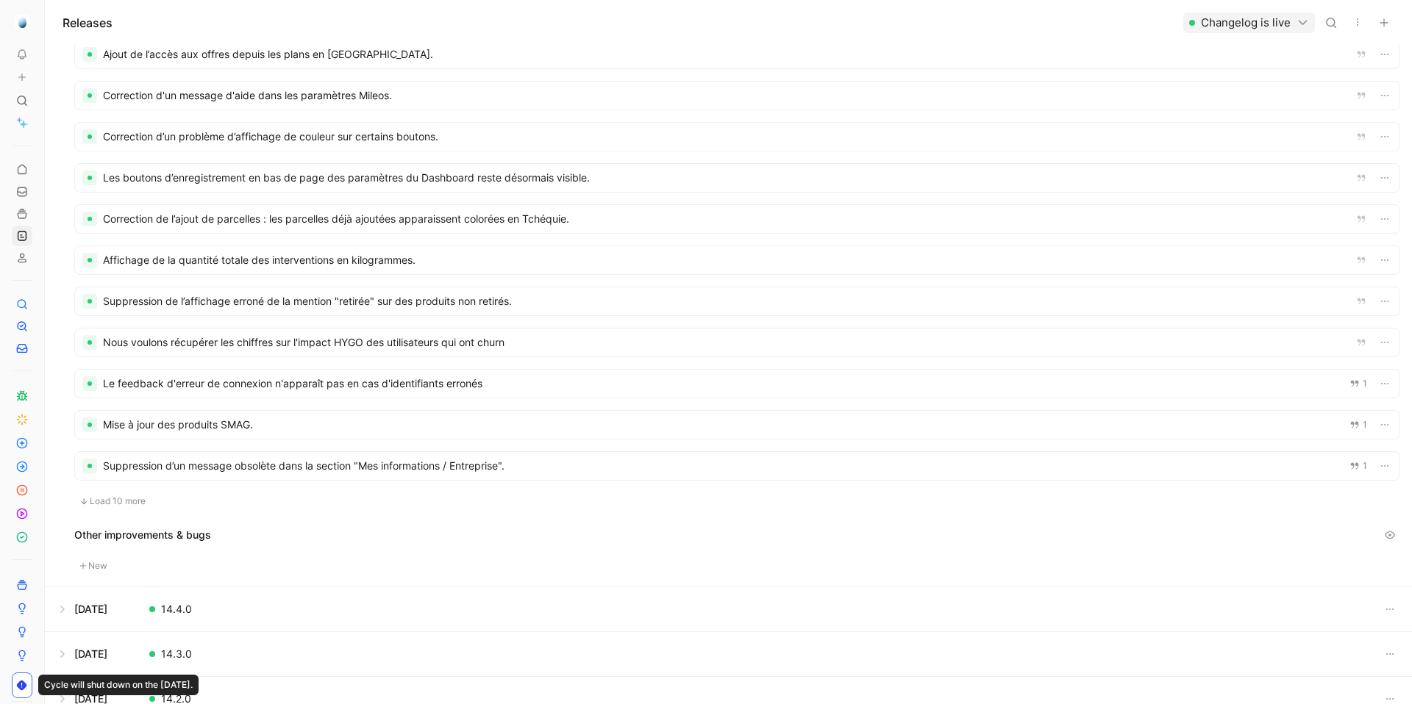
scroll to position [517, 0]
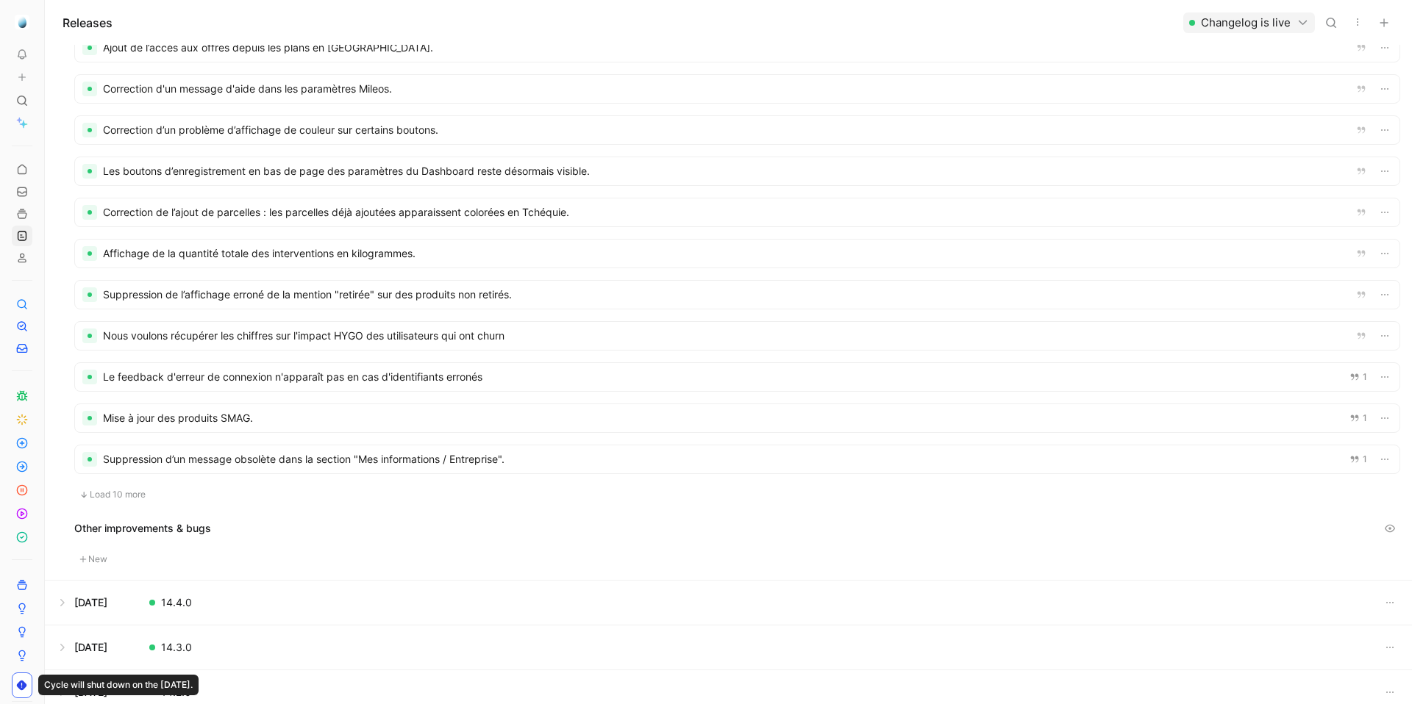
click at [124, 487] on button "Load 10 more" at bounding box center [112, 495] width 76 height 18
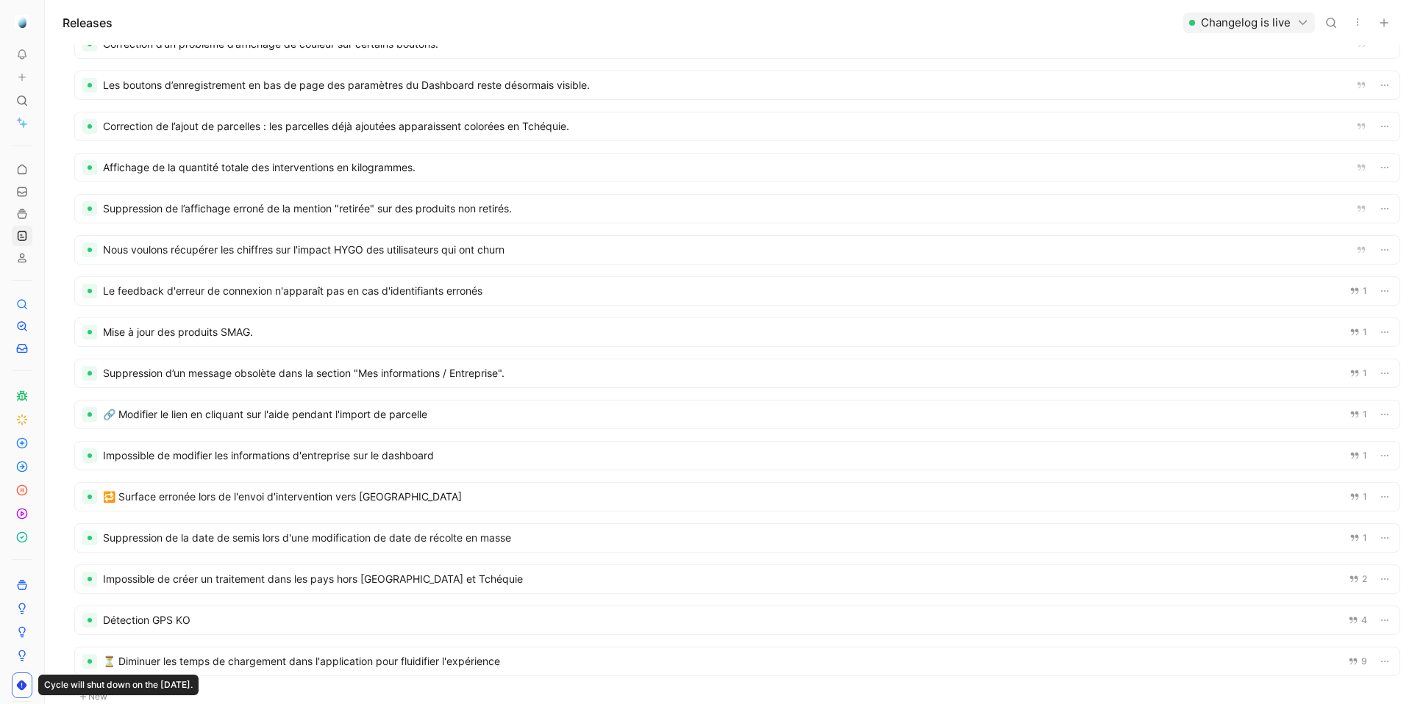
scroll to position [604, 0]
click at [479, 282] on div at bounding box center [737, 290] width 1324 height 28
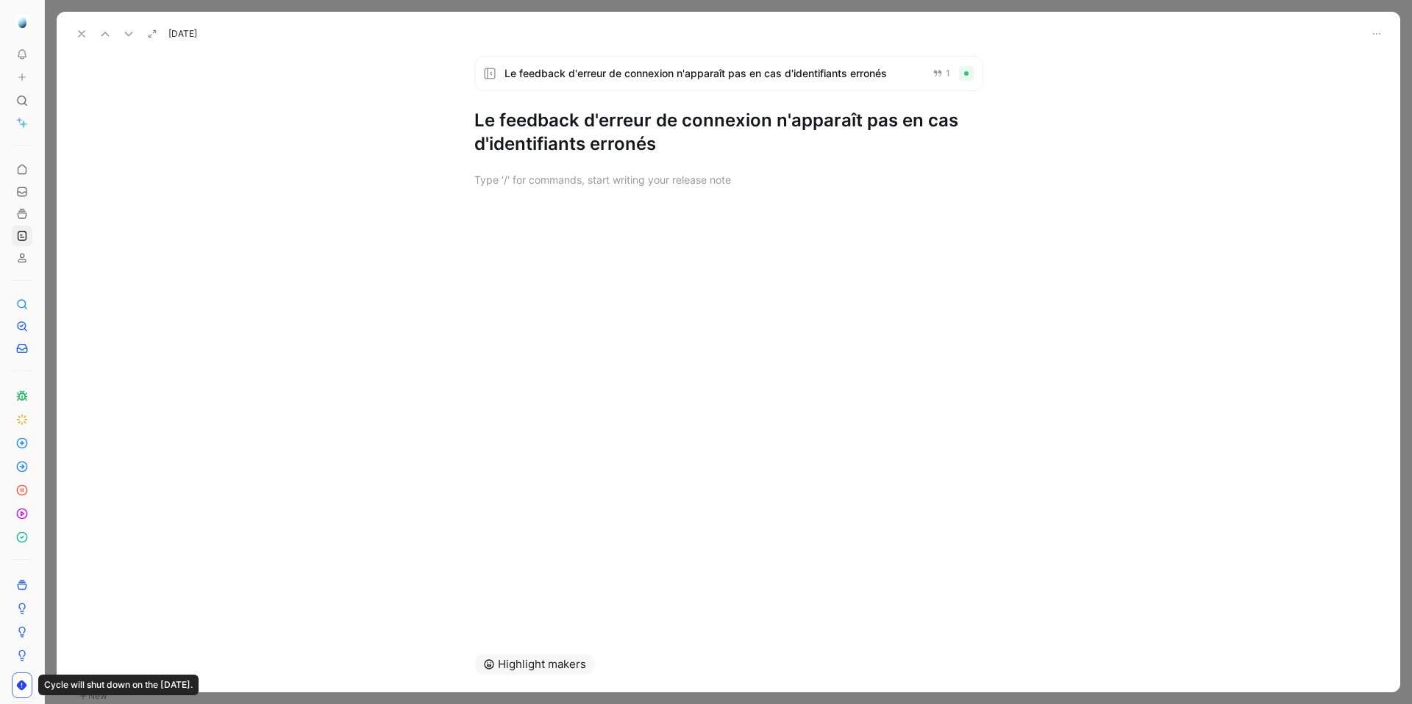
click at [515, 136] on h1 "Le feedback d'erreur de connexion n'apparaît pas en cas d'identifiants erronés" at bounding box center [728, 132] width 509 height 47
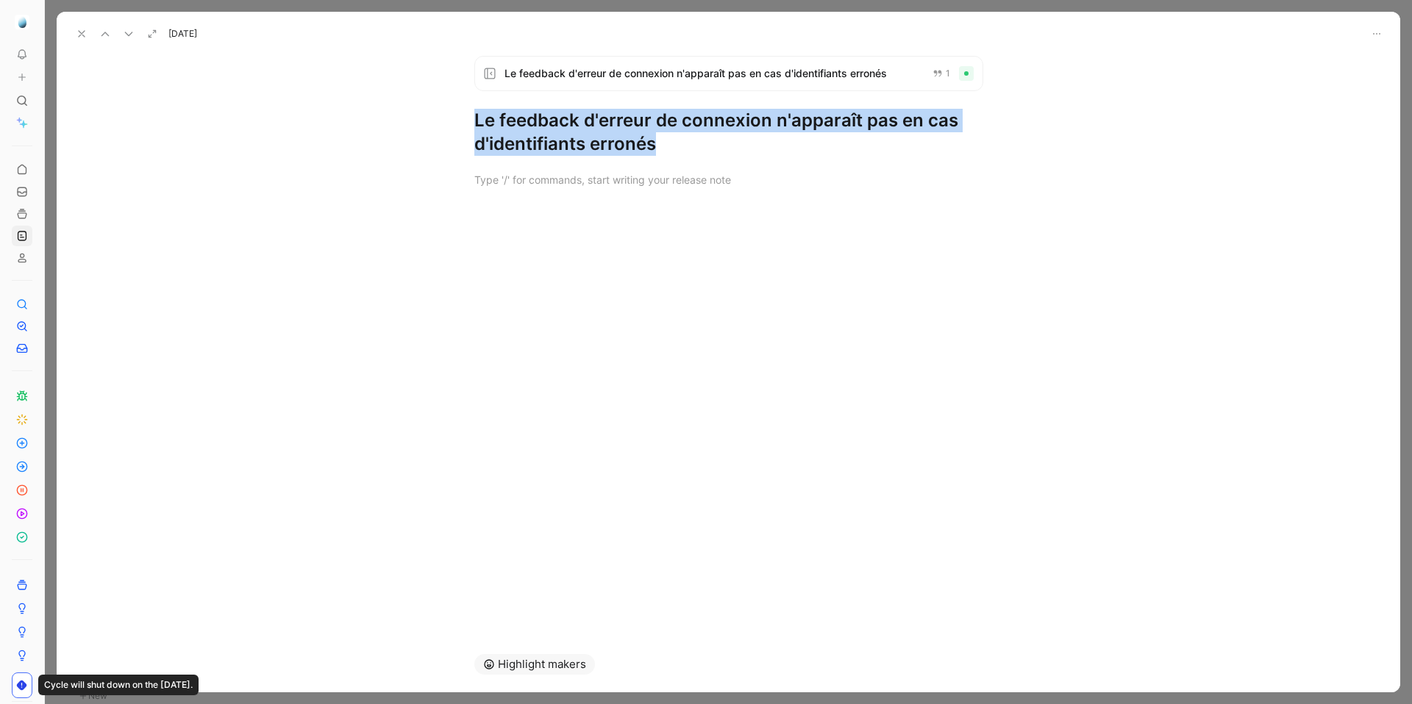
click at [515, 136] on h1 "Le feedback d'erreur de connexion n'apparaît pas en cas d'identifiants erronés" at bounding box center [728, 132] width 509 height 47
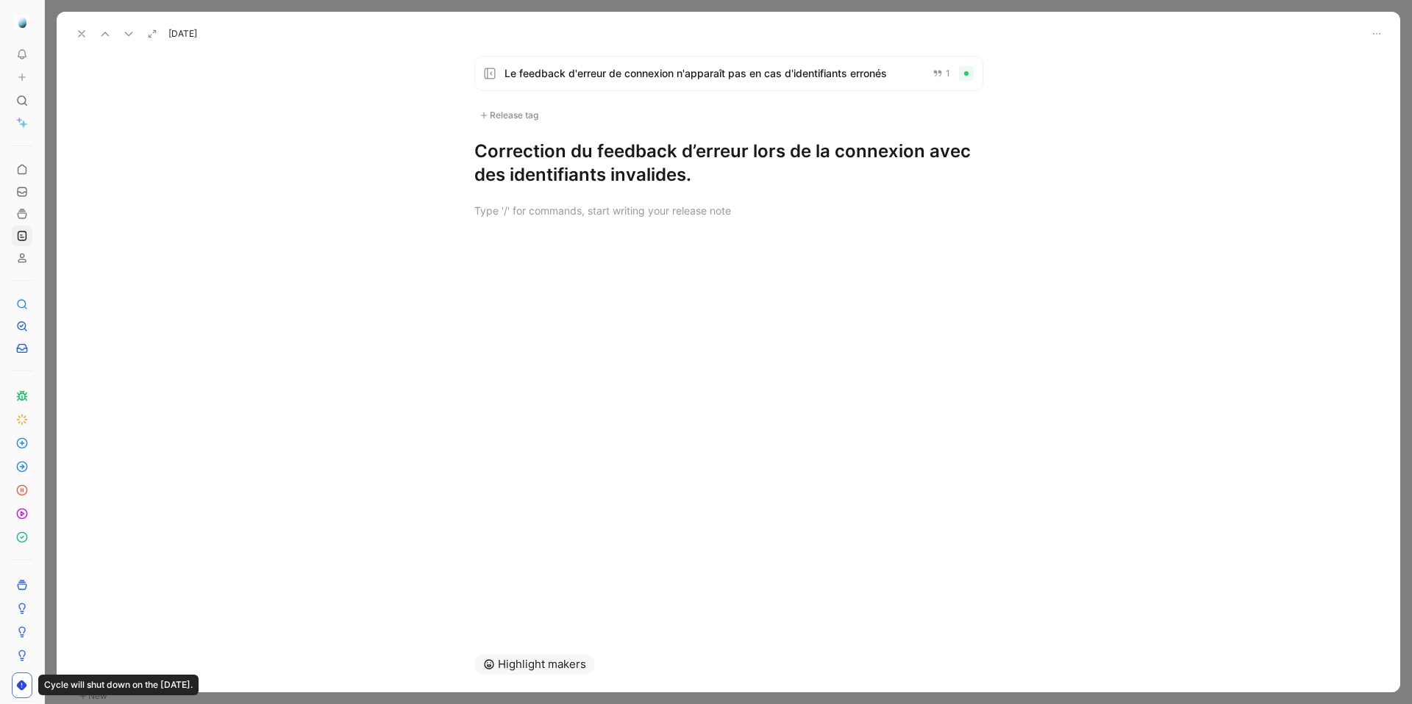
click at [77, 29] on icon at bounding box center [82, 34] width 12 height 12
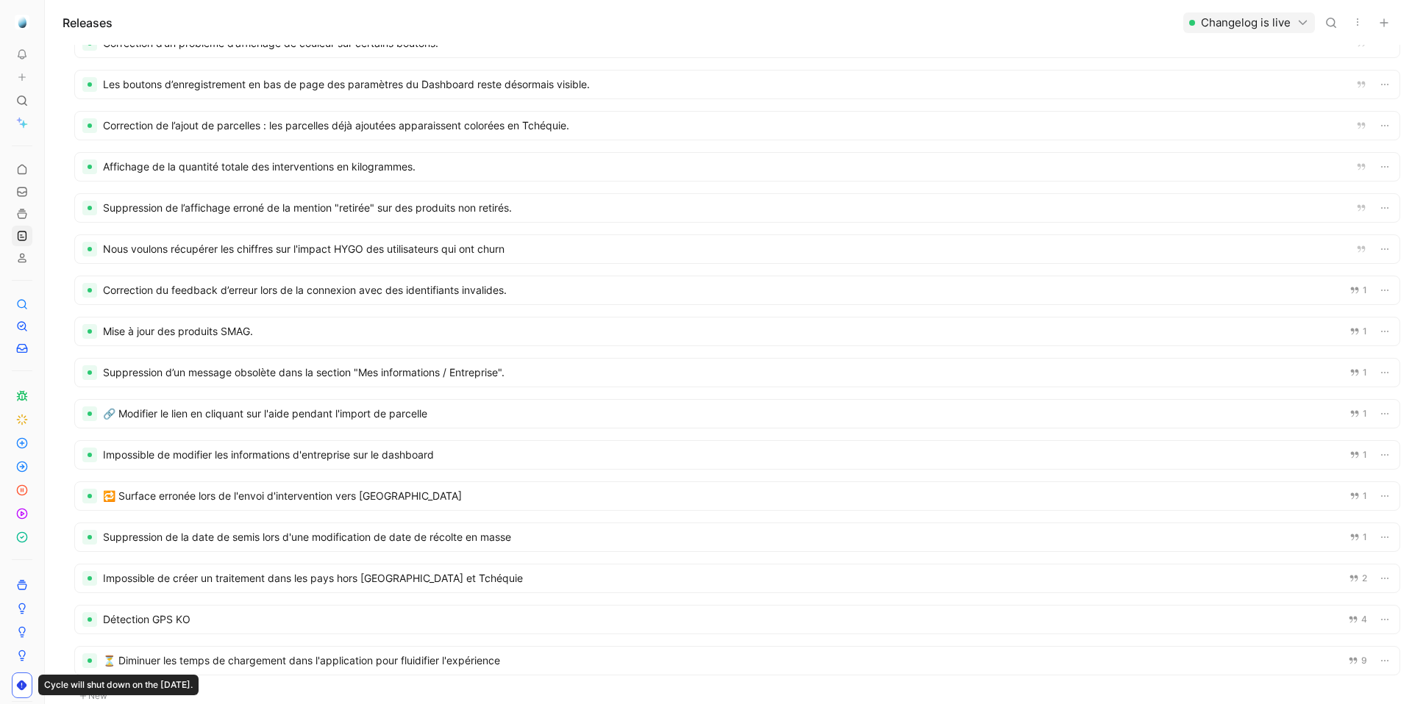
click at [300, 247] on div at bounding box center [737, 249] width 1324 height 28
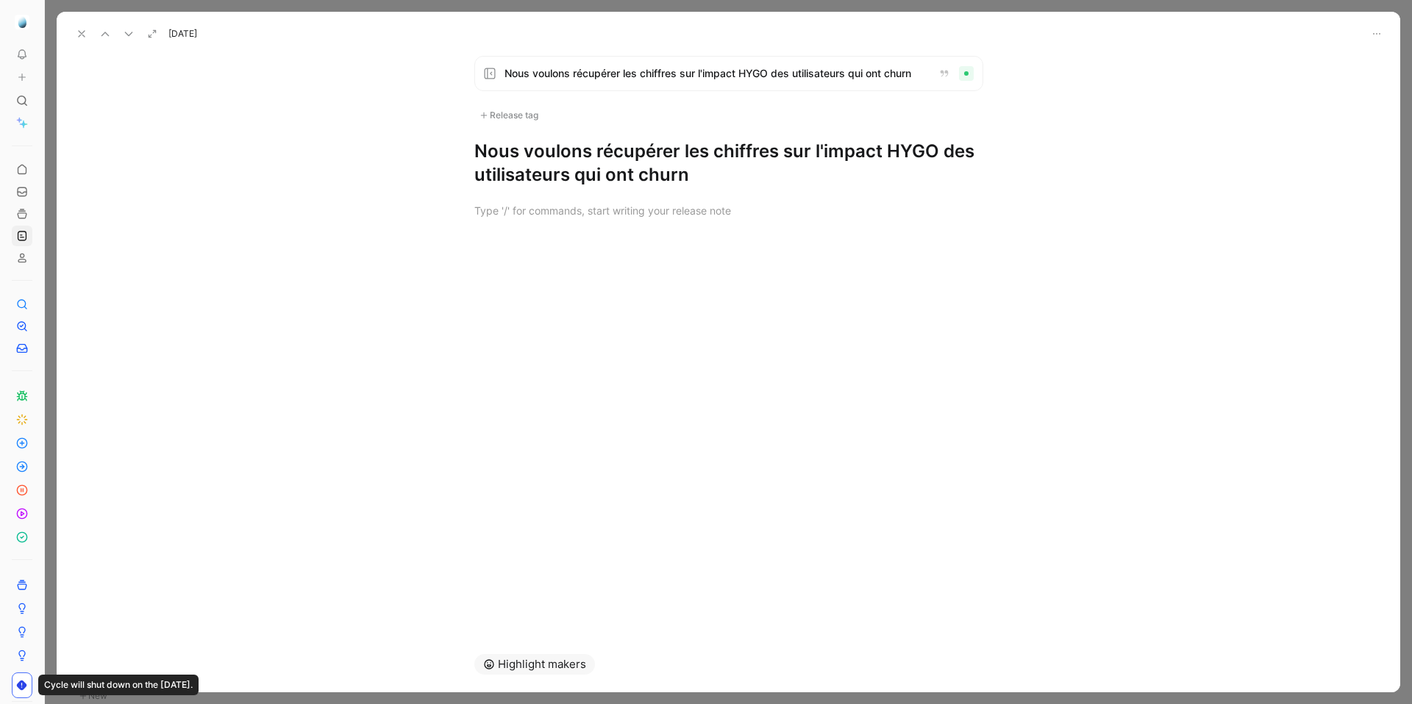
click at [559, 180] on h1 "Nous voulons récupérer les chiffres sur l'impact HYGO des utilisateurs qui ont …" at bounding box center [728, 163] width 509 height 47
click at [81, 35] on icon at bounding box center [82, 34] width 12 height 12
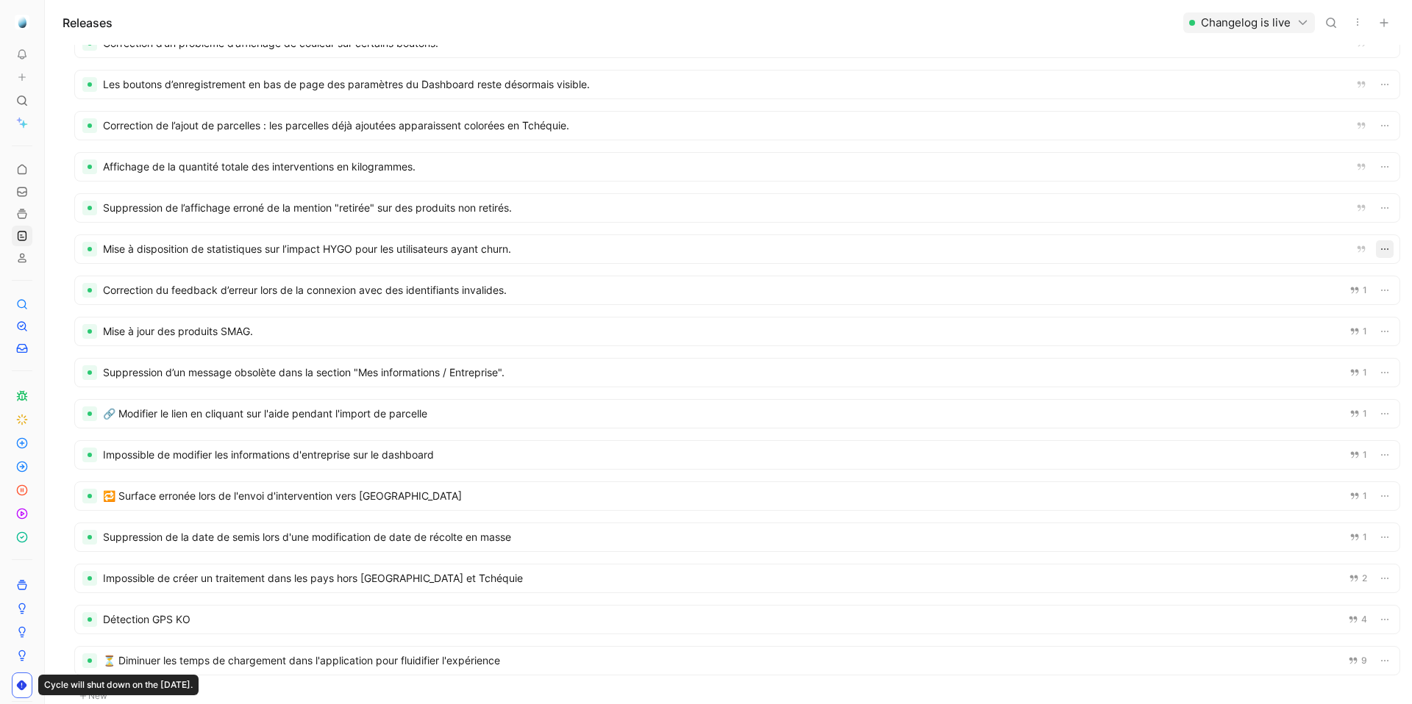
click at [1386, 251] on icon "button" at bounding box center [1385, 249] width 12 height 12
click at [1243, 330] on div "[DATE] · Internal" at bounding box center [1214, 326] width 78 height 18
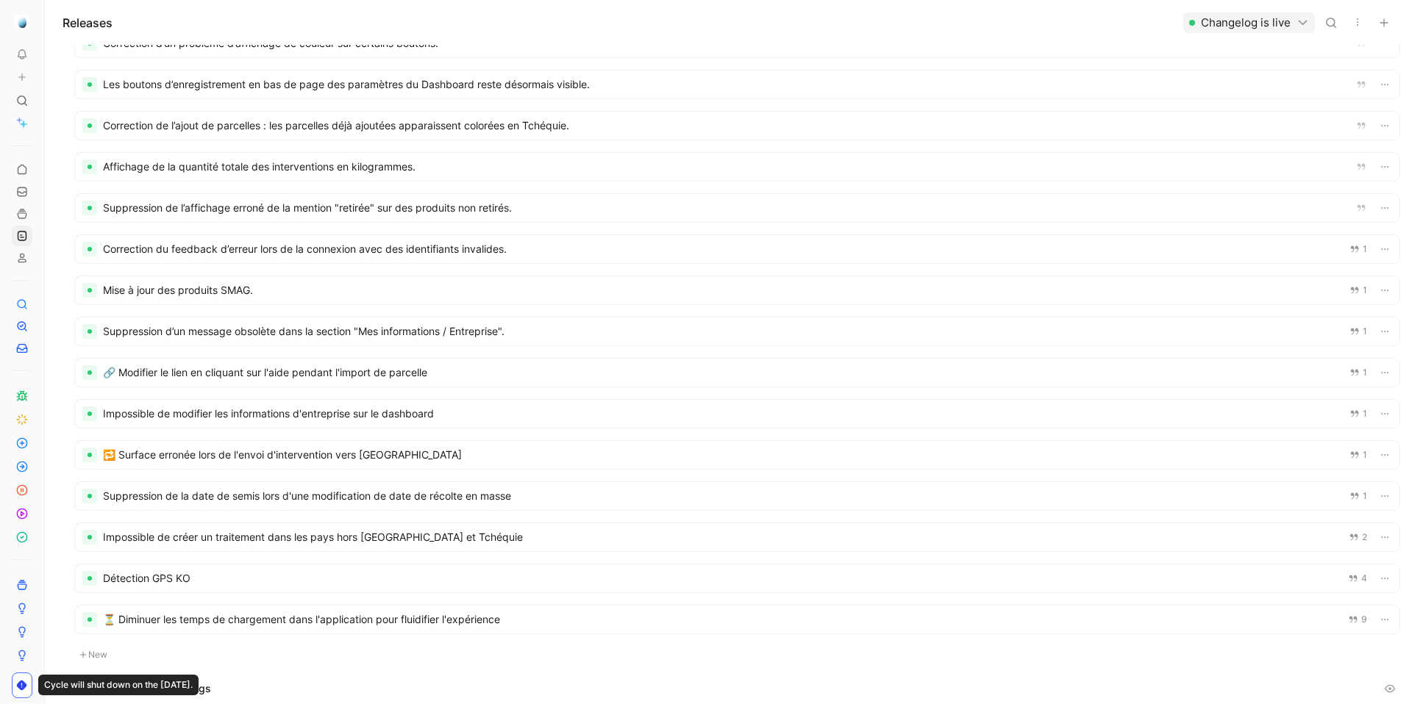
scroll to position [668, 0]
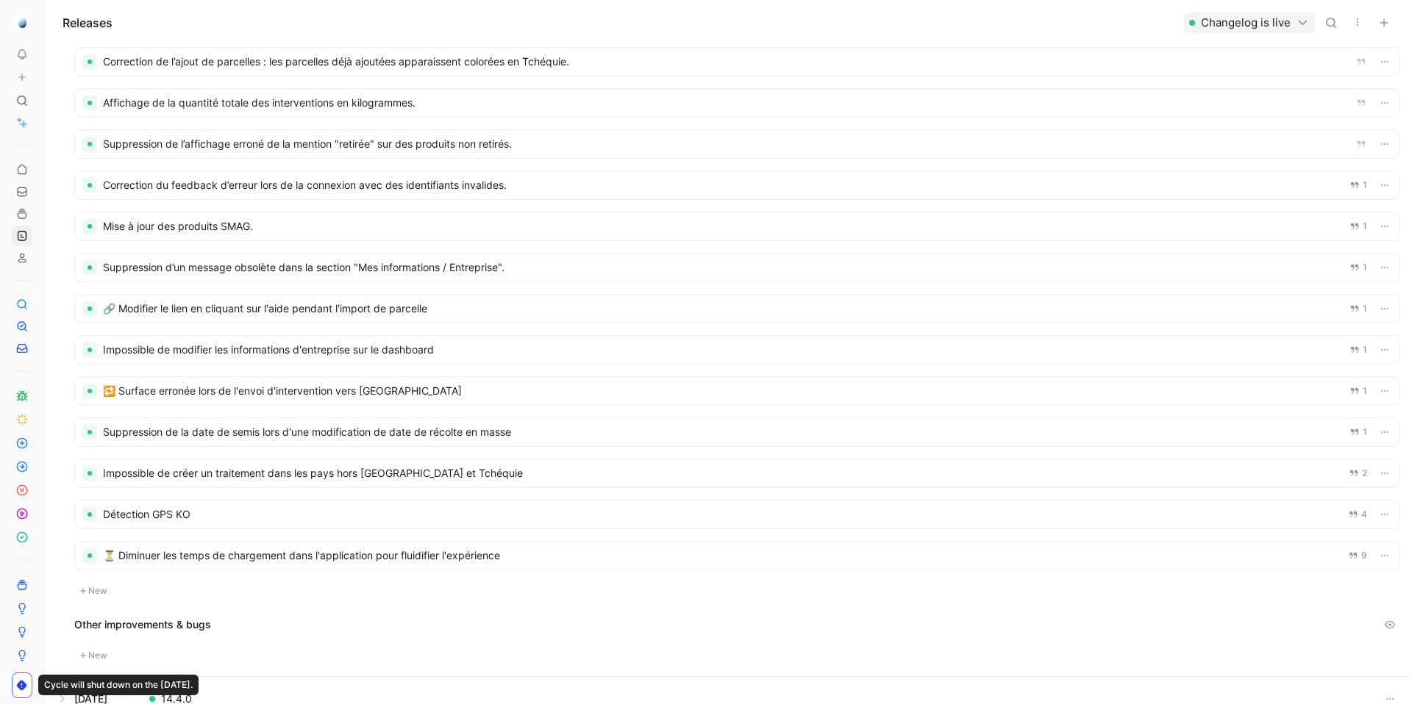
click at [490, 308] on div at bounding box center [737, 309] width 1324 height 28
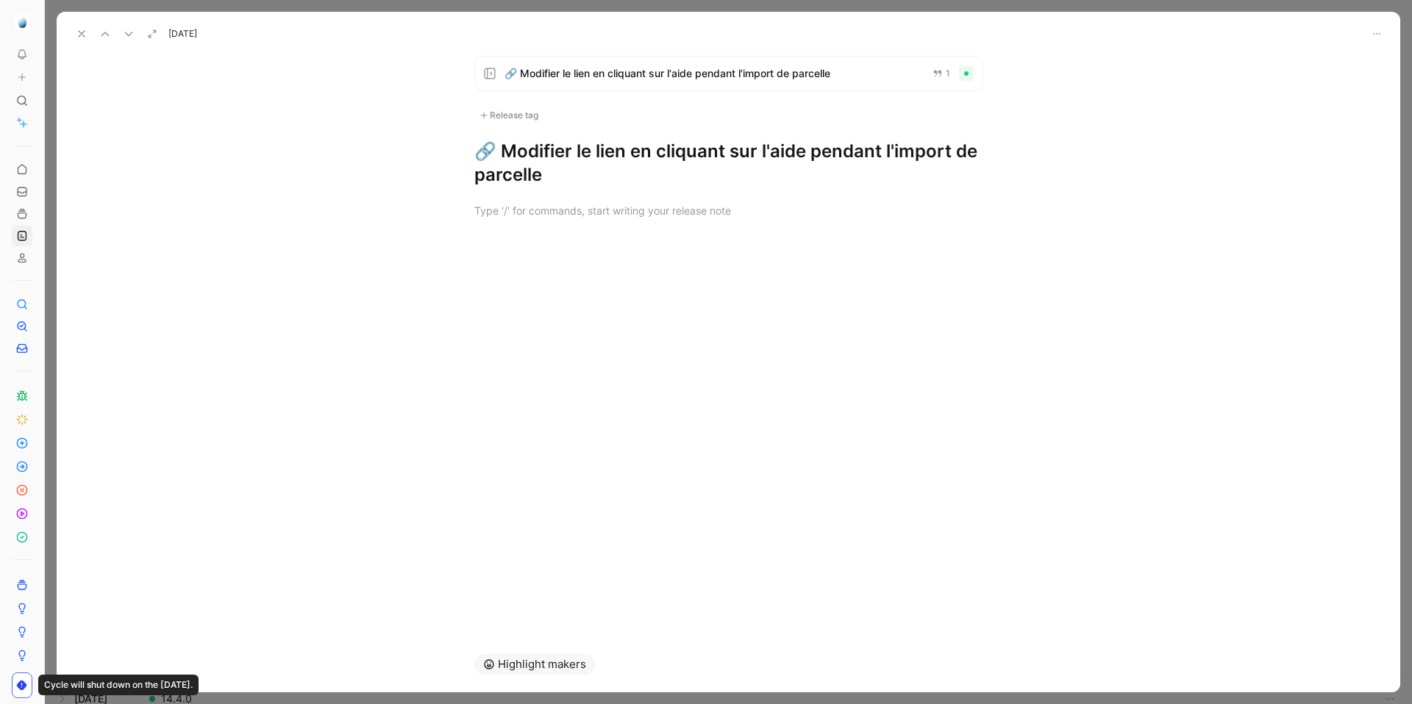
click at [593, 143] on h1 "🔗 Modifier le lien en cliquant sur l'aide pendant l'import de parcelle" at bounding box center [728, 163] width 509 height 47
click at [518, 110] on div "Release tag" at bounding box center [508, 116] width 69 height 18
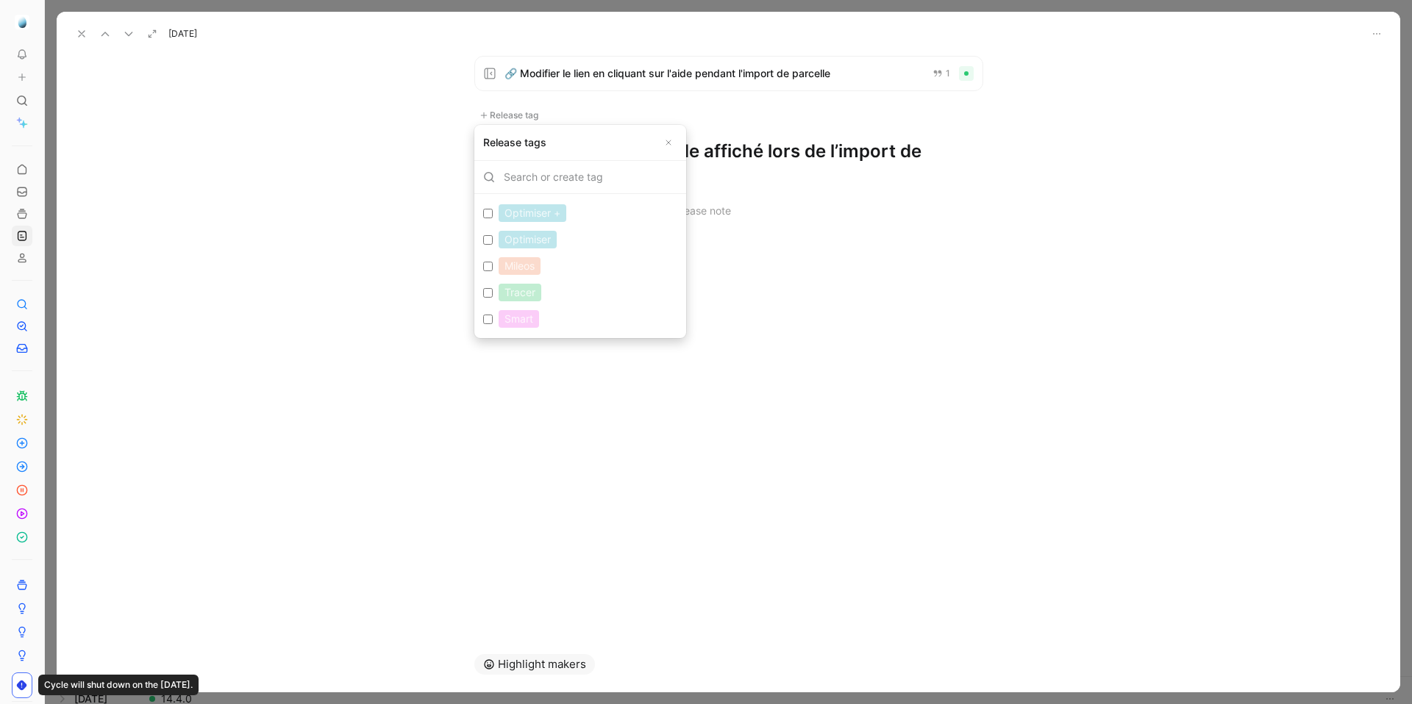
click at [484, 235] on input "Optimiser Edit" at bounding box center [488, 240] width 10 height 10
checkbox input "true"
click at [488, 295] on input "Tracer Edit" at bounding box center [488, 298] width 10 height 10
checkbox input "true"
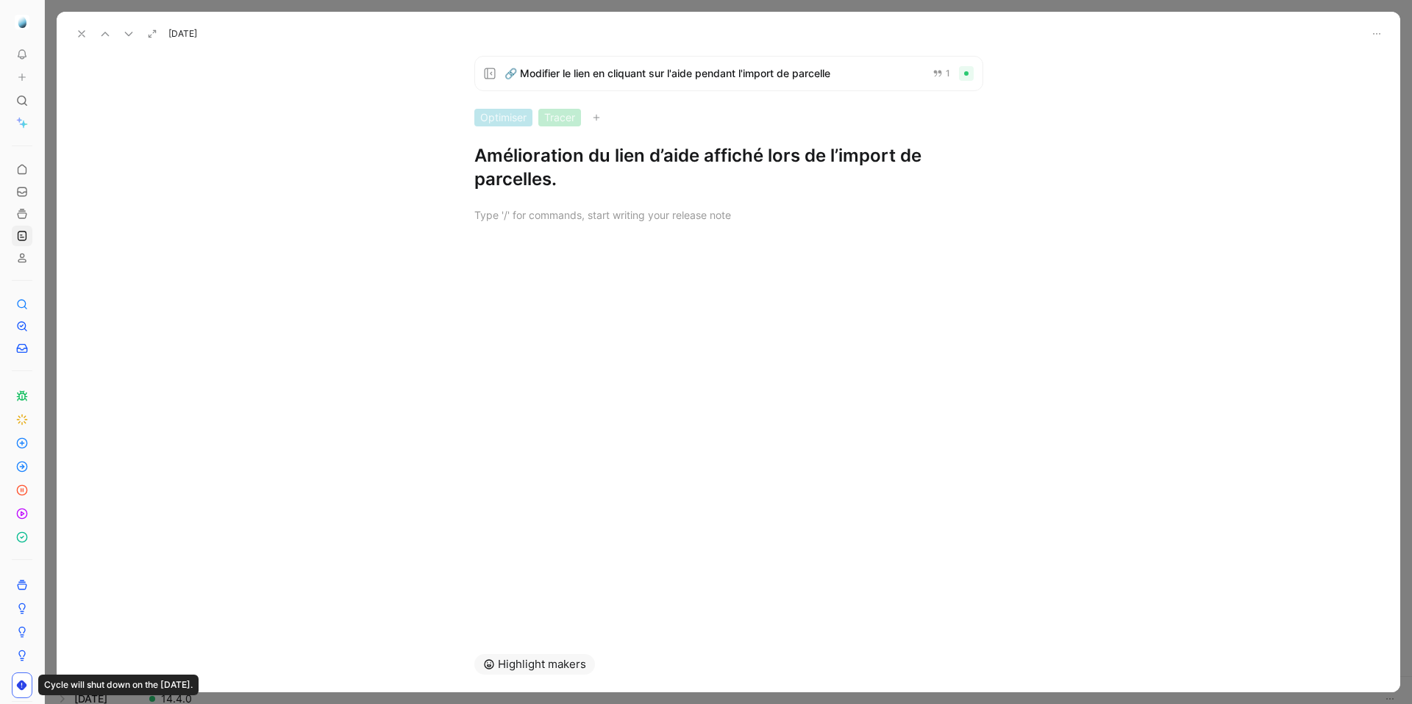
click at [82, 32] on use at bounding box center [82, 34] width 6 height 6
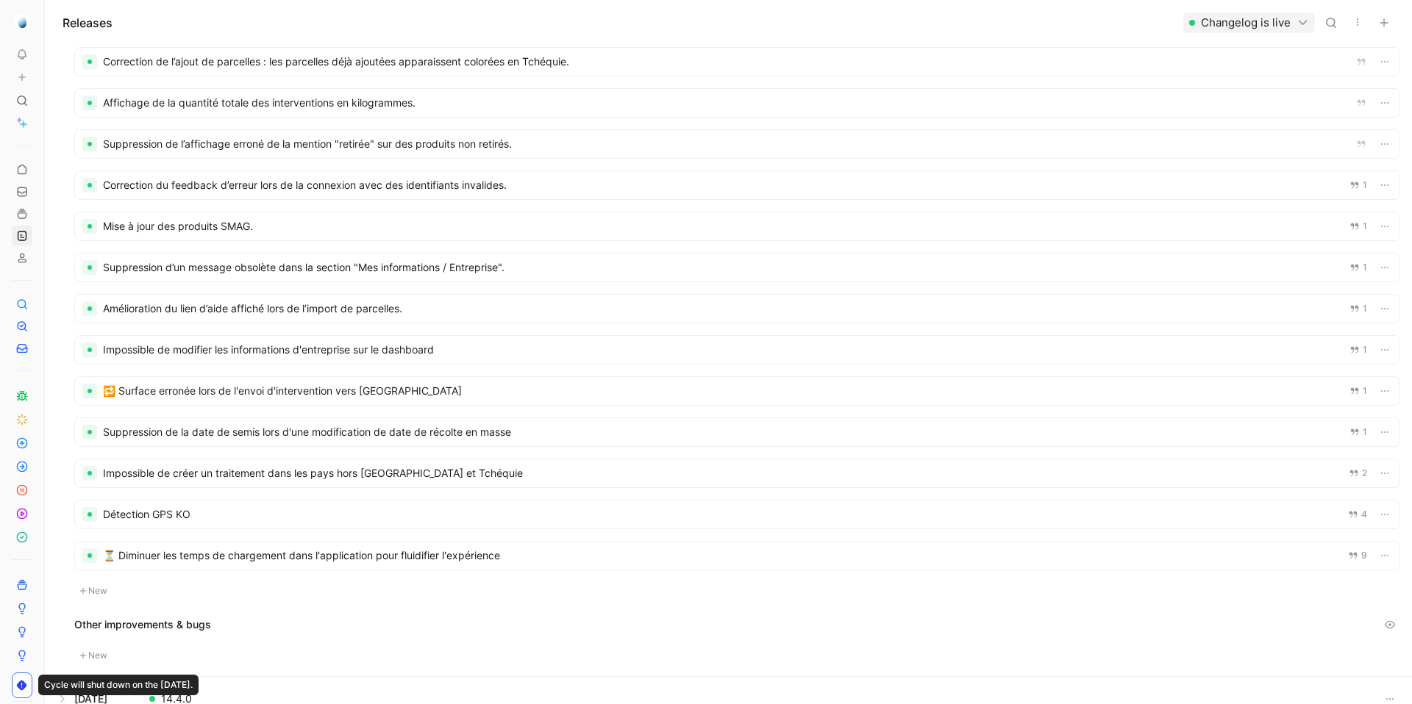
click at [368, 351] on div at bounding box center [737, 350] width 1324 height 28
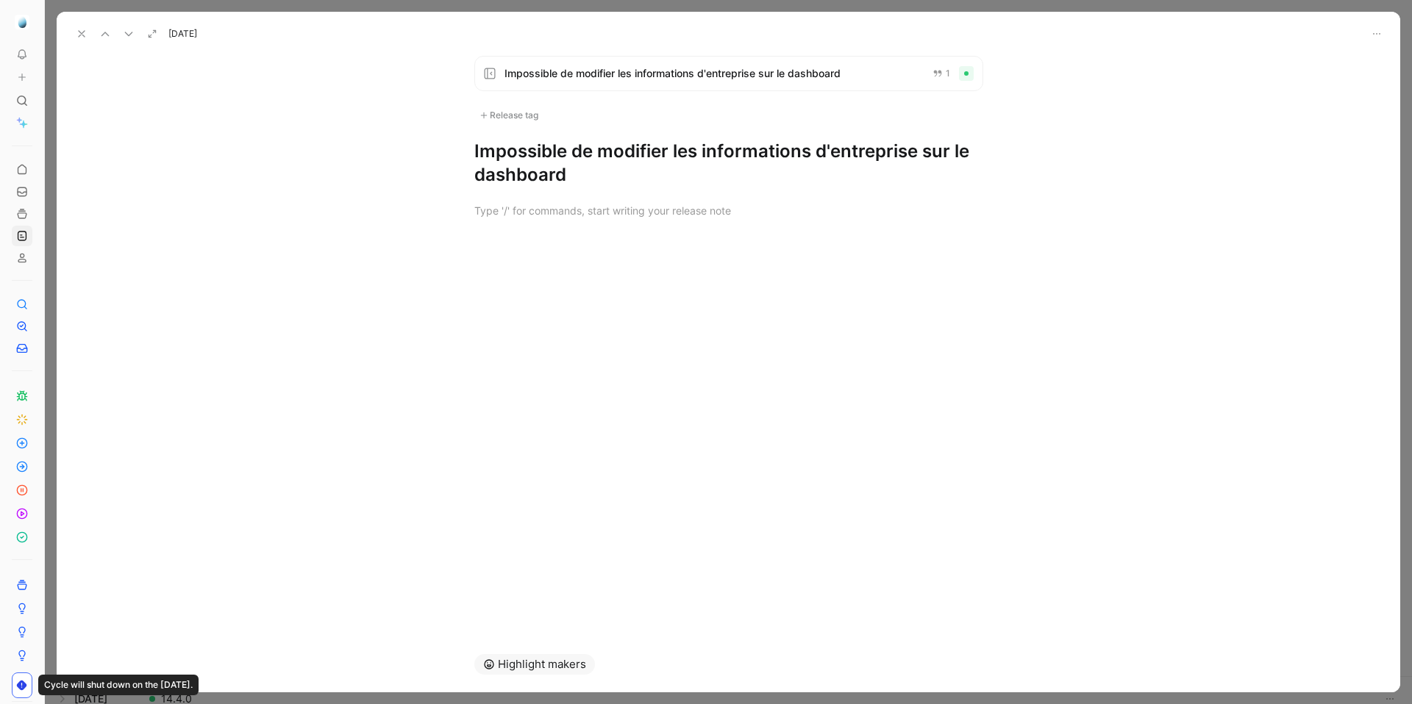
click at [570, 157] on h1 "Impossible de modifier les informations d'entreprise sur le dashboard" at bounding box center [728, 163] width 509 height 47
click at [86, 32] on icon at bounding box center [82, 34] width 12 height 12
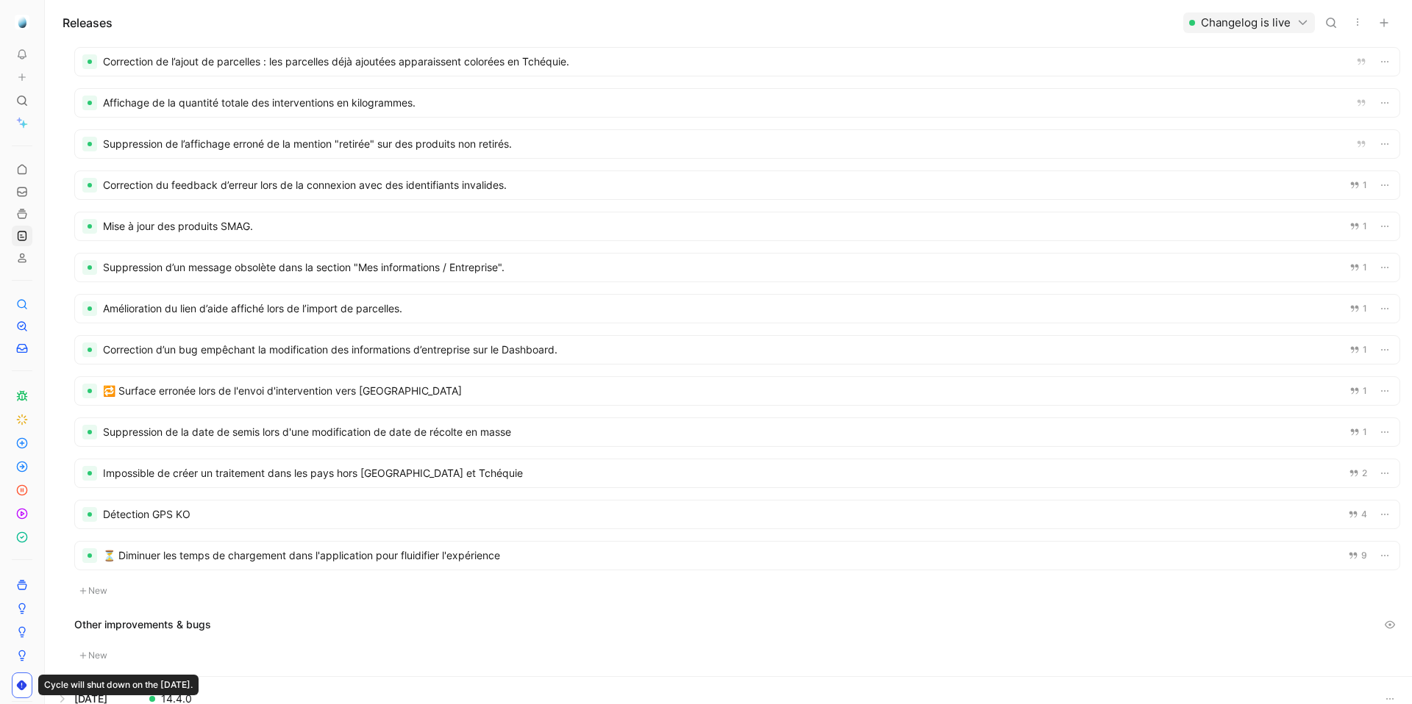
click at [334, 396] on div at bounding box center [737, 391] width 1324 height 28
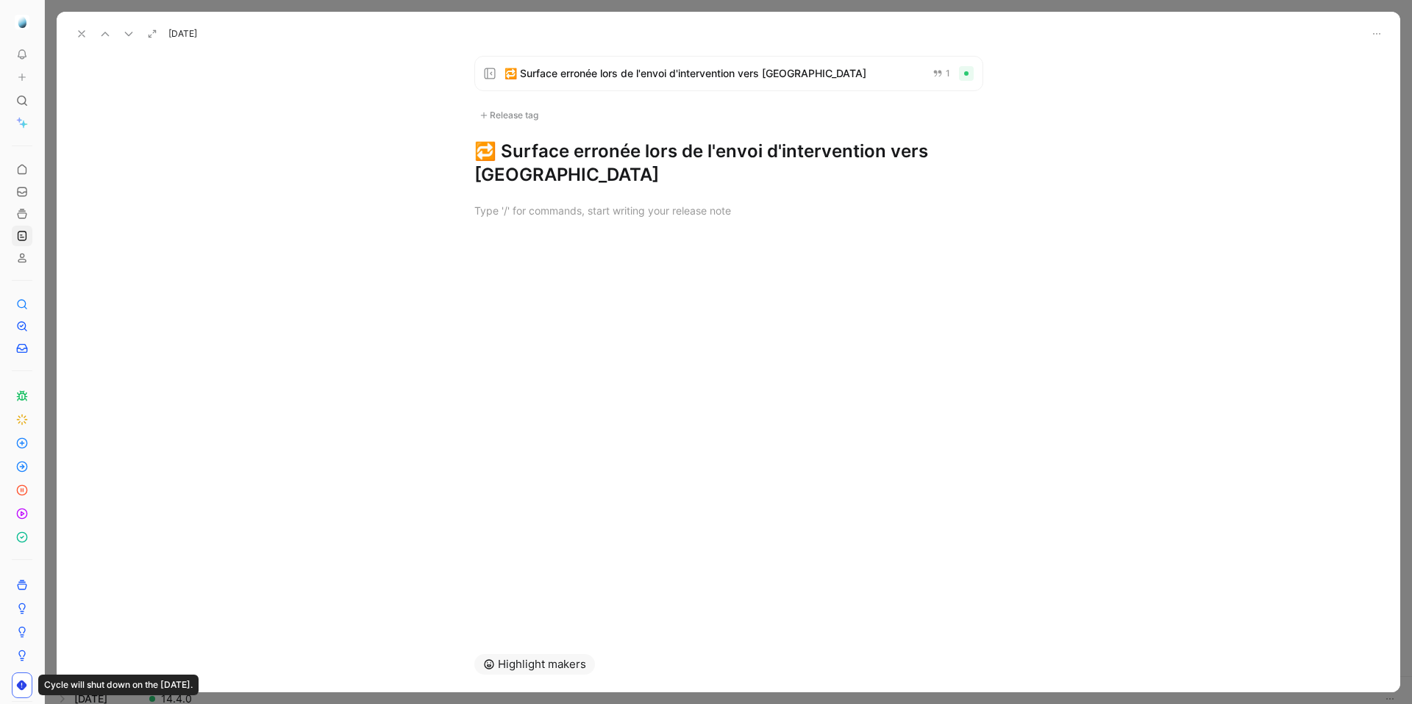
click at [552, 147] on h1 "🔁 Surface erronée lors de l'envoi d'intervention vers [GEOGRAPHIC_DATA]" at bounding box center [728, 163] width 509 height 47
click at [531, 117] on div "Release tag" at bounding box center [508, 116] width 69 height 18
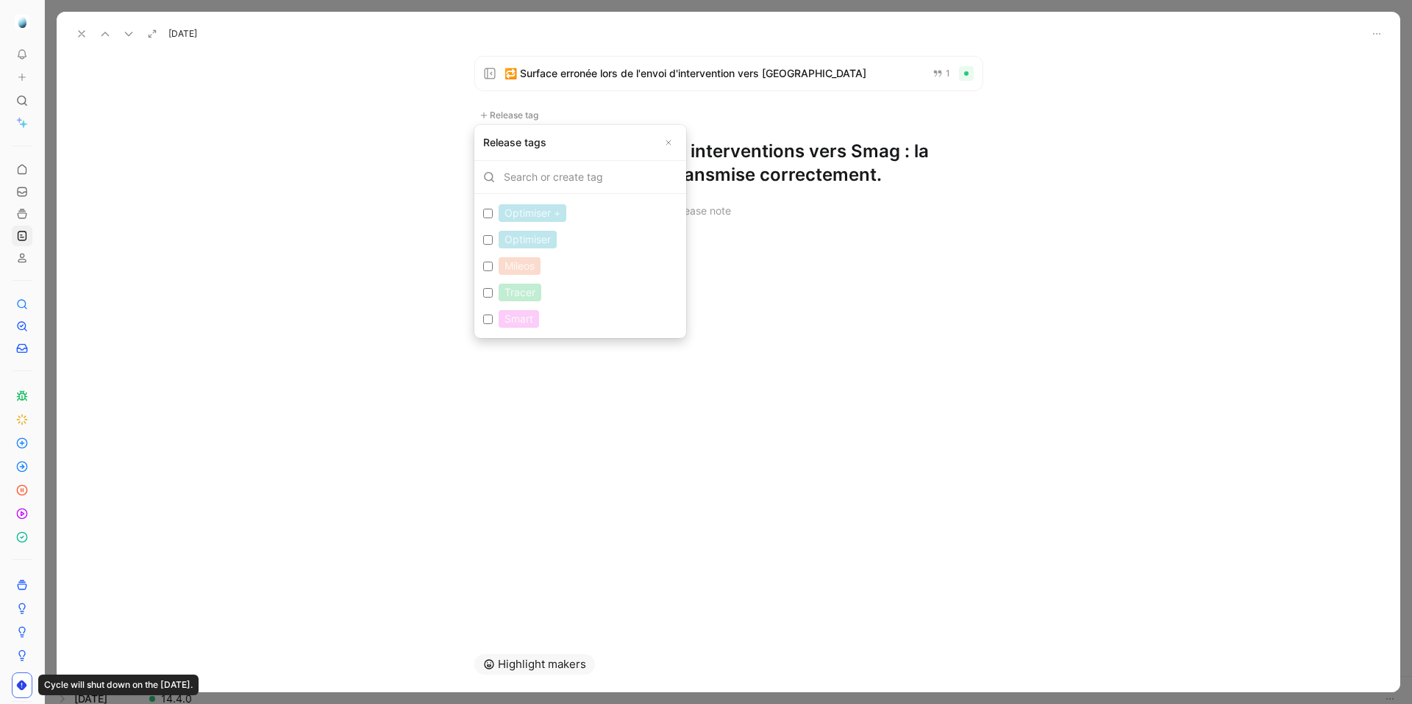
click at [488, 237] on input "Optimiser Edit" at bounding box center [488, 240] width 10 height 10
checkbox input "true"
click at [487, 296] on input "Tracer Edit" at bounding box center [488, 298] width 10 height 10
checkbox input "true"
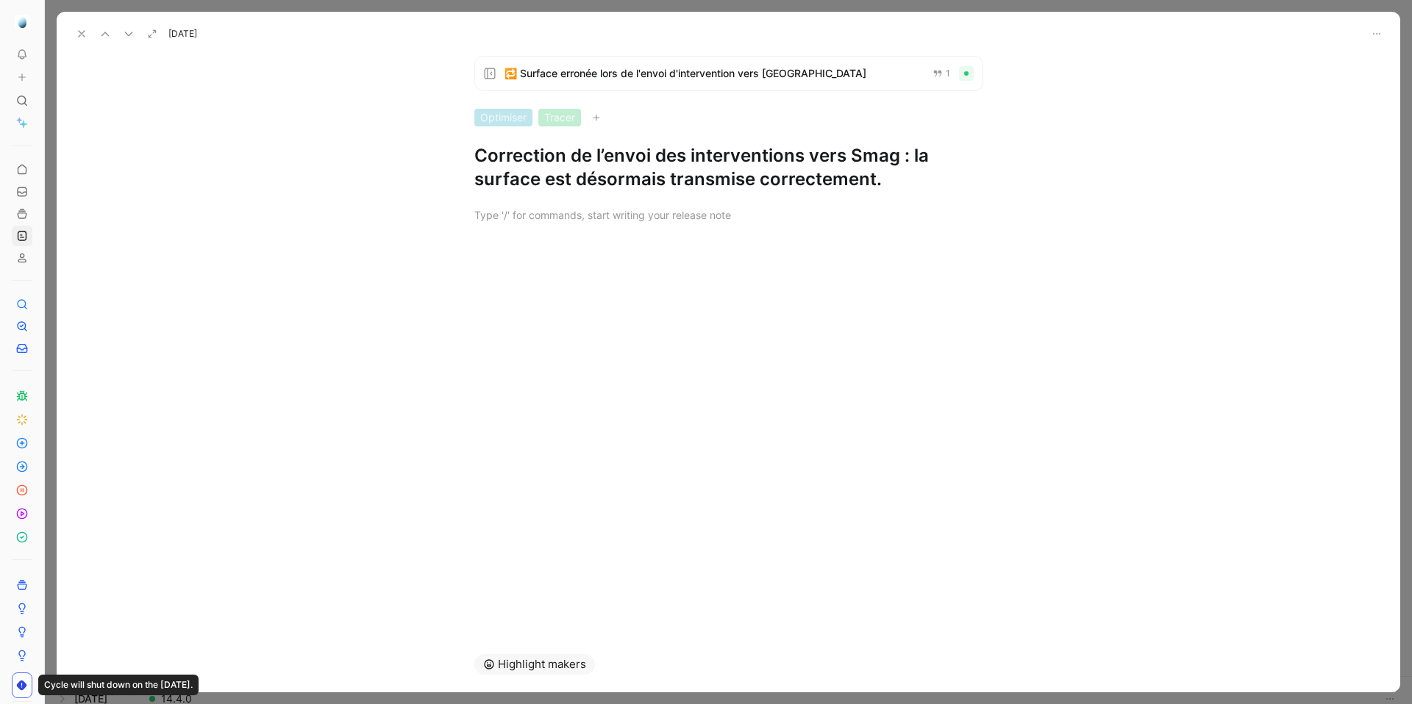
click at [80, 34] on icon at bounding box center [82, 34] width 12 height 12
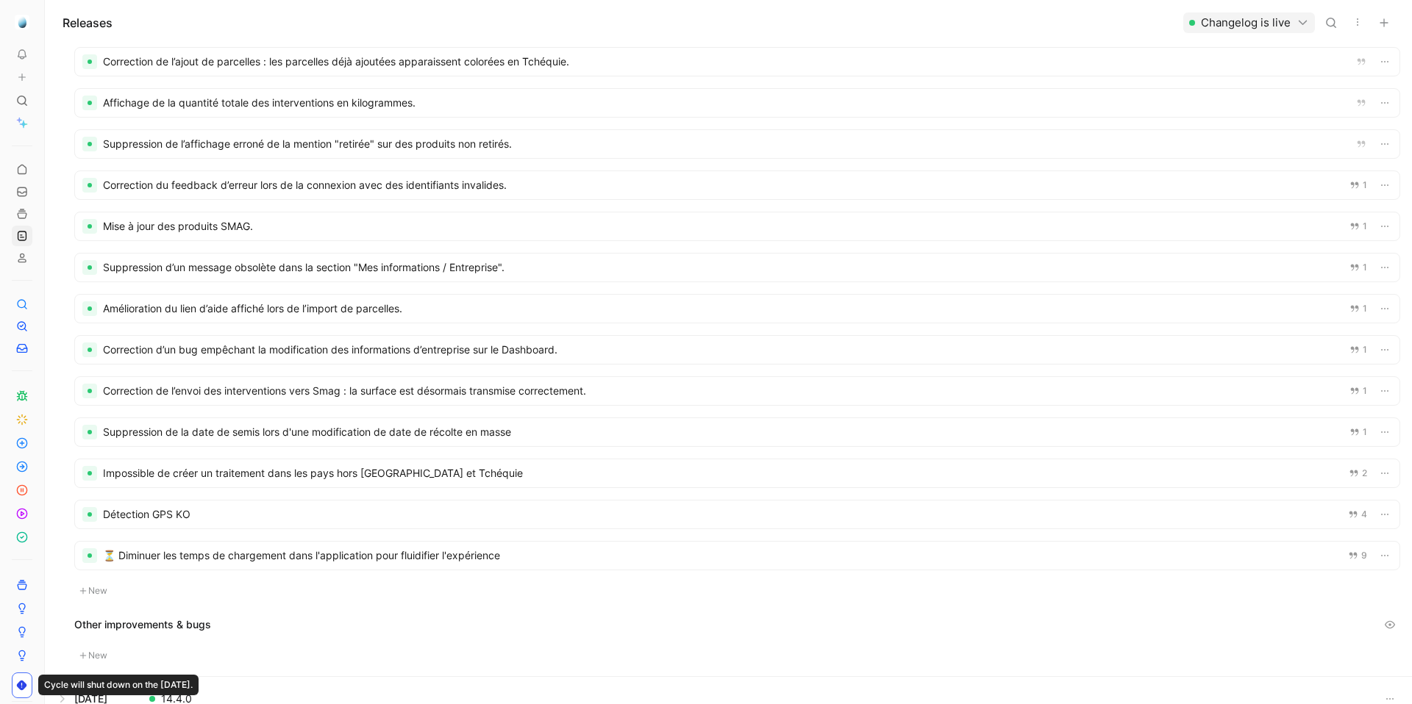
click at [406, 425] on div at bounding box center [737, 432] width 1324 height 28
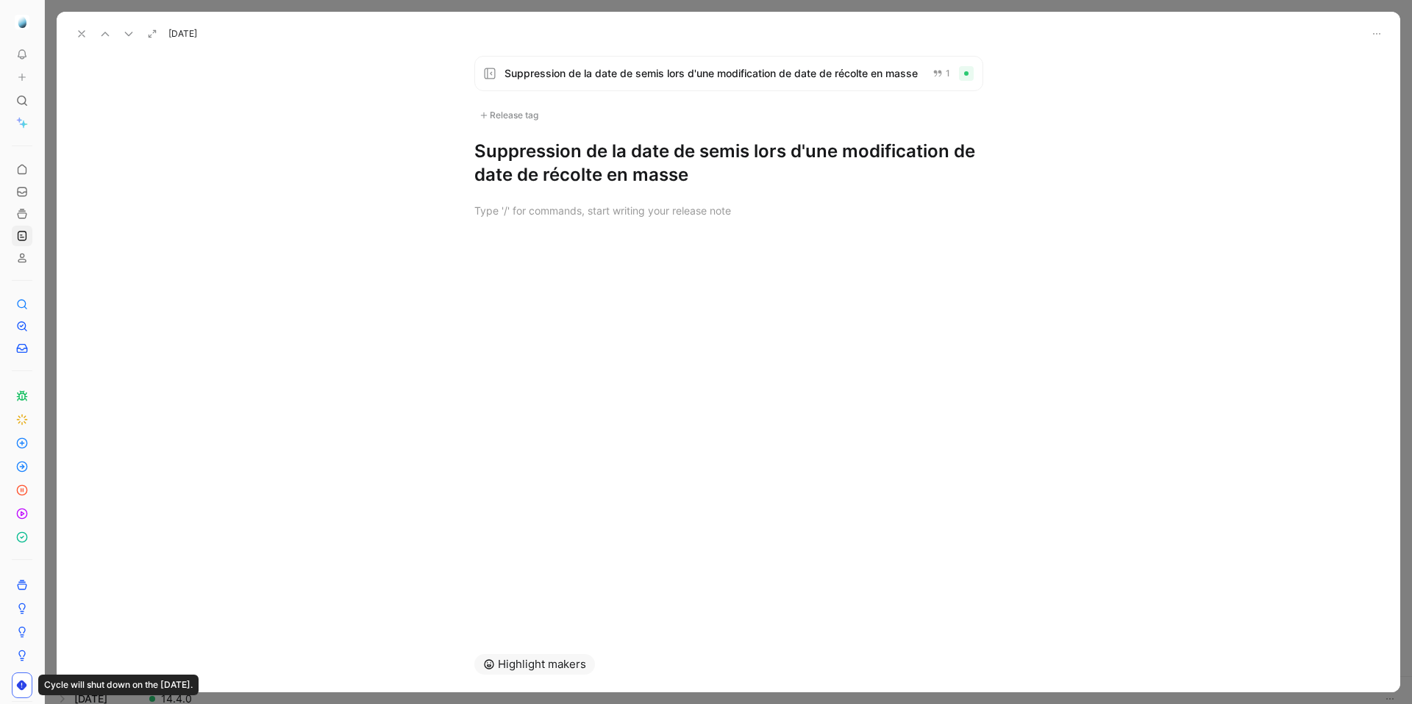
click at [529, 148] on h1 "Suppression de la date de semis lors d'une modification de date de récolte en m…" at bounding box center [728, 163] width 509 height 47
click at [528, 113] on div "Release tag" at bounding box center [508, 116] width 69 height 18
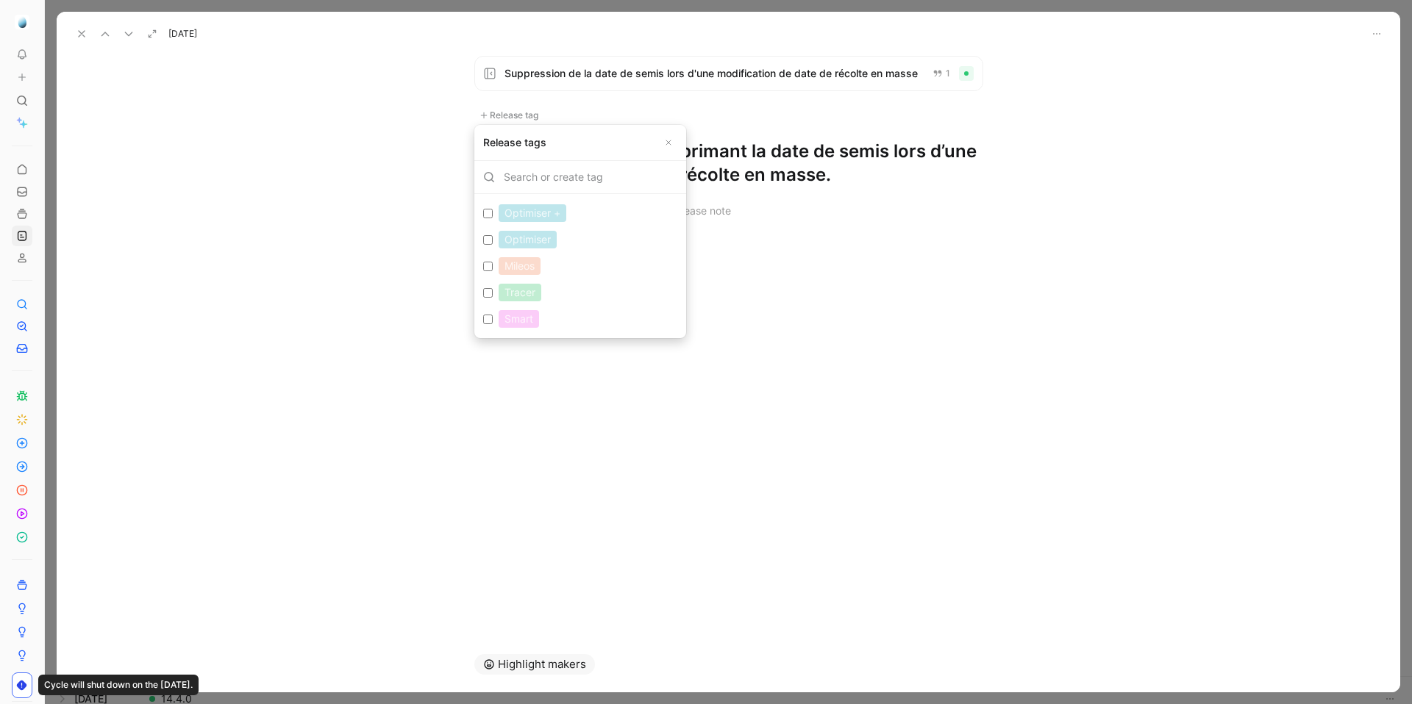
click at [490, 245] on label "Optimiser Edit" at bounding box center [580, 239] width 206 height 26
click at [490, 245] on input "Optimiser Edit" at bounding box center [488, 240] width 10 height 10
checkbox input "true"
click at [487, 299] on input "Tracer Edit" at bounding box center [488, 298] width 10 height 10
checkbox input "true"
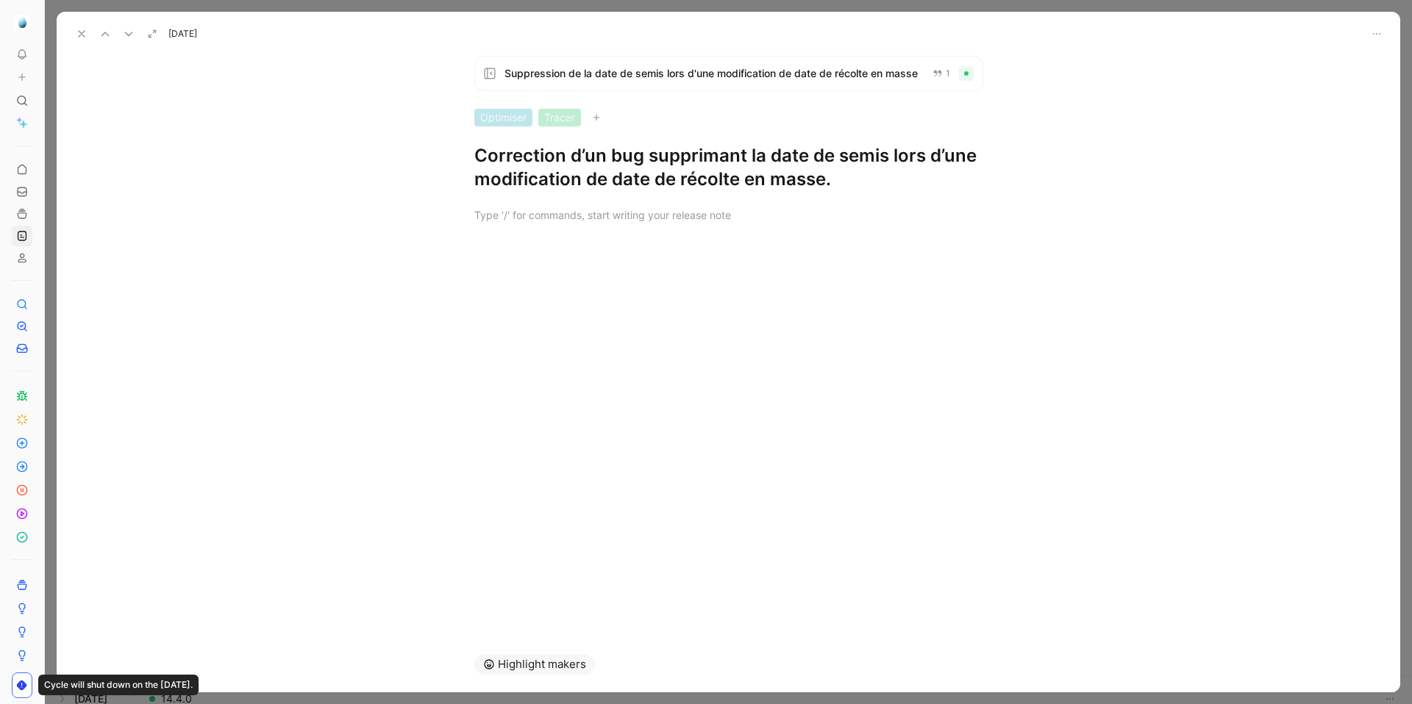
click at [79, 32] on icon at bounding box center [82, 34] width 12 height 12
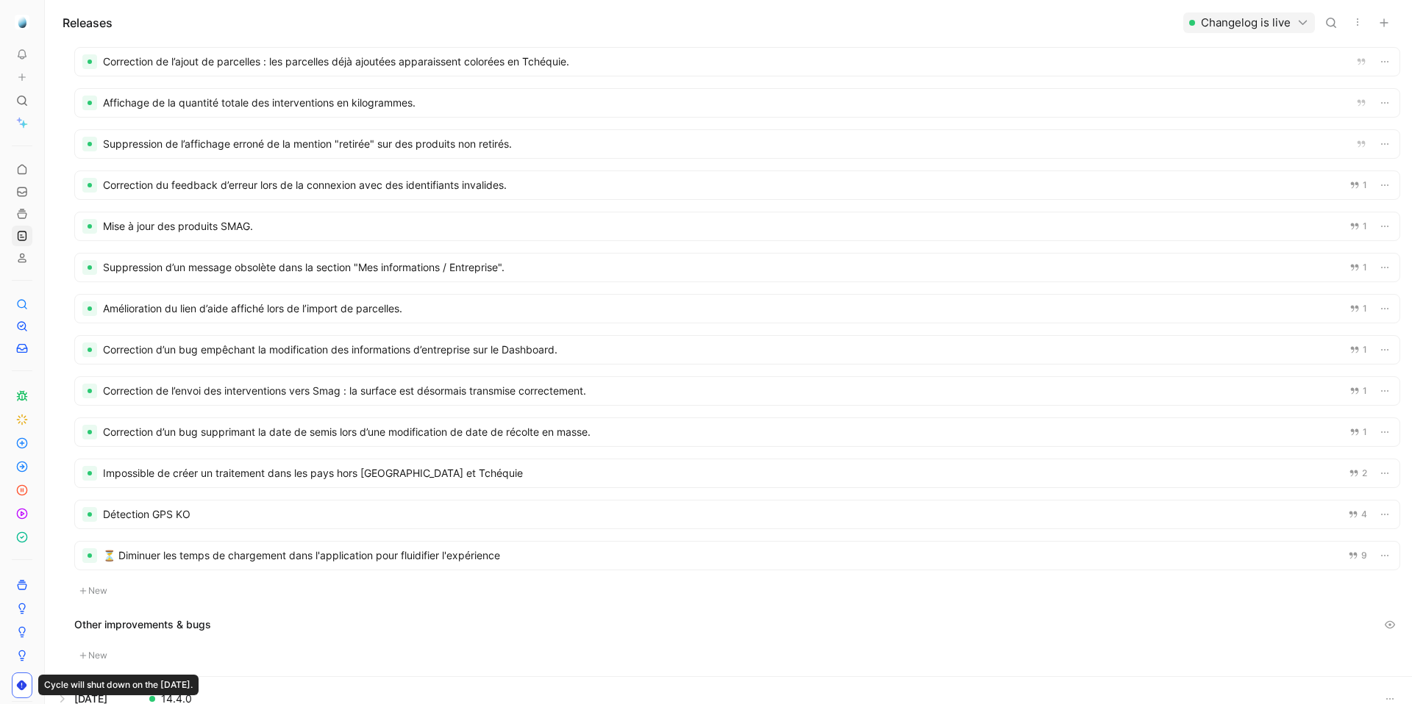
click at [242, 465] on div at bounding box center [737, 474] width 1324 height 28
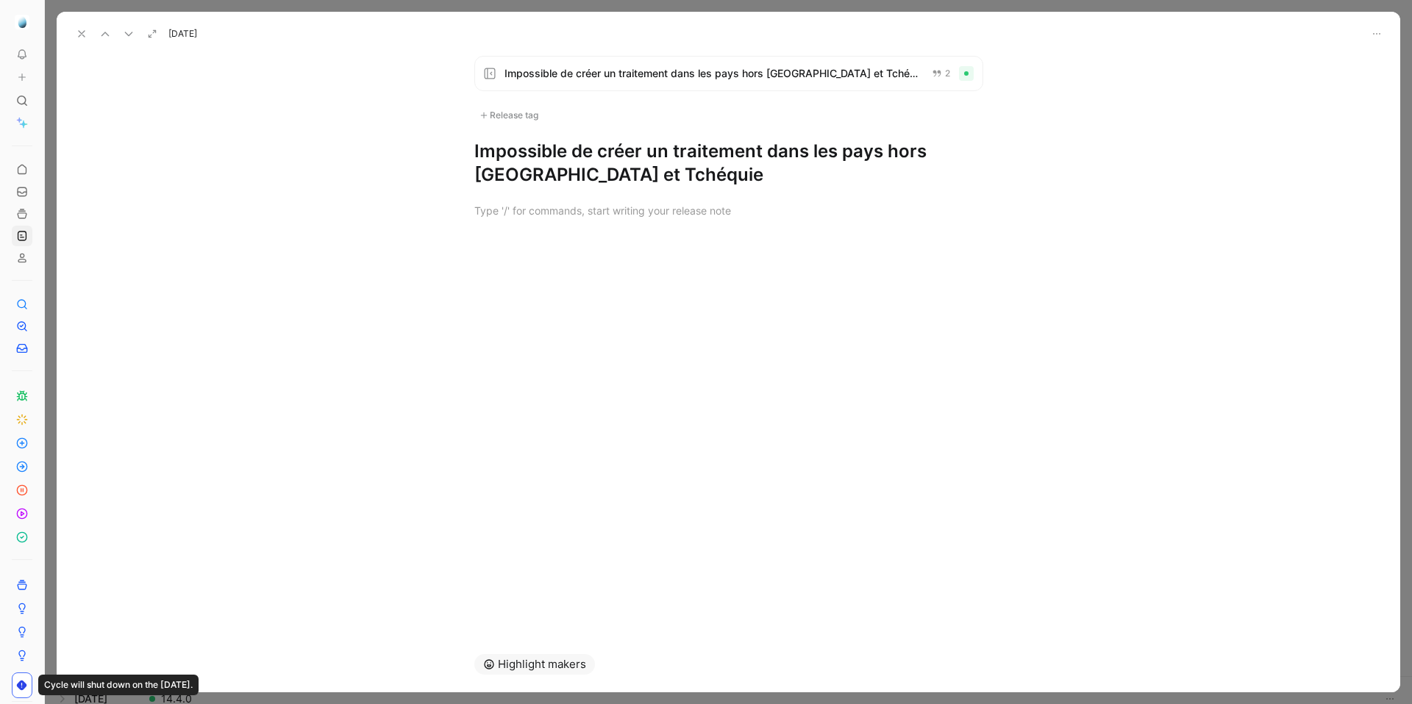
click at [526, 152] on h1 "Impossible de créer un traitement dans les pays hors [GEOGRAPHIC_DATA] et Tchéq…" at bounding box center [728, 163] width 509 height 47
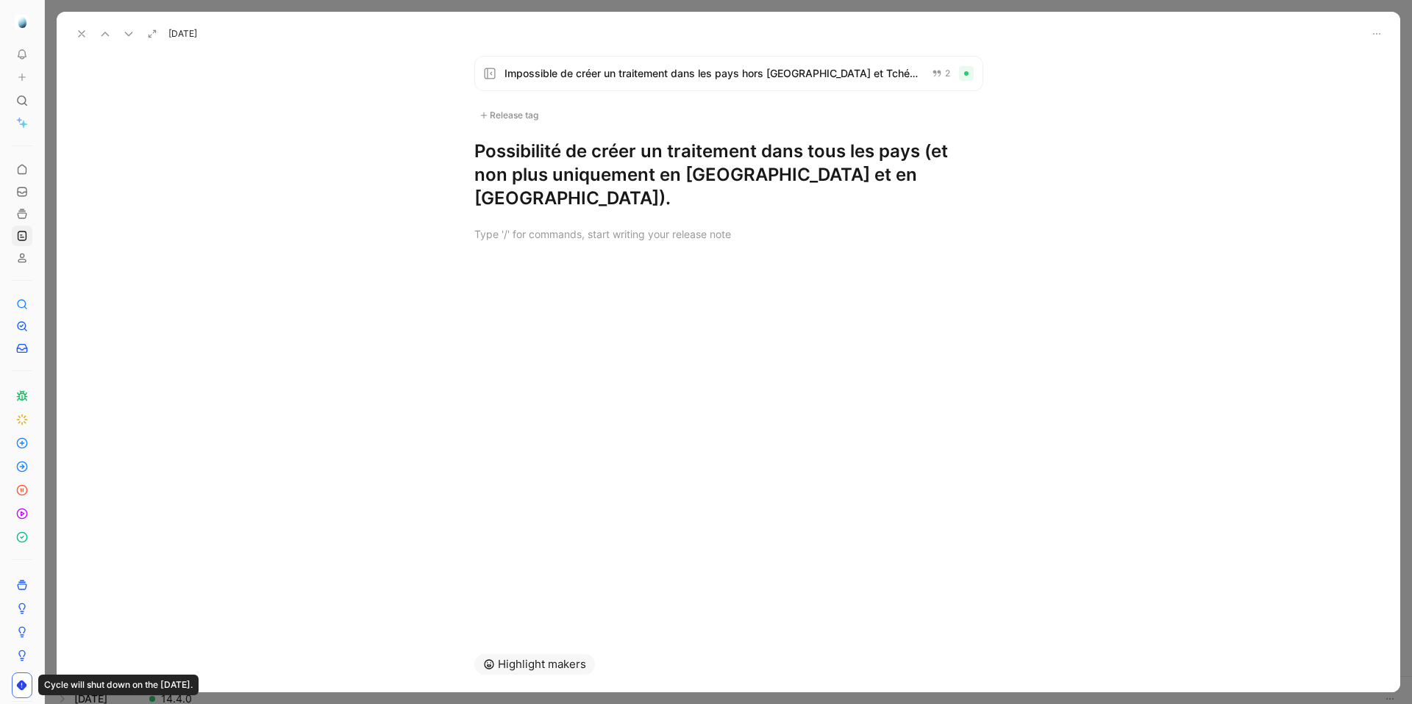
click at [526, 152] on h1 "Possibilité de créer un traitement dans tous les pays (et non plus uniquement e…" at bounding box center [728, 175] width 509 height 71
click at [549, 199] on h1 "Correction d'un bug empêchant de créer un traitement dans tous les pays (et non…" at bounding box center [728, 175] width 509 height 71
click at [540, 176] on h1 "Correction d'un bug empêchant de créer un traitement dans tous les pays (et non…" at bounding box center [728, 175] width 509 height 71
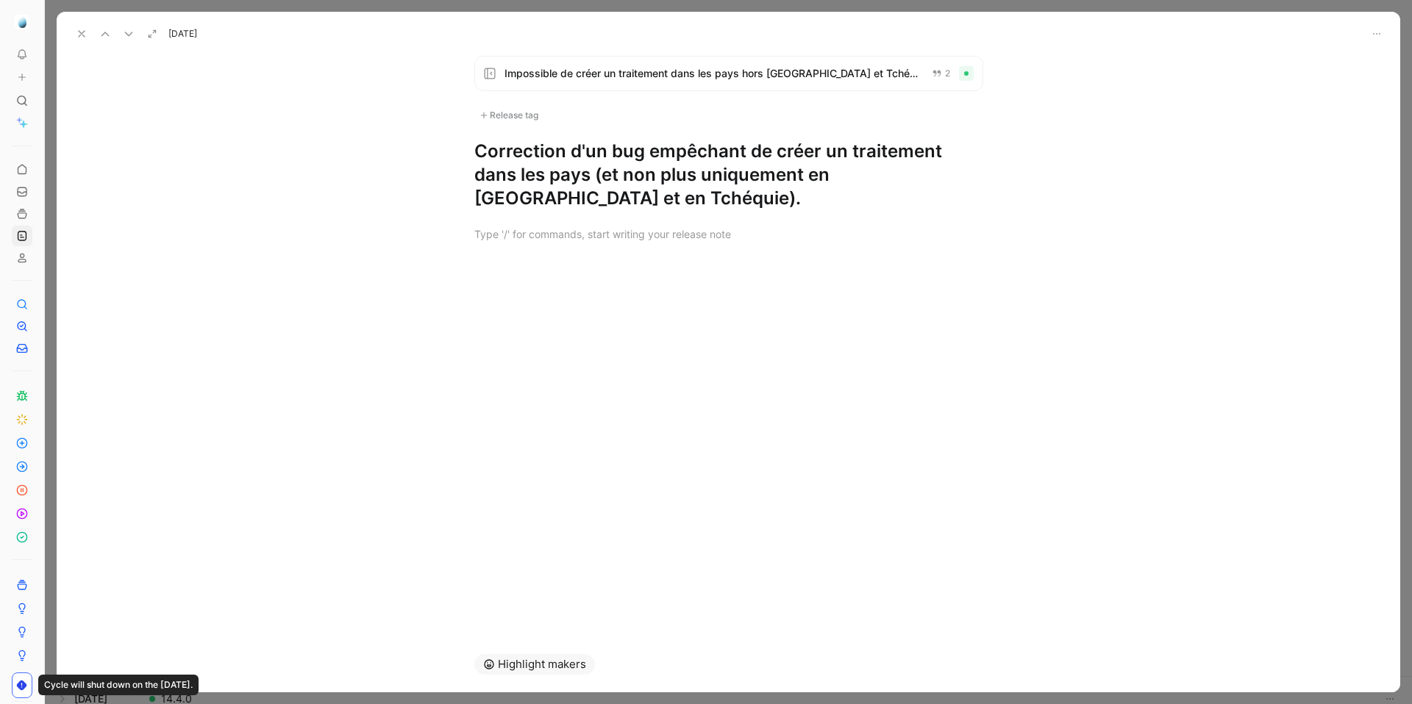
drag, startPoint x: 596, startPoint y: 175, endPoint x: 827, endPoint y: 179, distance: 230.9
click at [827, 179] on h1 "Correction d'un bug empêchant de créer un traitement dans les pays (et non plus…" at bounding box center [728, 175] width 509 height 71
click at [729, 176] on h1 "Correction d'un bug empêchant de créer un traitement dans les pays hors France …" at bounding box center [728, 175] width 509 height 71
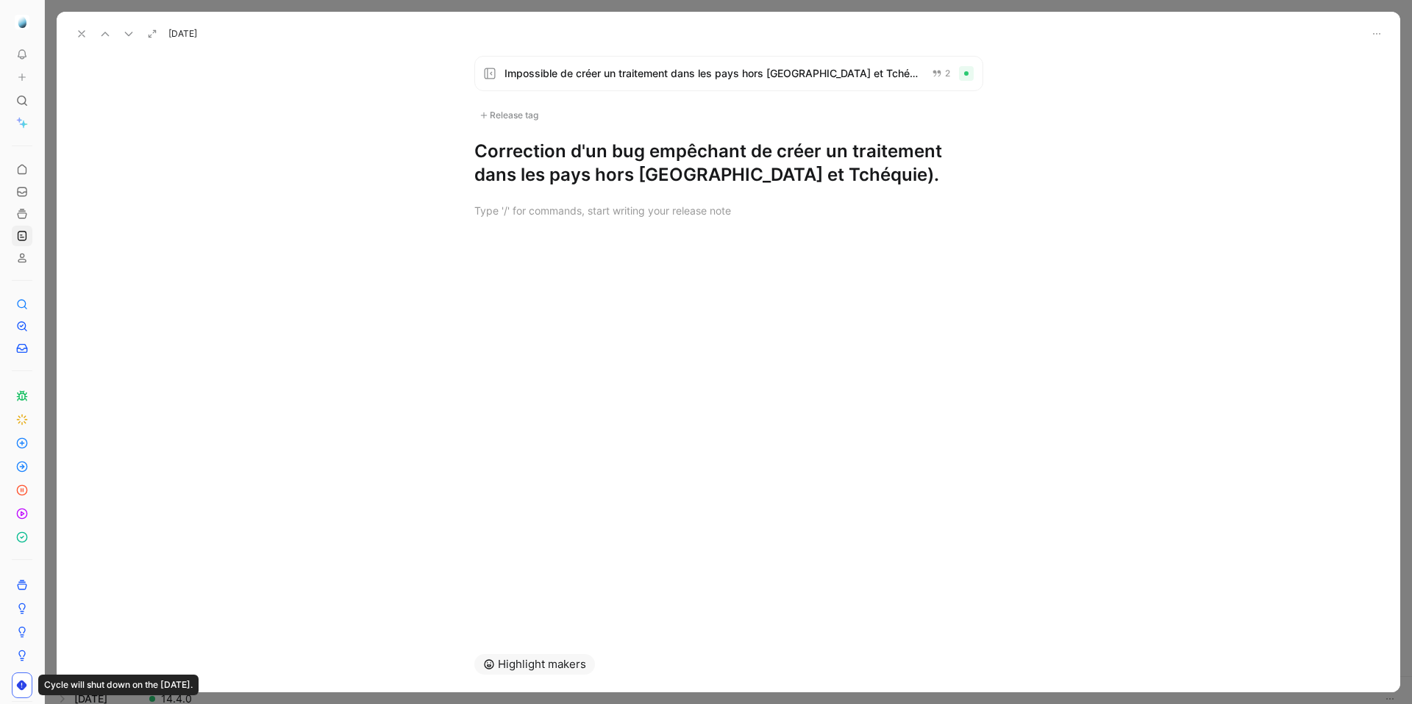
click at [808, 179] on h1 "Correction d'un bug empêchant de créer un traitement dans les pays hors France …" at bounding box center [728, 163] width 509 height 47
click at [493, 118] on div "Release tag" at bounding box center [508, 116] width 69 height 18
click at [76, 29] on icon at bounding box center [82, 34] width 12 height 12
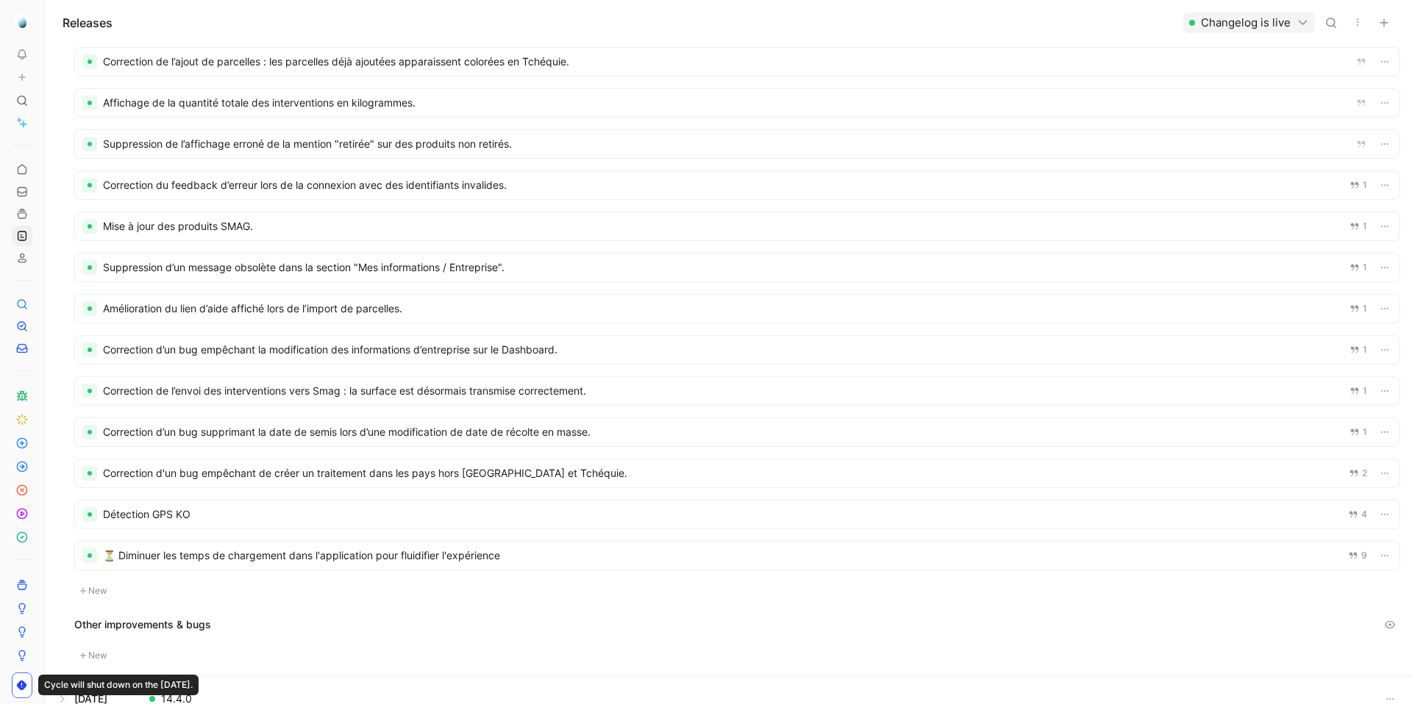
click at [171, 514] on div at bounding box center [737, 515] width 1324 height 28
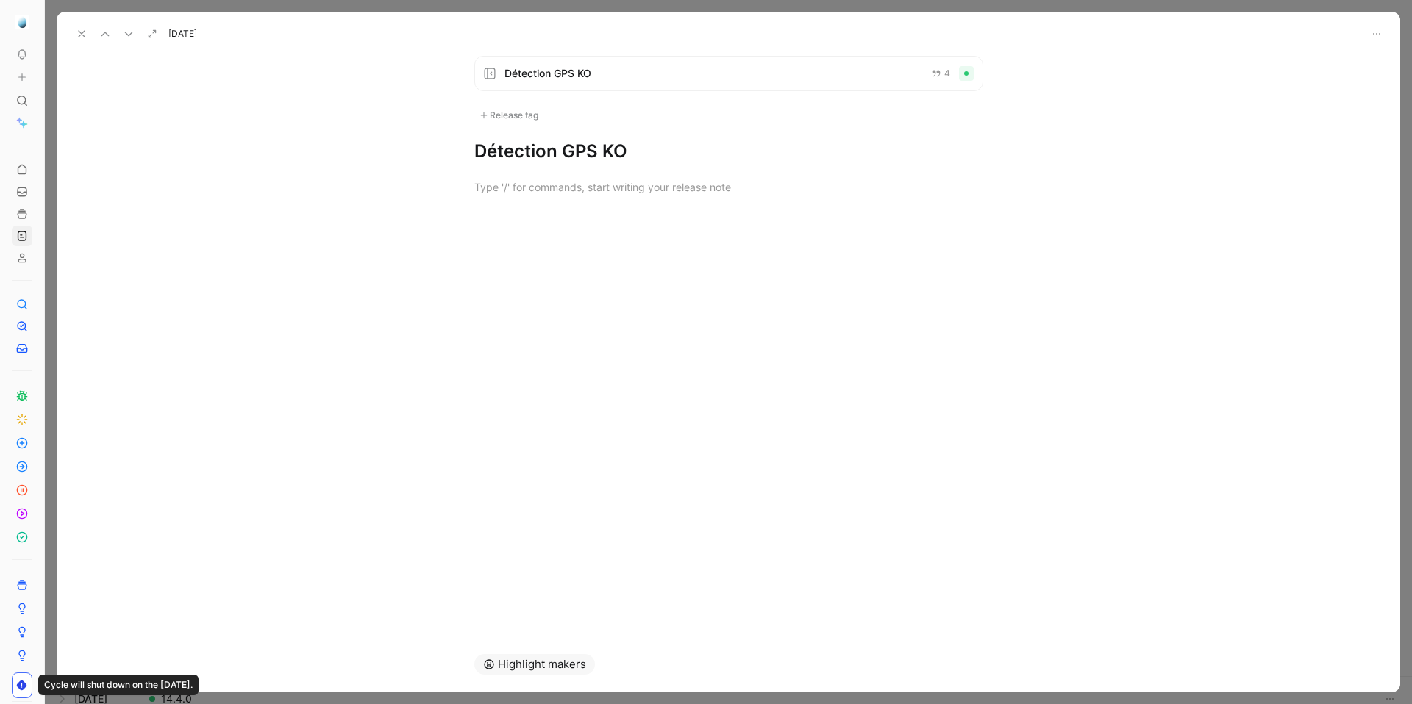
click at [537, 151] on h1 "Détection GPS KO" at bounding box center [728, 152] width 509 height 24
click at [537, 151] on h1 "Correction de la détection GPS. GPS KO" at bounding box center [728, 152] width 509 height 24
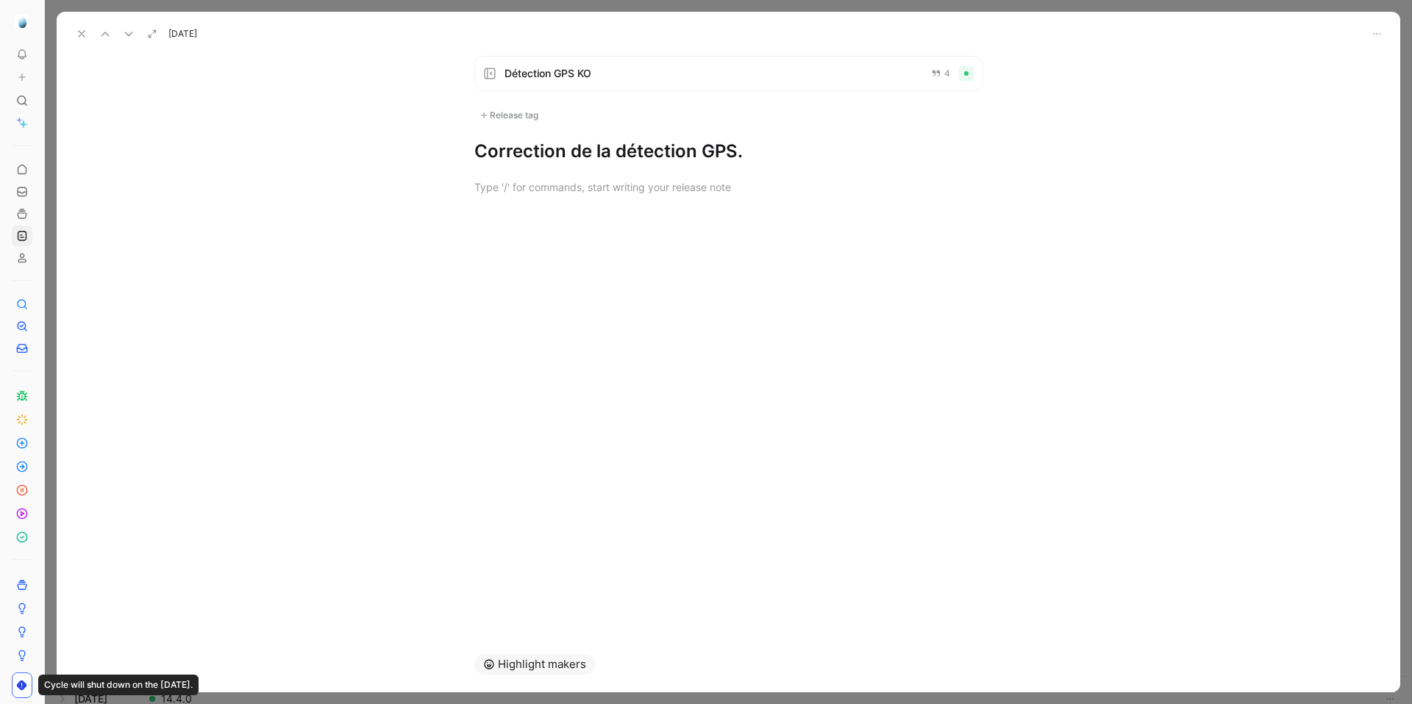
click at [490, 107] on div "Release tag" at bounding box center [508, 116] width 69 height 18
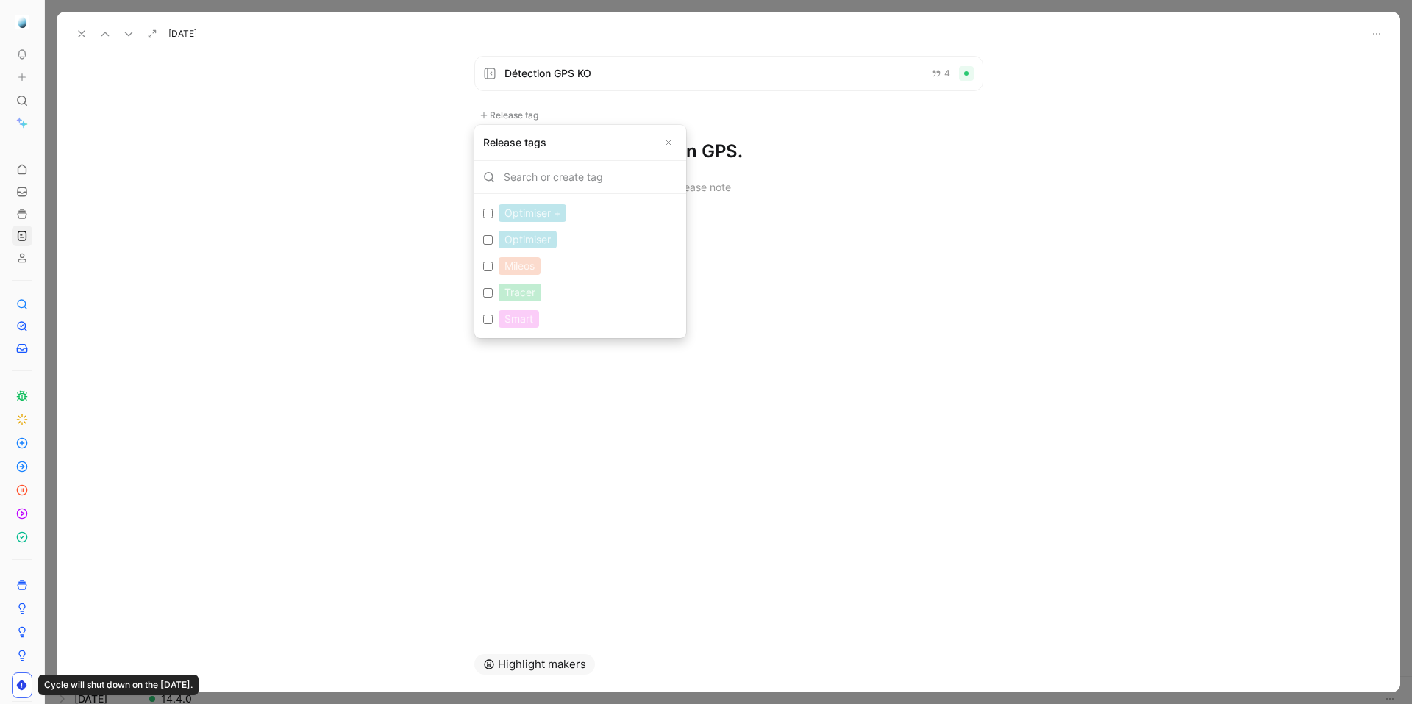
click at [487, 235] on input "Optimiser Edit" at bounding box center [488, 240] width 10 height 10
checkbox input "true"
click at [487, 299] on input "Tracer Edit" at bounding box center [488, 298] width 10 height 10
checkbox input "true"
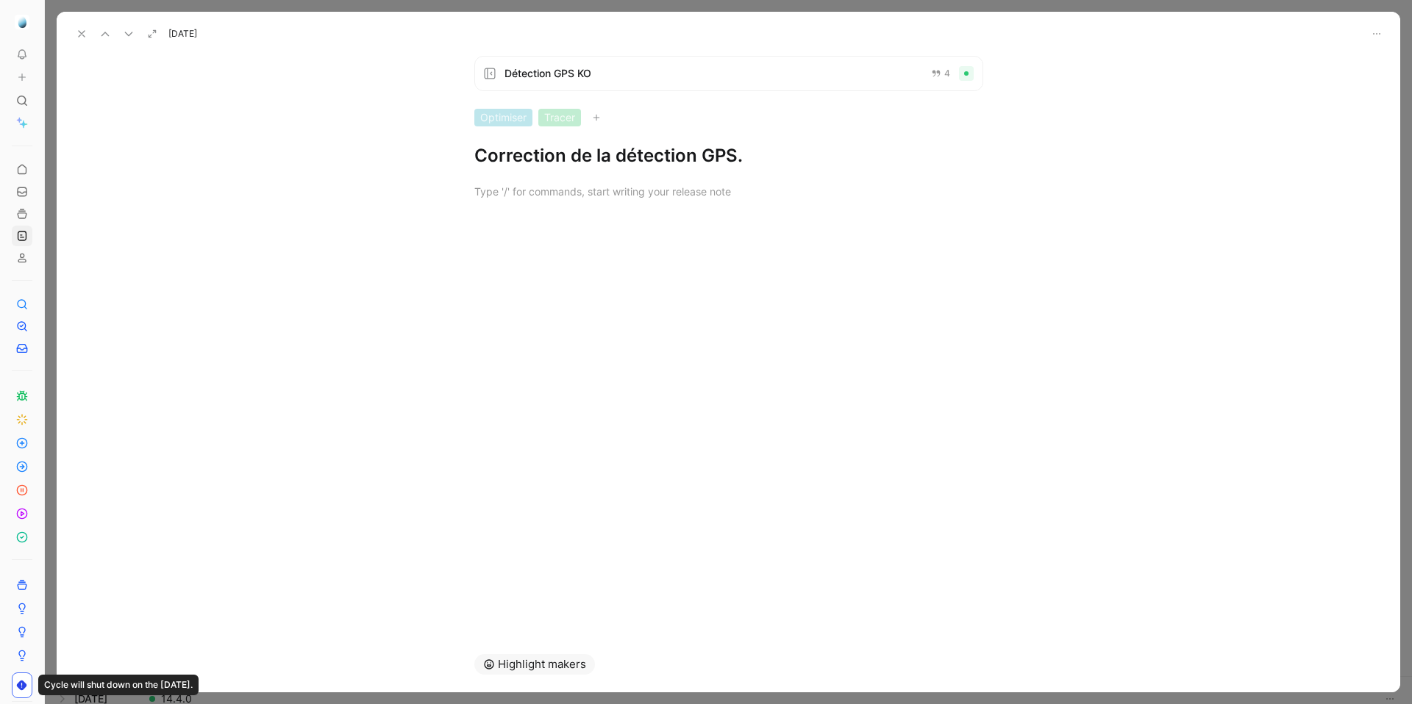
click at [74, 32] on button at bounding box center [81, 34] width 21 height 21
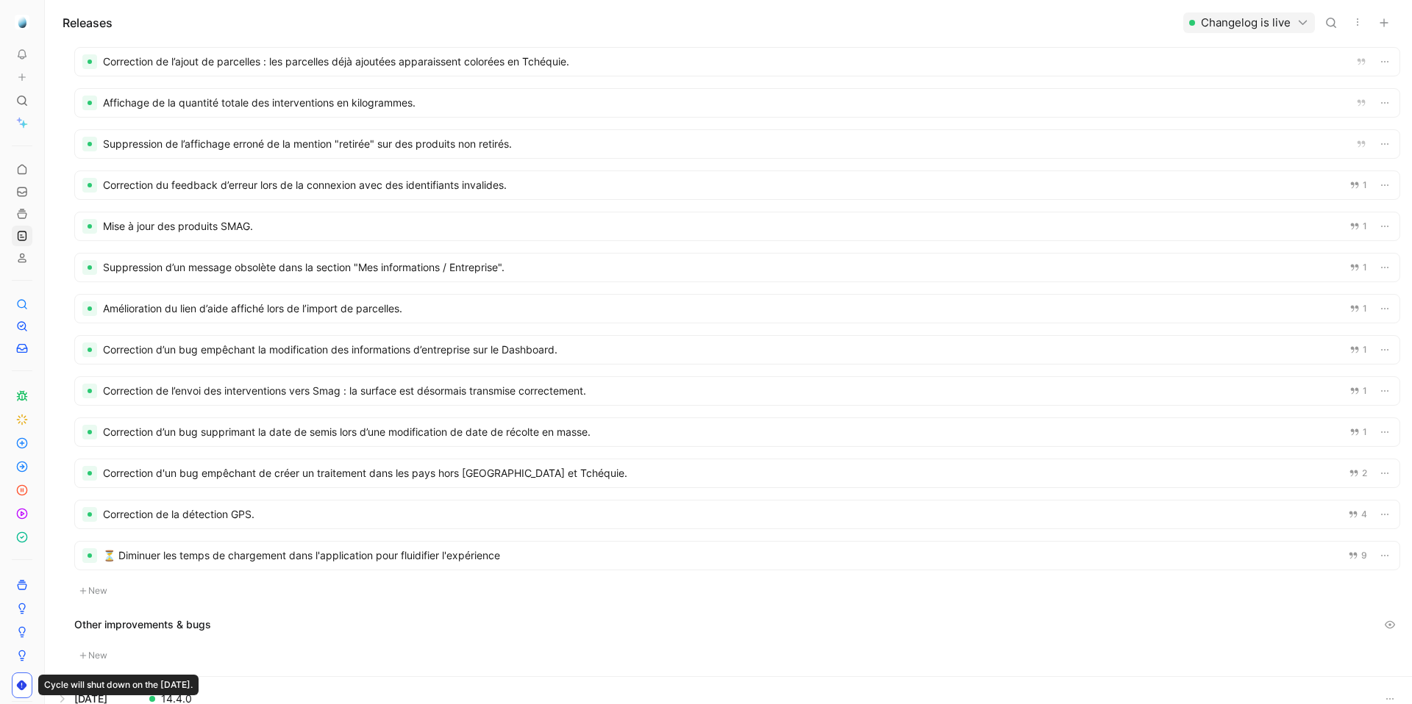
click at [248, 556] on div at bounding box center [737, 556] width 1324 height 28
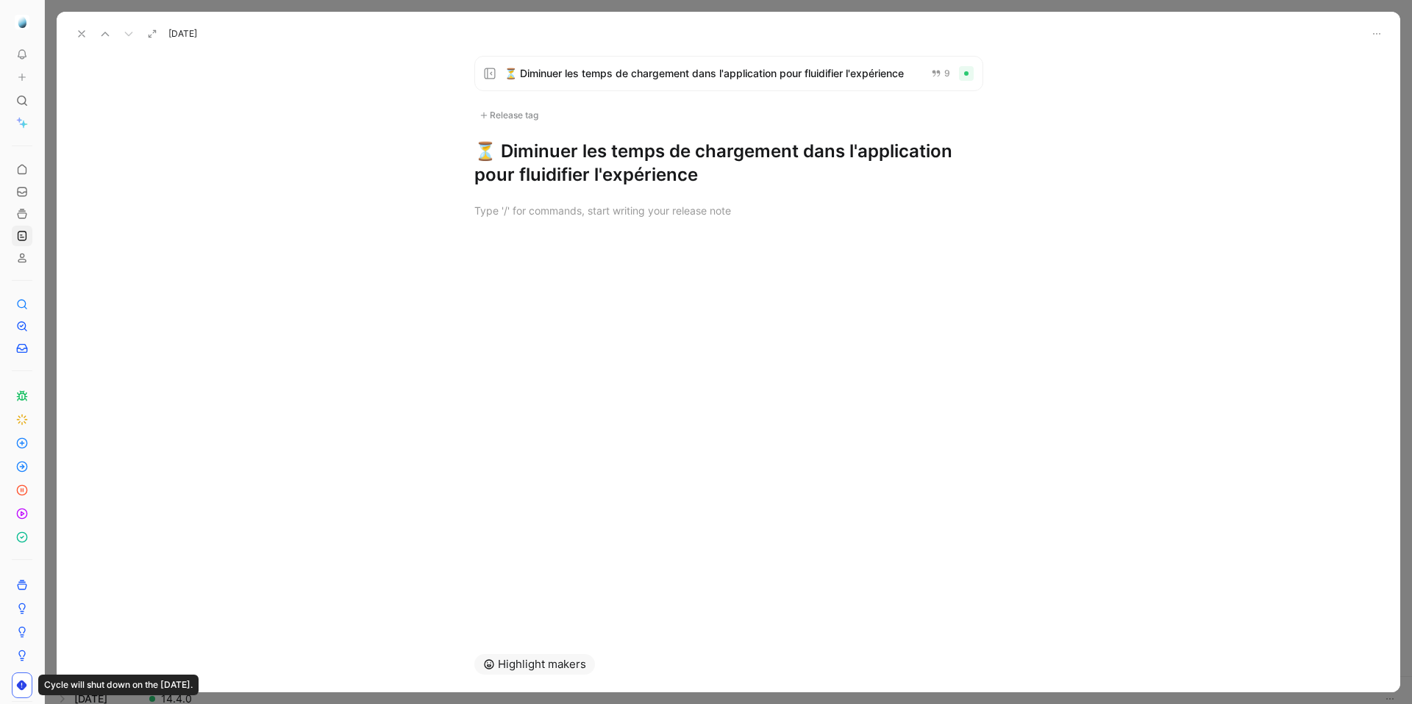
click at [701, 160] on h1 "⏳ Diminuer les temps de chargement dans l'application pour fluidifier l'expérie…" at bounding box center [728, 163] width 509 height 47
click at [80, 30] on icon at bounding box center [82, 34] width 12 height 12
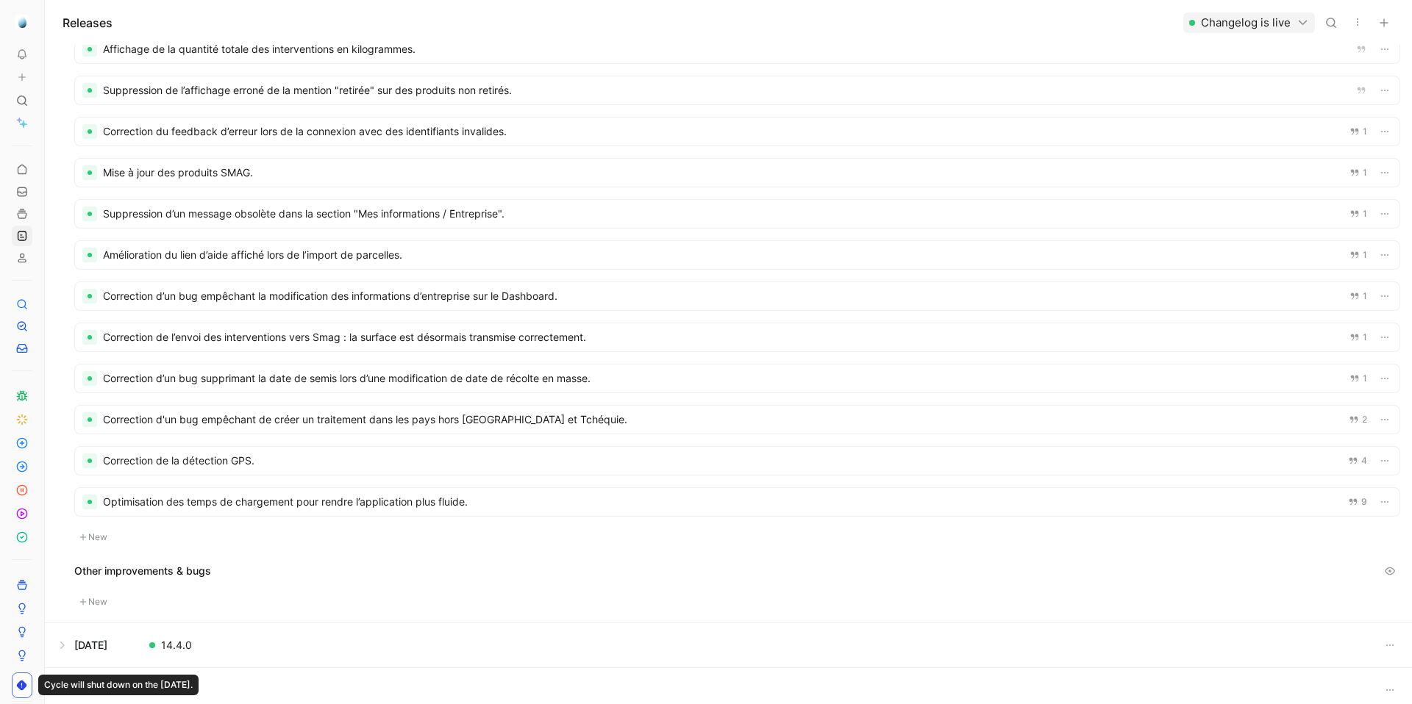
scroll to position [733, 0]
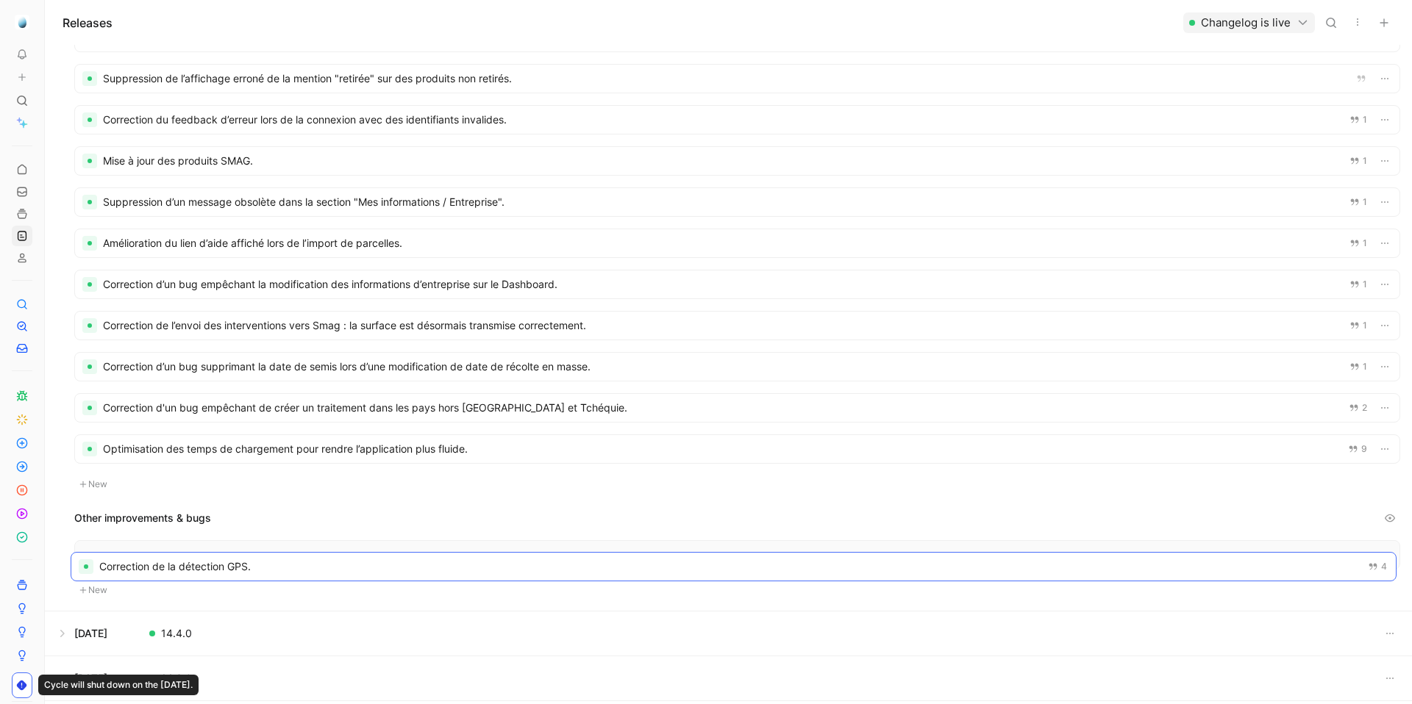
drag, startPoint x: 221, startPoint y: 453, endPoint x: 218, endPoint y: 571, distance: 117.7
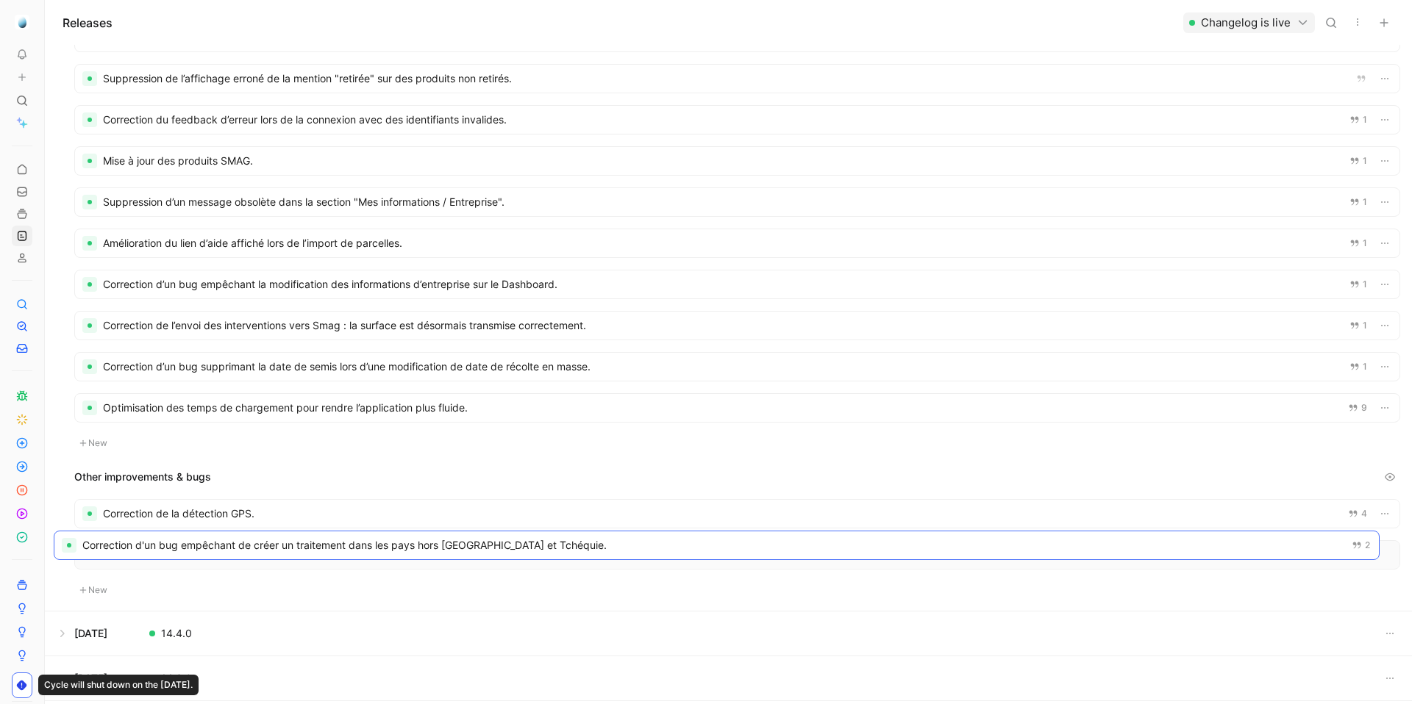
drag, startPoint x: 304, startPoint y: 404, endPoint x: 282, endPoint y: 541, distance: 138.4
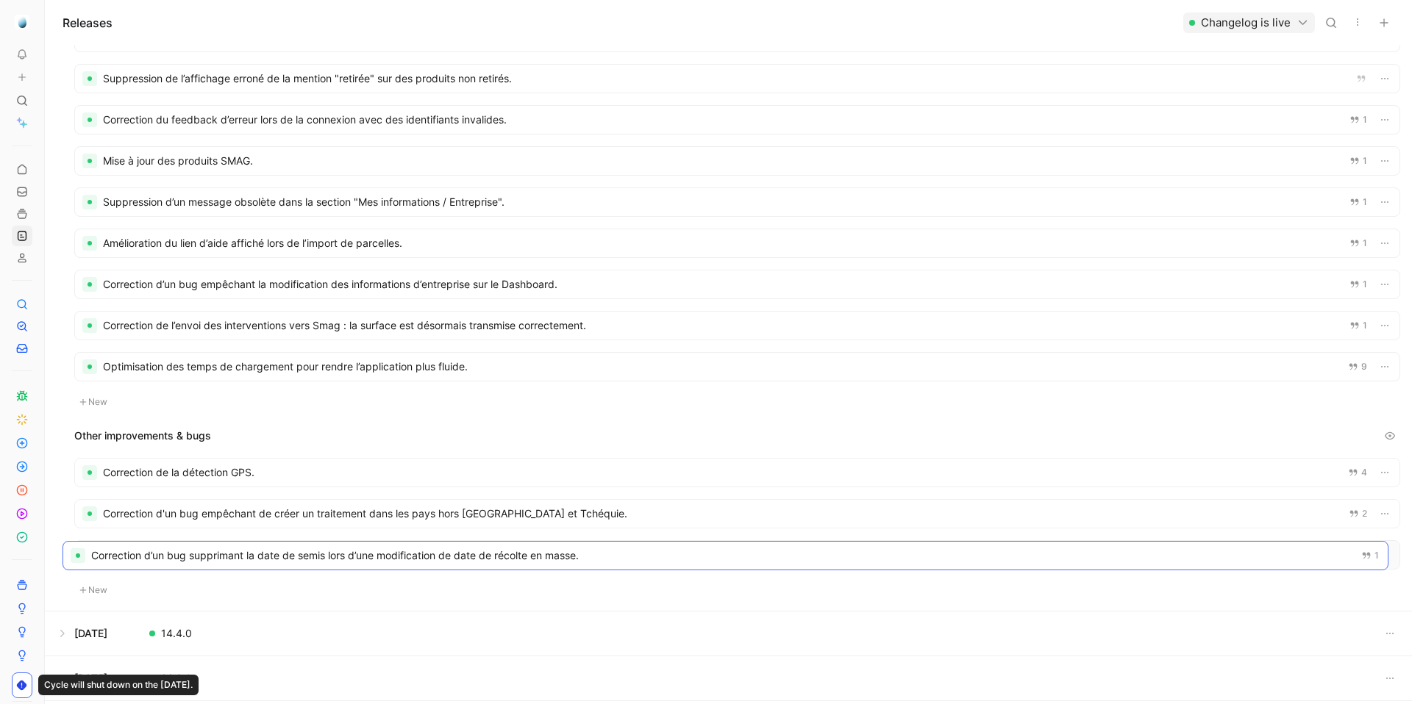
drag, startPoint x: 280, startPoint y: 365, endPoint x: 268, endPoint y: 554, distance: 189.3
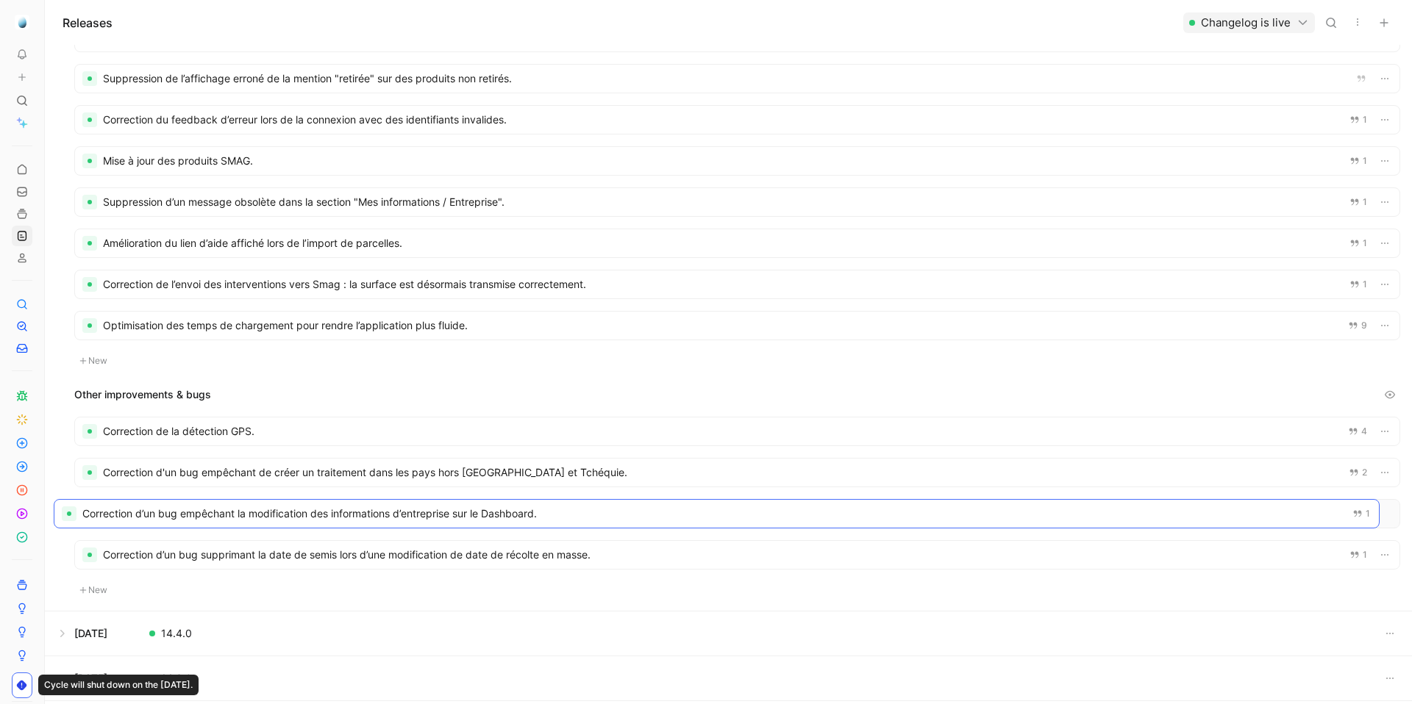
drag, startPoint x: 318, startPoint y: 278, endPoint x: 300, endPoint y: 228, distance: 53.0
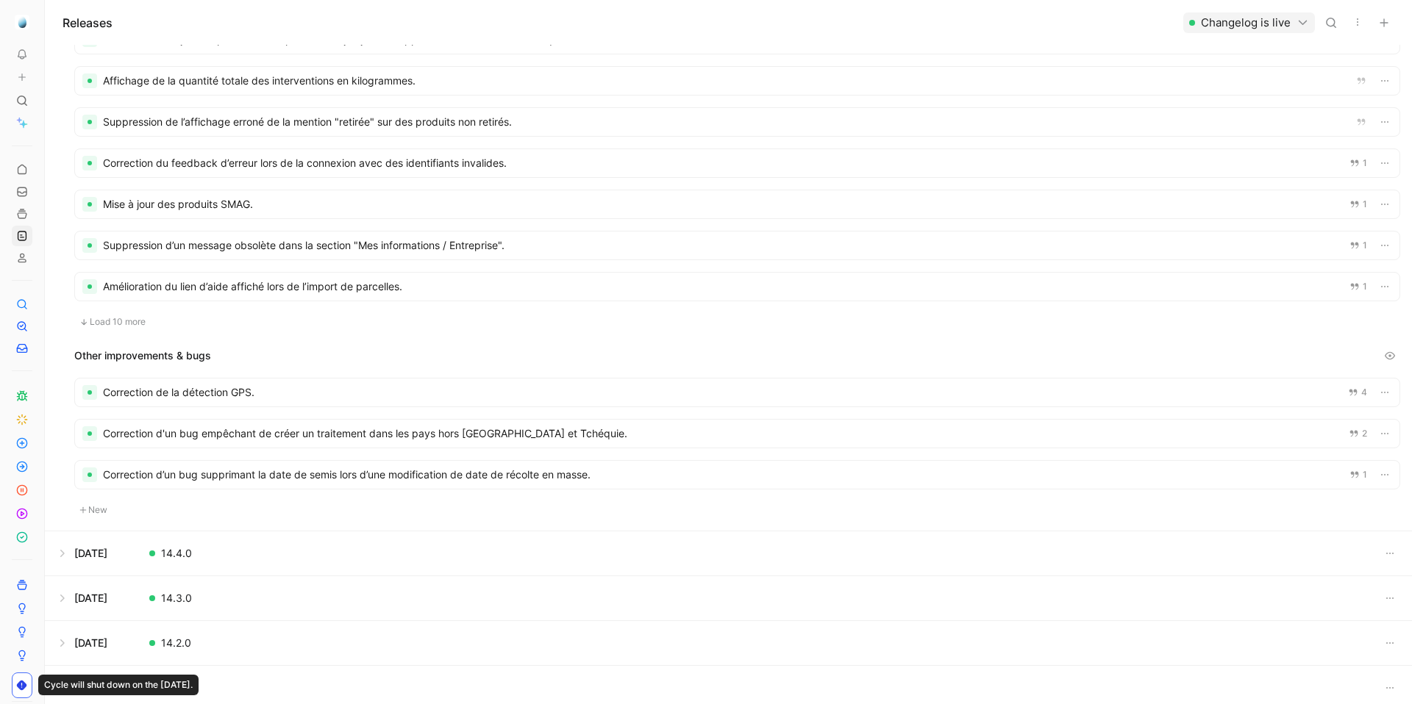
scroll to position [691, 0]
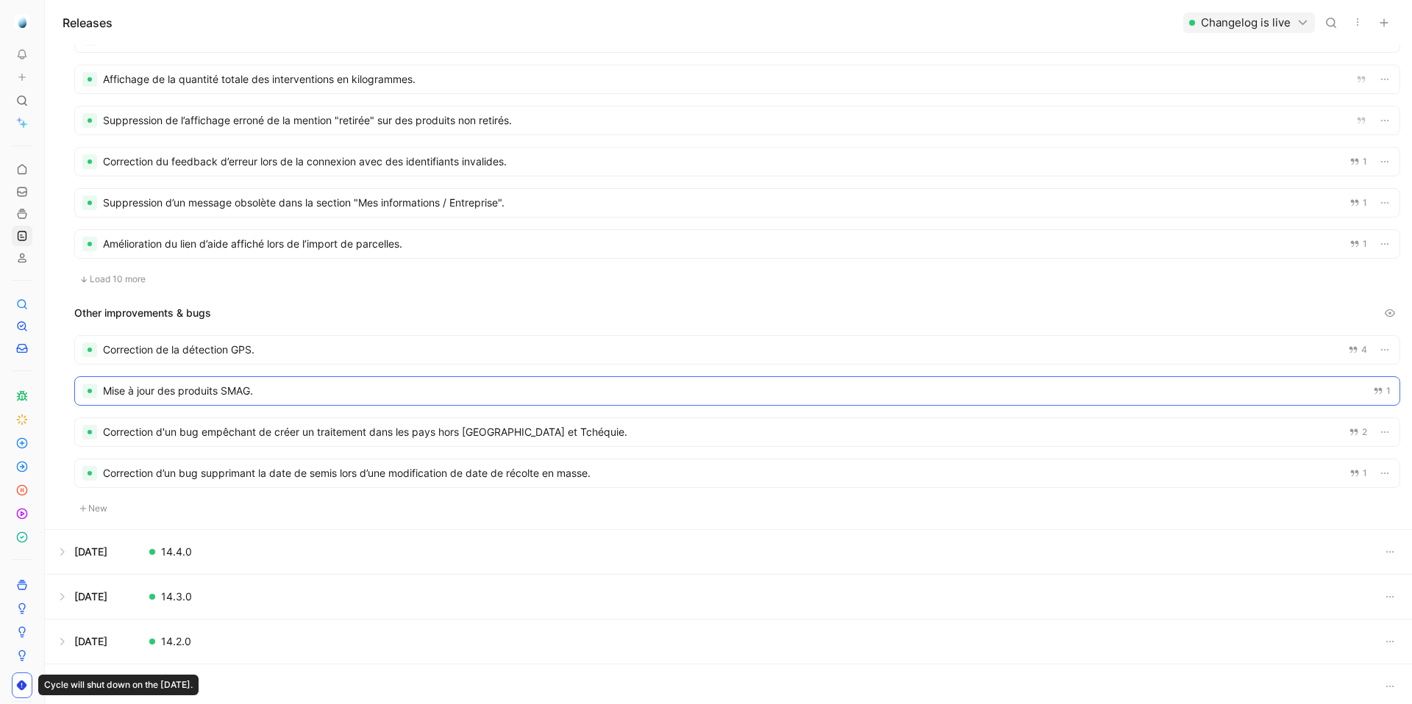
drag, startPoint x: 213, startPoint y: 206, endPoint x: 214, endPoint y: 382, distance: 176.5
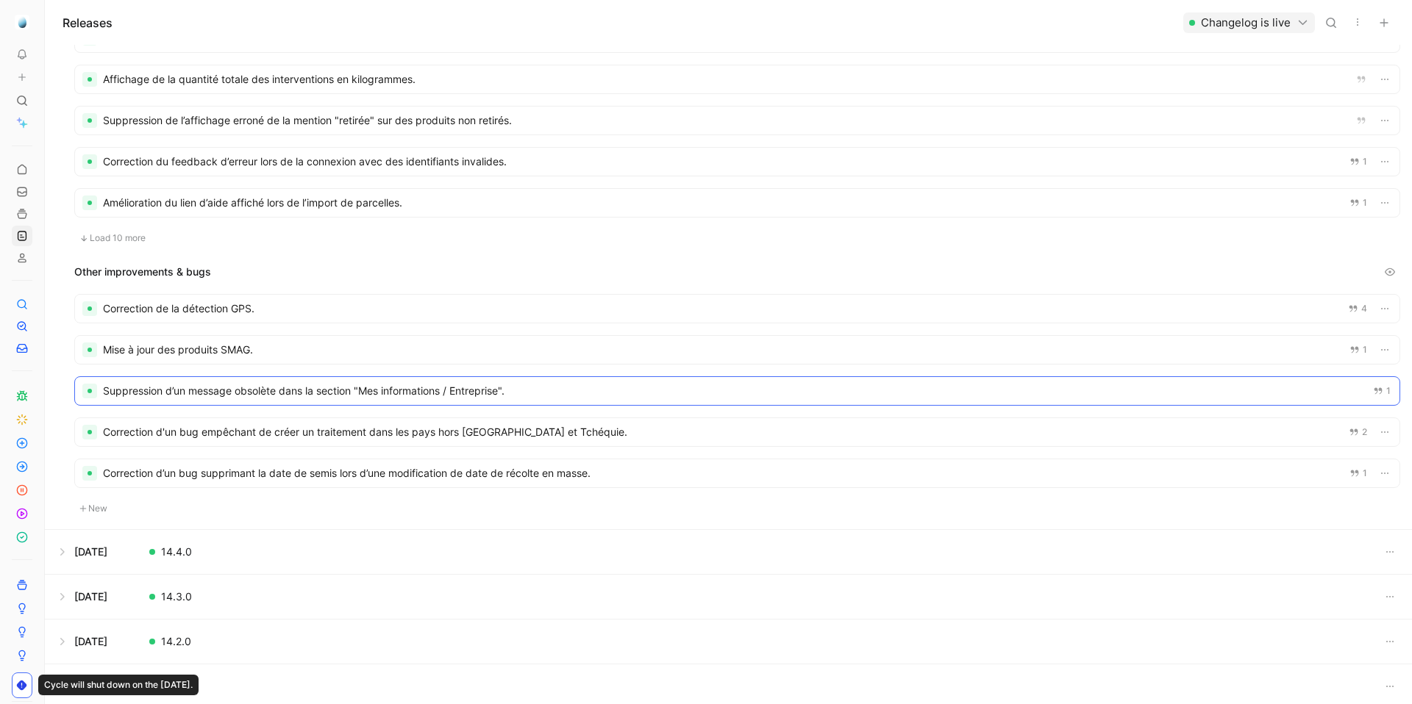
drag, startPoint x: 269, startPoint y: 206, endPoint x: 265, endPoint y: 402, distance: 196.3
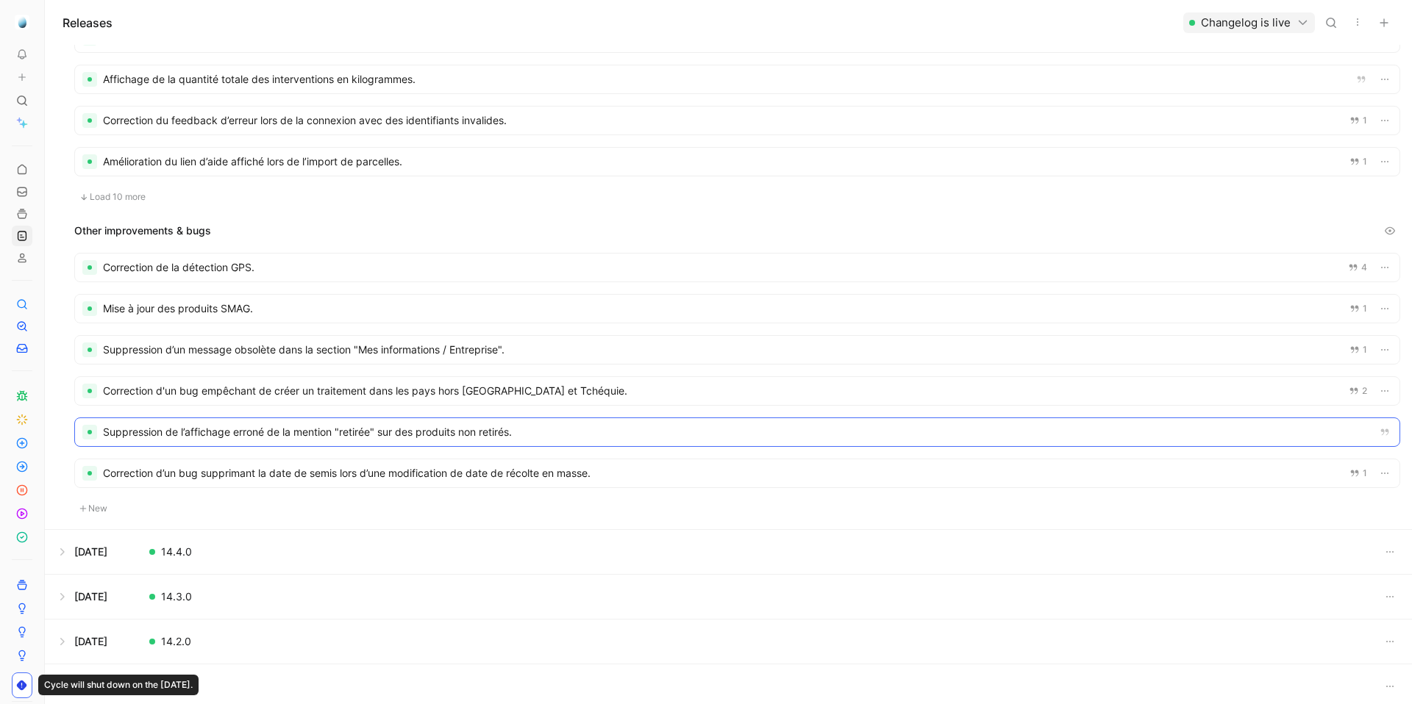
drag, startPoint x: 283, startPoint y: 110, endPoint x: 239, endPoint y: 406, distance: 298.8
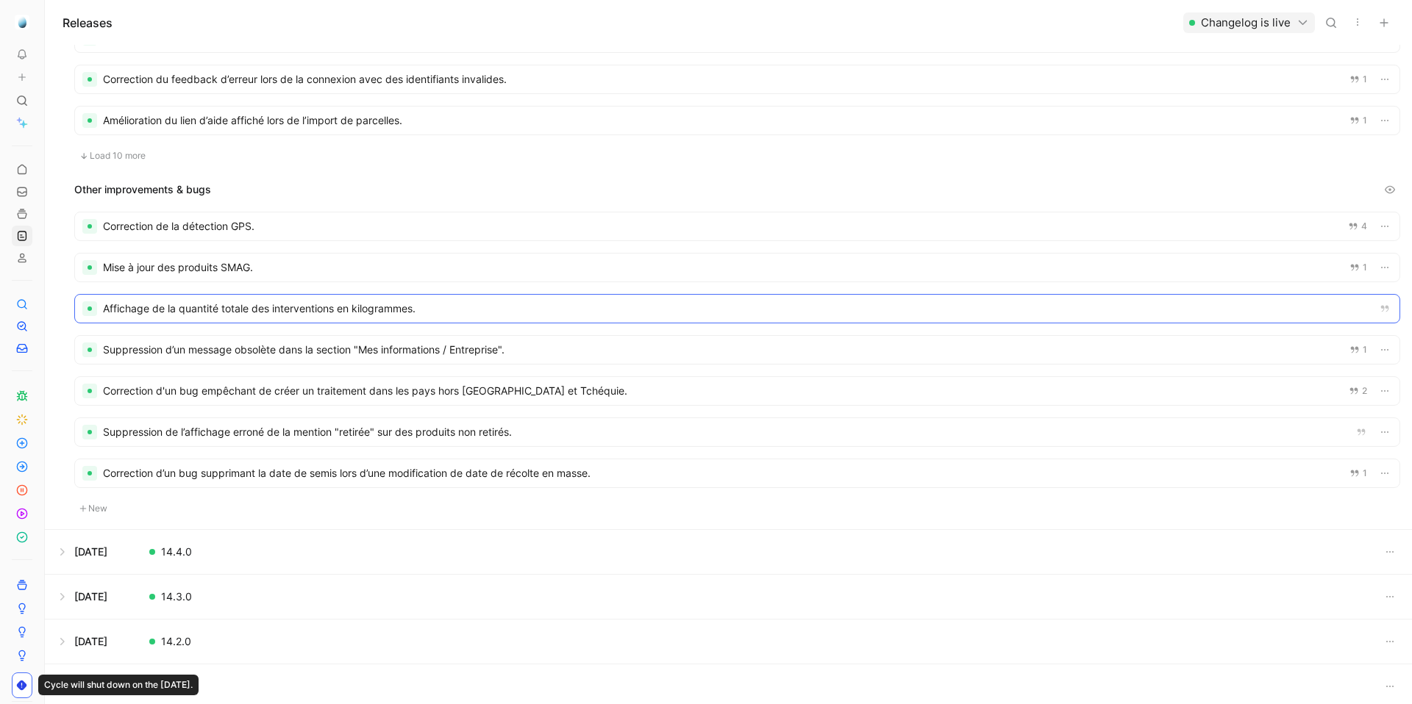
drag, startPoint x: 303, startPoint y: 79, endPoint x: 304, endPoint y: 291, distance: 211.8
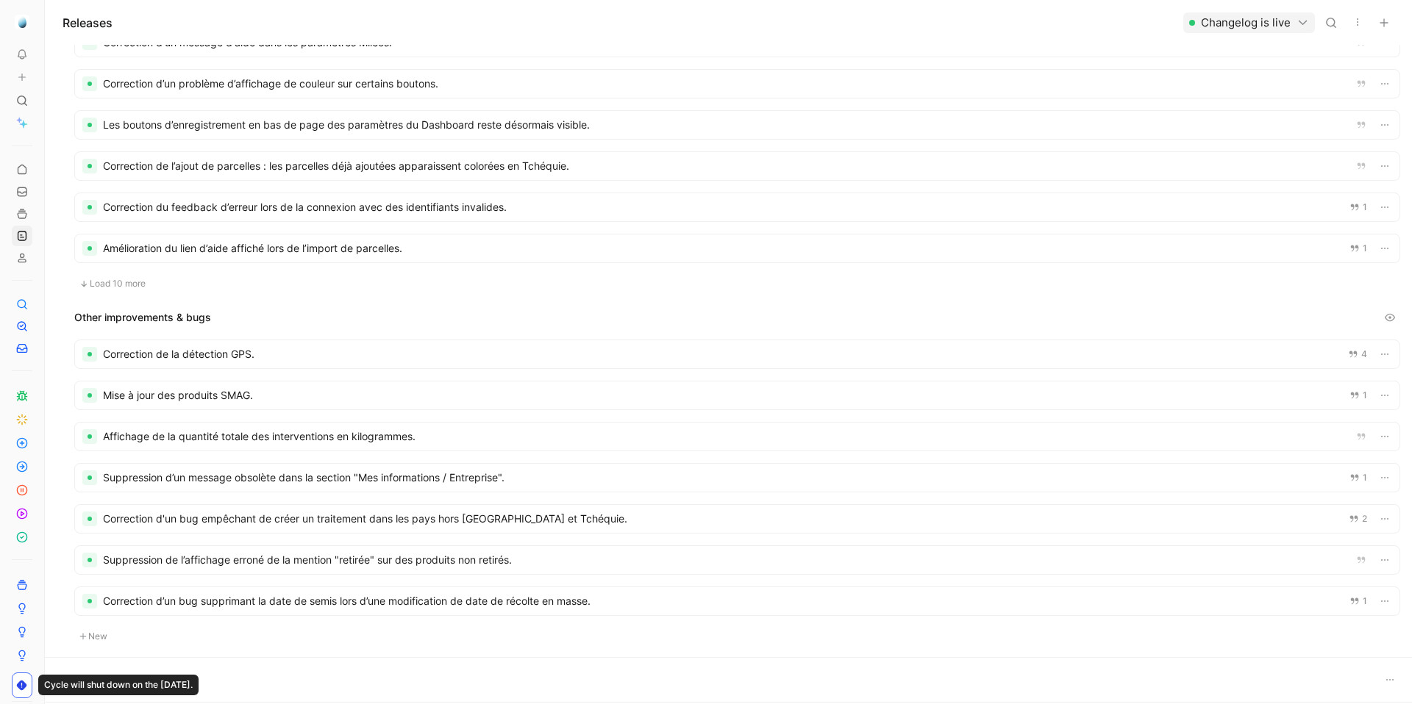
scroll to position [566, 0]
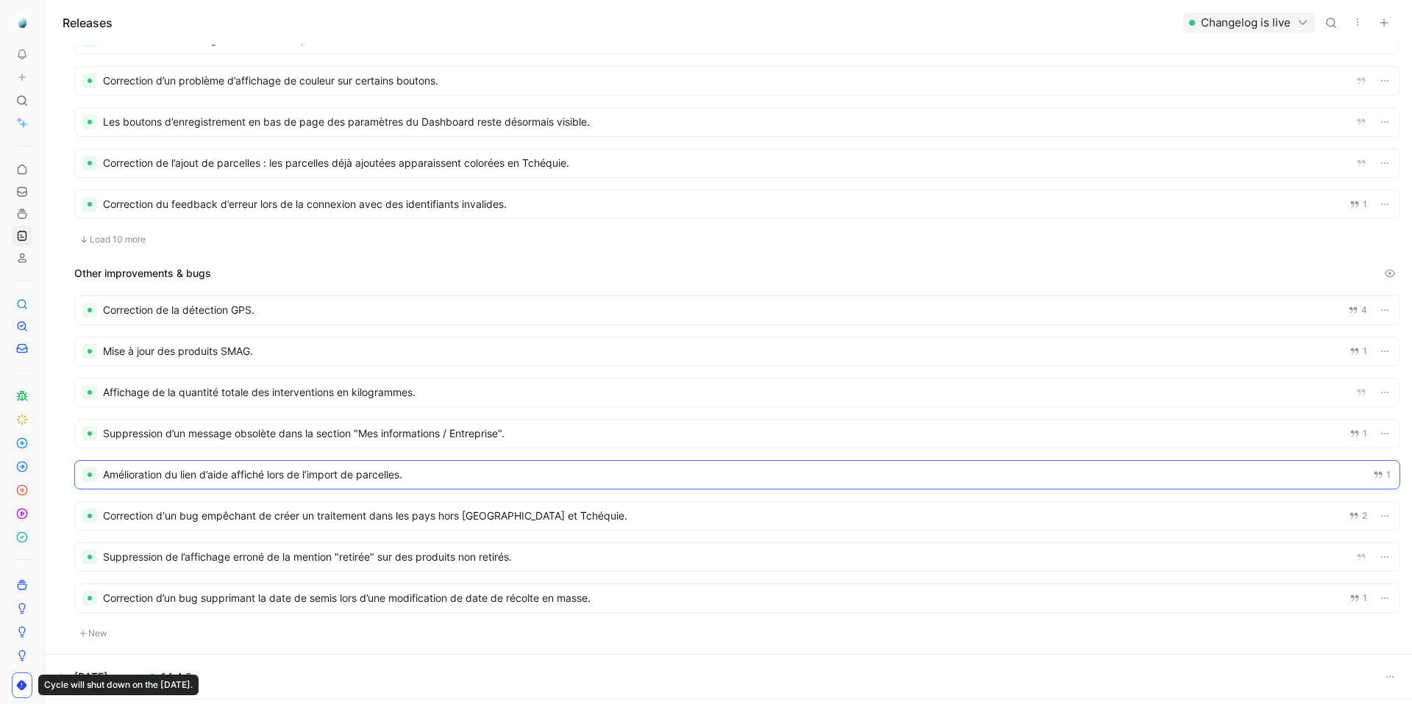
drag, startPoint x: 422, startPoint y: 241, endPoint x: 373, endPoint y: 457, distance: 221.7
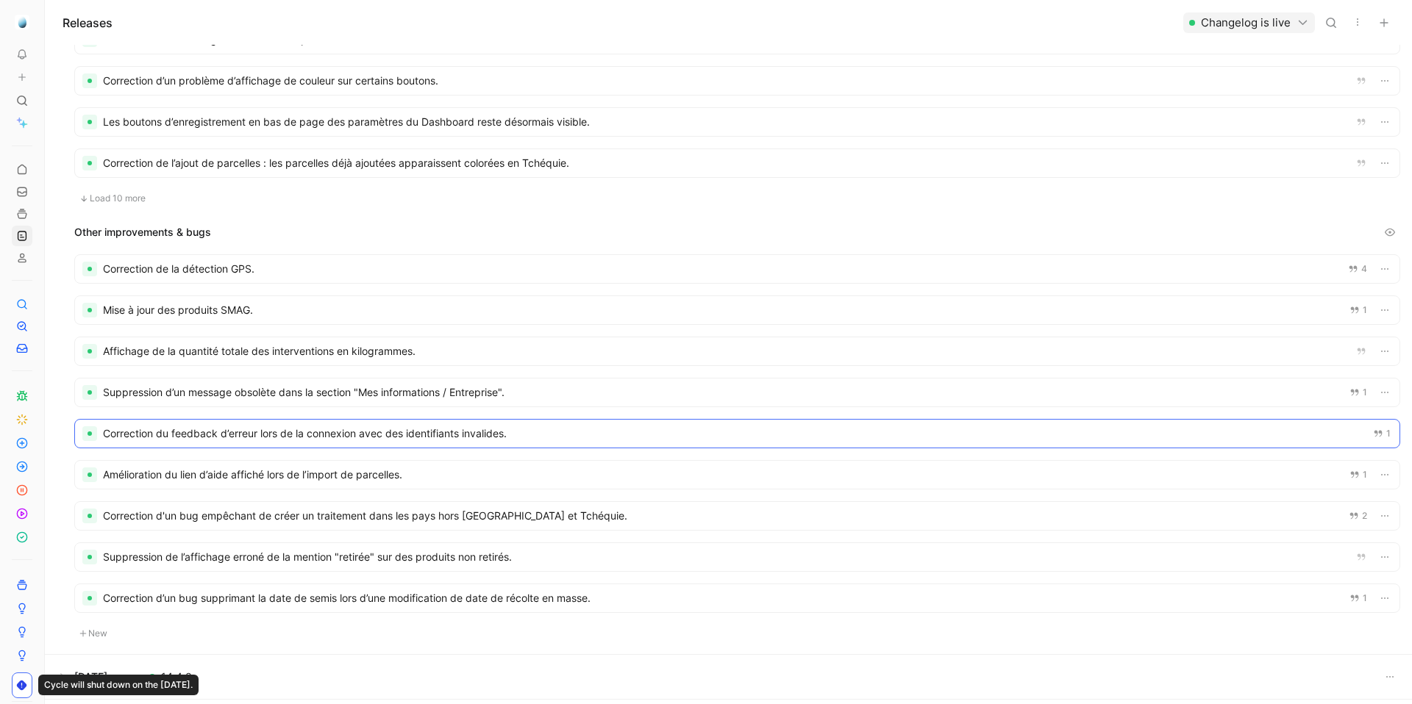
drag, startPoint x: 434, startPoint y: 207, endPoint x: 421, endPoint y: 437, distance: 229.8
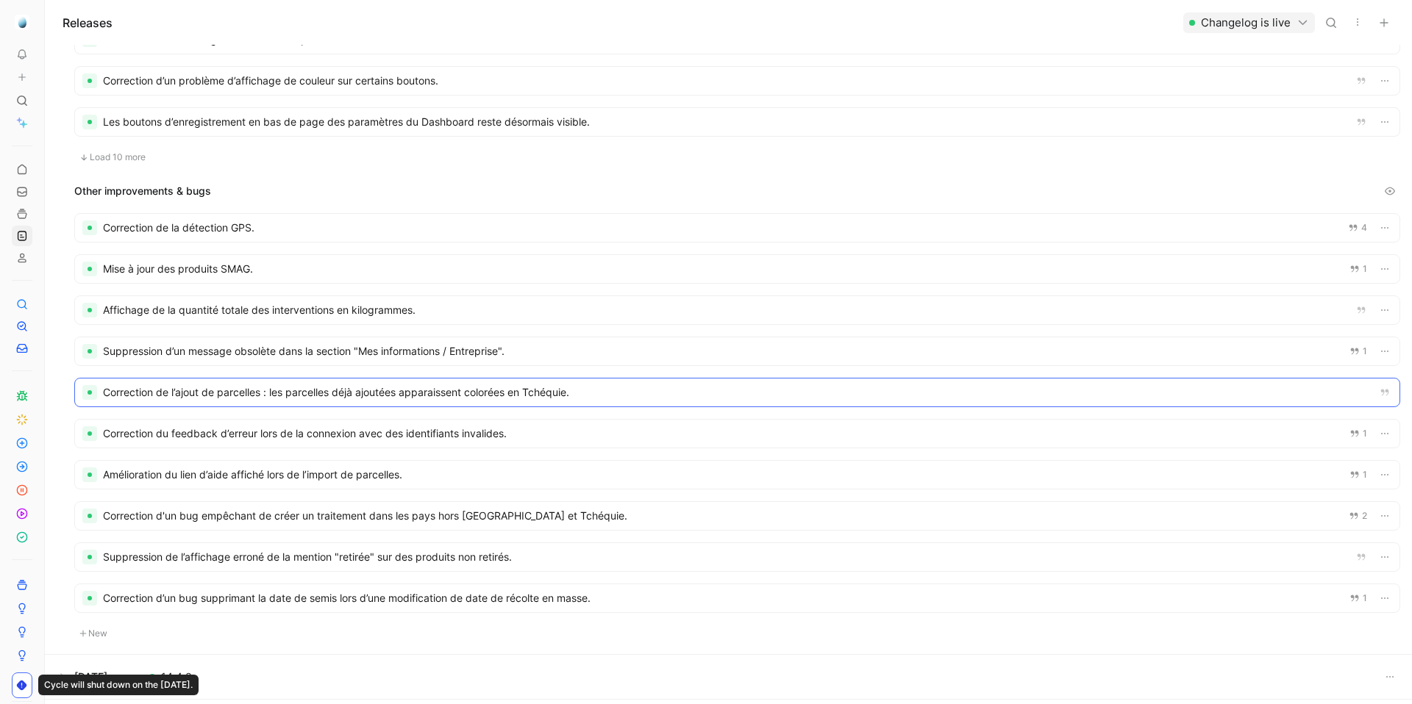
drag, startPoint x: 469, startPoint y: 163, endPoint x: 451, endPoint y: 412, distance: 249.9
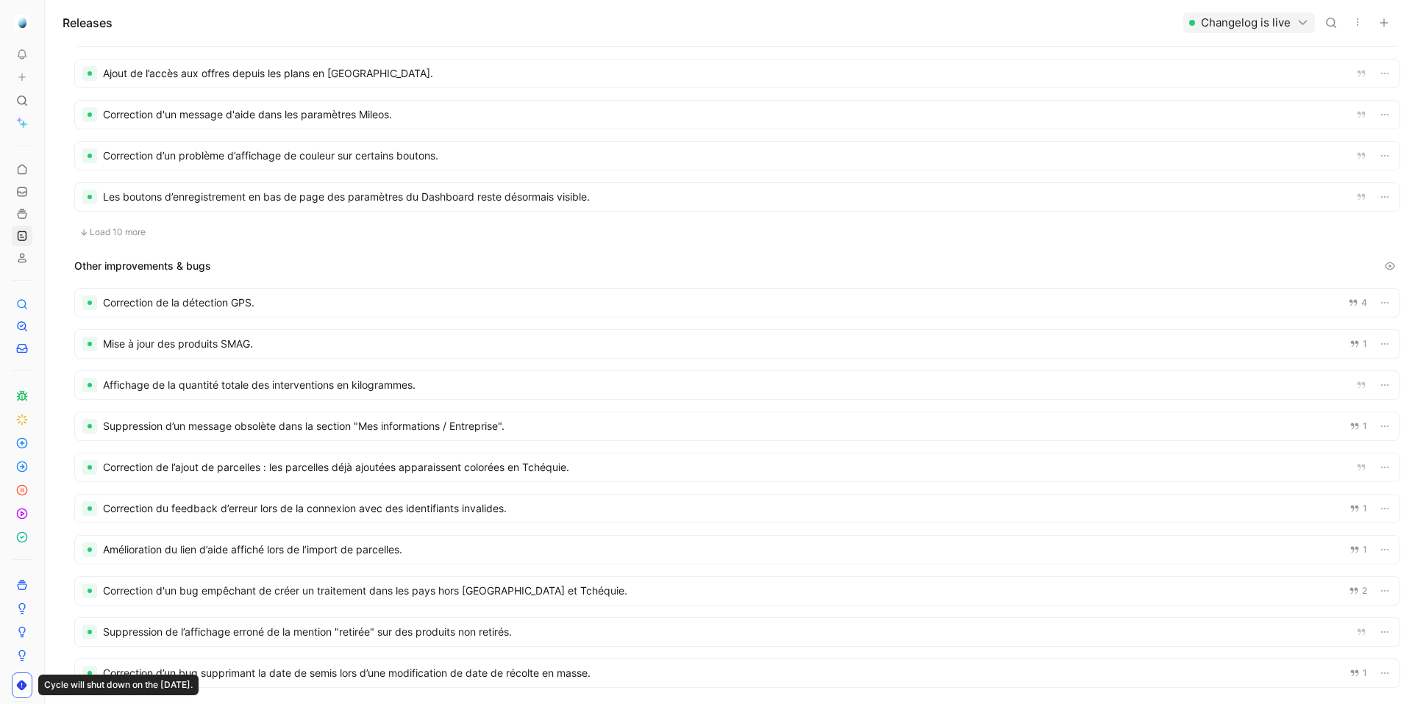
scroll to position [489, 0]
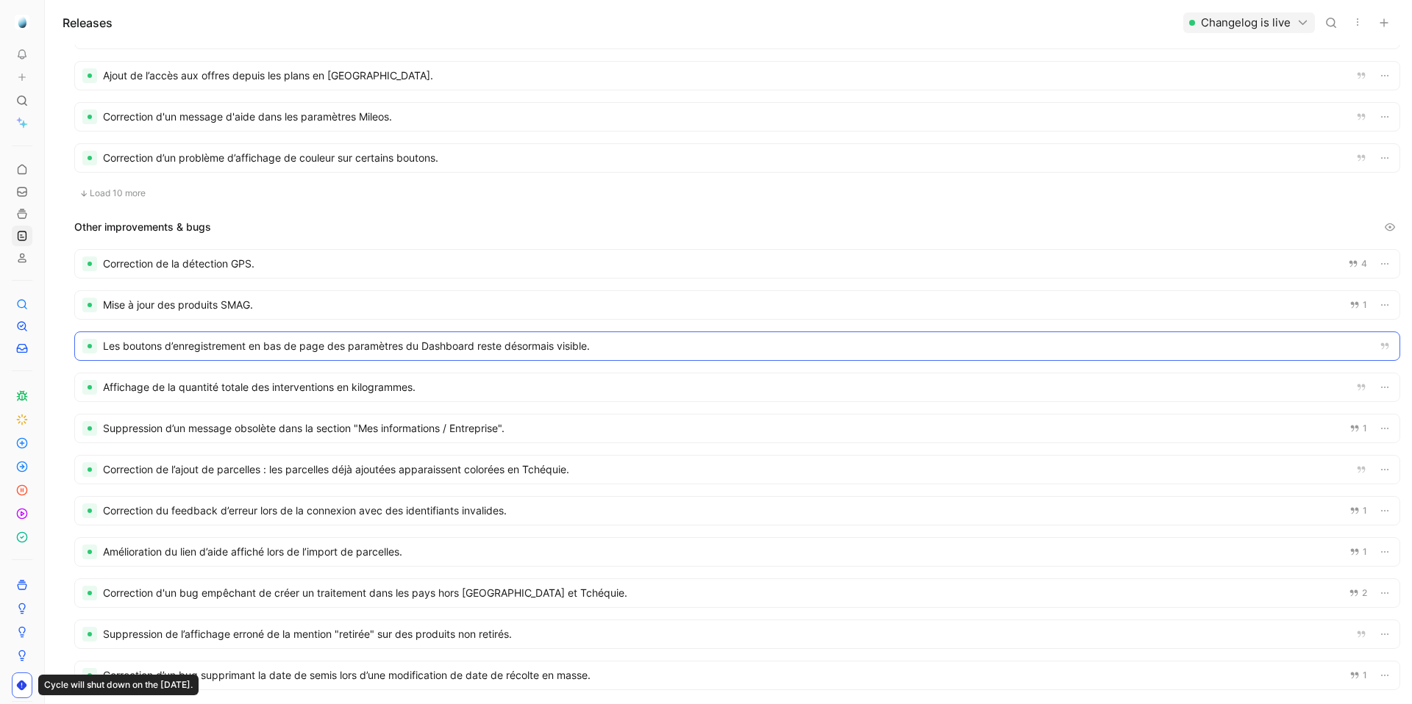
drag, startPoint x: 582, startPoint y: 196, endPoint x: 568, endPoint y: 316, distance: 120.7
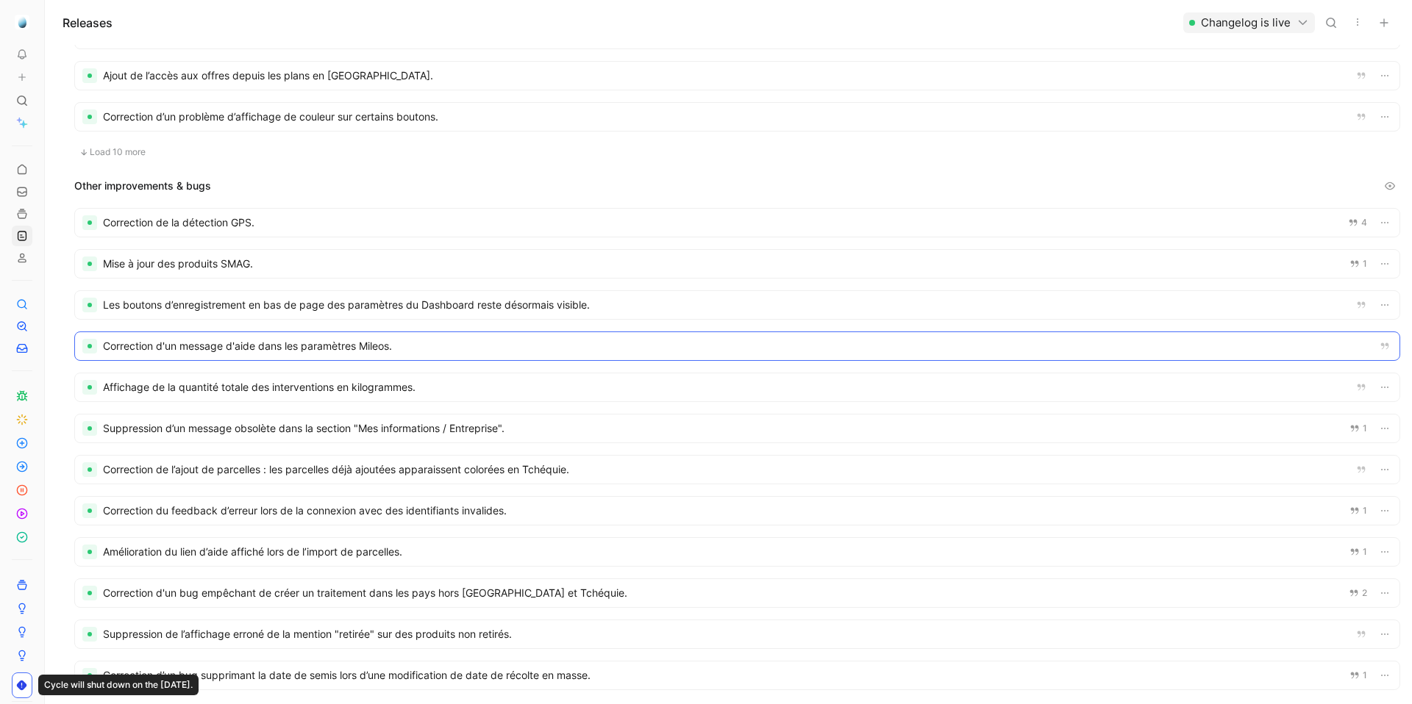
drag, startPoint x: 513, startPoint y: 120, endPoint x: 499, endPoint y: 358, distance: 238.7
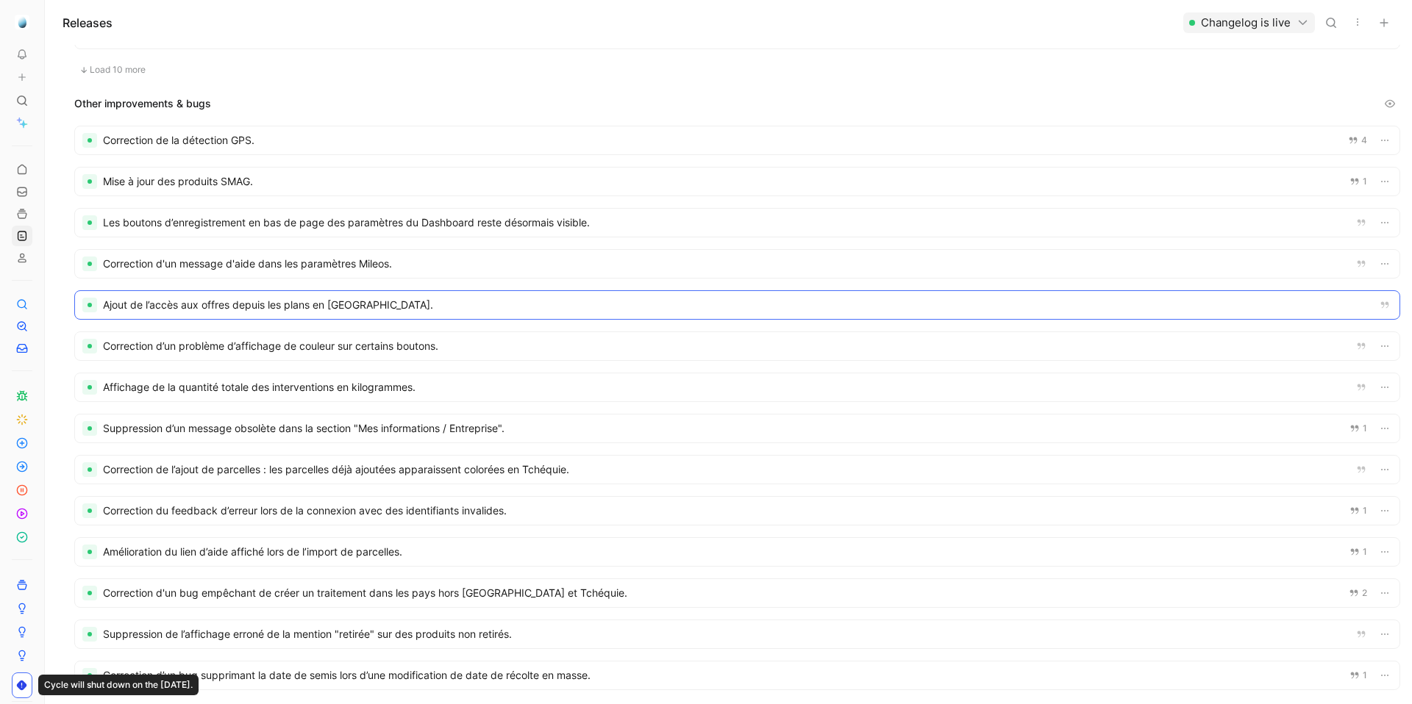
drag, startPoint x: 515, startPoint y: 76, endPoint x: 511, endPoint y: 290, distance: 214.0
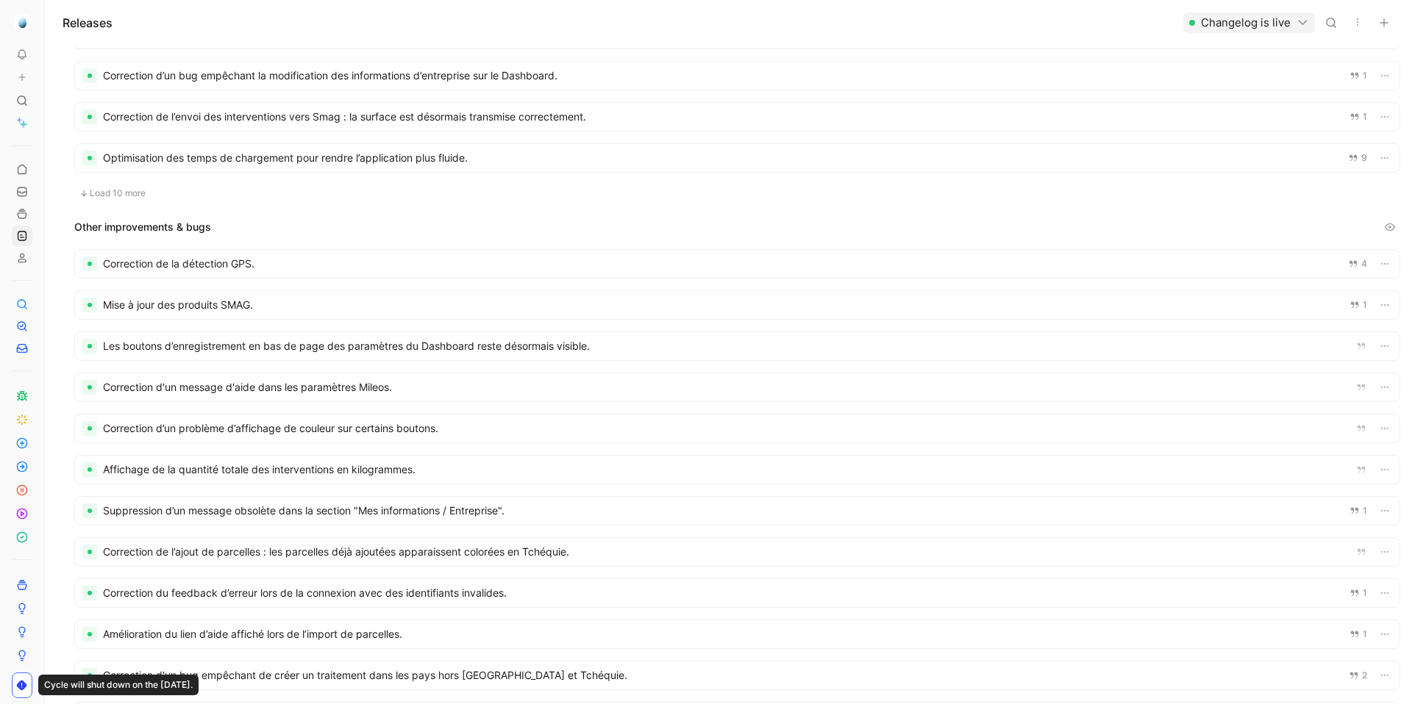
scroll to position [286, 0]
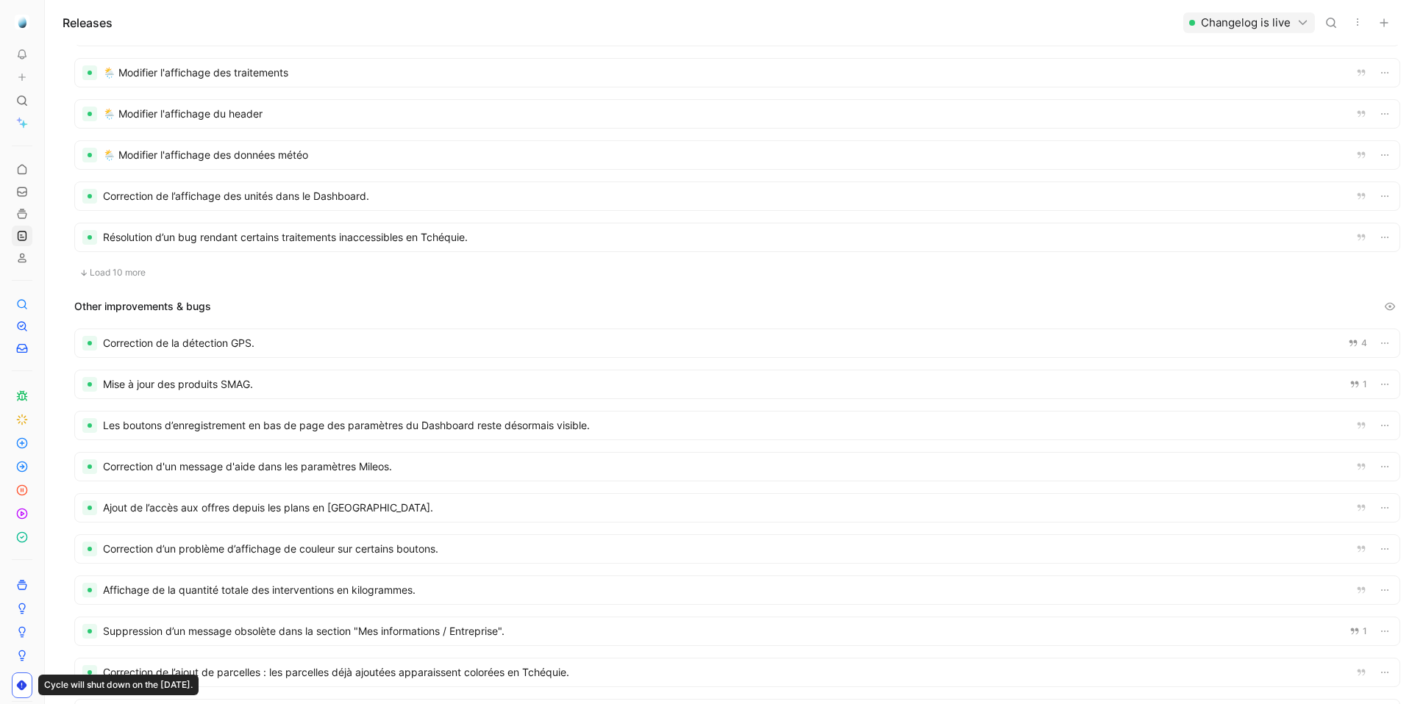
click at [142, 273] on button "Load 10 more" at bounding box center [112, 273] width 76 height 18
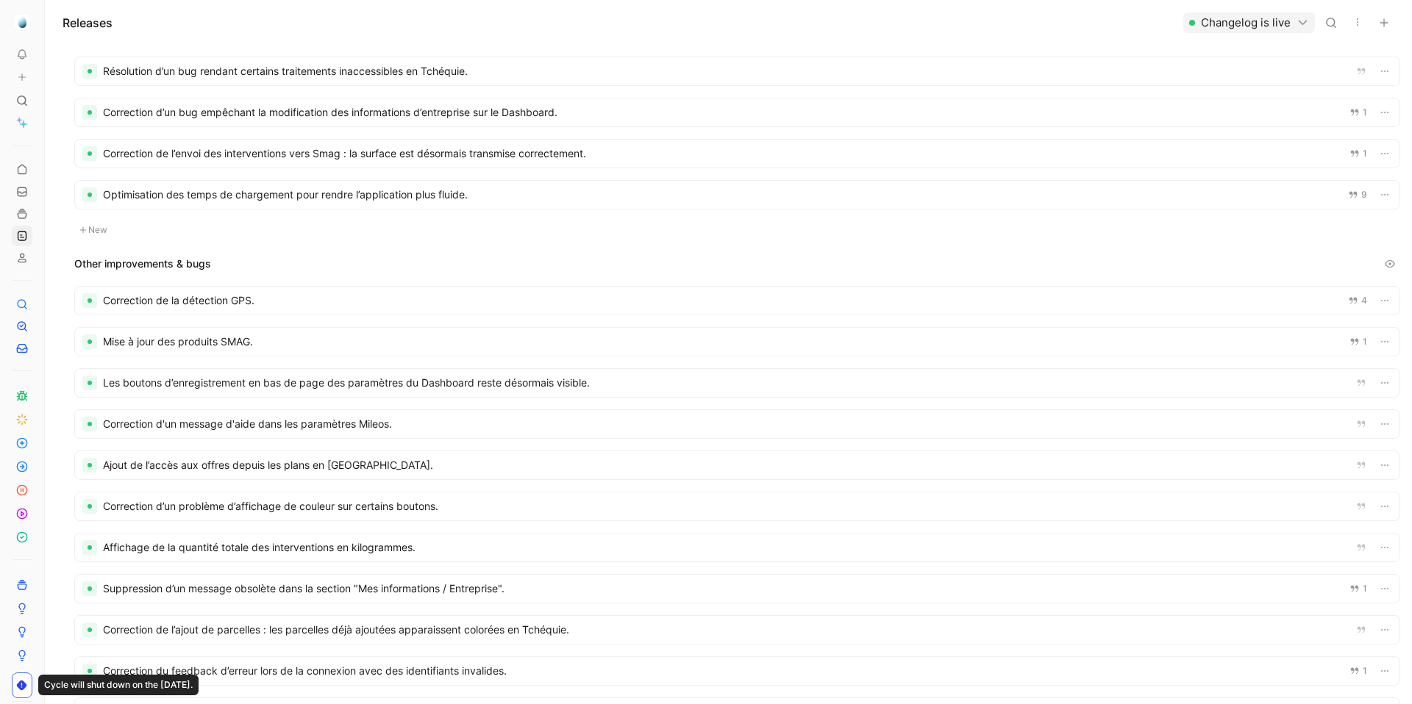
scroll to position [453, 0]
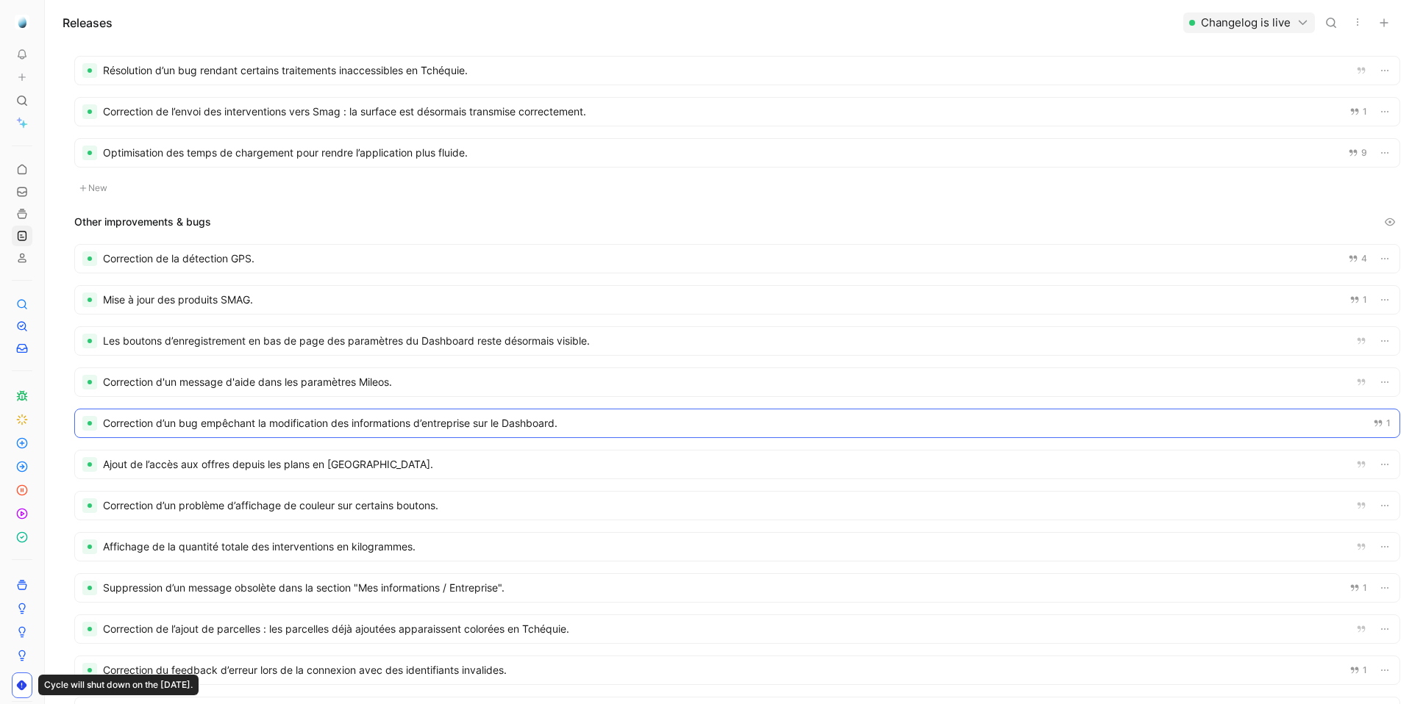
drag, startPoint x: 482, startPoint y: 112, endPoint x: 425, endPoint y: 435, distance: 328.4
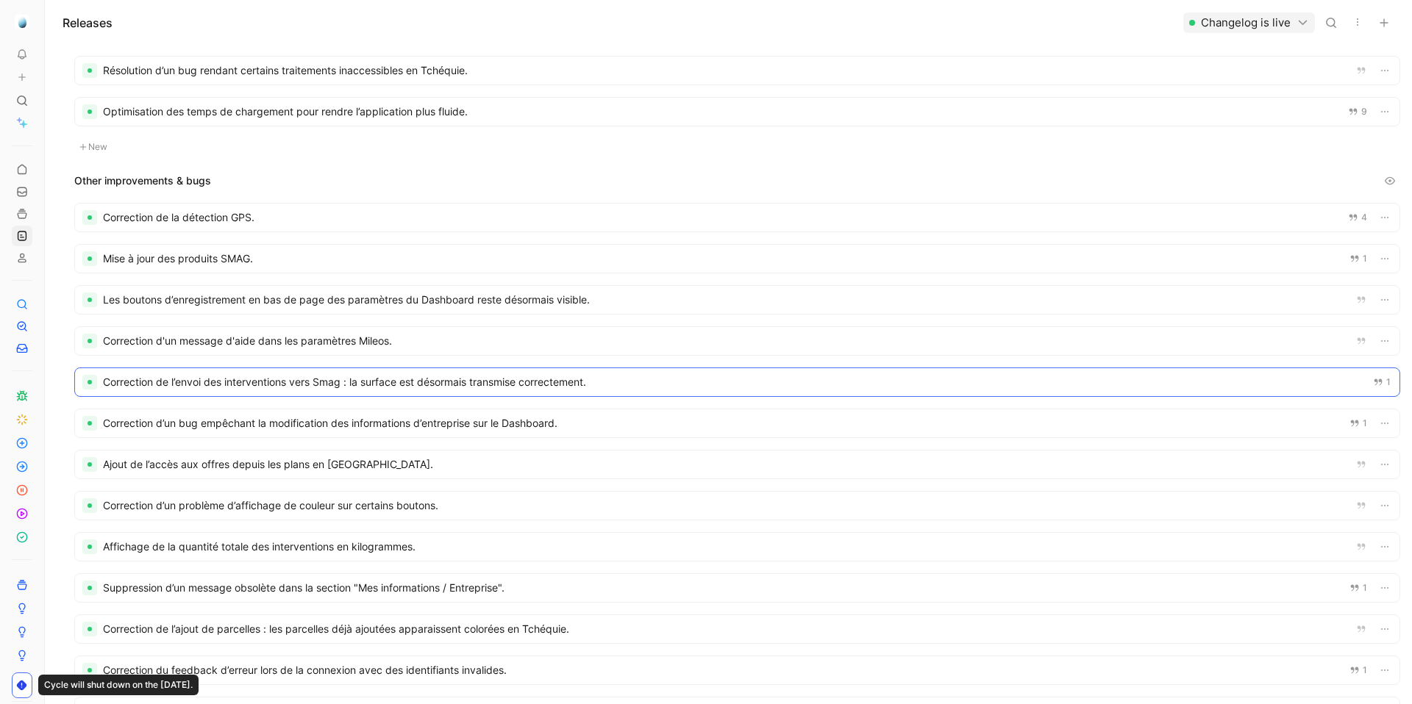
drag, startPoint x: 414, startPoint y: 113, endPoint x: 395, endPoint y: 402, distance: 289.6
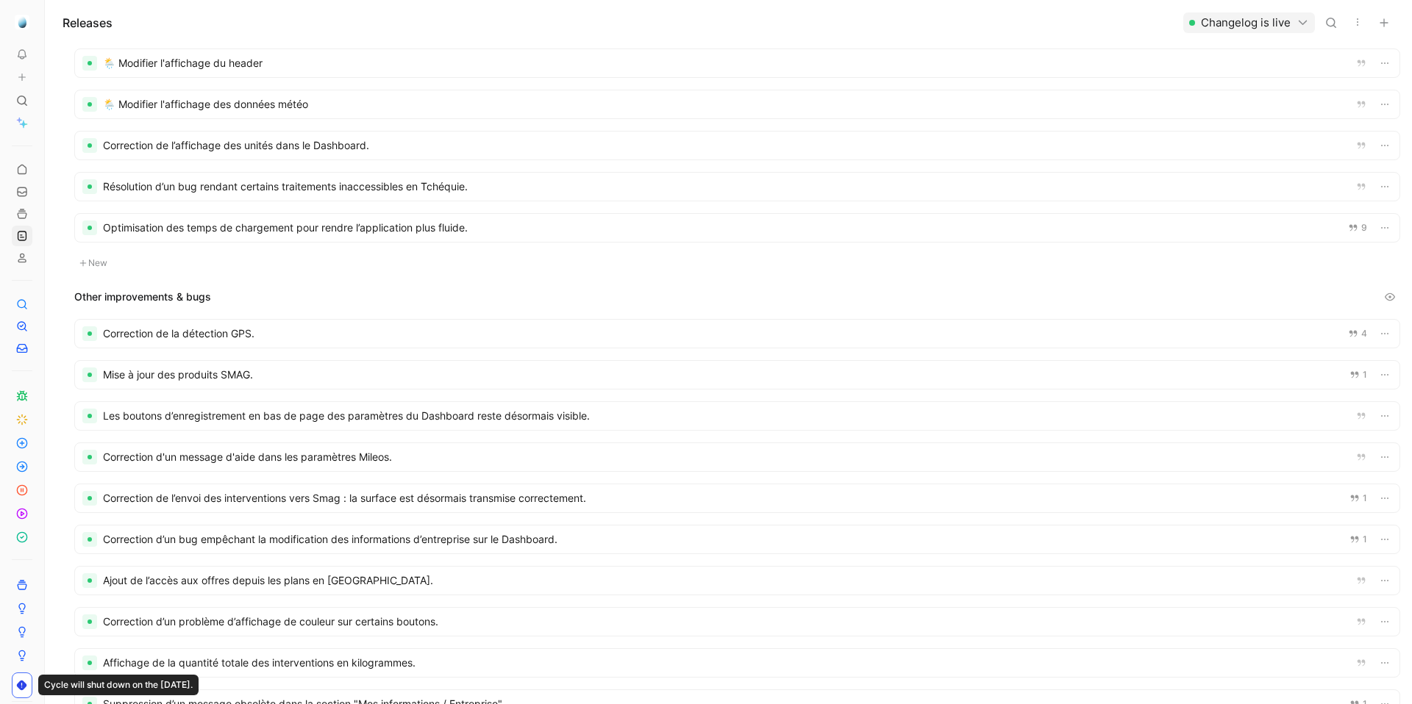
scroll to position [303, 0]
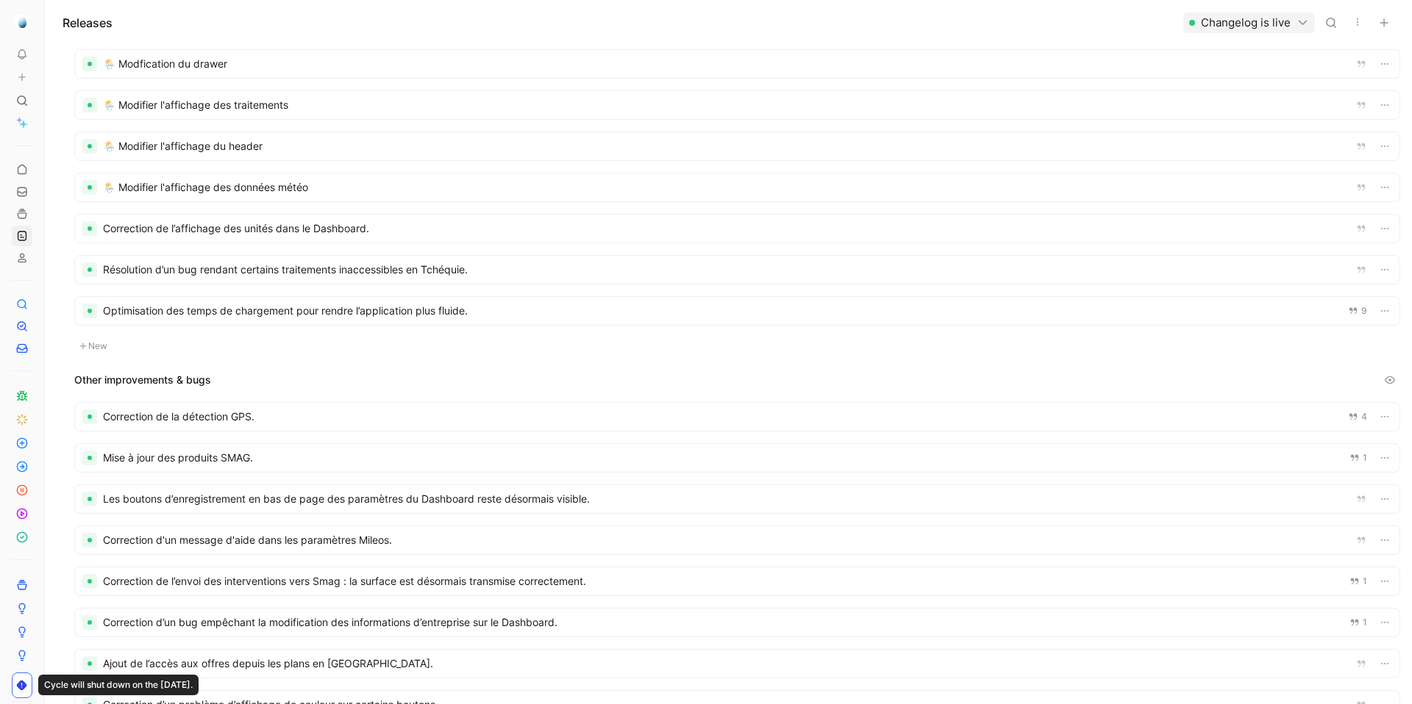
scroll to position [304, 0]
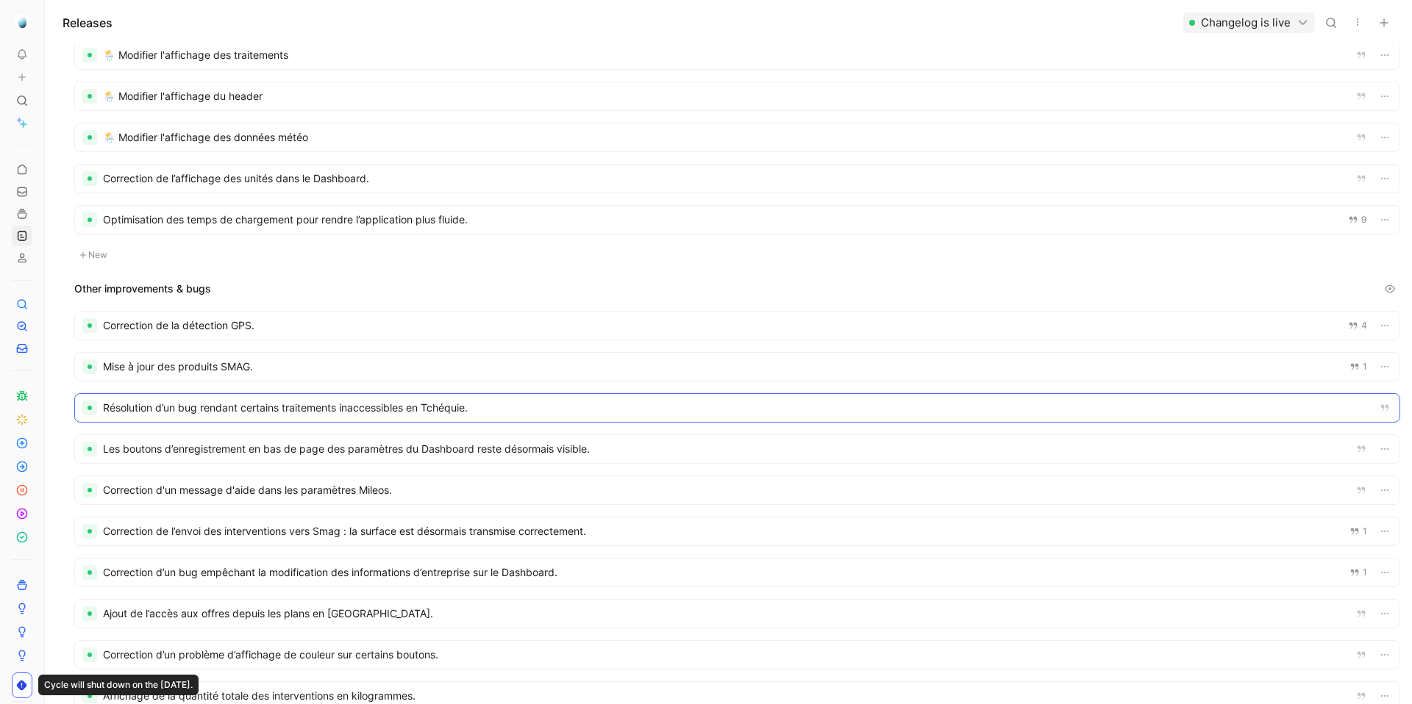
drag, startPoint x: 251, startPoint y: 223, endPoint x: 252, endPoint y: 418, distance: 194.8
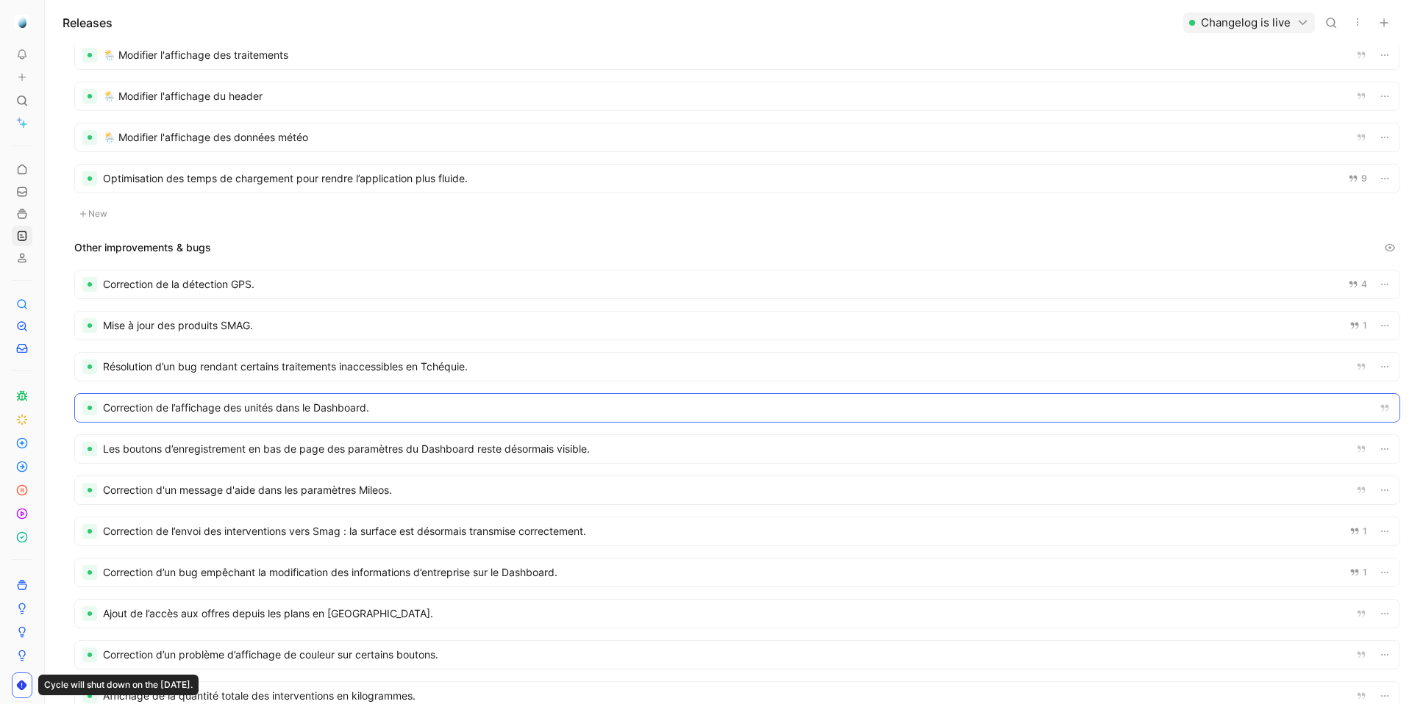
drag, startPoint x: 299, startPoint y: 179, endPoint x: 286, endPoint y: 426, distance: 247.4
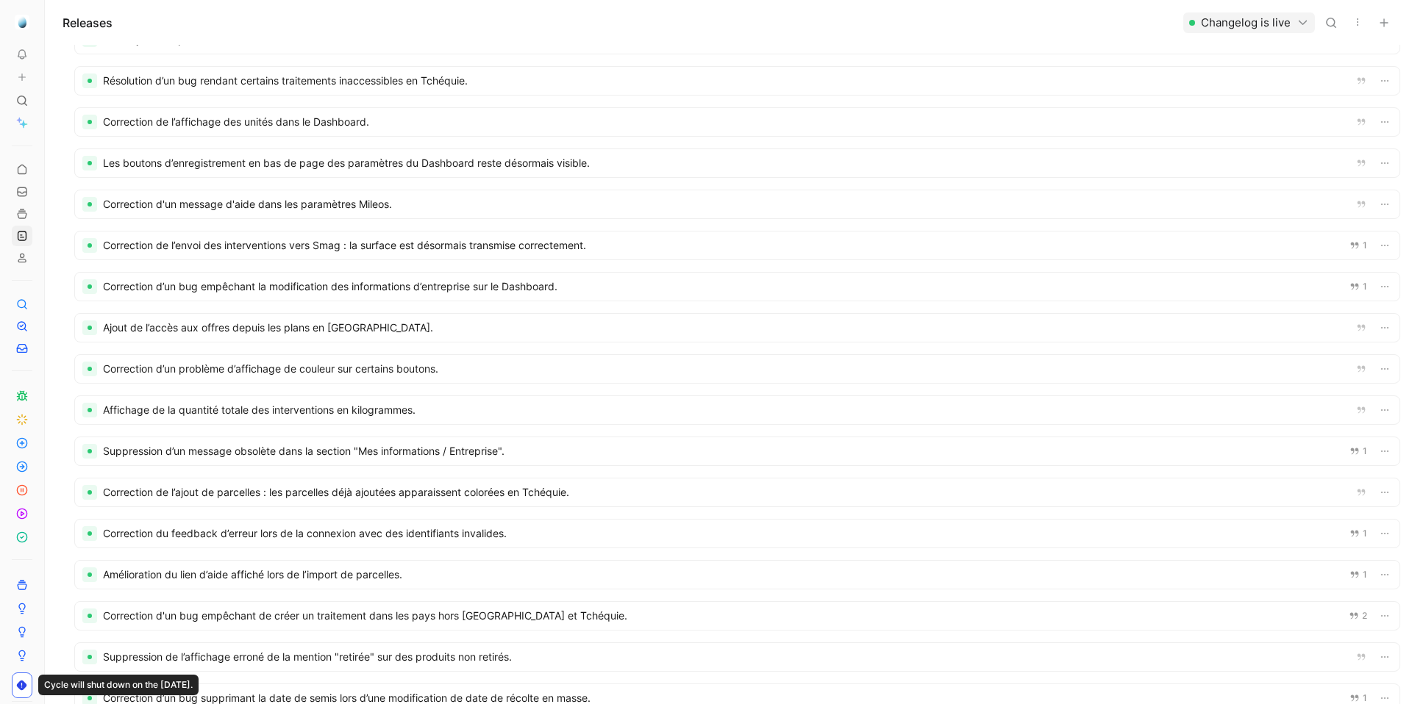
scroll to position [362, 0]
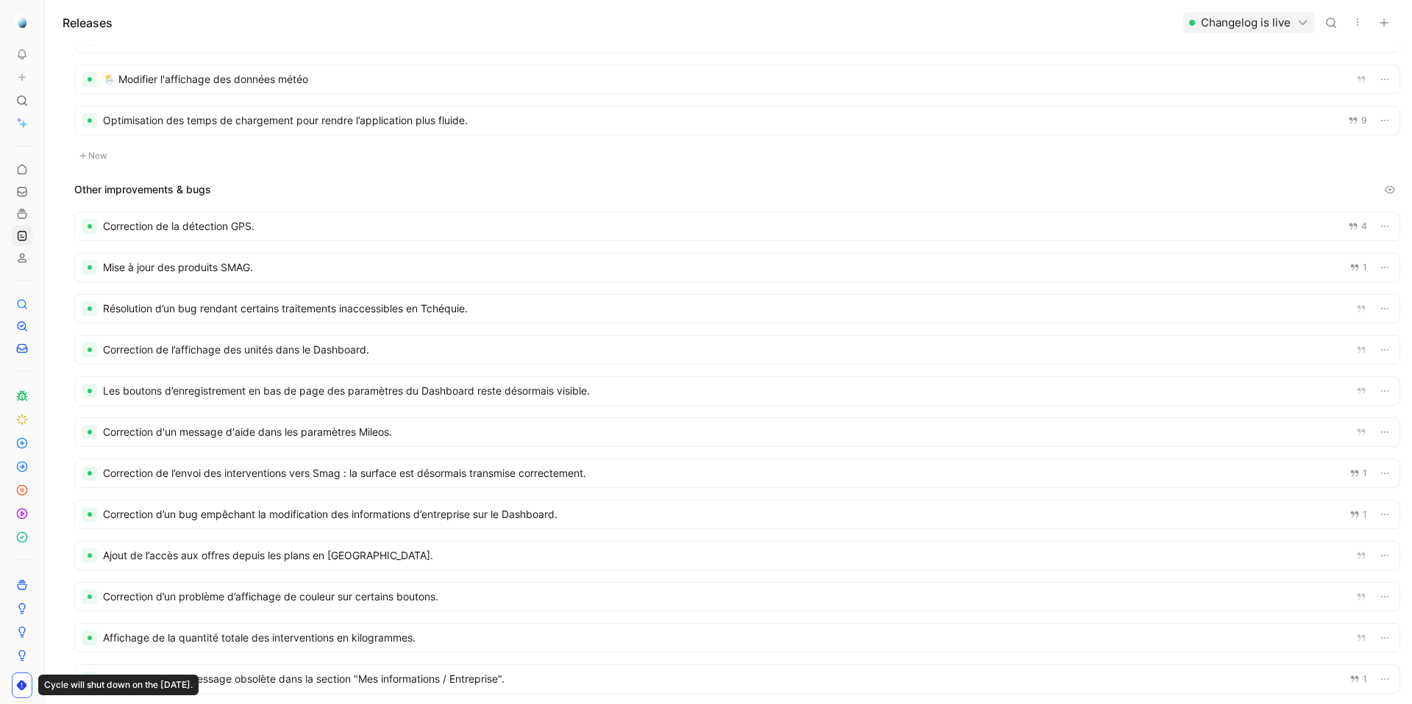
click at [249, 271] on div at bounding box center [737, 268] width 1324 height 28
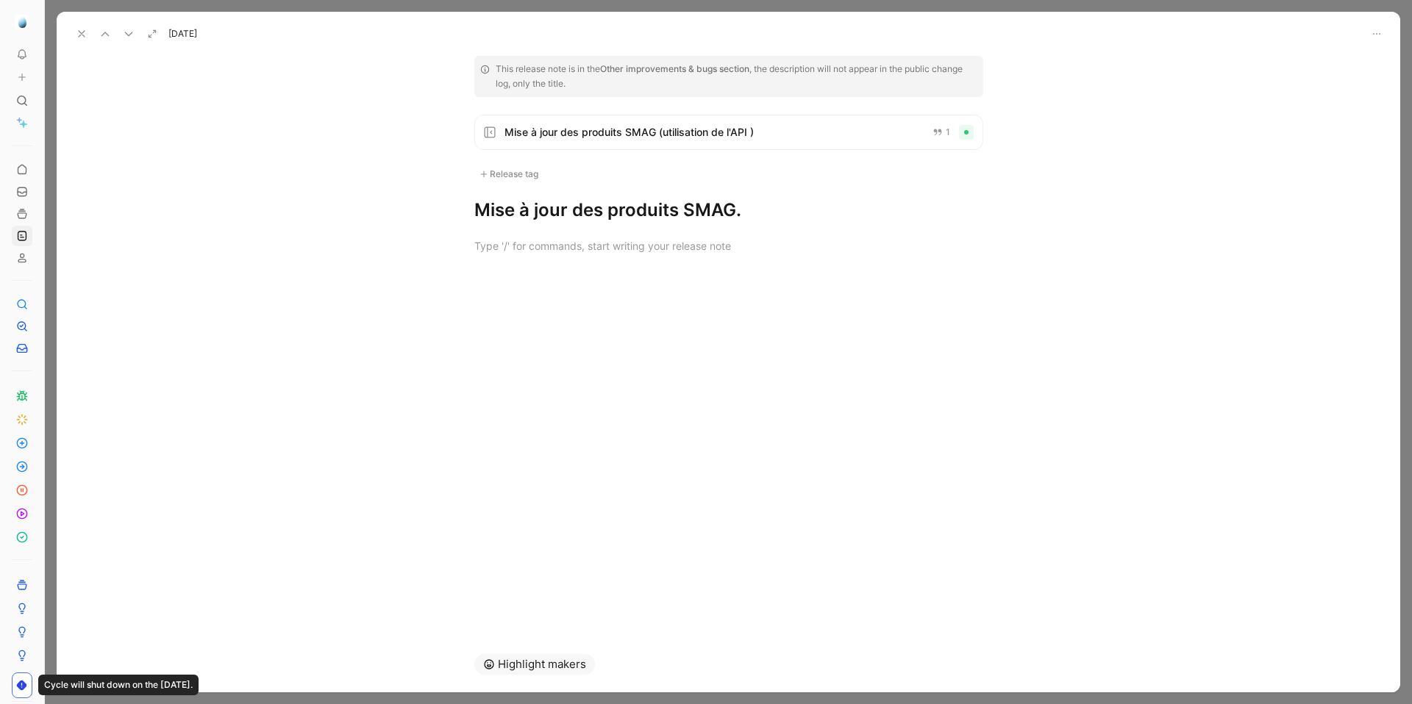
click at [682, 126] on span "Mise à jour des produits SMAG (utilisation de l'API )" at bounding box center [712, 133] width 416 height 18
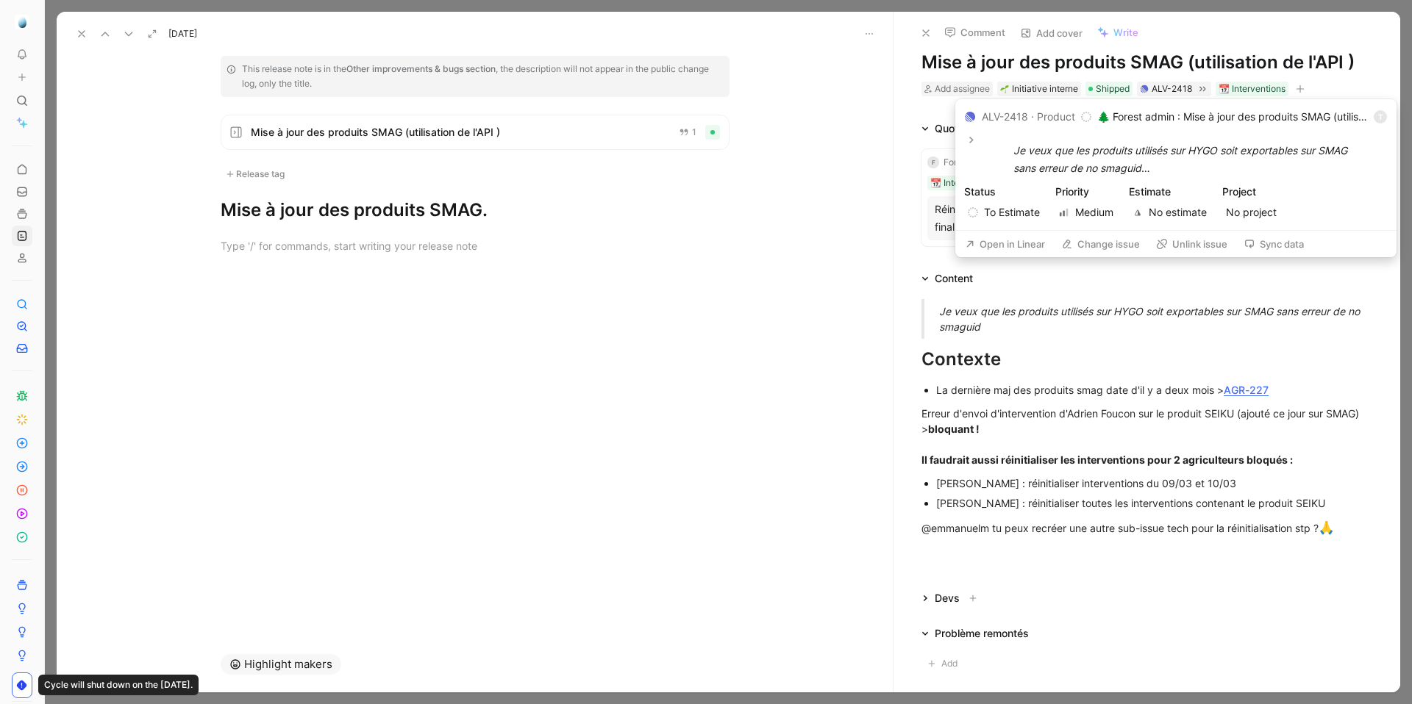
click at [1009, 247] on button "Open in Linear" at bounding box center [1004, 244] width 93 height 21
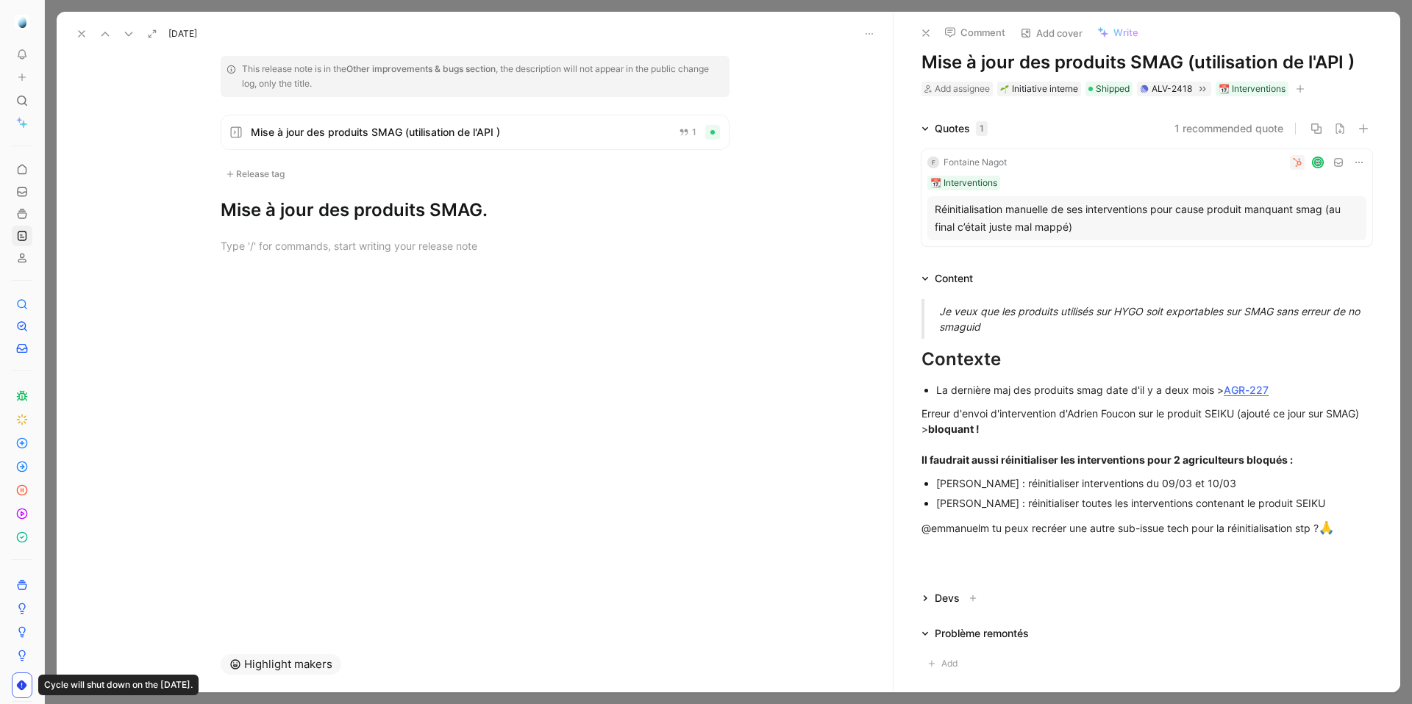
click at [73, 35] on button at bounding box center [81, 34] width 21 height 21
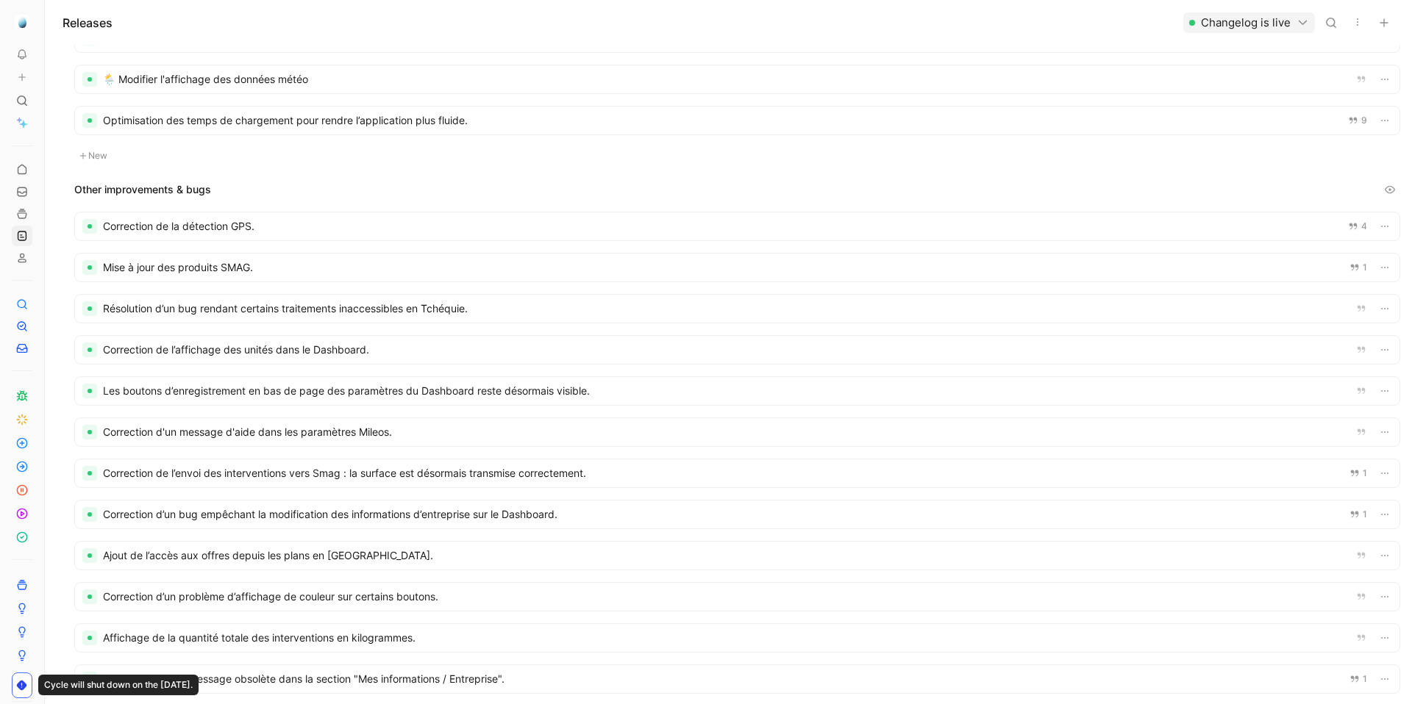
click at [1270, 267] on div at bounding box center [737, 268] width 1324 height 28
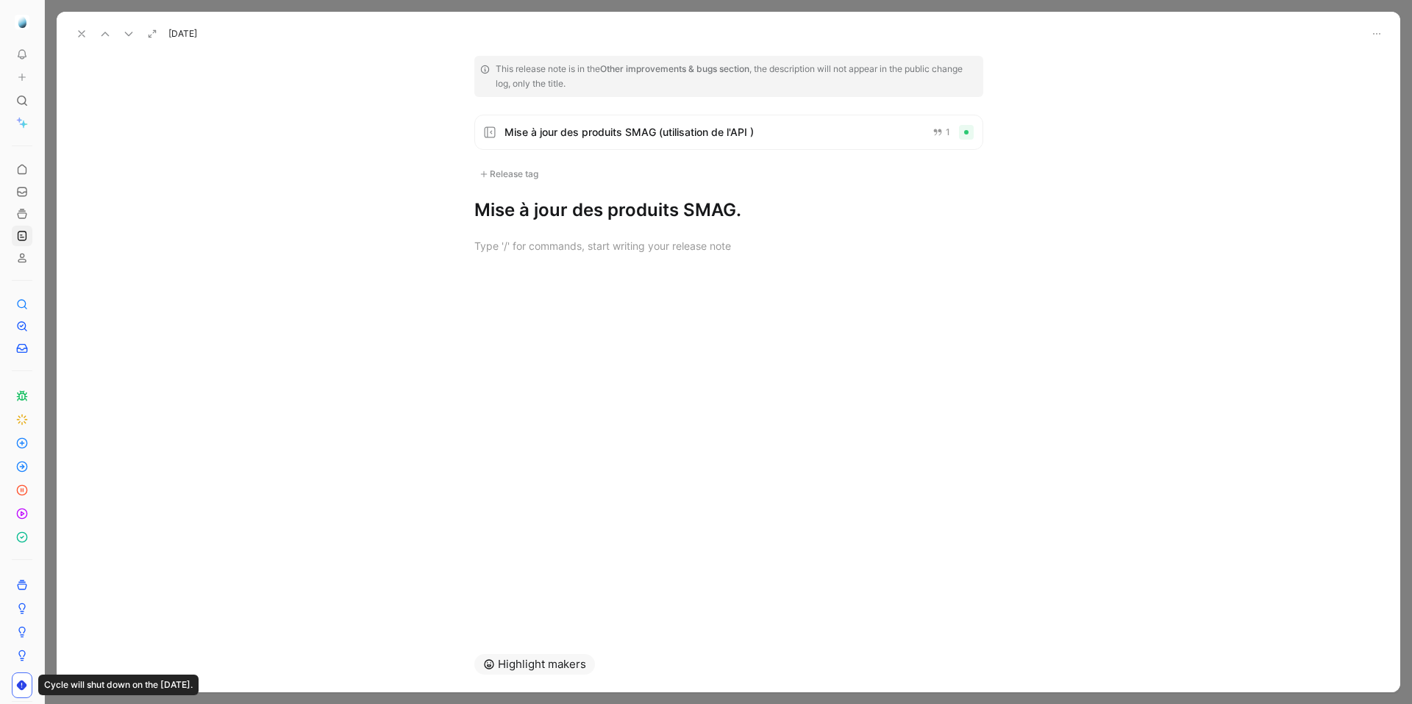
click at [657, 136] on span "Mise à jour des produits SMAG (utilisation de l'API )" at bounding box center [712, 133] width 416 height 18
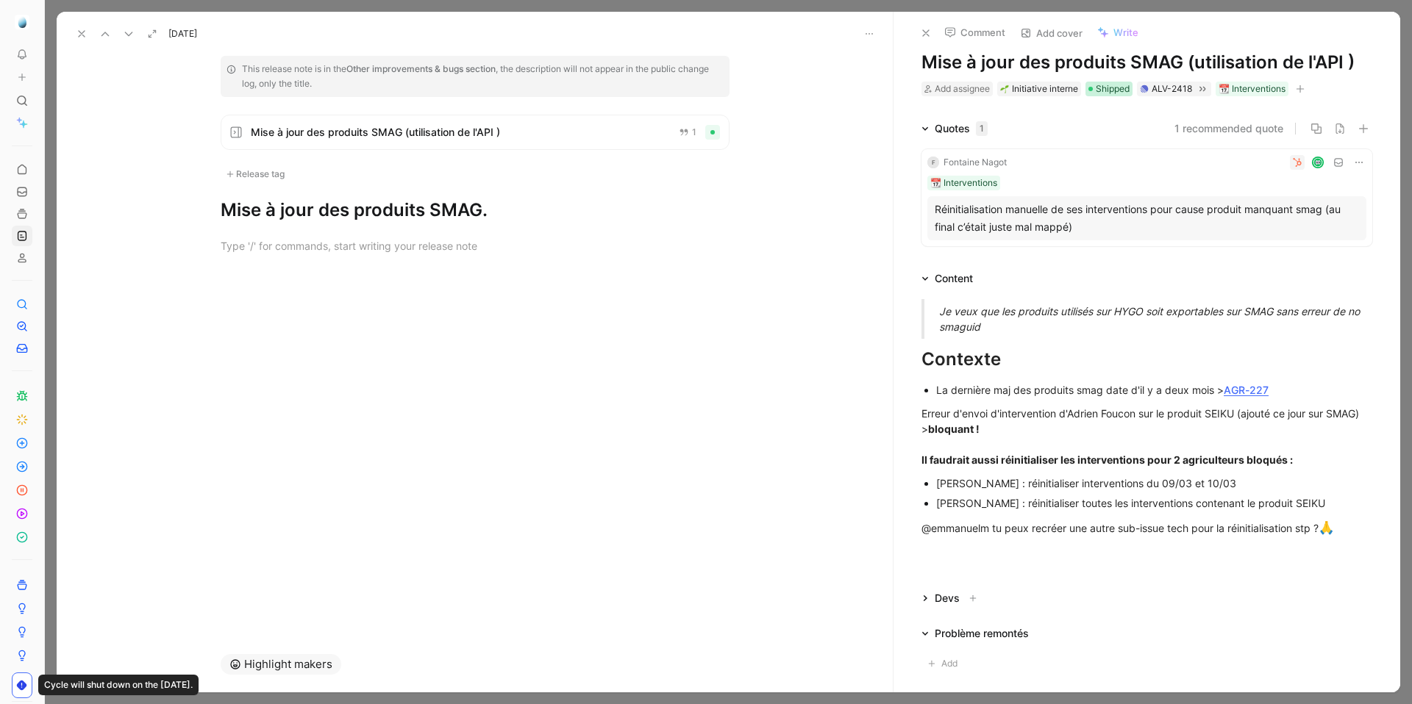
click at [1109, 93] on span "Shipped" at bounding box center [1113, 89] width 34 height 15
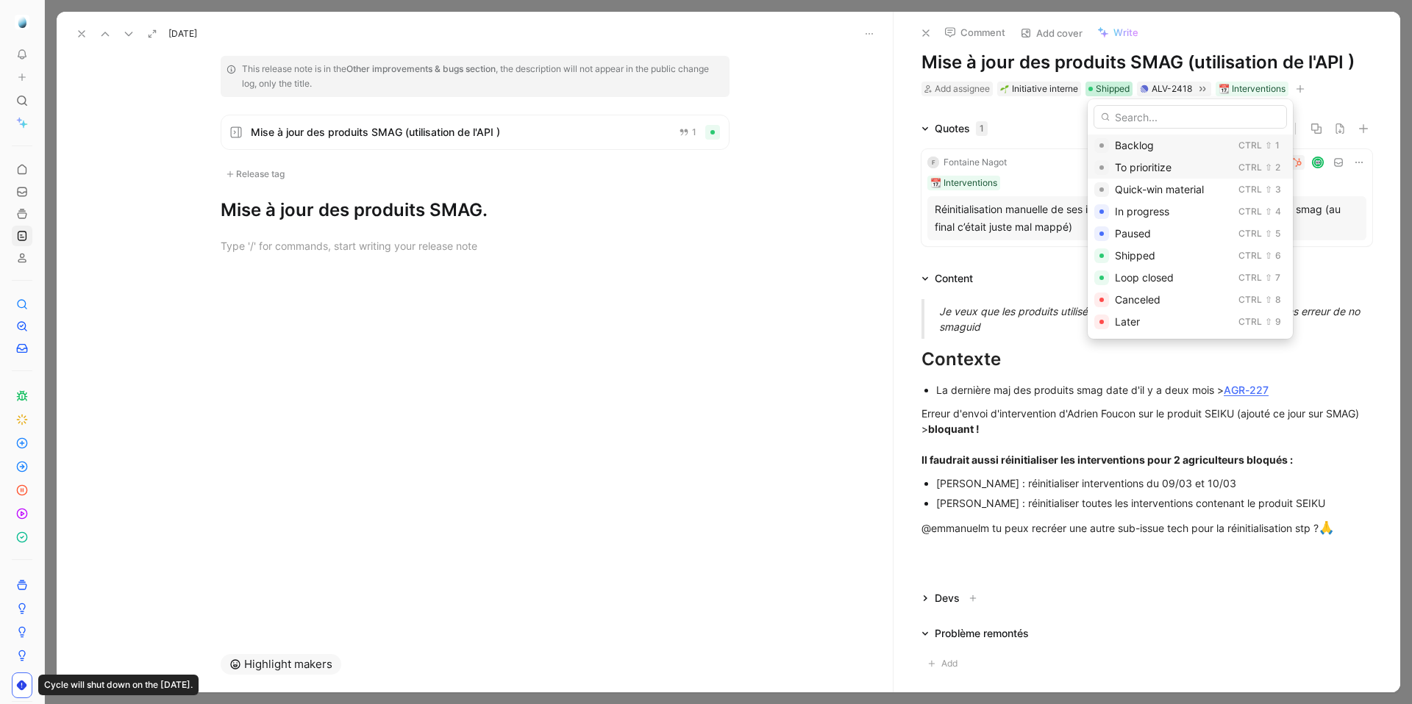
click at [1130, 164] on span "To prioritize" at bounding box center [1143, 167] width 57 height 12
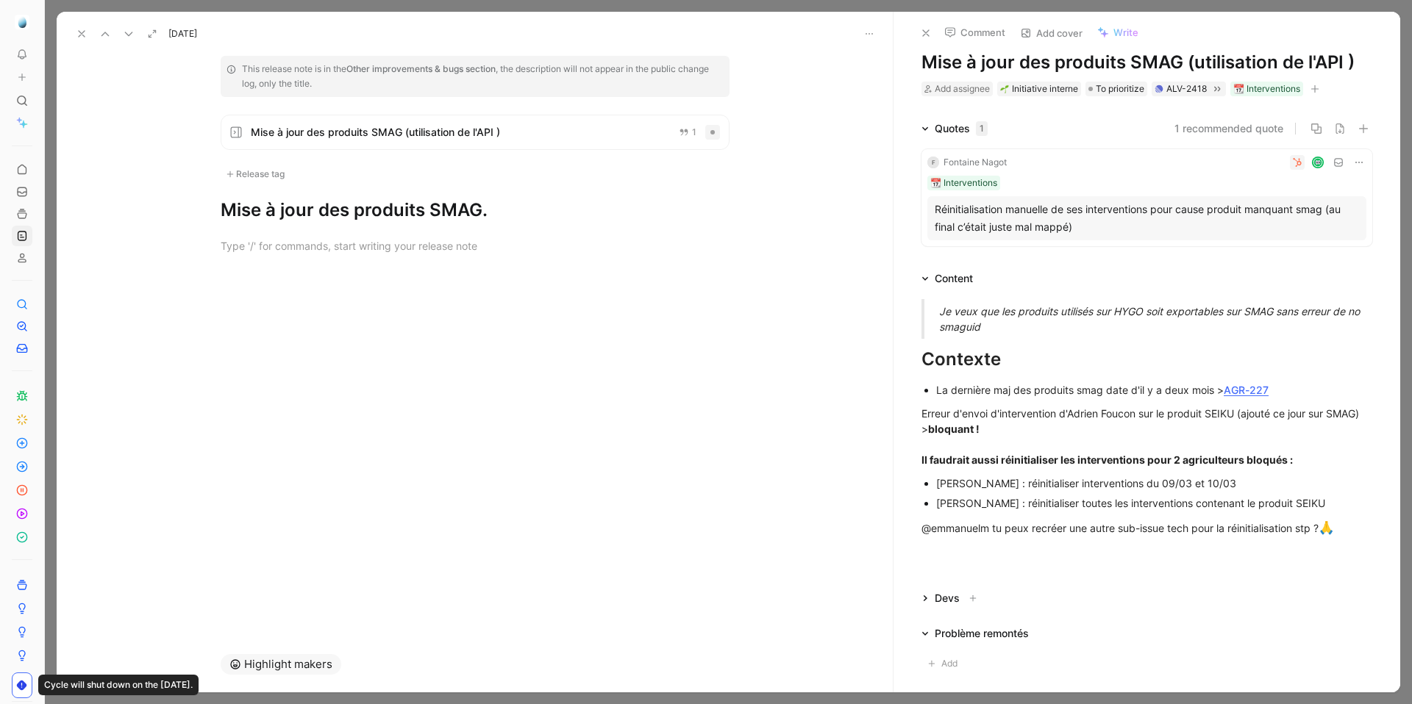
click at [79, 35] on use at bounding box center [82, 34] width 6 height 6
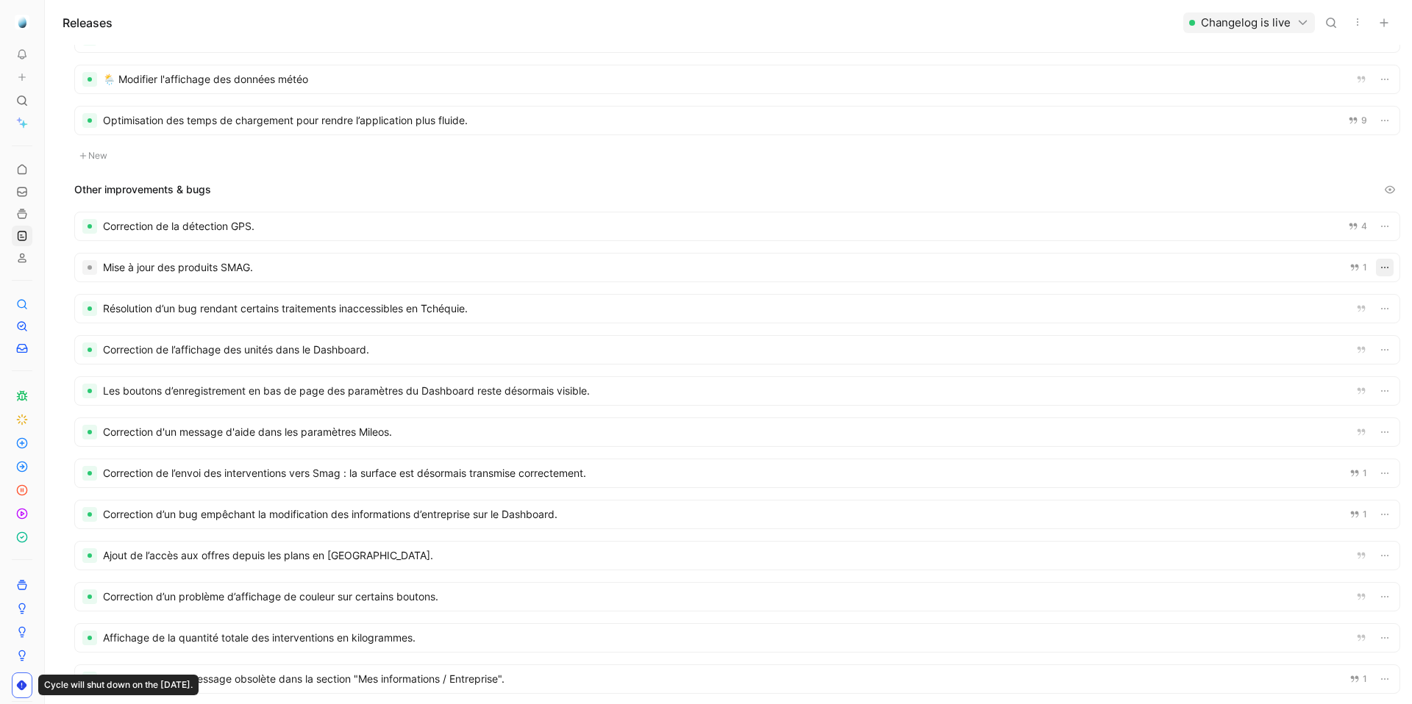
click at [1382, 271] on icon "button" at bounding box center [1385, 268] width 12 height 12
click at [1312, 349] on span "Delete" at bounding box center [1305, 343] width 31 height 12
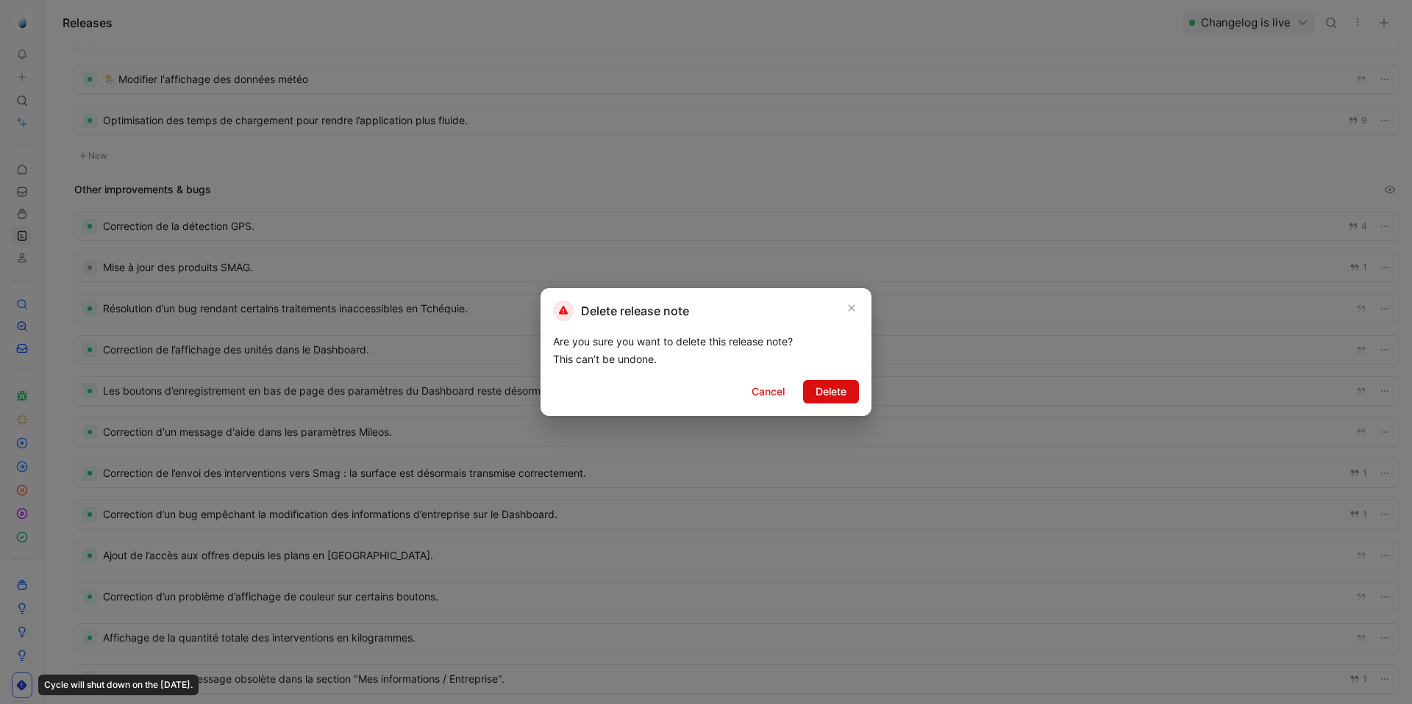
click at [838, 388] on span "Delete" at bounding box center [830, 392] width 31 height 18
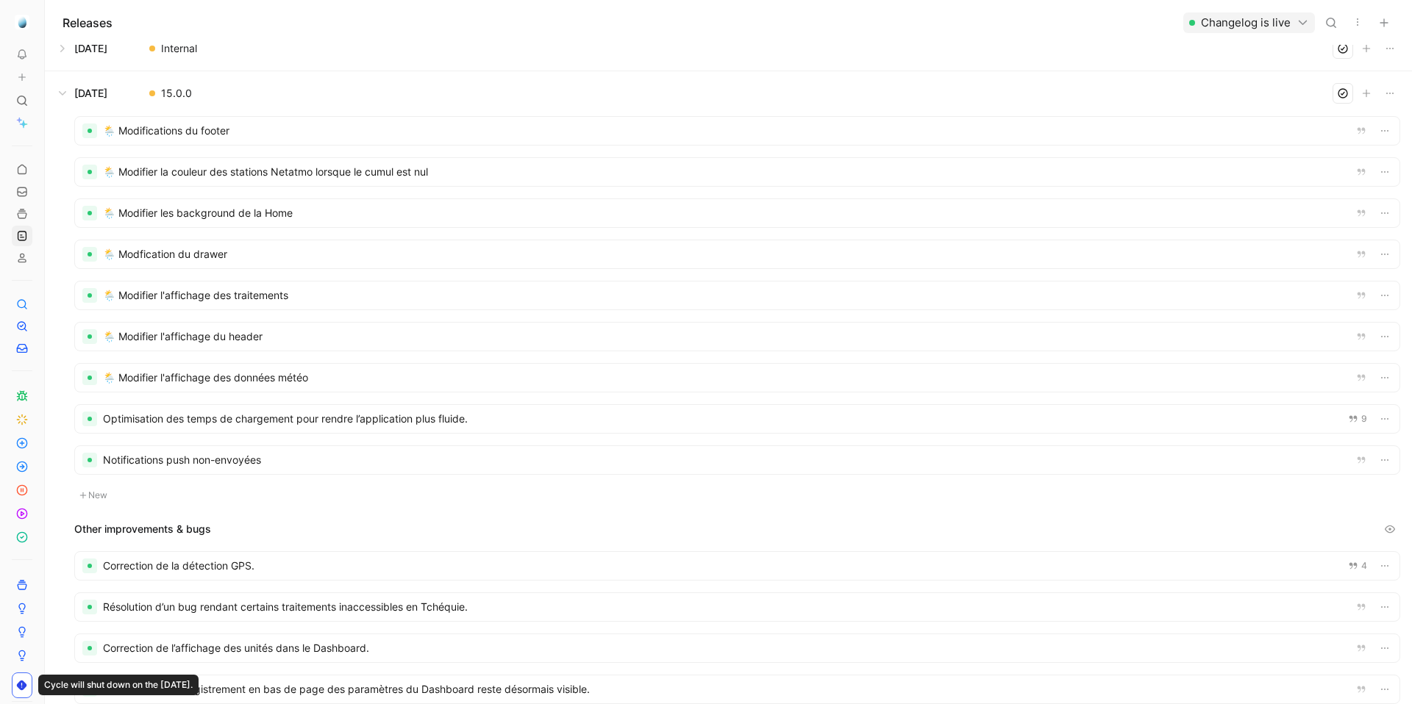
scroll to position [75, 0]
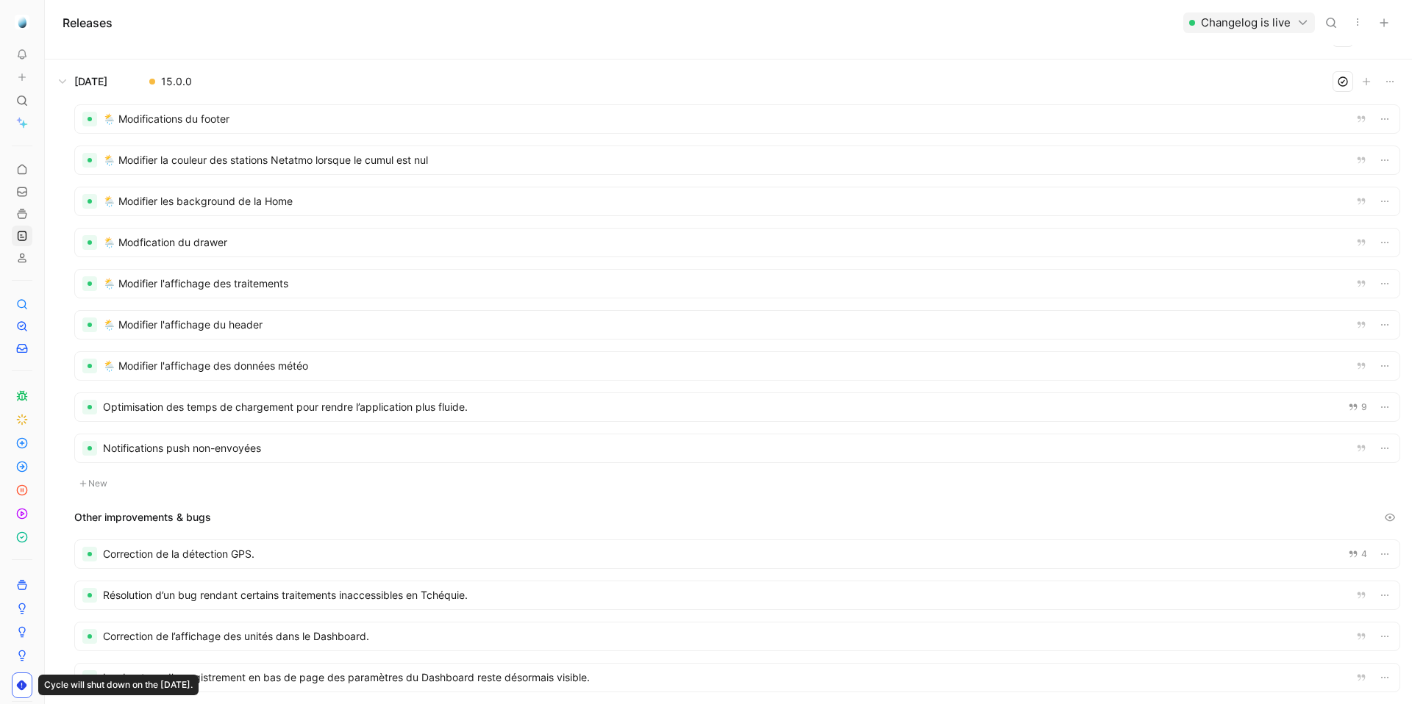
click at [349, 451] on div at bounding box center [737, 449] width 1324 height 28
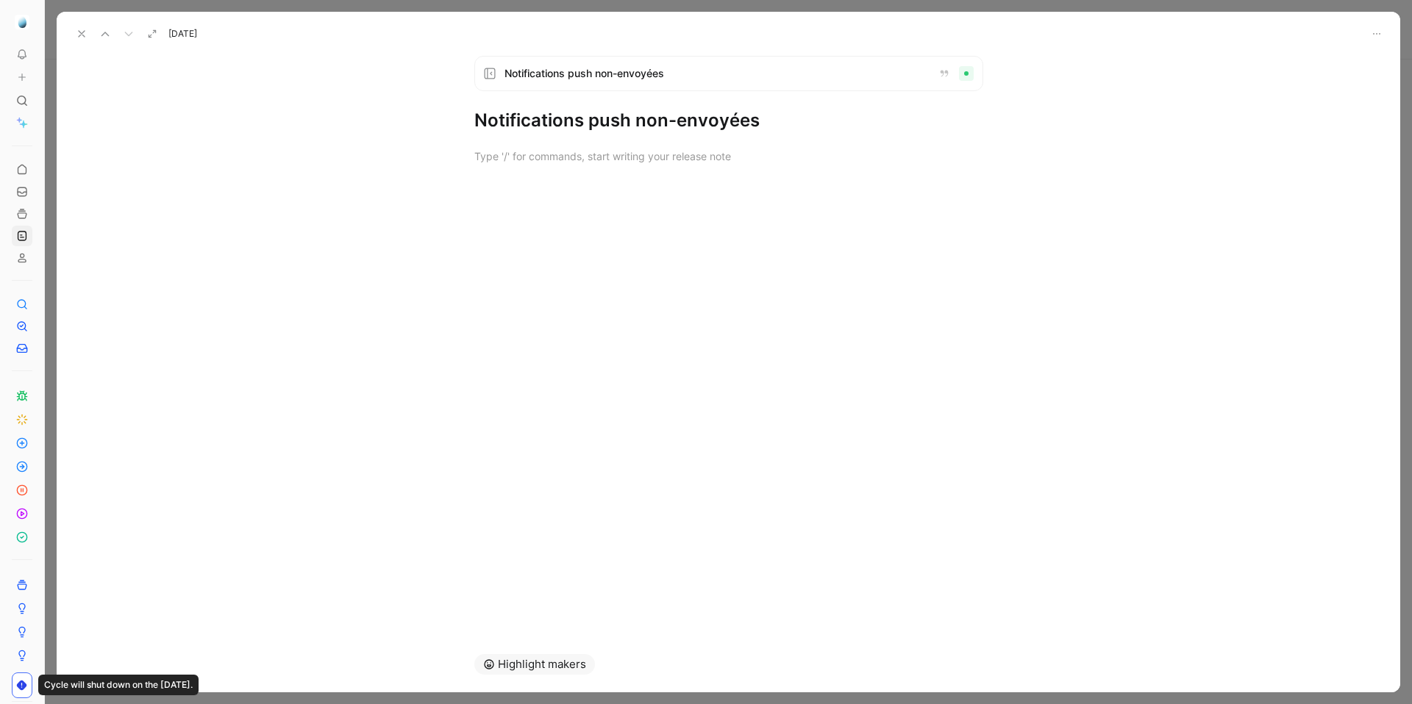
click at [527, 118] on h1 "Notifications push non-envoyées" at bounding box center [728, 121] width 509 height 24
click at [527, 118] on div "Notifications push non-envoyées Notifications push non-envoyées" at bounding box center [728, 94] width 565 height 76
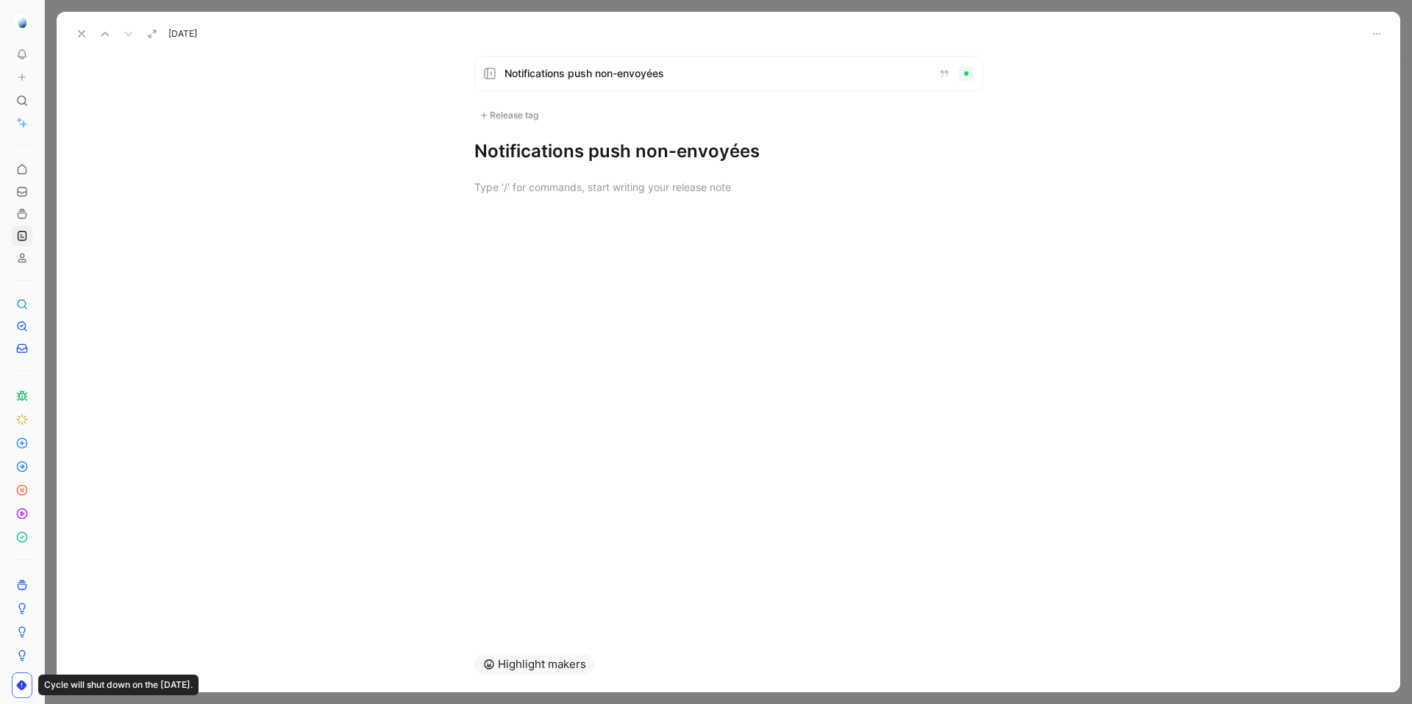
click at [527, 118] on div "Release tag" at bounding box center [508, 116] width 69 height 18
click at [532, 113] on div "Release tag" at bounding box center [508, 116] width 69 height 18
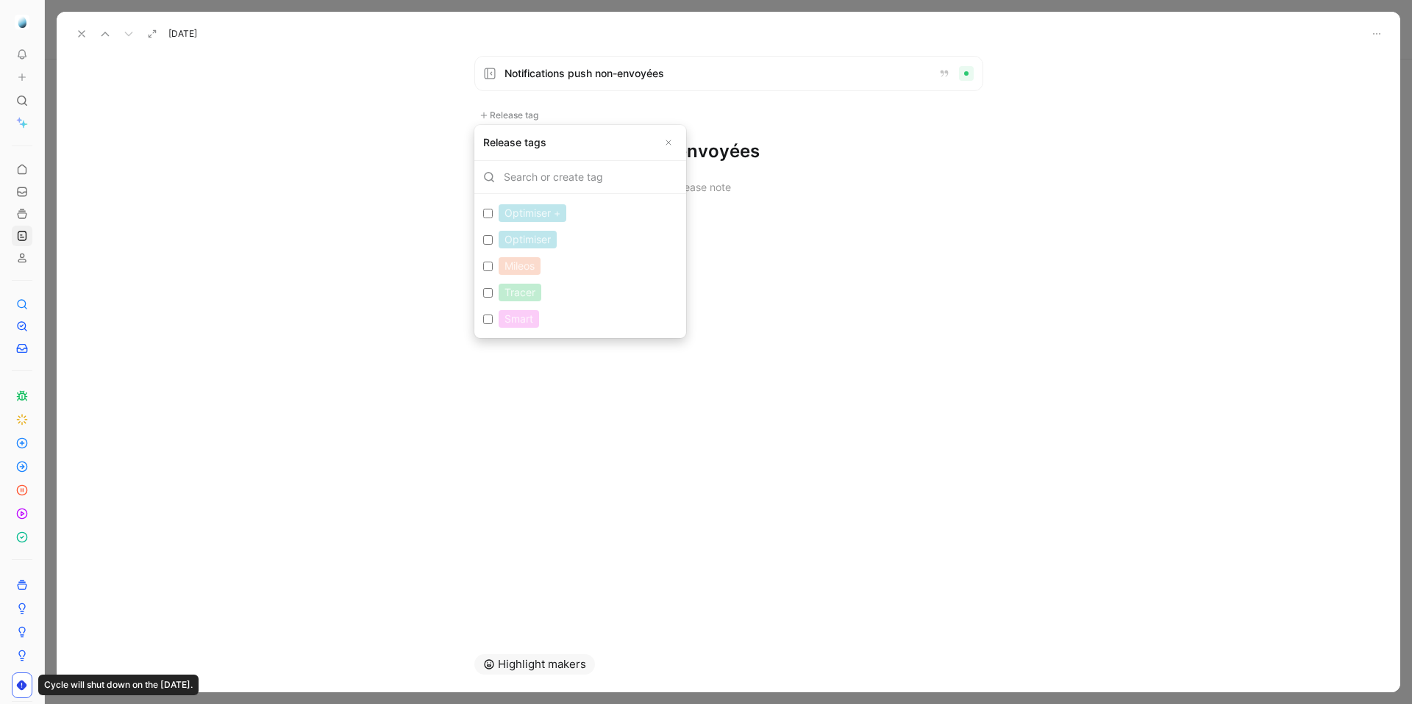
click at [490, 244] on label "Optimiser Edit" at bounding box center [580, 239] width 206 height 26
click at [490, 244] on input "Optimiser Edit" at bounding box center [488, 240] width 10 height 10
checkbox input "true"
click at [492, 294] on input "Tracer Edit" at bounding box center [488, 298] width 10 height 10
checkbox input "true"
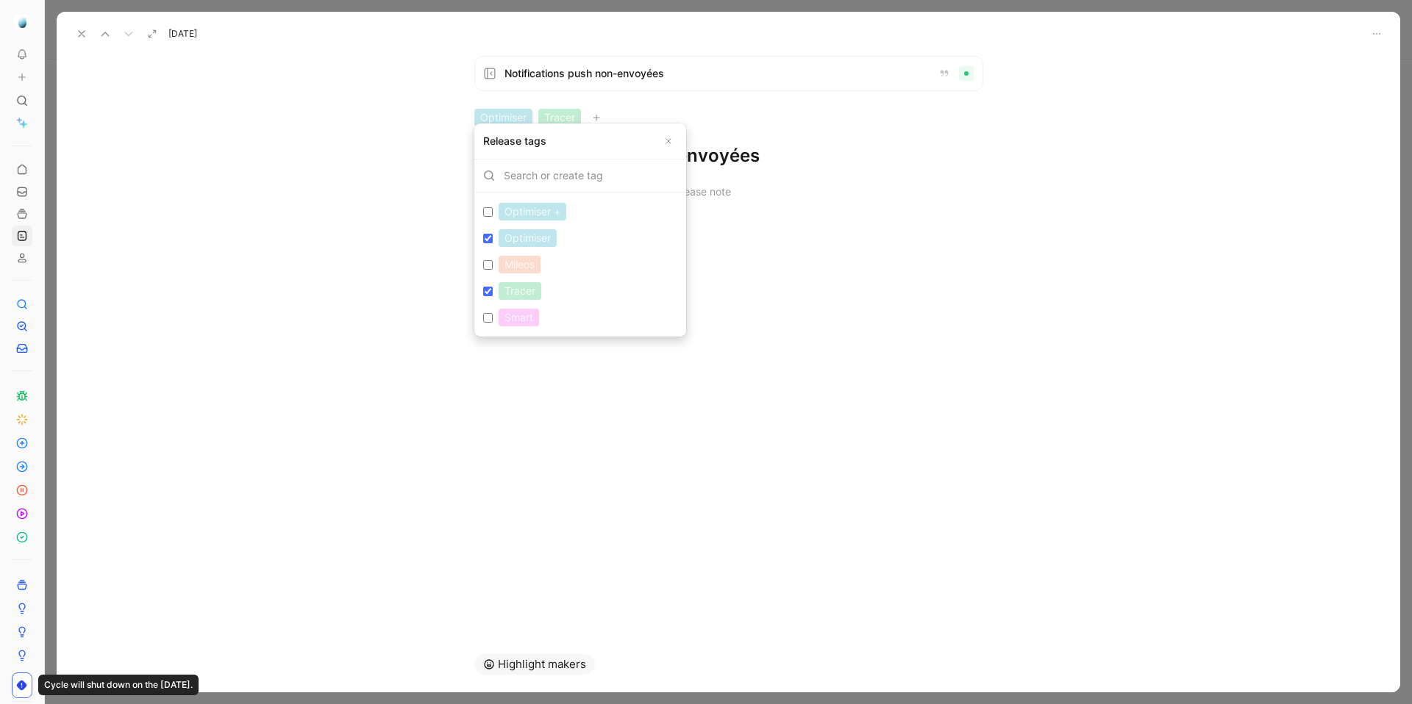
click at [709, 160] on h1 "Notifications push non-envoyées" at bounding box center [728, 156] width 509 height 24
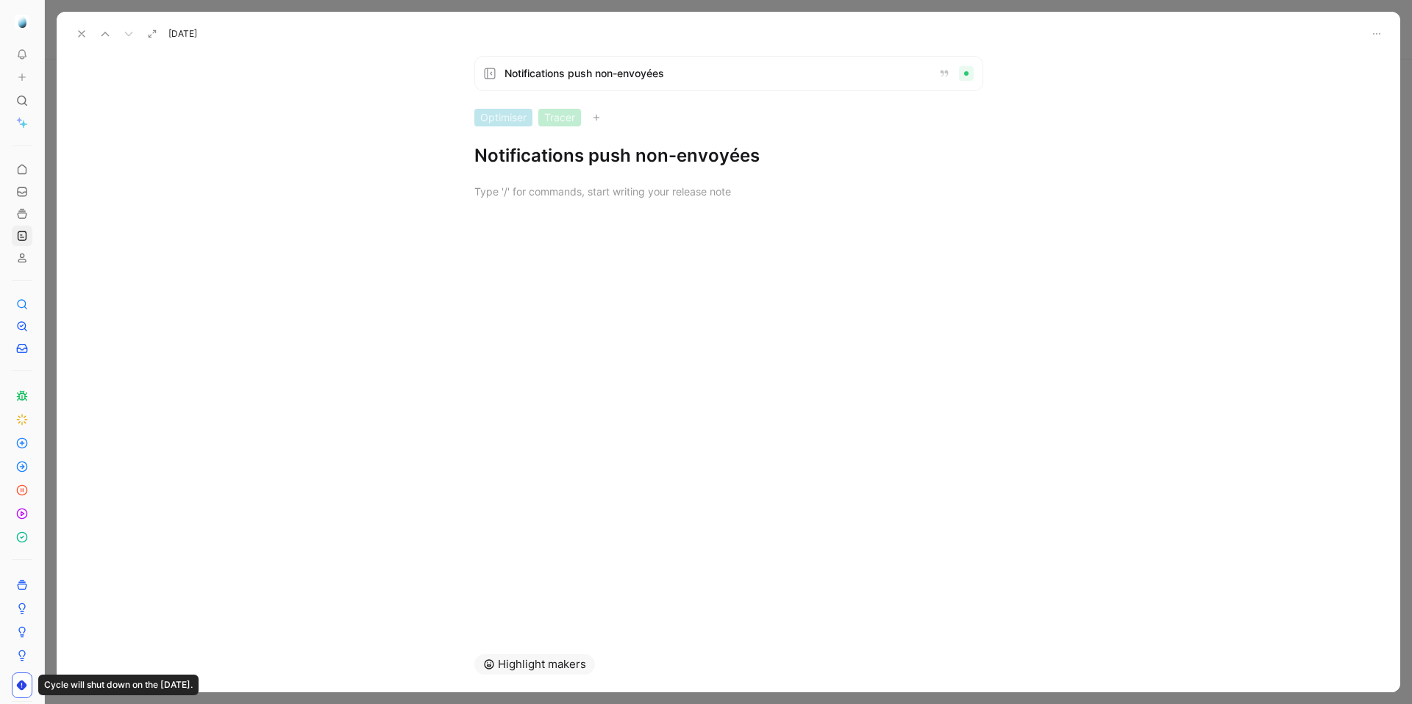
click at [709, 160] on h1 "Notifications push non-envoyées" at bounding box center [728, 156] width 509 height 24
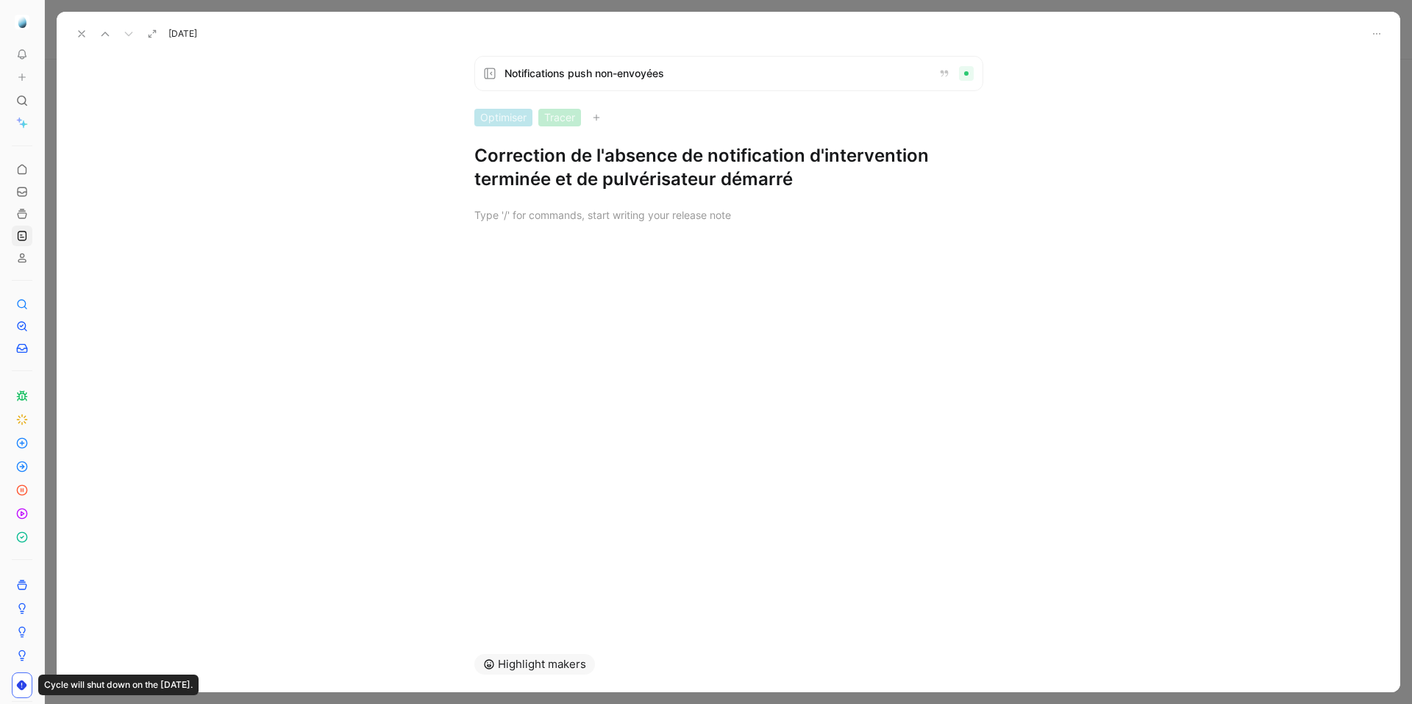
click at [804, 158] on h1 "Correction de l'absence de notification d'intervention terminée et de pulvérisa…" at bounding box center [728, 167] width 509 height 47
click at [82, 35] on use at bounding box center [82, 34] width 6 height 6
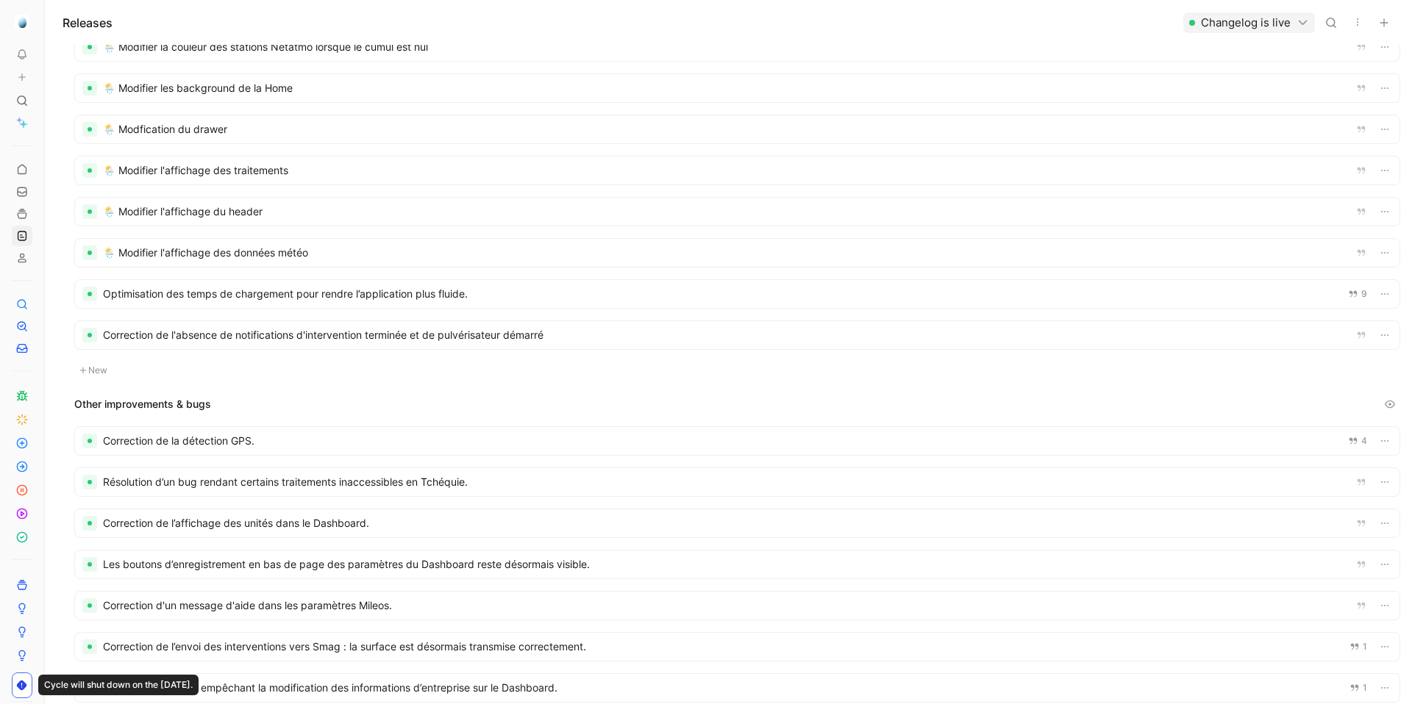
scroll to position [190, 0]
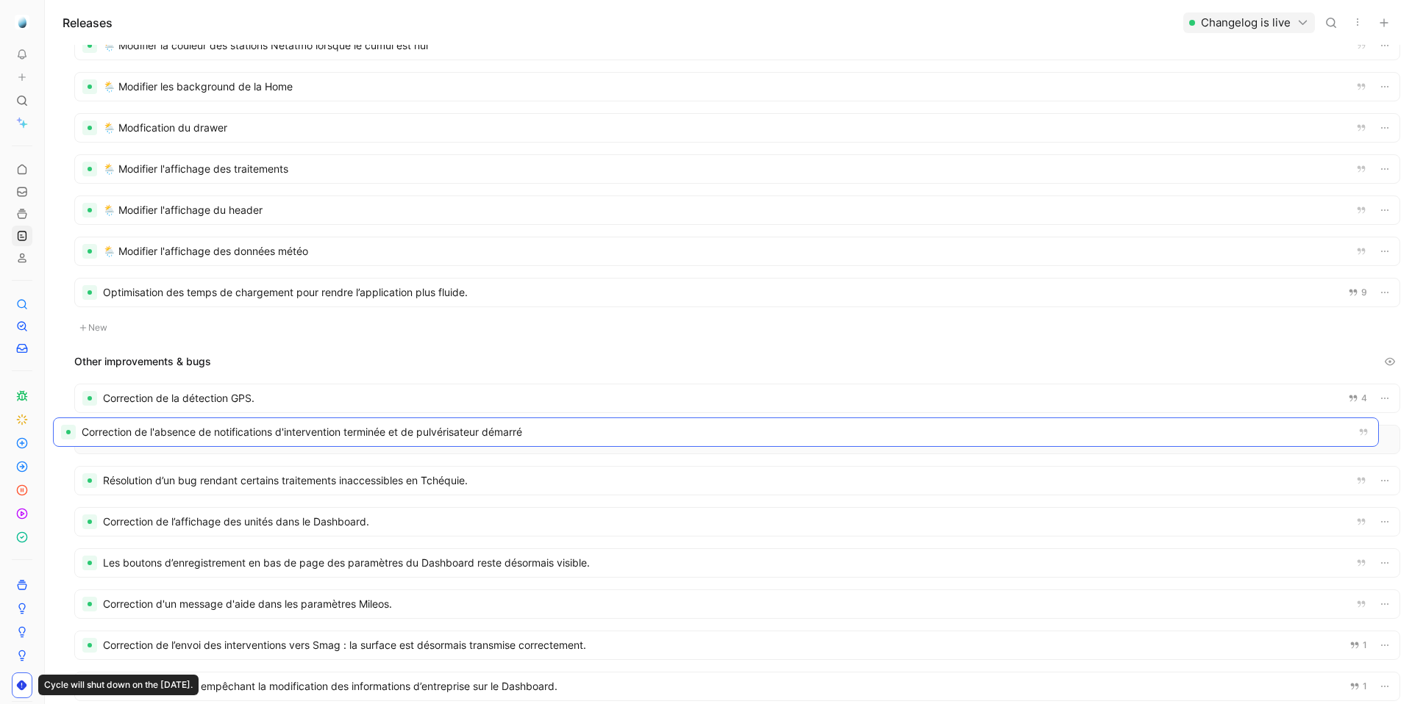
drag, startPoint x: 339, startPoint y: 326, endPoint x: 318, endPoint y: 424, distance: 100.1
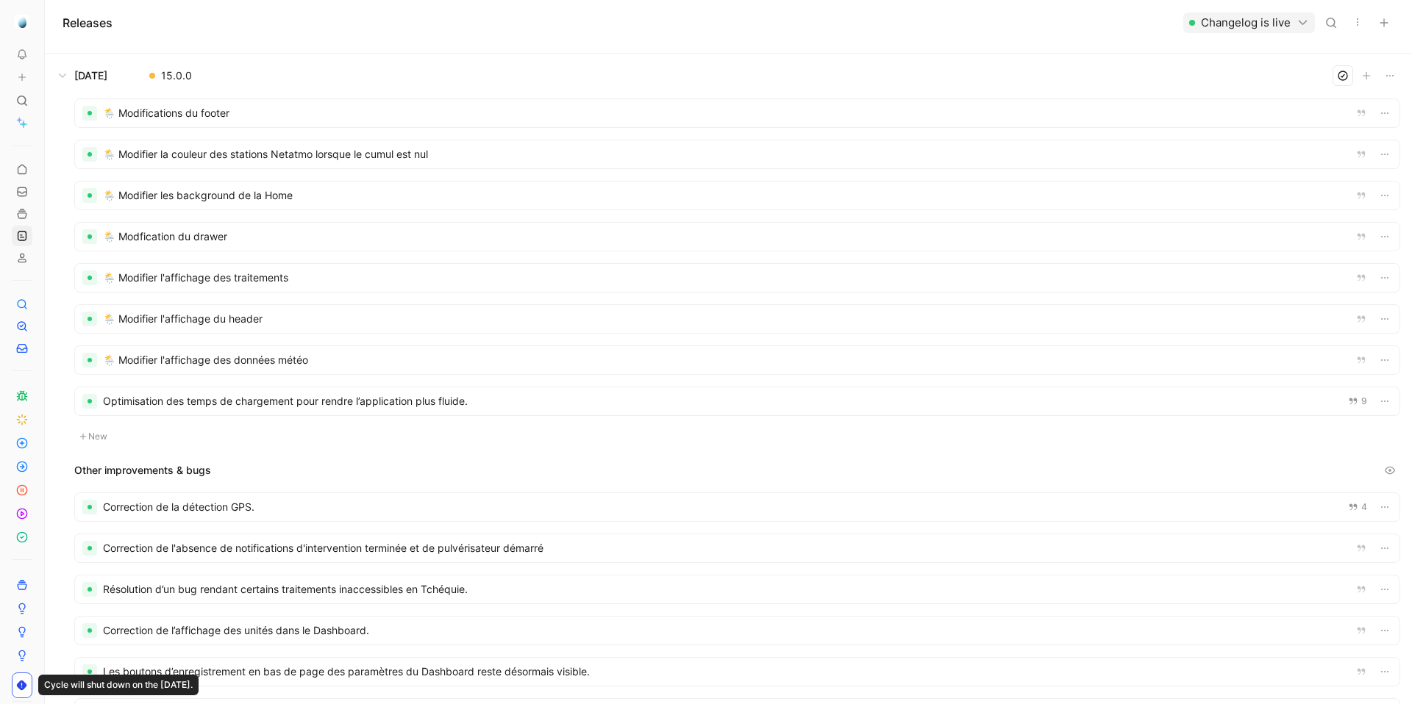
scroll to position [82, 0]
click at [168, 323] on div at bounding box center [737, 318] width 1324 height 28
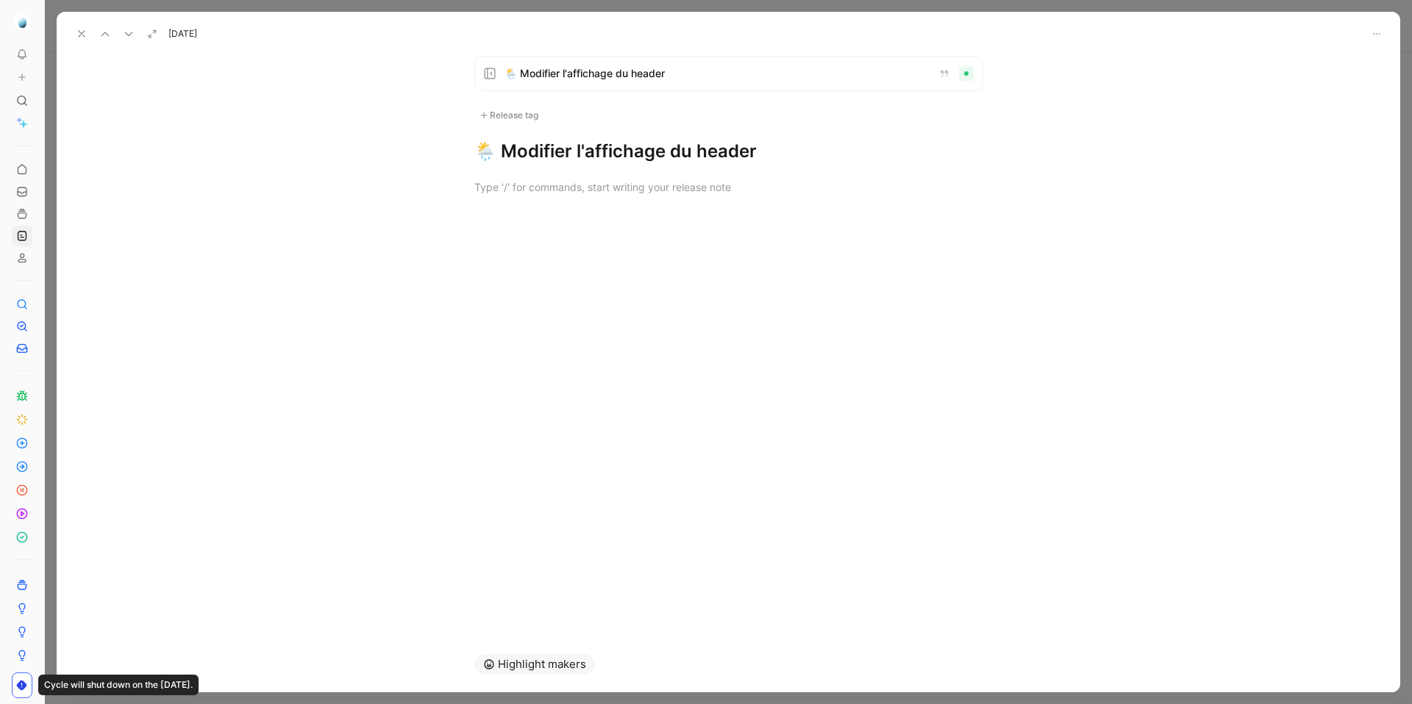
click at [563, 150] on h1 "🌦️ Modifier l'affichage du header" at bounding box center [728, 152] width 509 height 24
drag, startPoint x: 568, startPoint y: 153, endPoint x: 433, endPoint y: 159, distance: 134.7
click at [433, 159] on div "🌦️ Modifier l'affichage du header Release tag 🌦️ Modifier l'affichage du header" at bounding box center [728, 340] width 1343 height 593
click at [763, 155] on h1 "Modification l'affichage du header" at bounding box center [728, 152] width 509 height 24
click at [82, 32] on icon at bounding box center [82, 34] width 12 height 12
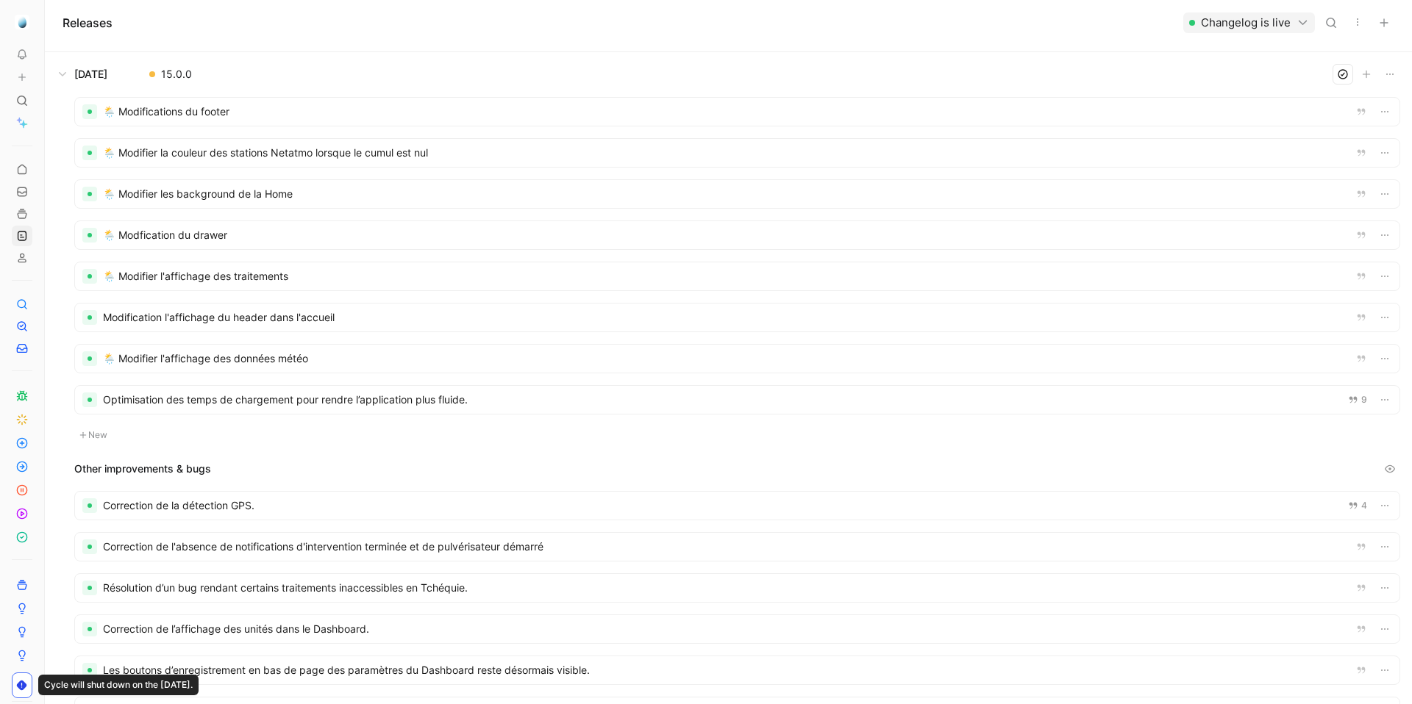
scroll to position [181, 0]
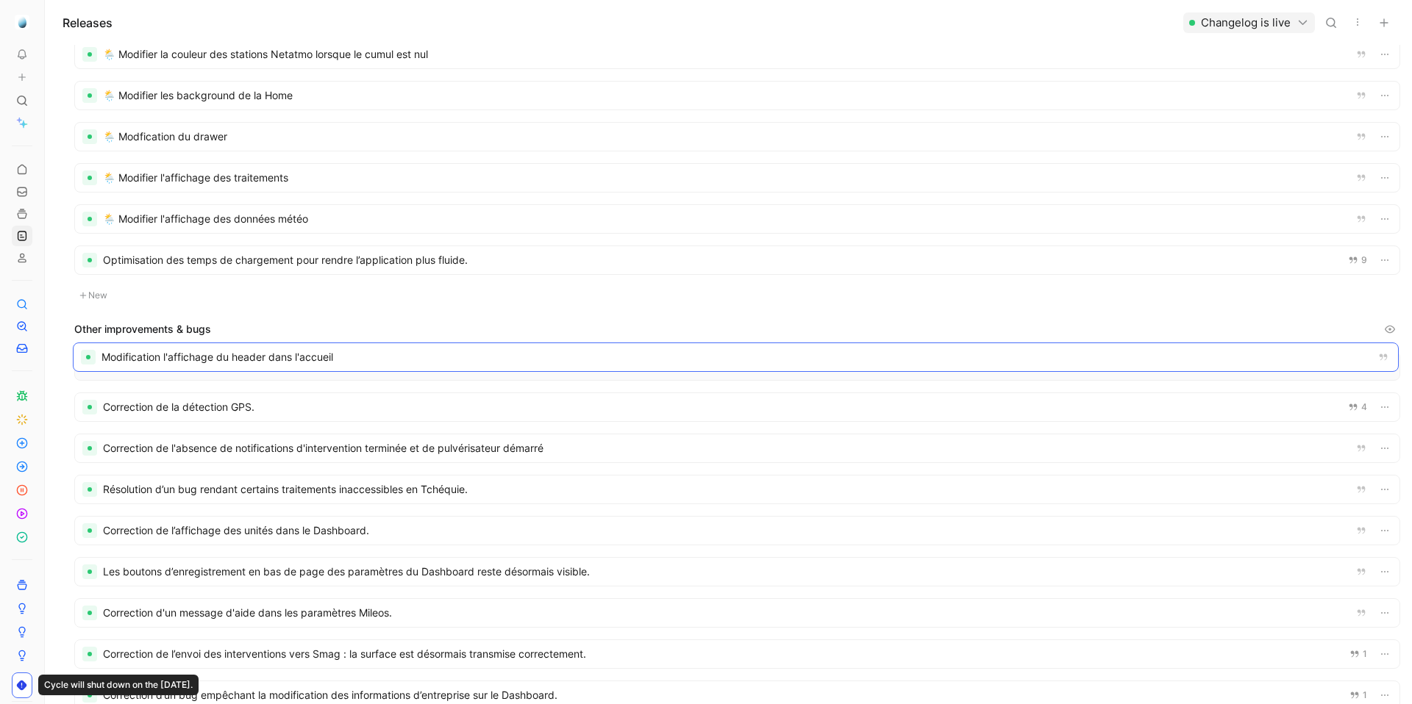
drag, startPoint x: 276, startPoint y: 226, endPoint x: 272, endPoint y: 243, distance: 16.8
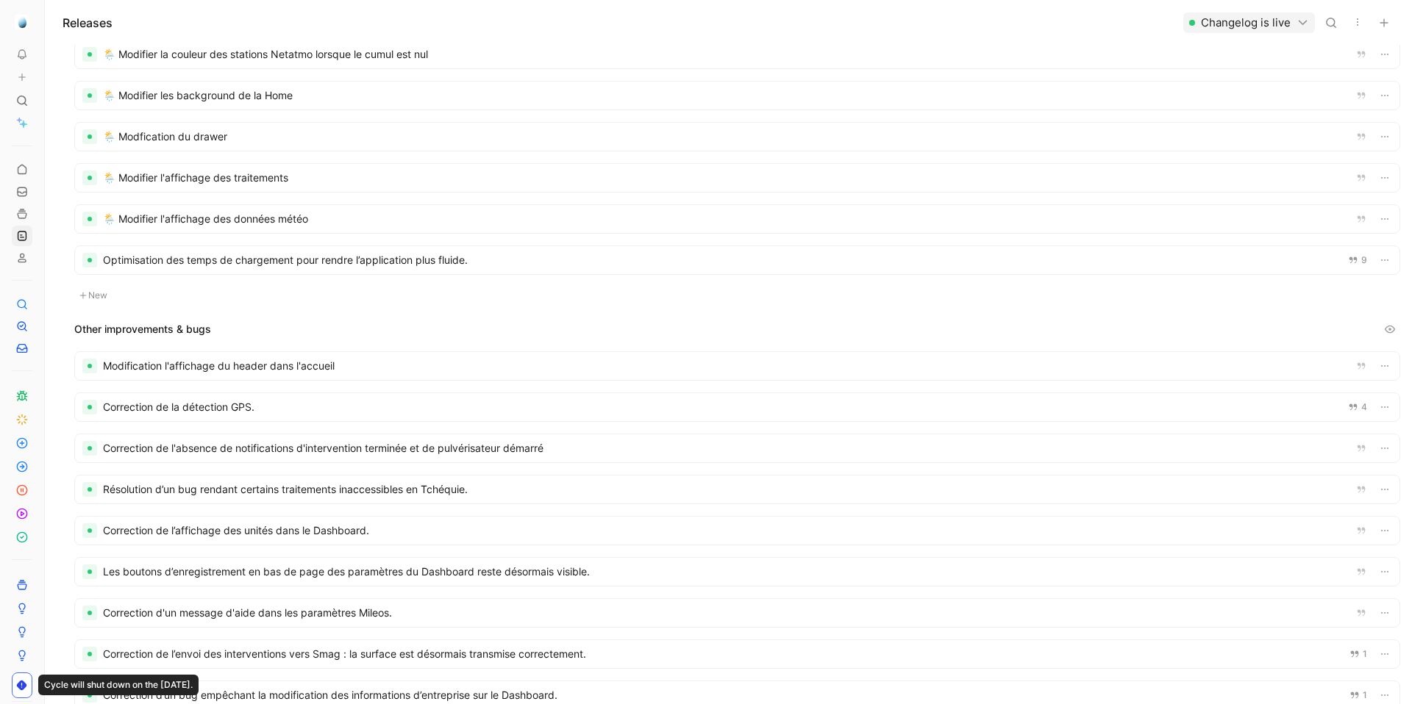
click at [253, 359] on div at bounding box center [737, 366] width 1324 height 28
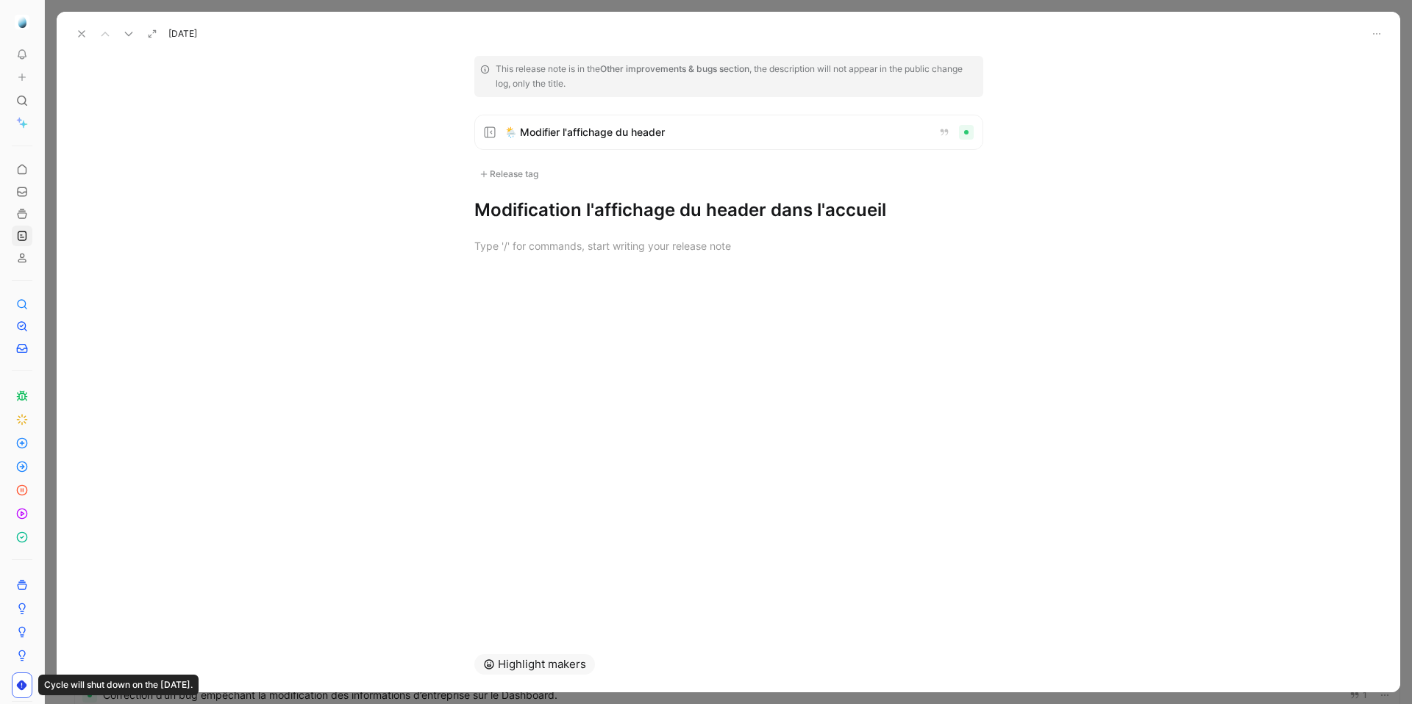
click at [562, 210] on h1 "Modification l'affichage du header dans l'accueil" at bounding box center [728, 211] width 509 height 24
copy h1 "Modification l'affichage du header dans l'accueil"
click at [87, 40] on button at bounding box center [81, 34] width 21 height 21
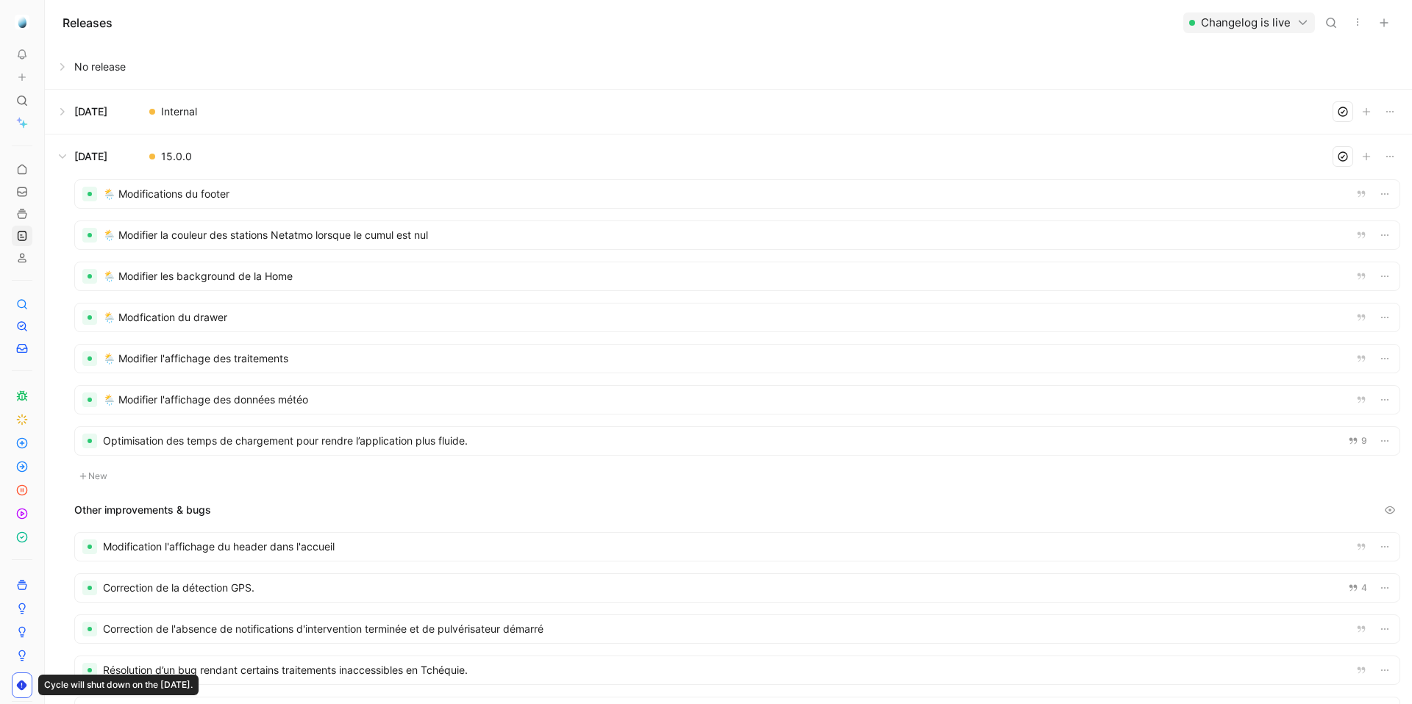
click at [229, 195] on div at bounding box center [737, 194] width 1324 height 28
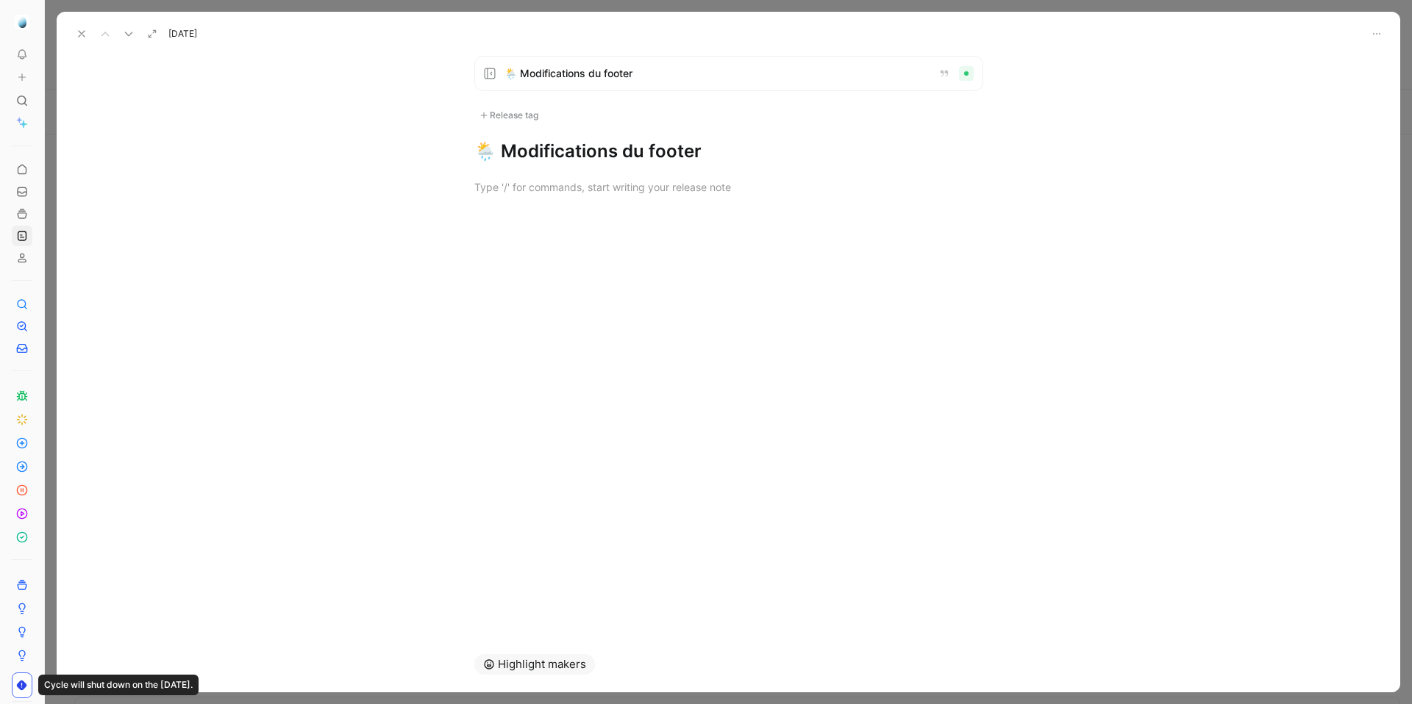
click at [609, 161] on h1 "🌦️ Modifications du footer" at bounding box center [728, 152] width 509 height 24
click at [793, 152] on h1 "Modification l'affichage du header dans l'accueil" at bounding box center [728, 152] width 509 height 24
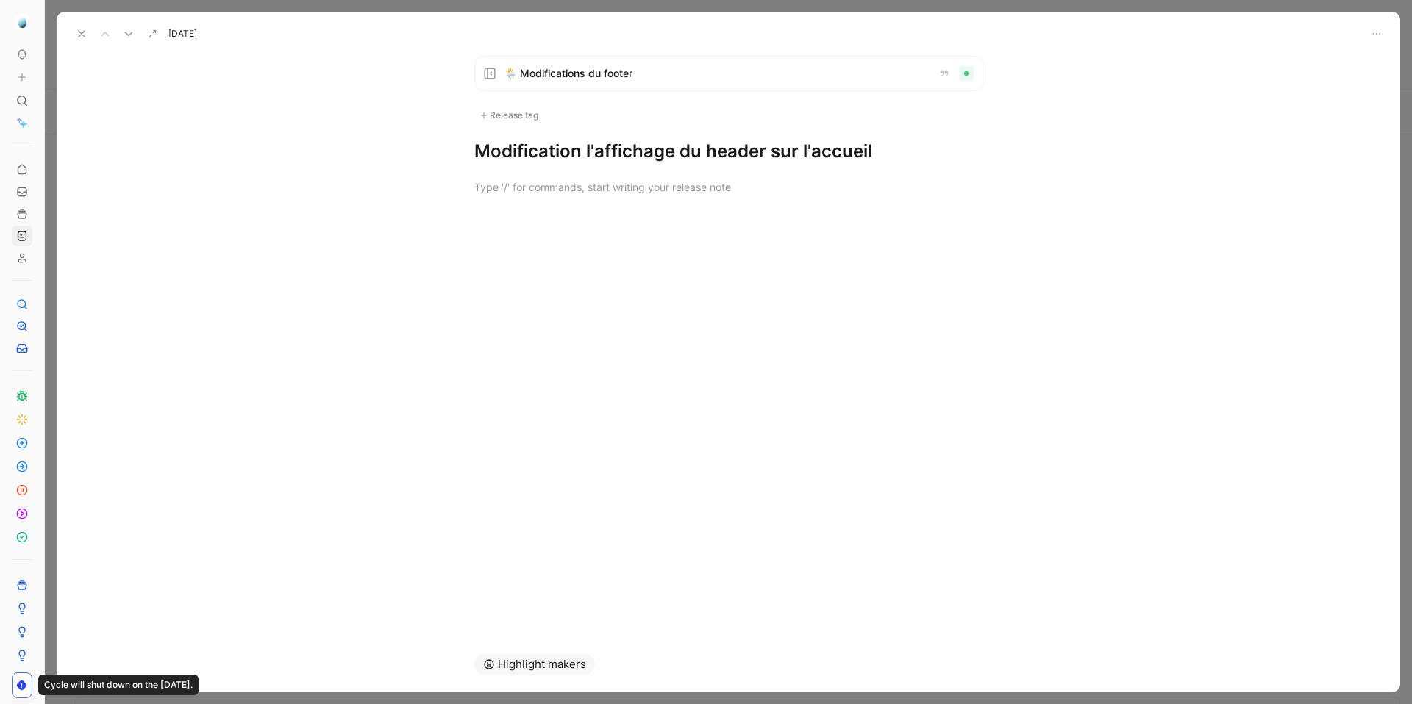
click at [82, 36] on icon at bounding box center [82, 34] width 12 height 12
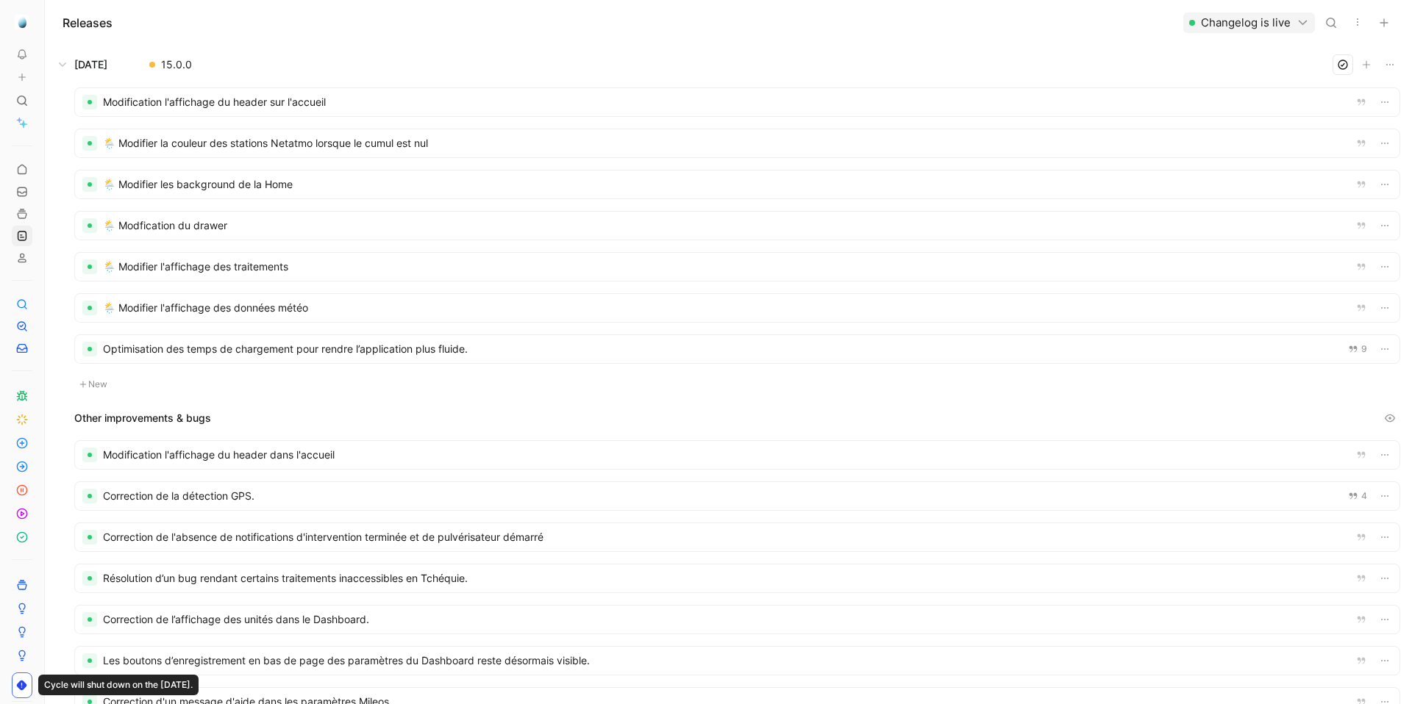
scroll to position [135, 0]
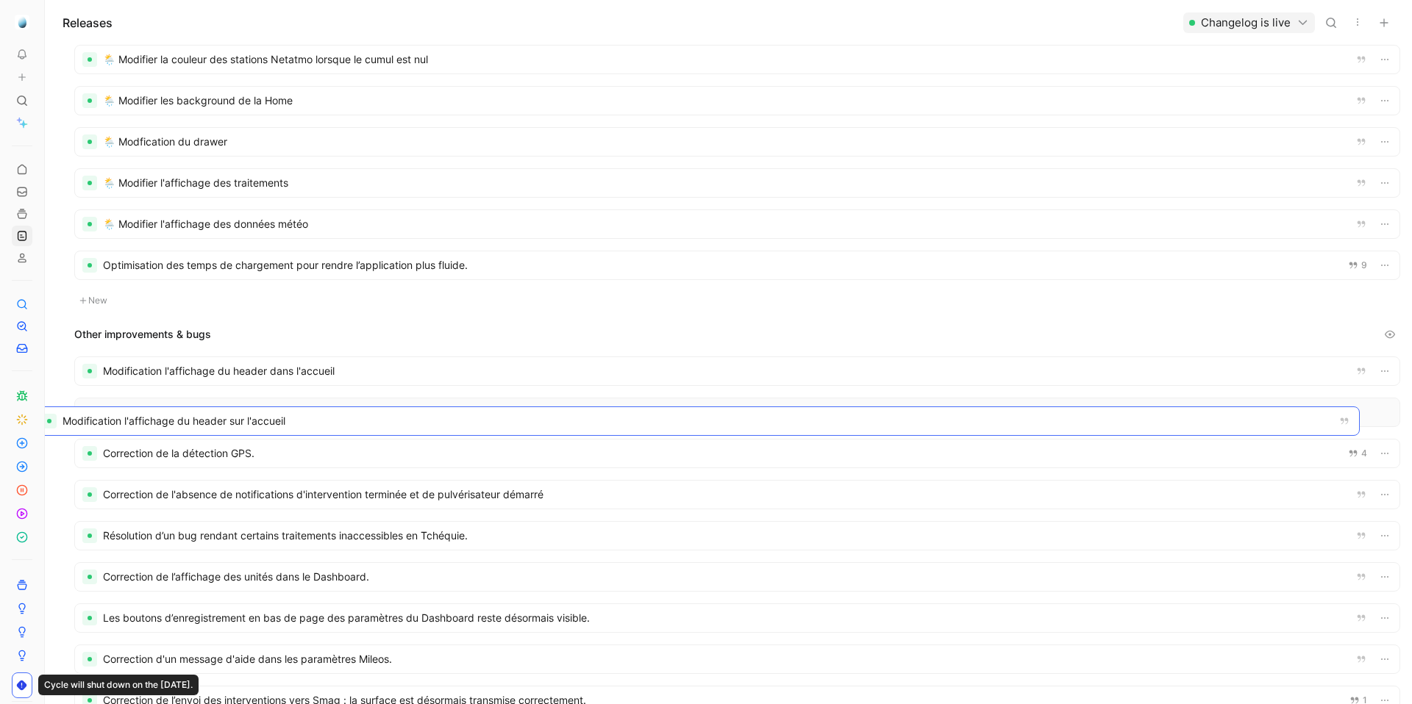
drag, startPoint x: 329, startPoint y: 60, endPoint x: 328, endPoint y: 357, distance: 297.0
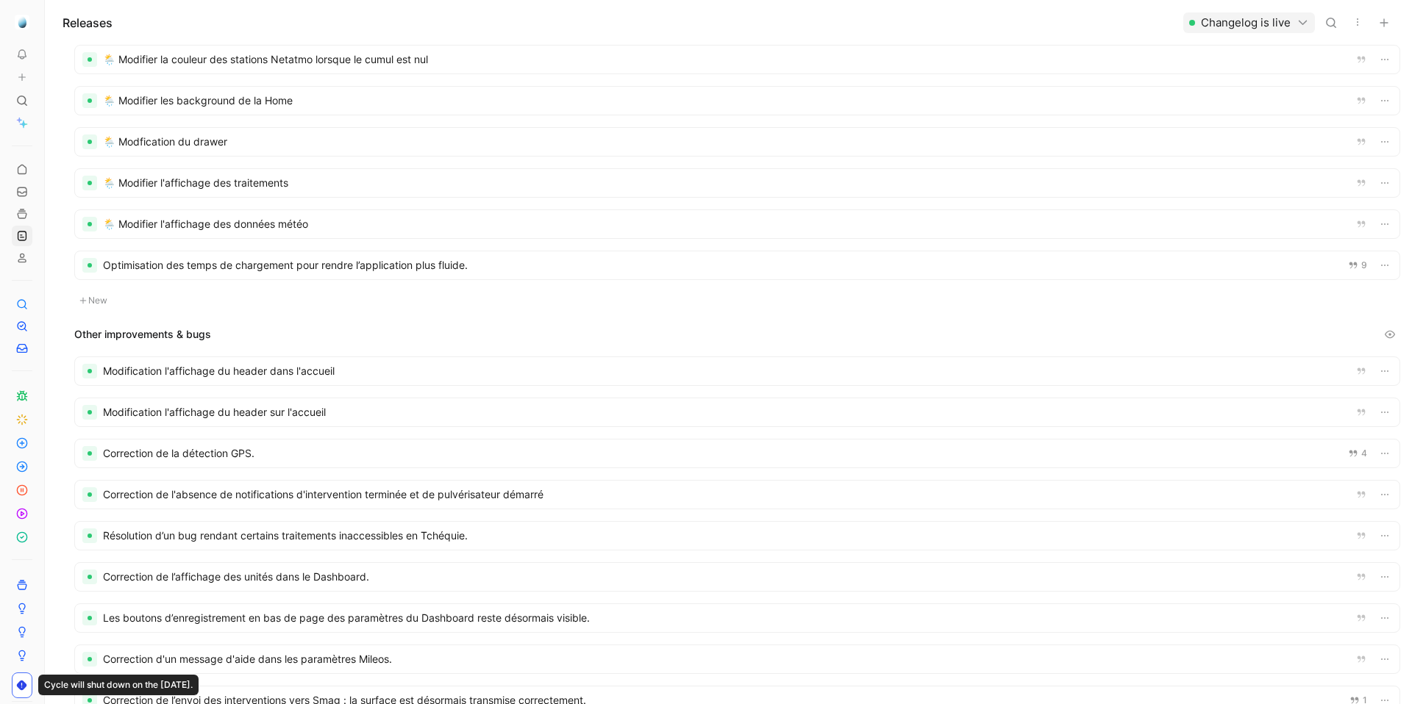
click at [326, 374] on div at bounding box center [737, 371] width 1324 height 28
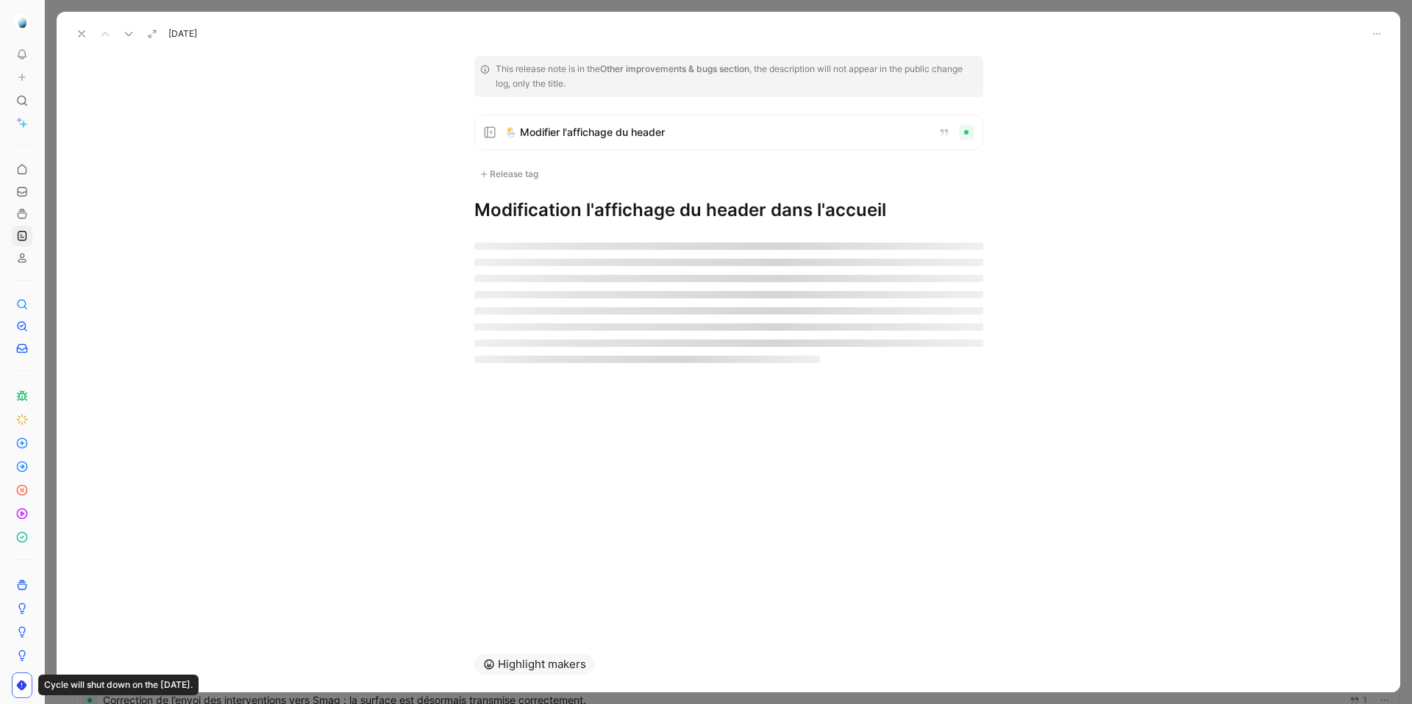
click at [791, 215] on h1 "Modification l'affichage du header dans l'accueil" at bounding box center [728, 211] width 509 height 24
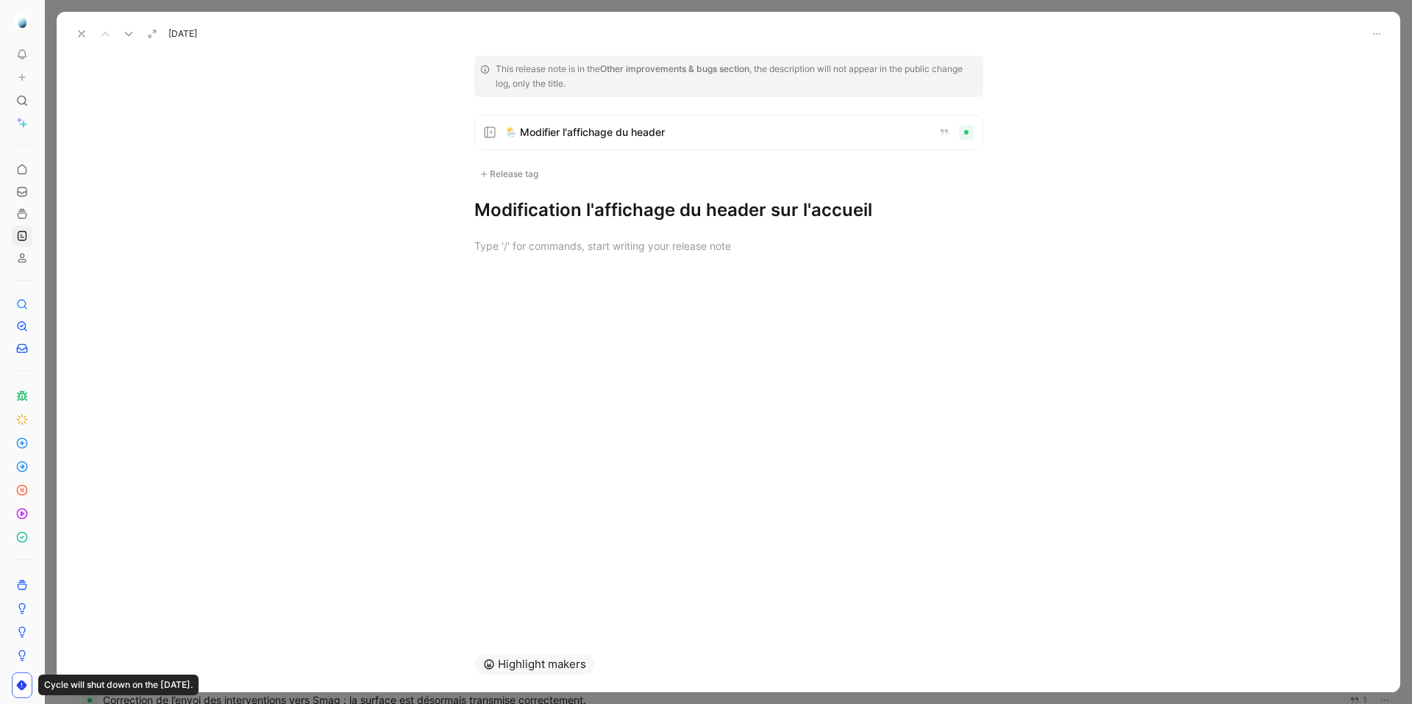
click at [90, 31] on button at bounding box center [81, 34] width 21 height 21
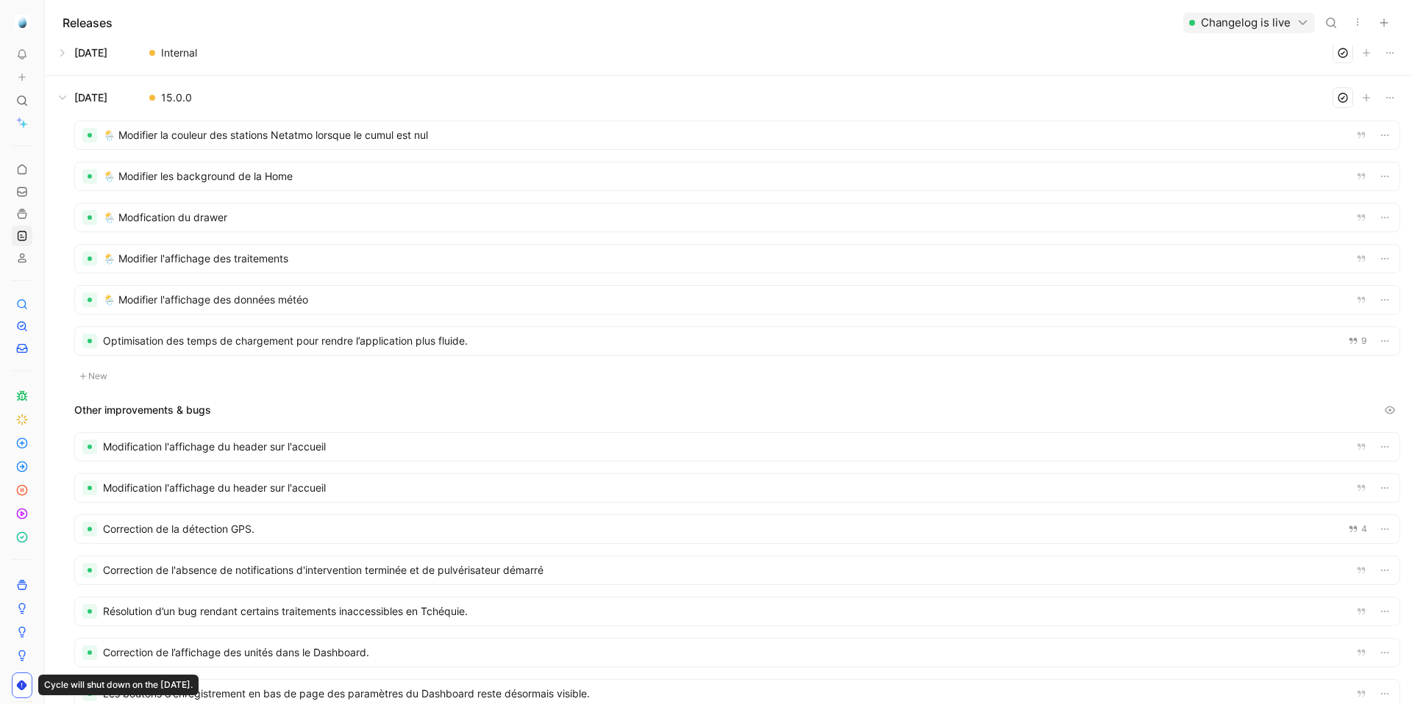
scroll to position [10, 0]
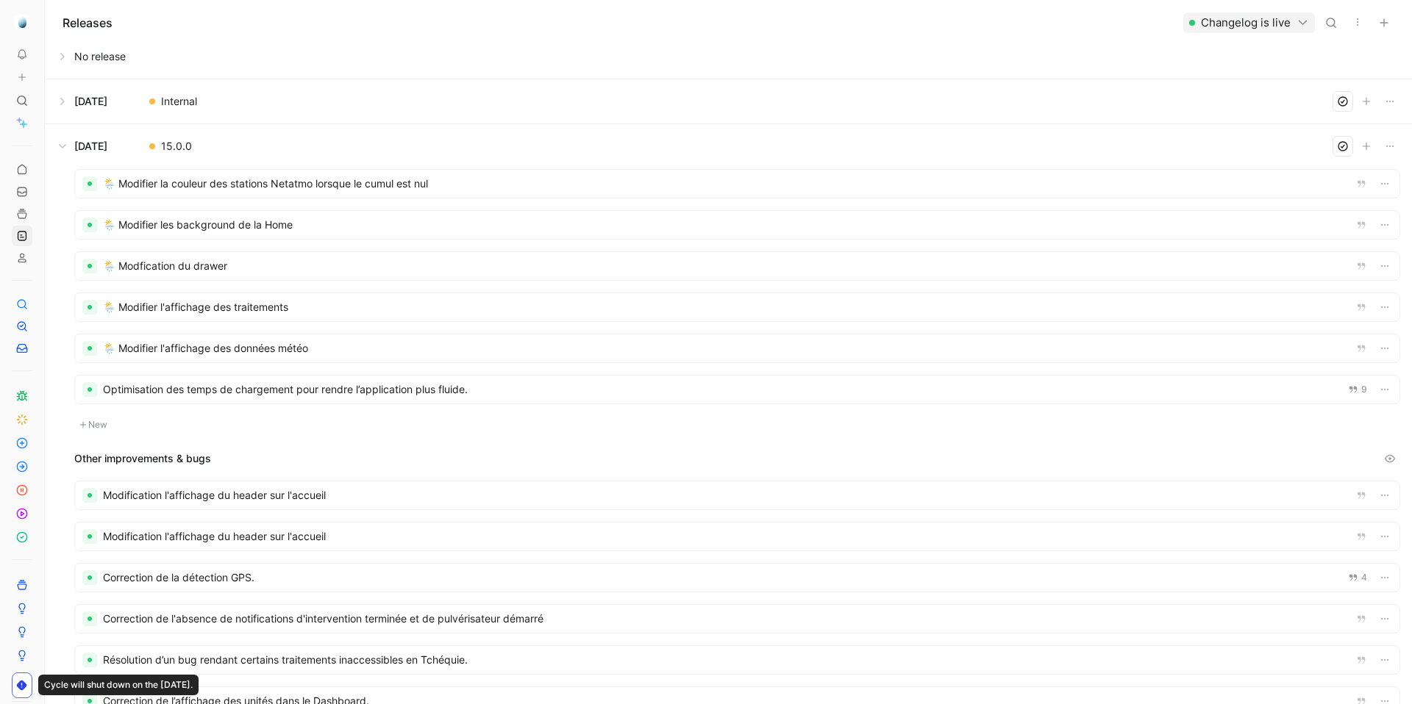
click at [385, 231] on div at bounding box center [737, 225] width 1324 height 28
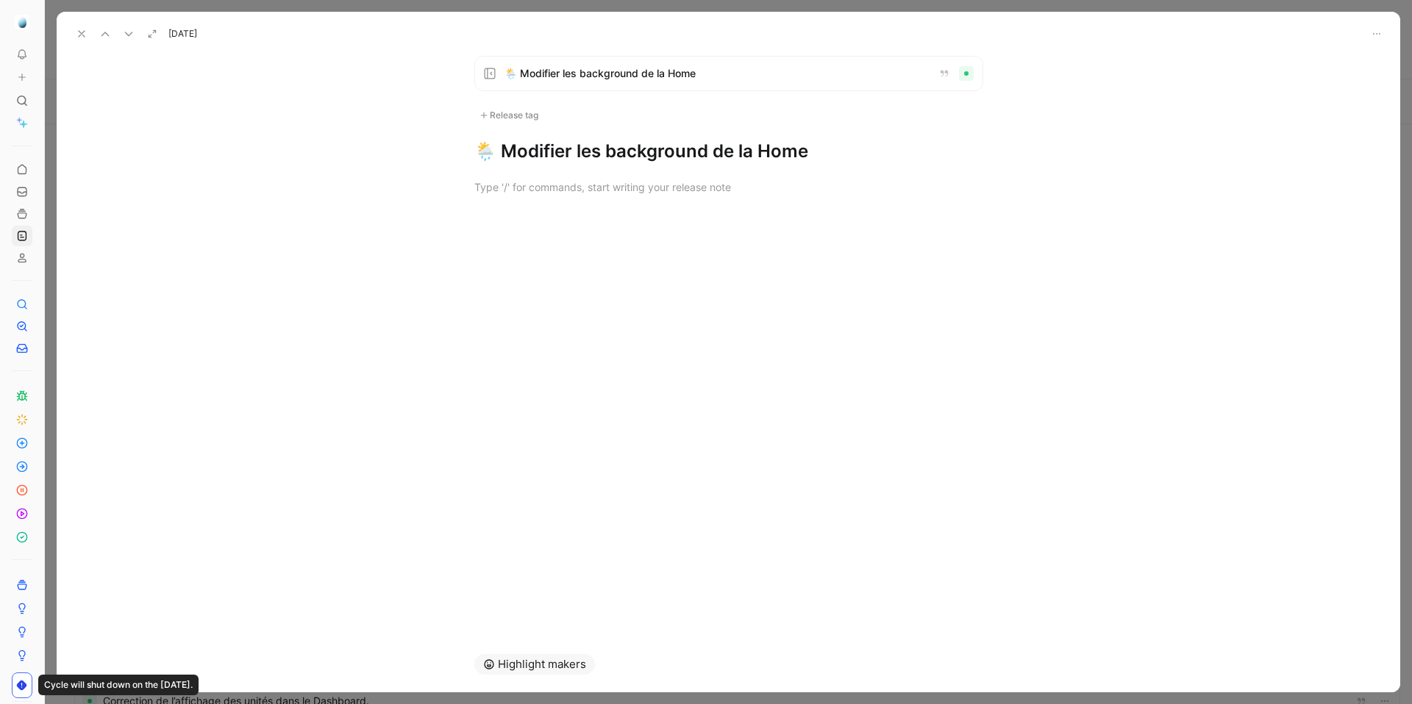
click at [568, 150] on h1 "🌦️ Modifier les background de la Home" at bounding box center [728, 152] width 509 height 24
click at [621, 157] on h1 "🌦️ Modification les background de la Home" at bounding box center [728, 152] width 509 height 24
drag, startPoint x: 771, startPoint y: 155, endPoint x: 909, endPoint y: 155, distance: 137.5
click at [909, 155] on h1 "🌦️ Modification du background de la Home" at bounding box center [728, 152] width 509 height 24
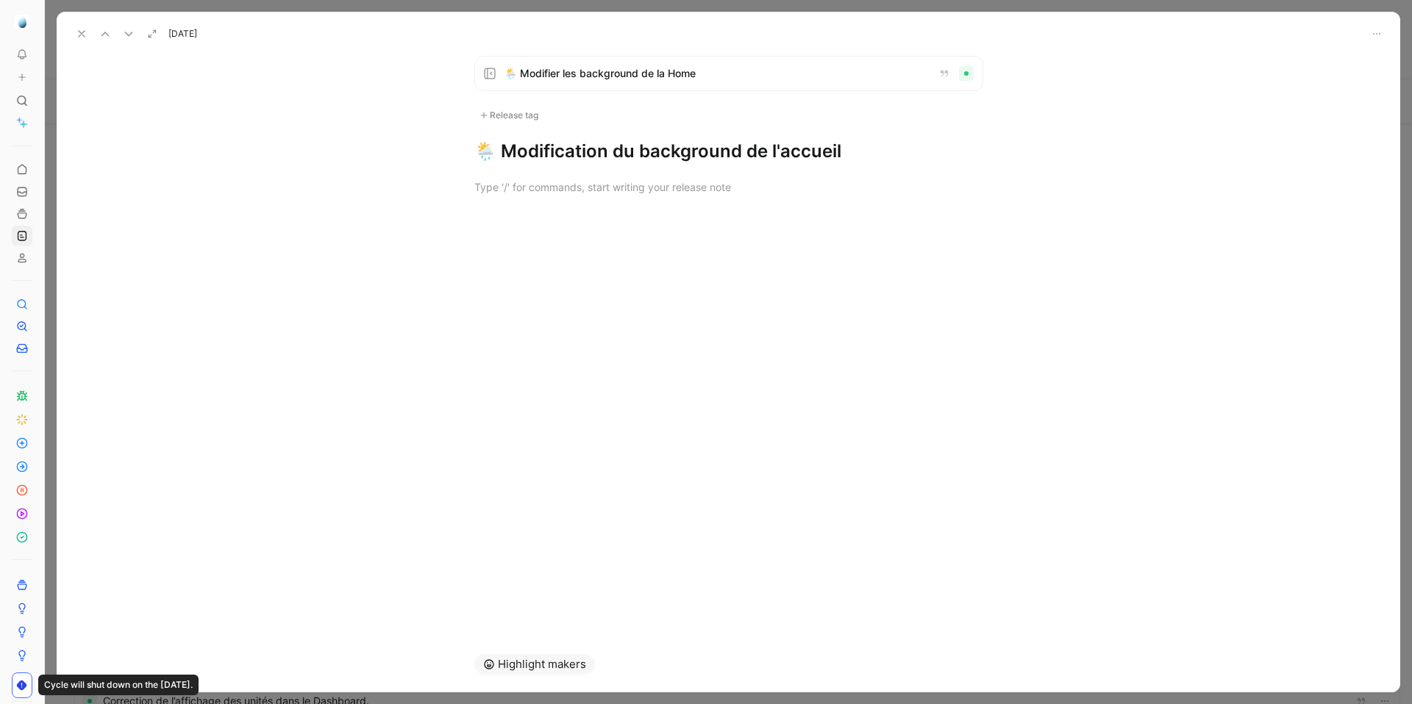
drag, startPoint x: 498, startPoint y: 153, endPoint x: 464, endPoint y: 153, distance: 33.8
click at [464, 153] on div "🌦️ Modifier les background de la Home Release tag 🌦️ Modification du background…" at bounding box center [728, 109] width 565 height 107
click at [79, 36] on use at bounding box center [82, 34] width 6 height 6
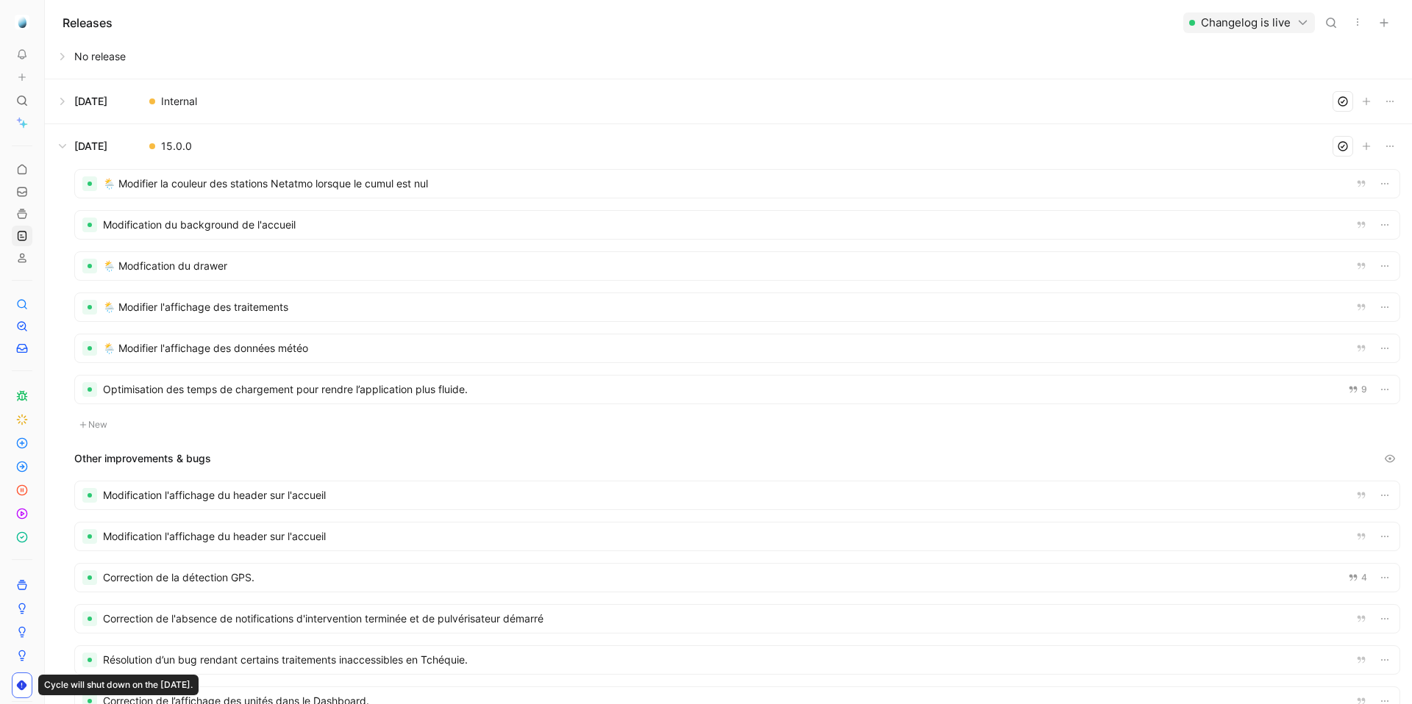
scroll to position [106, 0]
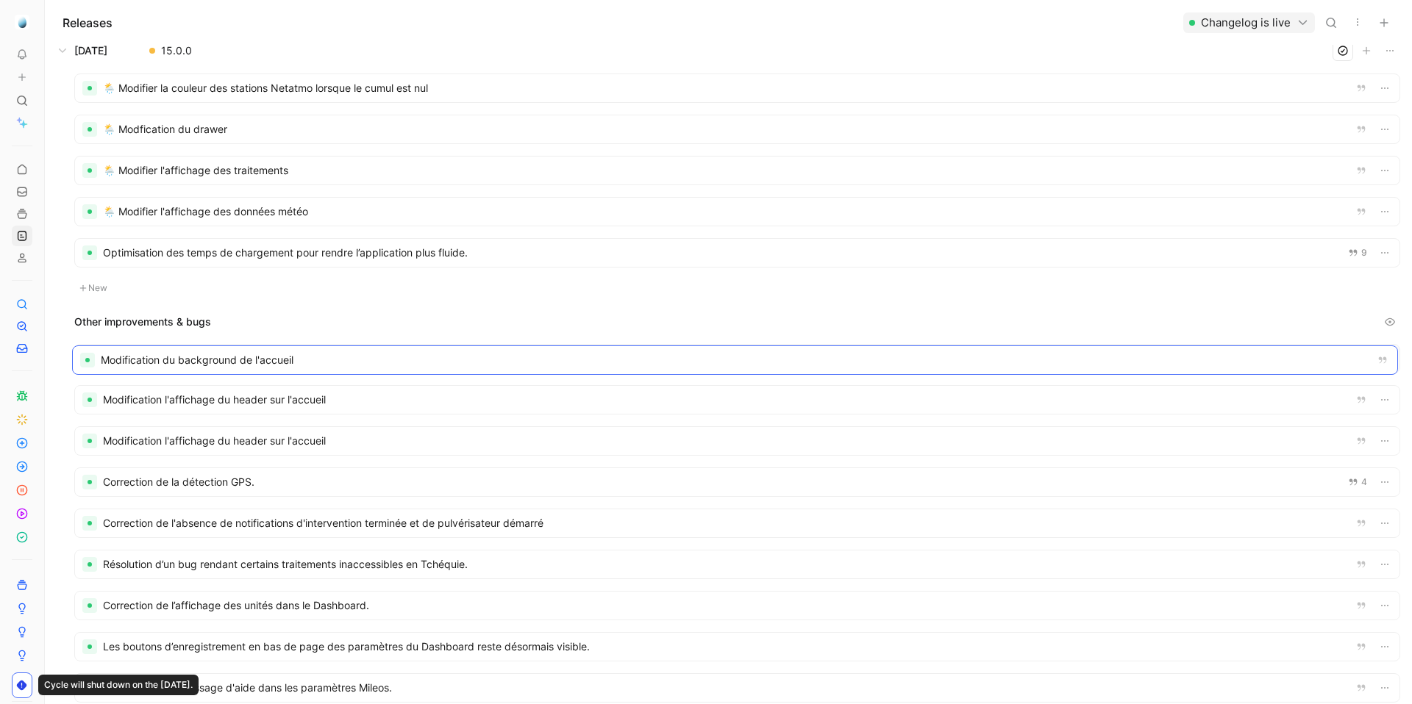
drag, startPoint x: 307, startPoint y: 135, endPoint x: 276, endPoint y: 211, distance: 82.7
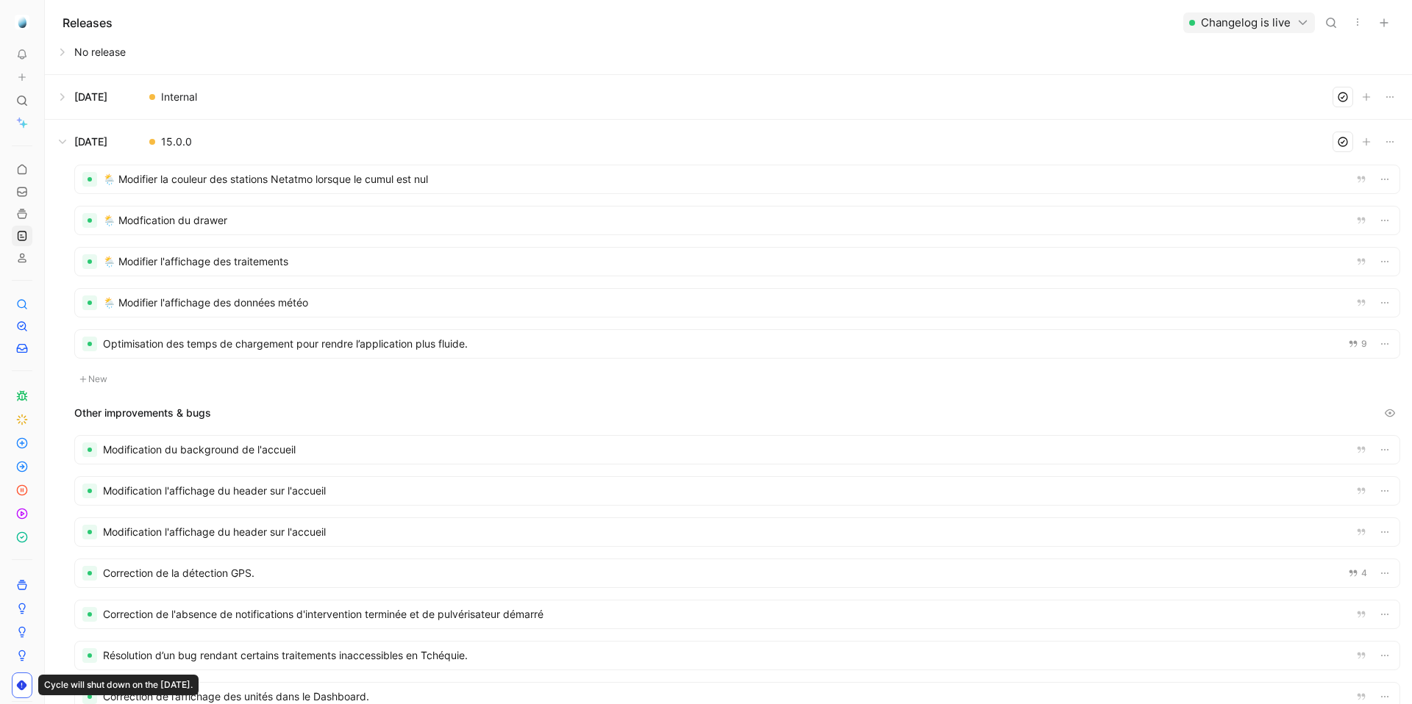
scroll to position [0, 0]
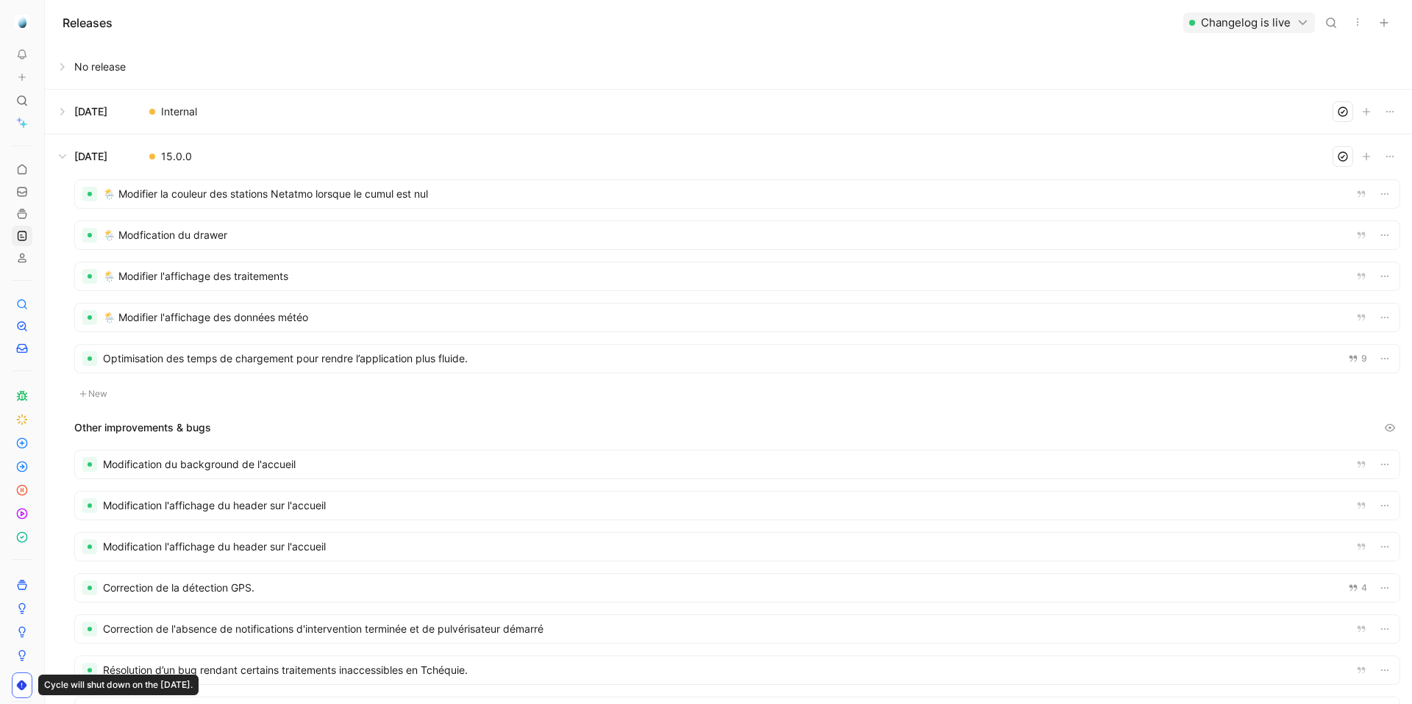
click at [329, 238] on div at bounding box center [737, 235] width 1324 height 28
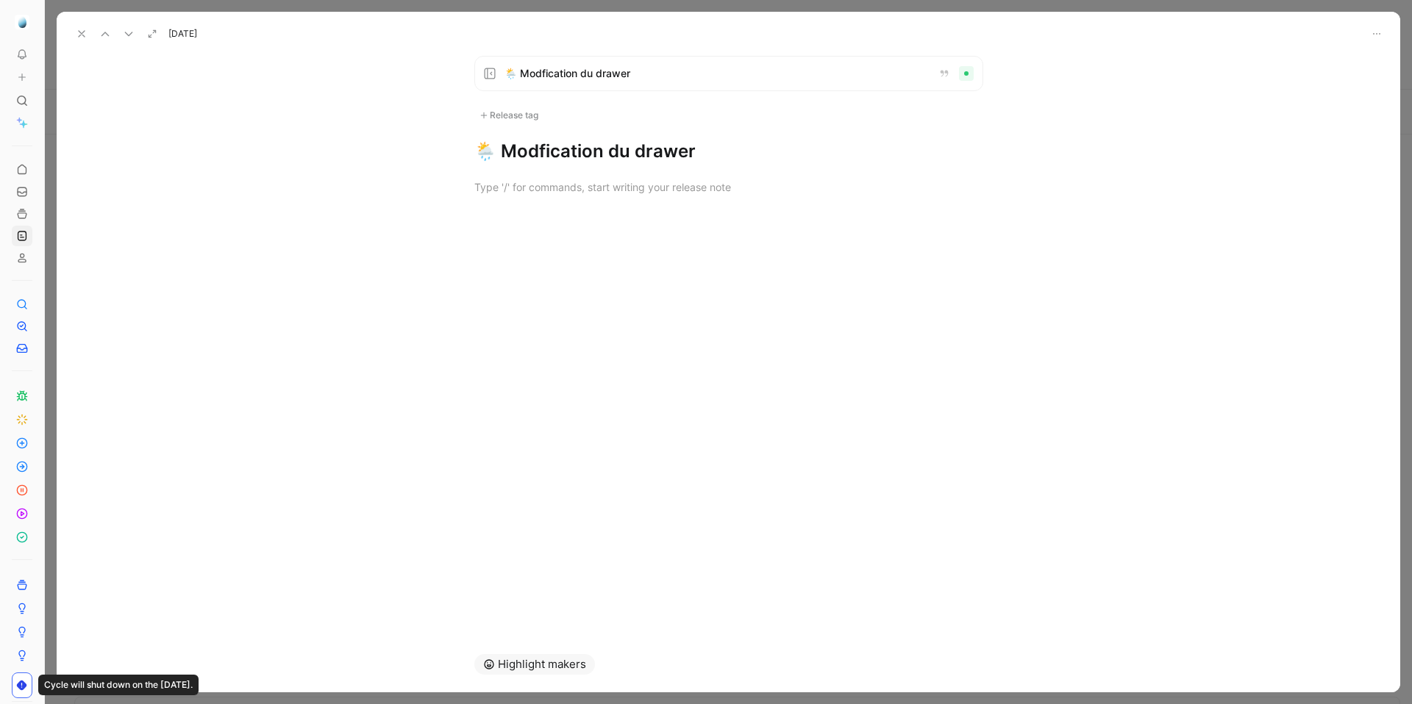
click at [501, 153] on h1 "🌦️ Modfication du drawer" at bounding box center [728, 152] width 509 height 24
click at [511, 154] on h1 "Modfication du drawer" at bounding box center [728, 152] width 509 height 24
drag, startPoint x: 598, startPoint y: 149, endPoint x: 745, endPoint y: 147, distance: 147.1
click at [745, 147] on h1 "Modification du drawer" at bounding box center [728, 152] width 509 height 24
click at [79, 37] on icon at bounding box center [82, 34] width 12 height 12
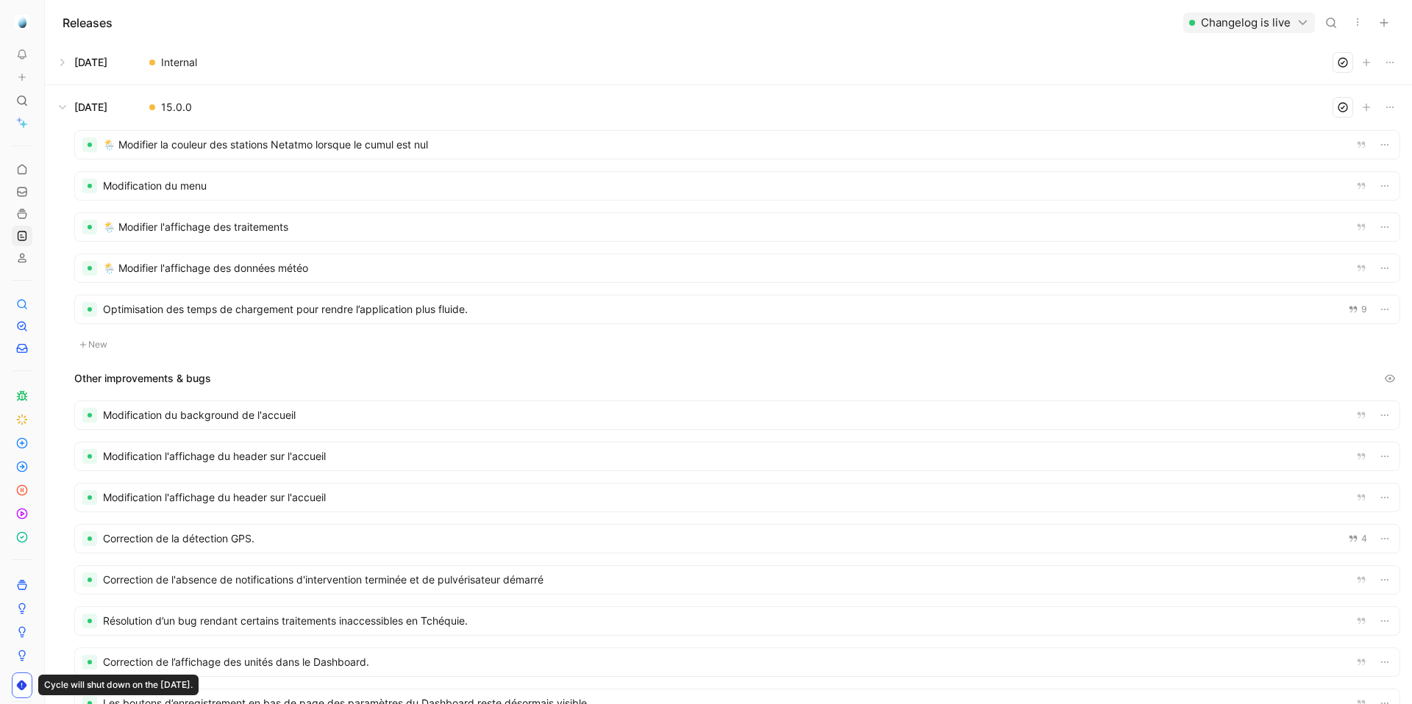
scroll to position [57, 0]
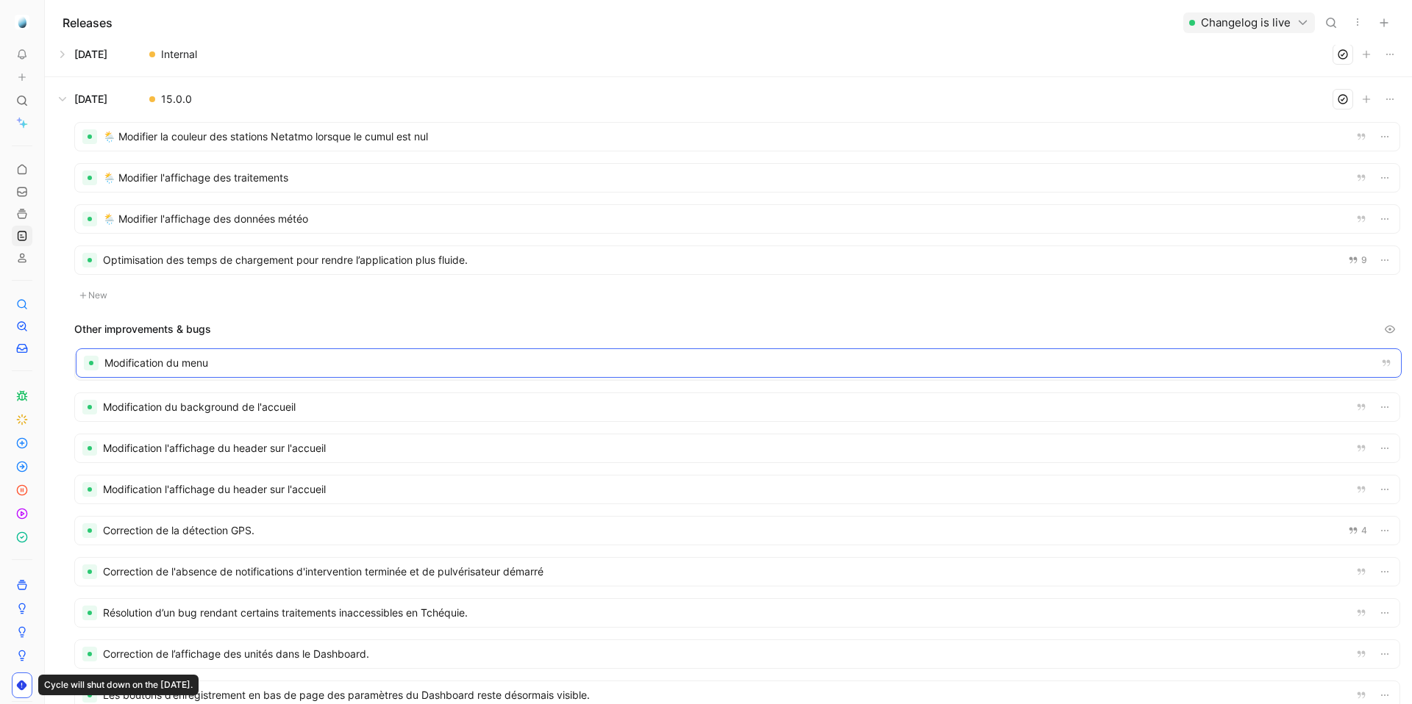
drag, startPoint x: 279, startPoint y: 190, endPoint x: 285, endPoint y: 368, distance: 178.1
click at [329, 365] on div at bounding box center [737, 366] width 1324 height 28
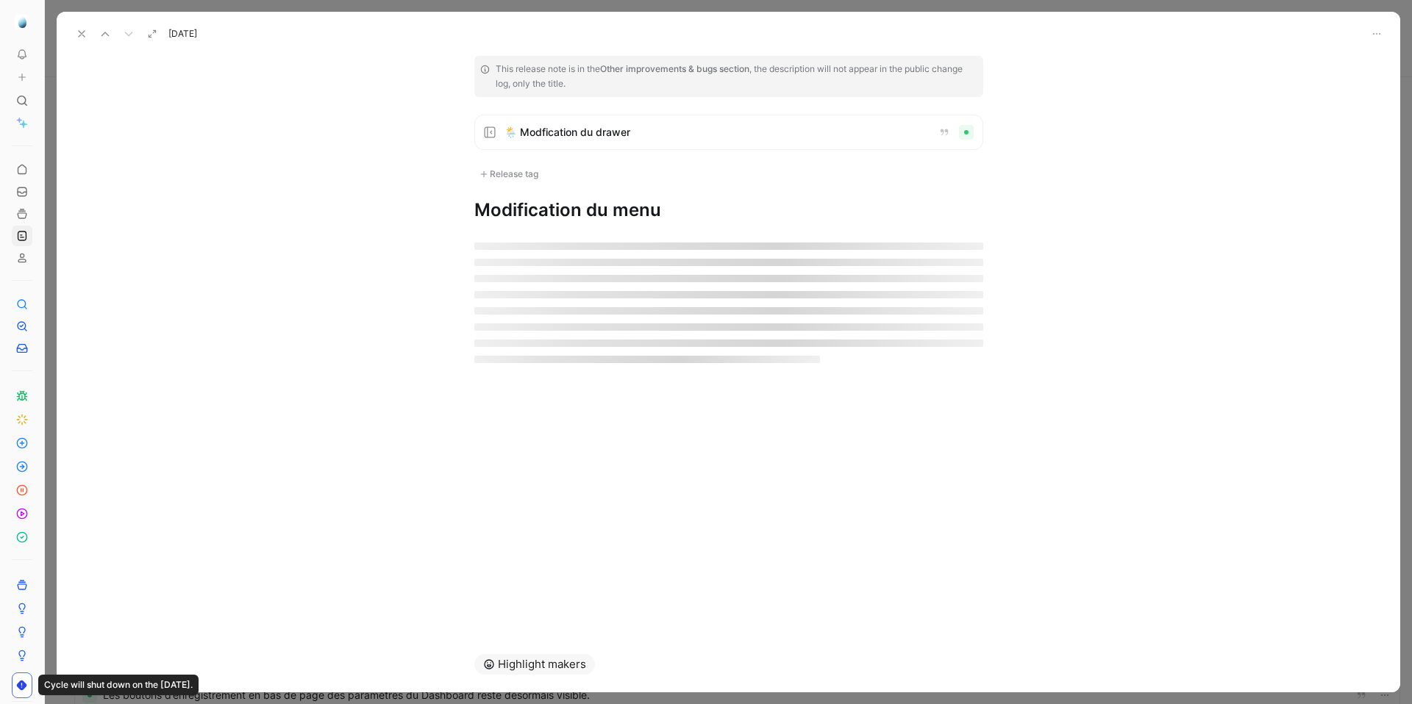
click at [710, 210] on h1 "Modification du menu" at bounding box center [728, 211] width 509 height 24
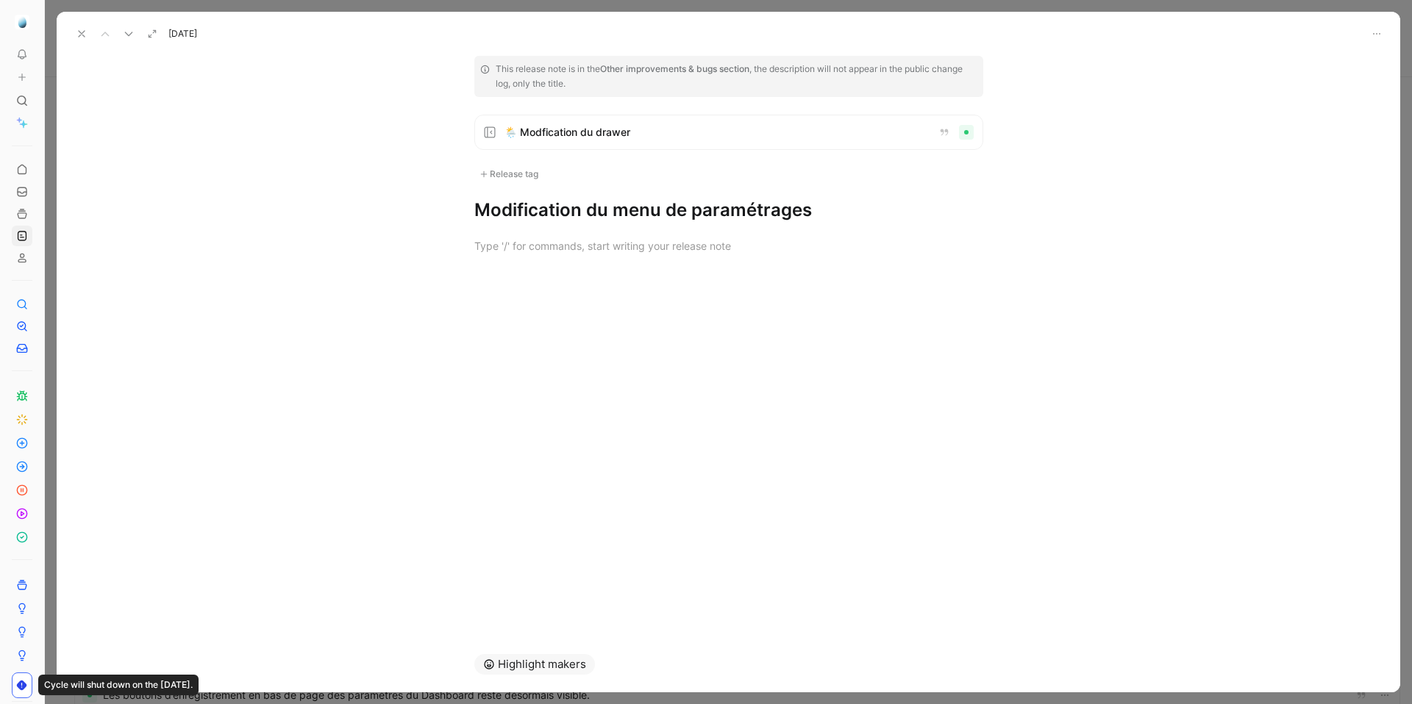
click at [82, 35] on icon at bounding box center [82, 34] width 12 height 12
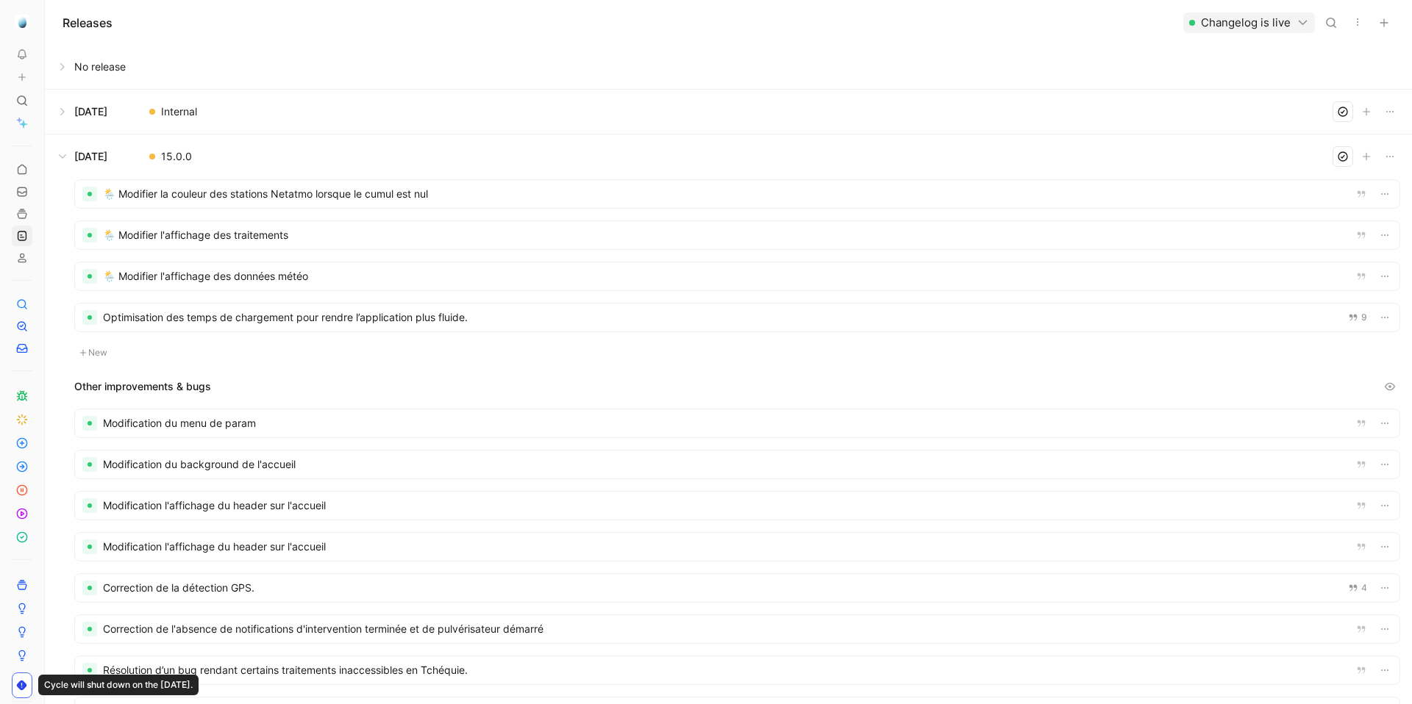
click at [288, 426] on div at bounding box center [737, 424] width 1324 height 28
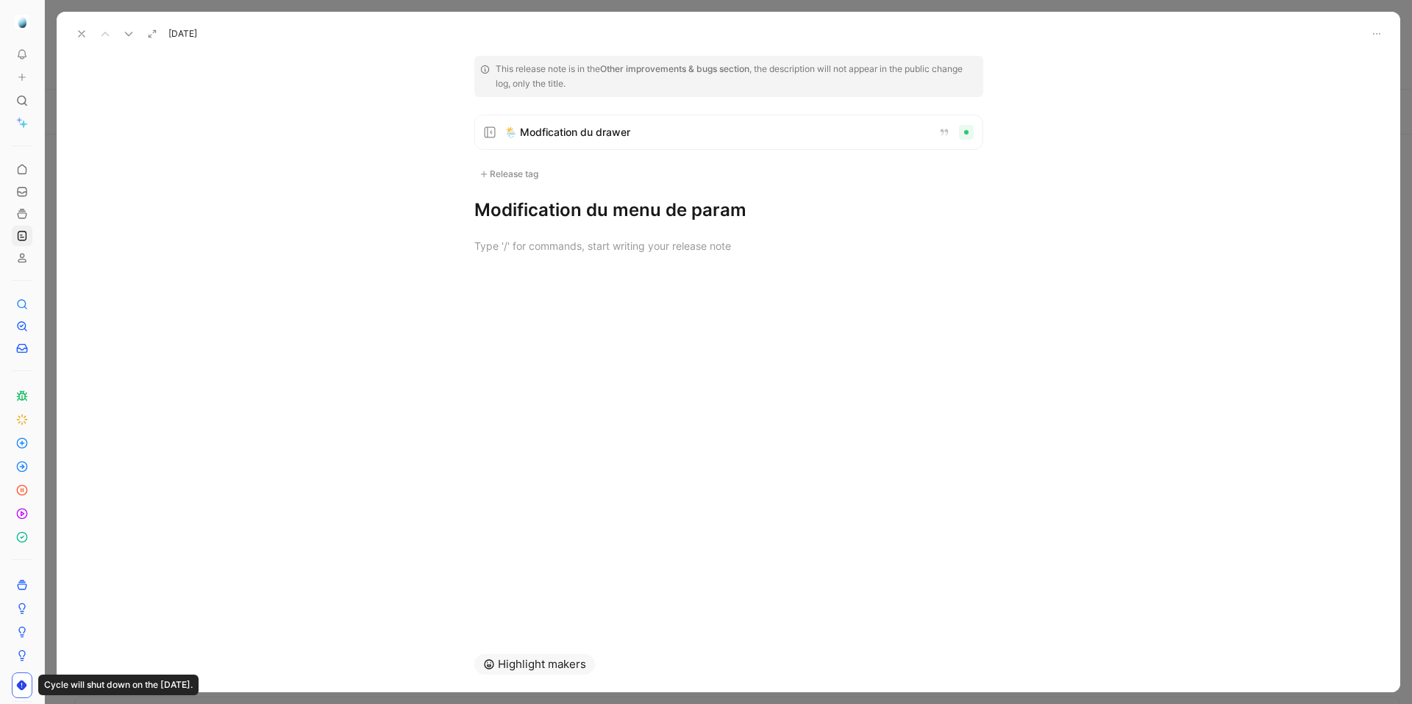
click at [795, 216] on h1 "Modification du menu de param" at bounding box center [728, 211] width 509 height 24
click at [85, 32] on icon at bounding box center [82, 34] width 12 height 12
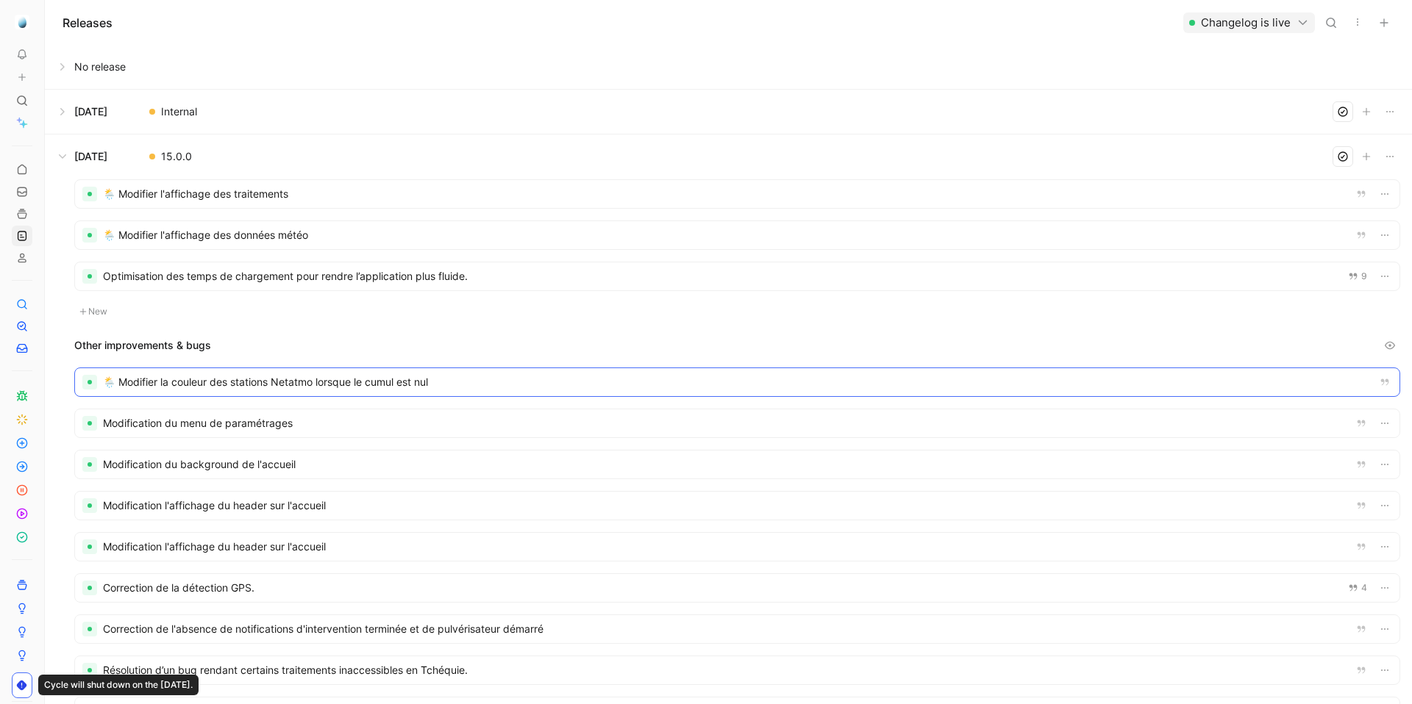
drag, startPoint x: 244, startPoint y: 193, endPoint x: 224, endPoint y: 394, distance: 201.7
click at [285, 386] on div at bounding box center [737, 382] width 1324 height 28
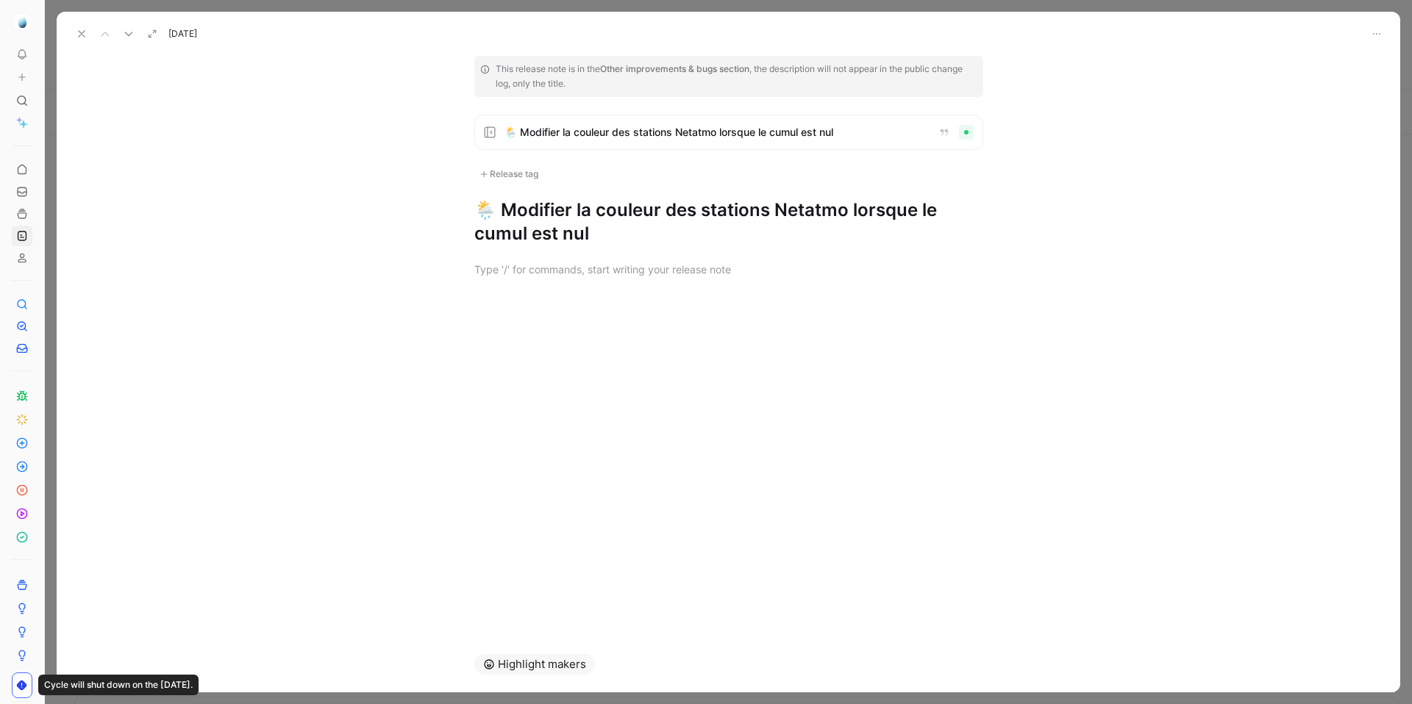
click at [527, 207] on h1 "🌦️ Modifier la couleur des stations Netatmo lorsque le cumul est nul" at bounding box center [728, 222] width 509 height 47
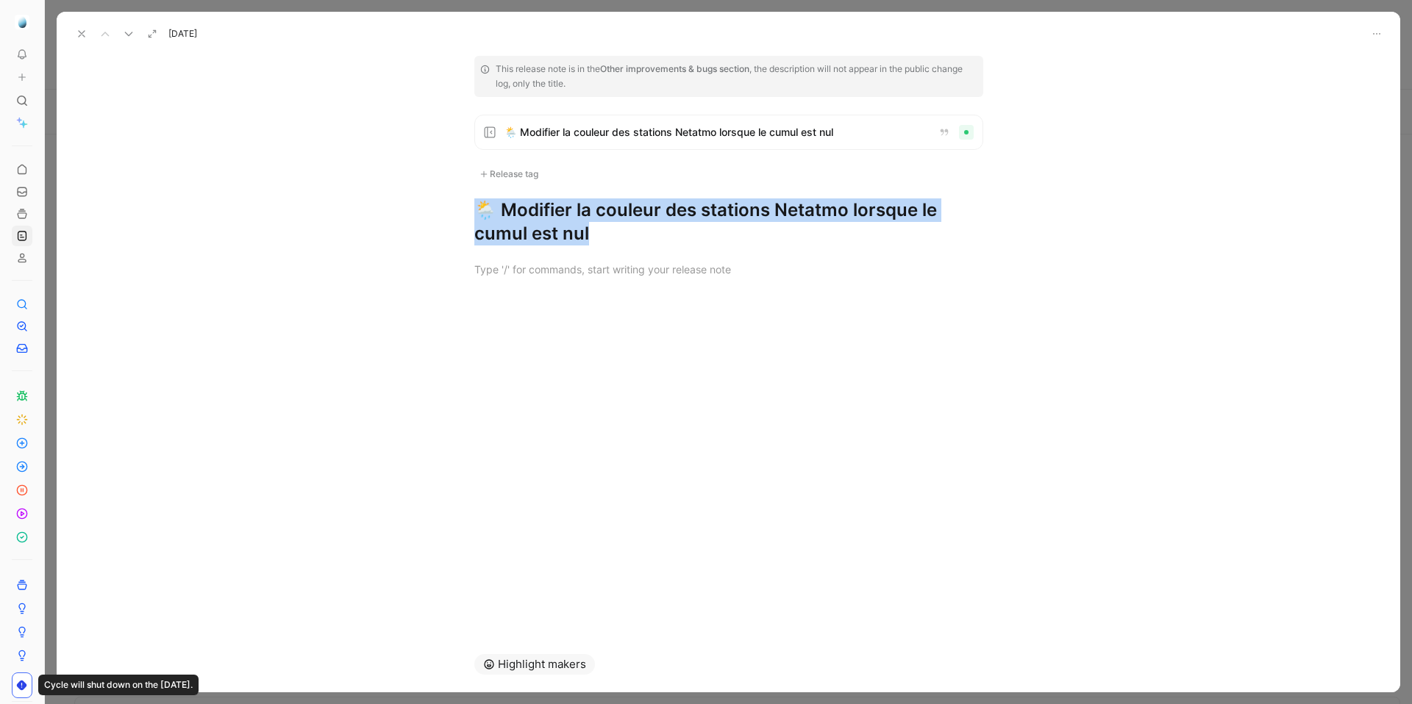
click at [527, 207] on h1 "🌦️ Modifier la couleur des stations Netatmo lorsque le cumul est nul" at bounding box center [728, 222] width 509 height 47
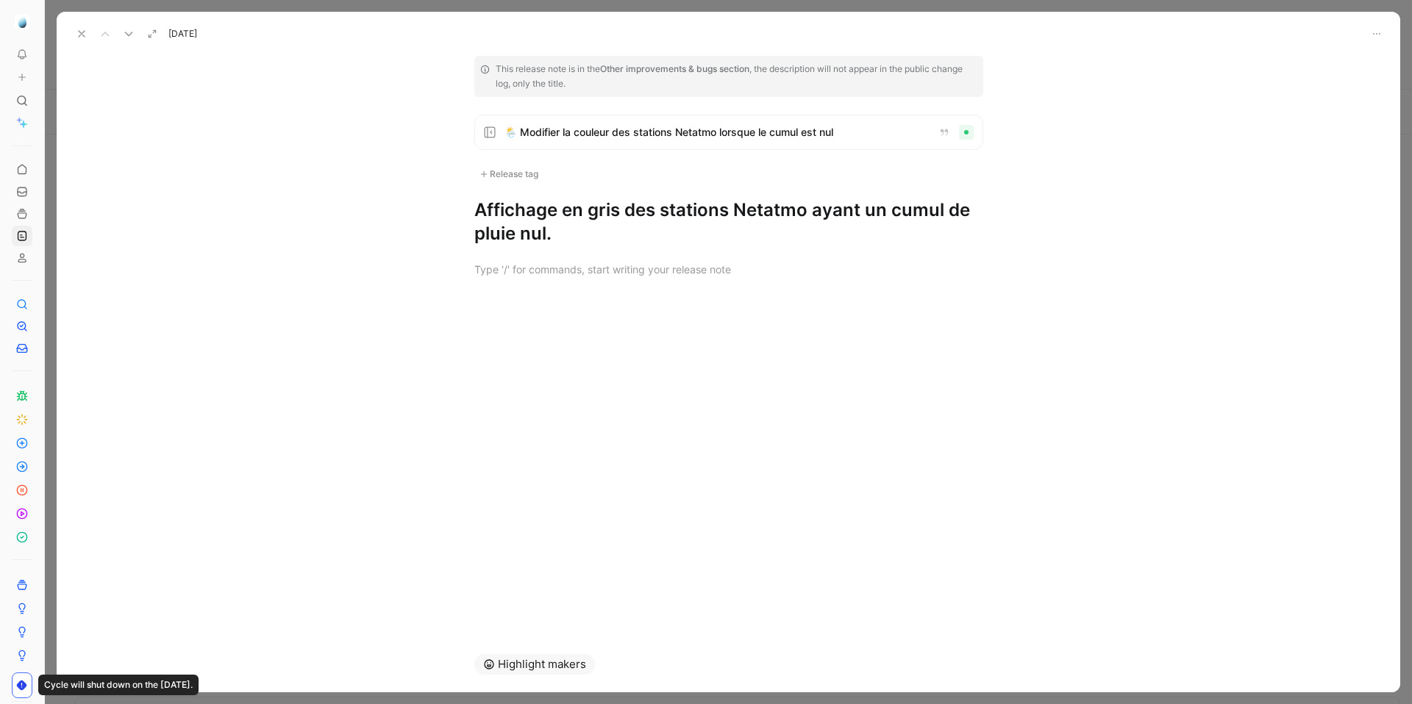
click at [73, 35] on button at bounding box center [81, 34] width 21 height 21
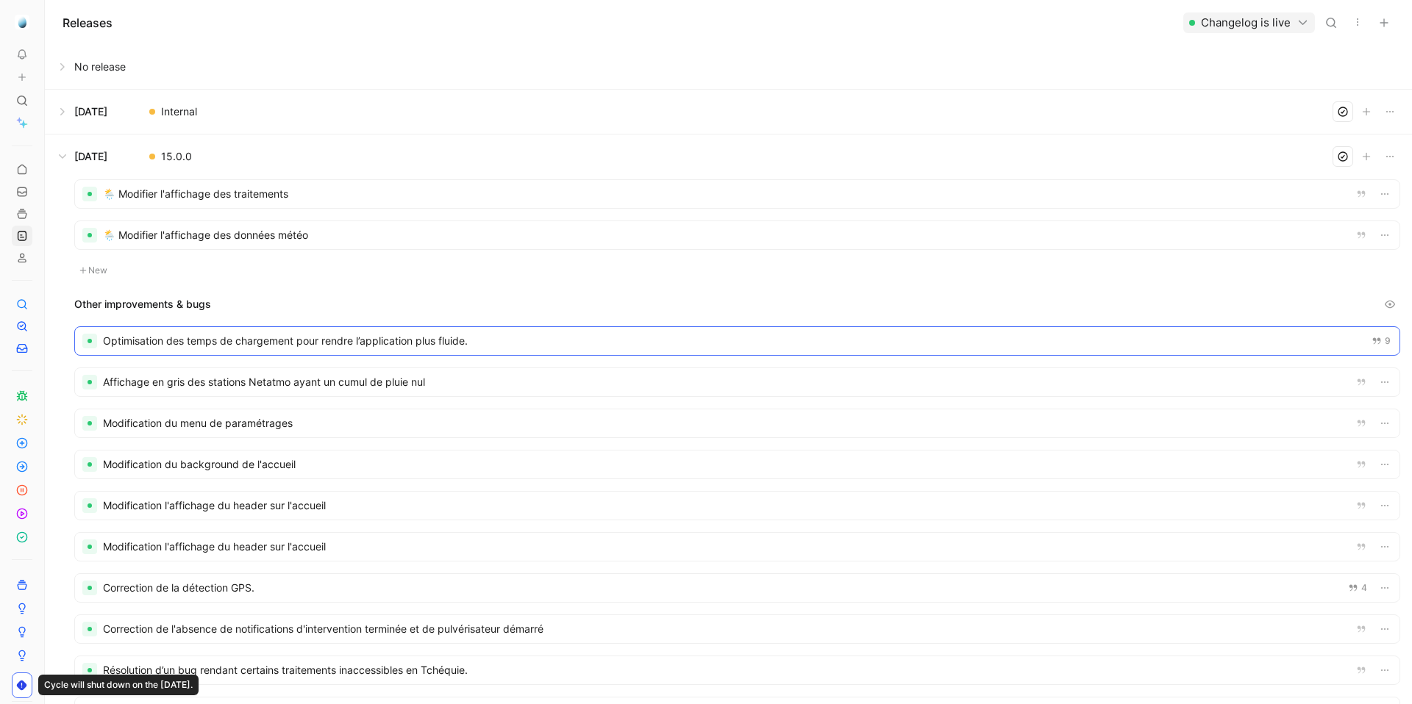
drag, startPoint x: 312, startPoint y: 273, endPoint x: 311, endPoint y: 343, distance: 69.9
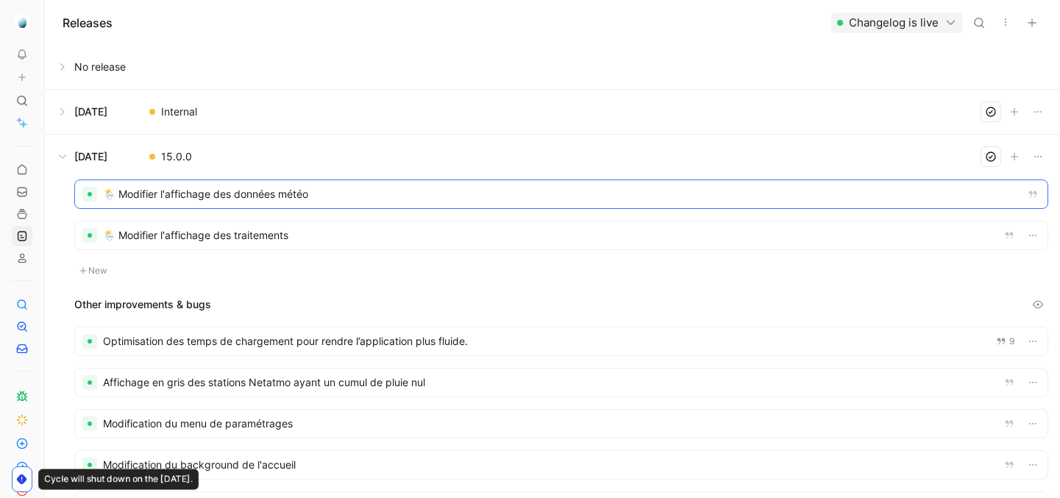
drag, startPoint x: 176, startPoint y: 235, endPoint x: 185, endPoint y: 181, distance: 54.3
click at [183, 189] on div at bounding box center [561, 194] width 972 height 28
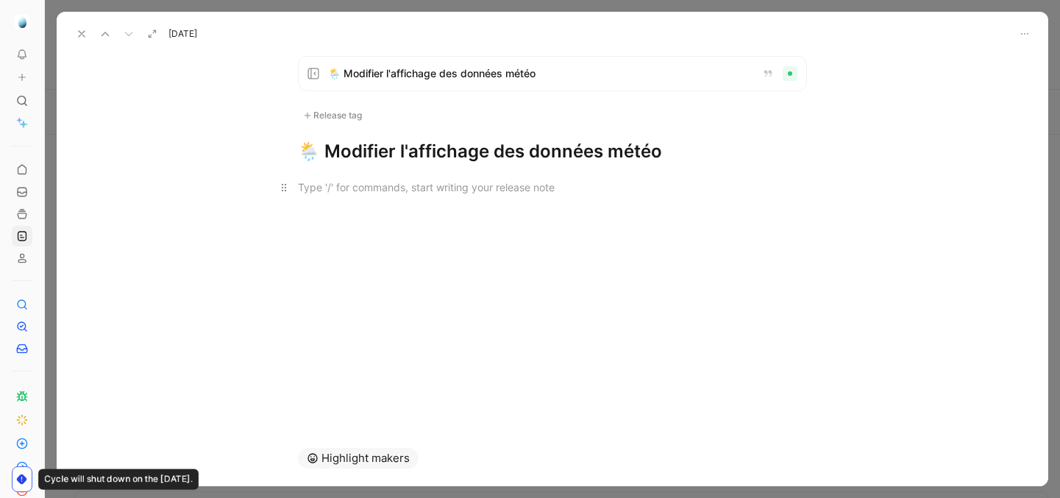
click at [487, 194] on p at bounding box center [552, 187] width 565 height 24
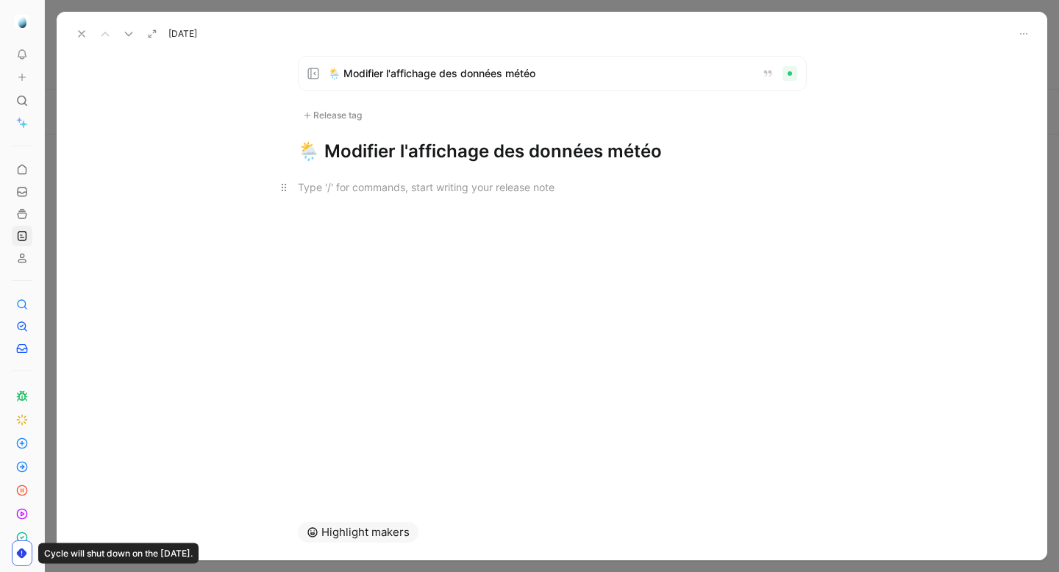
click at [385, 193] on div at bounding box center [552, 186] width 509 height 15
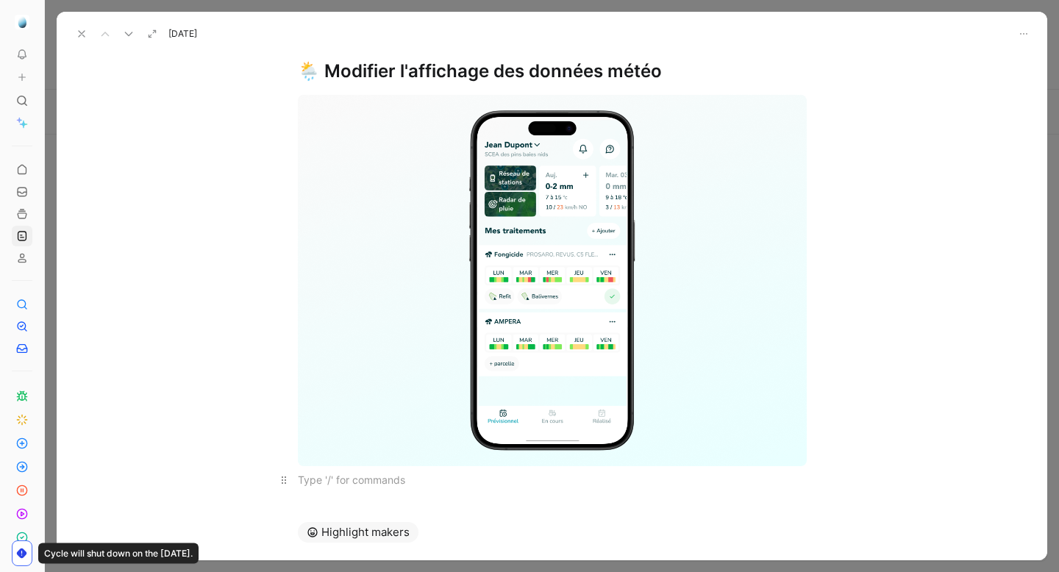
scroll to position [32, 0]
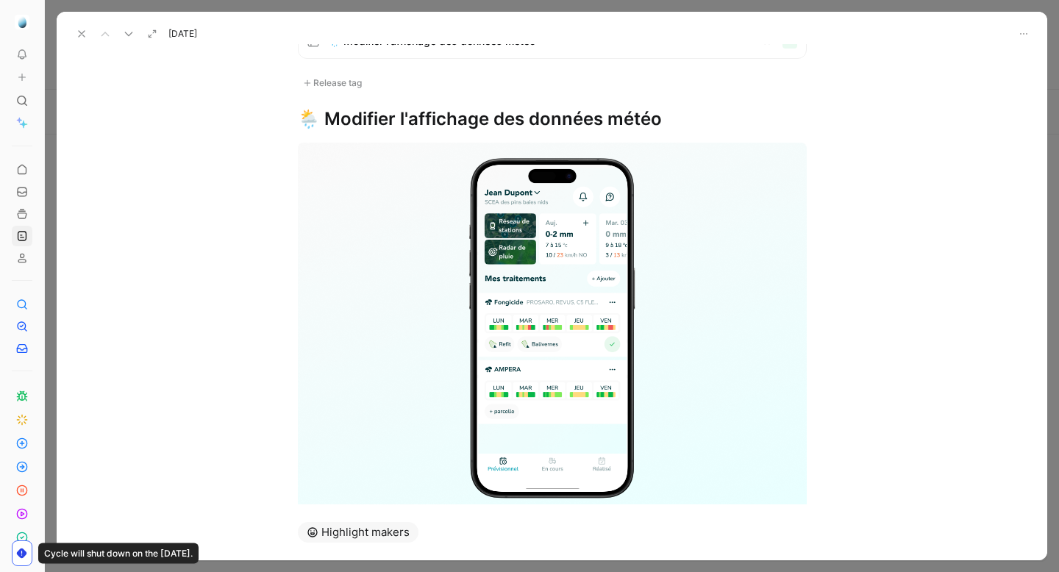
click at [393, 121] on h1 "🌦️ Modifier l'affichage des données météo" at bounding box center [552, 119] width 509 height 24
drag, startPoint x: 389, startPoint y: 121, endPoint x: 278, endPoint y: 118, distance: 111.1
click at [278, 118] on div "🌦️ Modifier l'affichage des données météo Release tag 🌦️ Modifier l'affichage d…" at bounding box center [552, 77] width 565 height 107
click at [371, 119] on h1 "🌦️ Modifier l'affichage des données météo" at bounding box center [552, 119] width 509 height 24
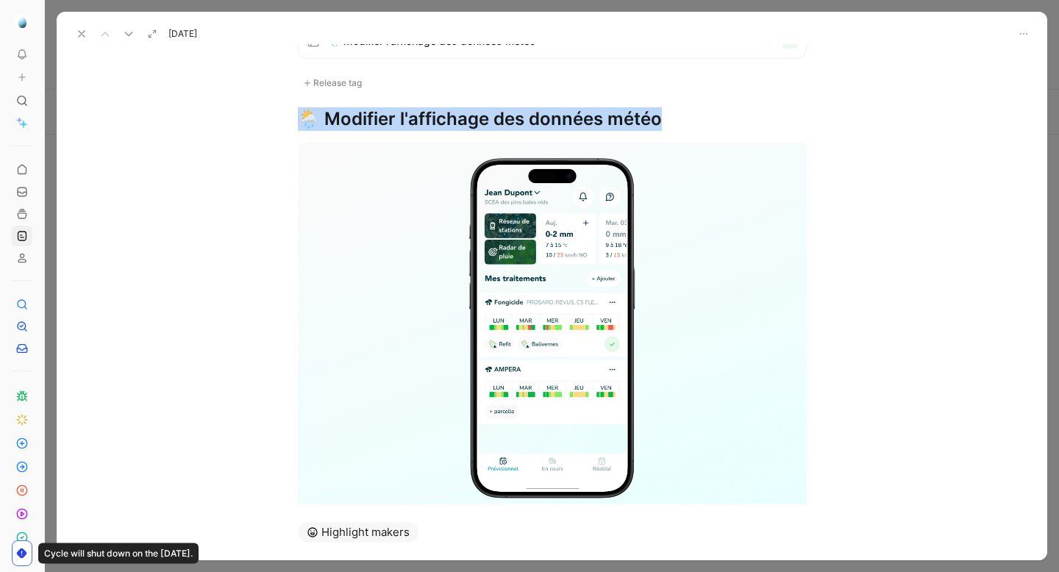
click at [371, 119] on h1 "🌦️ Modifier l'affichage des données météo" at bounding box center [552, 119] width 509 height 24
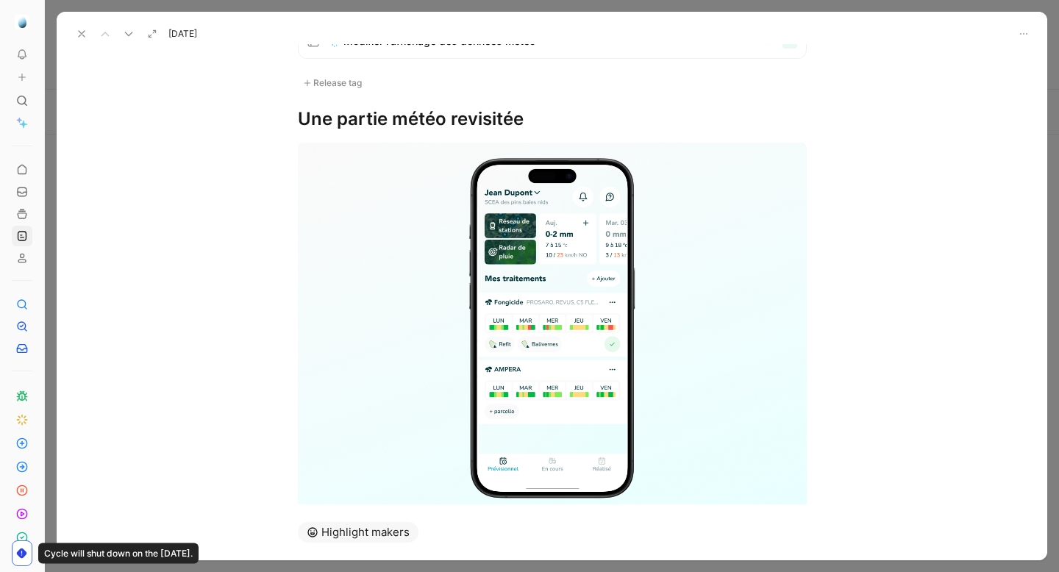
click at [539, 121] on h1 "Une partie météo revisitée" at bounding box center [552, 119] width 509 height 24
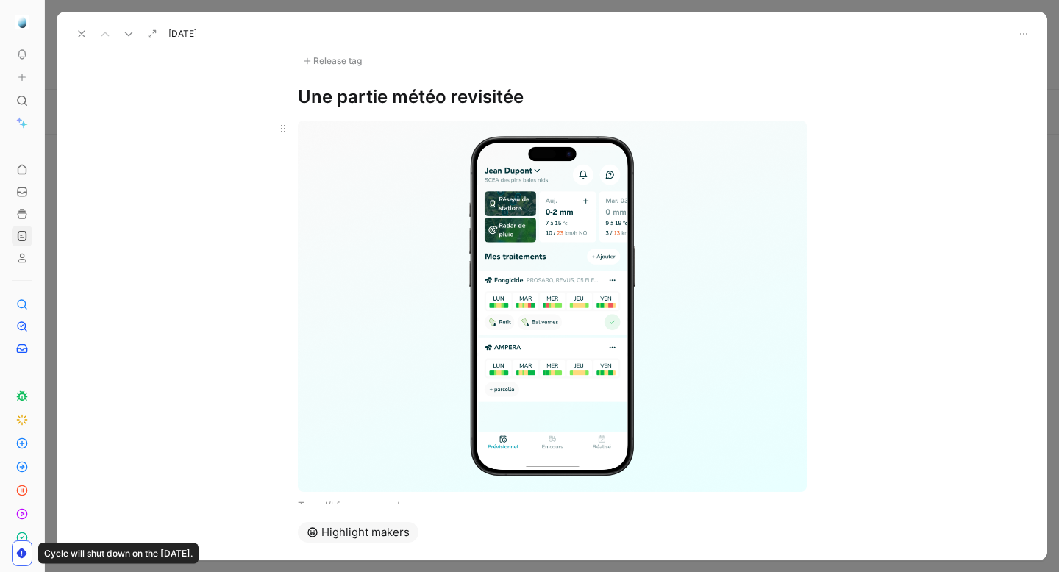
scroll to position [53, 0]
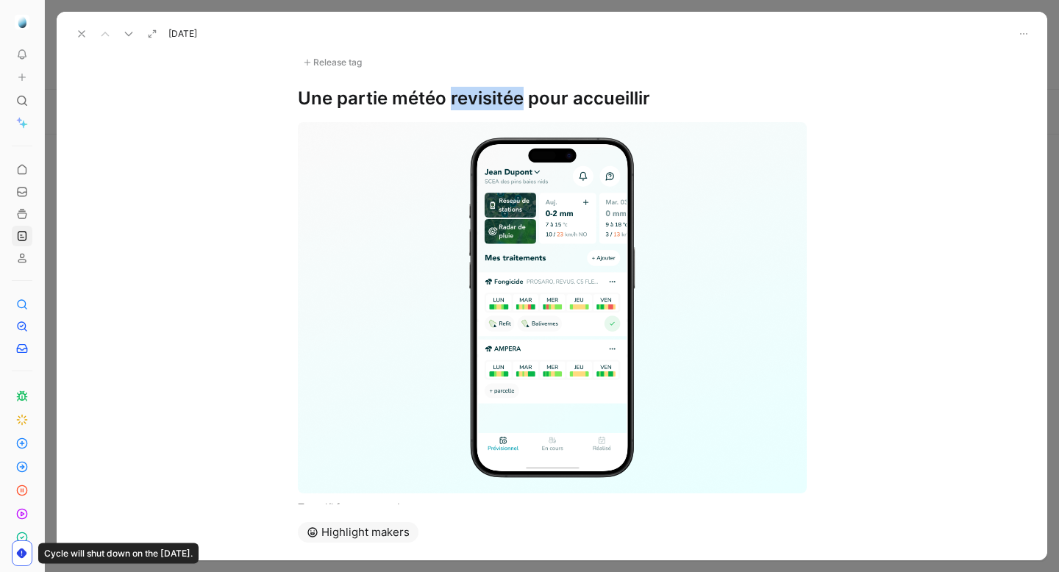
click at [464, 100] on h1 "Une partie météo revisitée pour accueillir" at bounding box center [552, 99] width 509 height 24
click at [698, 99] on h1 "Une partie météo re-visitée pour accueillir" at bounding box center [552, 99] width 509 height 24
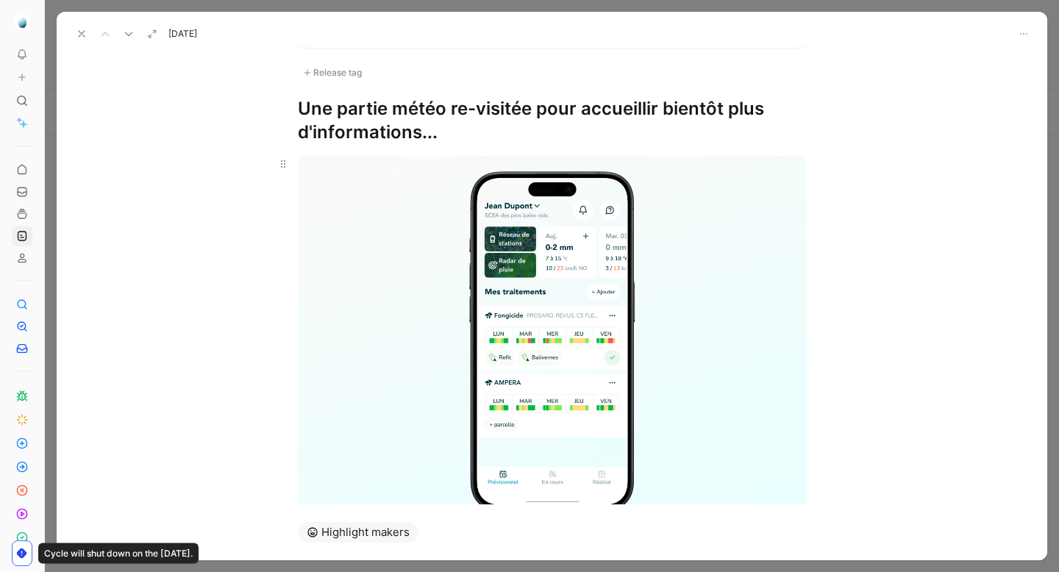
scroll to position [0, 0]
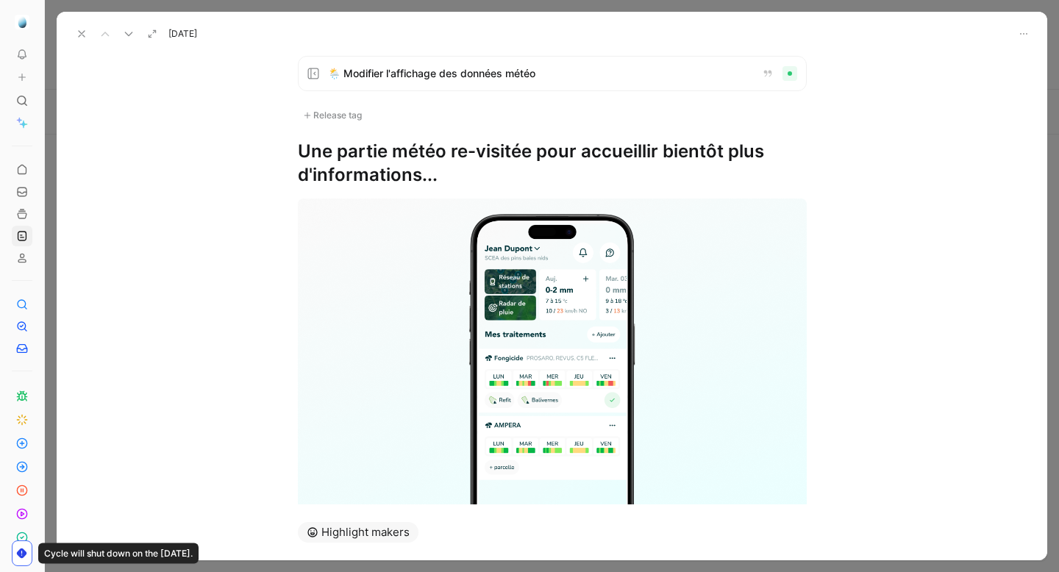
click at [76, 35] on icon at bounding box center [82, 34] width 12 height 12
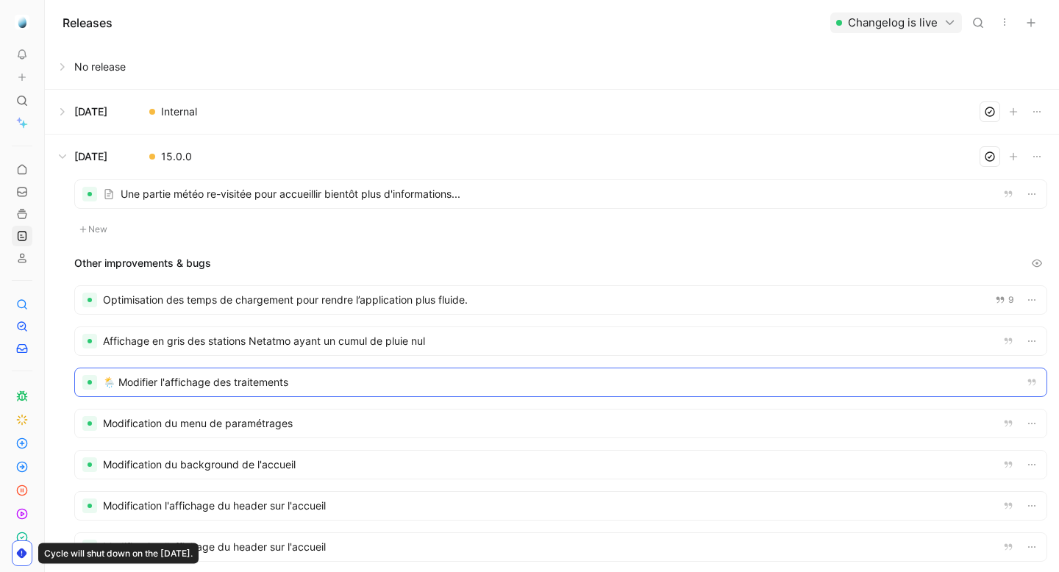
drag, startPoint x: 315, startPoint y: 238, endPoint x: 318, endPoint y: 396, distance: 158.1
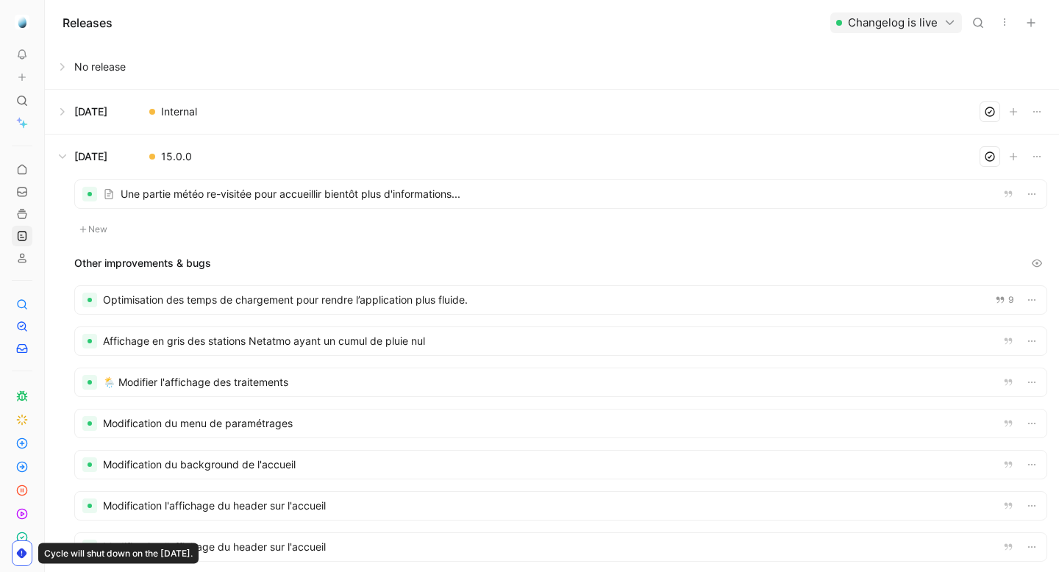
click at [273, 381] on div at bounding box center [560, 382] width 971 height 28
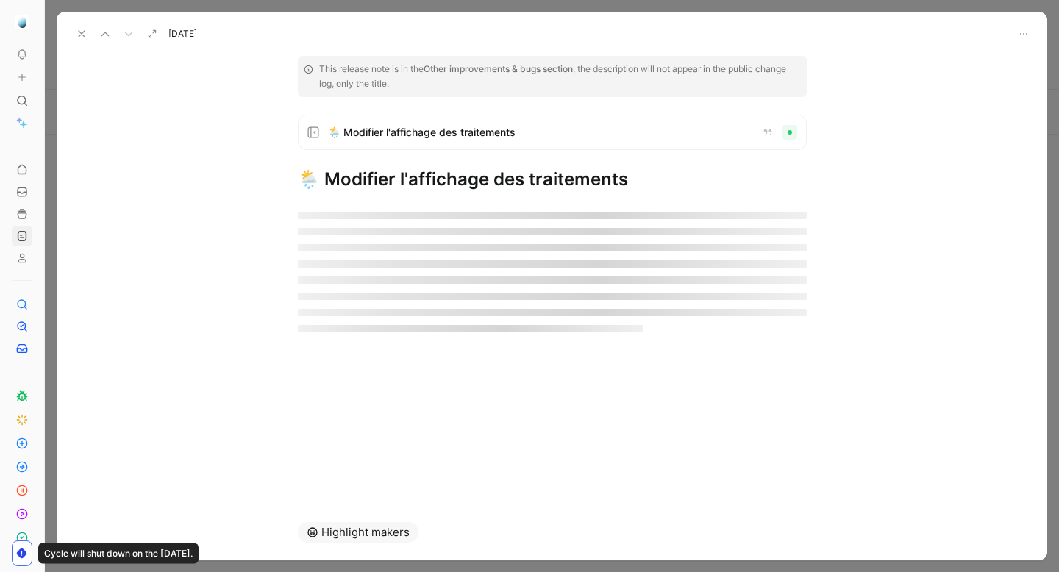
click at [324, 181] on h1 "🌦️ Modifier l'affichage des traitements" at bounding box center [552, 180] width 509 height 24
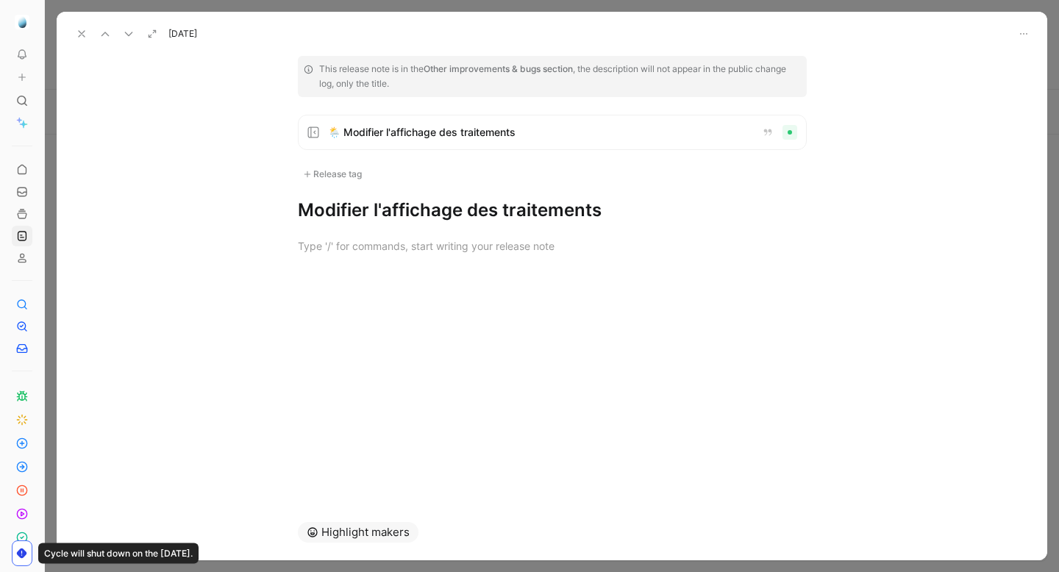
click at [660, 175] on div "Release tag" at bounding box center [552, 174] width 509 height 13
drag, startPoint x: 353, startPoint y: 214, endPoint x: 367, endPoint y: 214, distance: 14.0
click at [367, 214] on h1 "Modifier l'affichage des traitements" at bounding box center [552, 211] width 509 height 24
click at [707, 213] on h1 "Modification de l'affichage des traitements" at bounding box center [552, 211] width 509 height 24
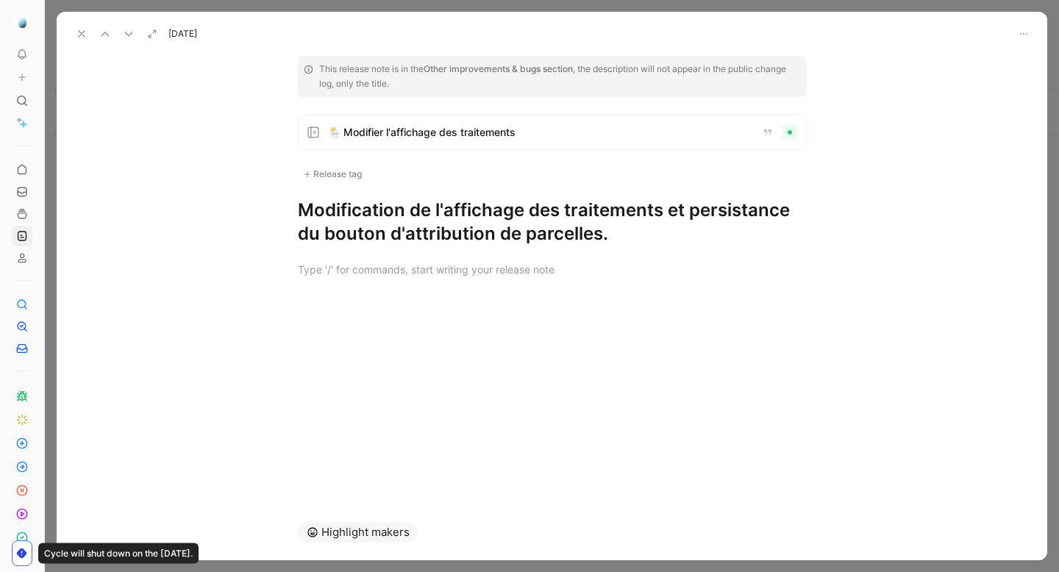
click at [83, 32] on use at bounding box center [82, 34] width 6 height 6
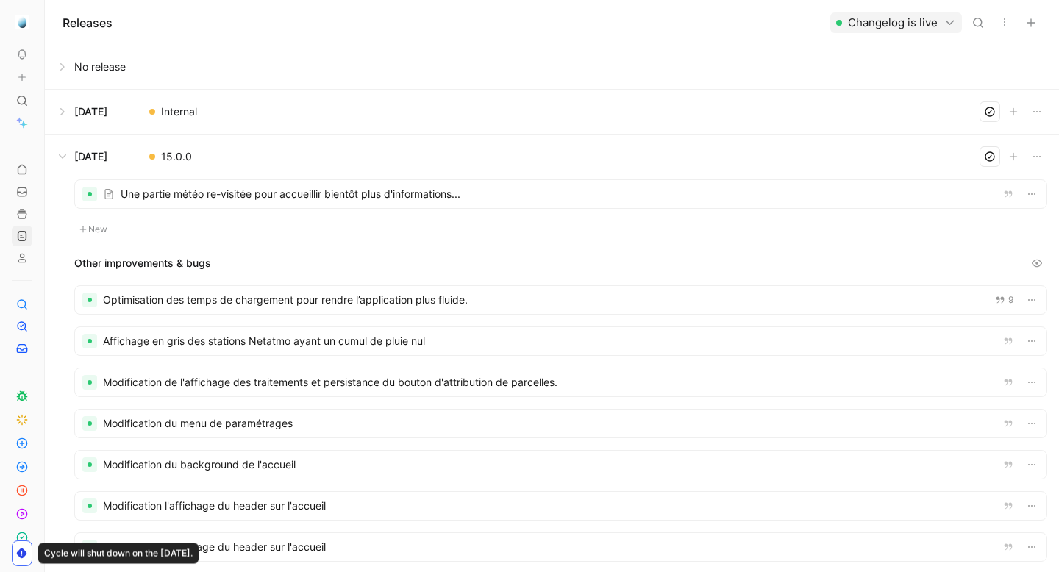
click at [312, 201] on div at bounding box center [560, 194] width 971 height 28
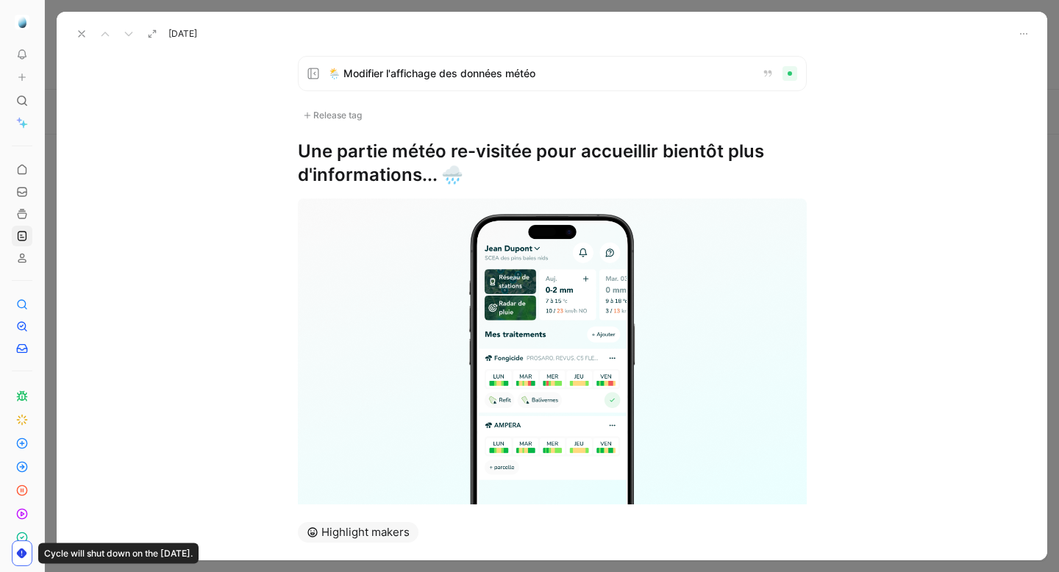
scroll to position [121, 0]
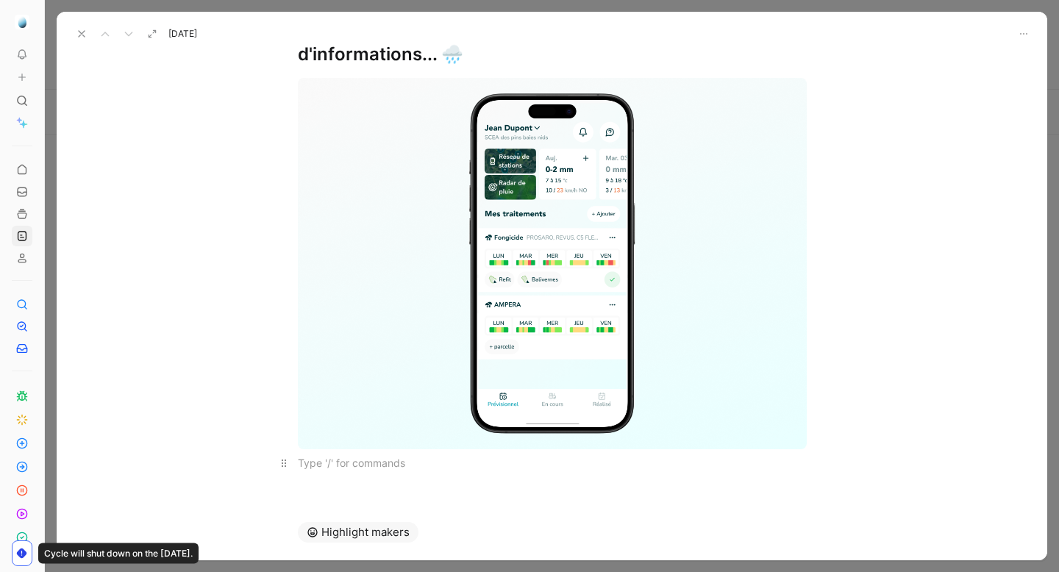
click at [357, 466] on div at bounding box center [552, 462] width 509 height 15
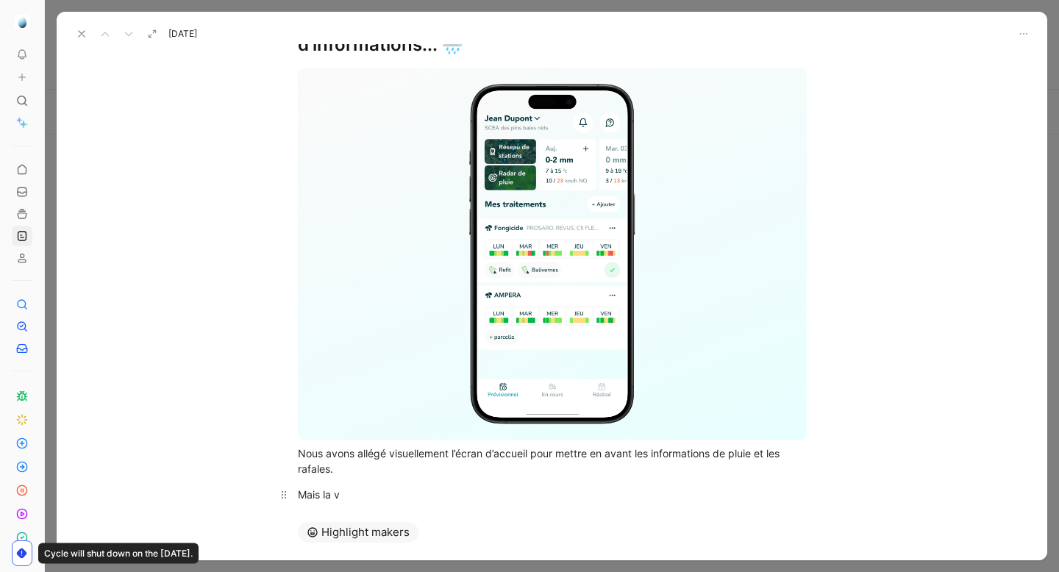
scroll to position [131, 0]
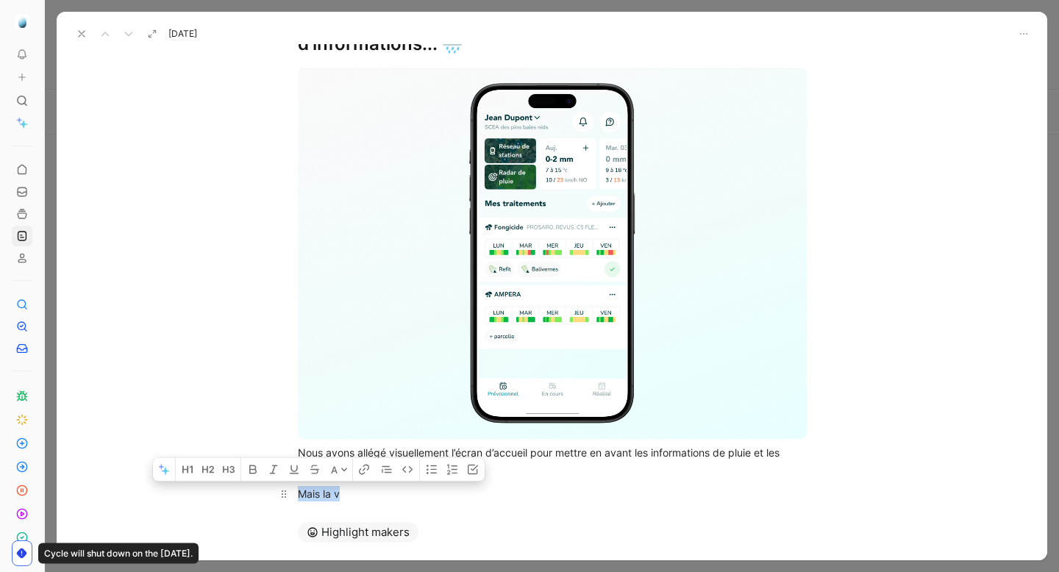
drag, startPoint x: 358, startPoint y: 499, endPoint x: 300, endPoint y: 490, distance: 58.8
click at [300, 490] on div "Mais la v" at bounding box center [552, 493] width 509 height 15
click at [356, 493] on div "Mais la v" at bounding box center [552, 493] width 509 height 15
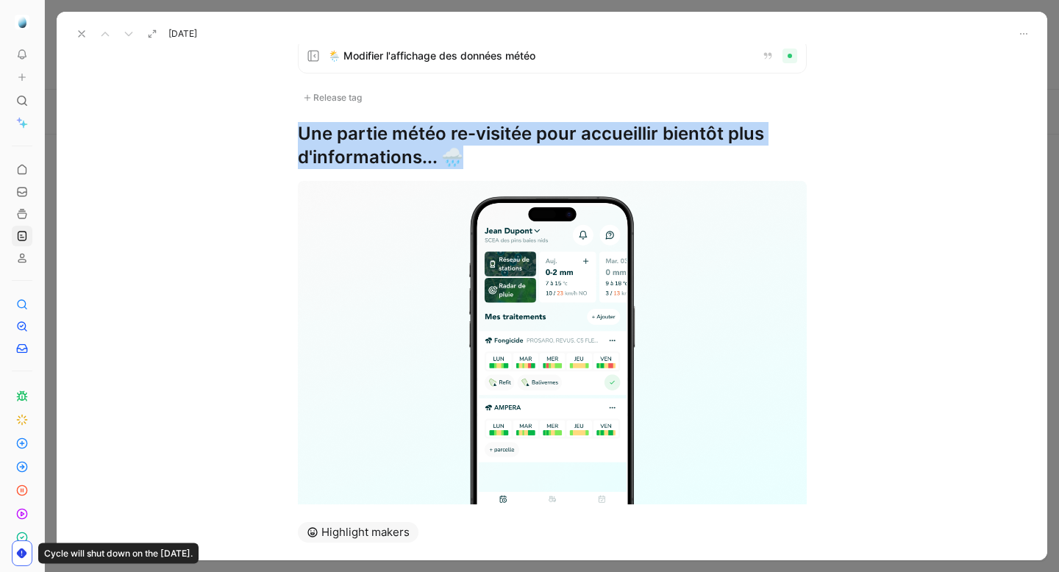
scroll to position [177, 0]
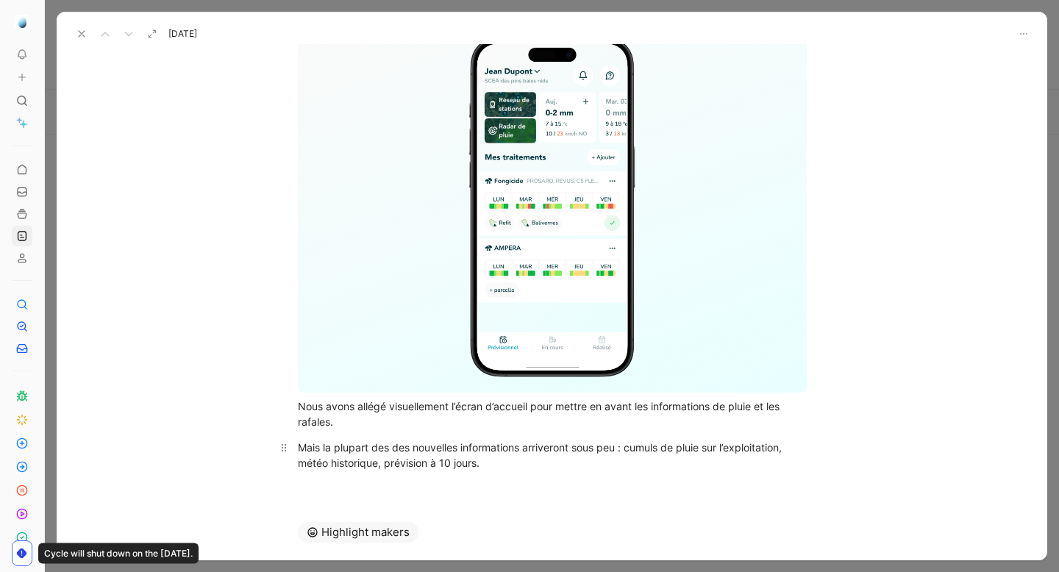
drag, startPoint x: 299, startPoint y: 147, endPoint x: 487, endPoint y: 466, distance: 370.9
click at [487, 466] on div "🌦️ Modifier l'affichage des données météo Release tag Une partie météo re-visit…" at bounding box center [552, 274] width 990 height 460
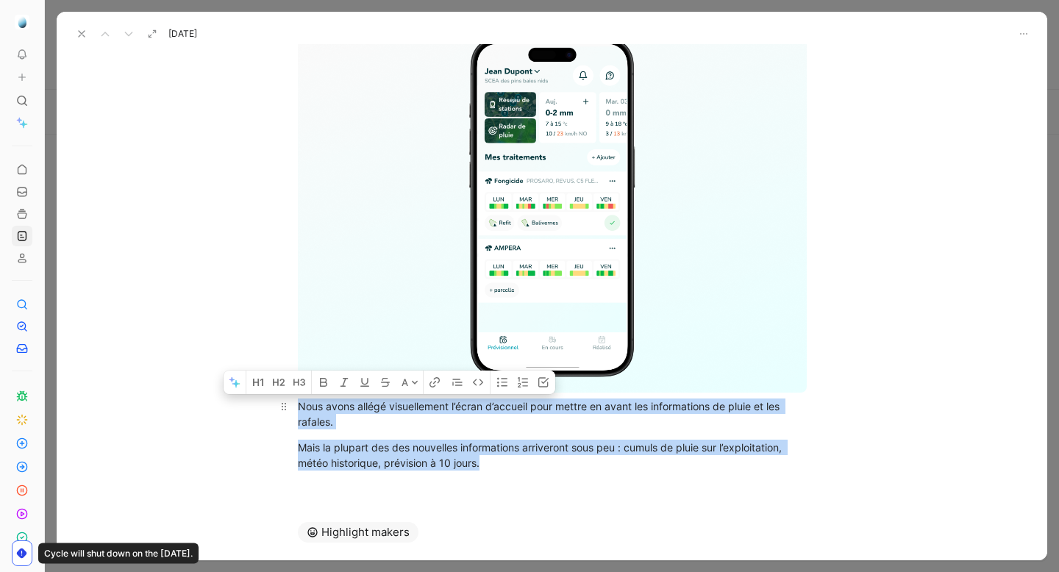
drag, startPoint x: 487, startPoint y: 466, endPoint x: 291, endPoint y: 405, distance: 205.6
click at [291, 405] on div "Nous avons allégé visuellement l’écran d’accueil pour mettre en avant les infor…" at bounding box center [552, 248] width 990 height 477
copy div "Nous avons allégé visuellement l’écran d’accueil pour mettre en avant les infor…"
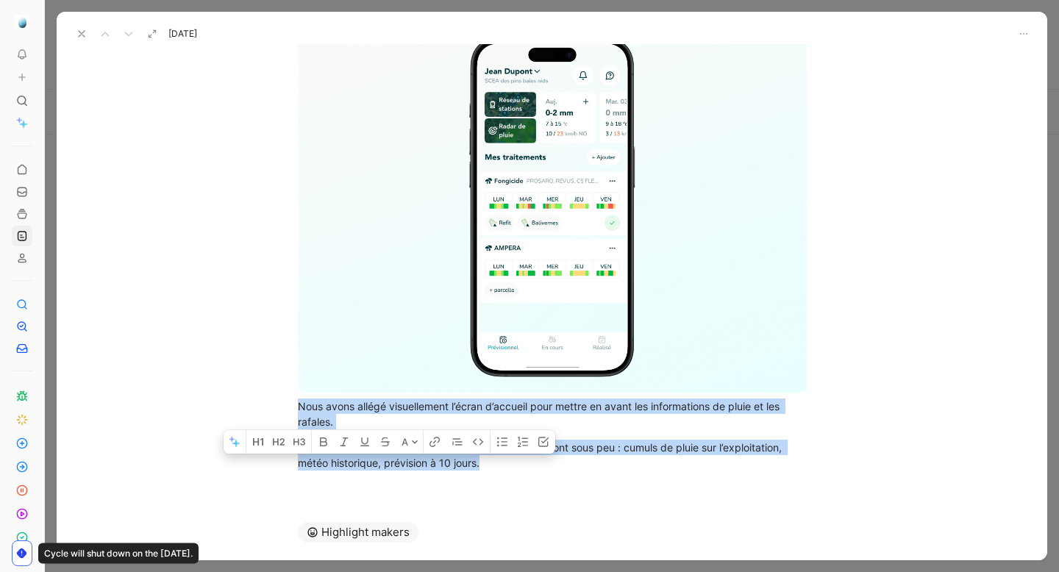
scroll to position [0, 0]
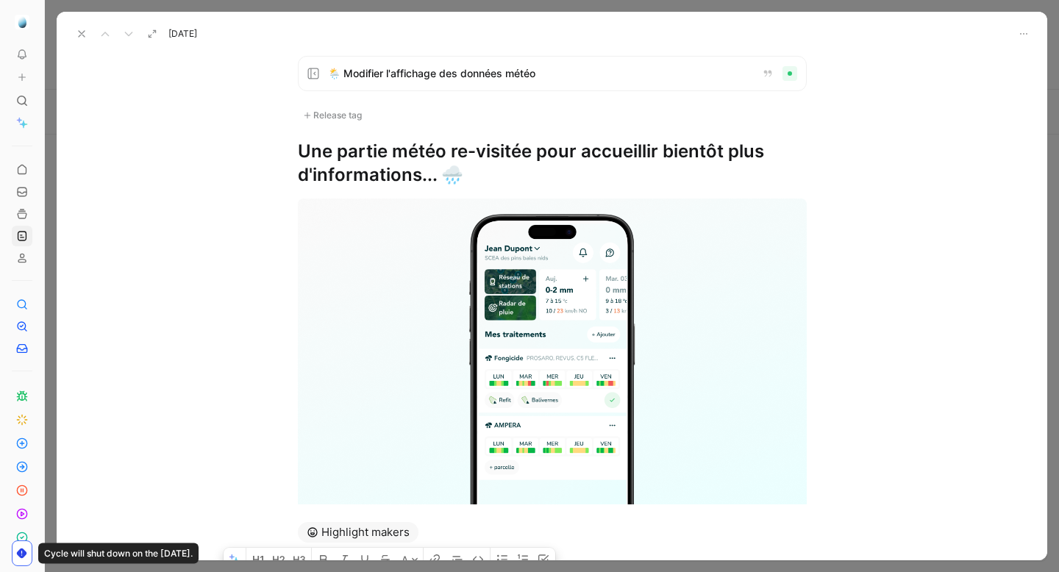
click at [479, 158] on h1 "Une partie météo re-visitée pour accueillir bientôt plus d'informations... 🌧️" at bounding box center [552, 163] width 509 height 47
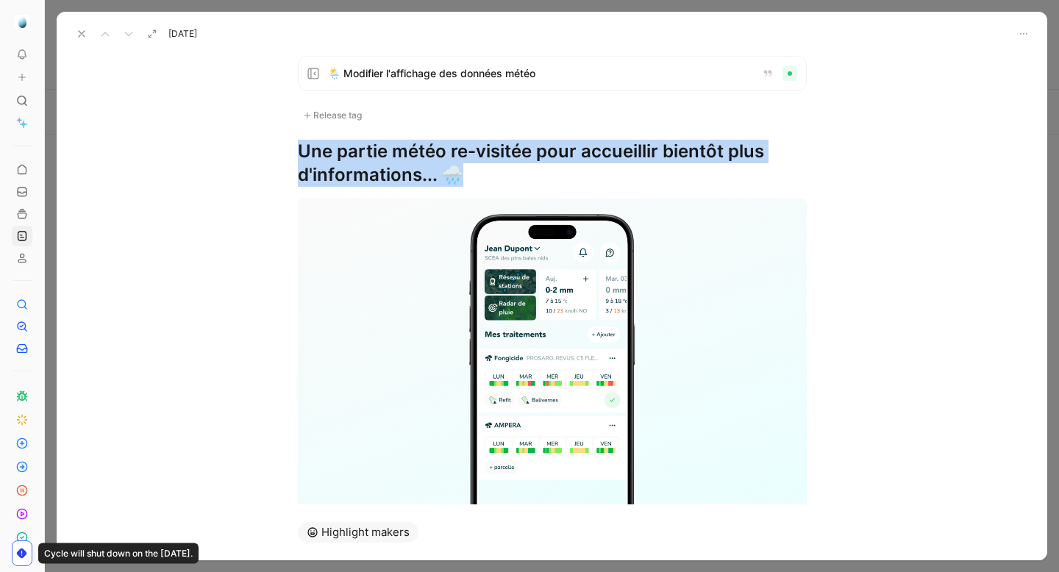
click at [479, 158] on h1 "Une partie météo re-visitée pour accueillir bientôt plus d'informations... 🌧️" at bounding box center [552, 163] width 509 height 47
copy h1 "Une partie météo re-visitée pour accueillir bientôt plus d'informations... 🌧️"
click at [446, 163] on h1 "Une partie météo re-visitée pour accueillir bientôt plus d'informations... 🌧️" at bounding box center [552, 163] width 509 height 47
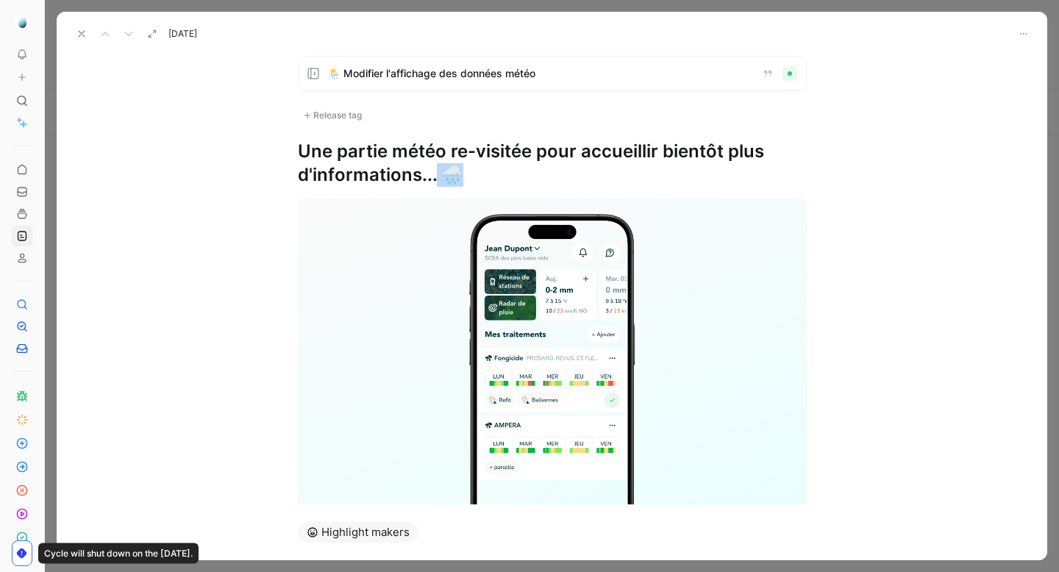
click at [446, 163] on h1 "Une partie météo re-visitée pour accueillir bientôt plus d'informations... 🌧️" at bounding box center [552, 163] width 509 height 47
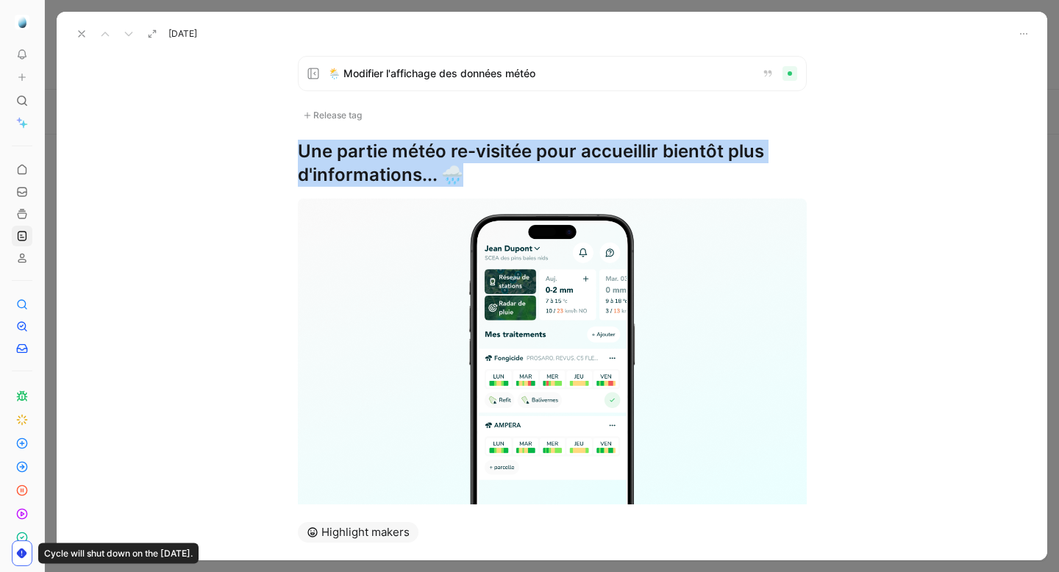
click at [446, 163] on h1 "Une partie météo re-visitée pour accueillir bientôt plus d'informations... 🌧️" at bounding box center [552, 163] width 509 height 47
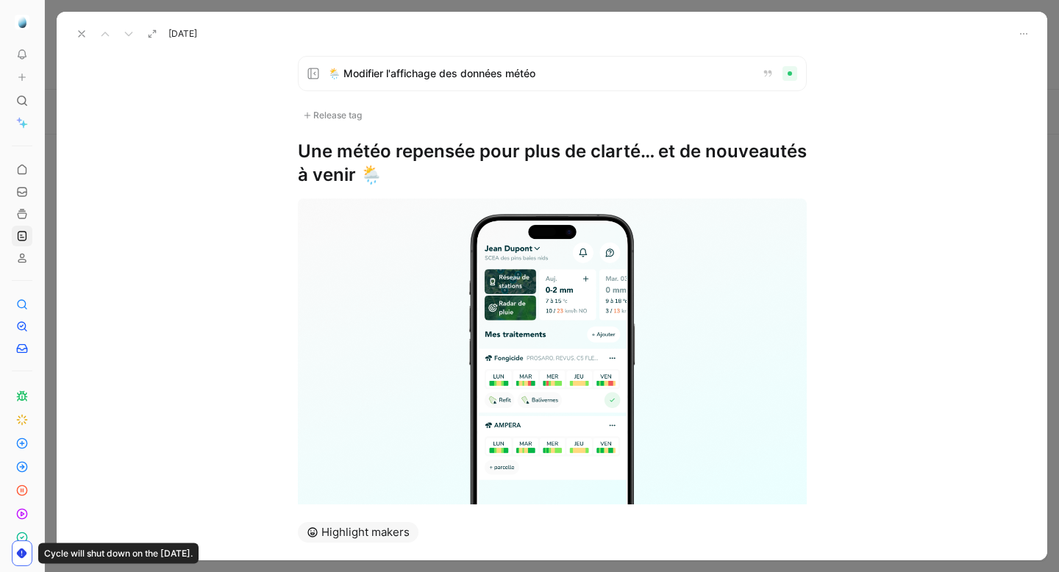
click at [358, 151] on h1 "Une météo repensée pour plus de clarté… et de nouveautés à venir 🌦️" at bounding box center [552, 163] width 509 height 47
click at [371, 148] on h1 "Une météo repensée pour plus de clarté… et de nouveautés à venir 🌦️" at bounding box center [552, 163] width 509 height 47
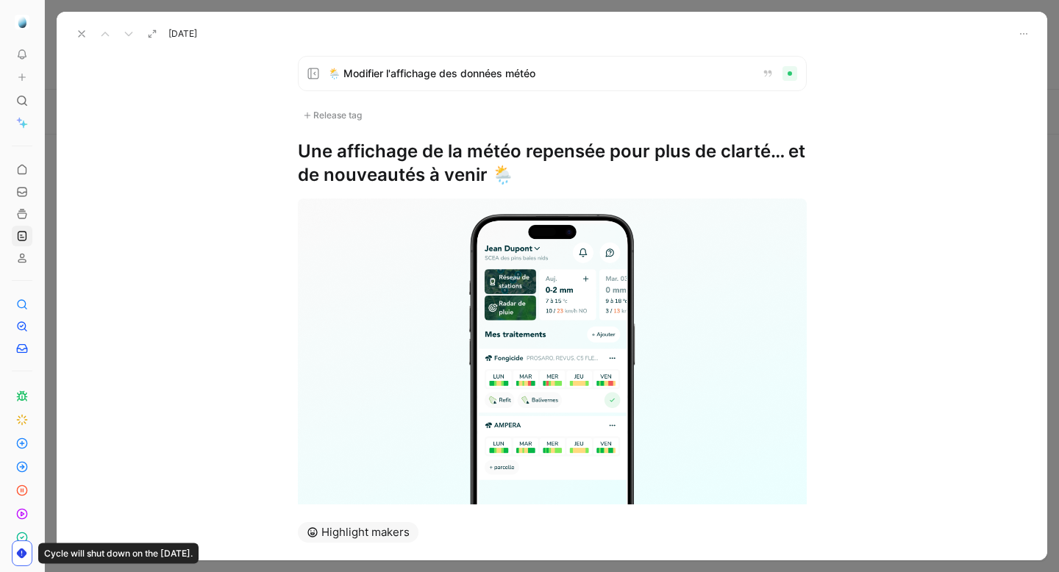
click at [598, 154] on h1 "Une affichage de la météo repensée pour plus de clarté… et de nouveautés à veni…" at bounding box center [552, 163] width 509 height 47
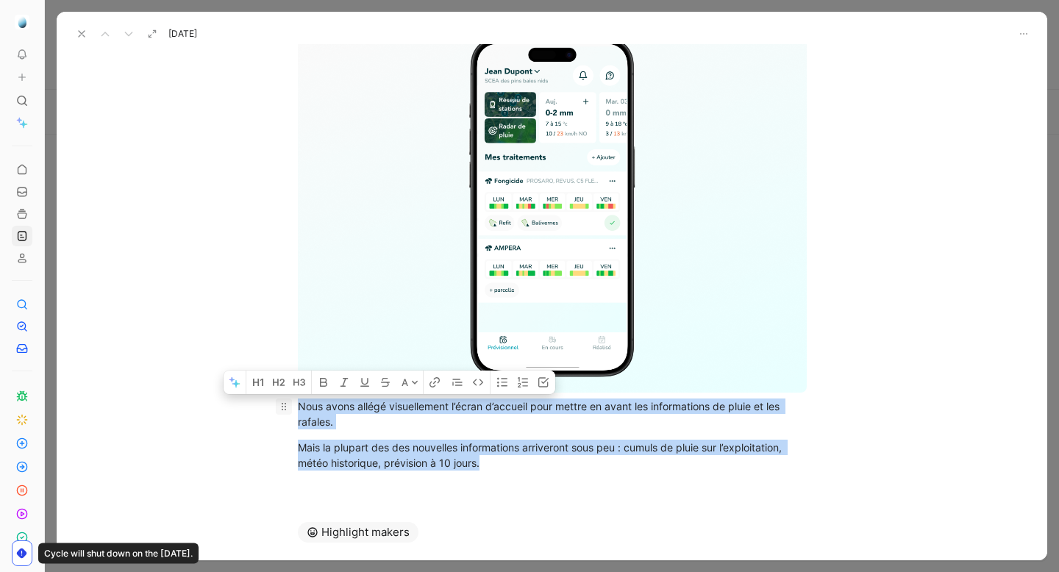
drag, startPoint x: 496, startPoint y: 468, endPoint x: 281, endPoint y: 410, distance: 223.1
click at [281, 410] on div "Nous avons allégé visuellement l’écran d’accueil pour mettre en avant les infor…" at bounding box center [552, 248] width 990 height 477
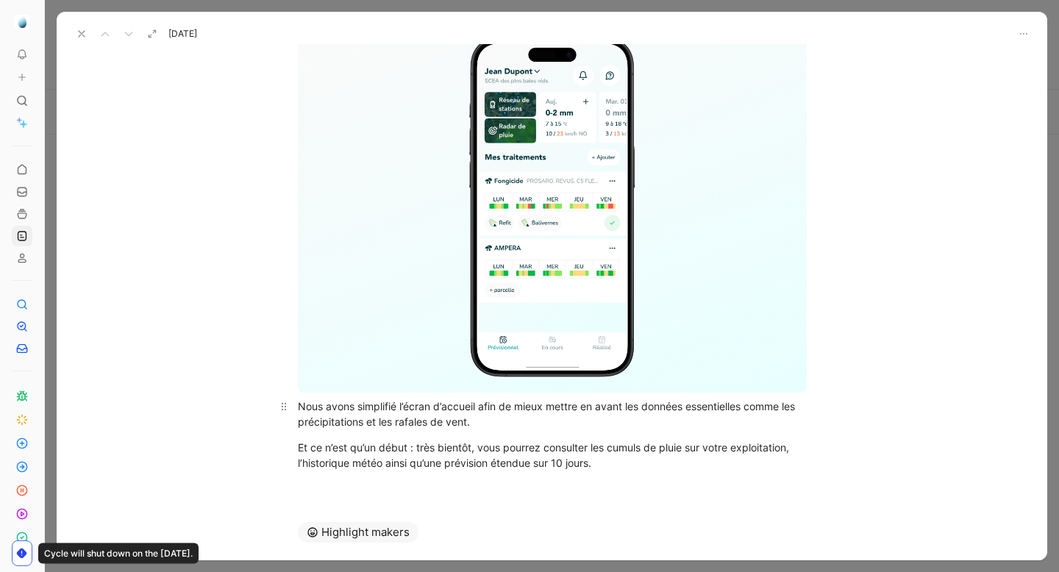
click at [371, 407] on div "Nous avons simplifié l’écran d’accueil afin de mieux mettre en avant les donnée…" at bounding box center [552, 414] width 509 height 31
click at [524, 418] on div "Nous avons allégé visuellement l’écran d’accueil afin de mieux mettre en avant …" at bounding box center [552, 414] width 509 height 31
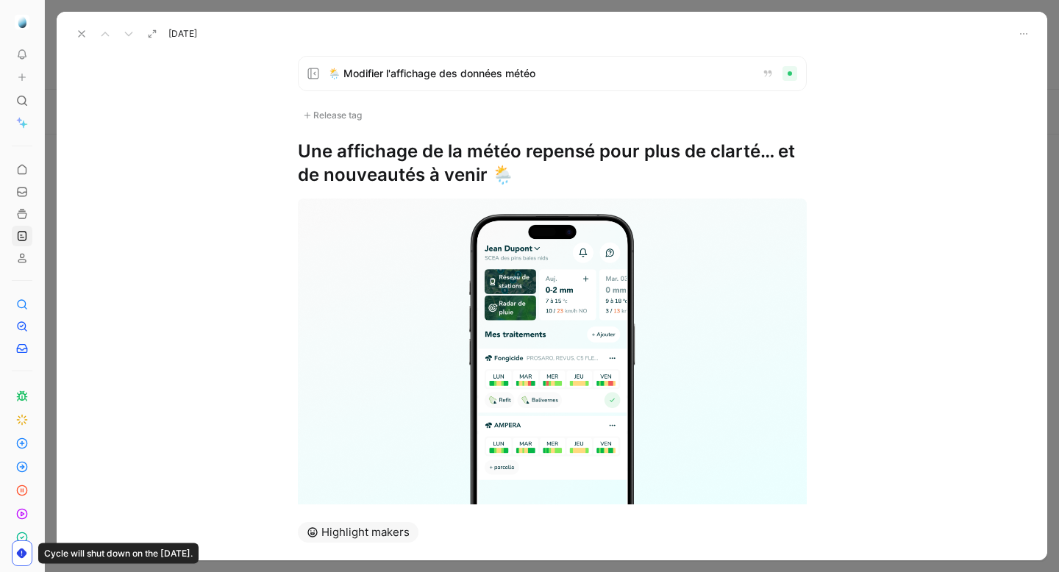
click at [86, 31] on icon at bounding box center [82, 34] width 12 height 12
